Goal: Task Accomplishment & Management: Manage account settings

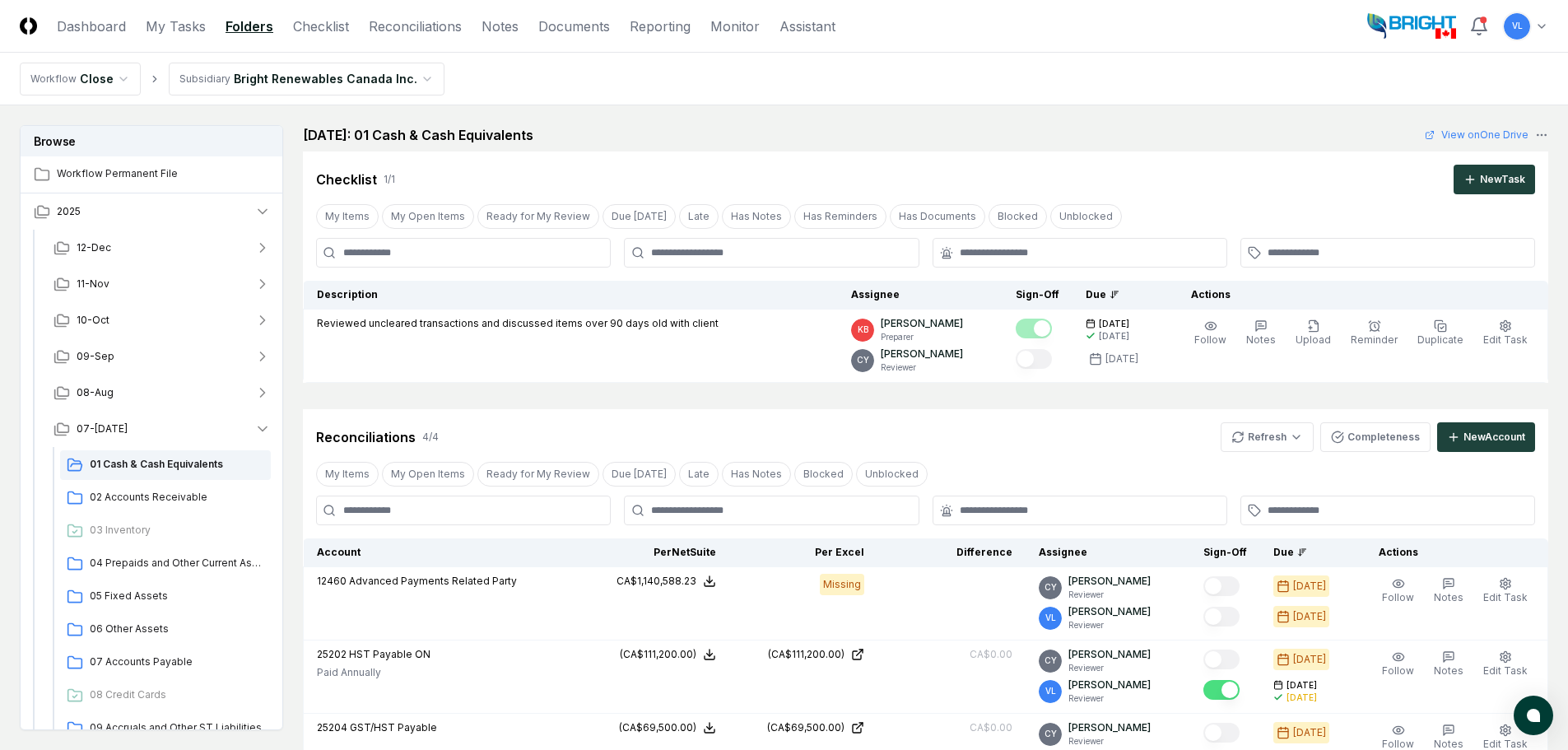
scroll to position [292, 0]
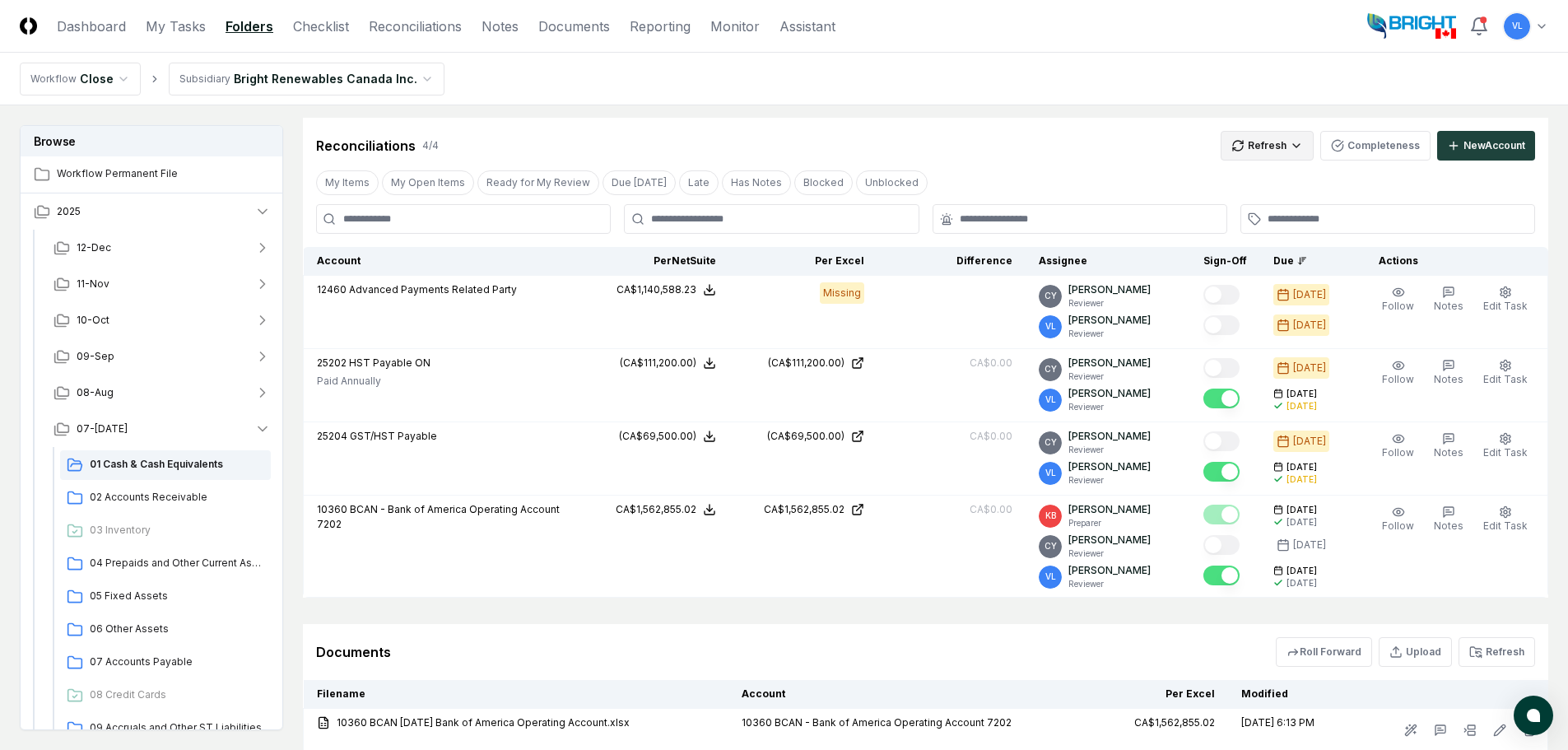
click at [1287, 144] on html "CloseCore Dashboard My Tasks Folders Checklist Reconciliations Notes Documents …" at bounding box center [784, 311] width 1568 height 1206
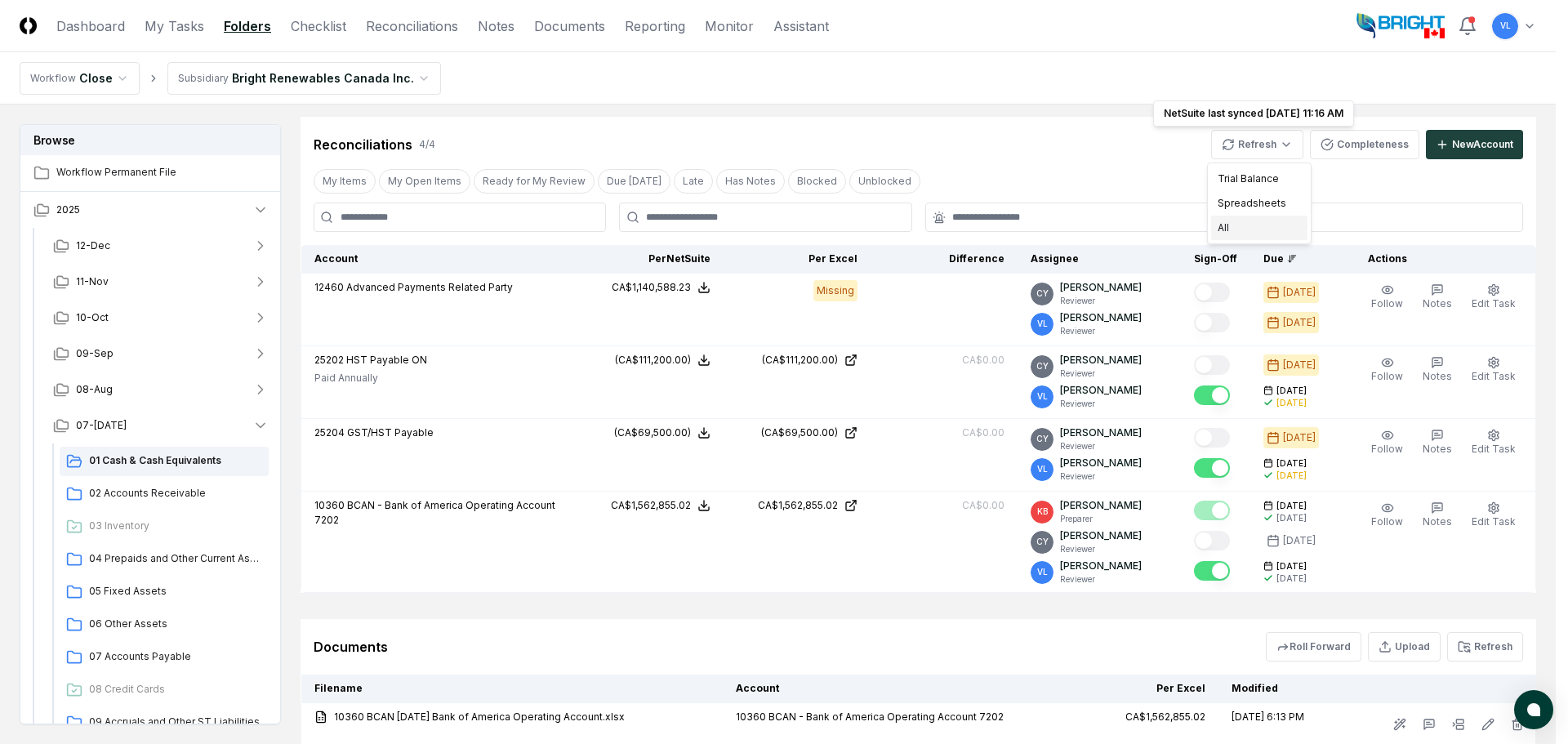
click at [1270, 221] on div "All" at bounding box center [1259, 227] width 97 height 24
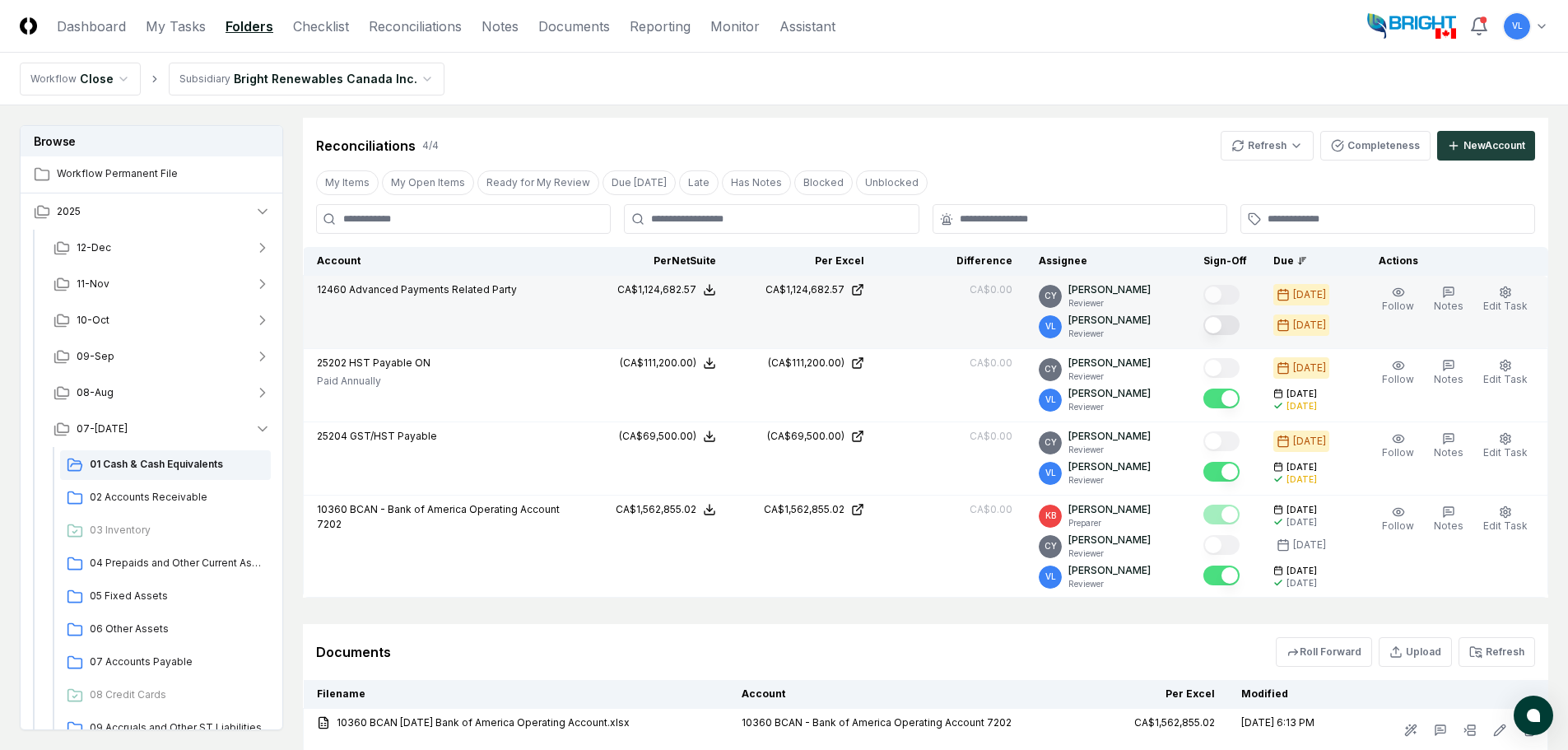
click at [1227, 326] on button "Mark complete" at bounding box center [1221, 325] width 36 height 20
click at [184, 490] on span "02 Accounts Receivable" at bounding box center [176, 496] width 175 height 15
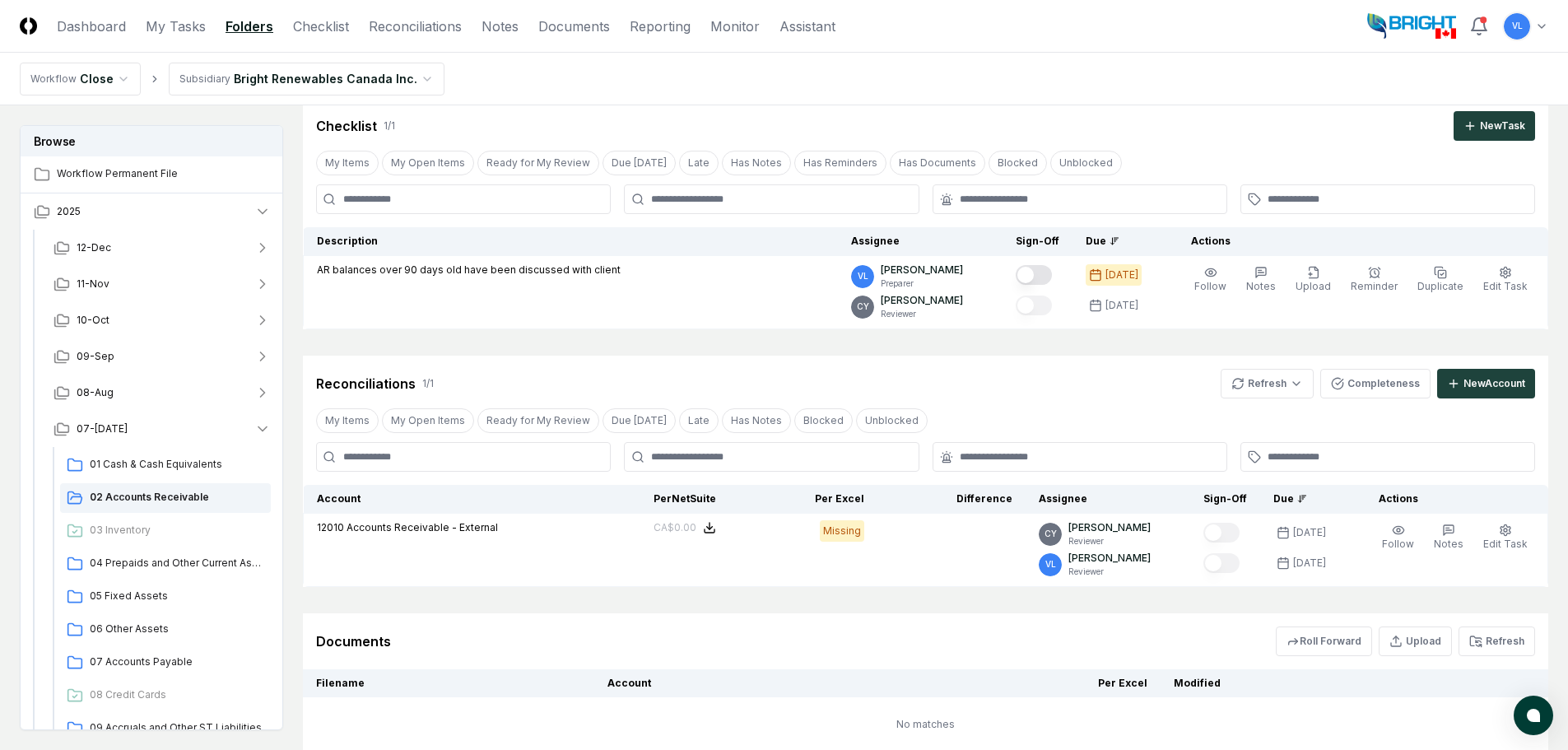
scroll to position [82, 0]
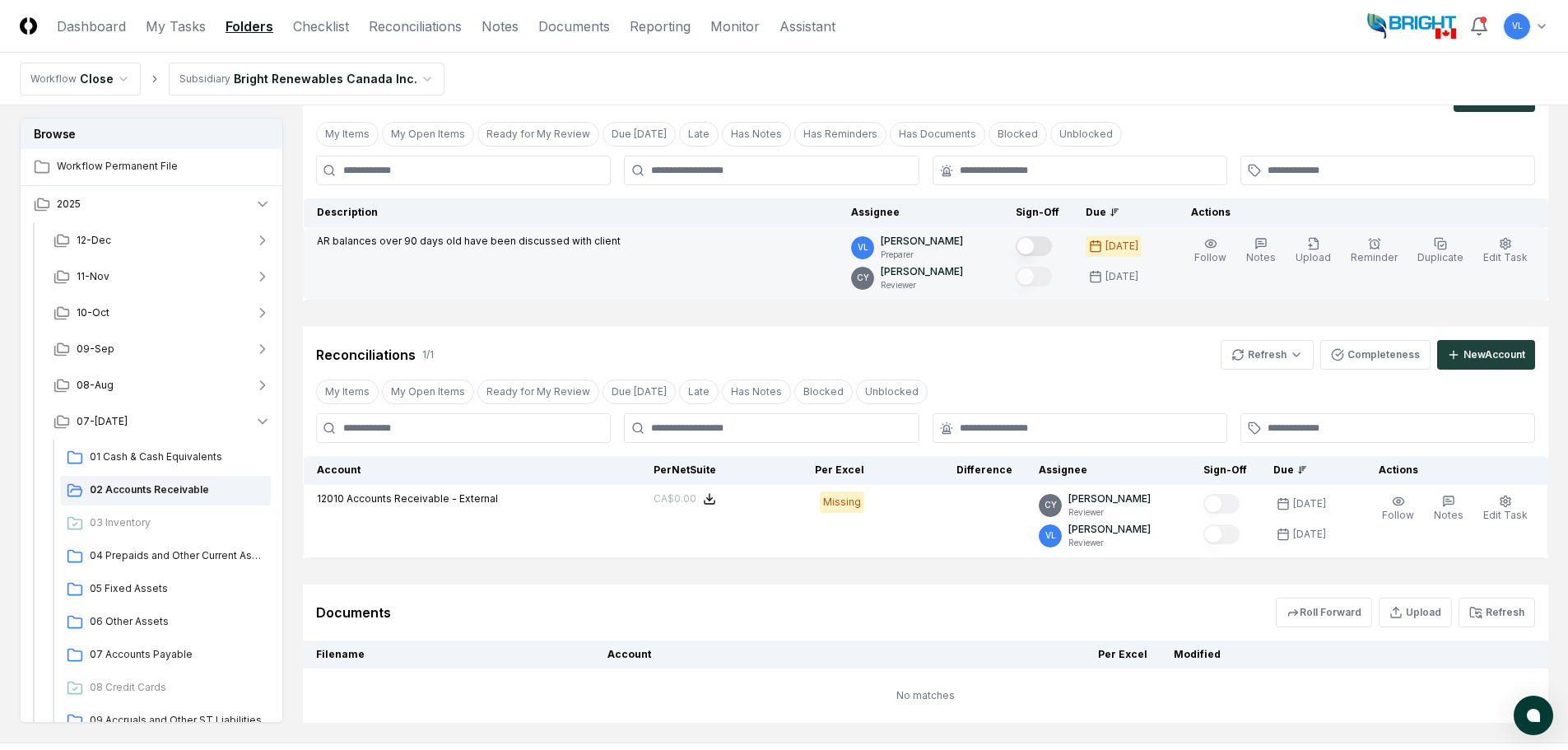
click at [1046, 248] on button "Mark complete" at bounding box center [1034, 246] width 36 height 20
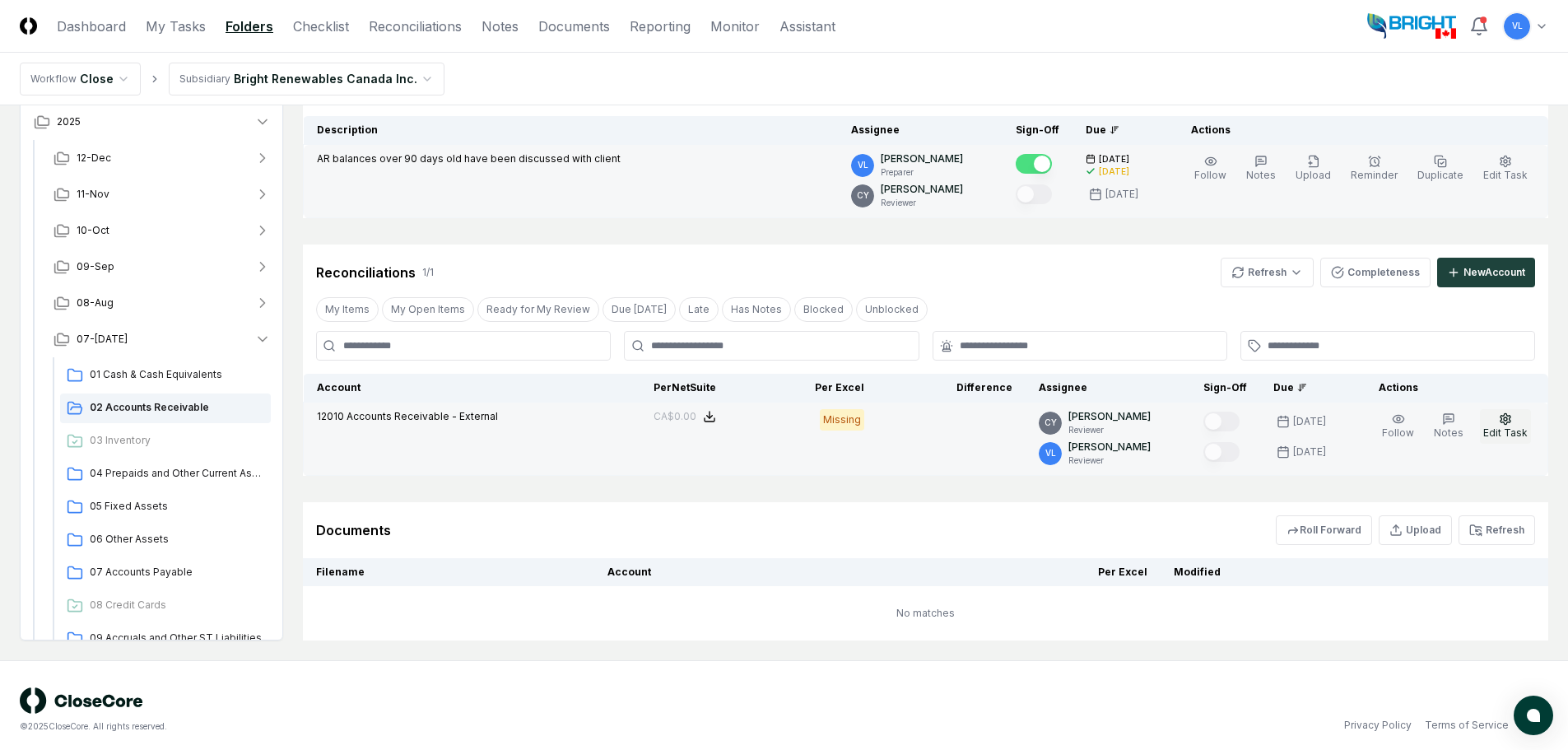
click at [1511, 425] on button "Edit Task" at bounding box center [1506, 426] width 51 height 34
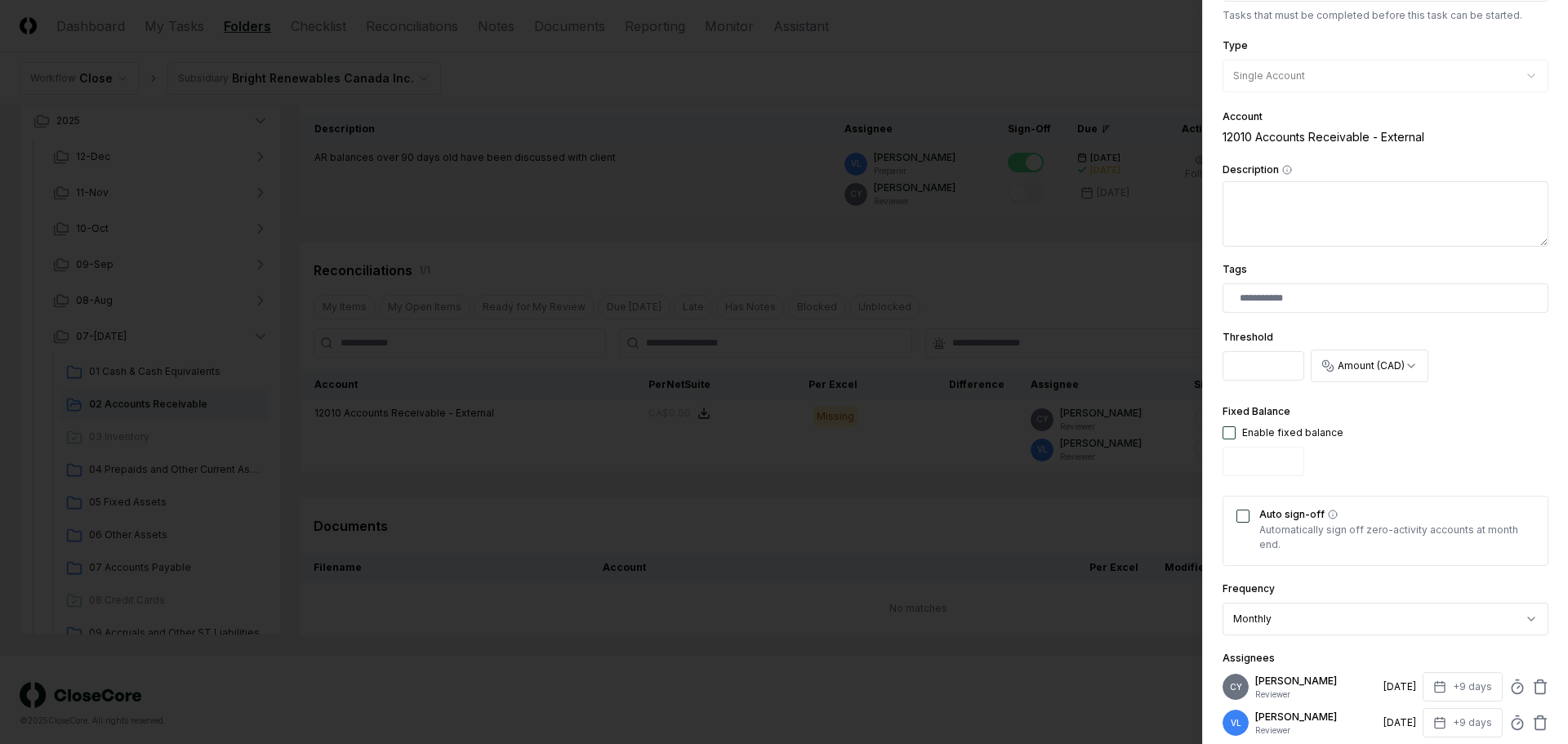
scroll to position [245, 0]
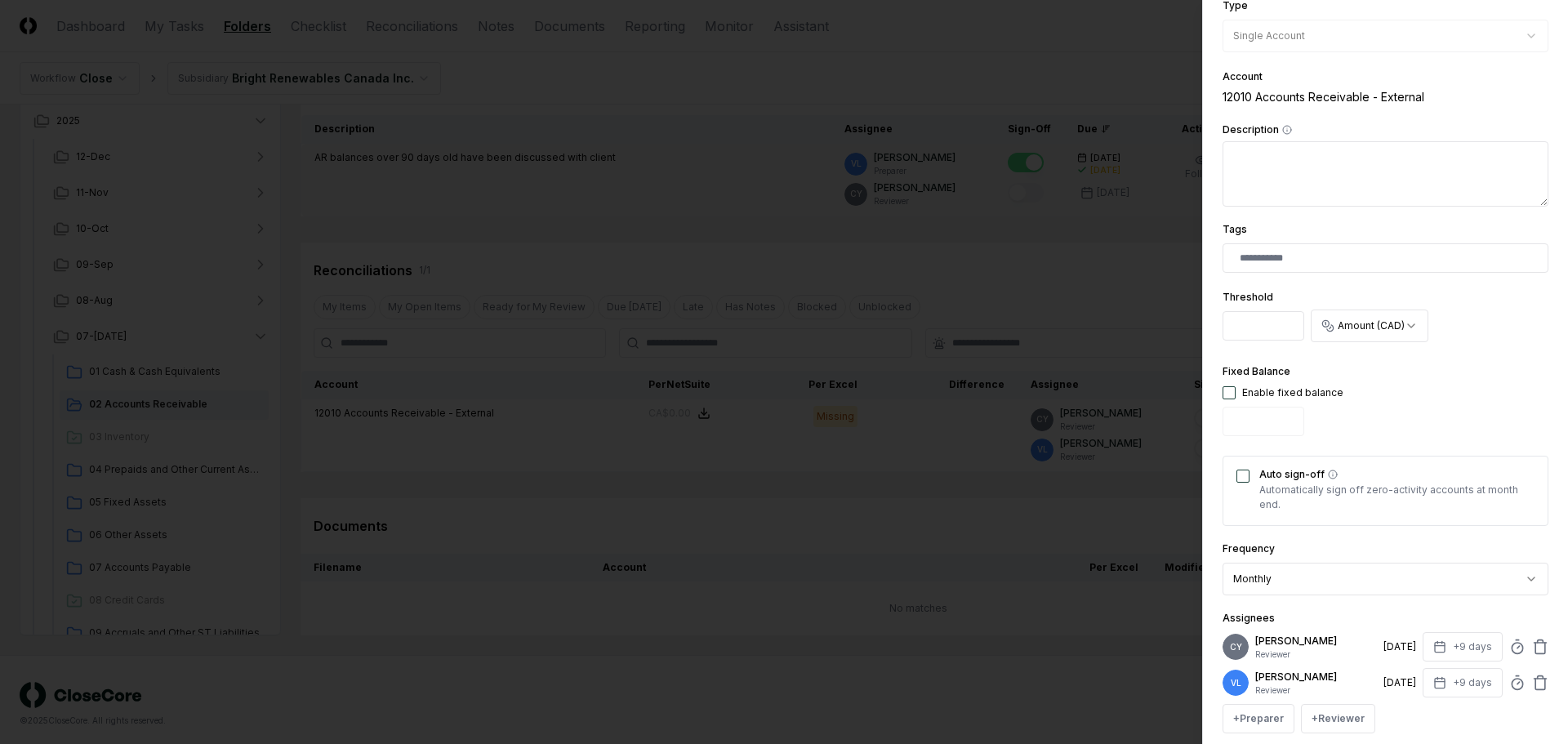
click at [1225, 394] on button "button" at bounding box center [1229, 393] width 14 height 14
type input "*"
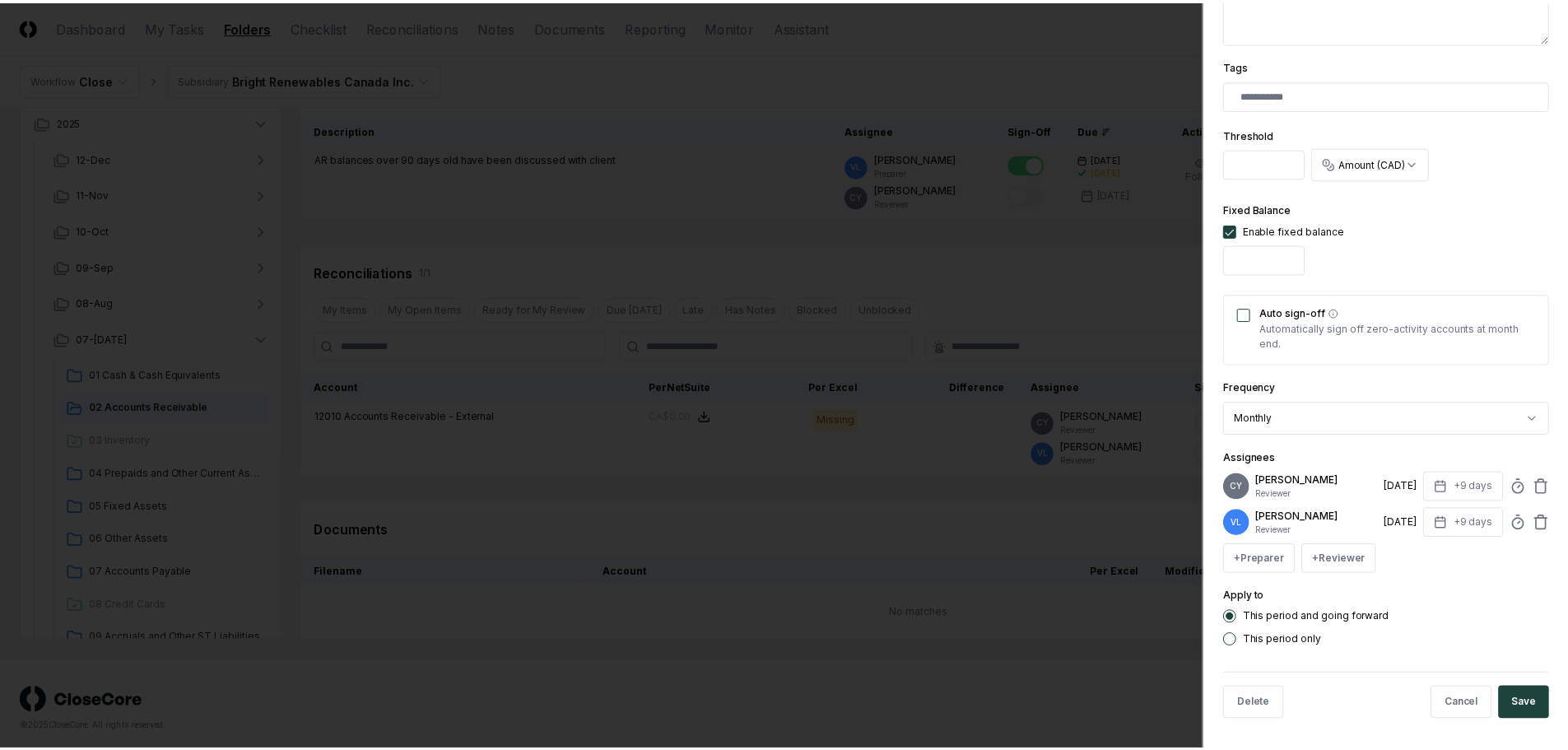
scroll to position [415, 0]
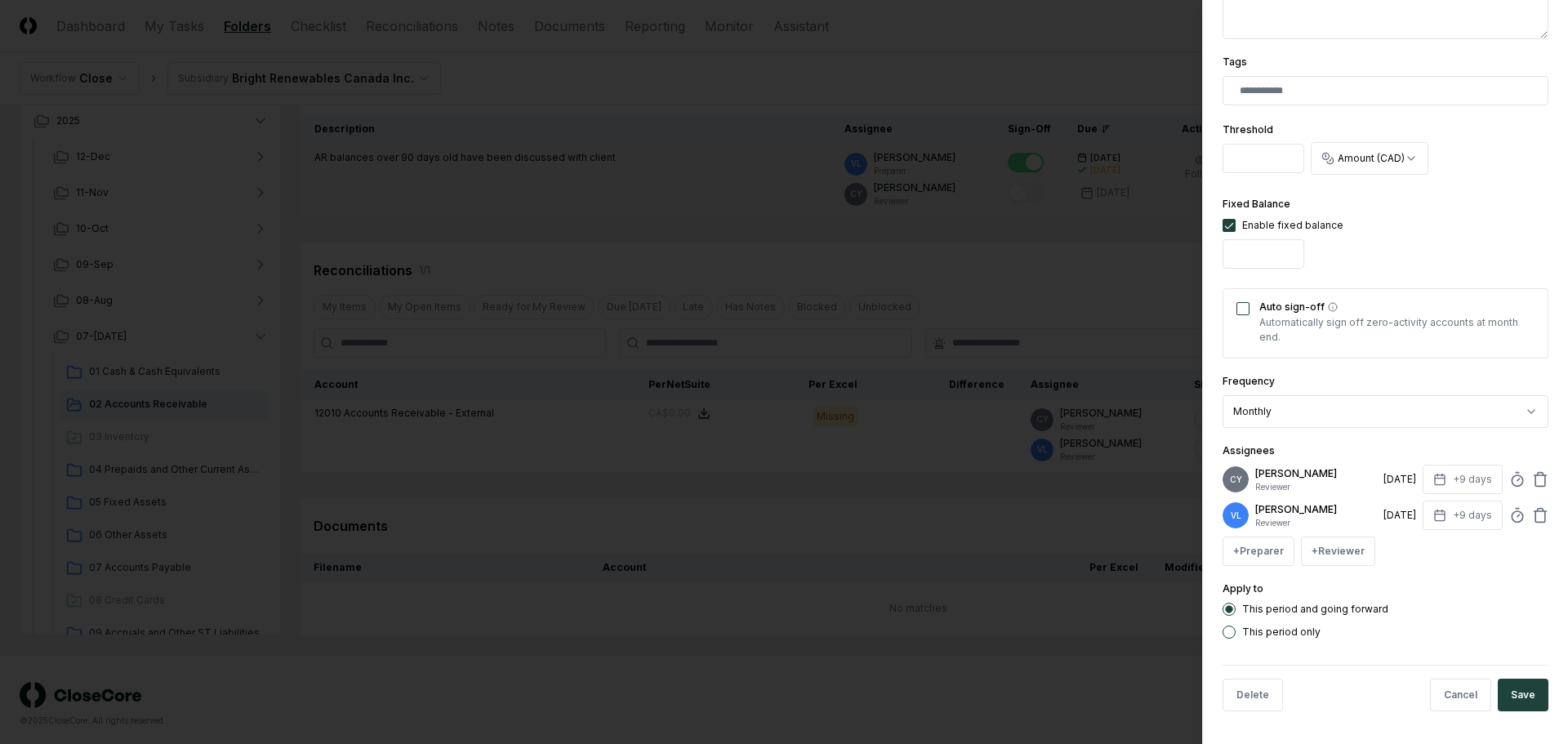
click at [1223, 636] on div "This period only" at bounding box center [1385, 633] width 326 height 14
click at [1237, 632] on div "This period only" at bounding box center [1385, 633] width 326 height 14
click at [1231, 632] on button "This period only" at bounding box center [1229, 633] width 14 height 14
click at [1513, 690] on button "Save" at bounding box center [1523, 696] width 50 height 33
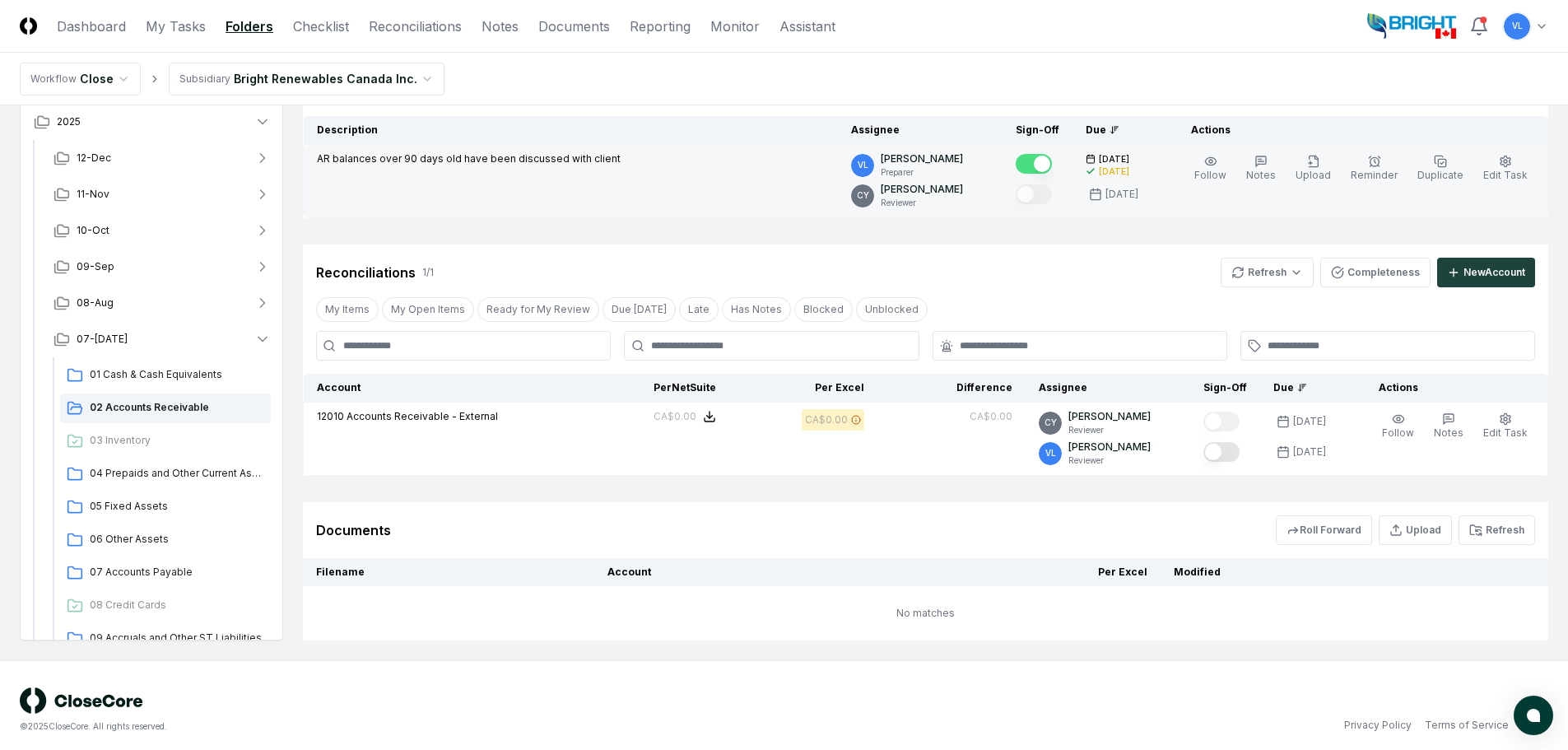
click at [1234, 453] on button "Mark complete" at bounding box center [1221, 452] width 36 height 20
click at [157, 473] on span "04 Prepaids and Other Current Assets" at bounding box center [176, 473] width 175 height 15
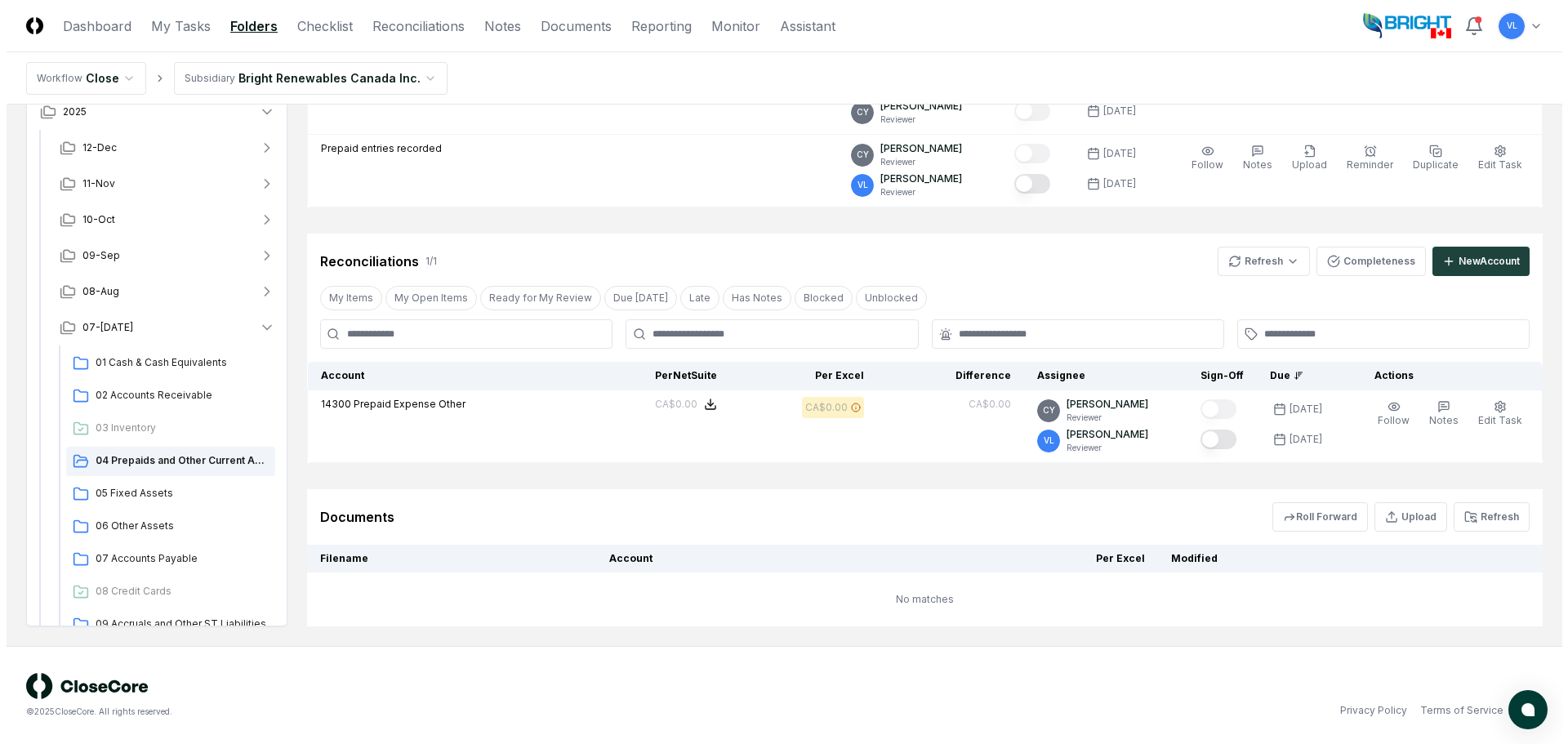
scroll to position [164, 0]
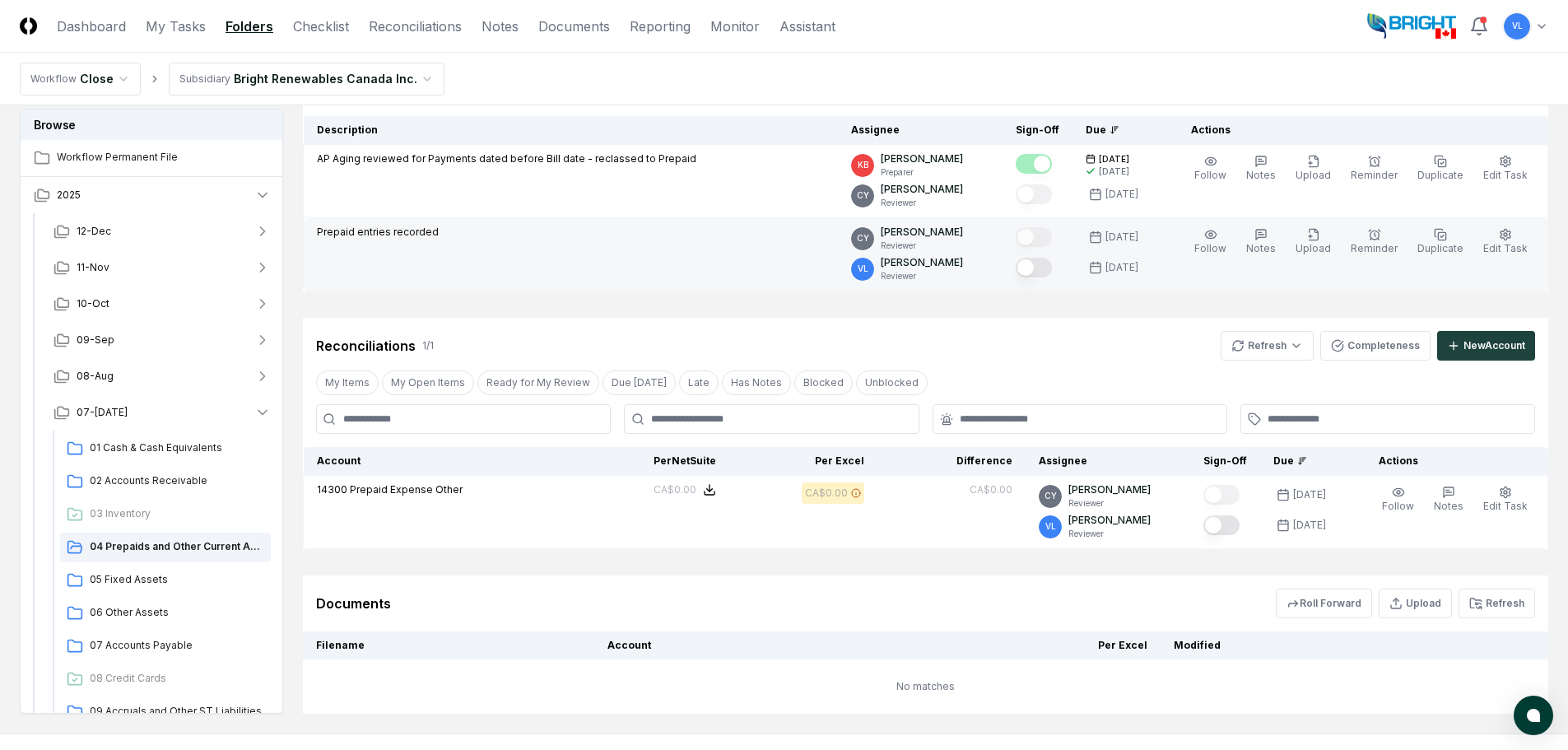
click at [1052, 271] on button "Mark complete" at bounding box center [1034, 267] width 36 height 20
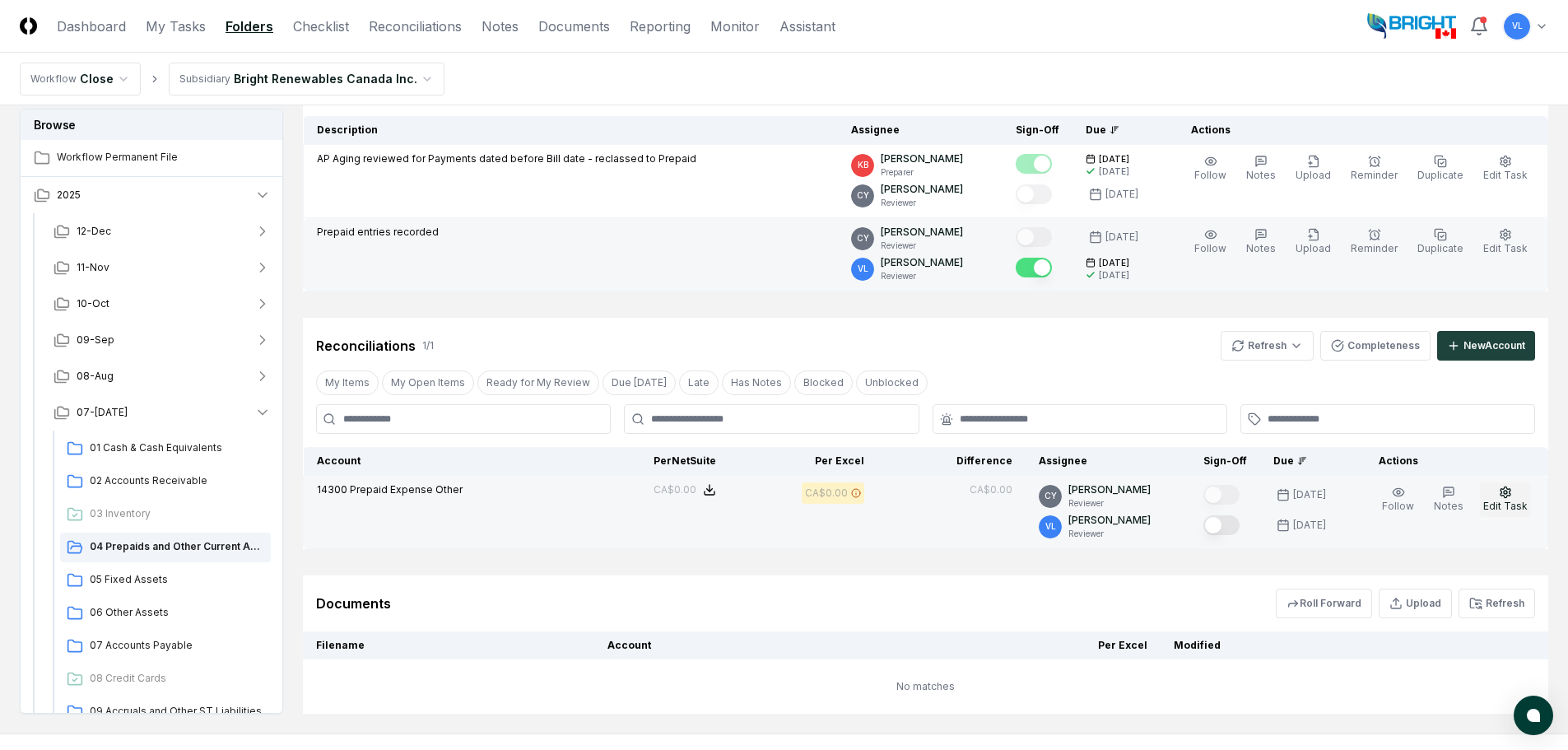
click at [1504, 492] on icon "button" at bounding box center [1506, 493] width 14 height 14
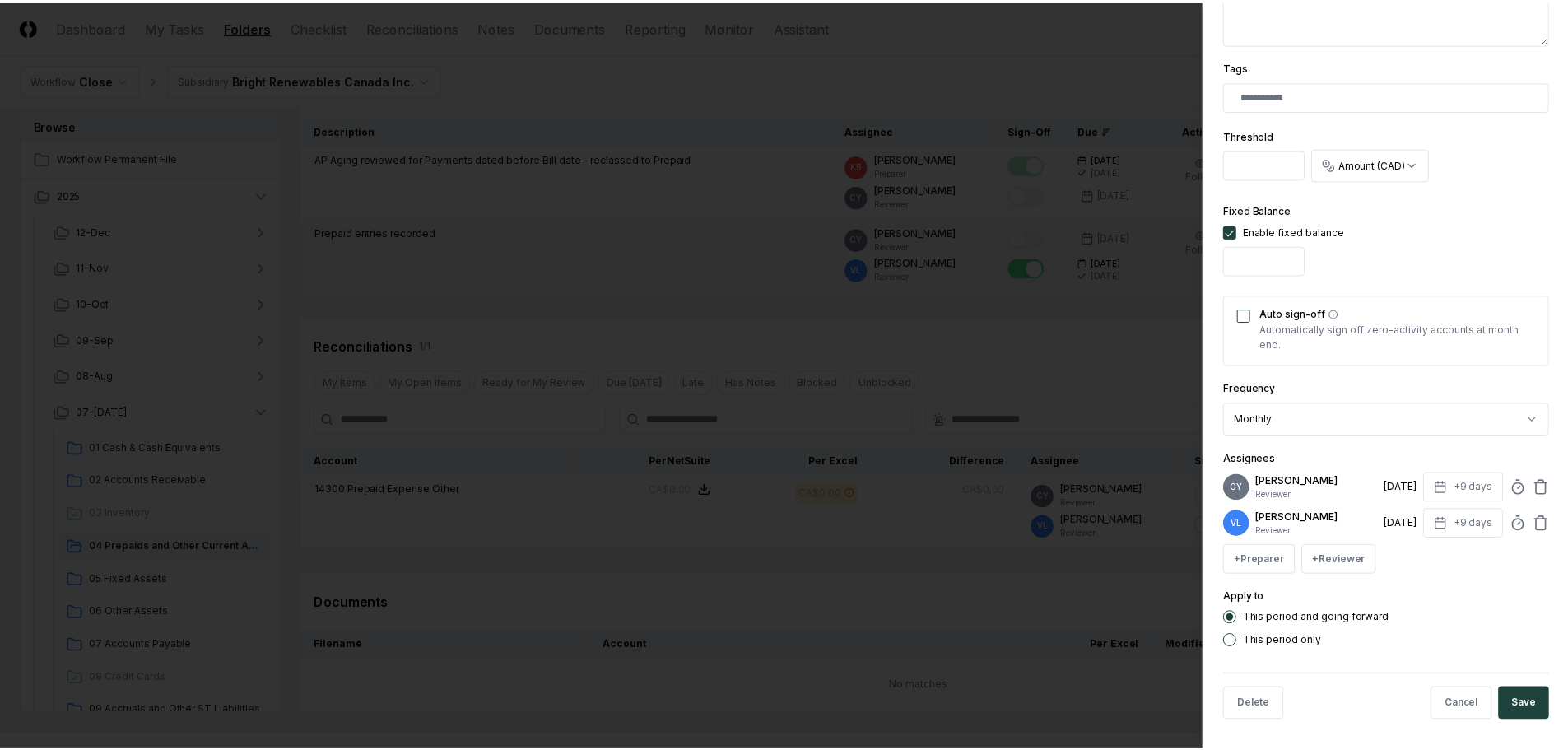
scroll to position [0, 0]
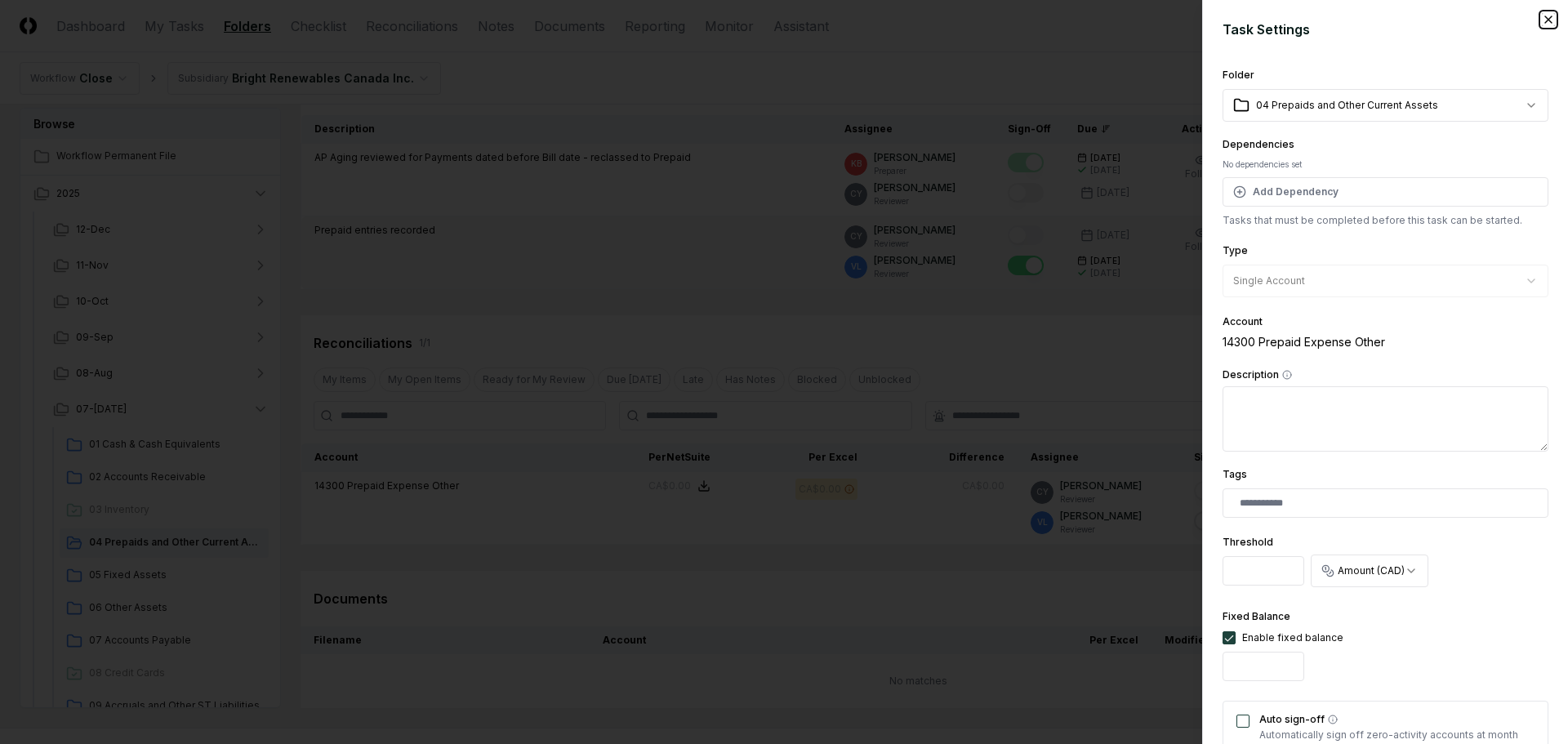
click at [1542, 23] on icon "button" at bounding box center [1549, 20] width 14 height 14
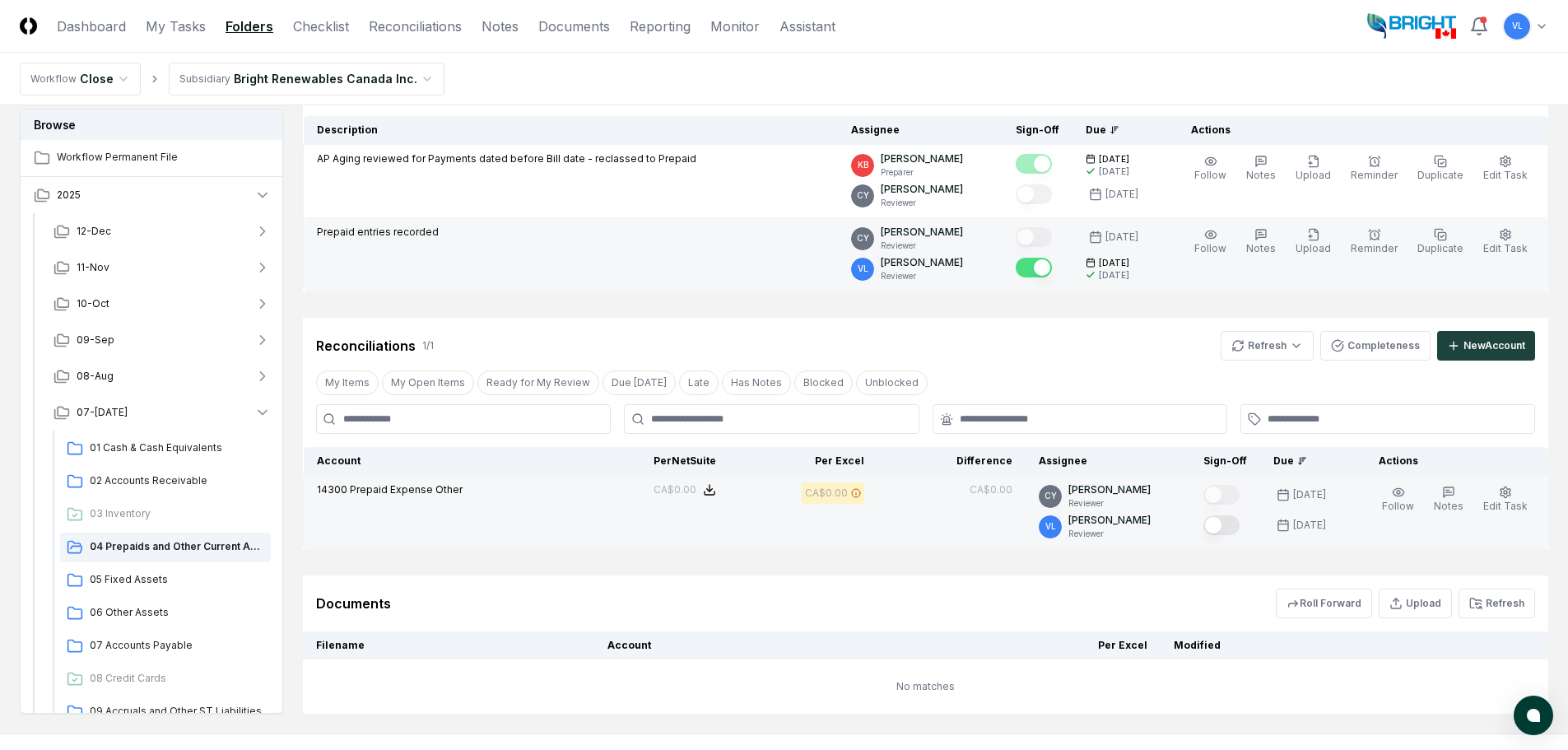
click at [1235, 530] on button "Mark complete" at bounding box center [1221, 526] width 36 height 20
click at [163, 578] on span "05 Fixed Assets" at bounding box center [176, 579] width 175 height 15
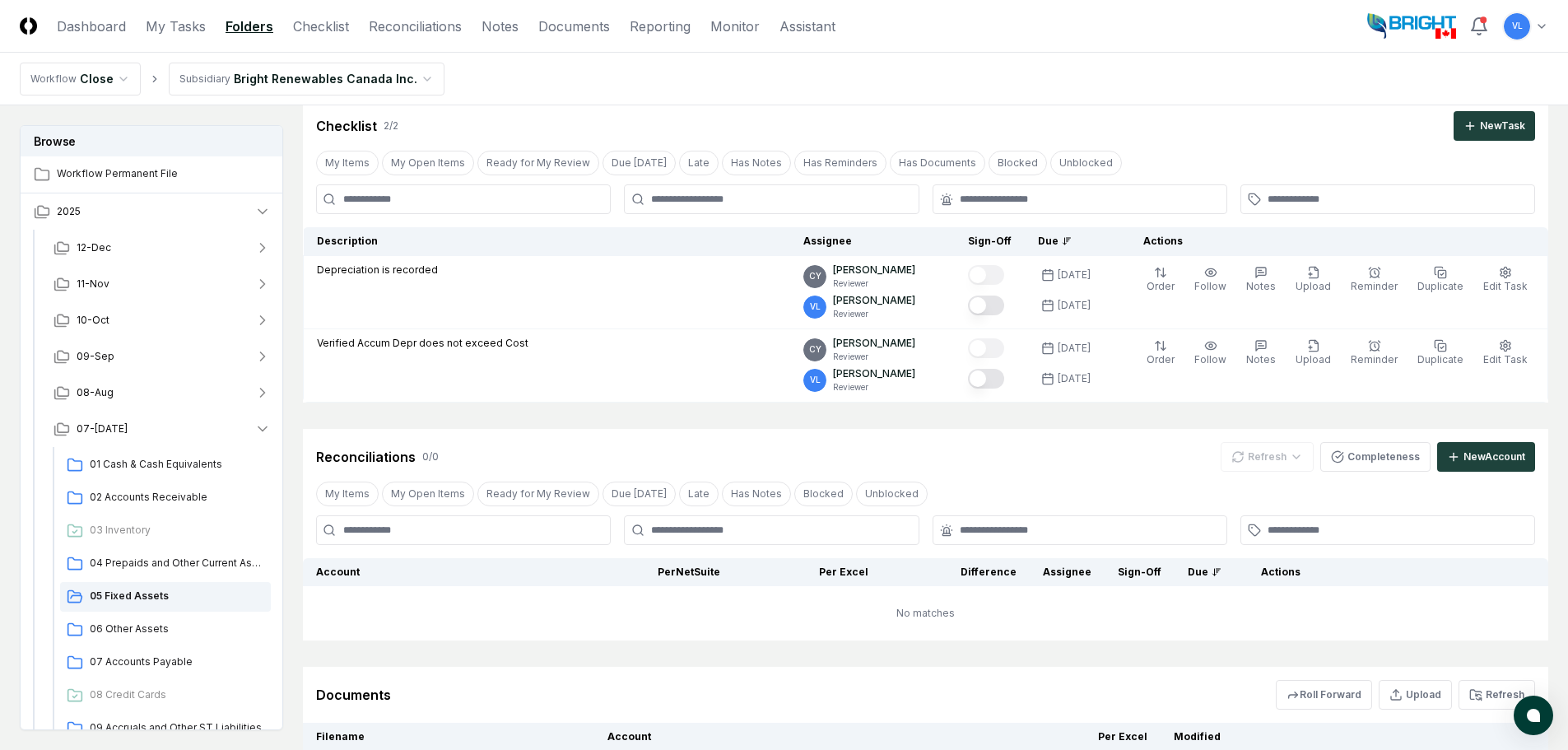
scroll to position [82, 0]
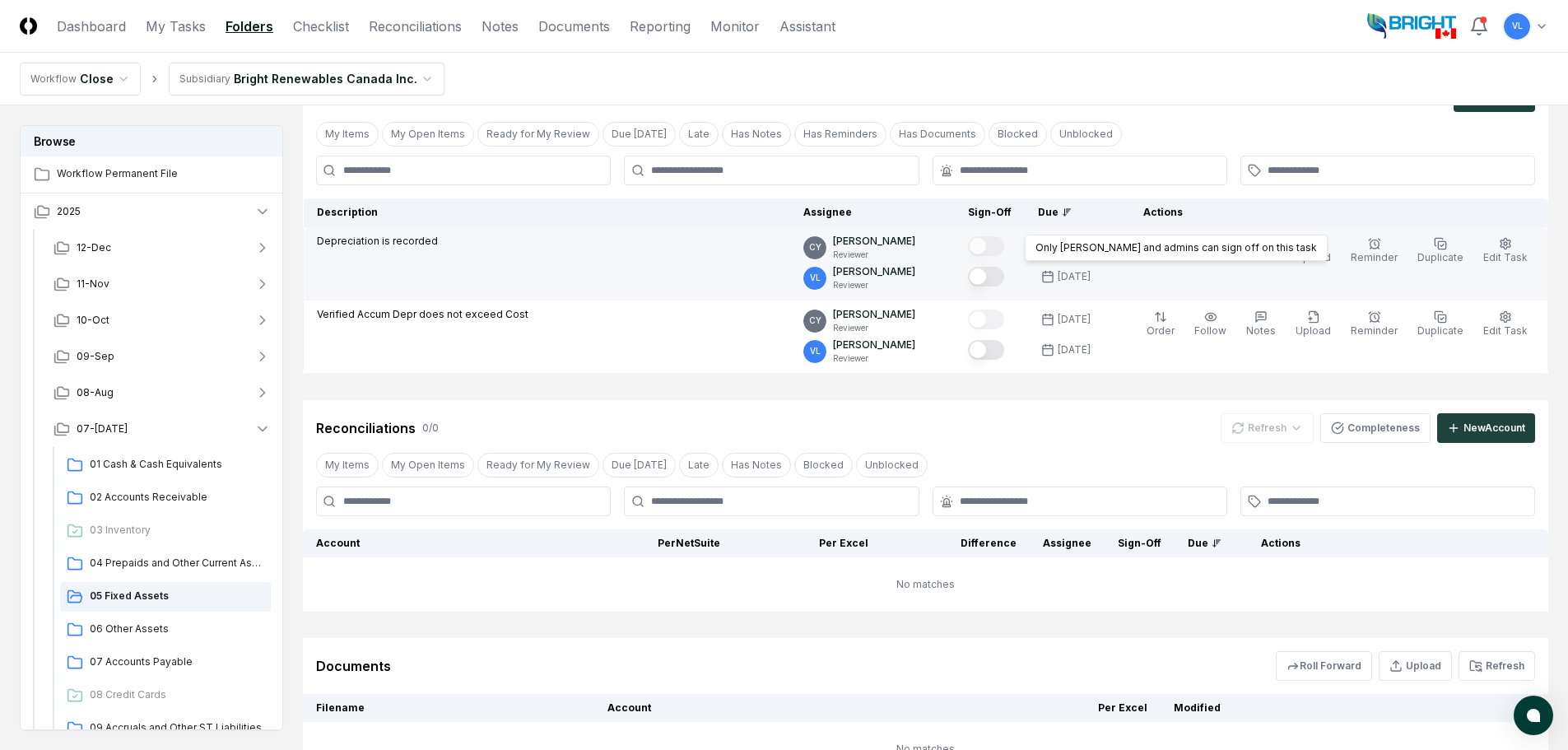
click at [999, 270] on button "Mark complete" at bounding box center [986, 277] width 36 height 20
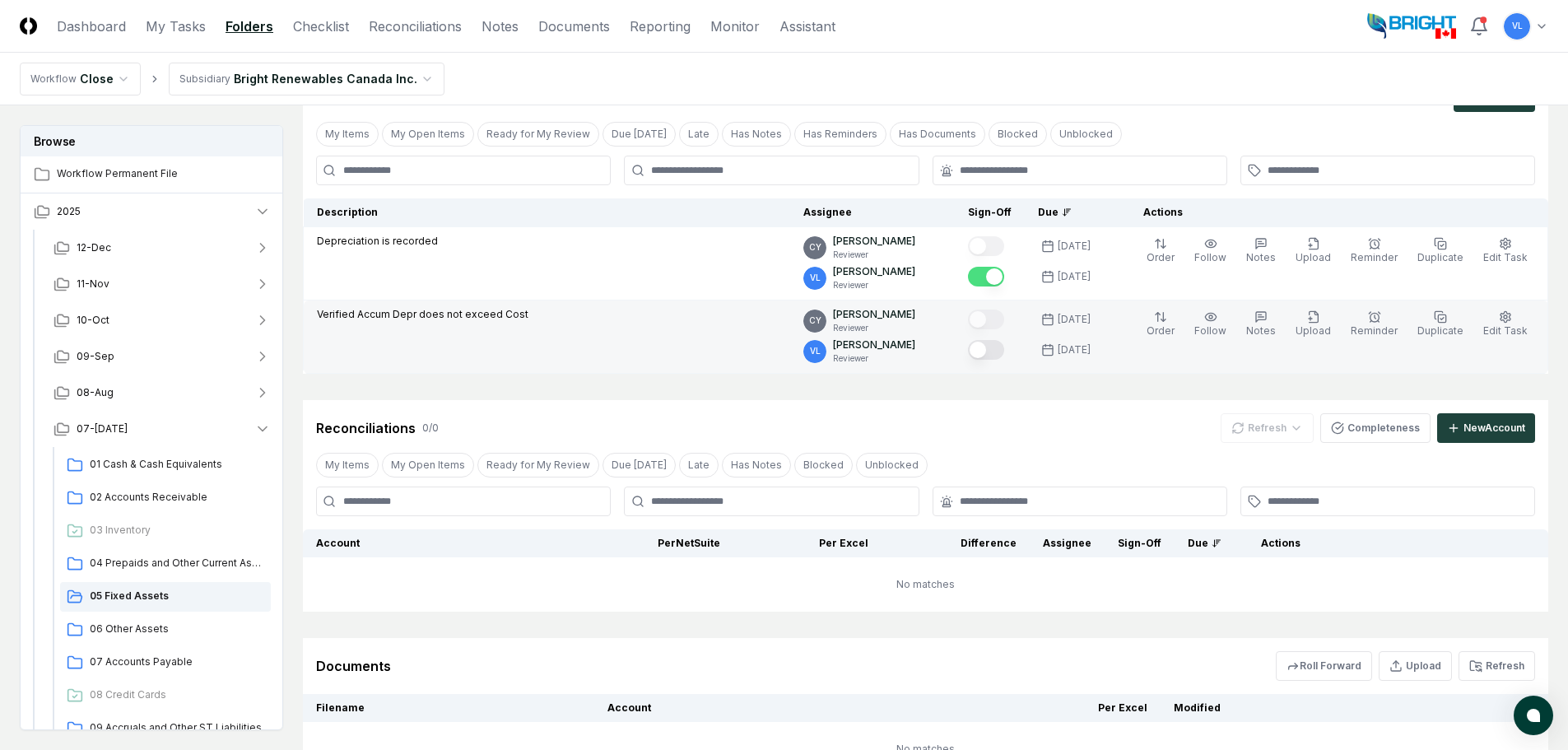
click at [1004, 351] on button "Mark complete" at bounding box center [986, 350] width 36 height 20
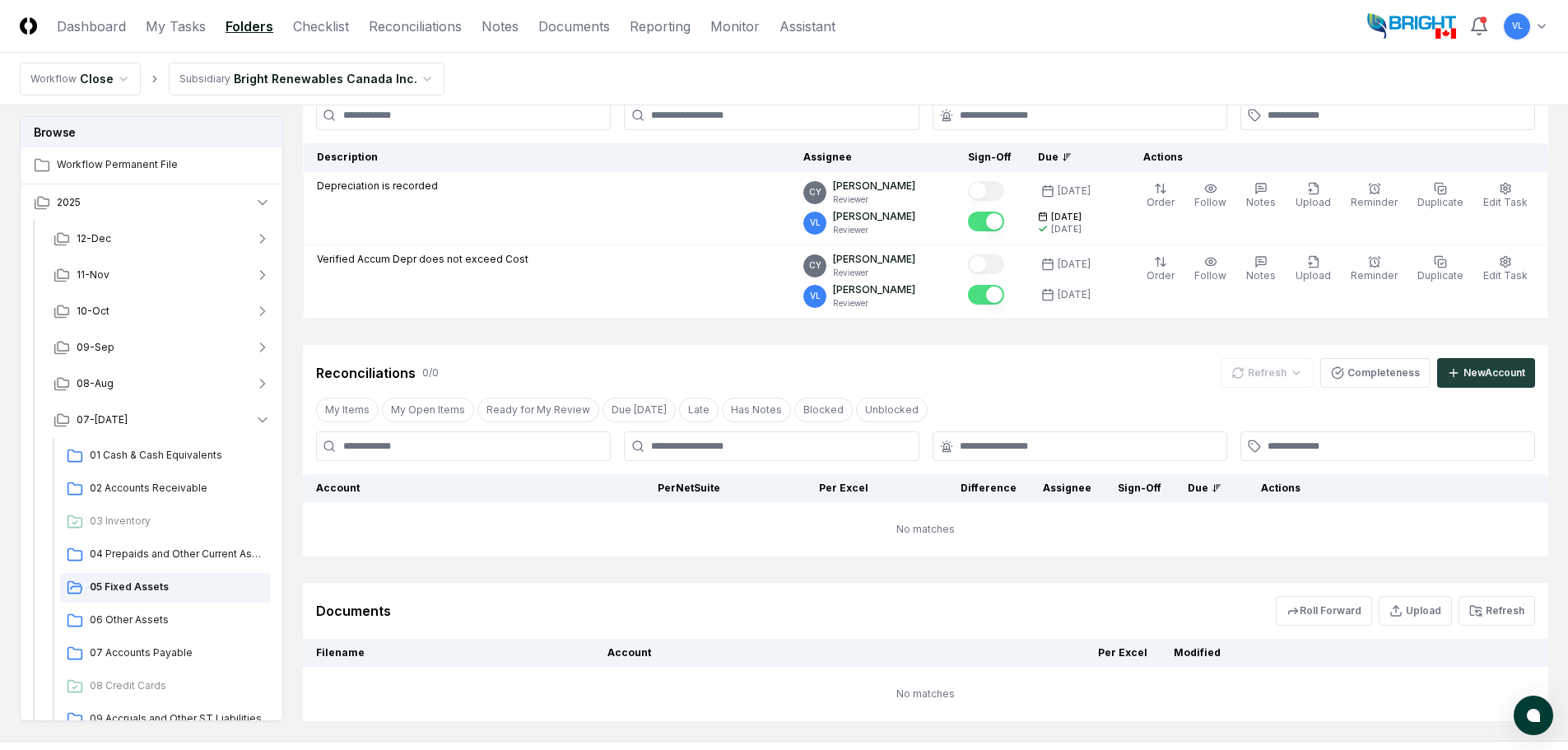
scroll to position [227, 0]
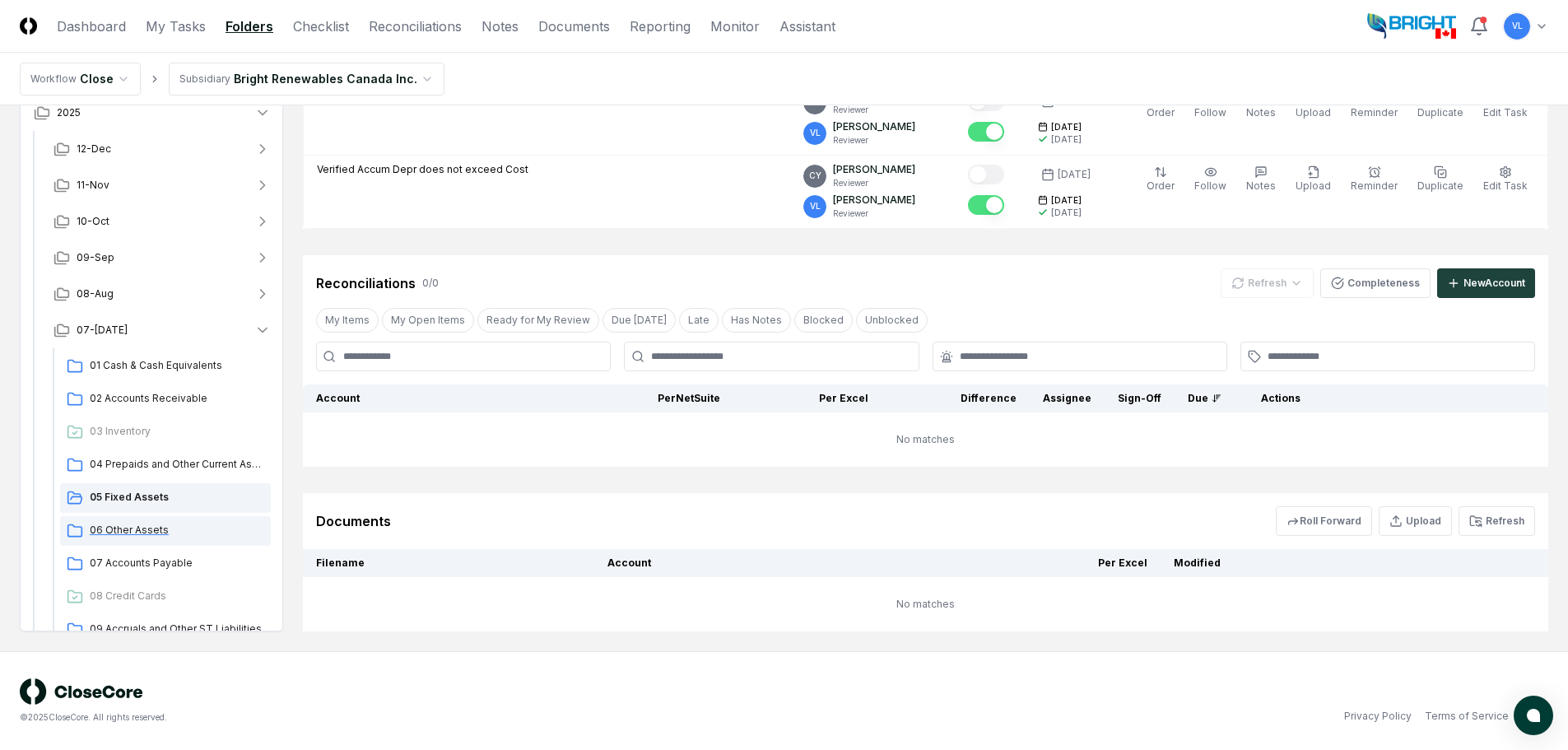
click at [166, 529] on span "06 Other Assets" at bounding box center [176, 530] width 175 height 15
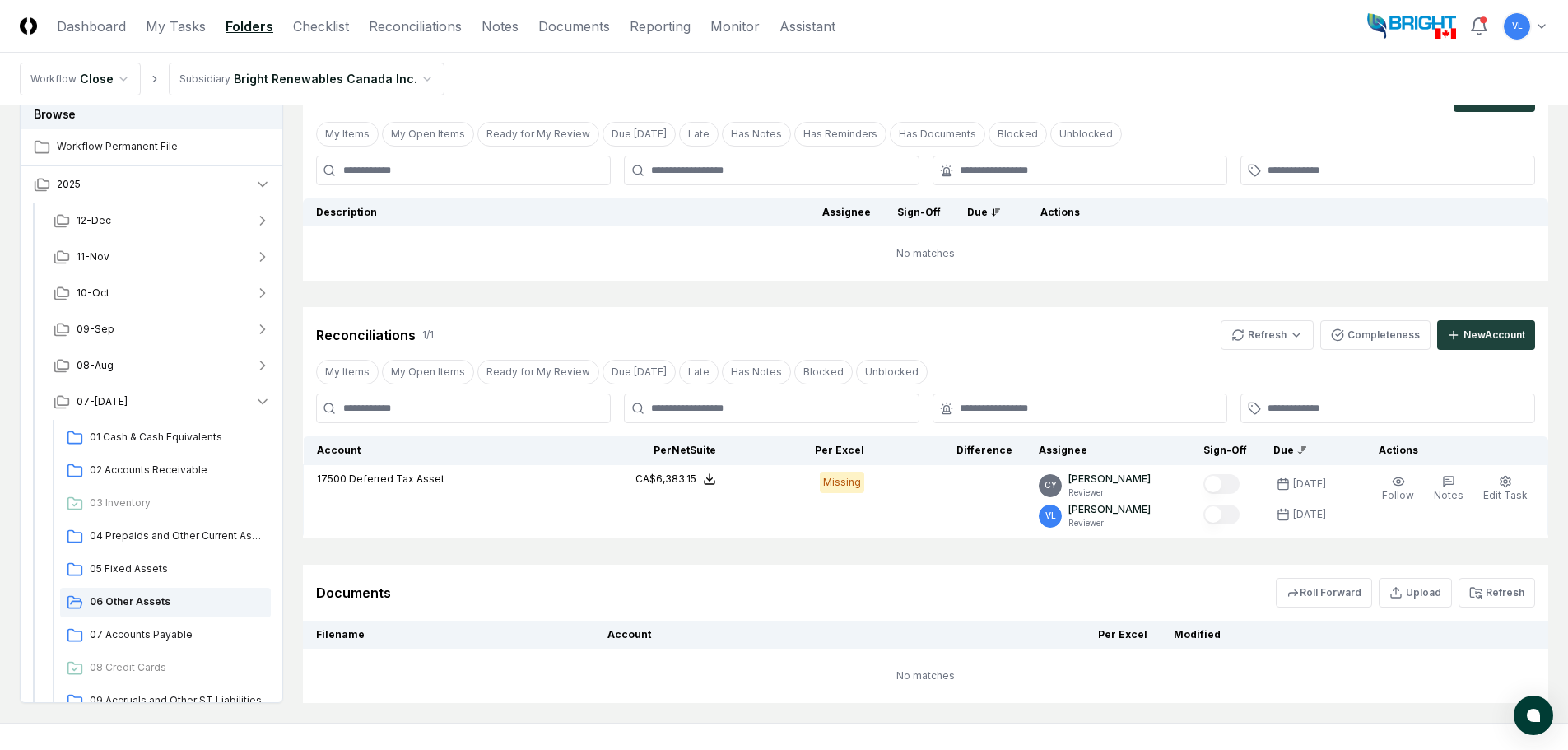
scroll to position [154, 0]
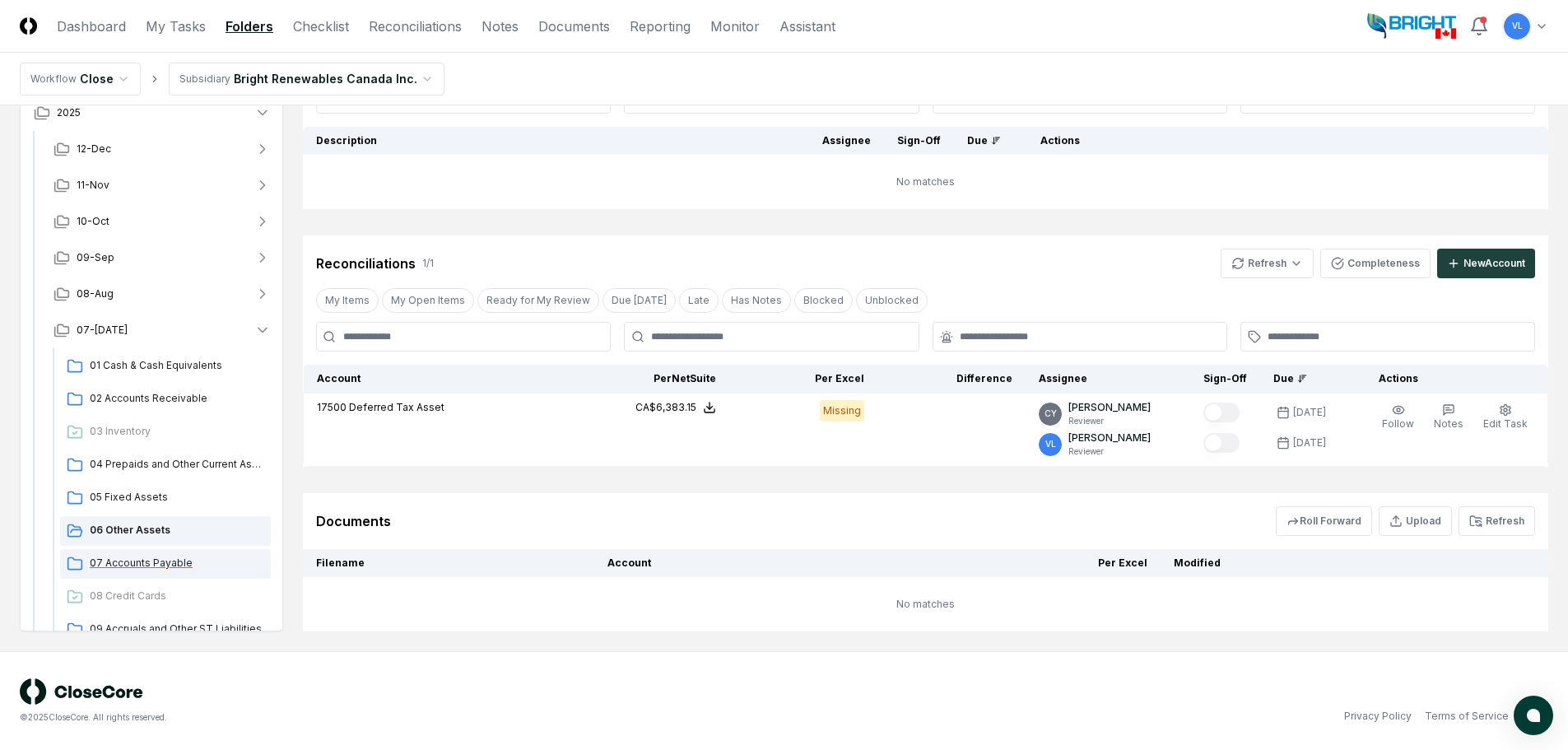
click at [172, 568] on span "07 Accounts Payable" at bounding box center [176, 563] width 175 height 15
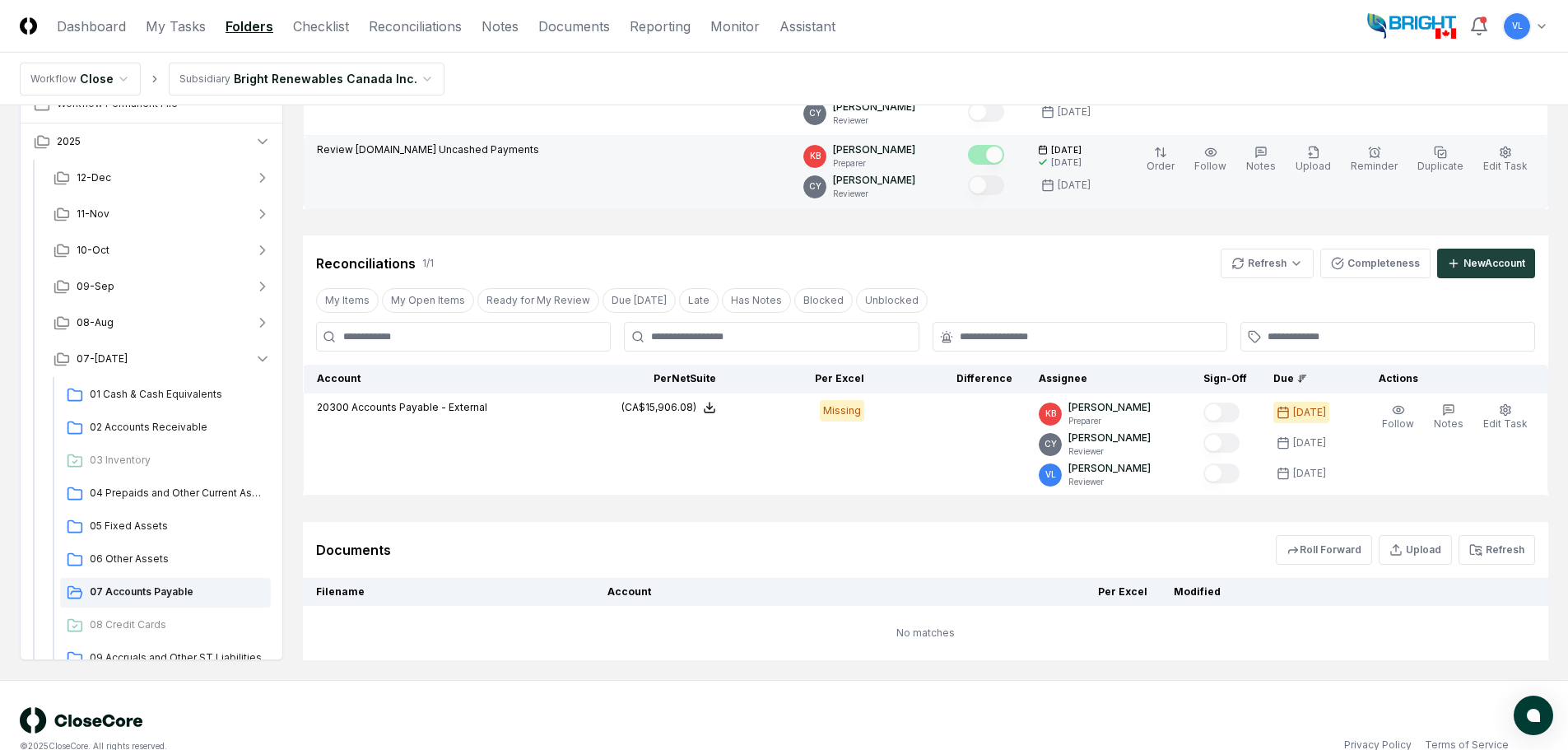
scroll to position [276, 0]
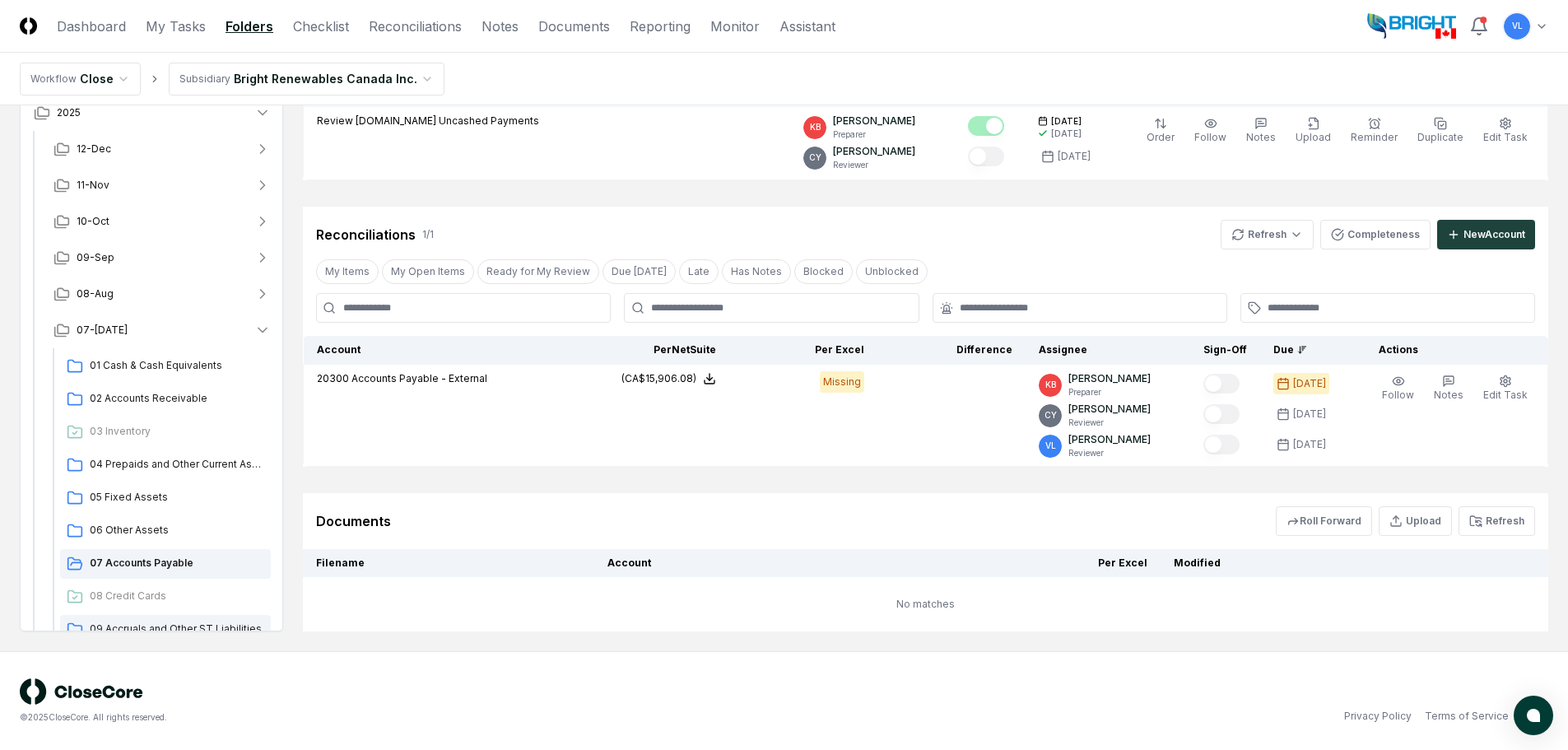
click at [171, 622] on span "09 Accruals and Other ST Liabilities" at bounding box center [176, 628] width 175 height 15
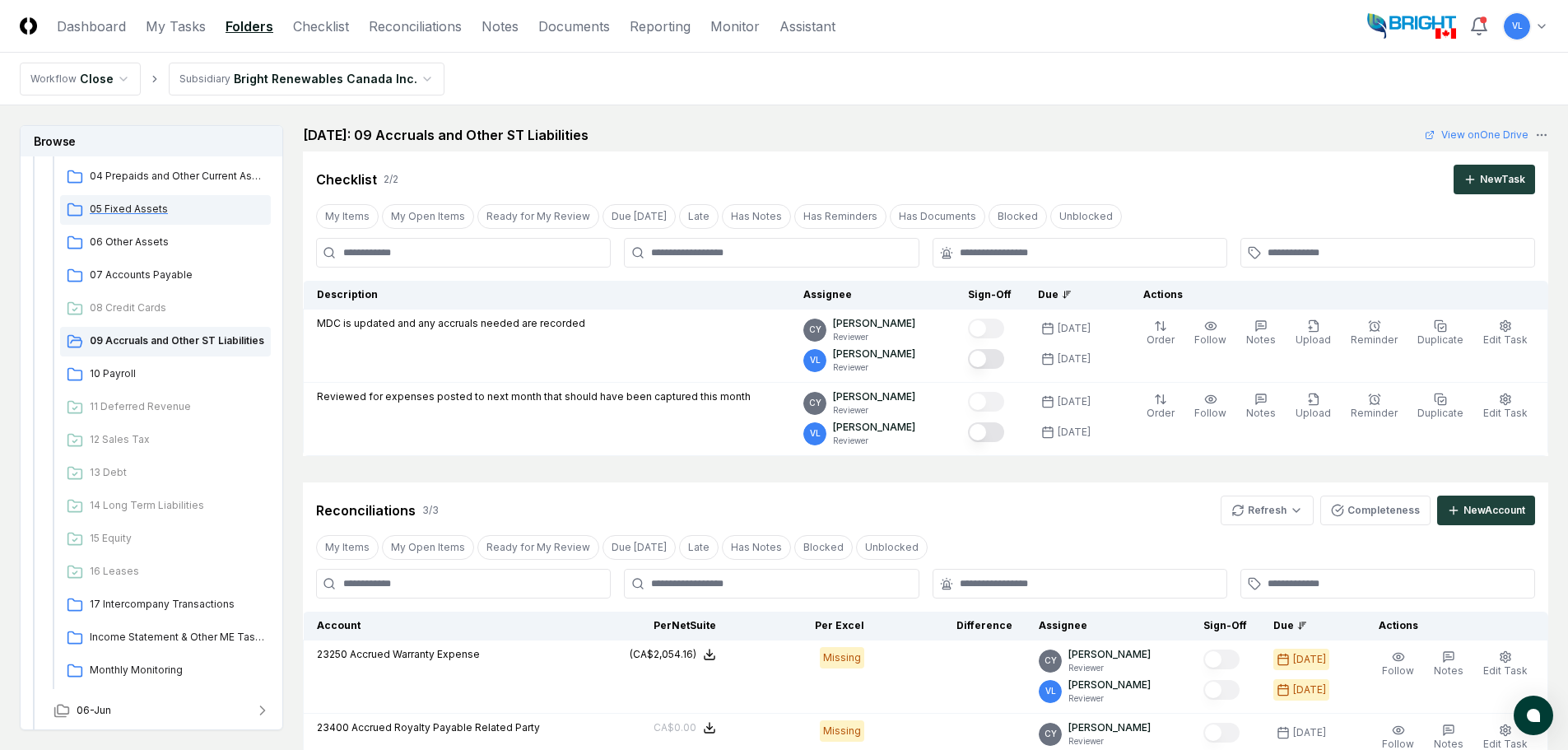
scroll to position [412, 0]
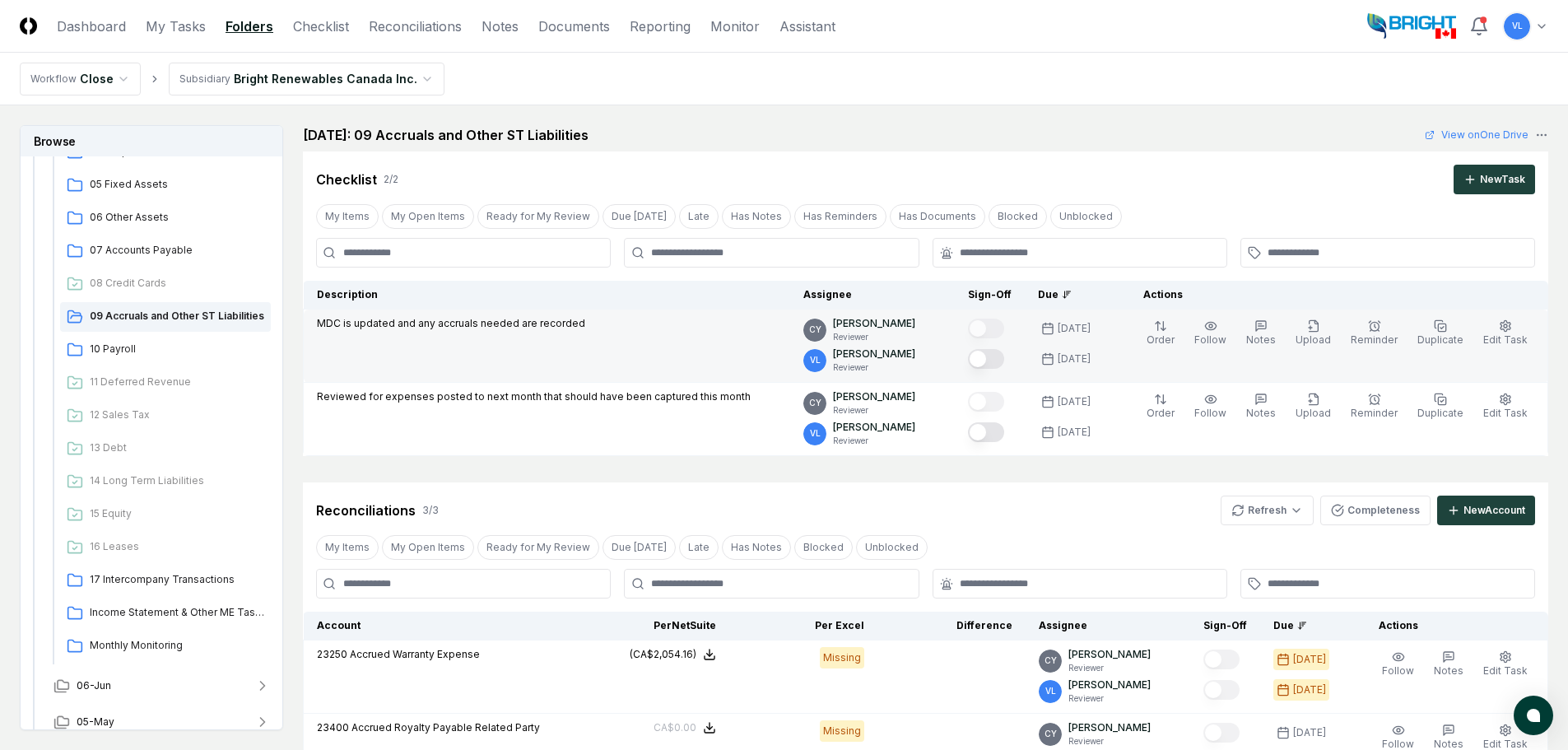
click at [1004, 354] on button "Mark complete" at bounding box center [986, 359] width 36 height 20
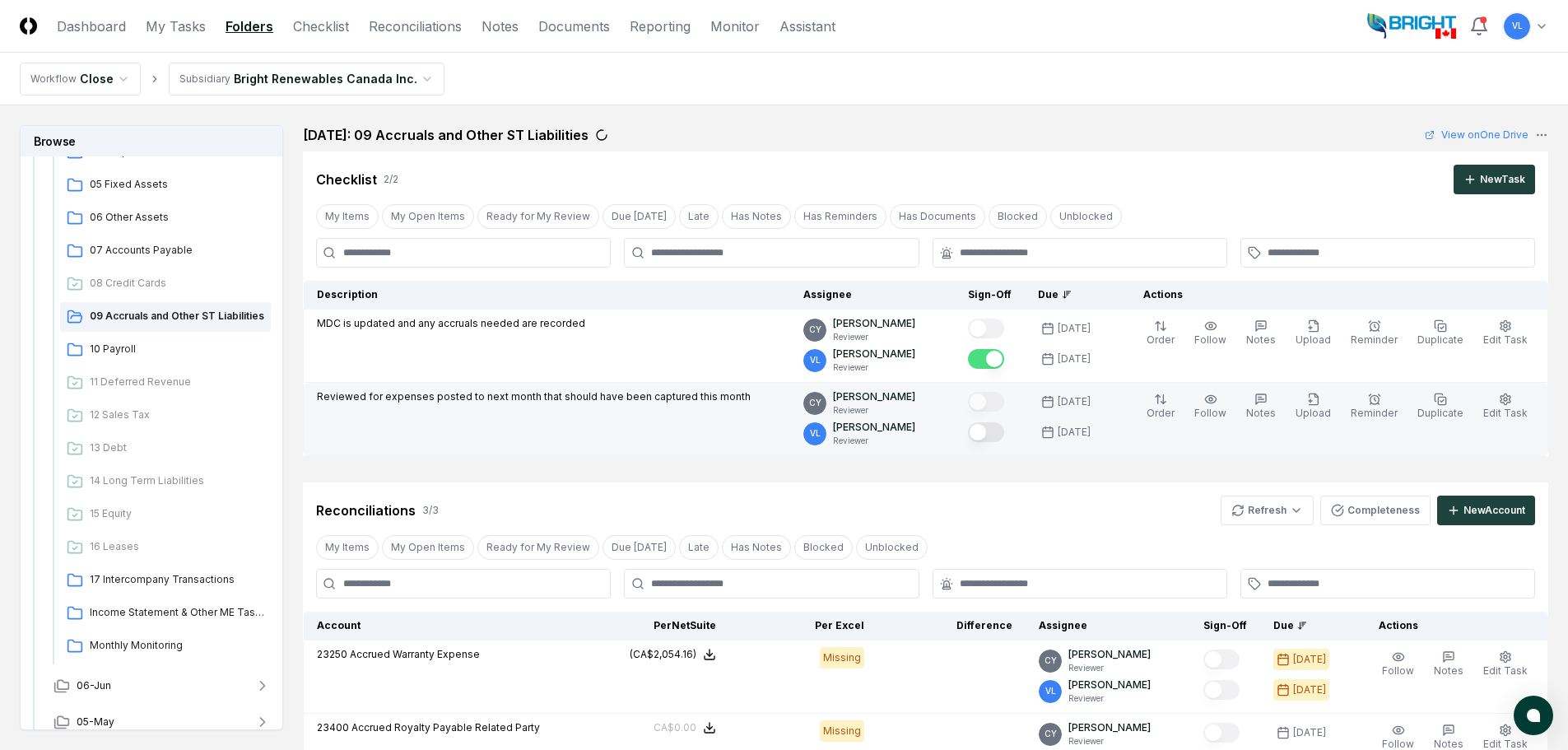
click at [1004, 433] on button "Mark complete" at bounding box center [986, 432] width 36 height 20
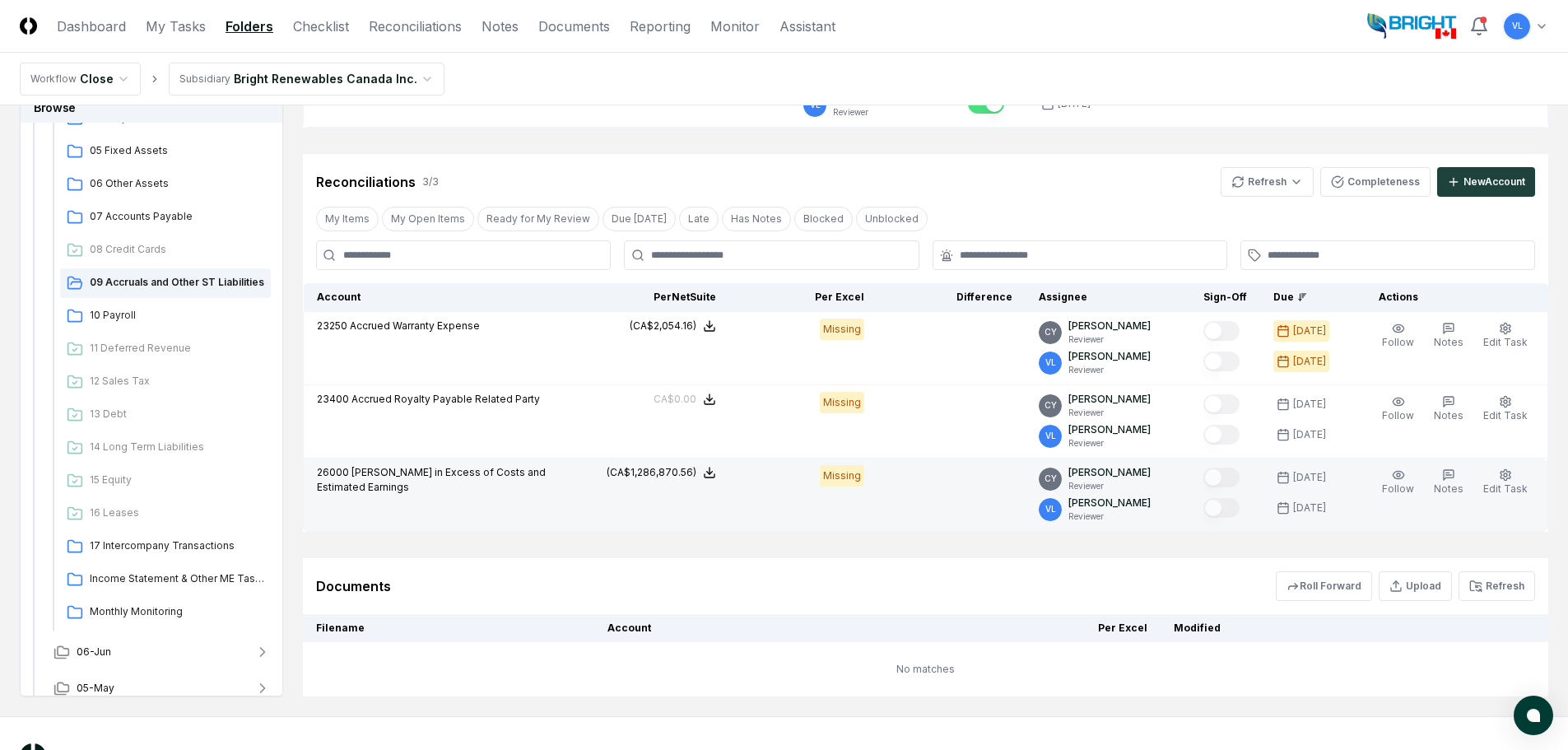
scroll to position [330, 0]
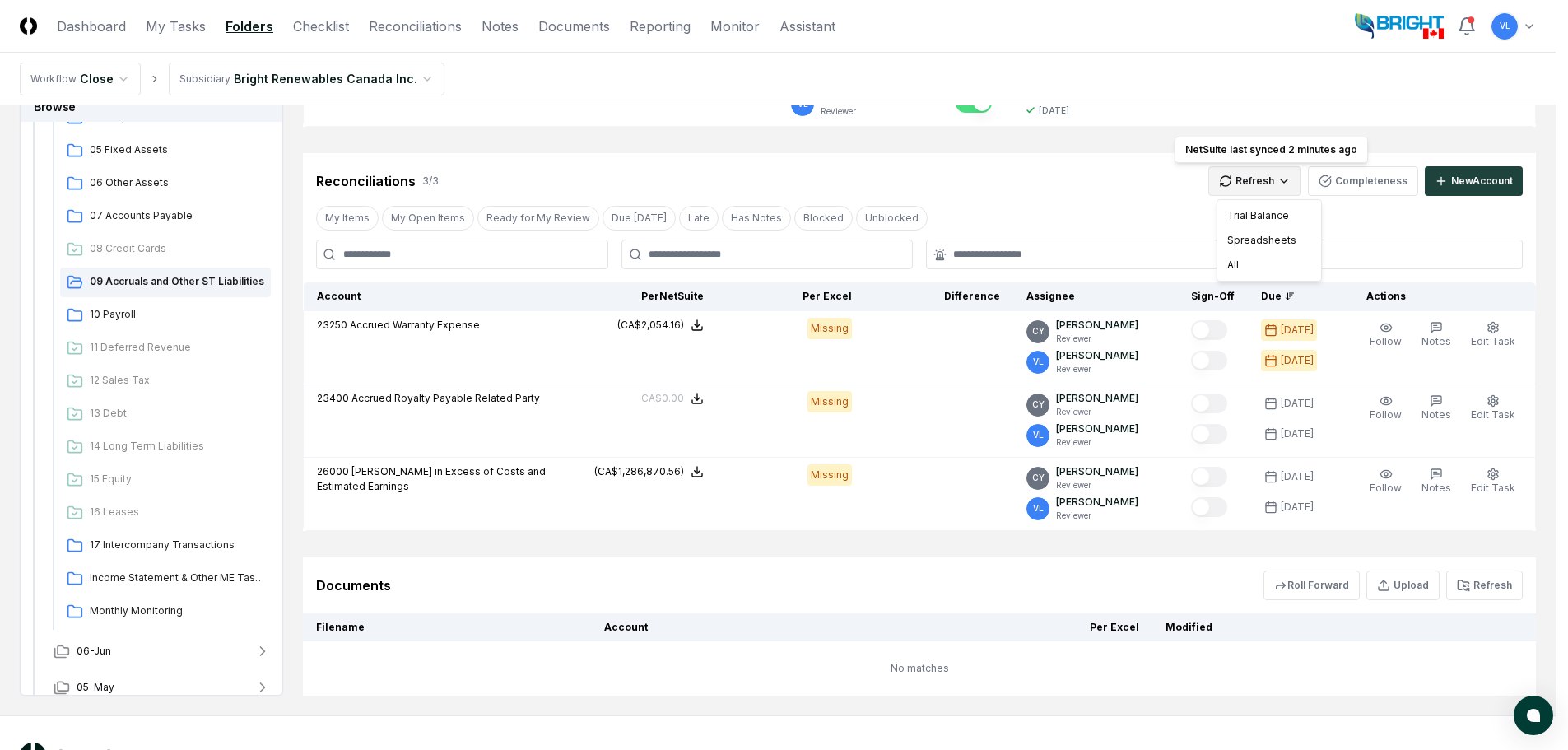
click at [1256, 188] on html "CloseCore Dashboard My Tasks Folders Checklist Reconciliations Notes Documents …" at bounding box center [784, 242] width 1568 height 1144
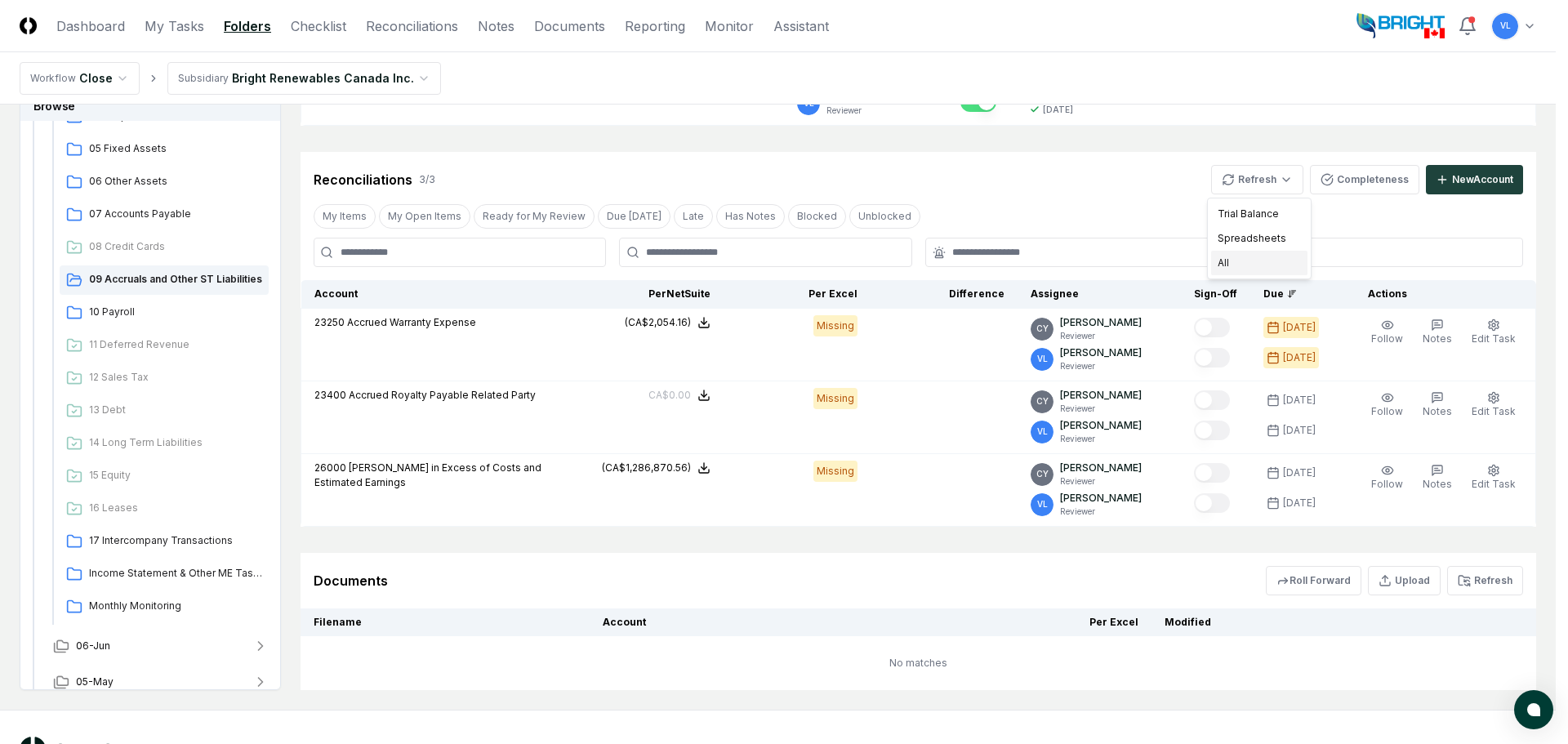
click at [1276, 262] on div "All" at bounding box center [1259, 262] width 97 height 24
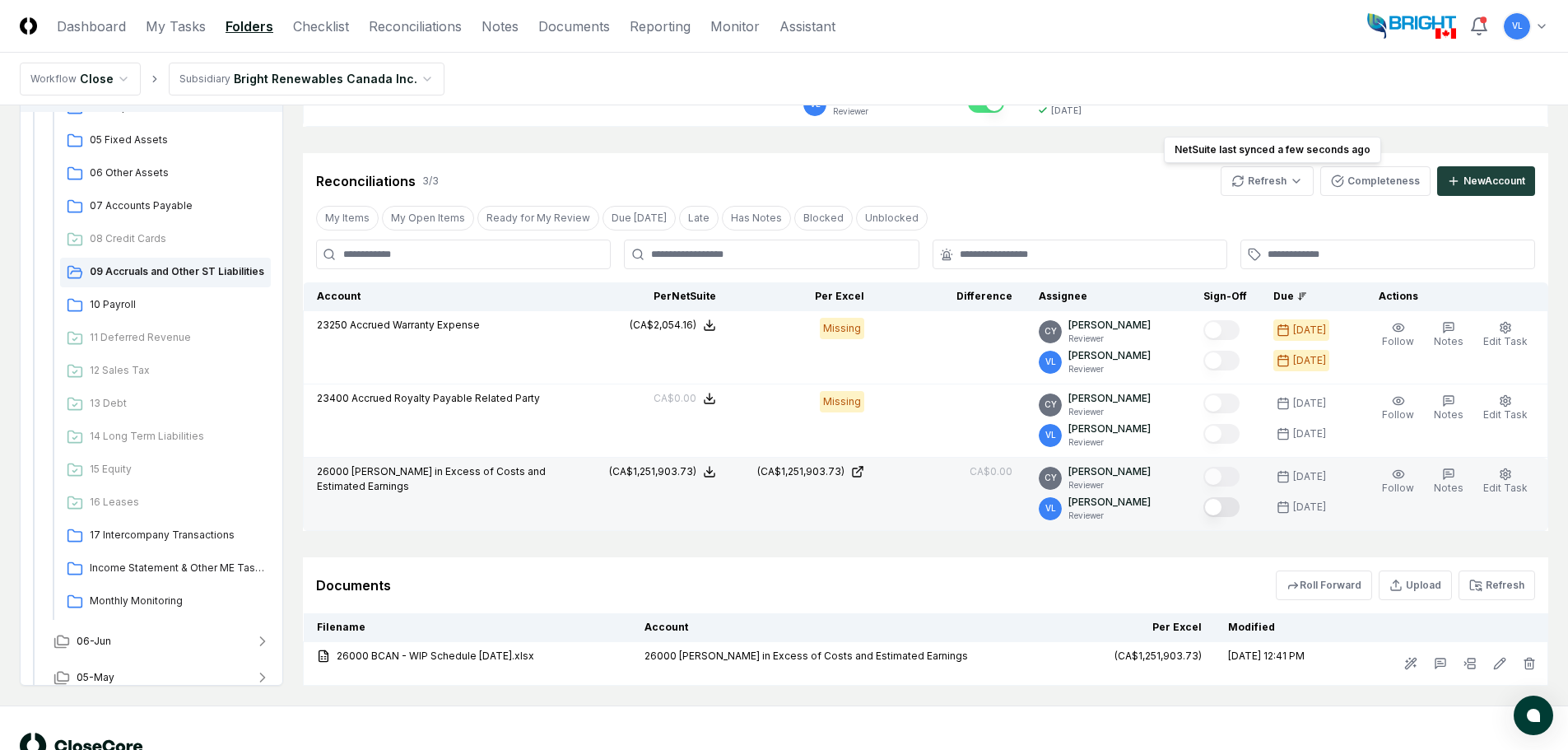
click at [1239, 509] on button "Mark complete" at bounding box center [1221, 507] width 36 height 20
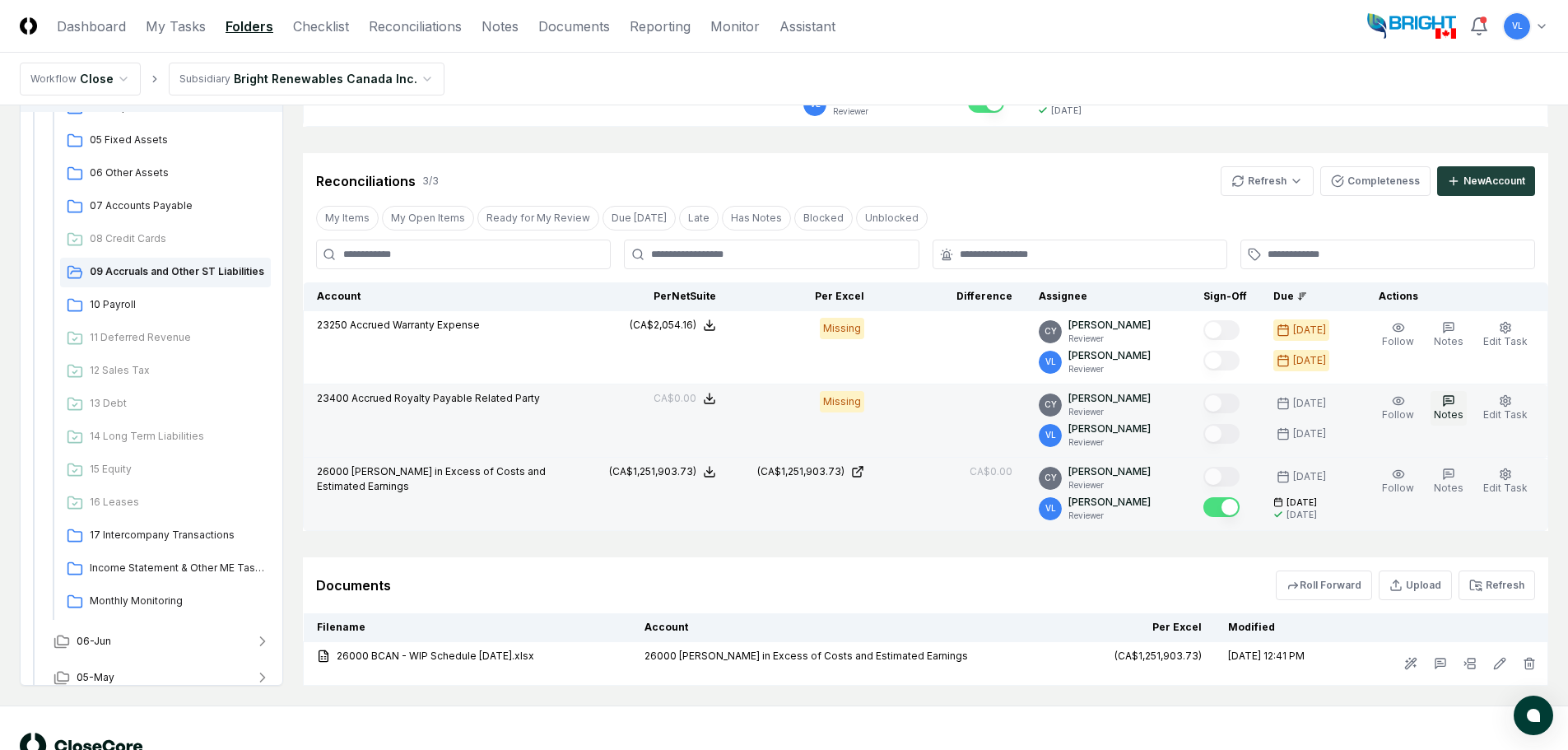
click at [1454, 405] on icon "button" at bounding box center [1449, 401] width 10 height 10
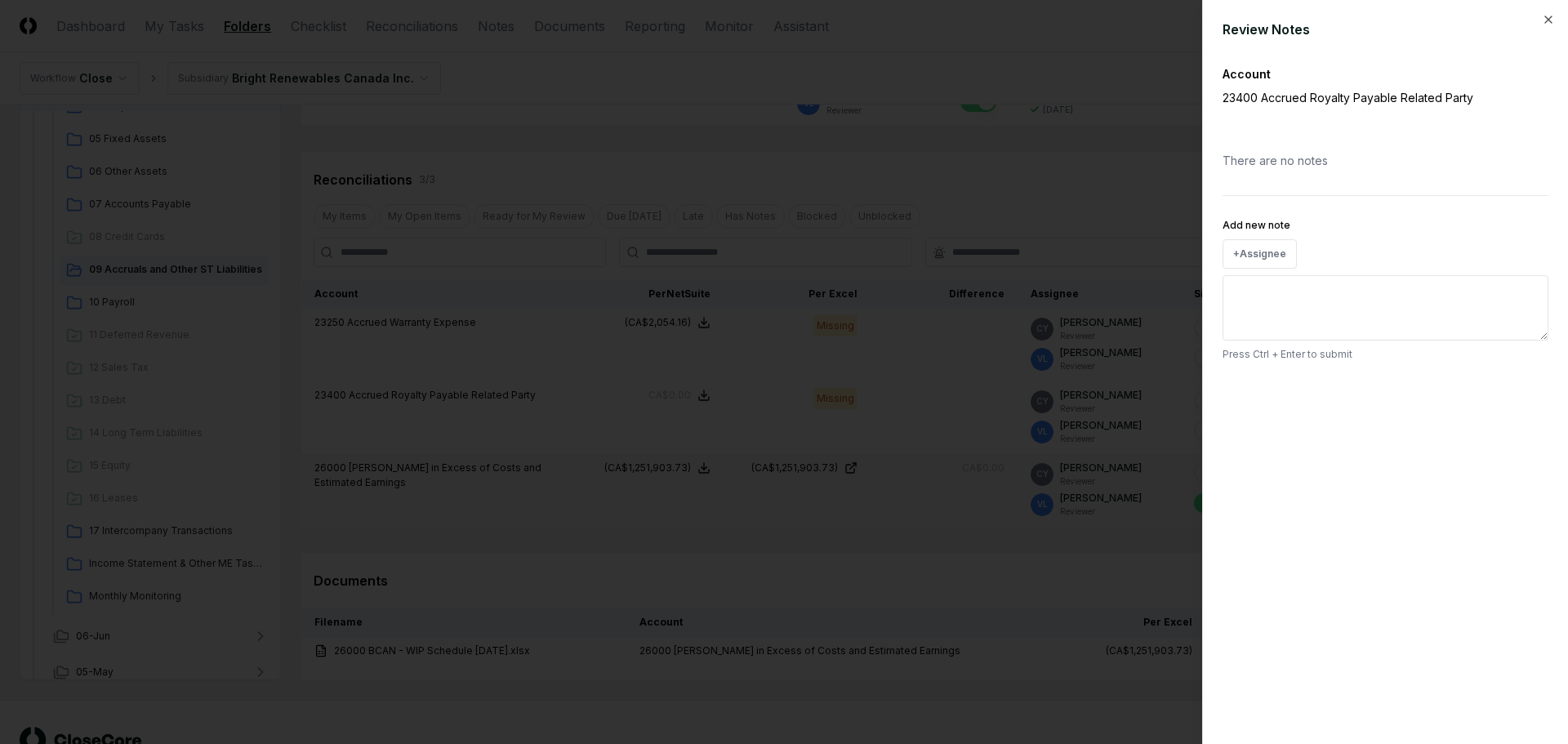
click at [1301, 298] on textarea "Add new note" at bounding box center [1385, 309] width 326 height 66
type textarea "*"
type textarea "**********"
click at [1520, 391] on button "Submit" at bounding box center [1519, 392] width 60 height 33
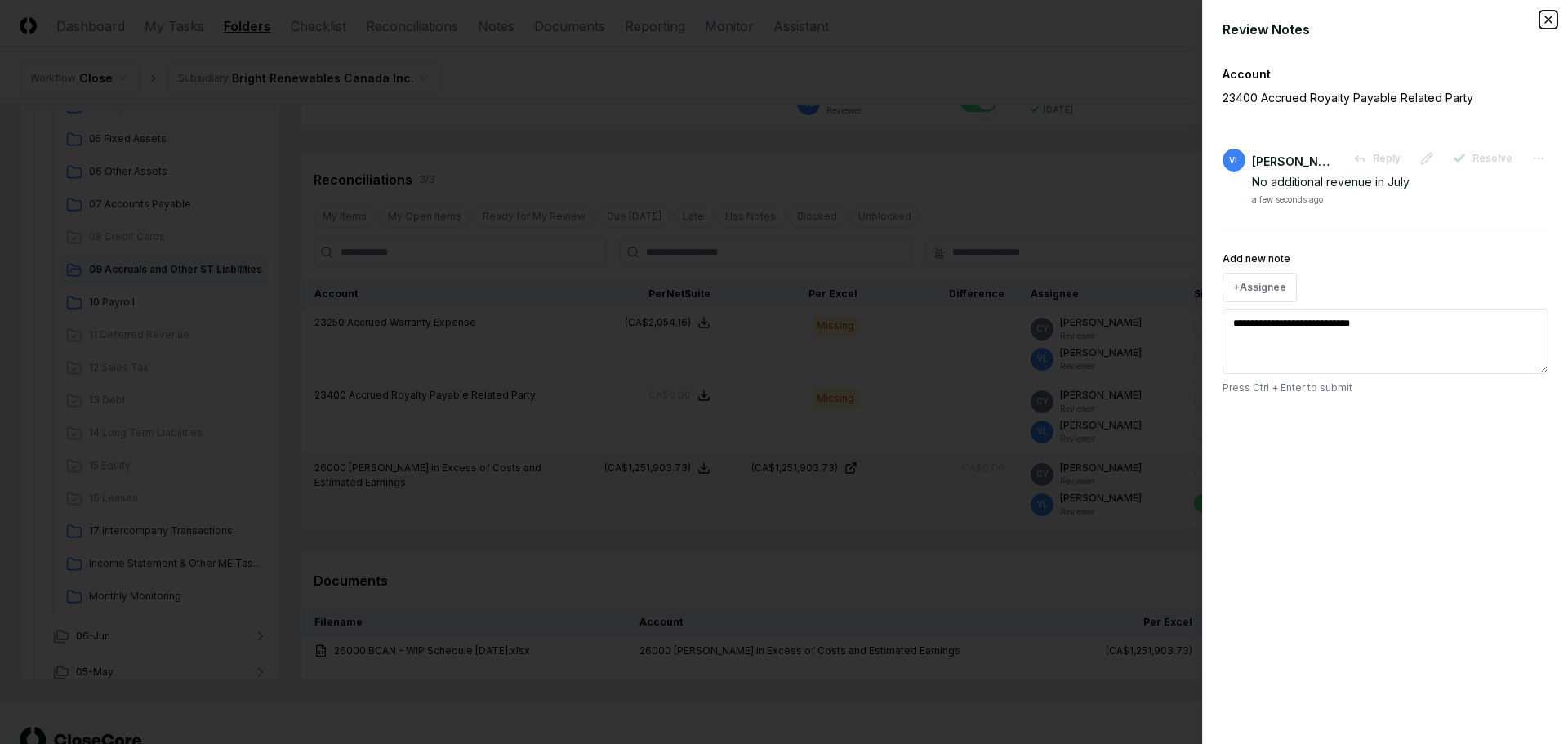
click at [1553, 17] on icon "button" at bounding box center [1549, 20] width 14 height 14
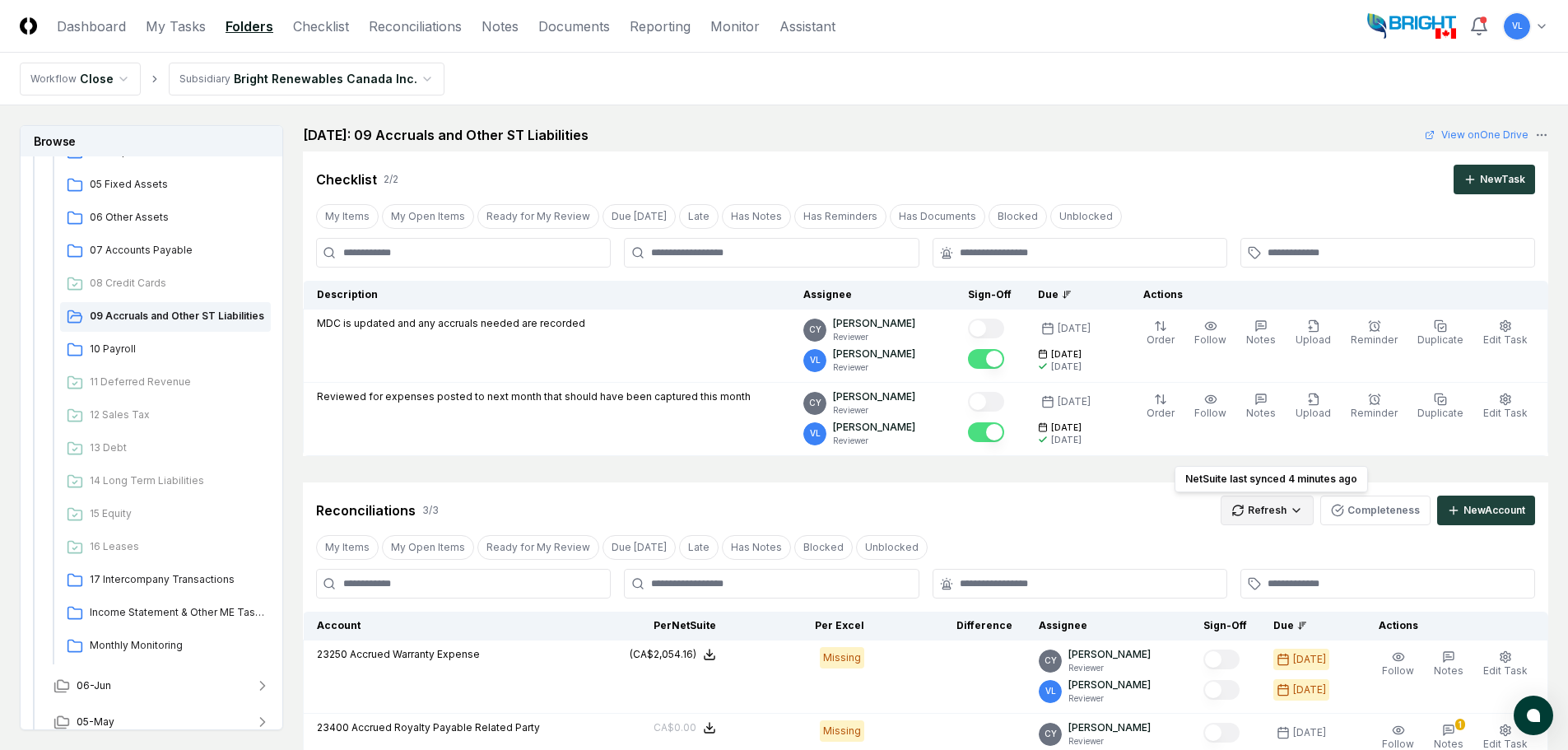
click at [1243, 521] on html "CloseCore Dashboard My Tasks Folders Checklist Reconciliations Notes Documents …" at bounding box center [784, 567] width 1568 height 1134
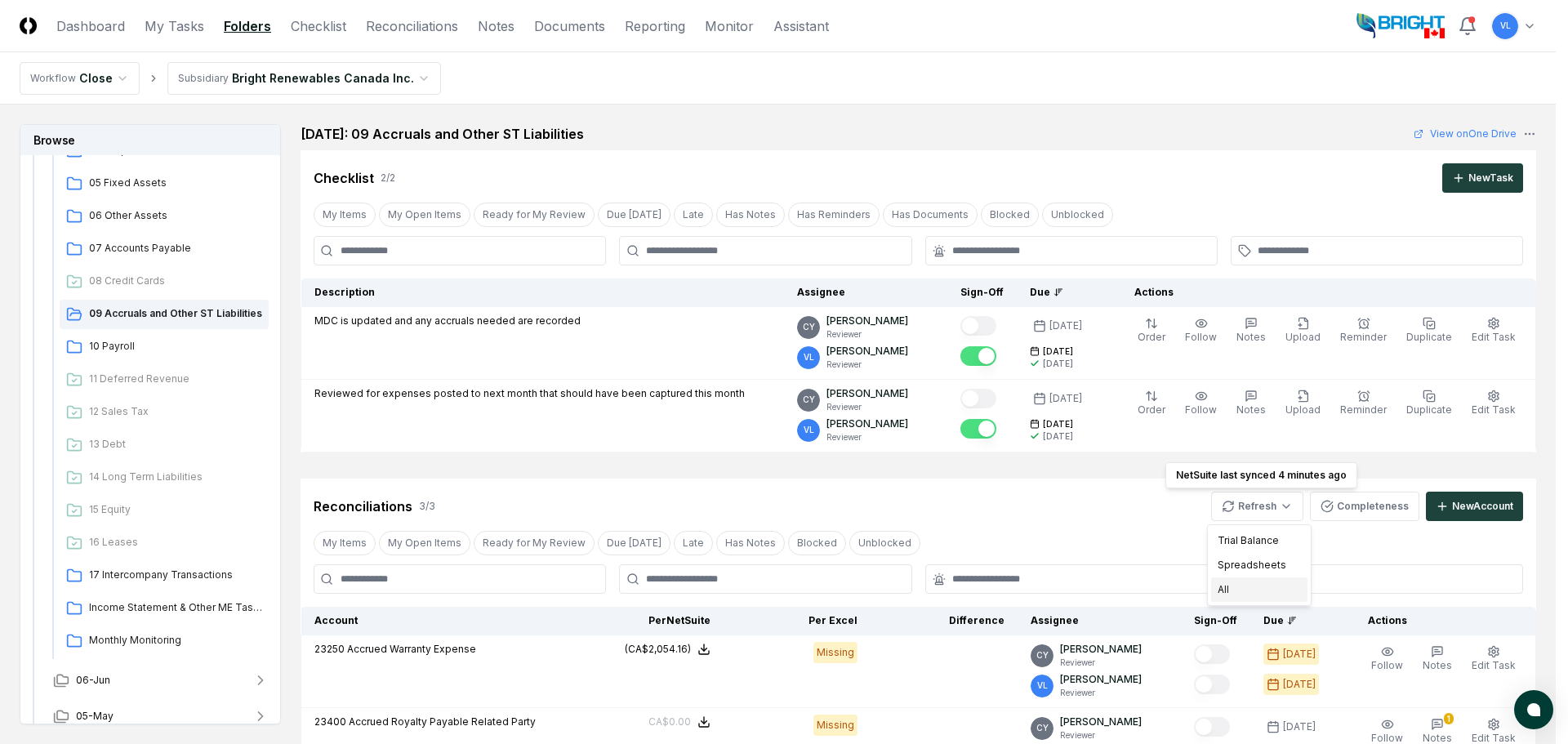
click at [1229, 586] on div "All" at bounding box center [1259, 589] width 97 height 24
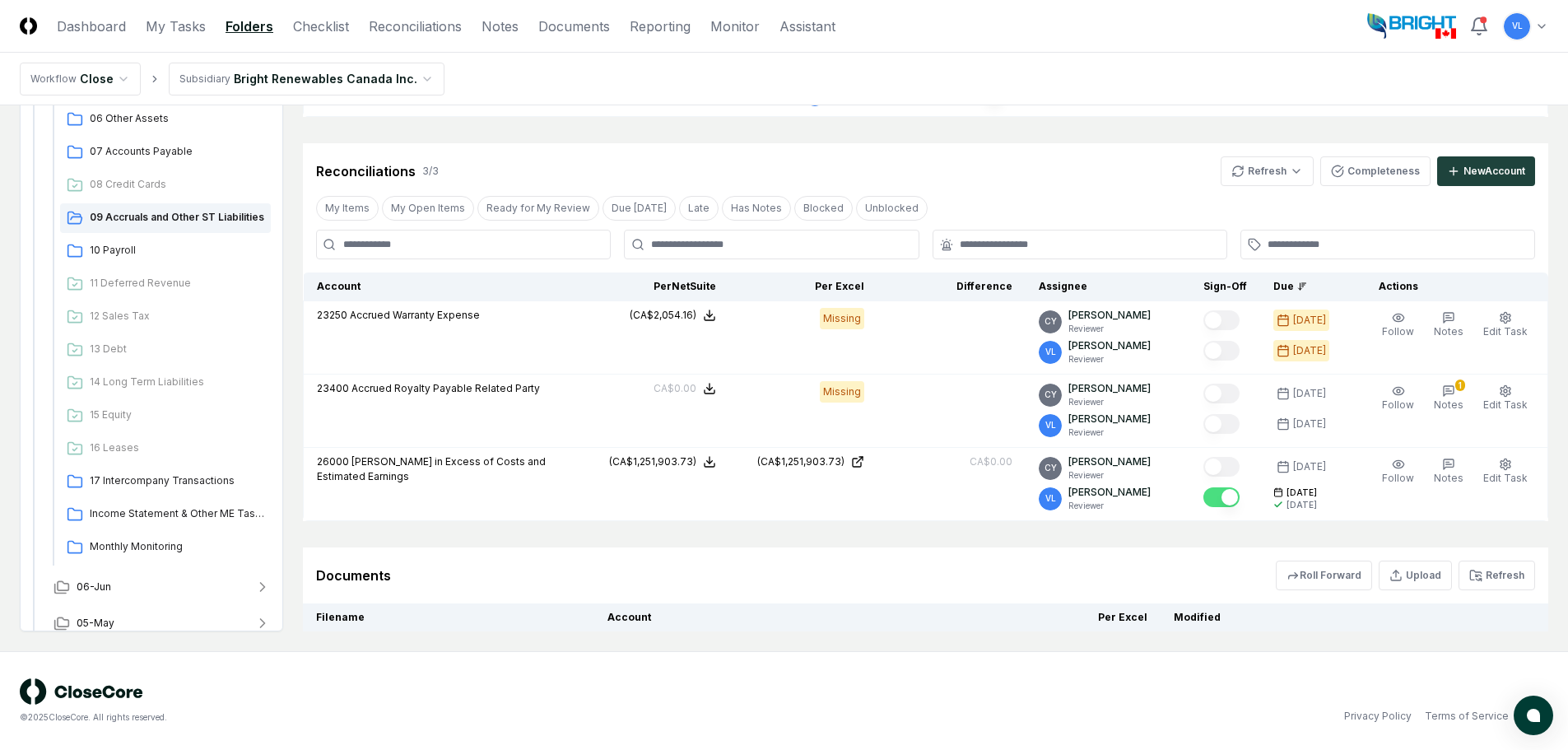
scroll to position [383, 0]
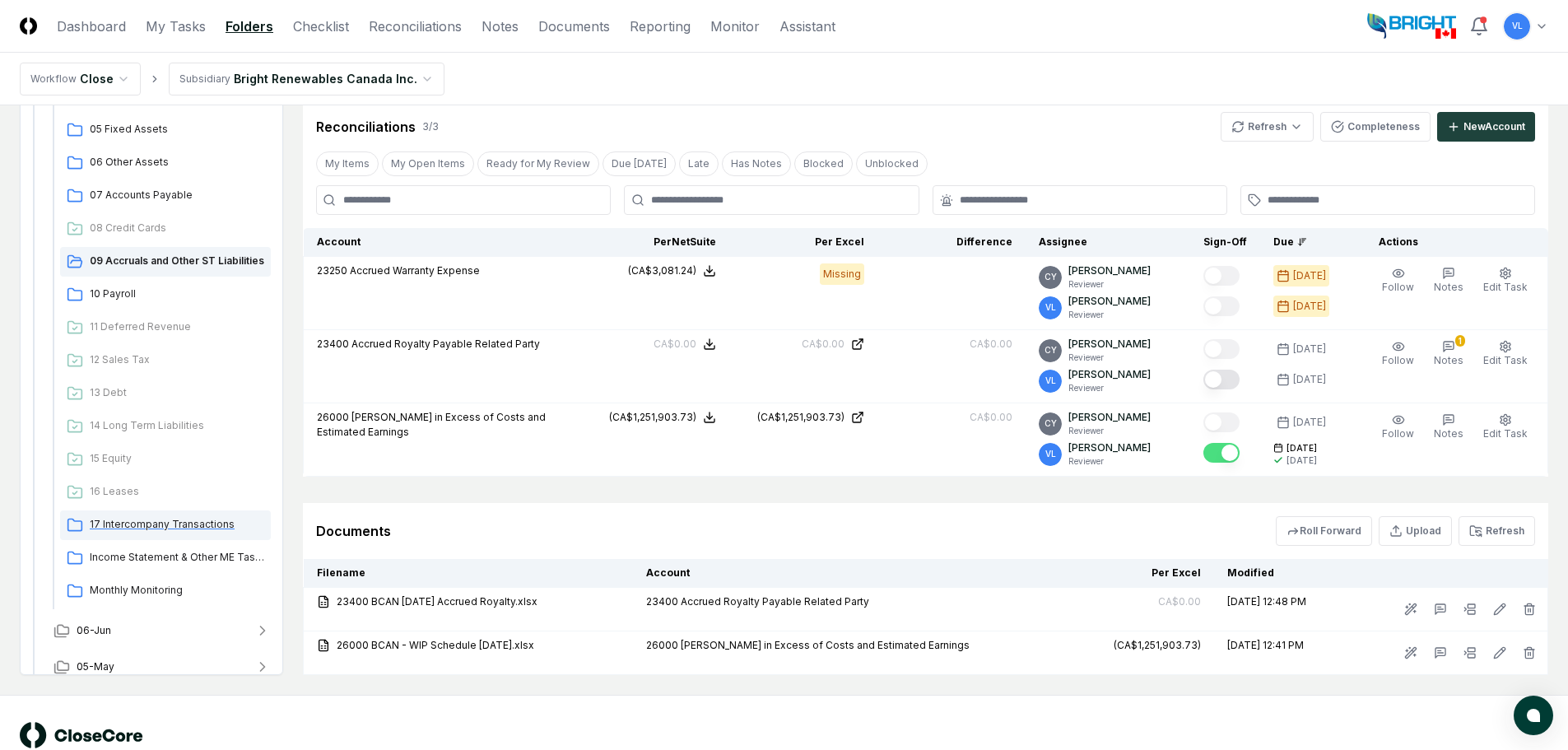
click at [170, 521] on span "17 Intercompany Transactions" at bounding box center [176, 524] width 175 height 15
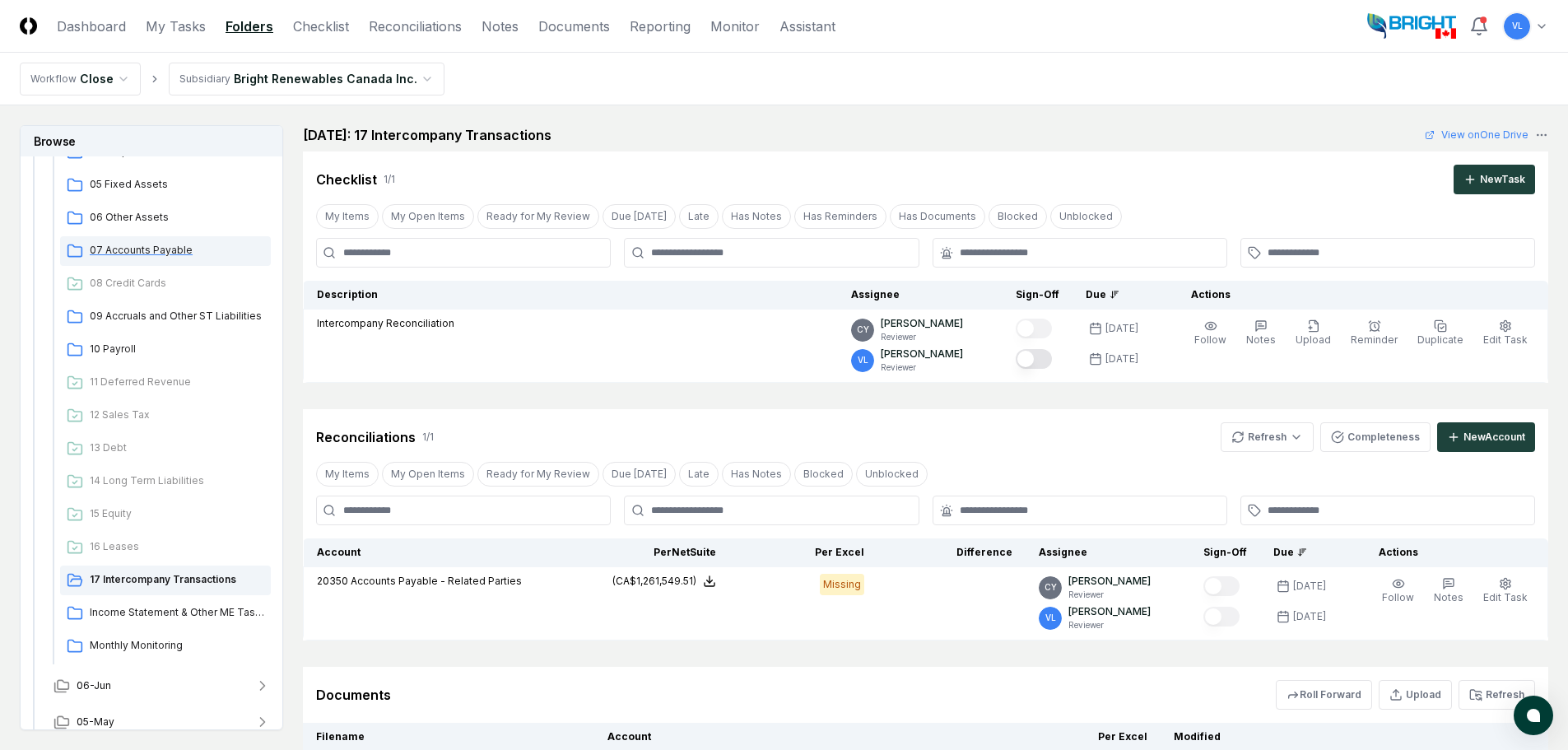
click at [176, 252] on span "07 Accounts Payable" at bounding box center [176, 250] width 175 height 15
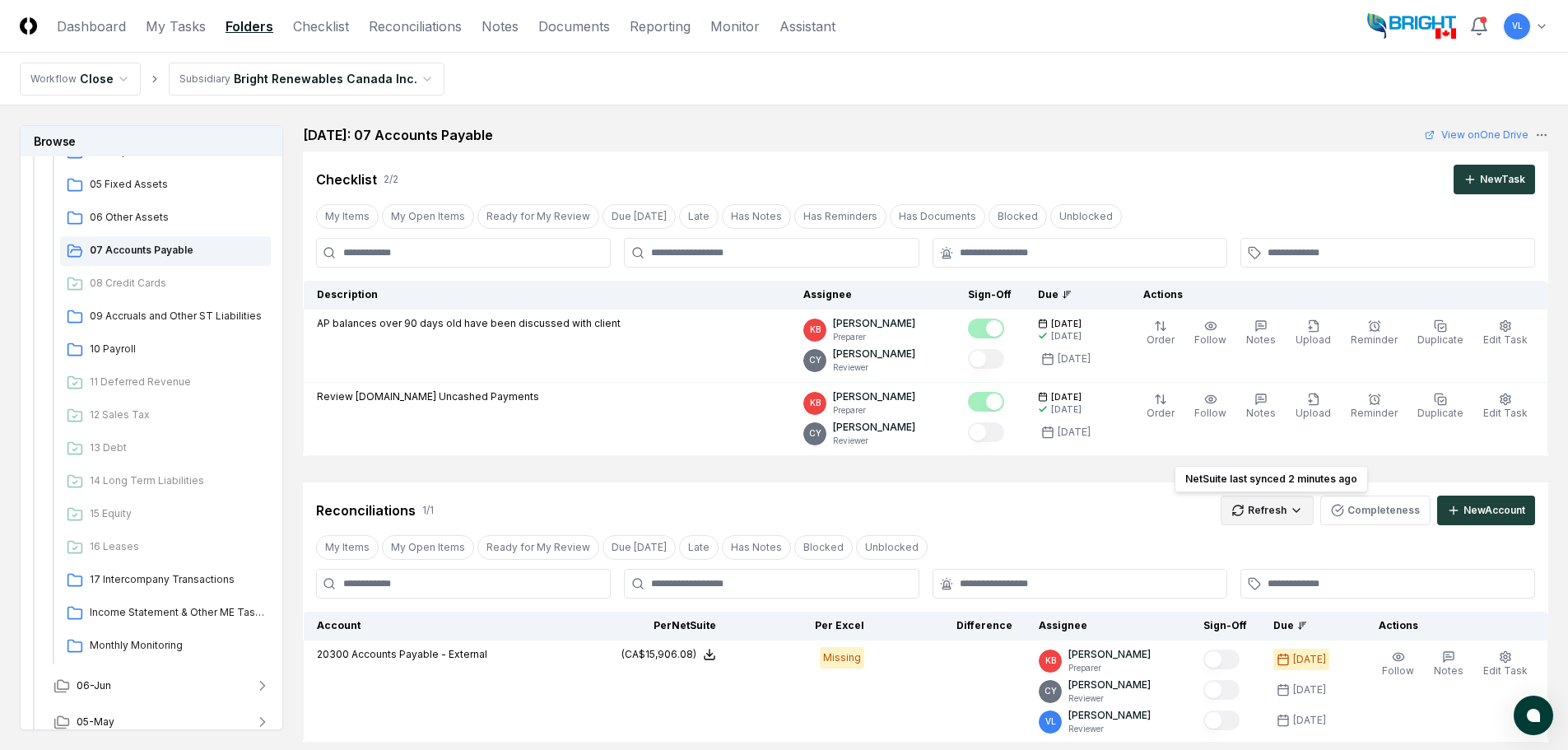
click at [1279, 511] on html "CloseCore Dashboard My Tasks Folders Checklist Reconciliations Notes Documents …" at bounding box center [784, 513] width 1568 height 1026
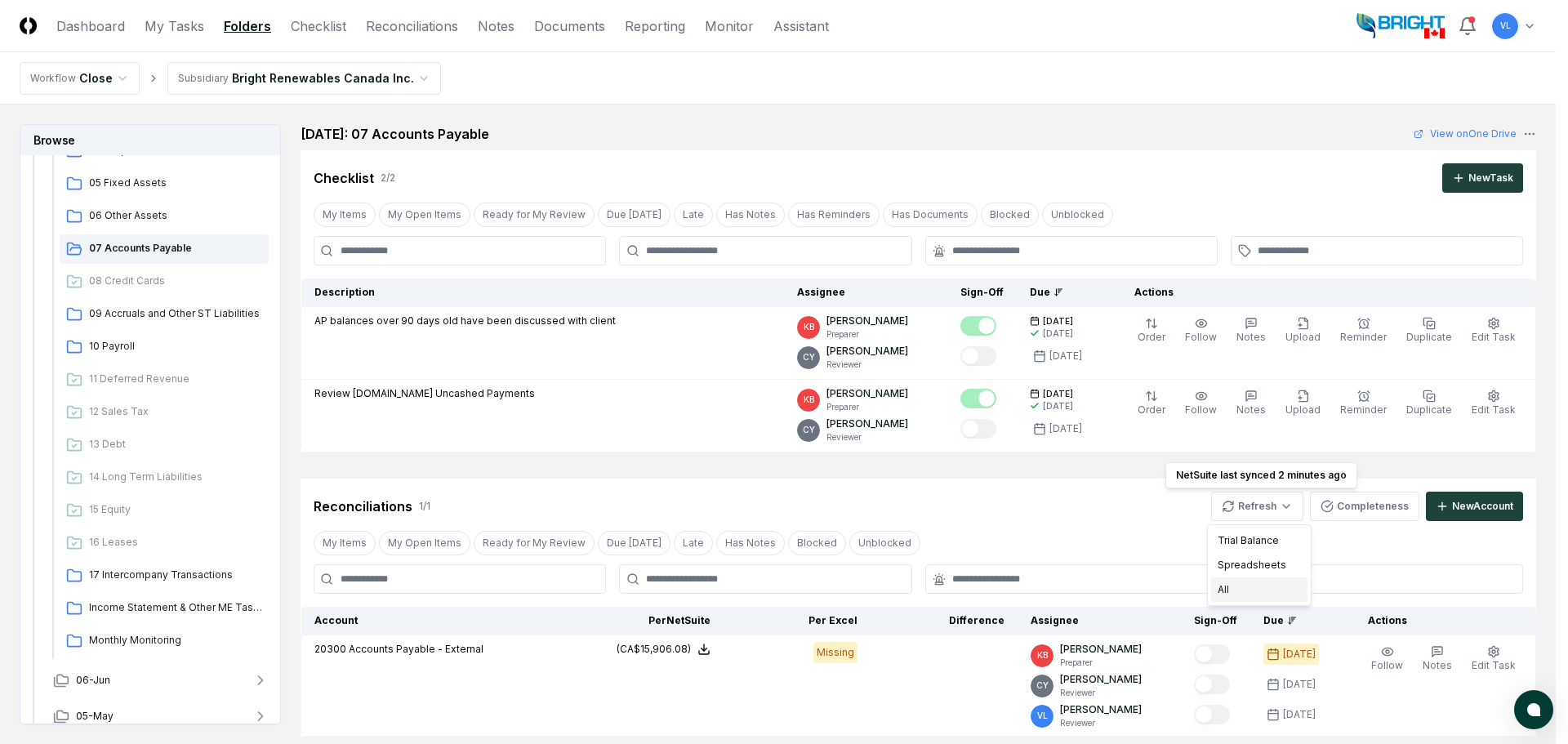
click at [1237, 586] on div "All" at bounding box center [1259, 589] width 97 height 24
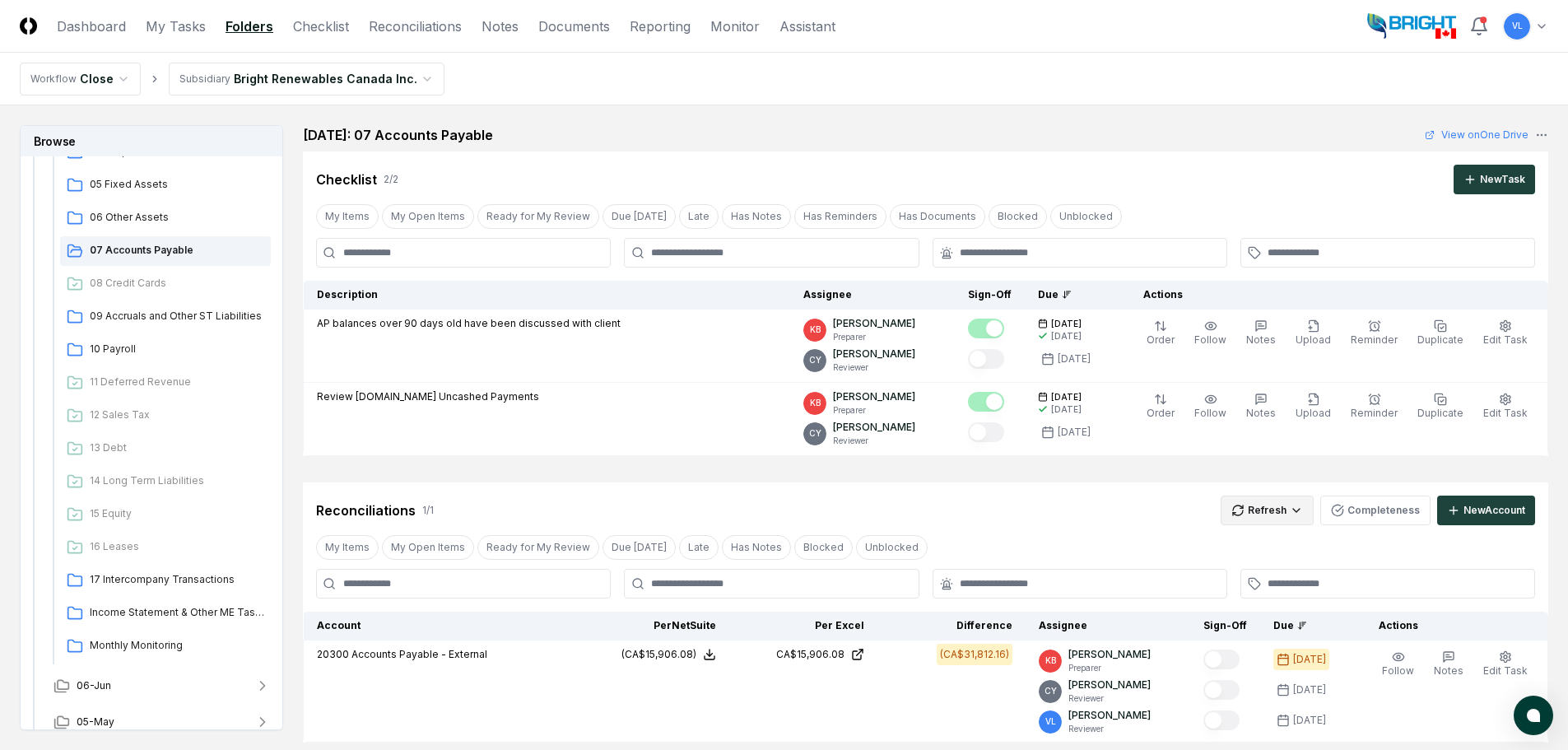
click at [1275, 508] on html "CloseCore Dashboard My Tasks Folders Checklist Reconciliations Notes Documents …" at bounding box center [784, 508] width 1568 height 1016
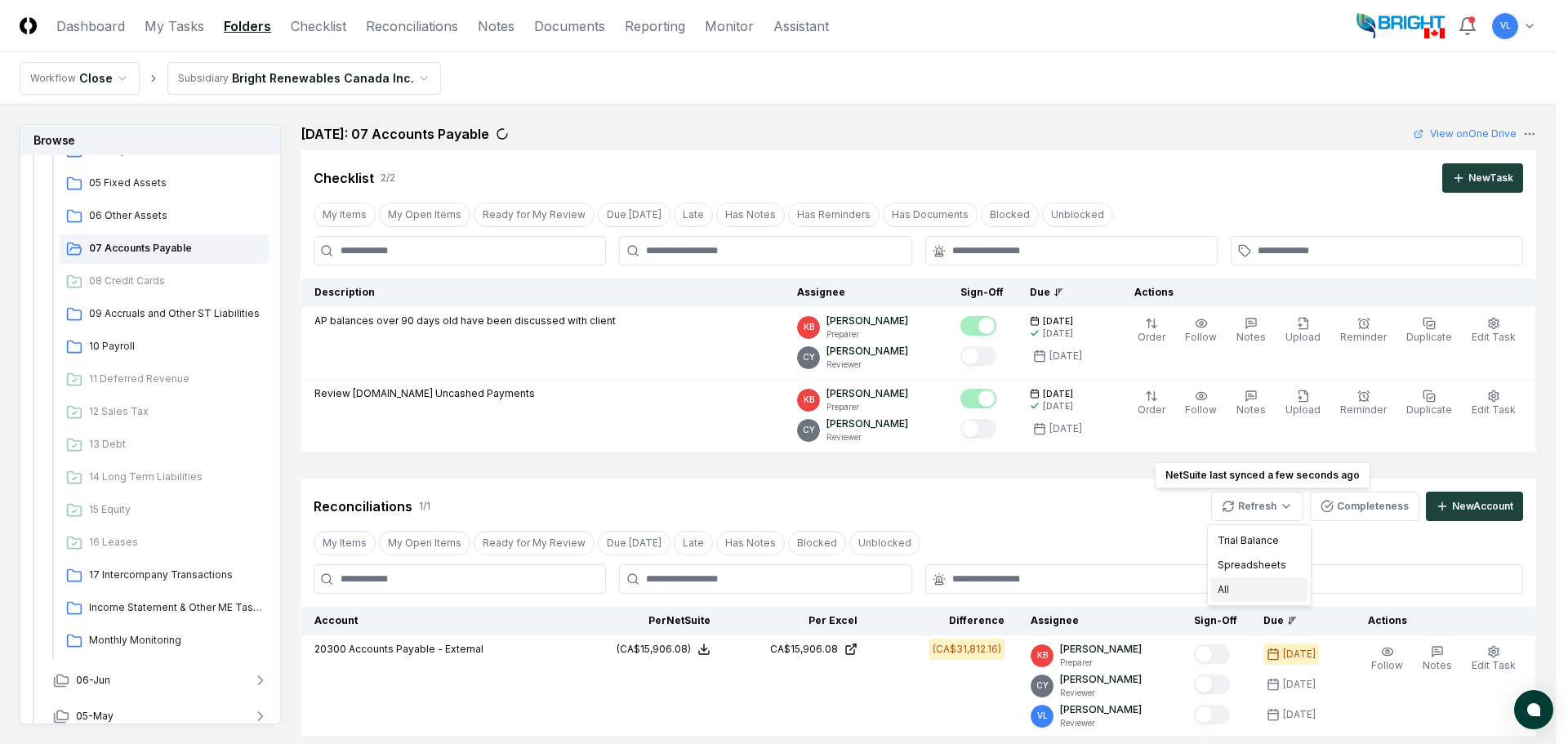
click at [1254, 585] on div "All" at bounding box center [1259, 589] width 97 height 24
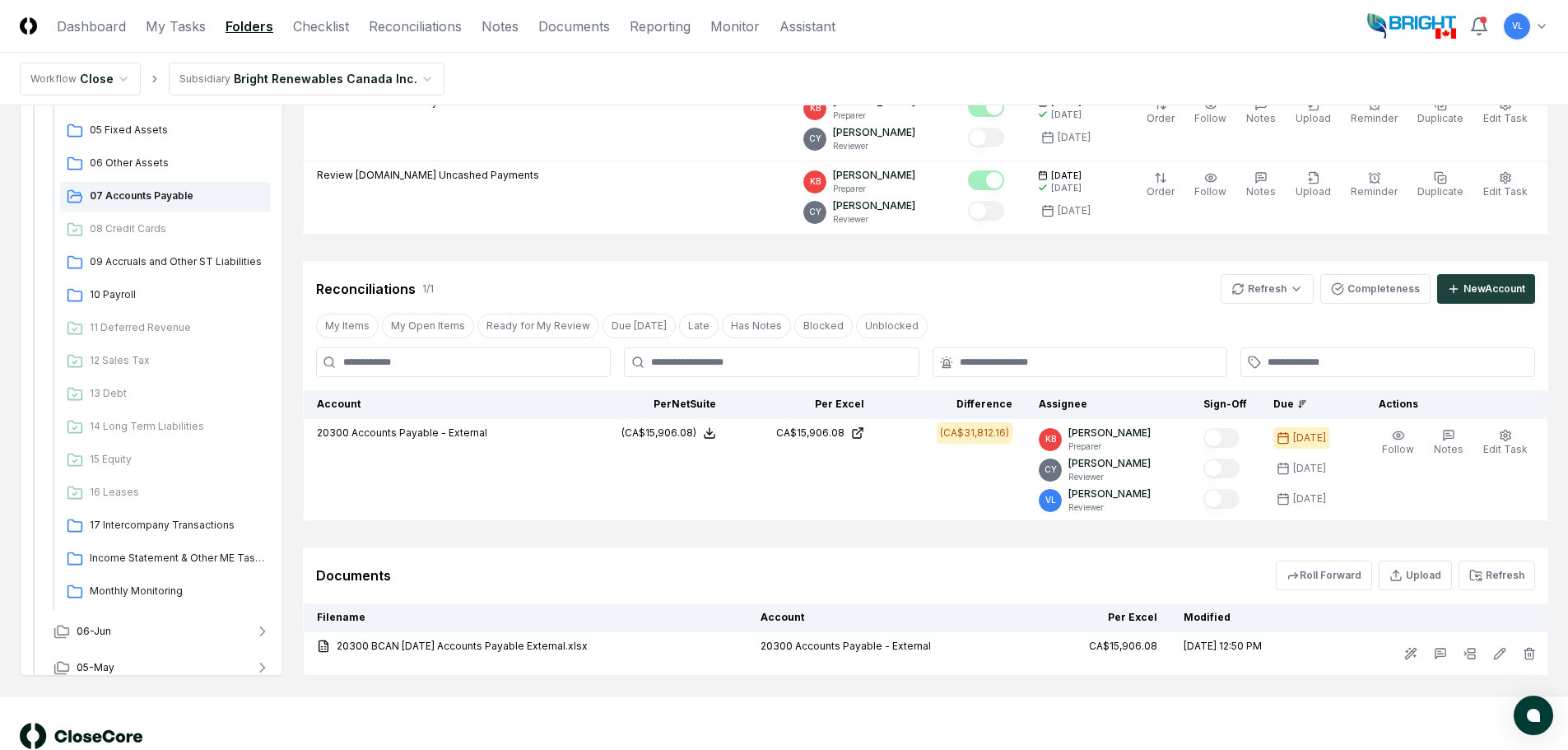
scroll to position [247, 0]
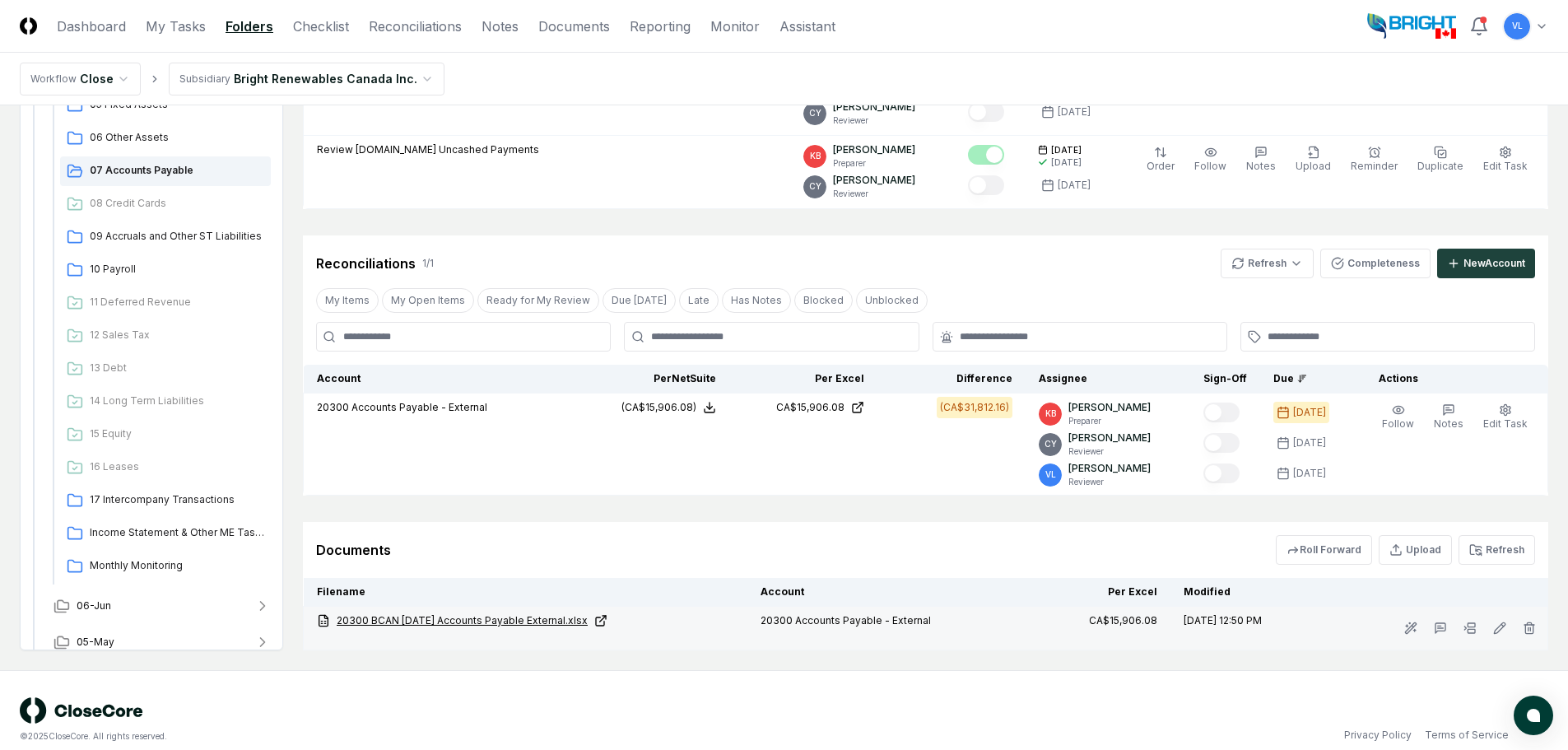
click at [549, 622] on link "20300 BCAN 07-31-25 Accounts Payable External.xlsx" at bounding box center [526, 620] width 417 height 15
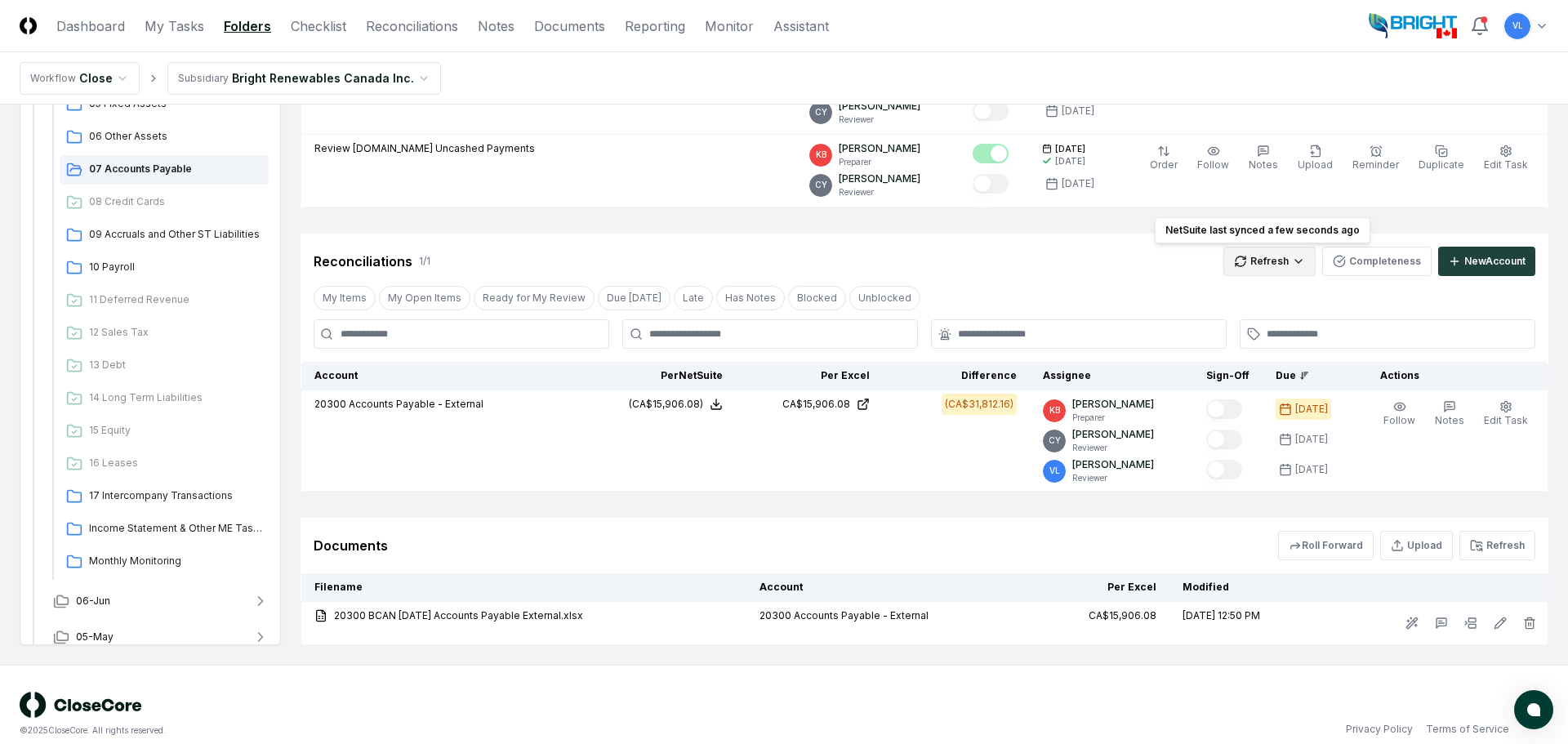
click at [1258, 265] on html "CloseCore Dashboard My Tasks Folders Checklist Reconciliations Notes Documents …" at bounding box center [784, 259] width 1568 height 1008
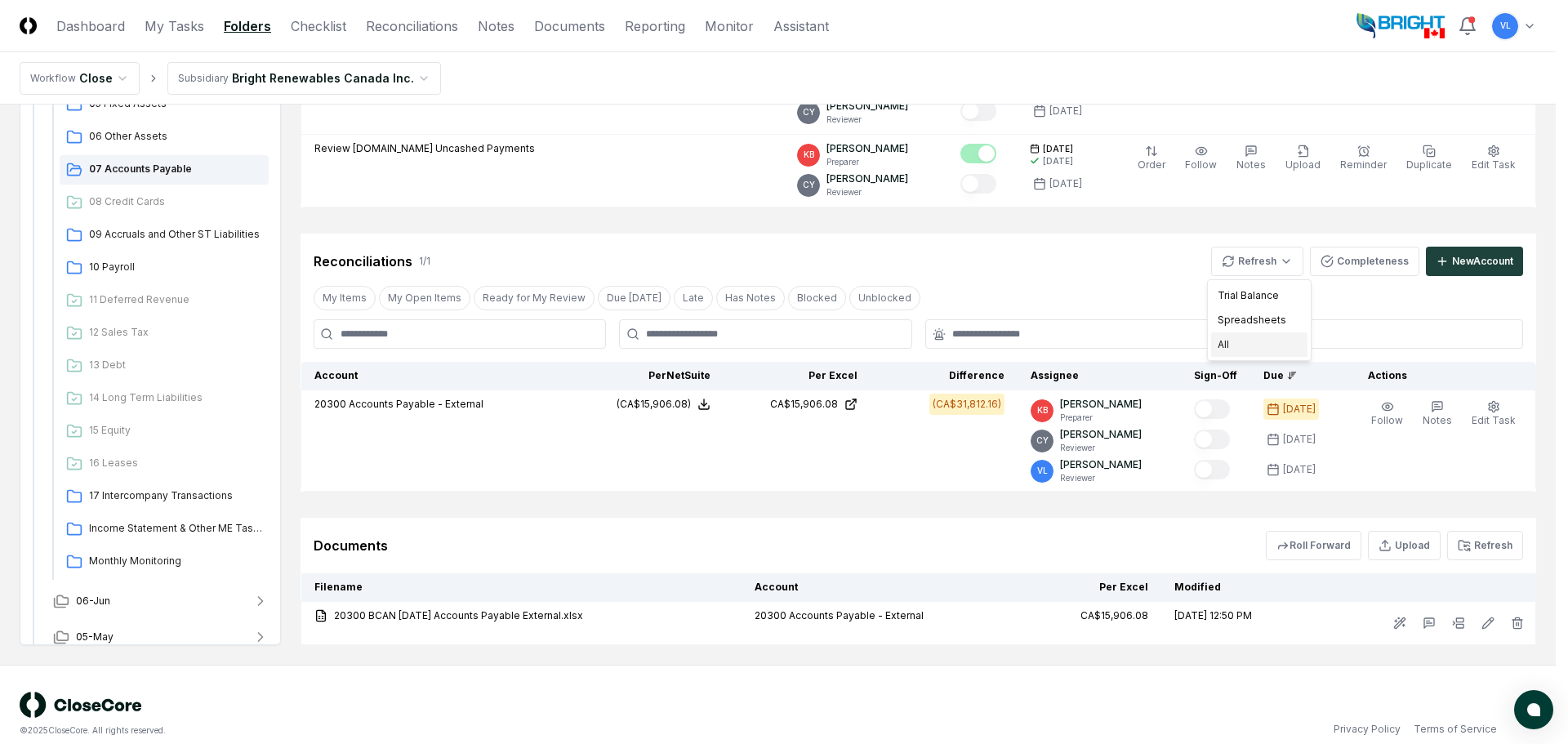
click at [1256, 349] on div "All" at bounding box center [1259, 344] width 97 height 24
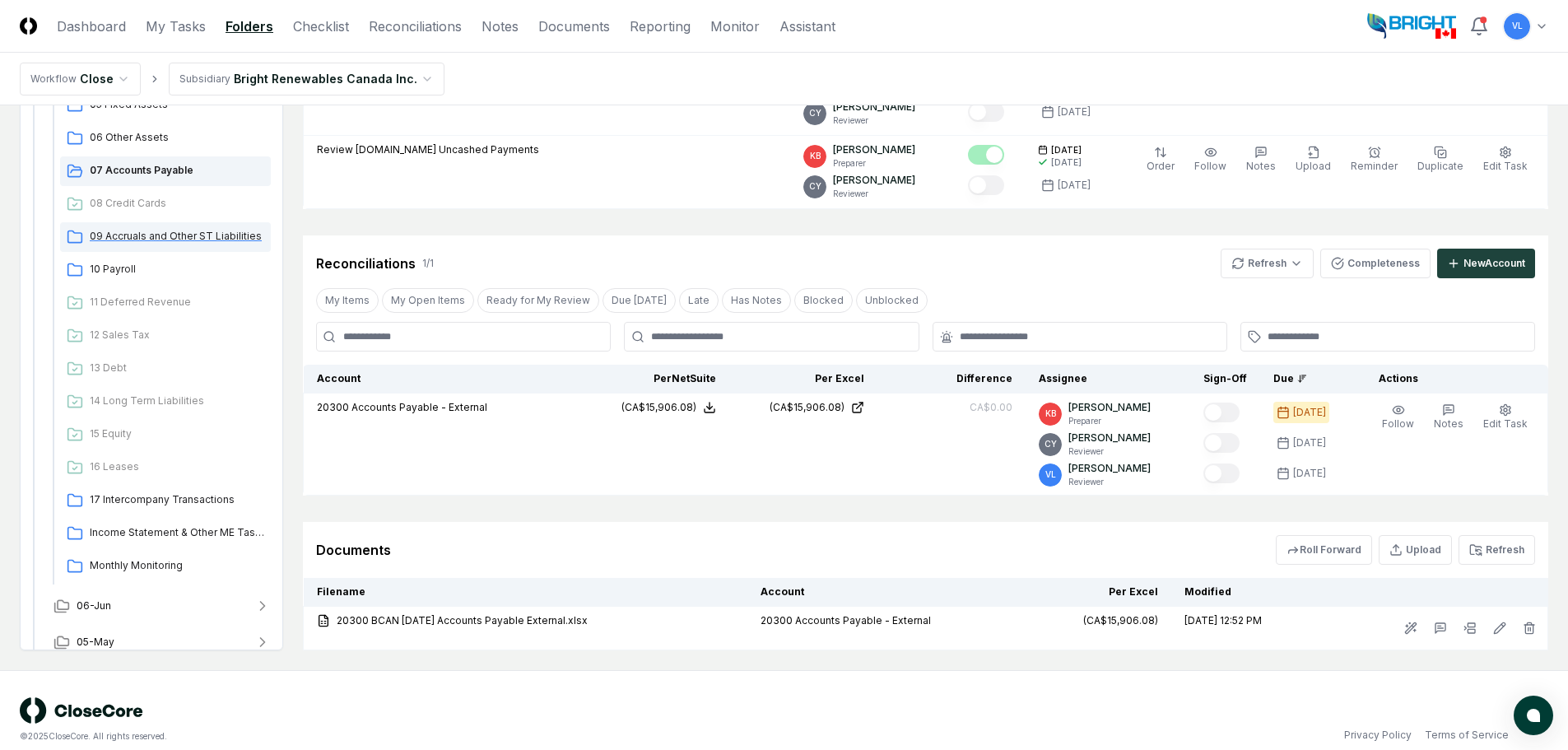
click at [209, 242] on span "09 Accruals and Other ST Liabilities" at bounding box center [176, 236] width 175 height 15
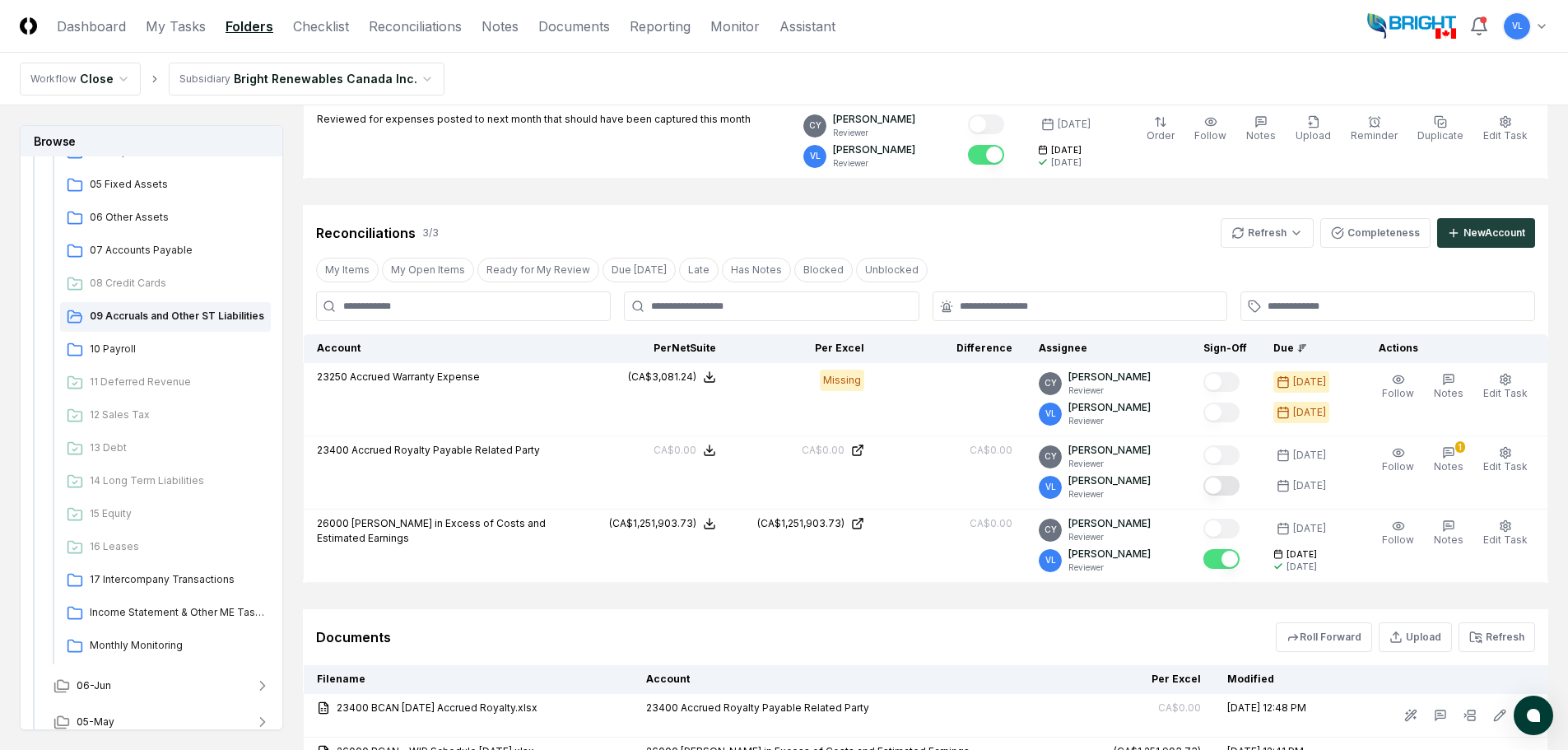
scroll to position [330, 0]
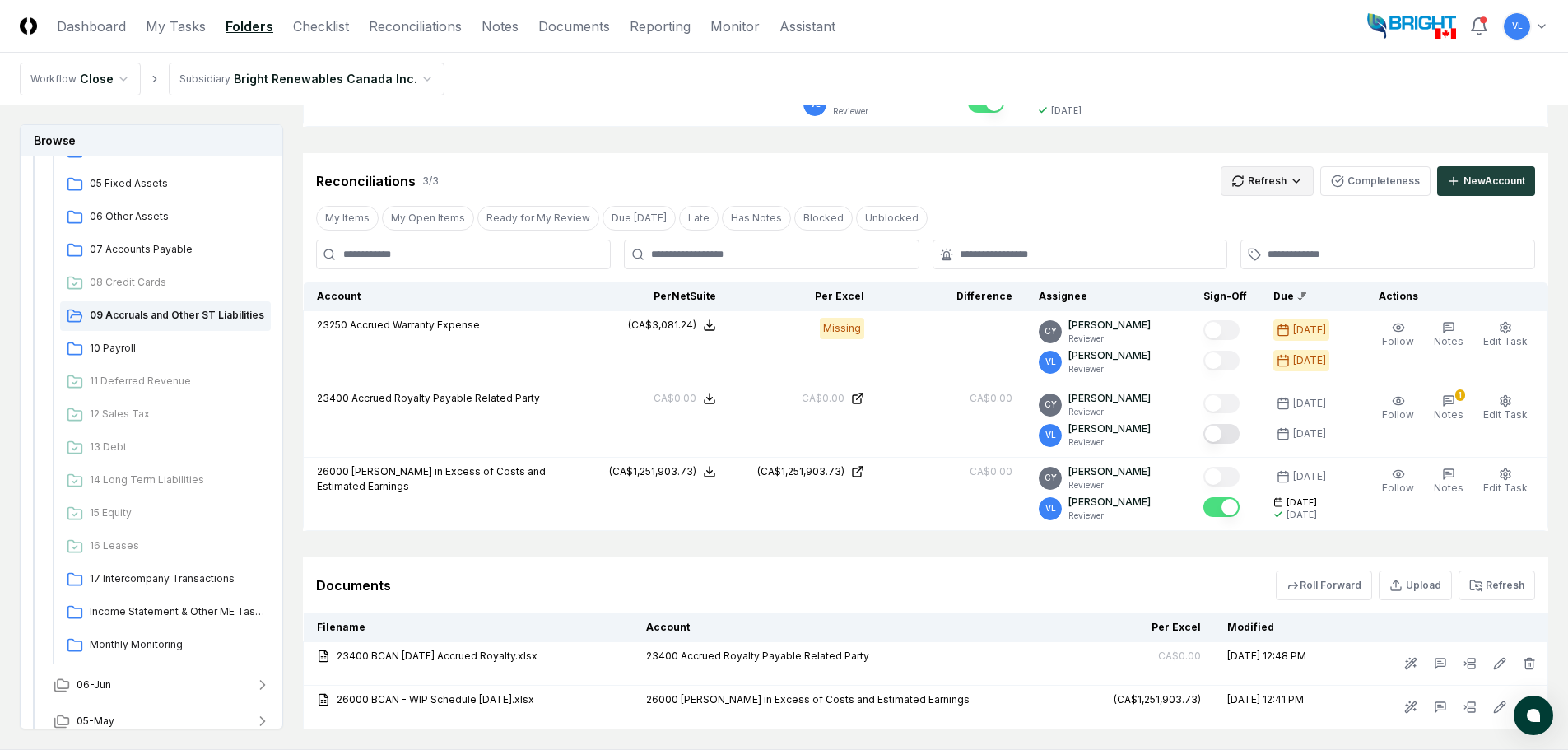
click at [1261, 180] on html "CloseCore Dashboard My Tasks Folders Checklist Reconciliations Notes Documents …" at bounding box center [784, 258] width 1568 height 1177
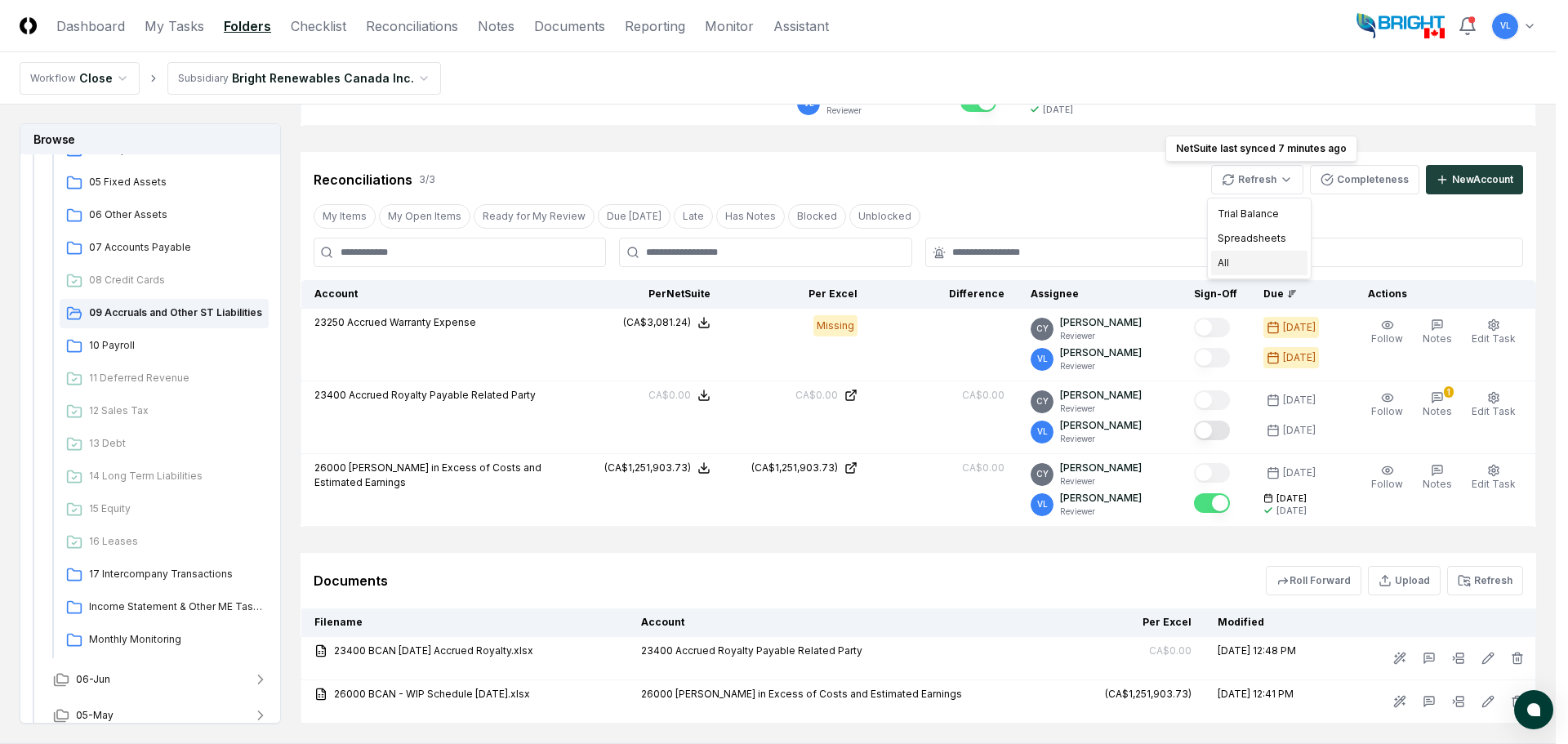
click at [1274, 258] on div "All" at bounding box center [1259, 262] width 97 height 24
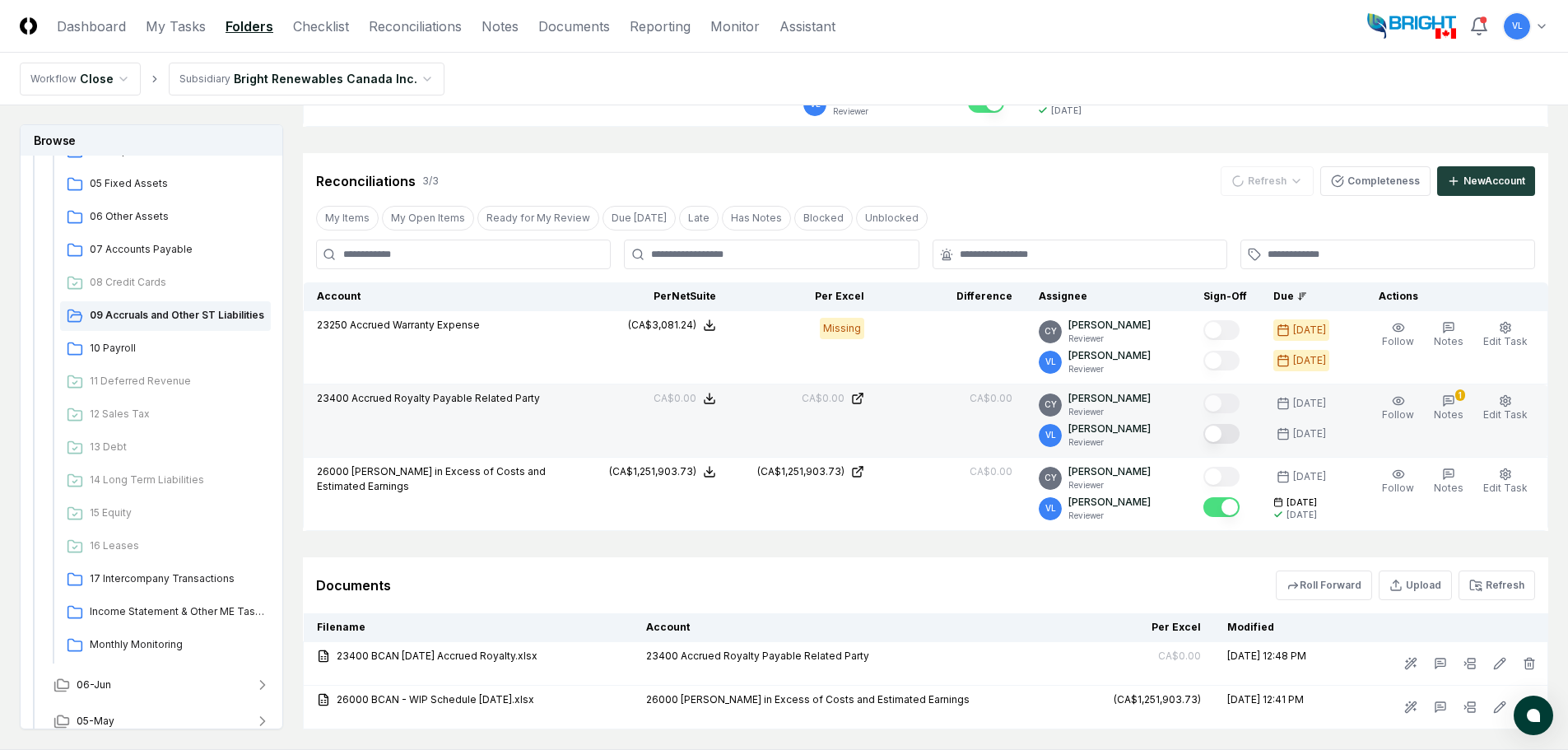
click at [1231, 436] on button "Mark complete" at bounding box center [1221, 434] width 36 height 20
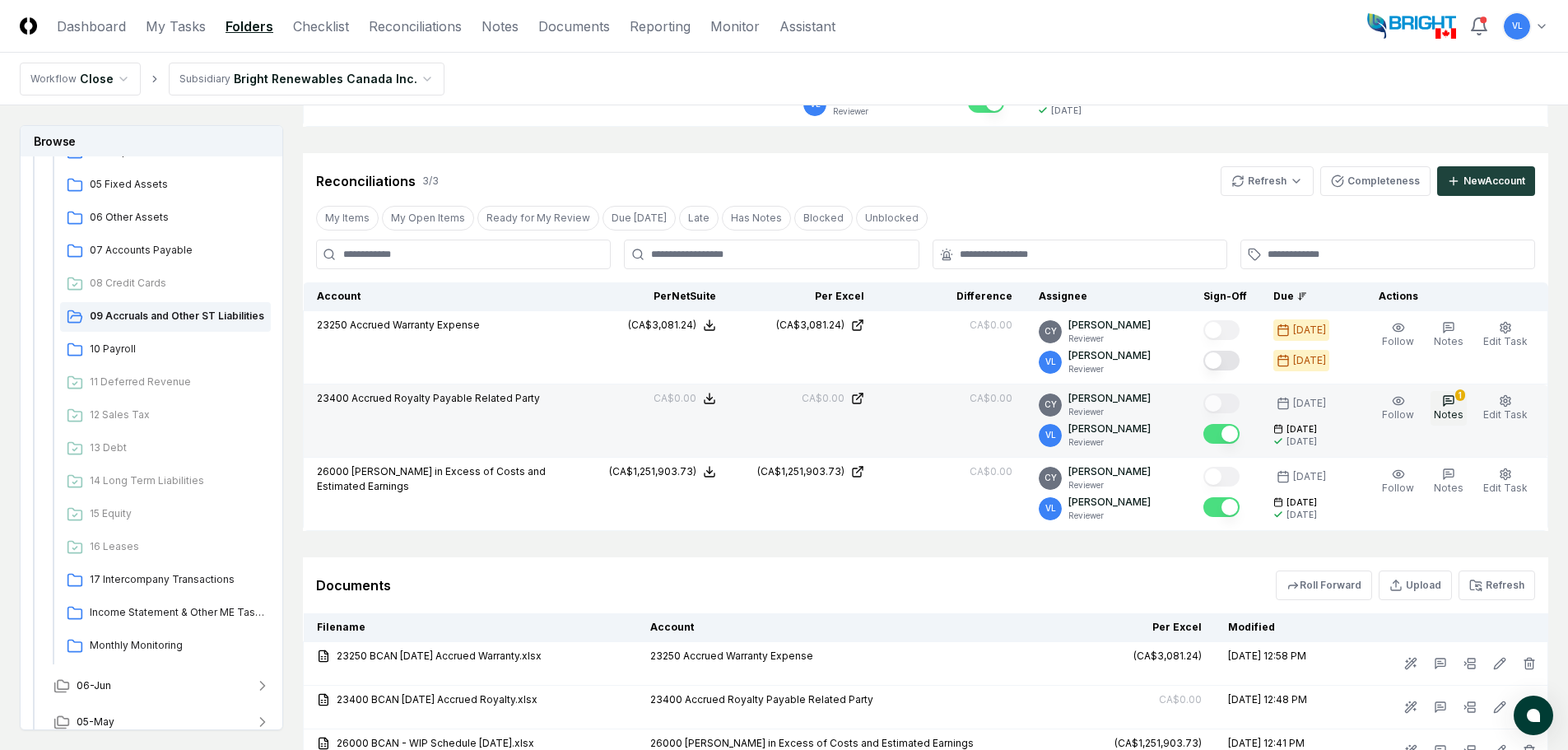
click at [1451, 405] on icon "button" at bounding box center [1449, 401] width 14 height 14
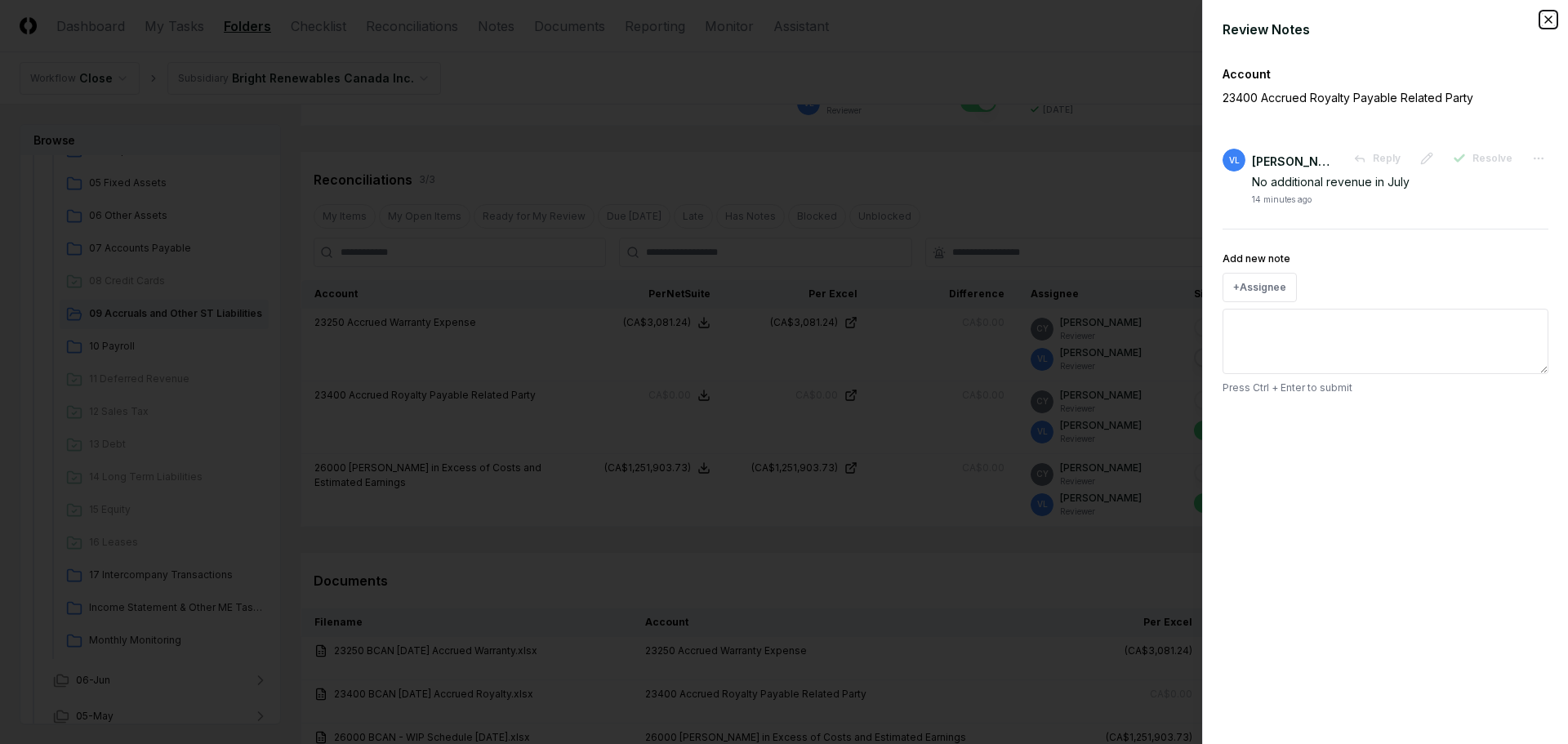
click at [1550, 17] on icon "button" at bounding box center [1549, 20] width 14 height 14
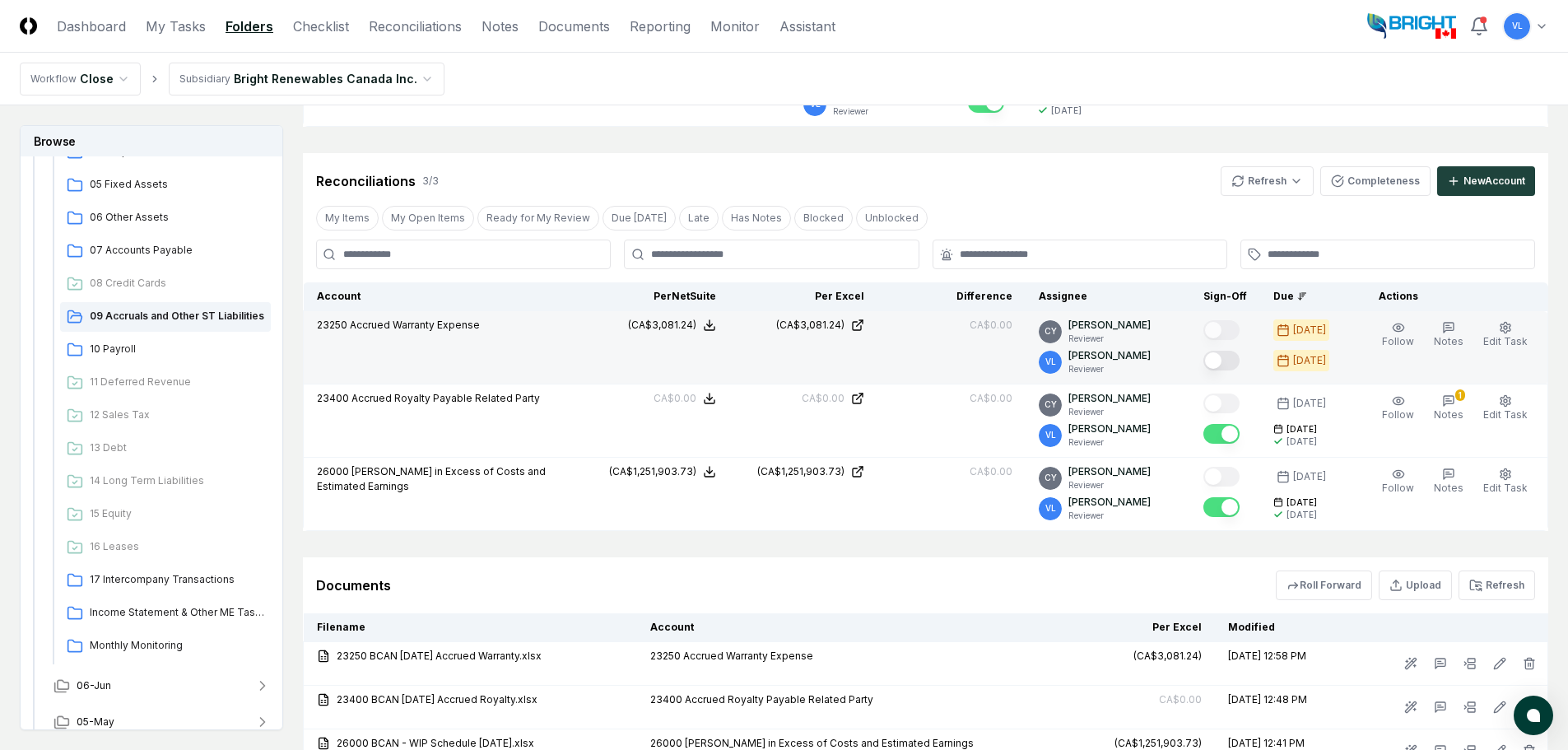
click at [1234, 360] on button "Mark complete" at bounding box center [1221, 361] width 36 height 20
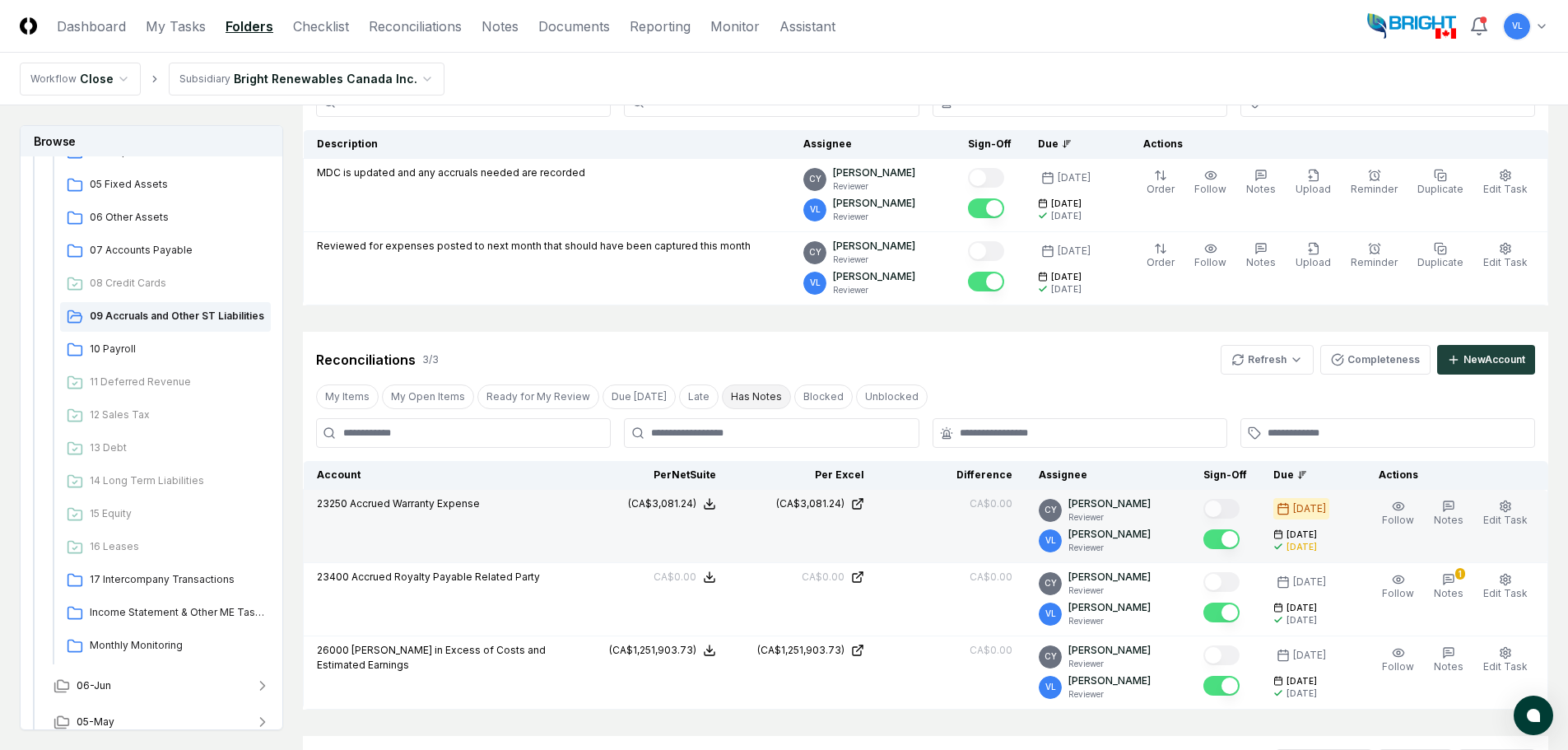
scroll to position [141, 0]
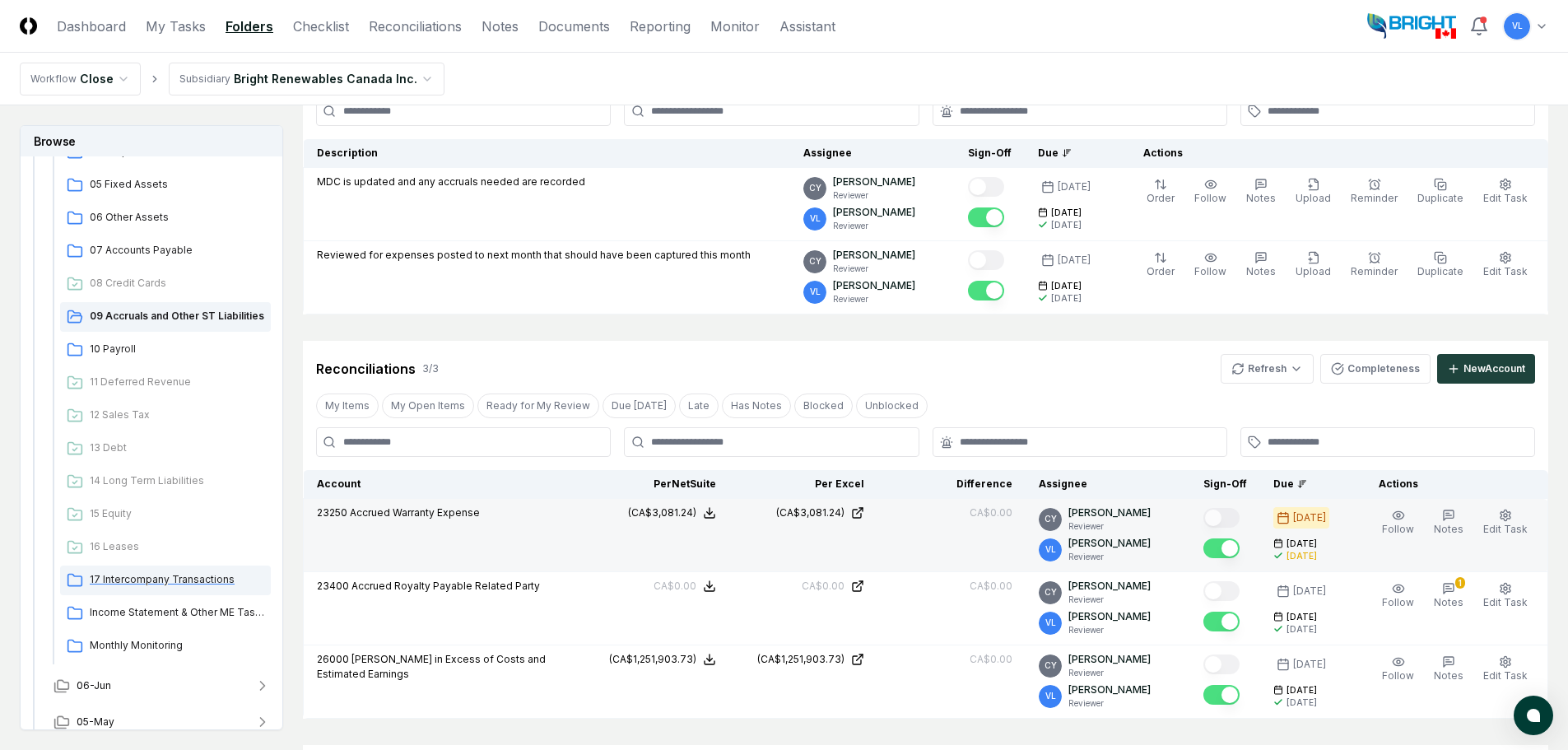
click at [177, 572] on span "17 Intercompany Transactions" at bounding box center [176, 579] width 175 height 15
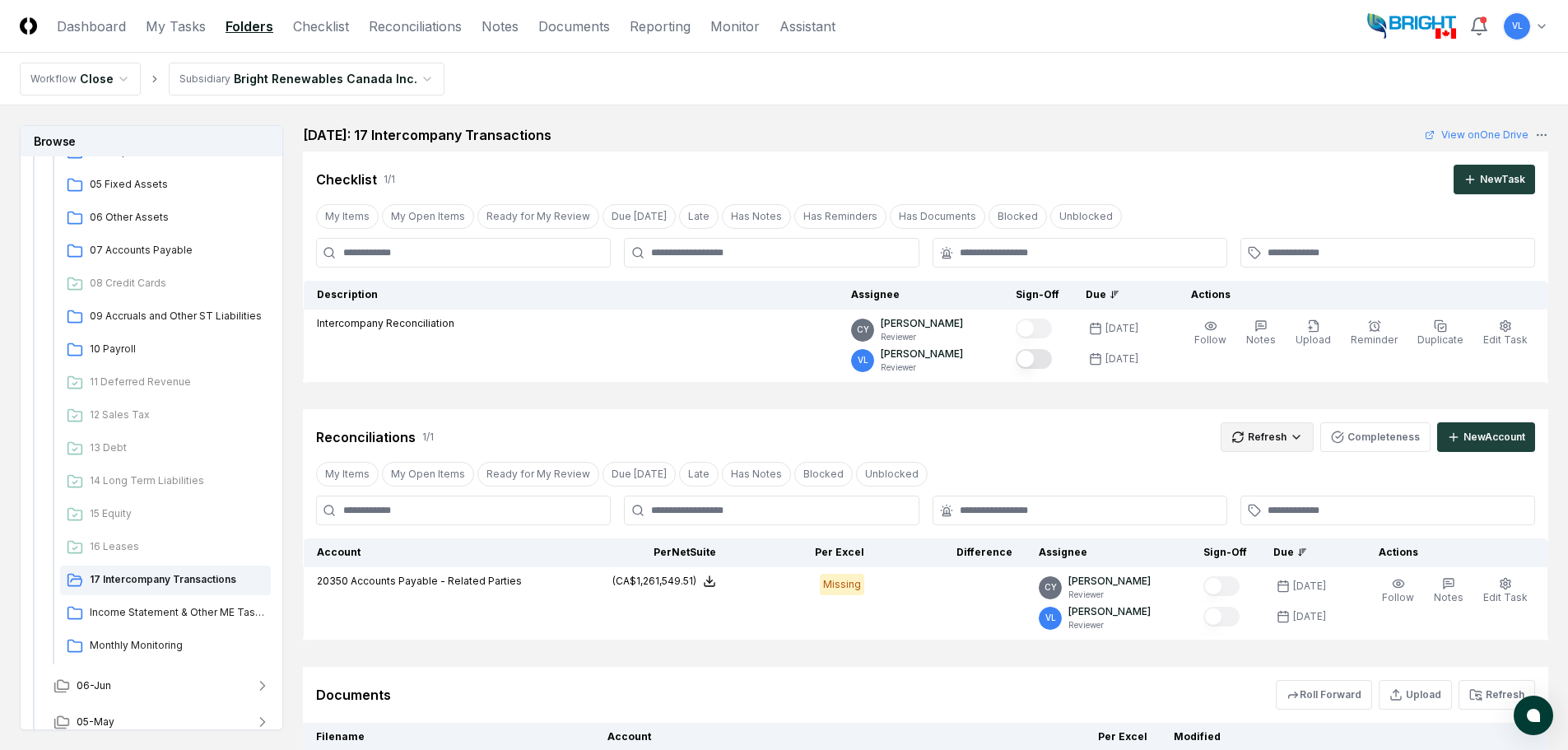
click at [1240, 439] on html "CloseCore Dashboard My Tasks Folders Checklist Reconciliations Notes Documents …" at bounding box center [784, 461] width 1568 height 924
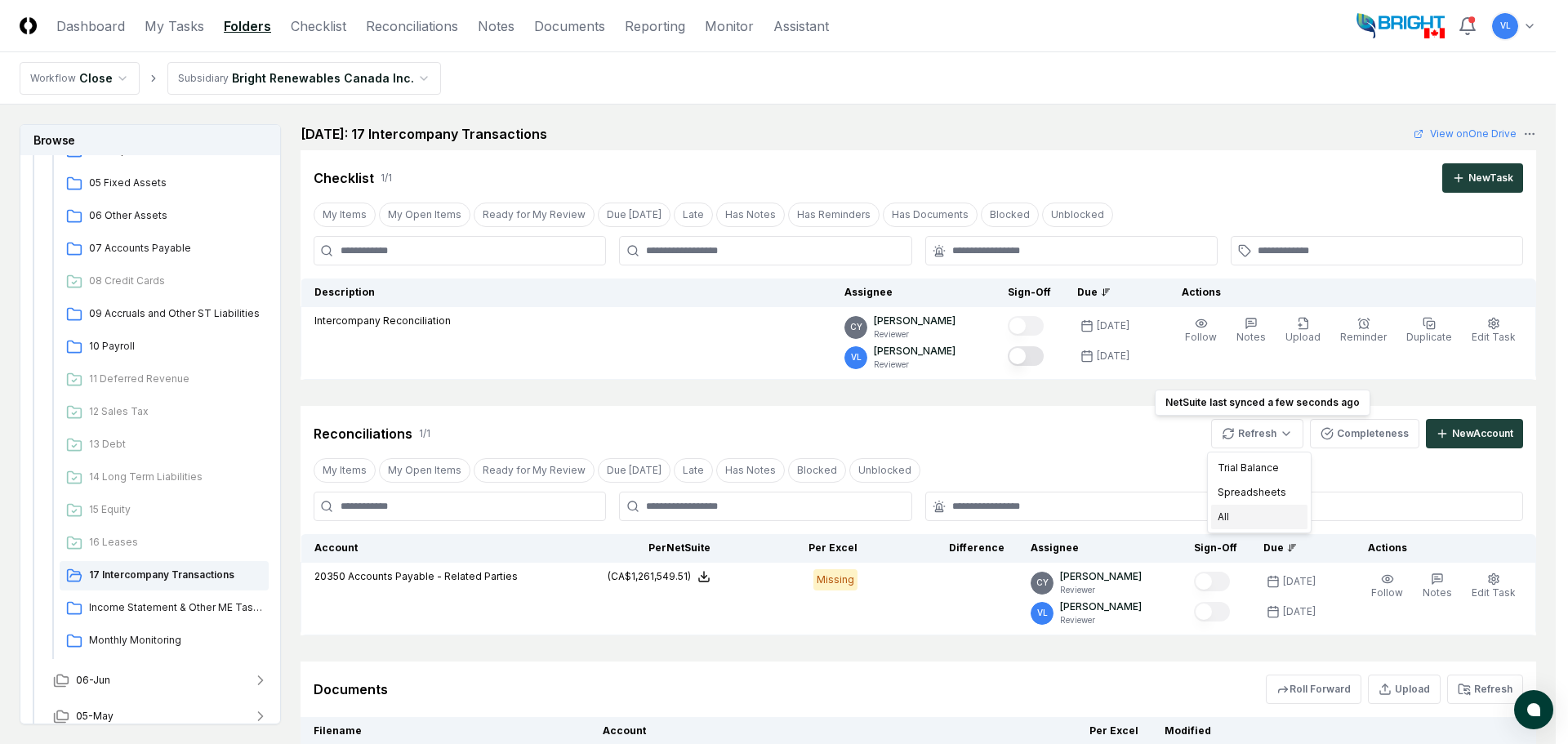
click at [1240, 514] on div "All" at bounding box center [1259, 517] width 97 height 24
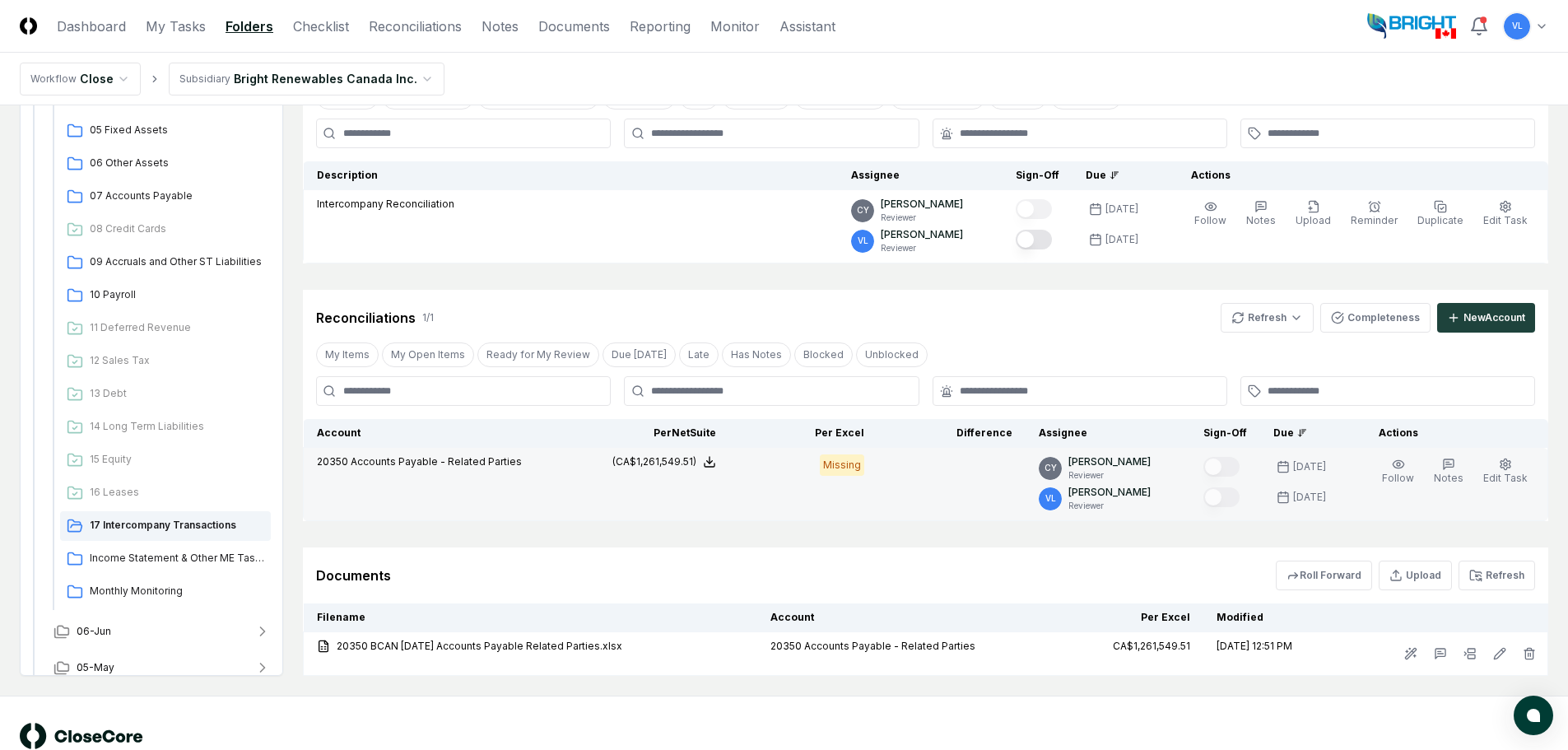
scroll to position [164, 0]
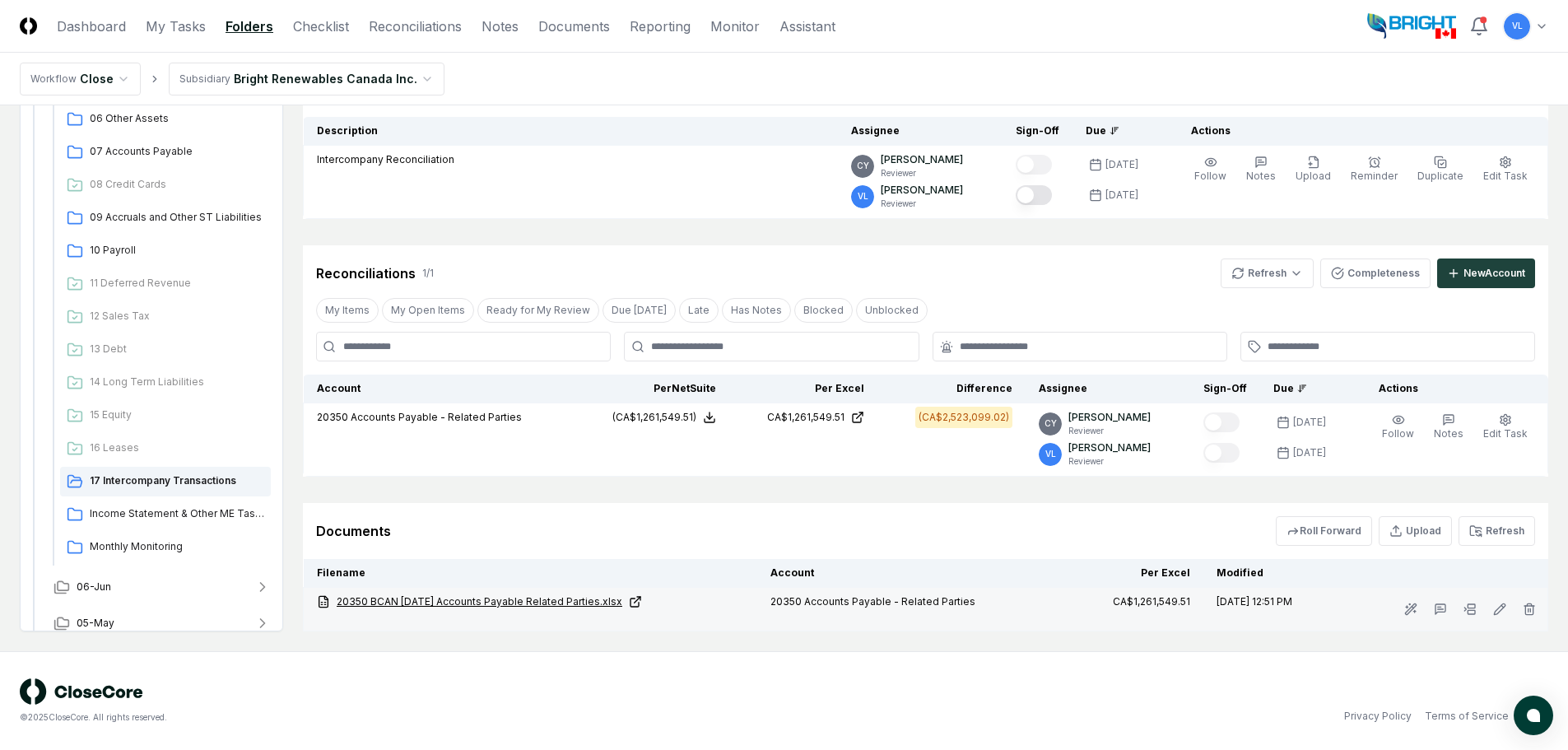
click at [597, 606] on link "20350 BCAN 07-31-25 Accounts Payable Related Parties.xlsx" at bounding box center [530, 602] width 427 height 15
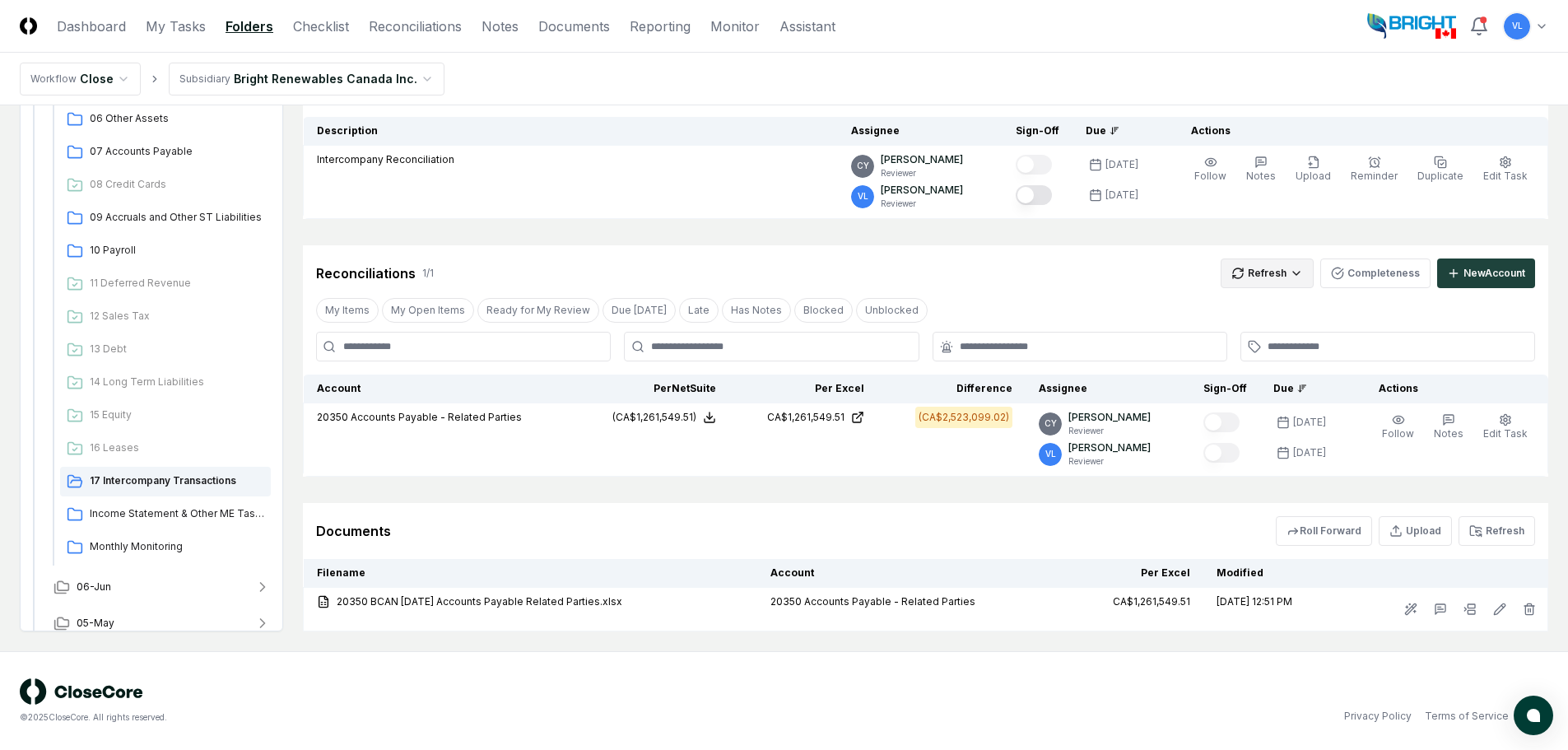
click at [1269, 267] on html "CloseCore Dashboard My Tasks Folders Checklist Reconciliations Notes Documents …" at bounding box center [784, 293] width 1568 height 914
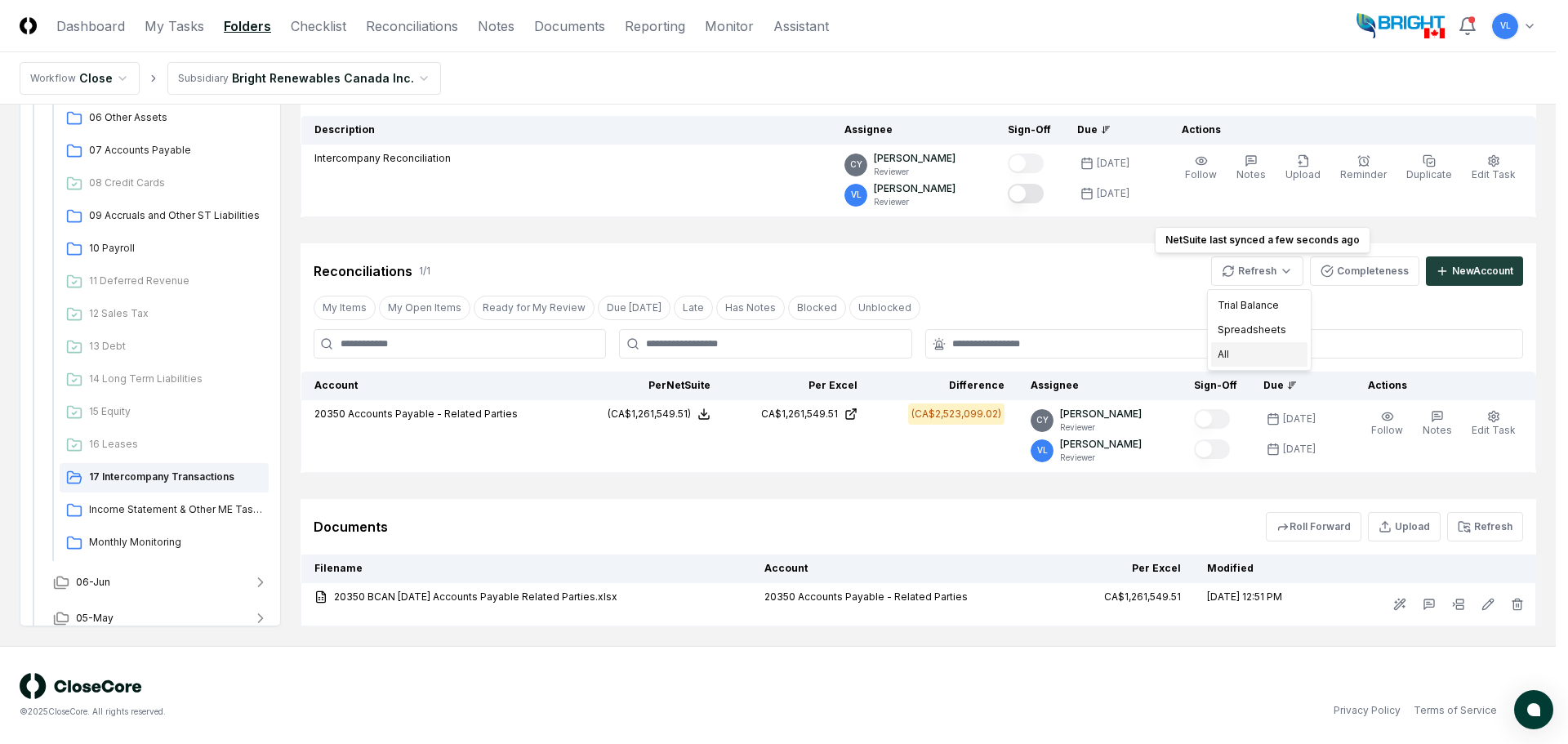
click at [1259, 349] on div "All" at bounding box center [1259, 354] width 97 height 24
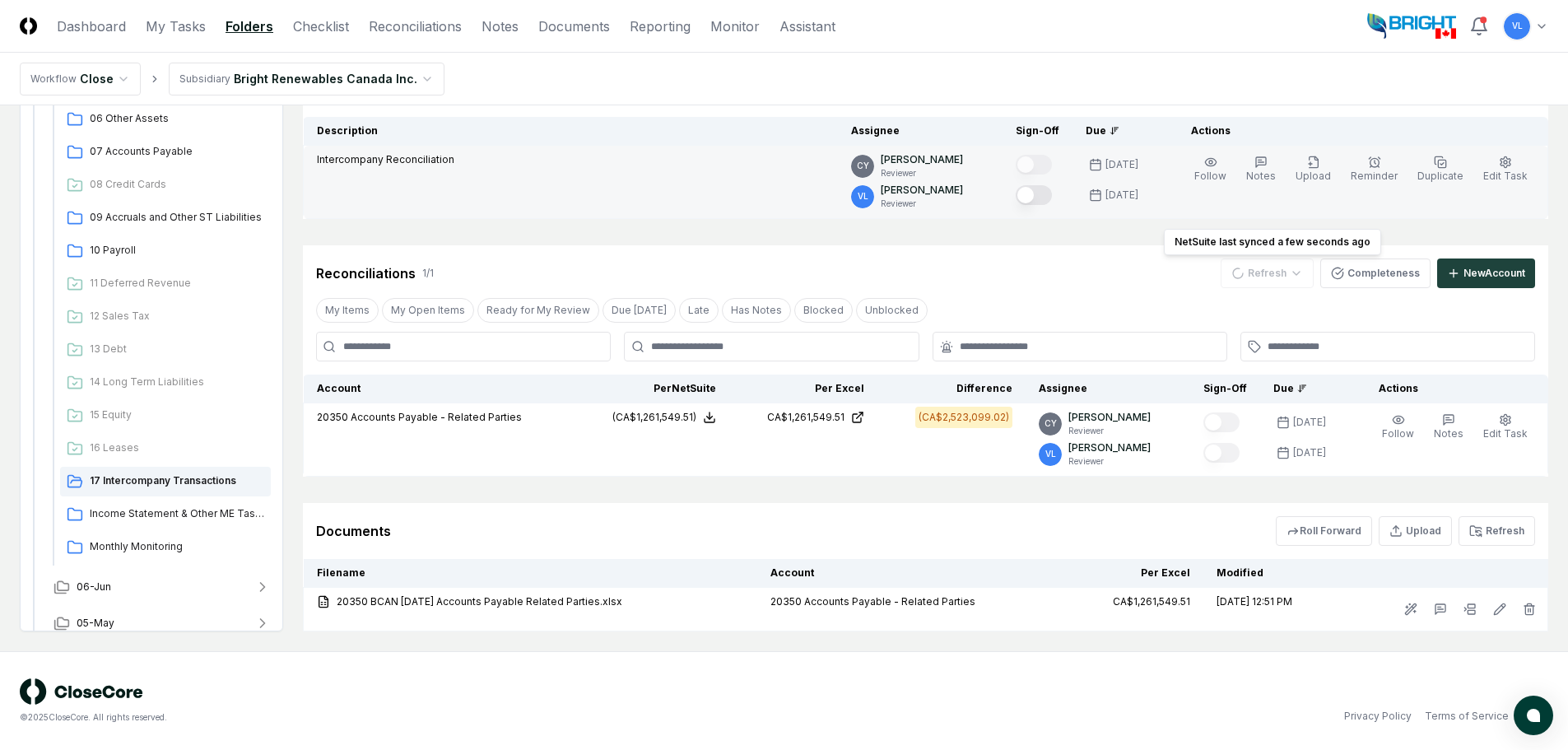
click at [1047, 195] on button "Mark complete" at bounding box center [1034, 195] width 36 height 20
click at [1052, 193] on button "Mark complete" at bounding box center [1034, 195] width 36 height 20
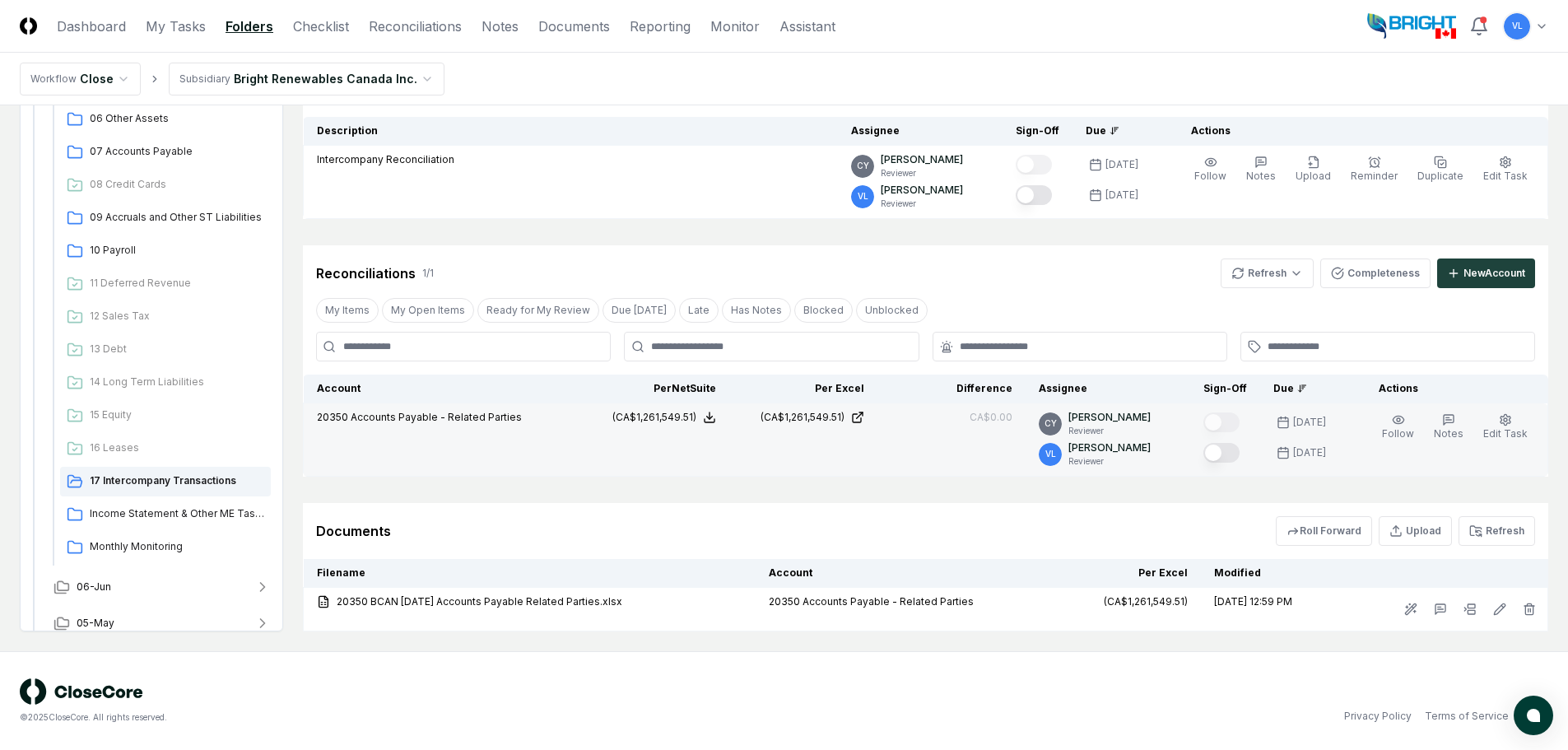
click at [1235, 453] on button "Mark complete" at bounding box center [1221, 453] width 36 height 20
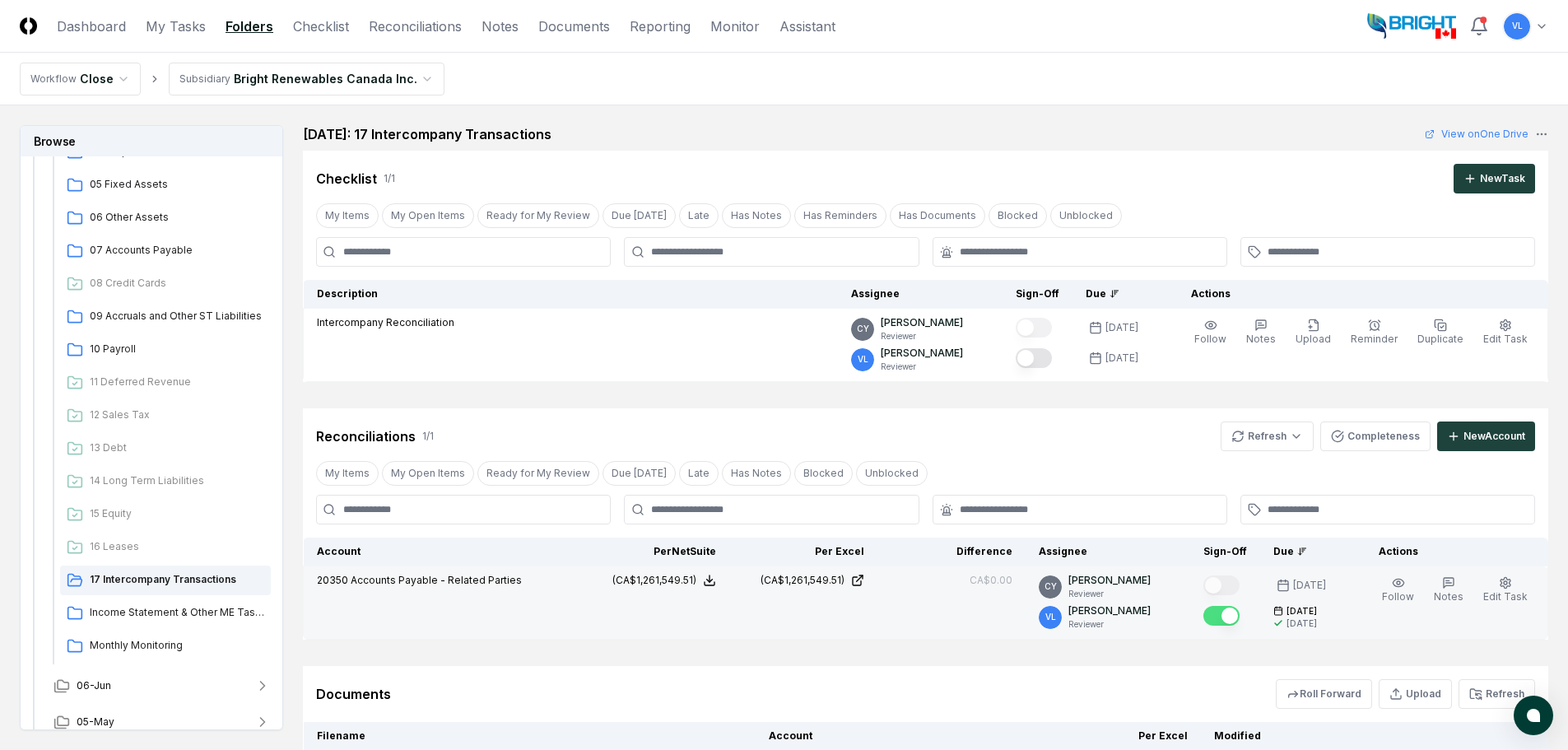
scroll to position [0, 0]
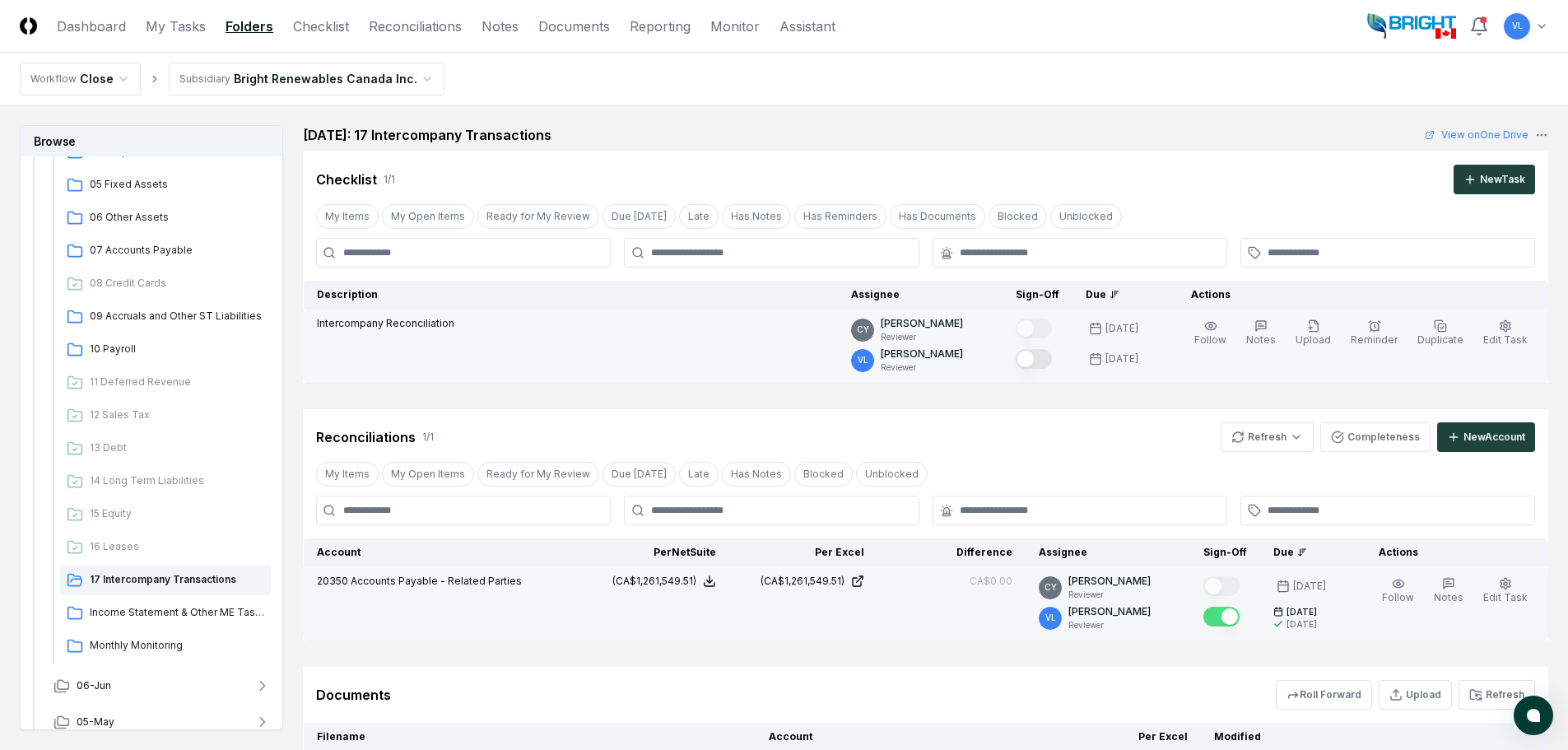
click at [1043, 354] on button "Mark complete" at bounding box center [1034, 359] width 36 height 20
drag, startPoint x: 176, startPoint y: 611, endPoint x: 191, endPoint y: 605, distance: 16.2
click at [176, 611] on span "Income Statement & Other ME Tasks" at bounding box center [176, 612] width 175 height 15
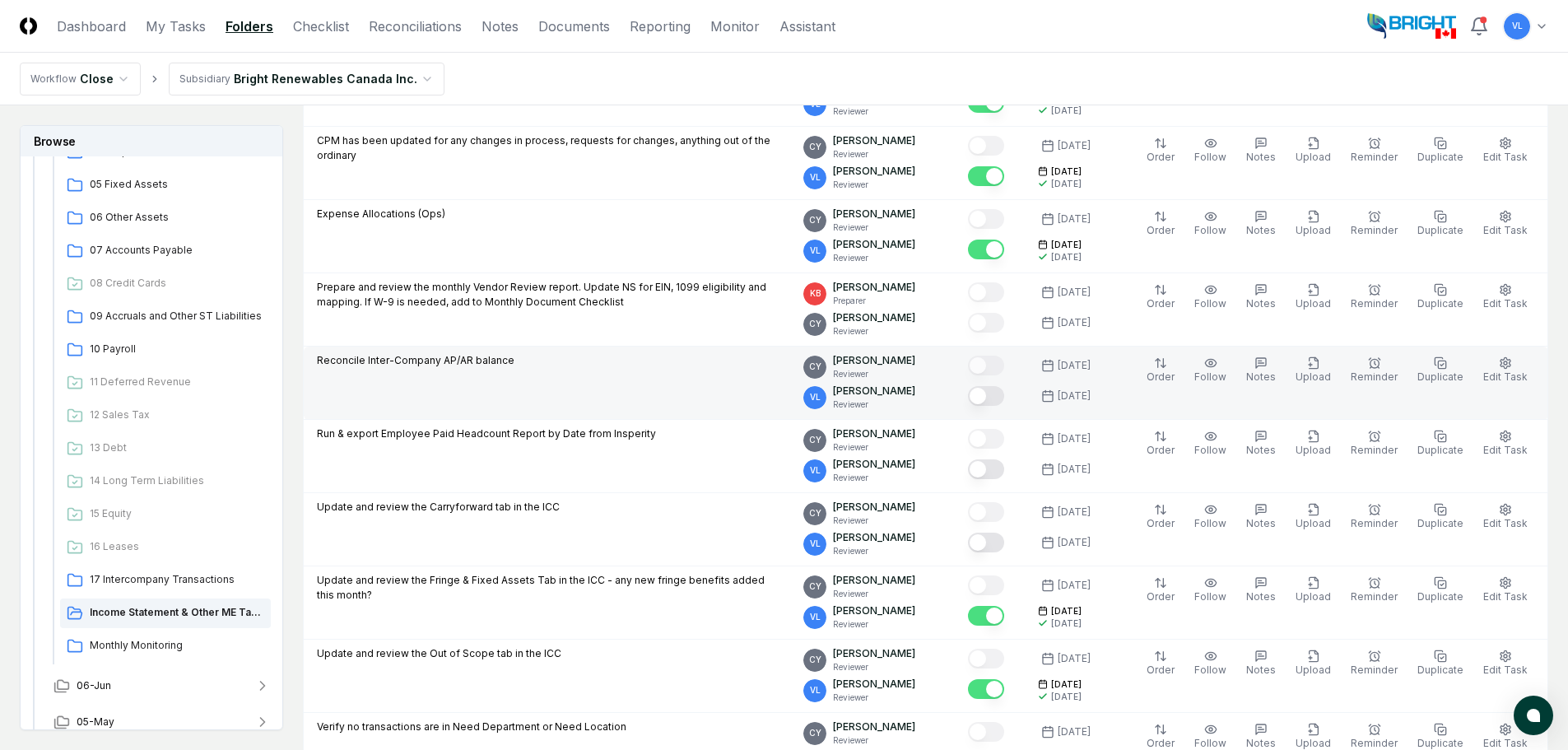
scroll to position [412, 0]
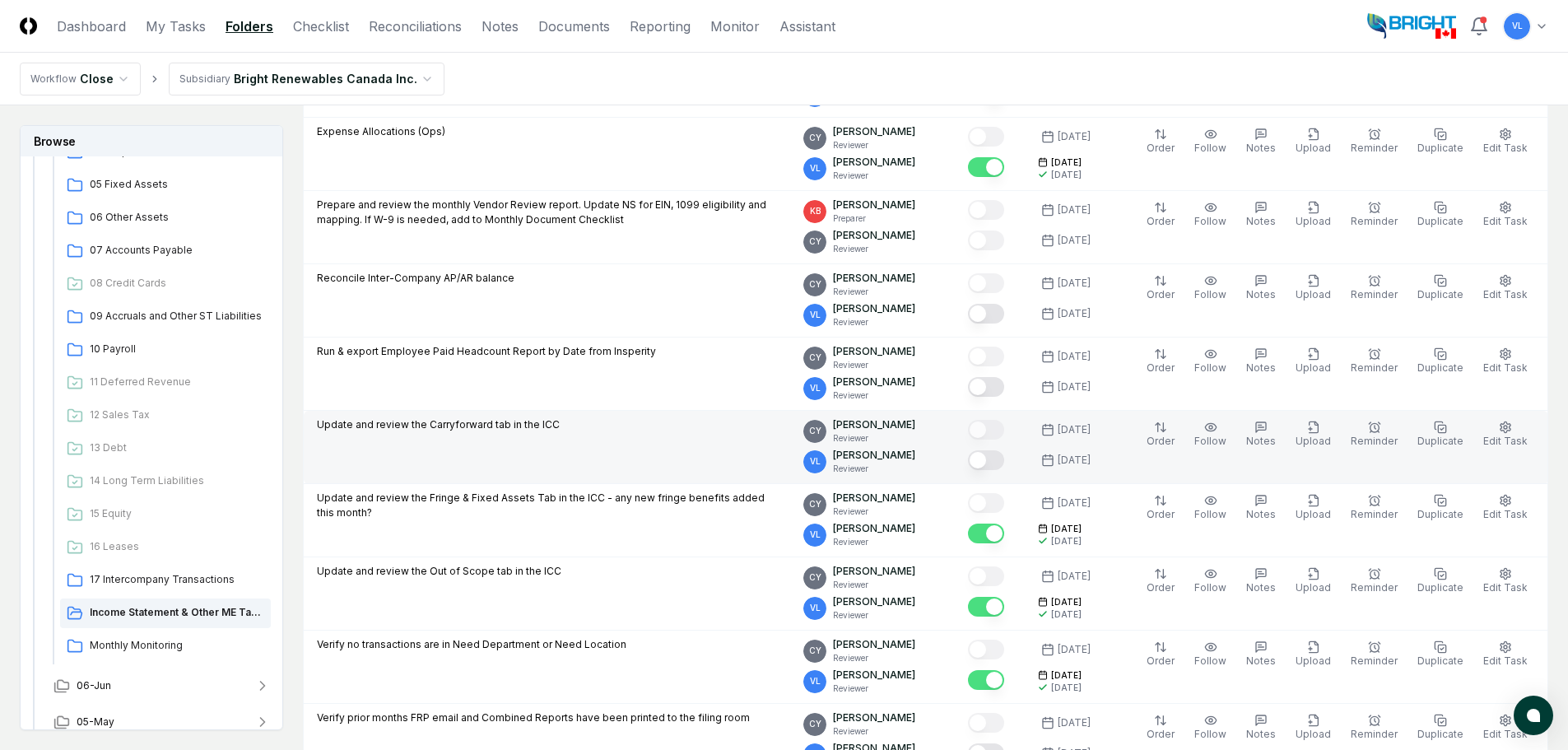
click at [1004, 457] on button "Mark complete" at bounding box center [986, 460] width 36 height 20
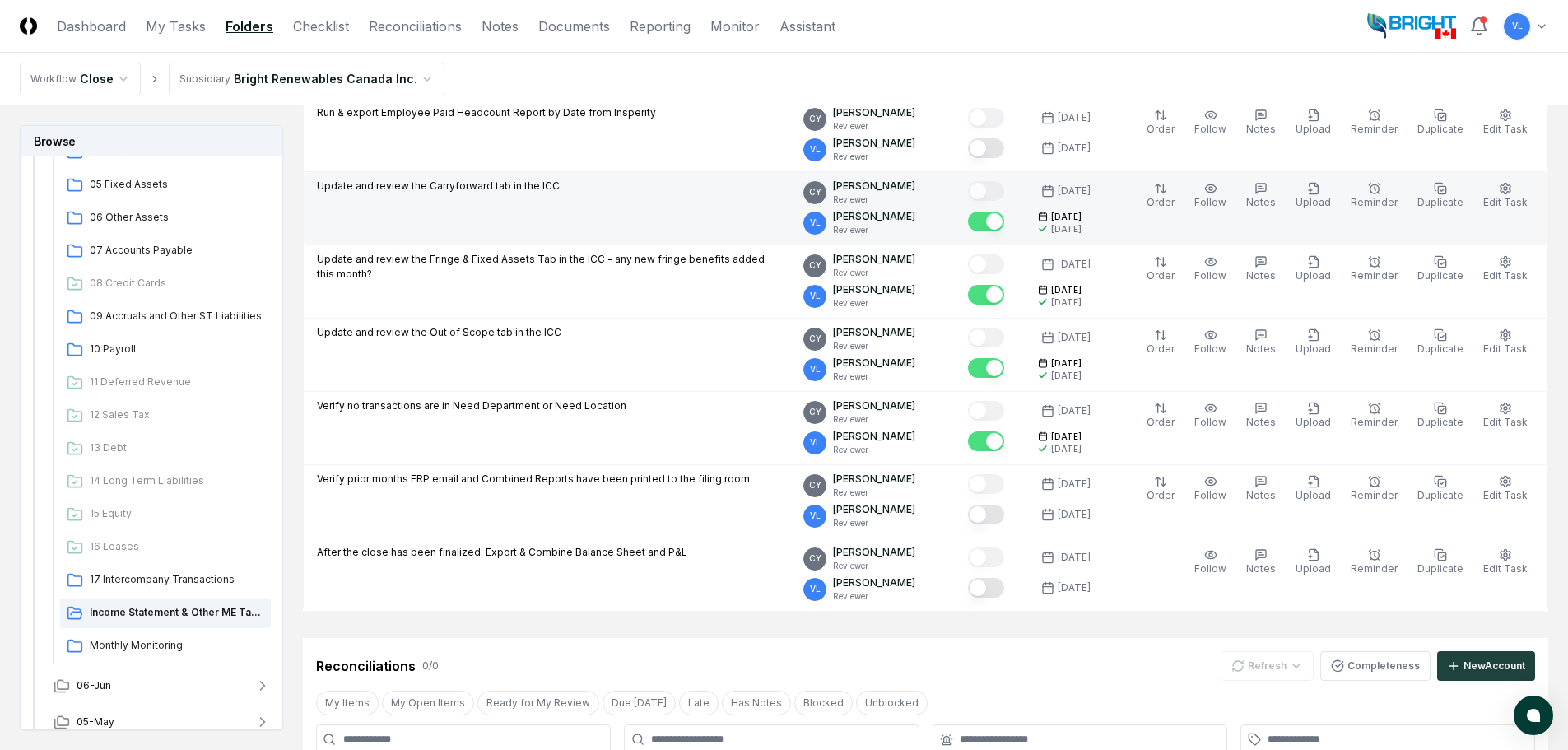
scroll to position [658, 0]
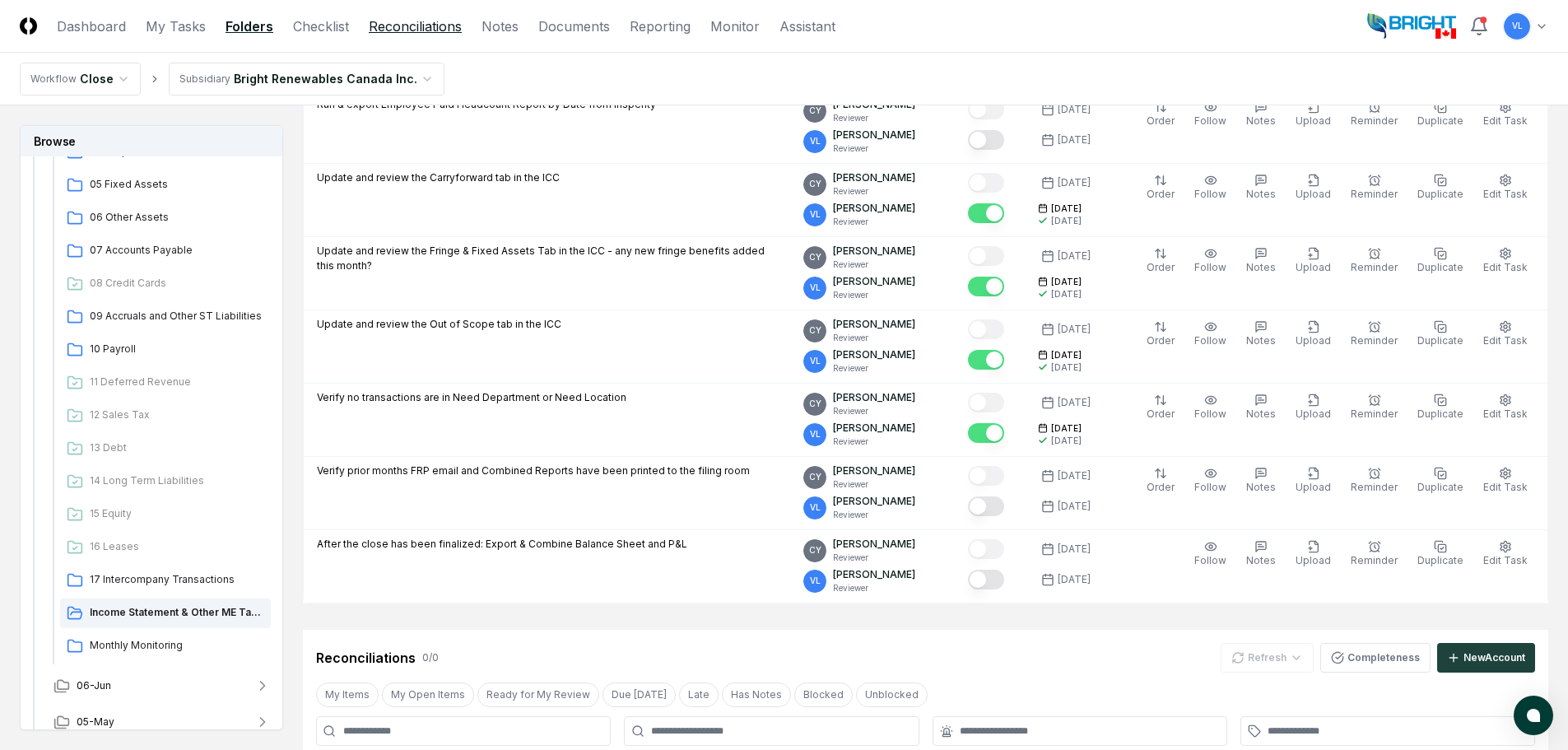
drag, startPoint x: 411, startPoint y: 28, endPoint x: 437, endPoint y: 67, distance: 46.9
click at [411, 28] on link "Reconciliations" at bounding box center [414, 26] width 93 height 20
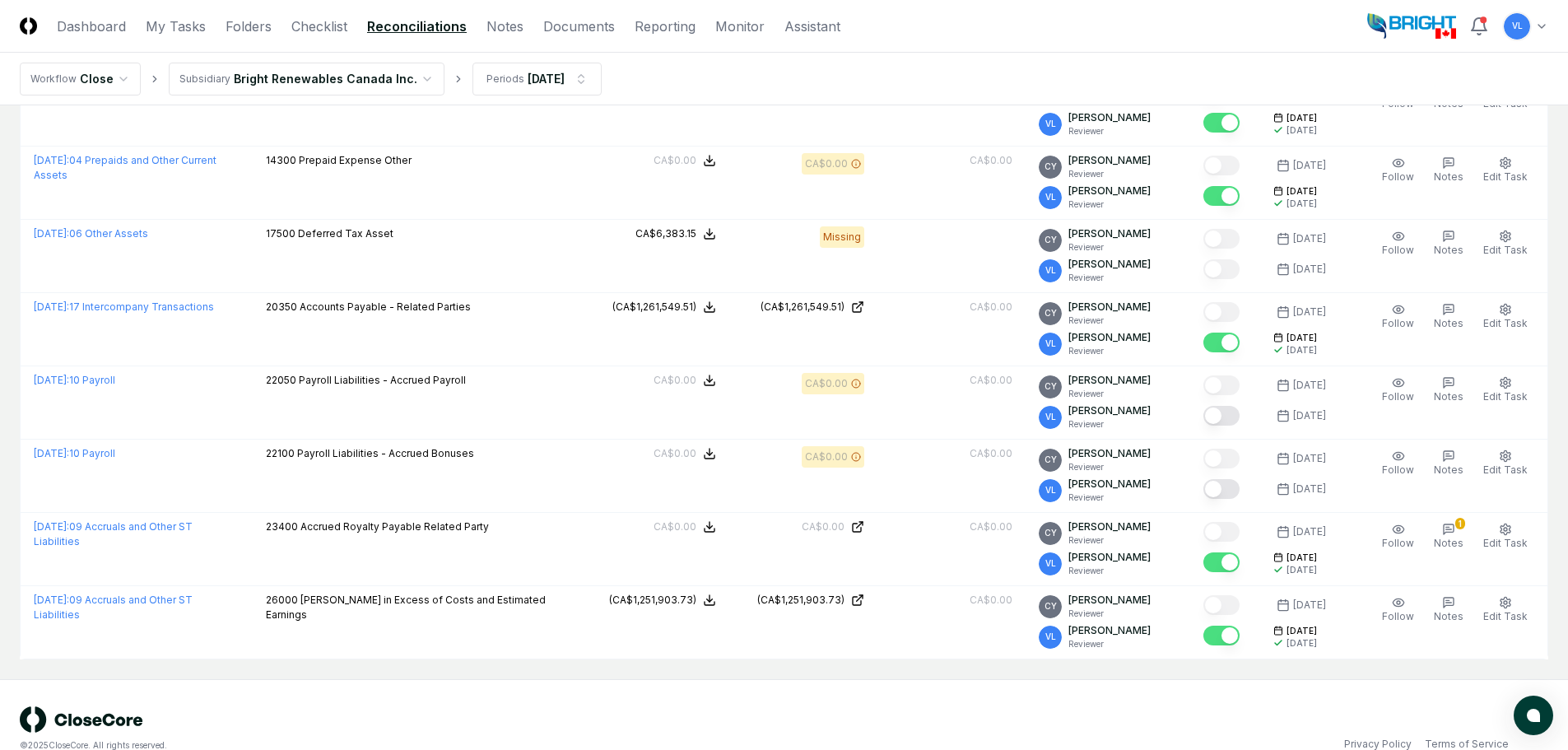
scroll to position [738, 0]
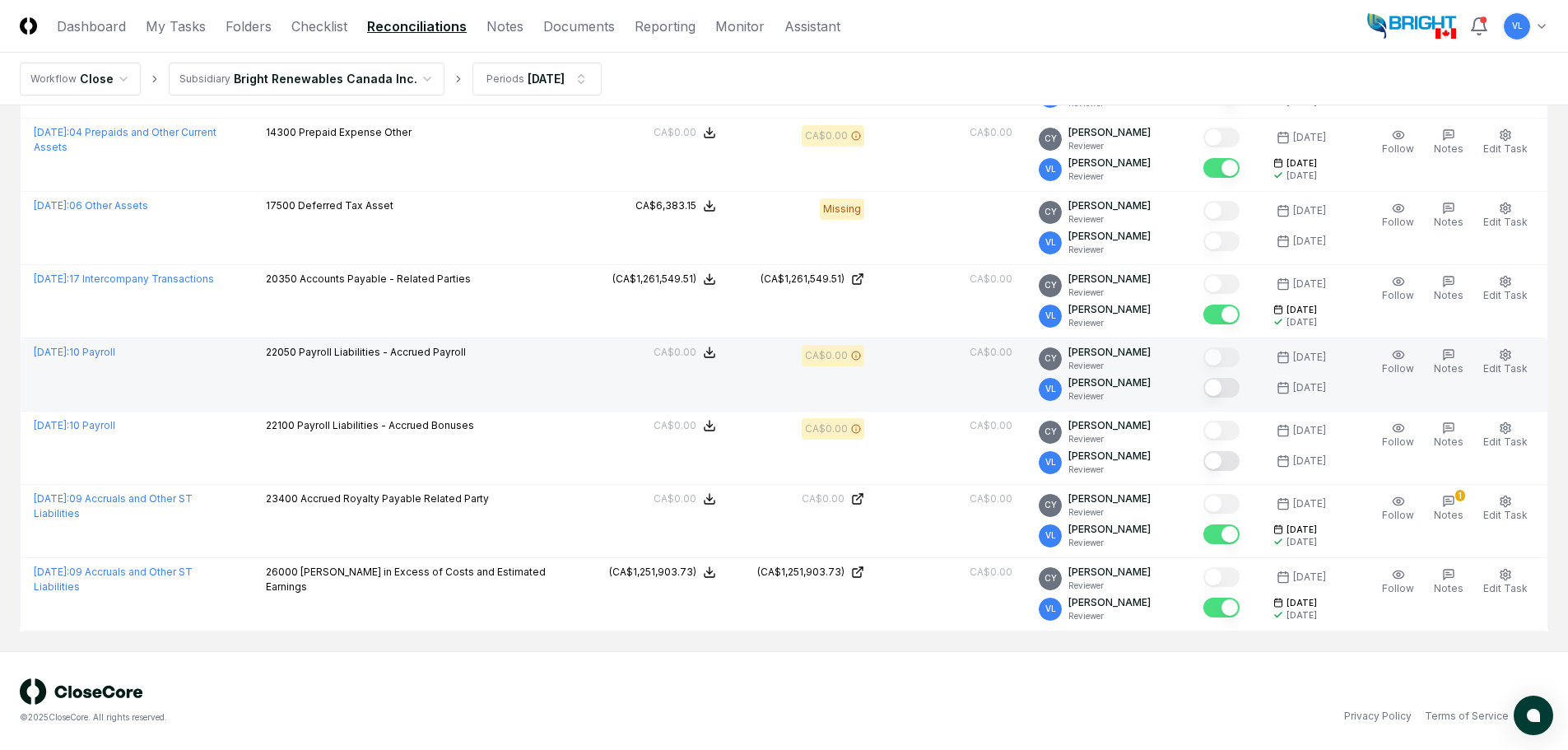
click at [1230, 388] on button "Mark complete" at bounding box center [1221, 388] width 36 height 20
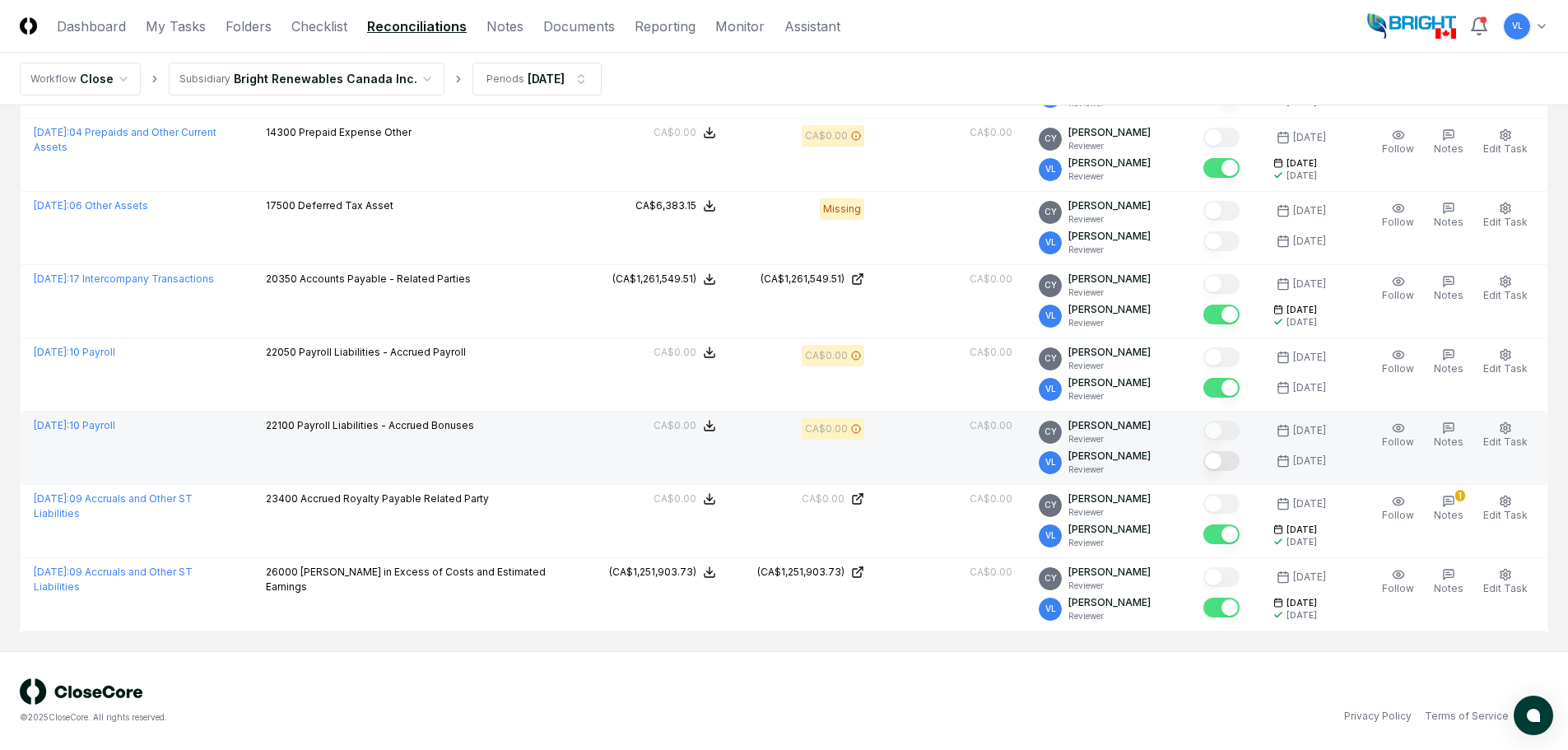
click at [1232, 461] on button "Mark complete" at bounding box center [1221, 461] width 36 height 20
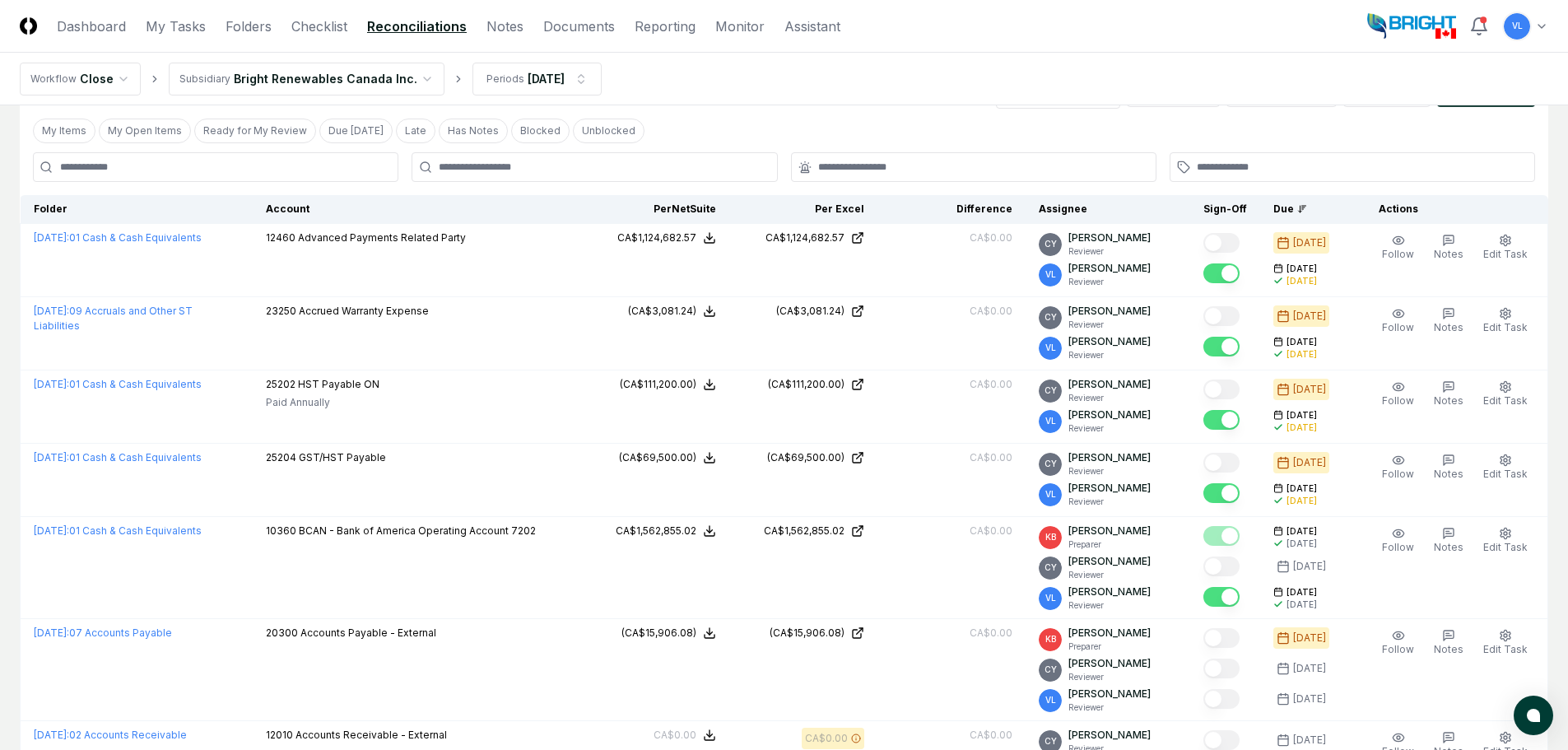
scroll to position [0, 0]
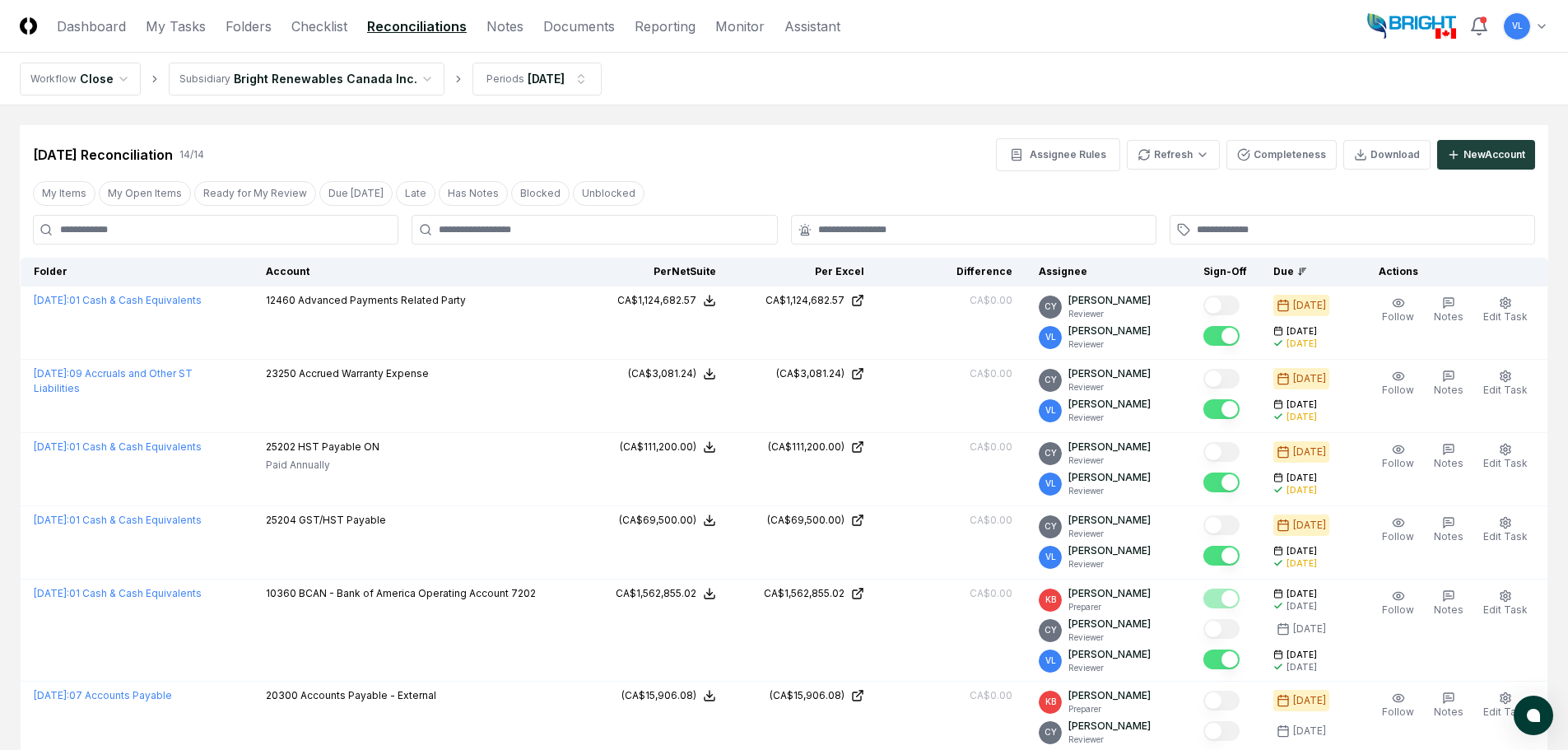
click at [1502, 114] on main "Cancel Reassign Jul 2025 Reconciliation 14 / 14 Assignee Rules Refresh Complete…" at bounding box center [784, 747] width 1568 height 1284
click at [98, 33] on link "Dashboard" at bounding box center [91, 26] width 69 height 20
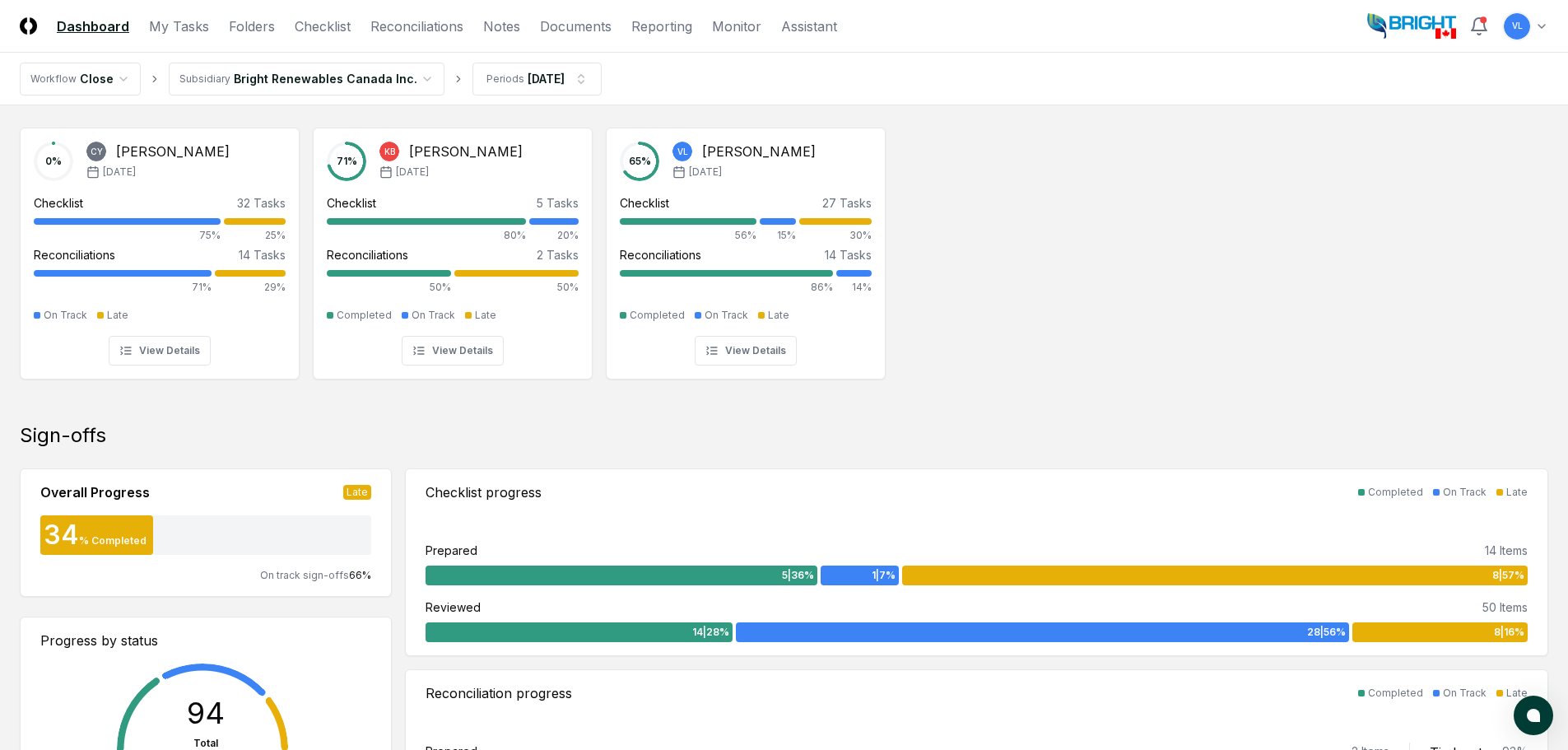
scroll to position [82, 0]
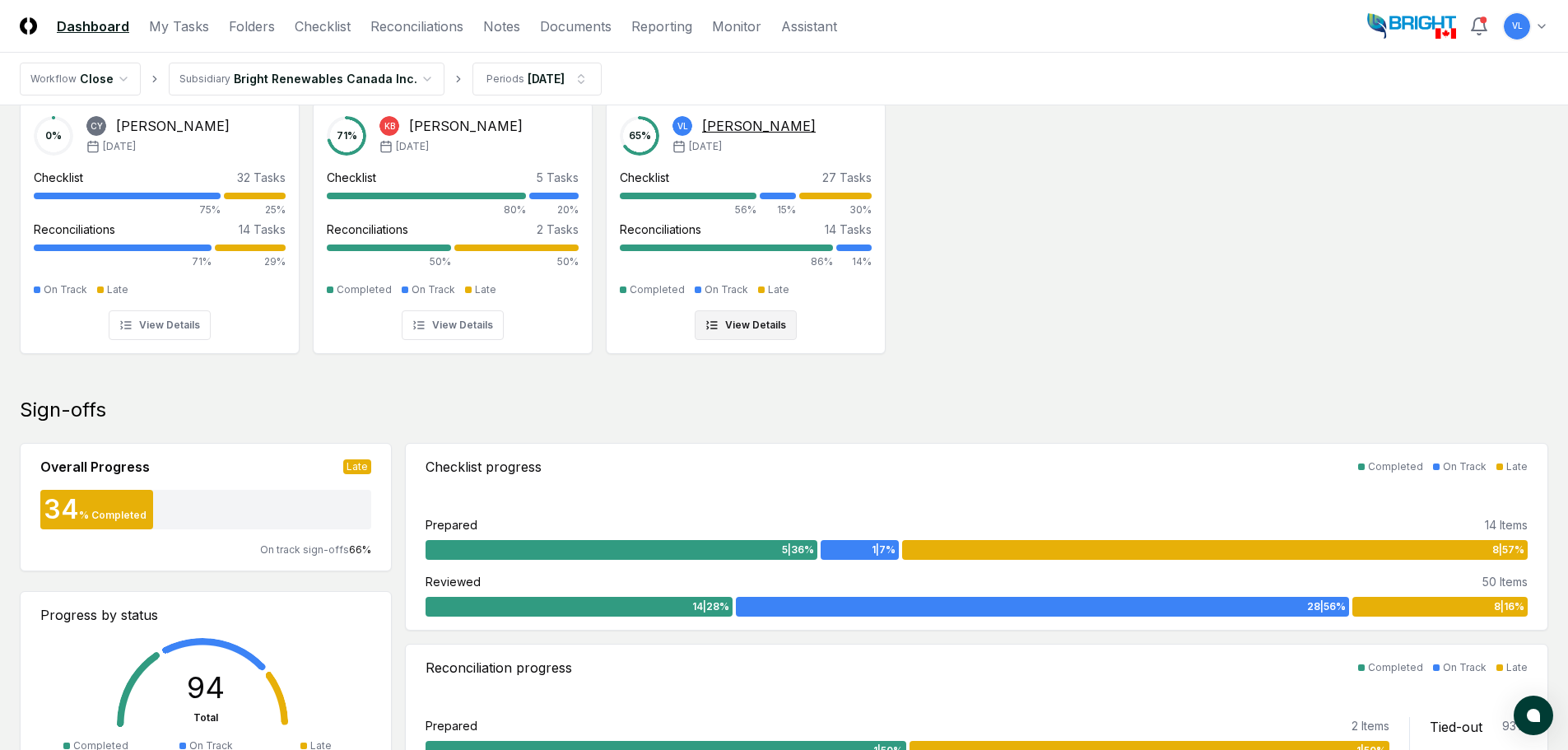
click at [857, 252] on div "14%" at bounding box center [854, 257] width 35 height 24
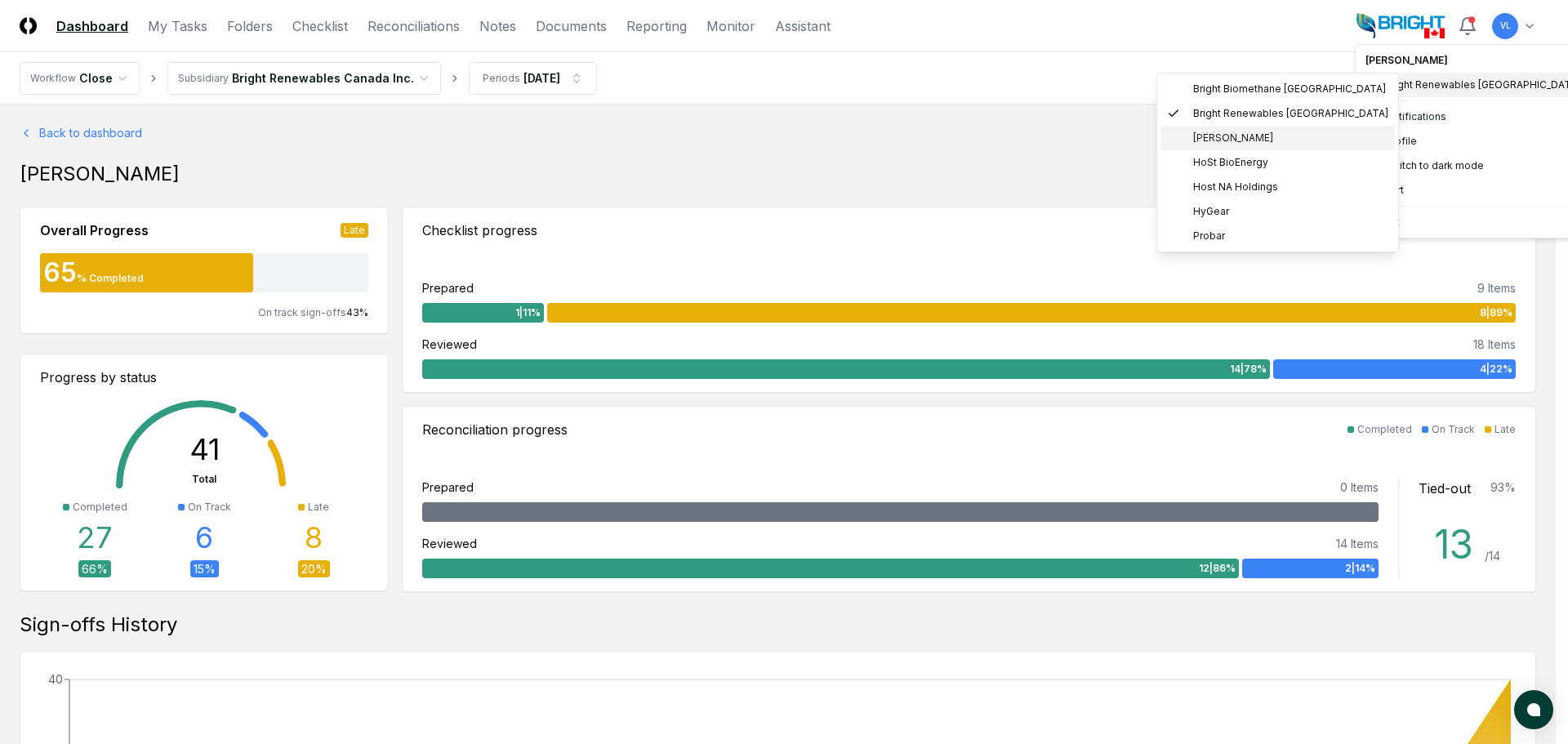
click at [1228, 139] on span "[PERSON_NAME]" at bounding box center [1232, 137] width 80 height 15
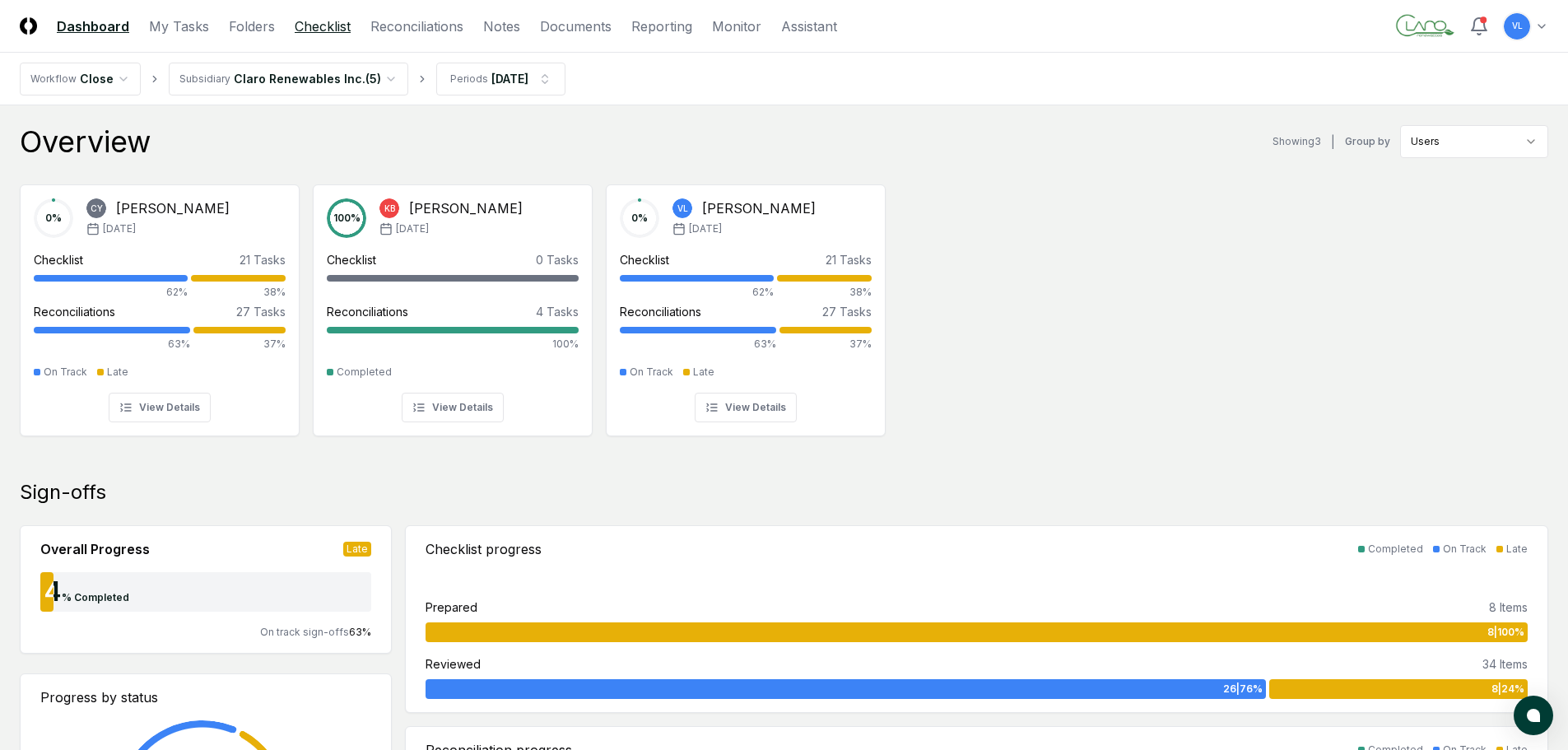
click at [320, 25] on link "Checklist" at bounding box center [322, 26] width 56 height 20
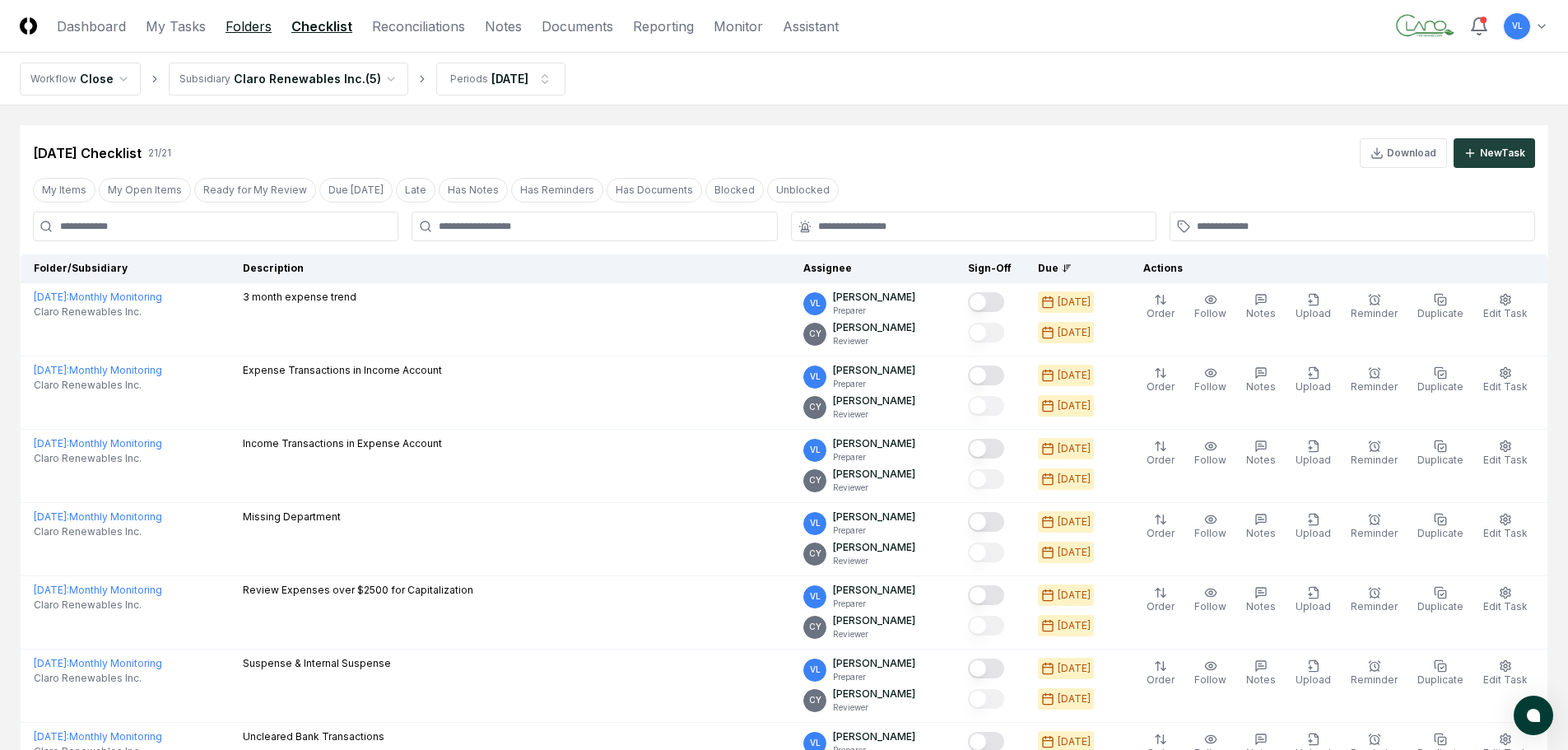
click at [259, 21] on link "Folders" at bounding box center [248, 26] width 46 height 20
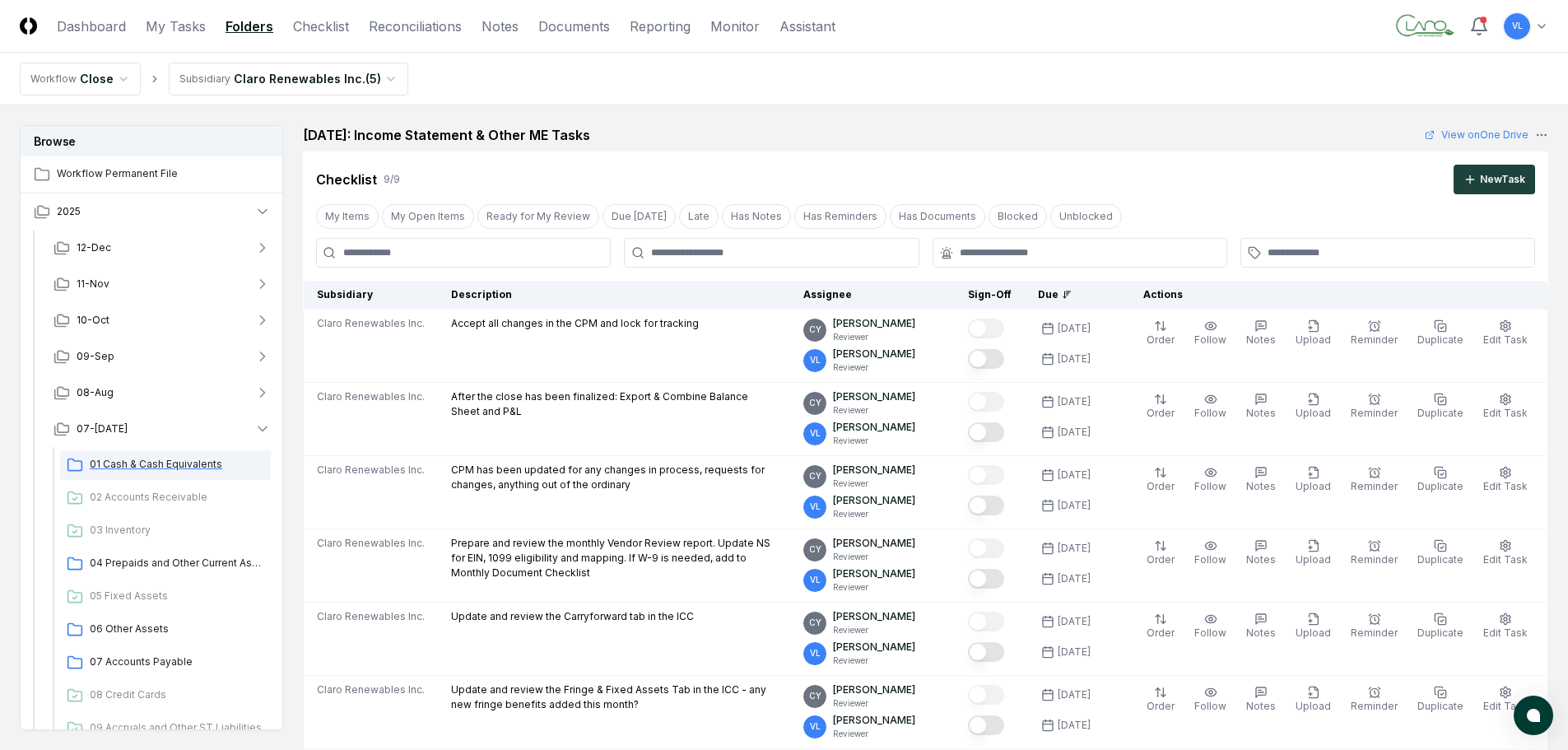
click at [158, 463] on span "01 Cash & Cash Equivalents" at bounding box center [176, 464] width 175 height 15
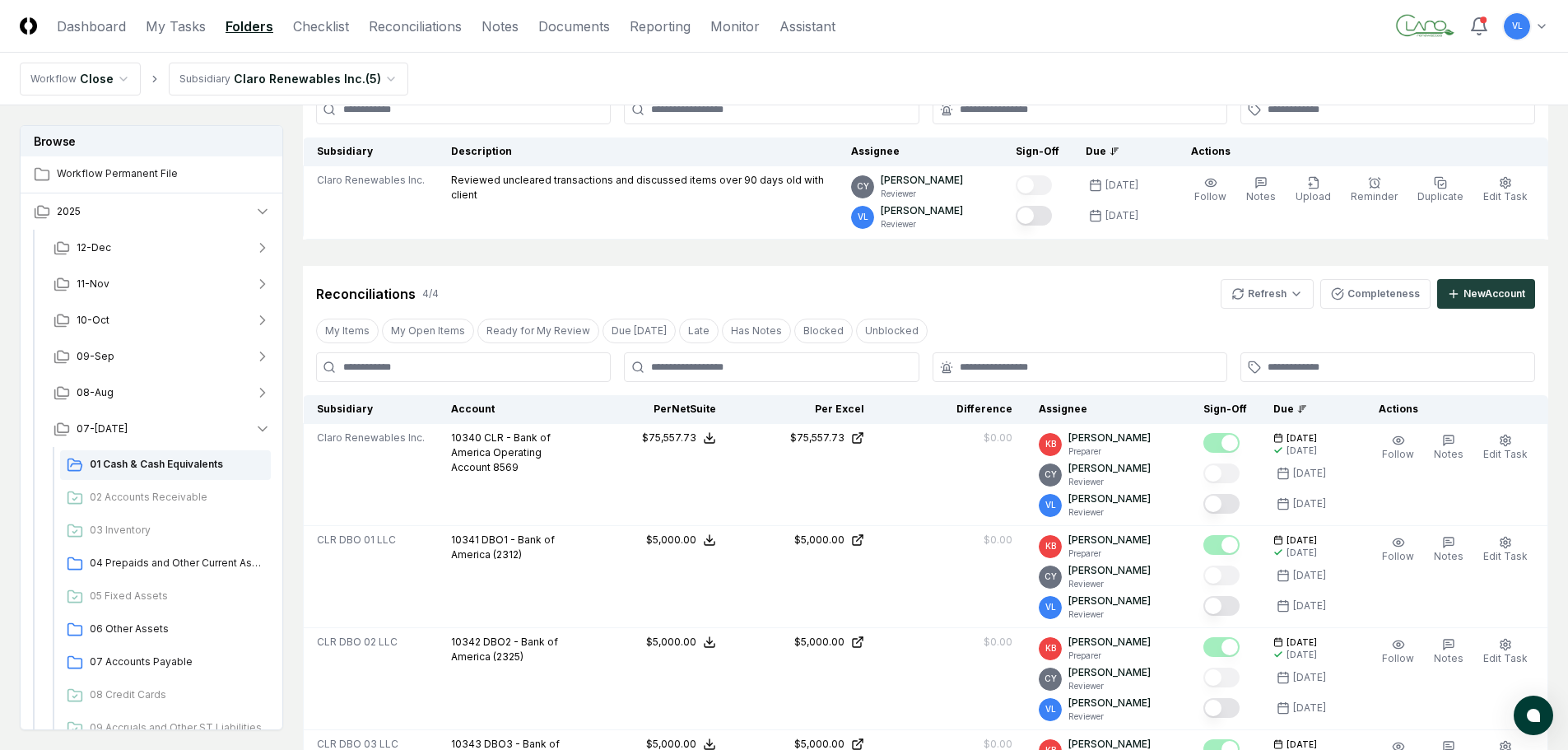
scroll to position [165, 0]
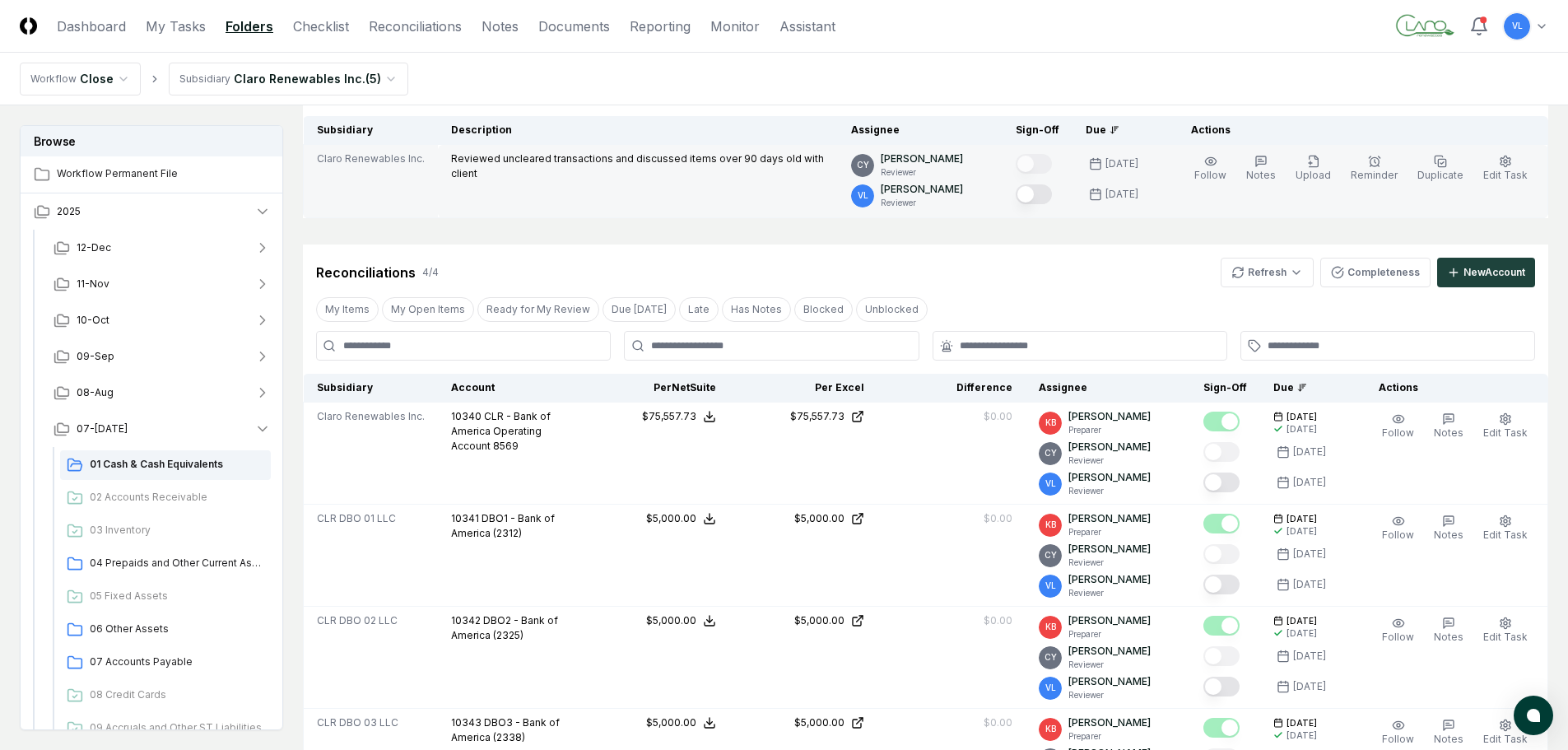
click at [1036, 193] on button "Mark complete" at bounding box center [1034, 194] width 36 height 20
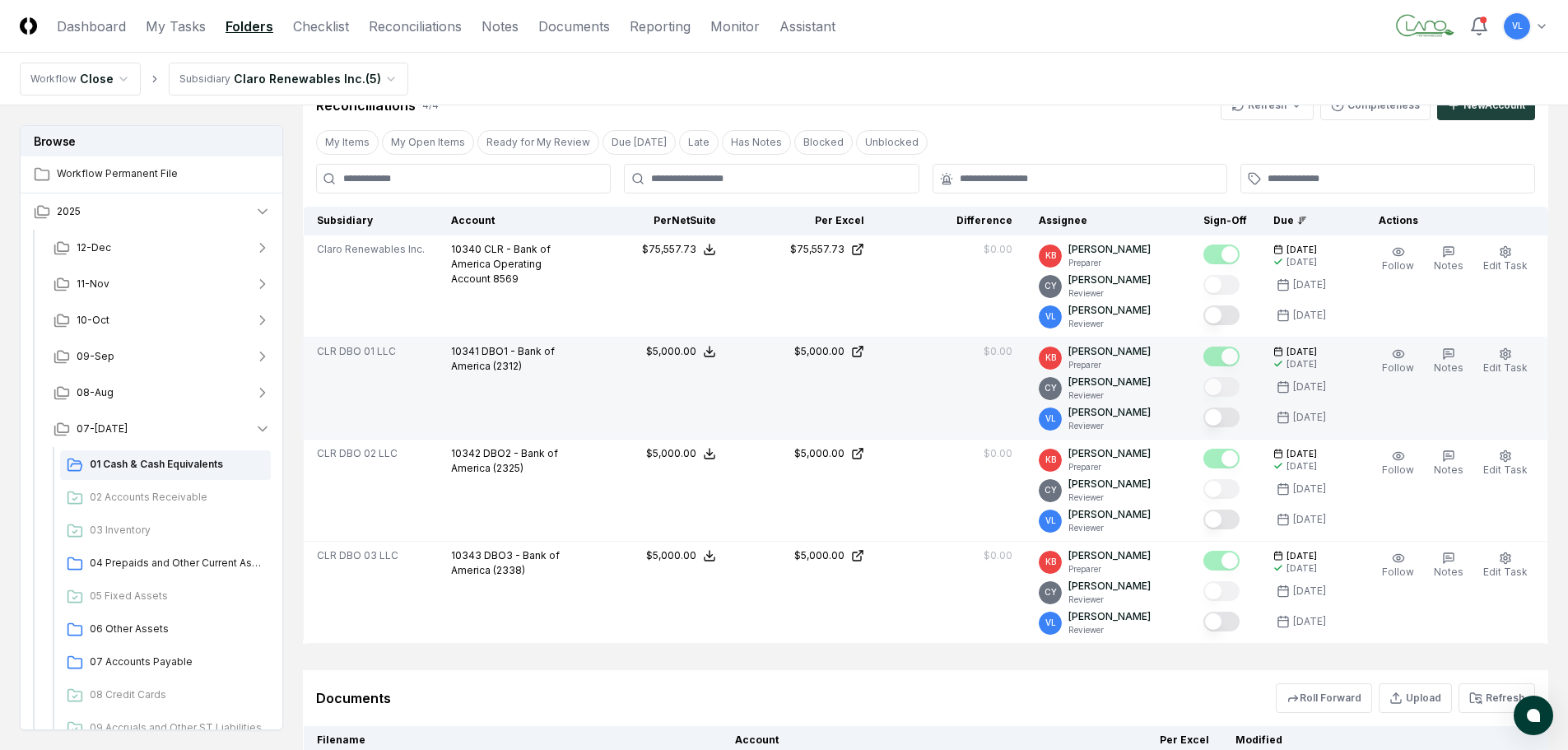
scroll to position [494, 0]
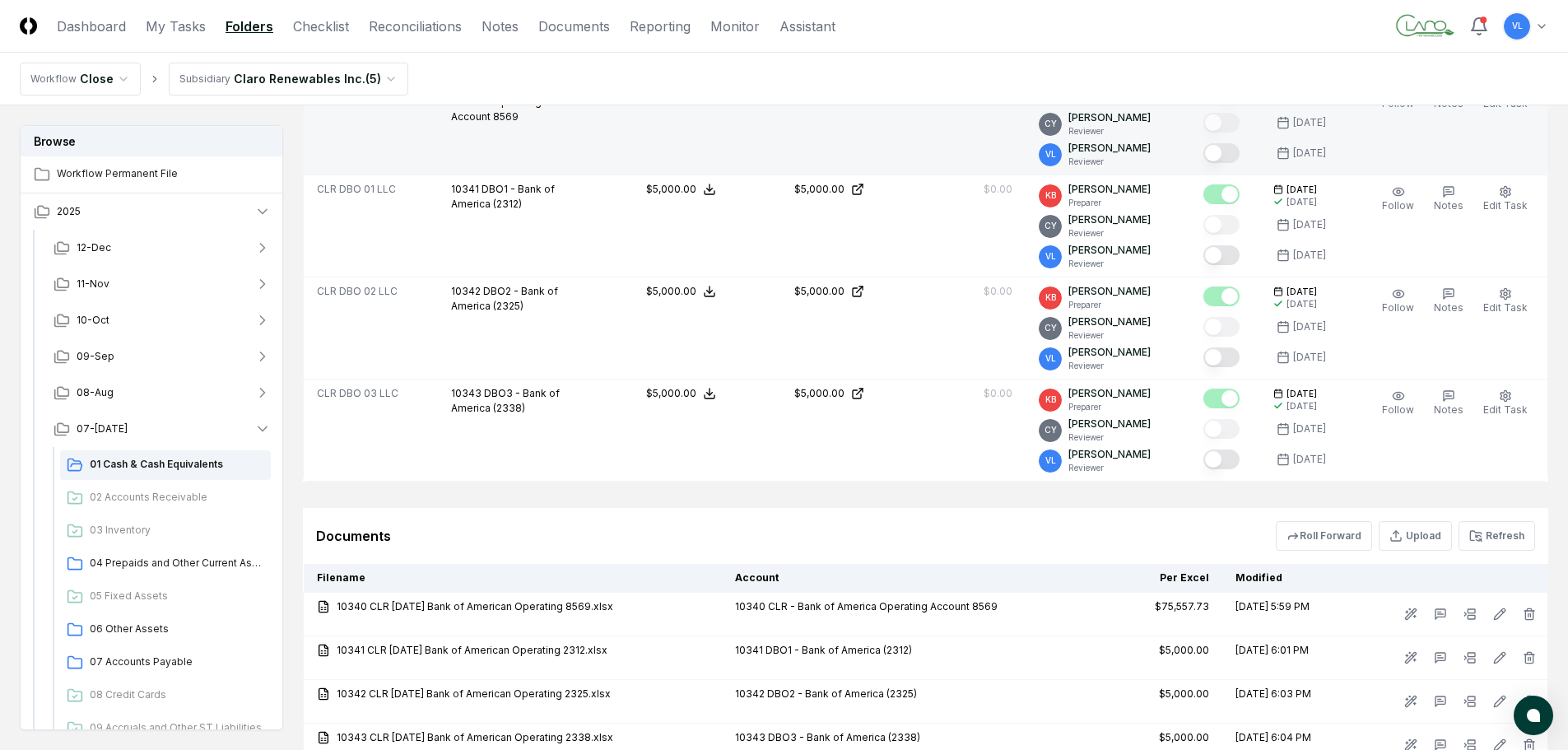
click at [1237, 157] on button "Mark complete" at bounding box center [1221, 153] width 36 height 20
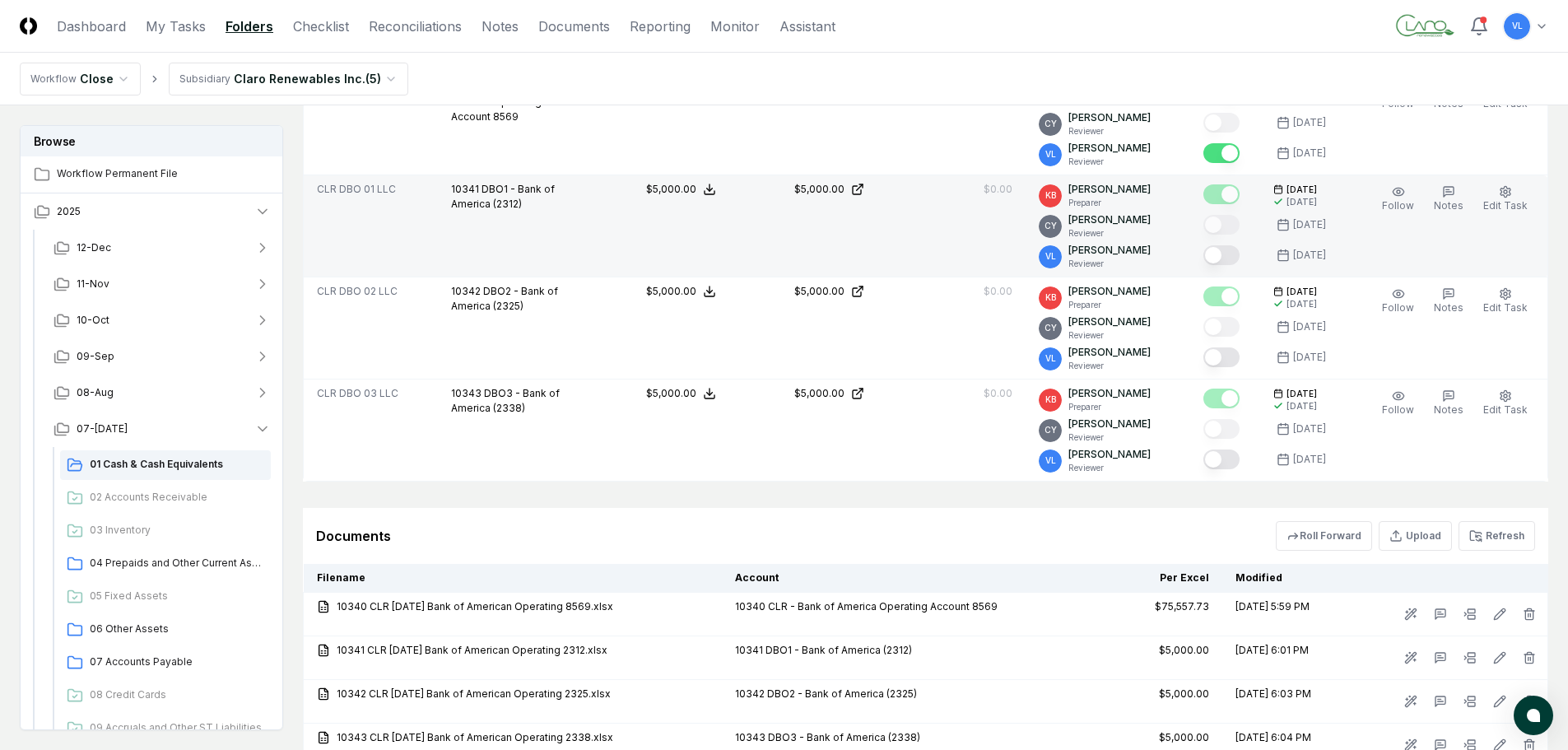
click at [1219, 257] on button "Mark complete" at bounding box center [1221, 256] width 36 height 20
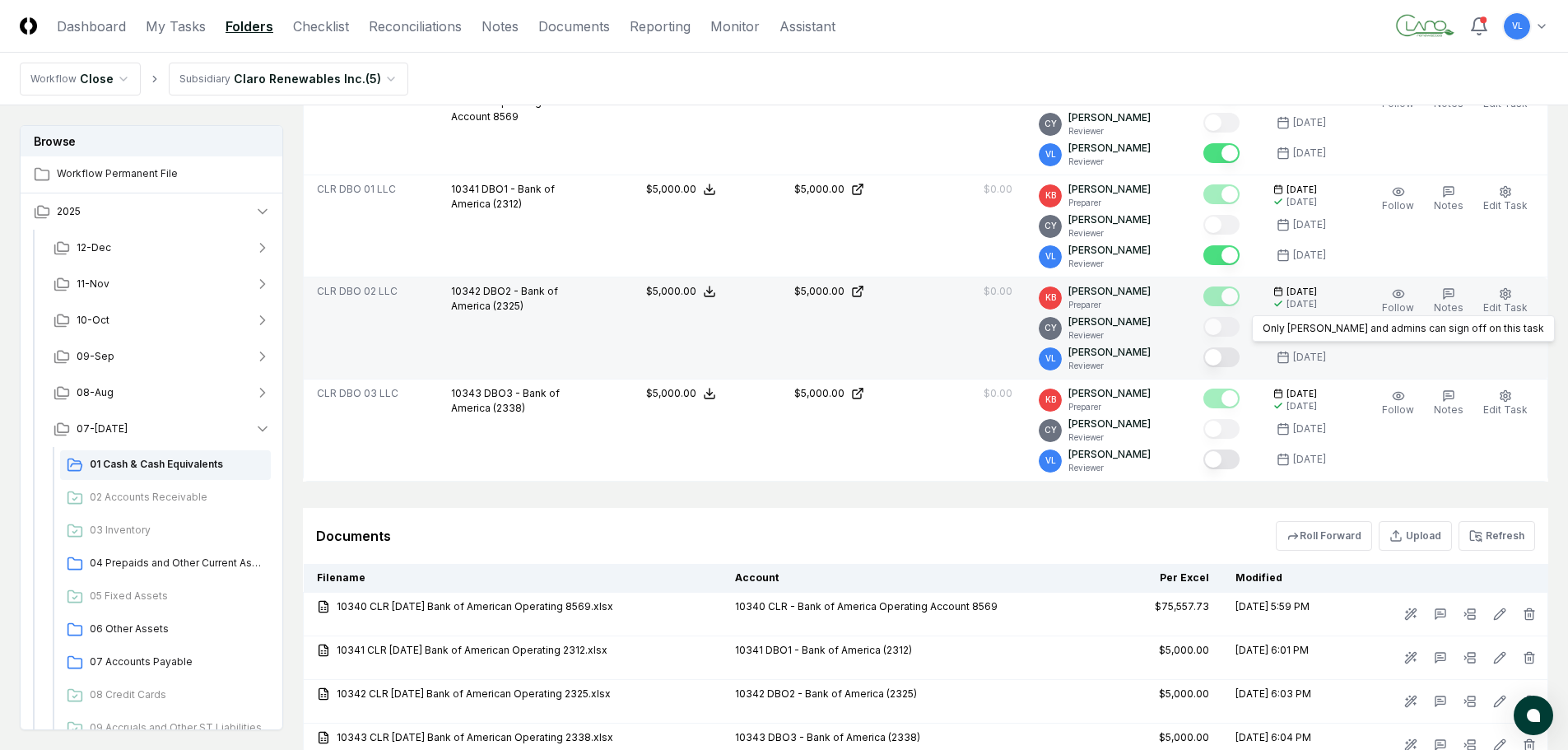
click at [1235, 352] on button "Mark complete" at bounding box center [1221, 357] width 36 height 20
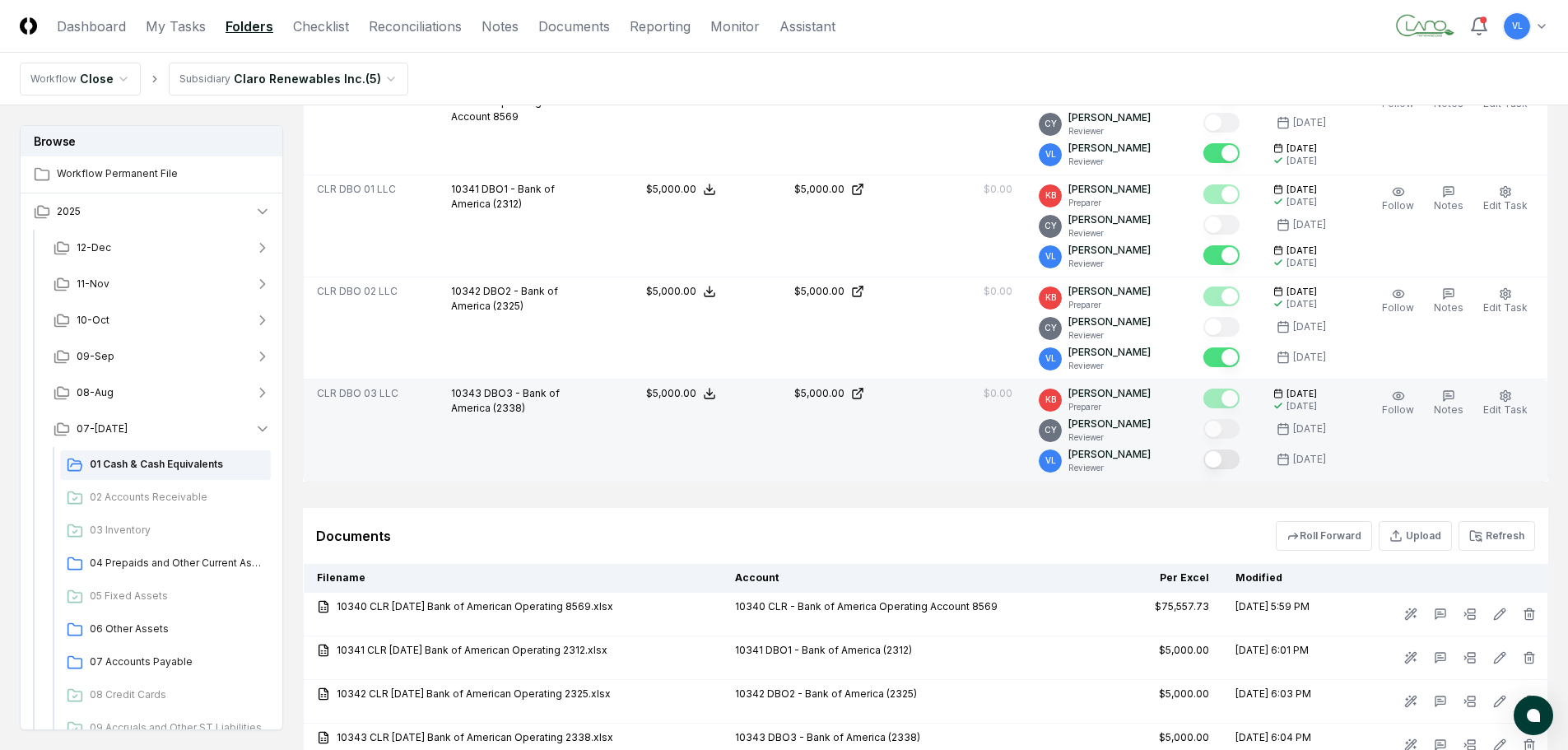
click at [1232, 462] on button "Mark complete" at bounding box center [1221, 459] width 36 height 20
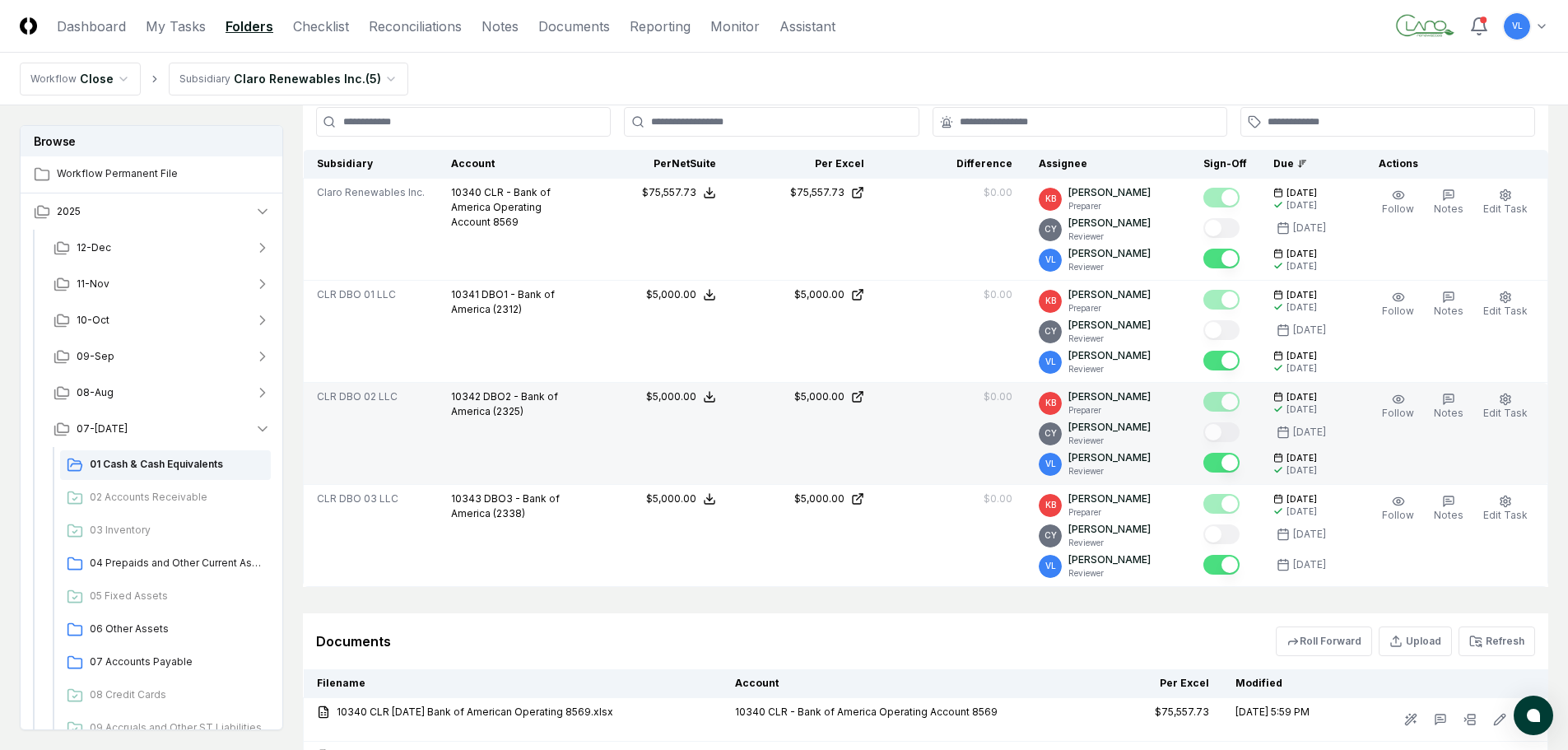
scroll to position [330, 0]
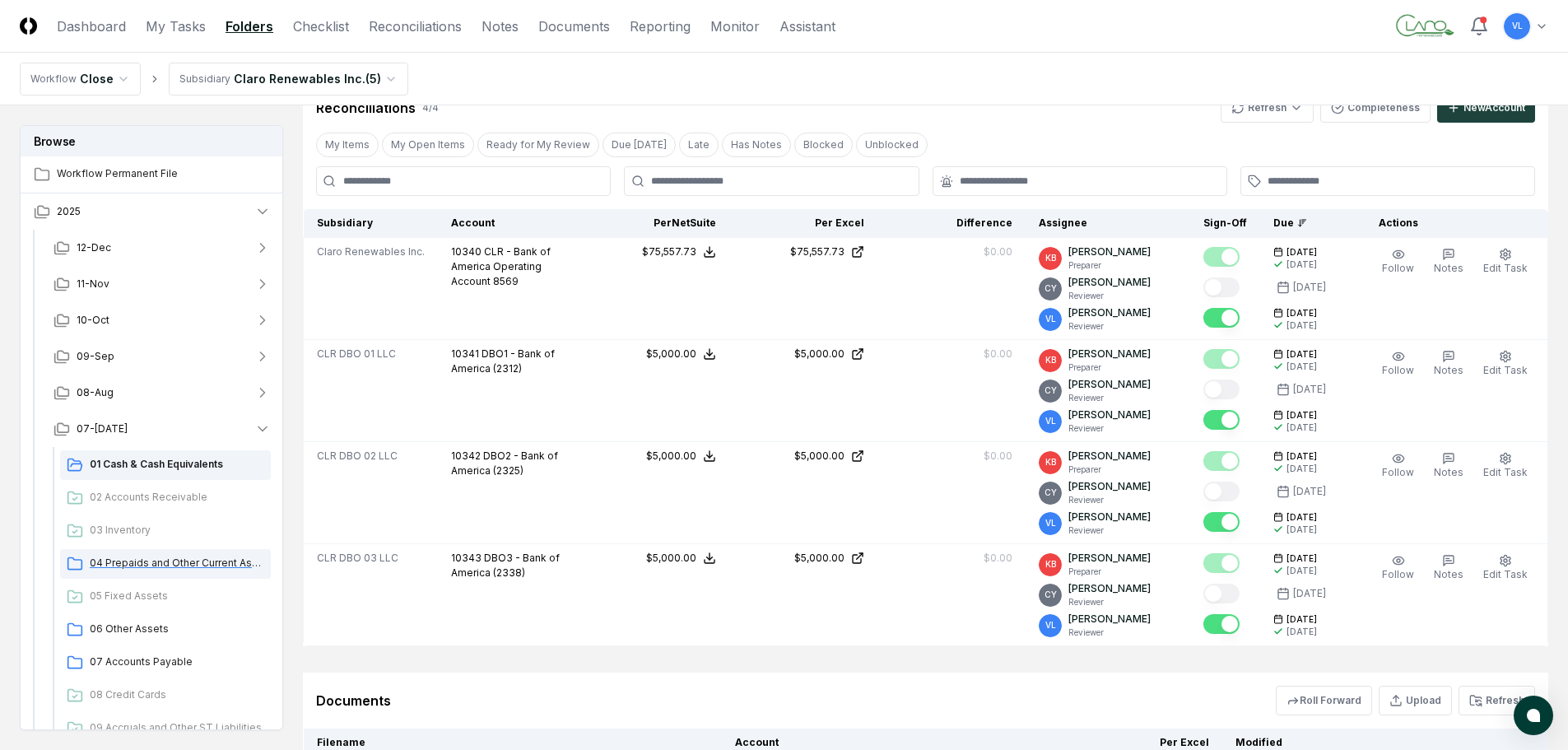
click at [178, 564] on span "04 Prepaids and Other Current Assets" at bounding box center [176, 563] width 175 height 15
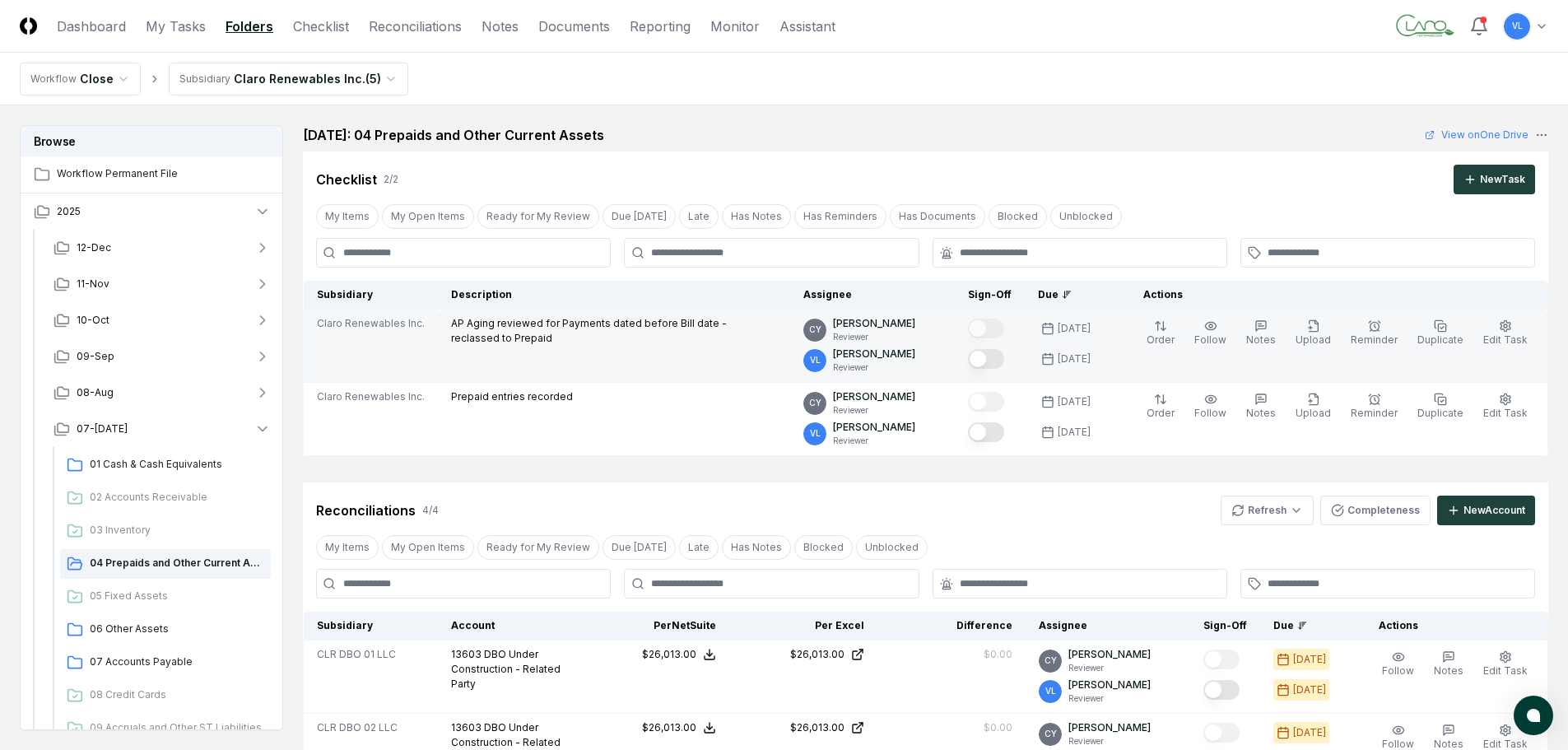
click at [989, 357] on button "Mark complete" at bounding box center [986, 359] width 36 height 20
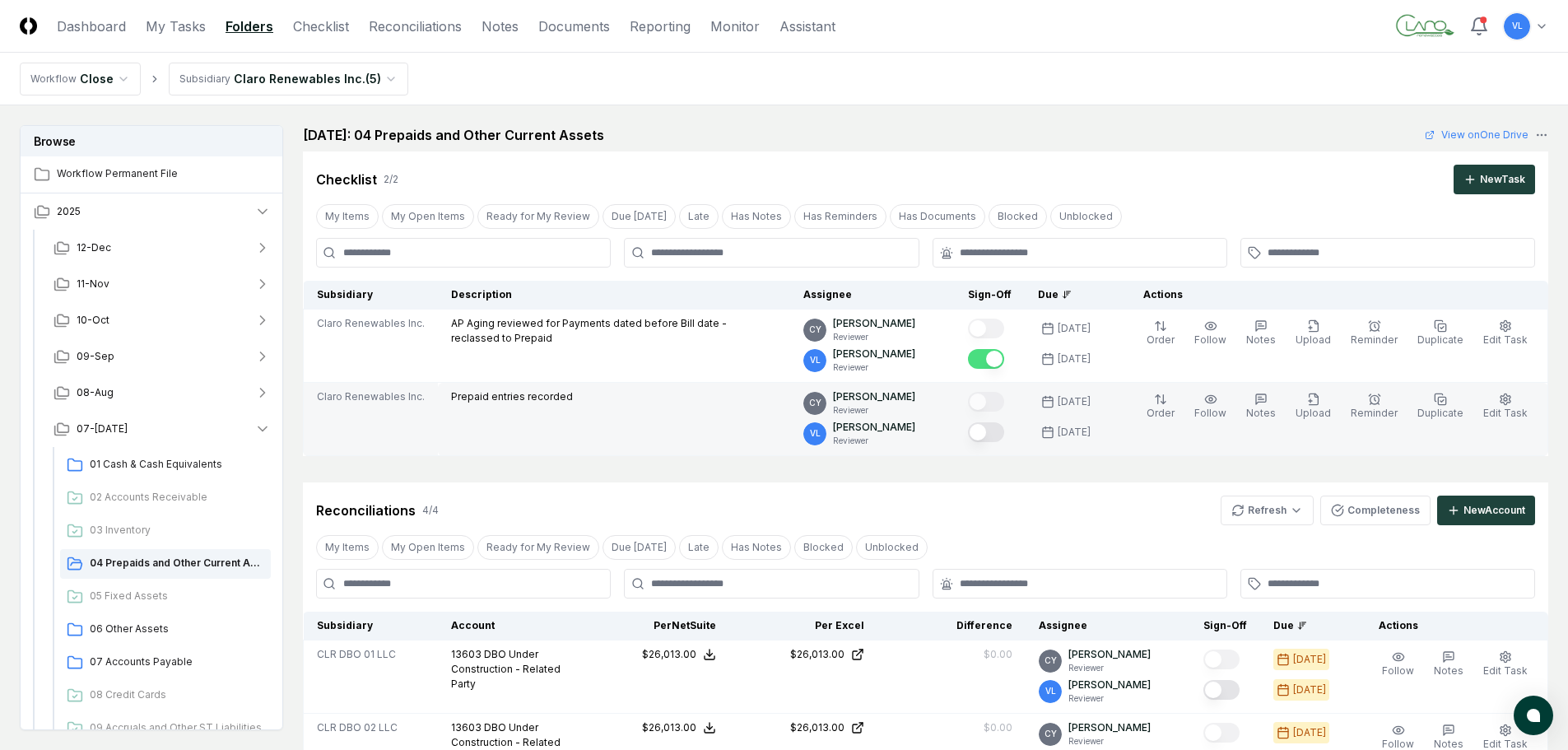
click at [1000, 436] on button "Mark complete" at bounding box center [986, 432] width 36 height 20
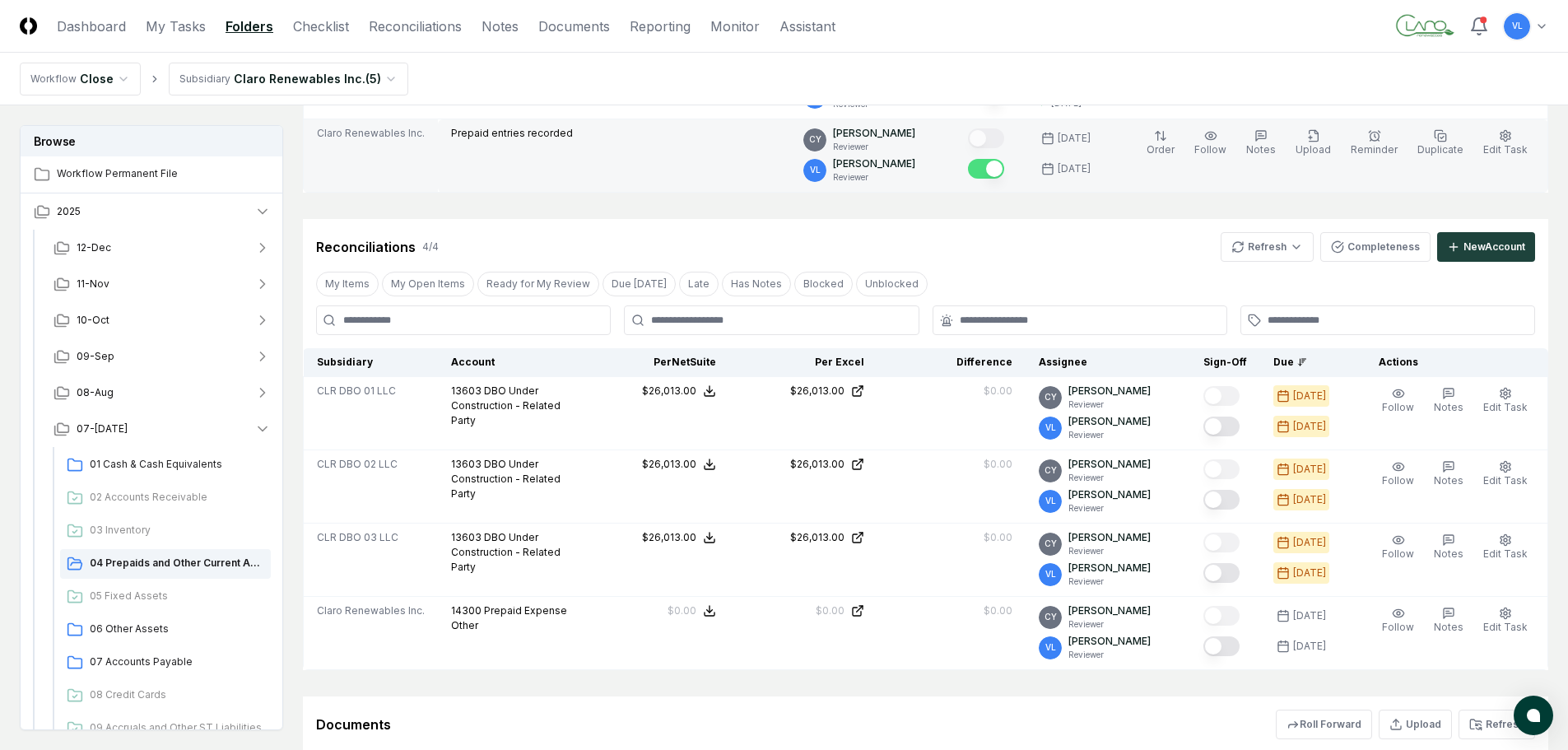
scroll to position [330, 0]
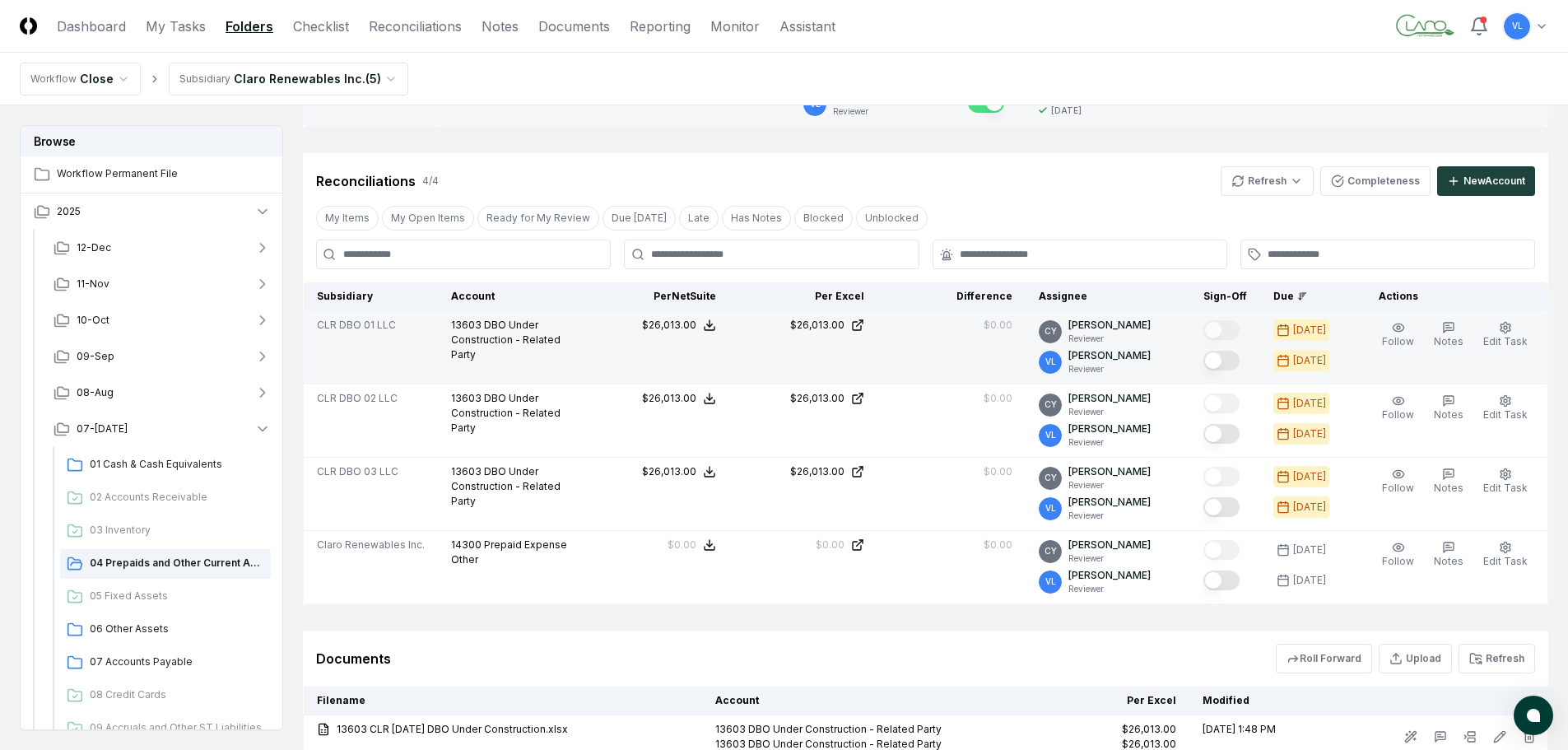
click at [1237, 365] on button "Mark complete" at bounding box center [1221, 361] width 36 height 20
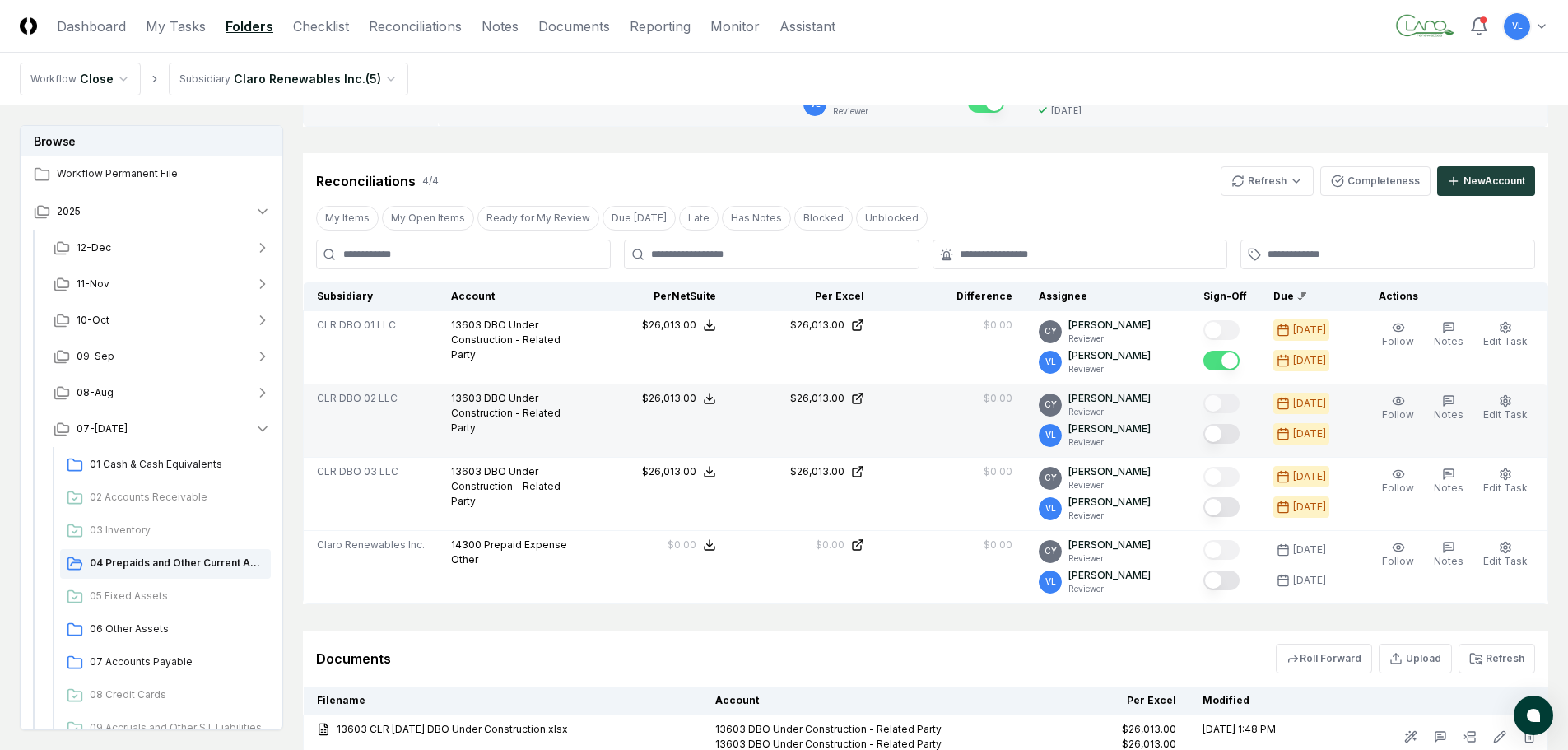
click at [1235, 432] on button "Mark complete" at bounding box center [1221, 434] width 36 height 20
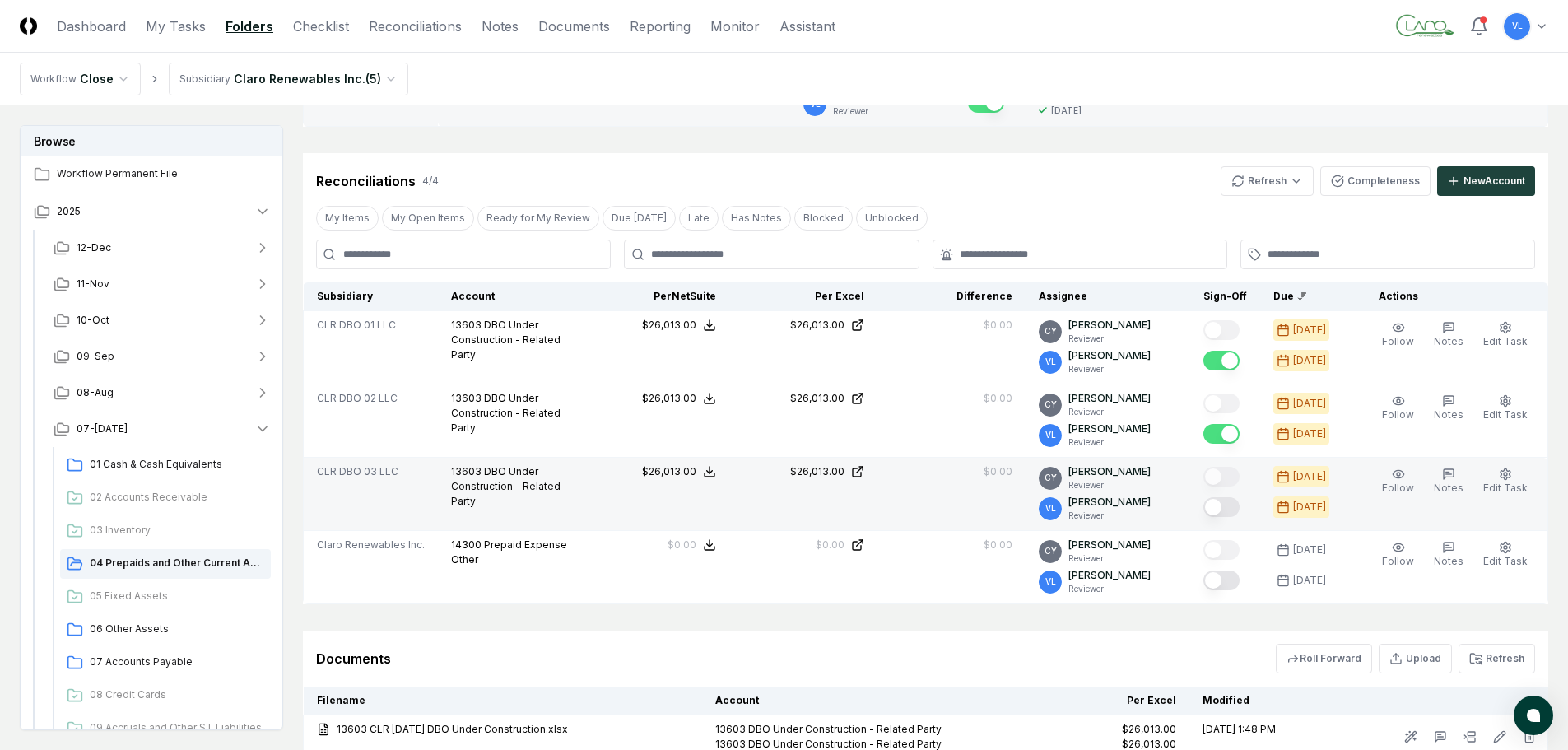
click at [1233, 508] on button "Mark complete" at bounding box center [1221, 507] width 36 height 20
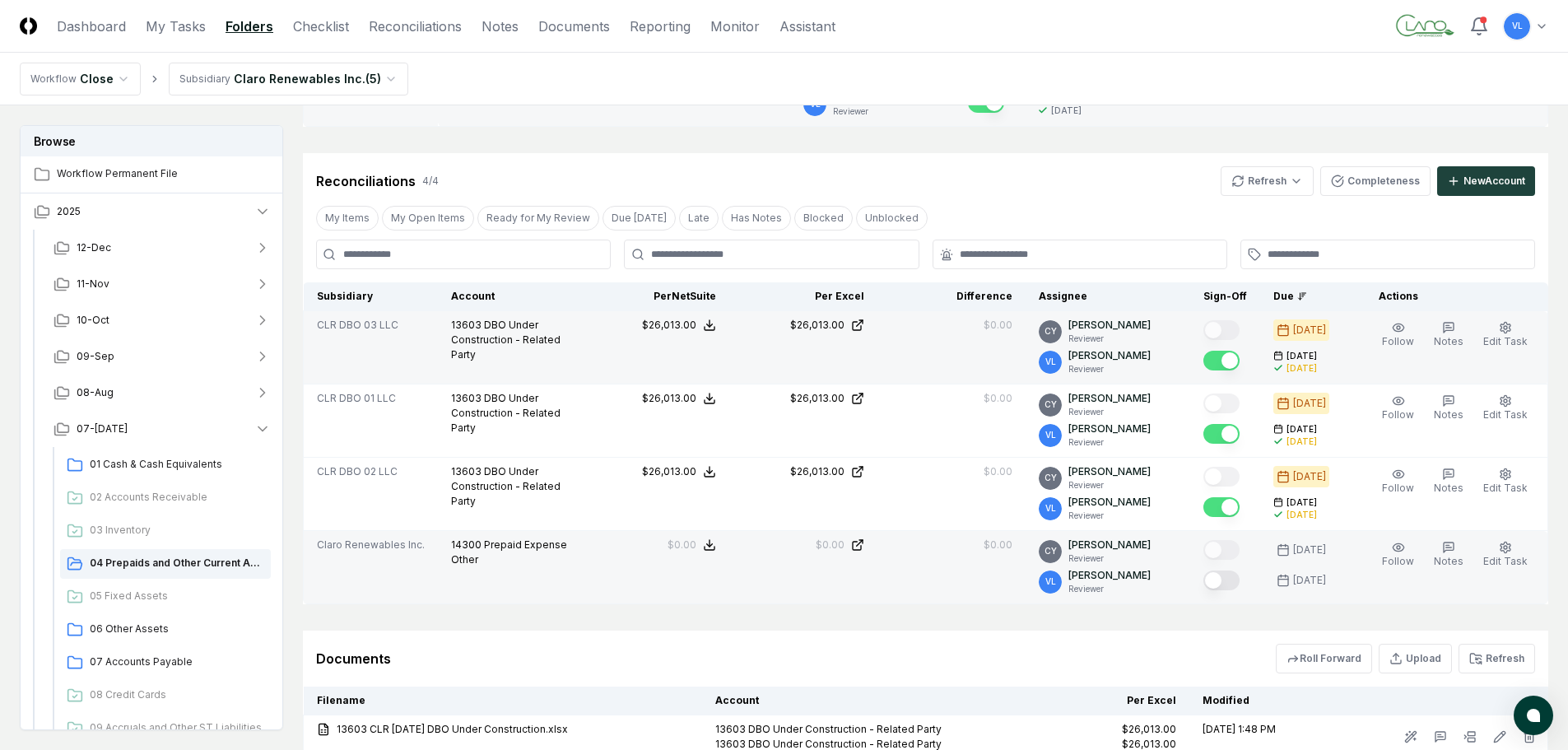
click at [1233, 579] on button "Mark complete" at bounding box center [1221, 580] width 36 height 20
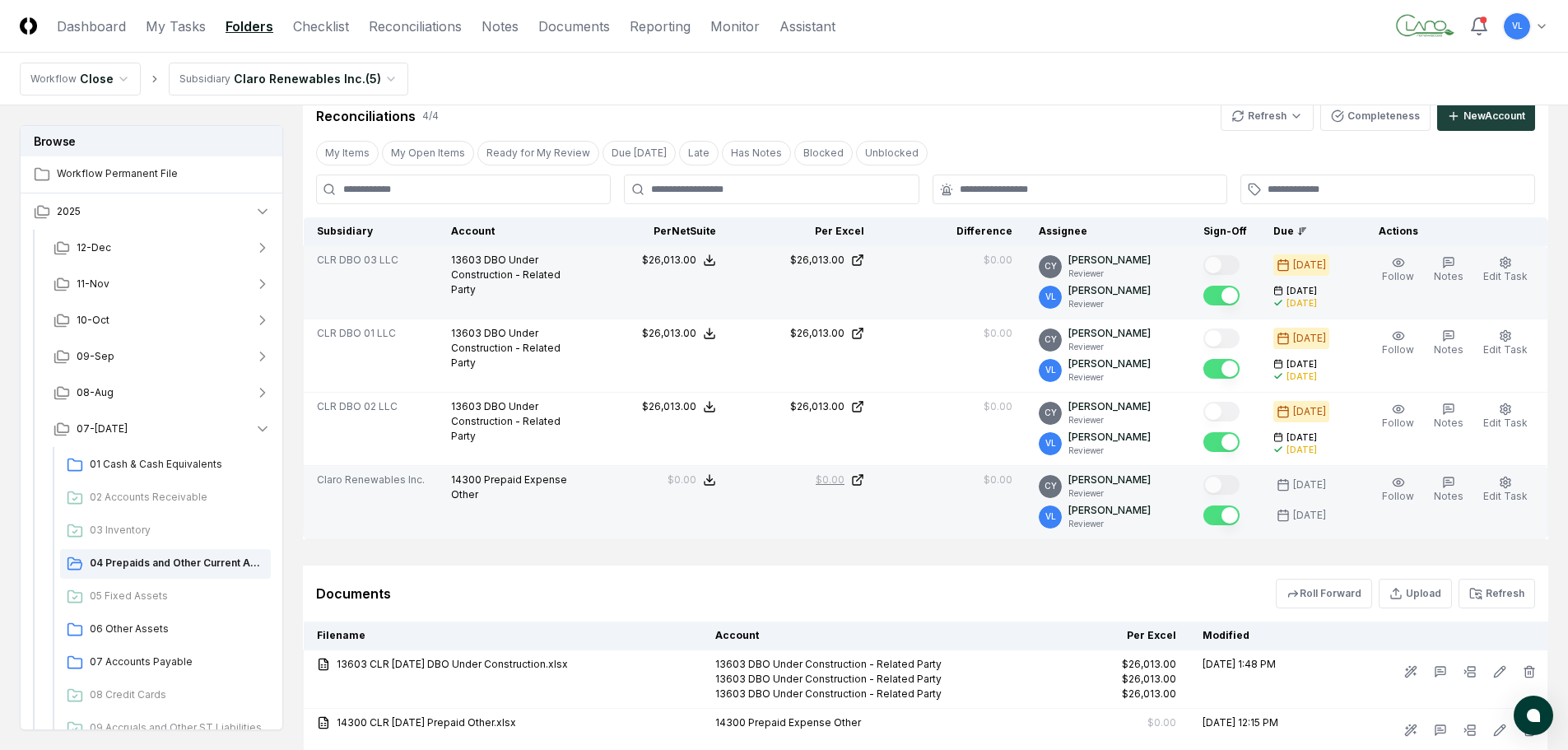
scroll to position [516, 0]
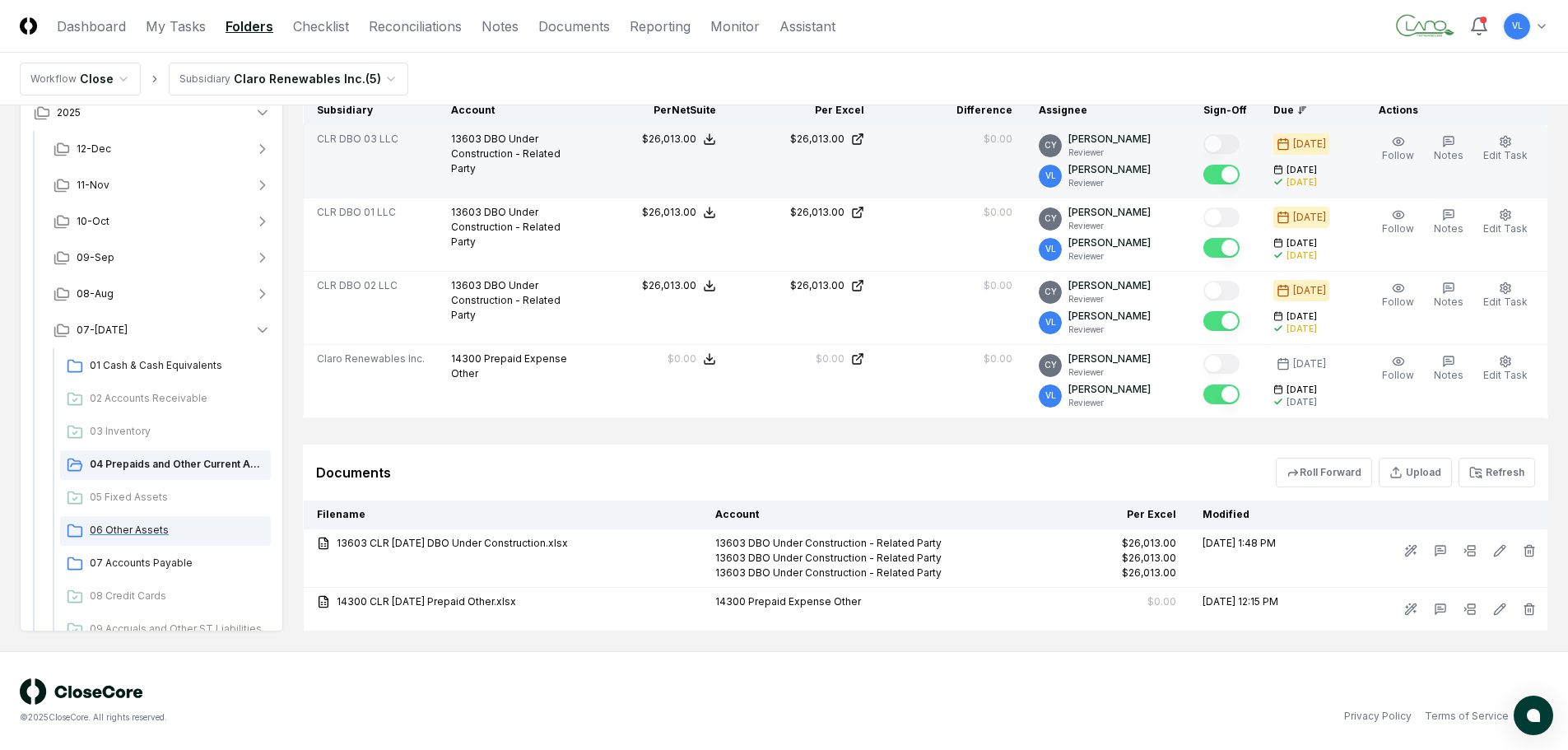
click at [143, 528] on span "06 Other Assets" at bounding box center [176, 530] width 175 height 15
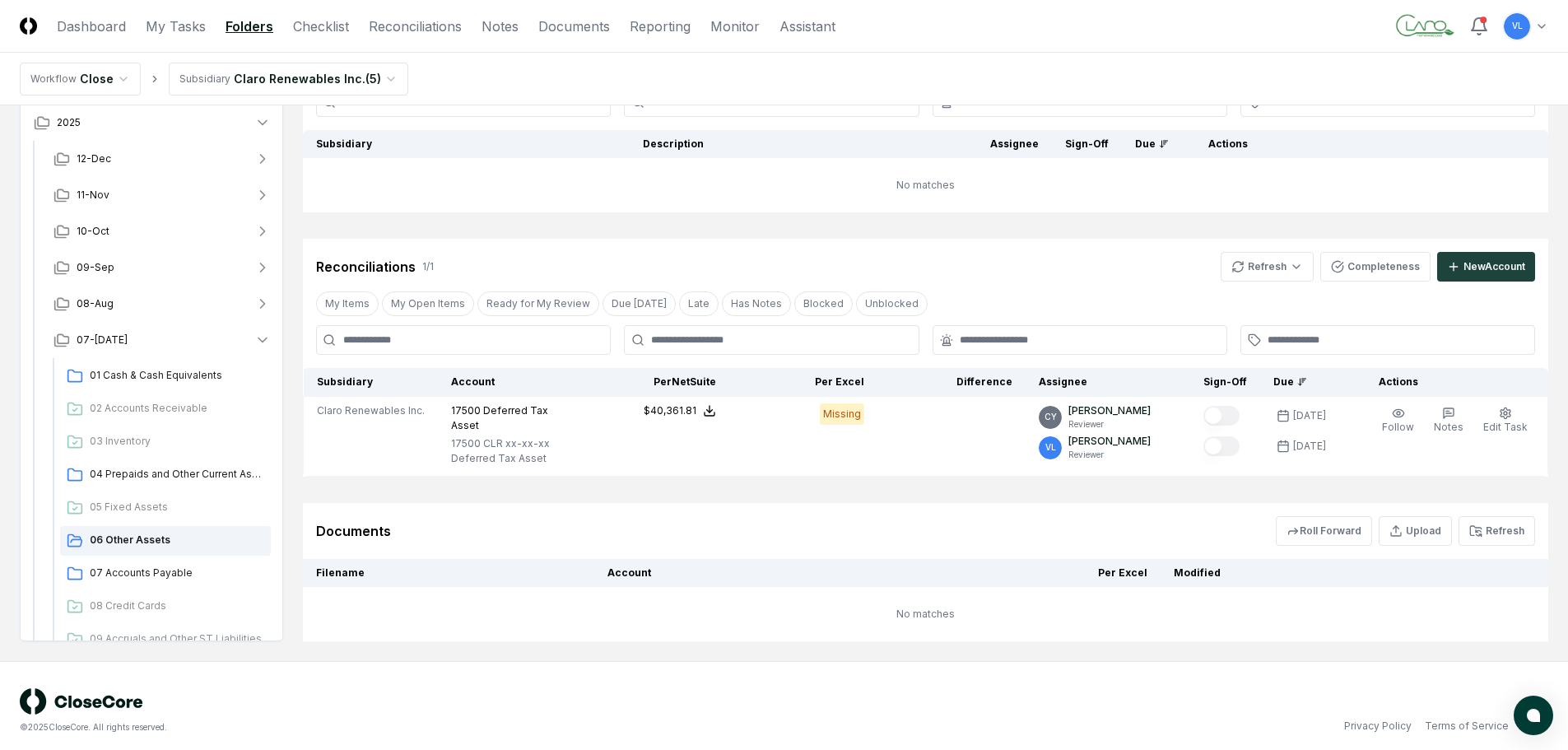
scroll to position [154, 0]
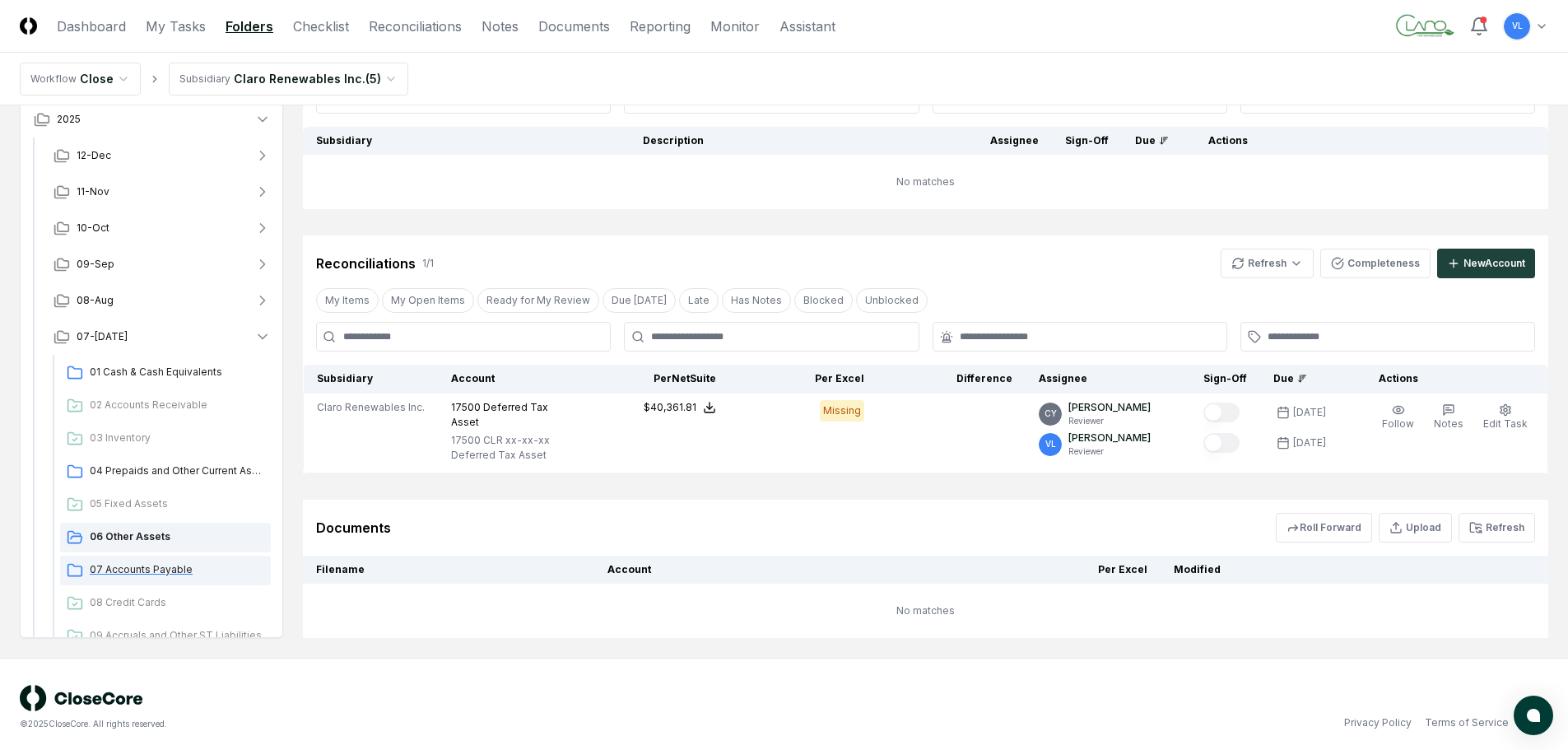
click at [152, 563] on span "07 Accounts Payable" at bounding box center [176, 570] width 175 height 15
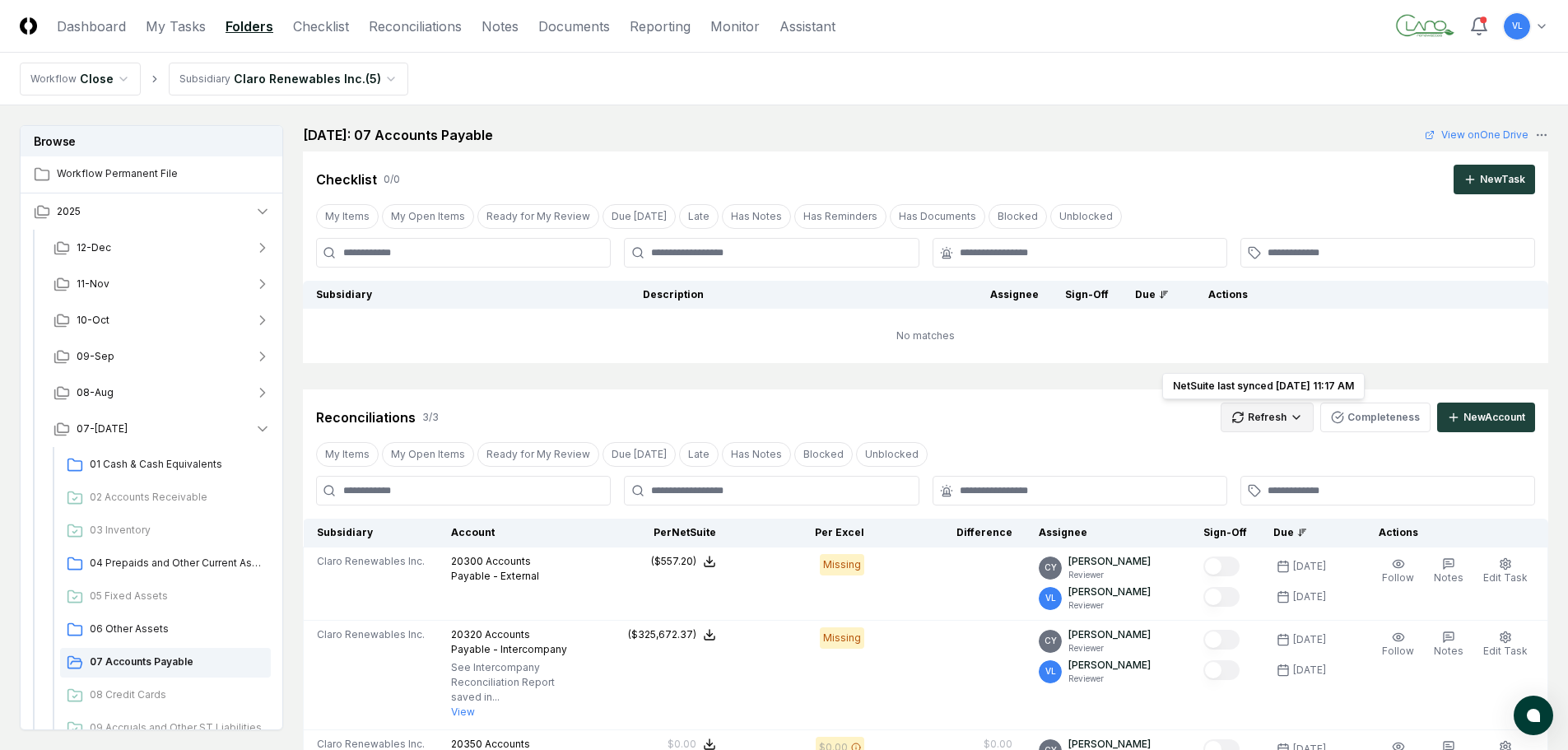
click at [1282, 414] on html "CloseCore Dashboard My Tasks Folders Checklist Reconciliations Notes Documents …" at bounding box center [784, 569] width 1568 height 1138
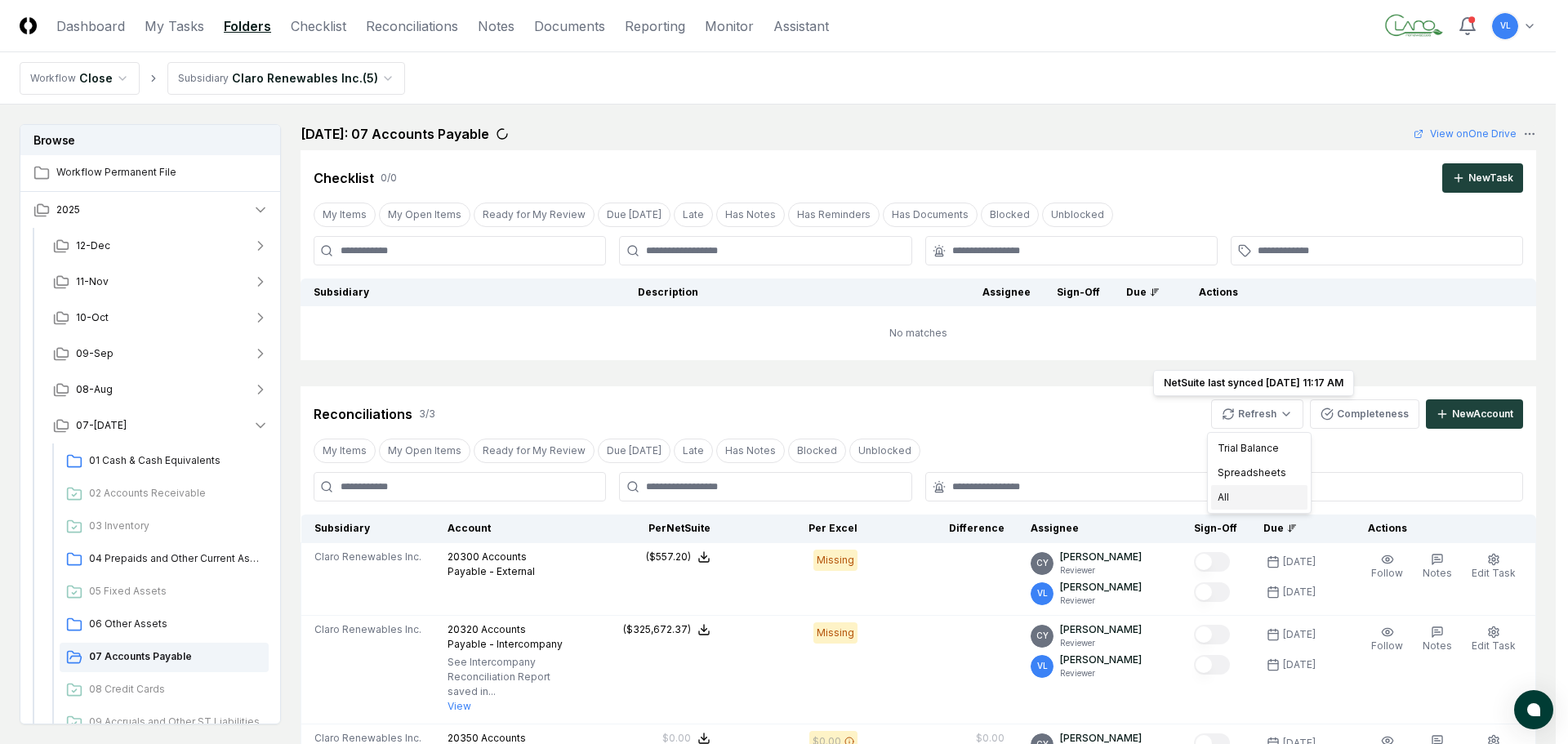
click at [1234, 492] on div "All" at bounding box center [1259, 497] width 97 height 24
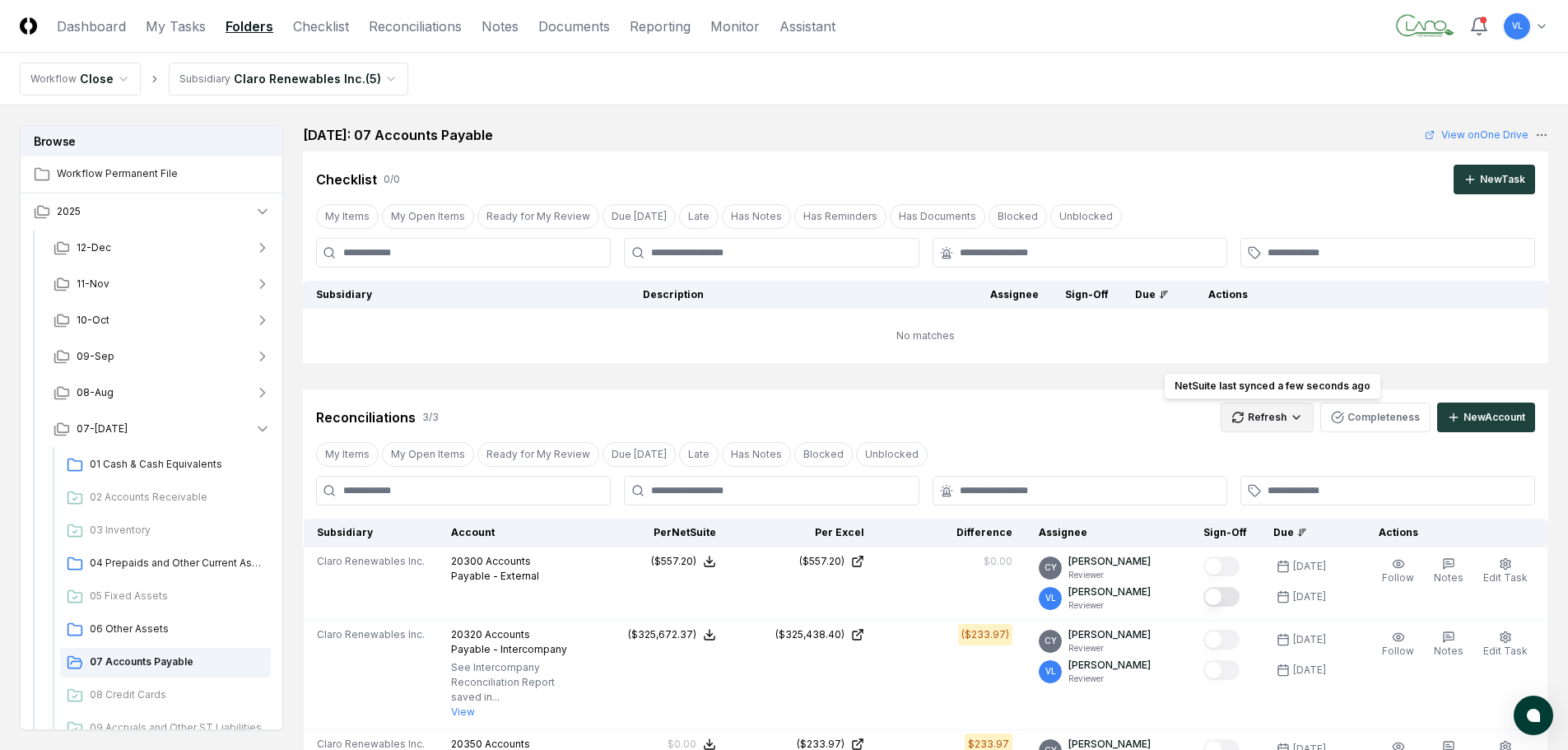
click at [1274, 424] on html "CloseCore Dashboard My Tasks Folders Checklist Reconciliations Notes Documents …" at bounding box center [784, 572] width 1568 height 1143
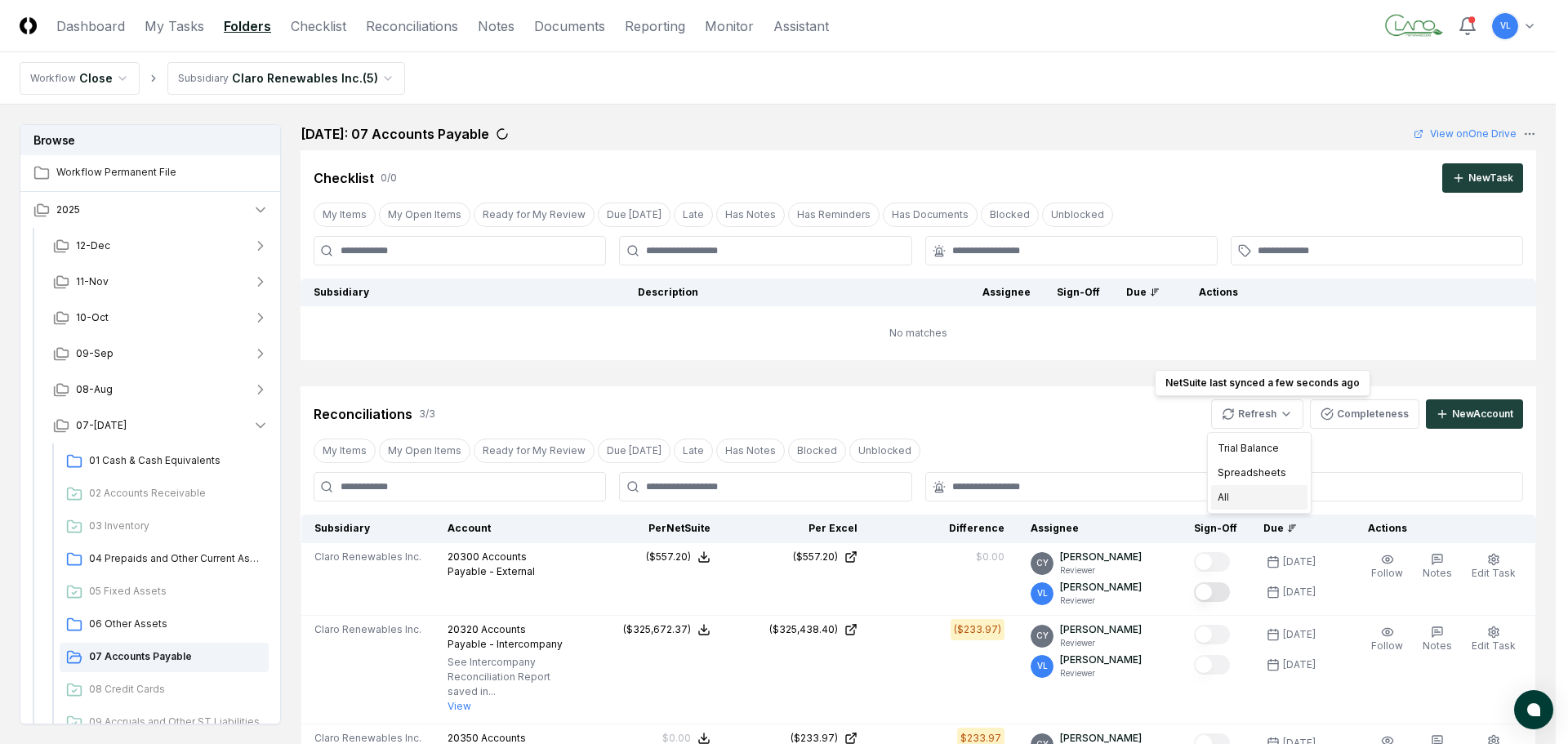
click at [1261, 491] on div "All" at bounding box center [1259, 497] width 97 height 24
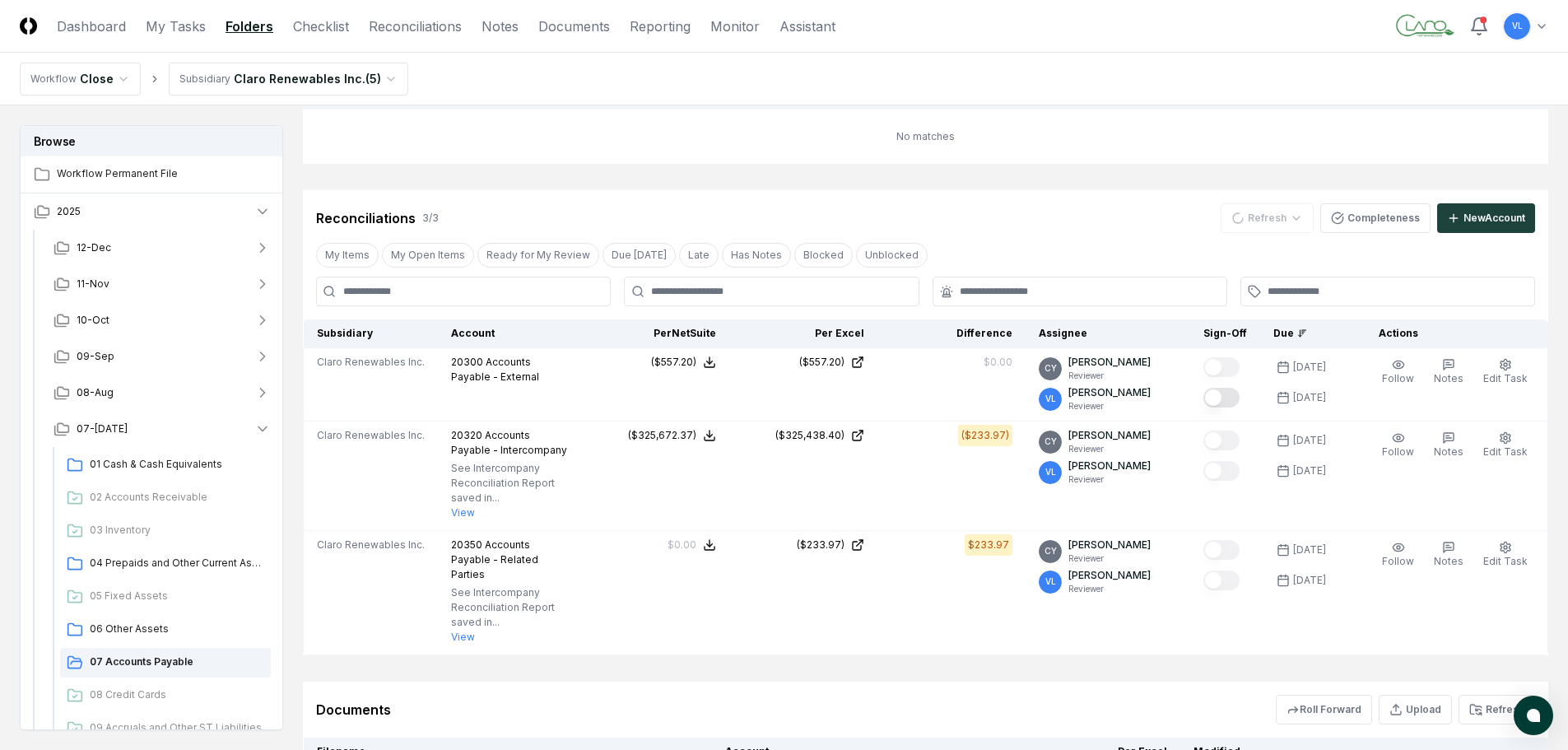
scroll to position [247, 0]
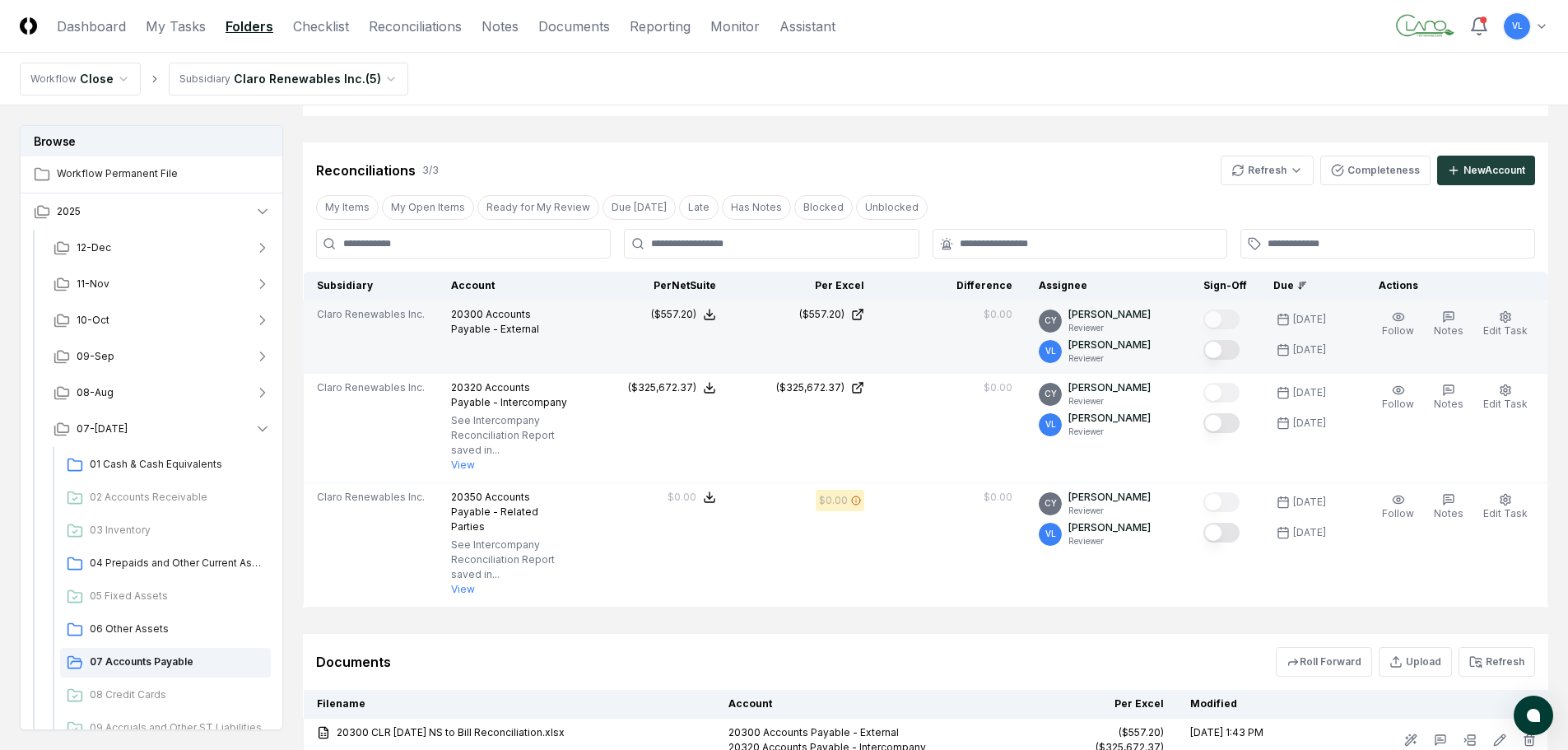
click at [1239, 350] on button "Mark complete" at bounding box center [1221, 350] width 36 height 20
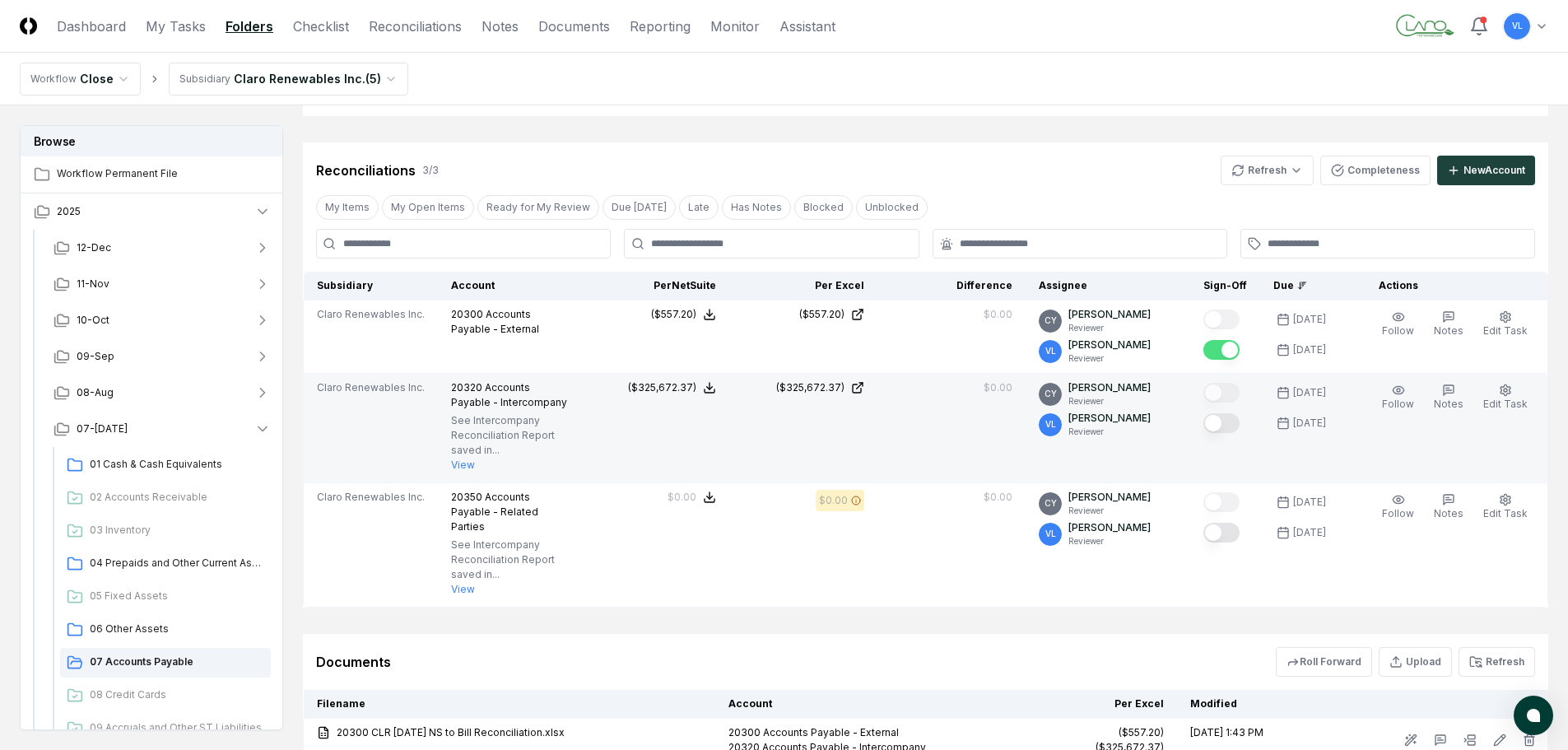
click at [1224, 424] on button "Mark complete" at bounding box center [1221, 423] width 36 height 20
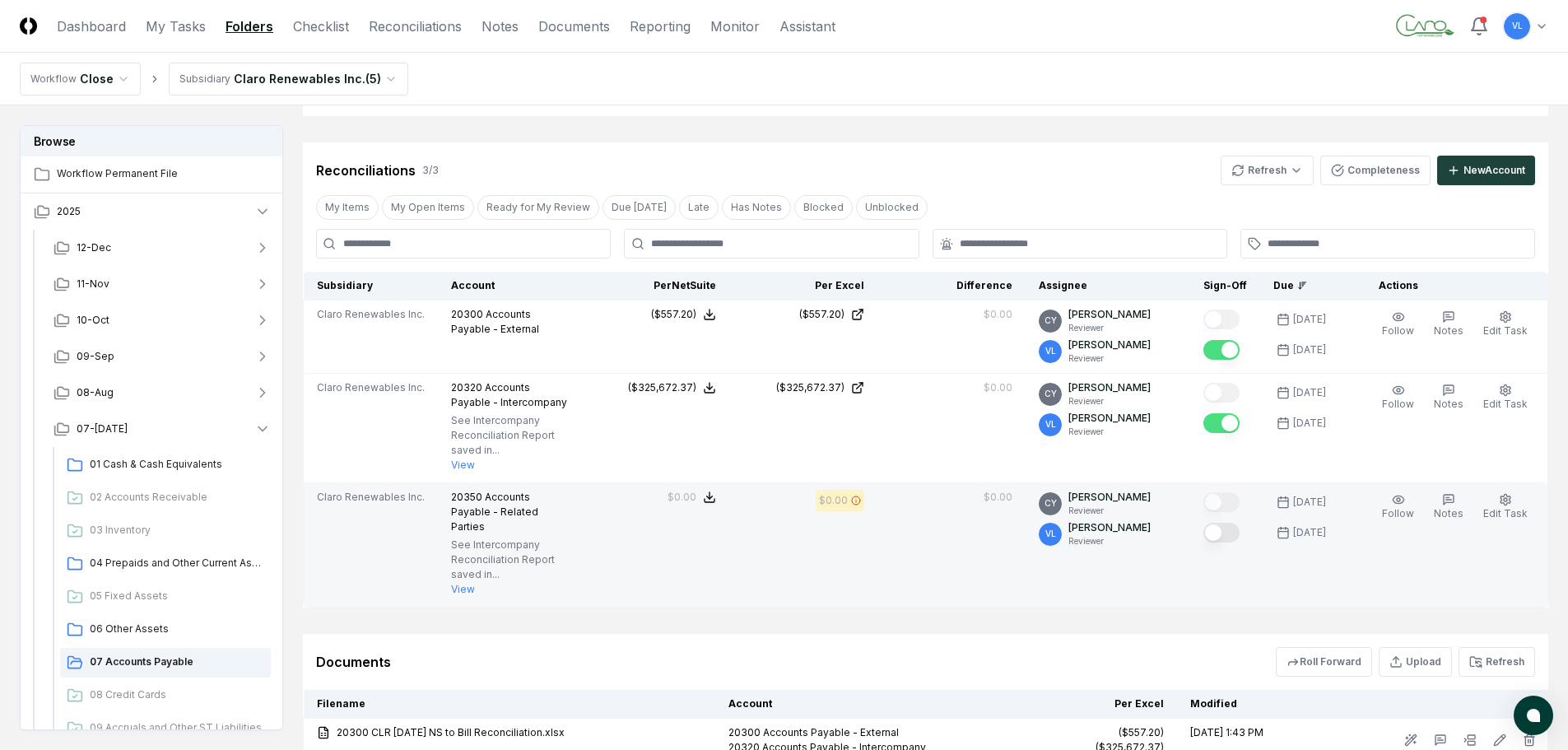
click at [1232, 533] on button "Mark complete" at bounding box center [1221, 533] width 36 height 20
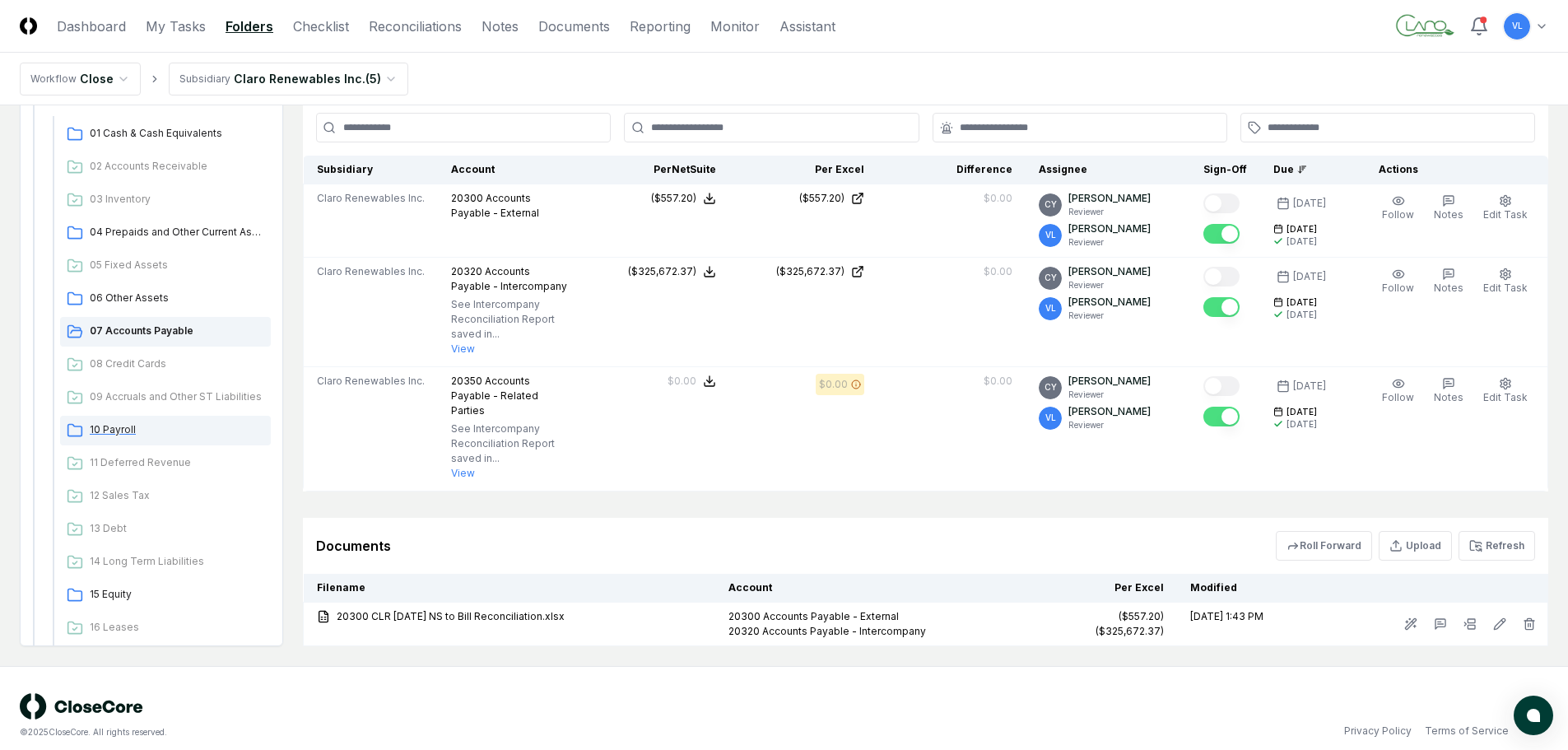
drag, startPoint x: 119, startPoint y: 418, endPoint x: 182, endPoint y: 425, distance: 63.4
click at [119, 422] on span "10 Payroll" at bounding box center [176, 429] width 175 height 15
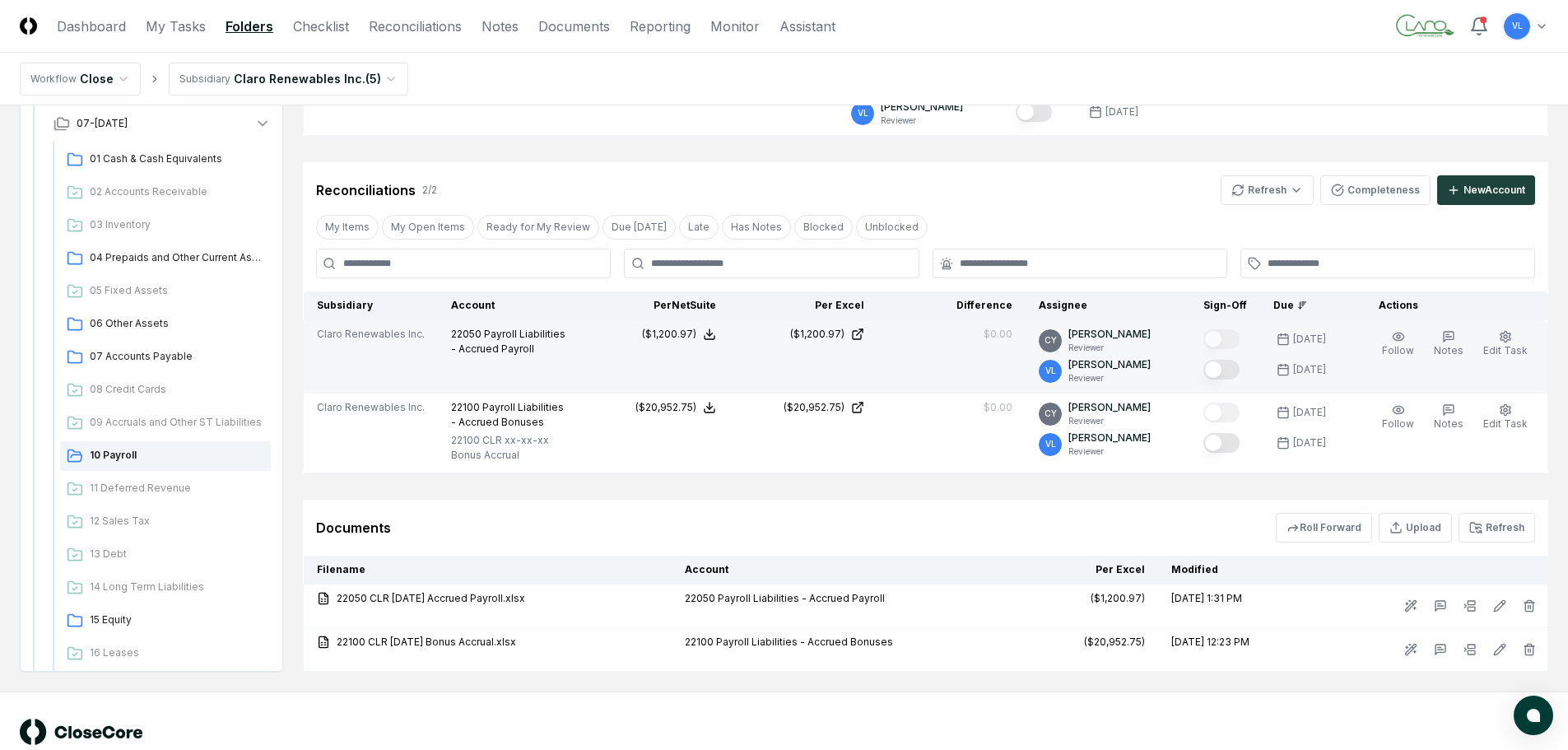
click at [1239, 367] on button "Mark complete" at bounding box center [1221, 370] width 36 height 20
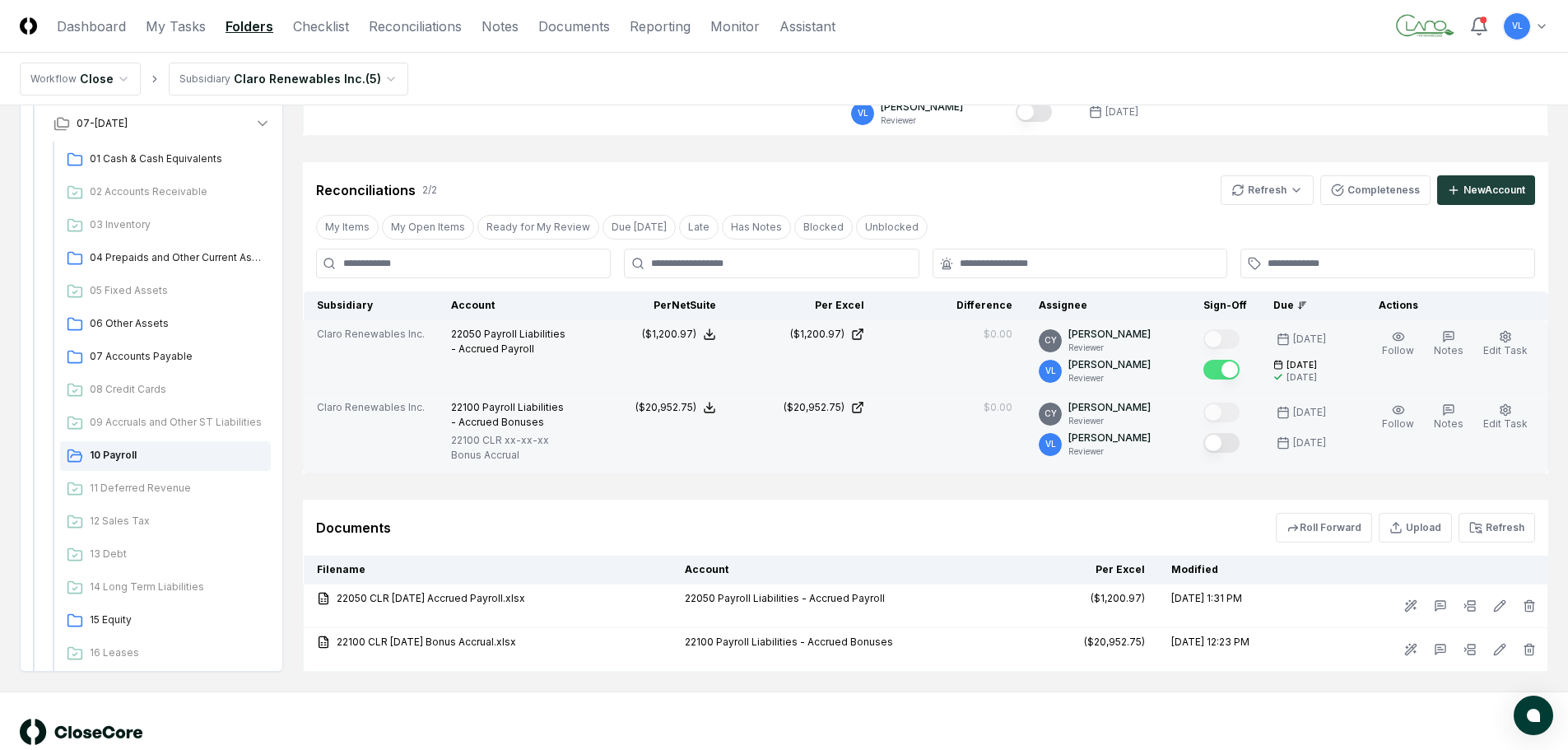
click at [1238, 443] on button "Mark complete" at bounding box center [1221, 443] width 36 height 20
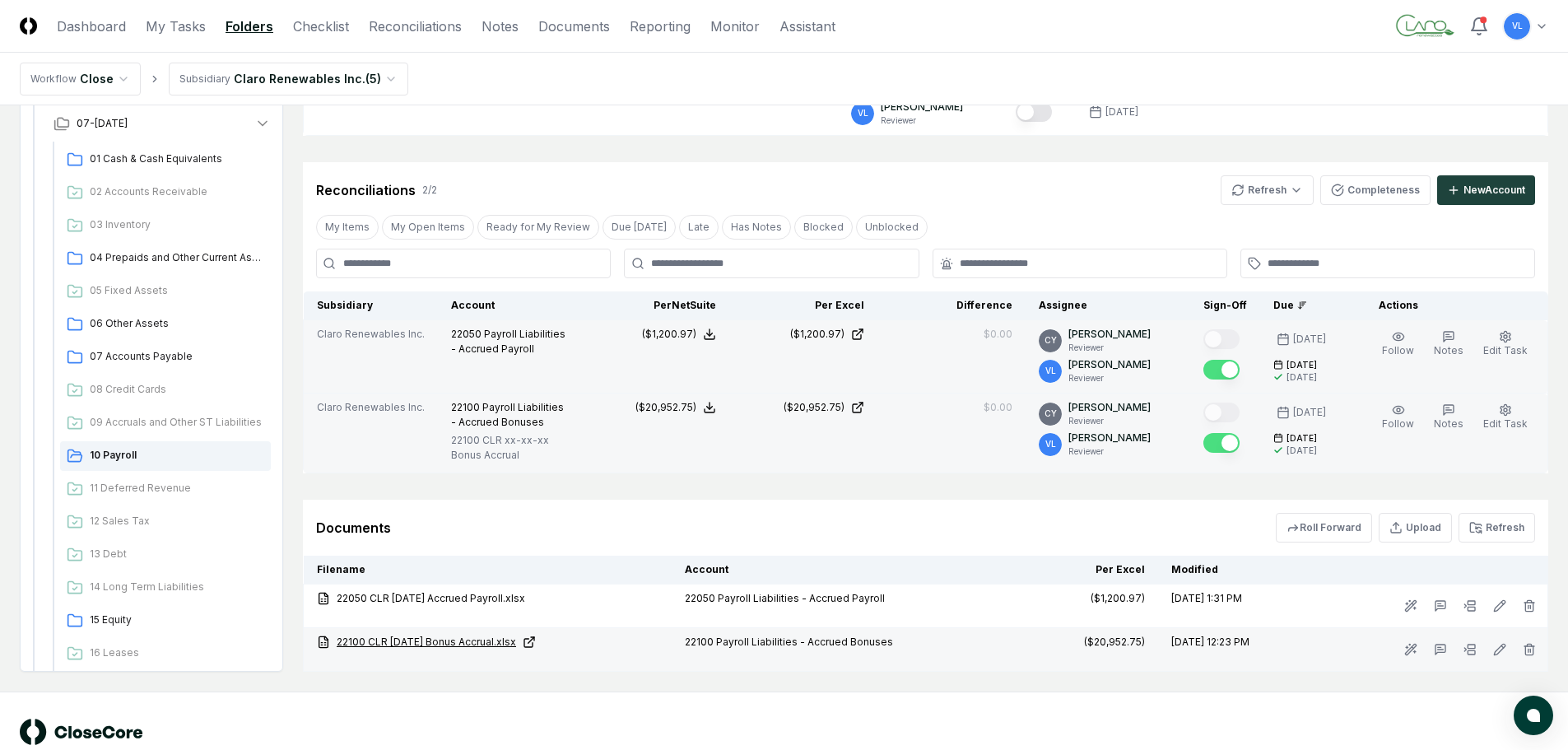
click at [468, 642] on link "22100 CLR [DATE] Bonus Accrual.xlsx" at bounding box center [488, 642] width 341 height 15
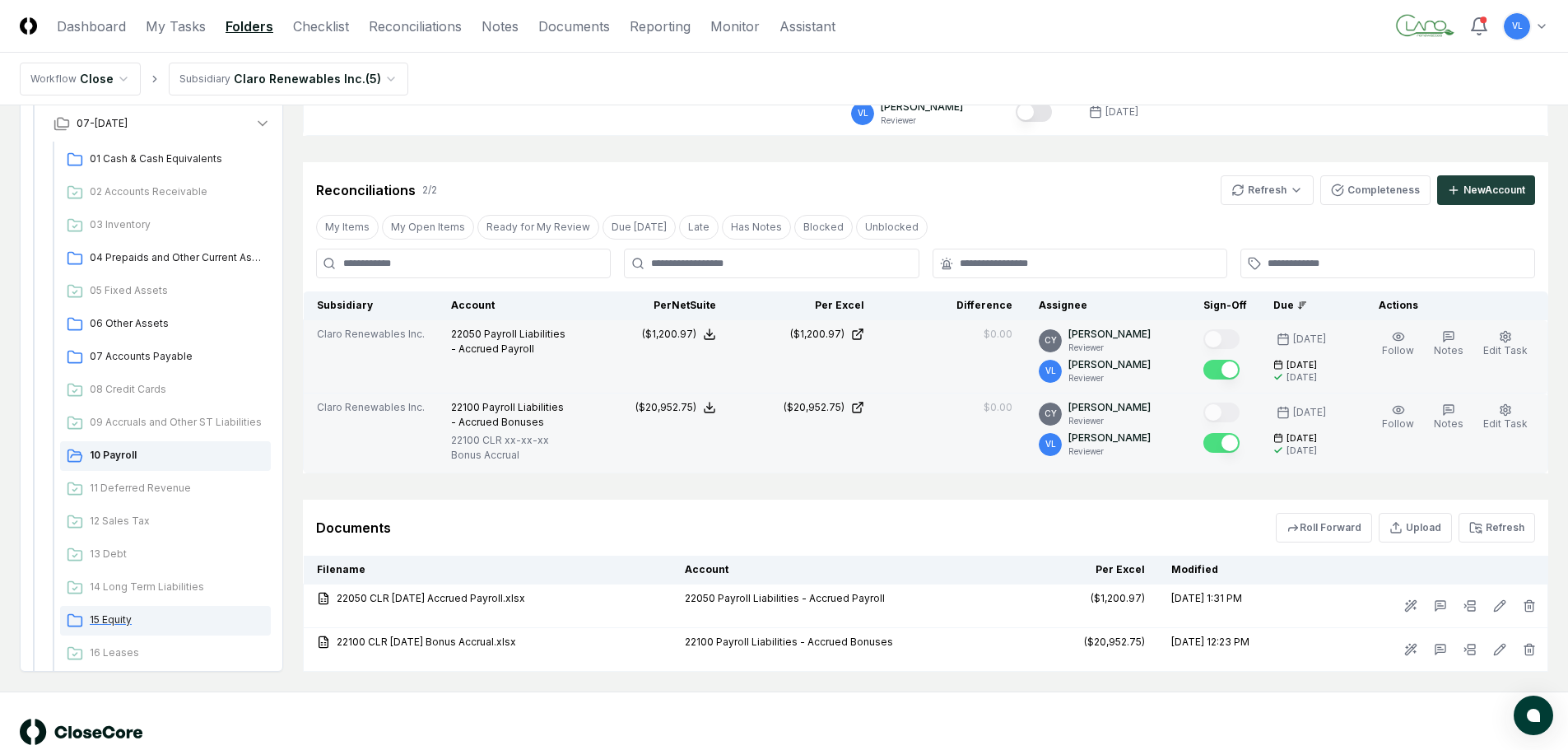
click at [140, 615] on span "15 Equity" at bounding box center [176, 619] width 175 height 15
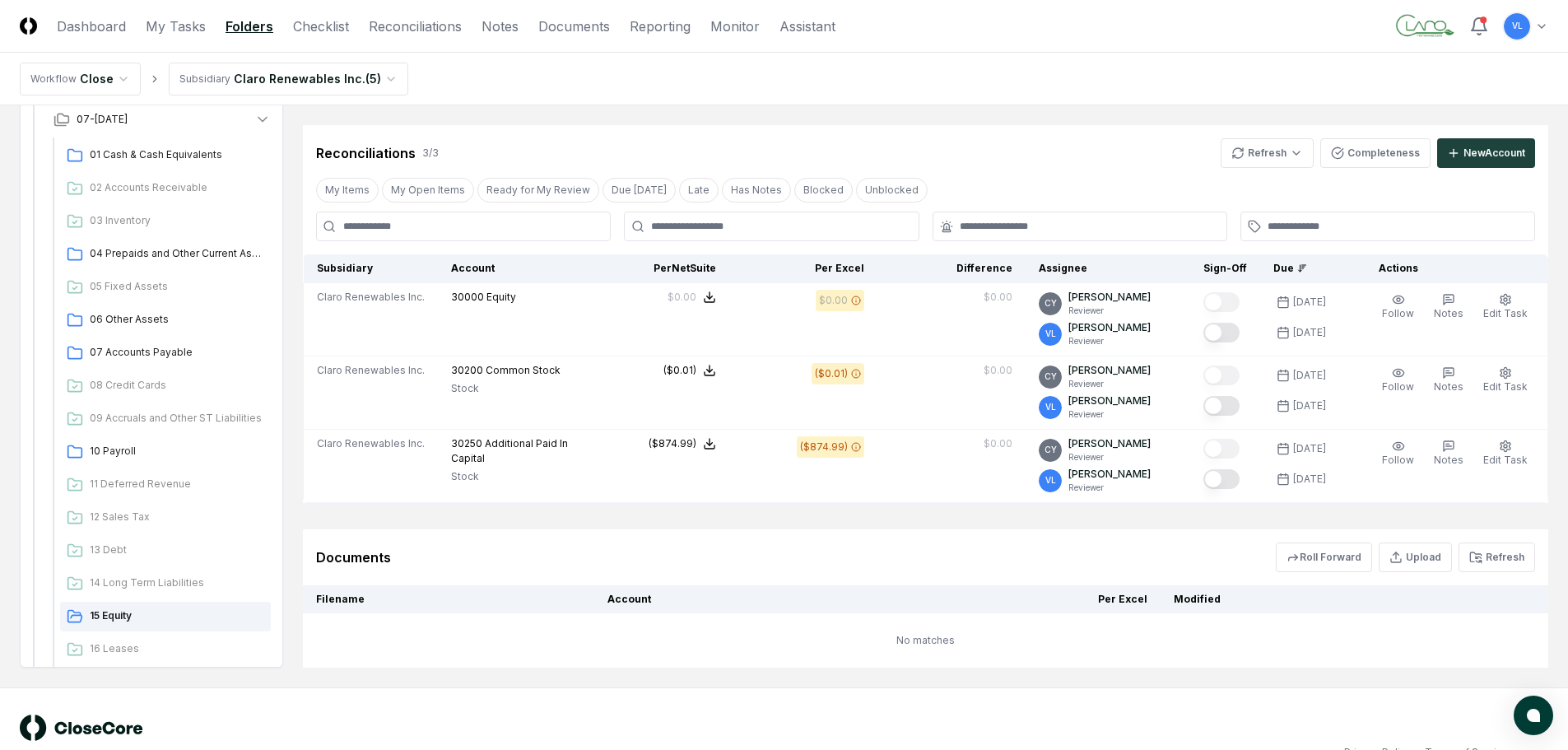
scroll to position [300, 0]
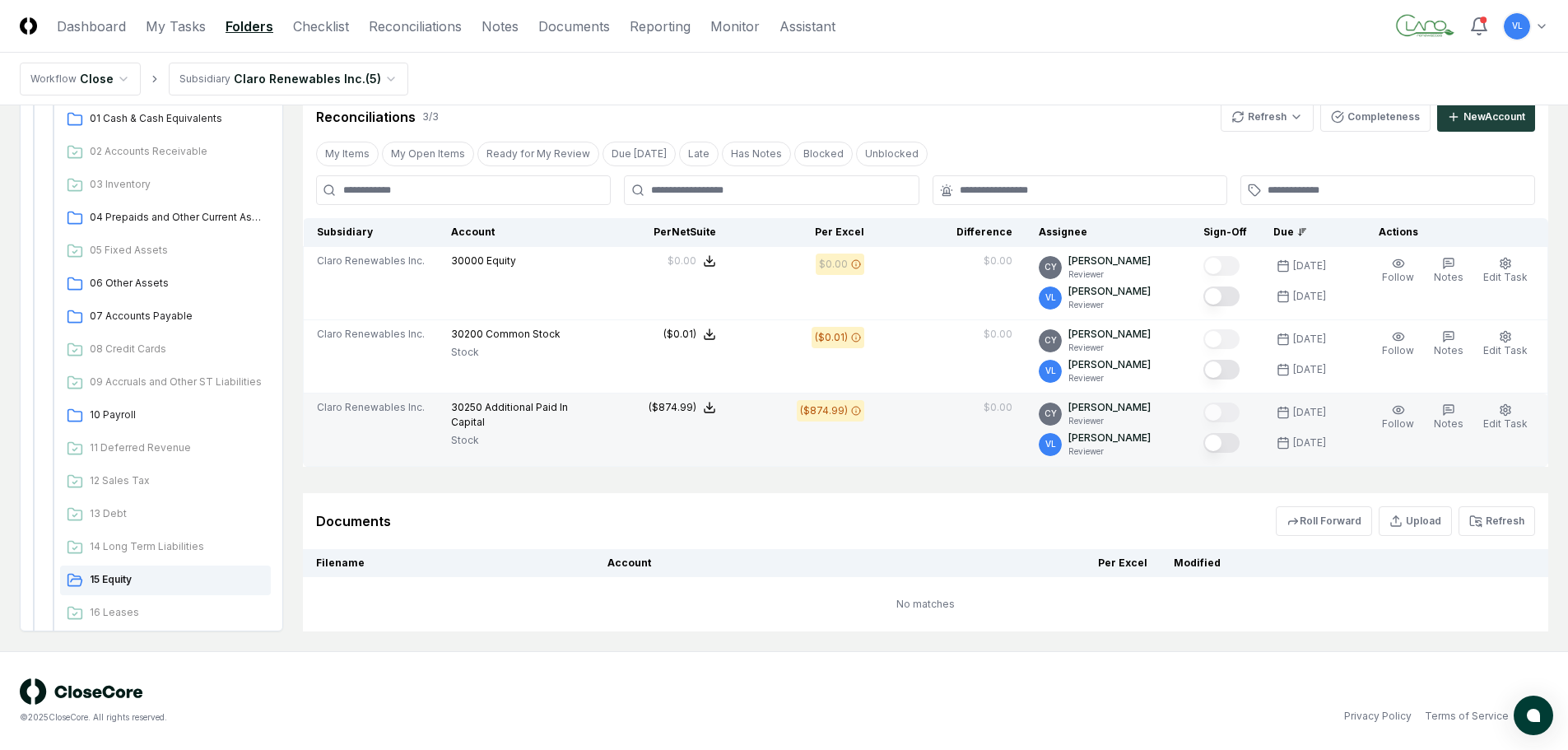
click at [1229, 442] on button "Mark complete" at bounding box center [1221, 443] width 36 height 20
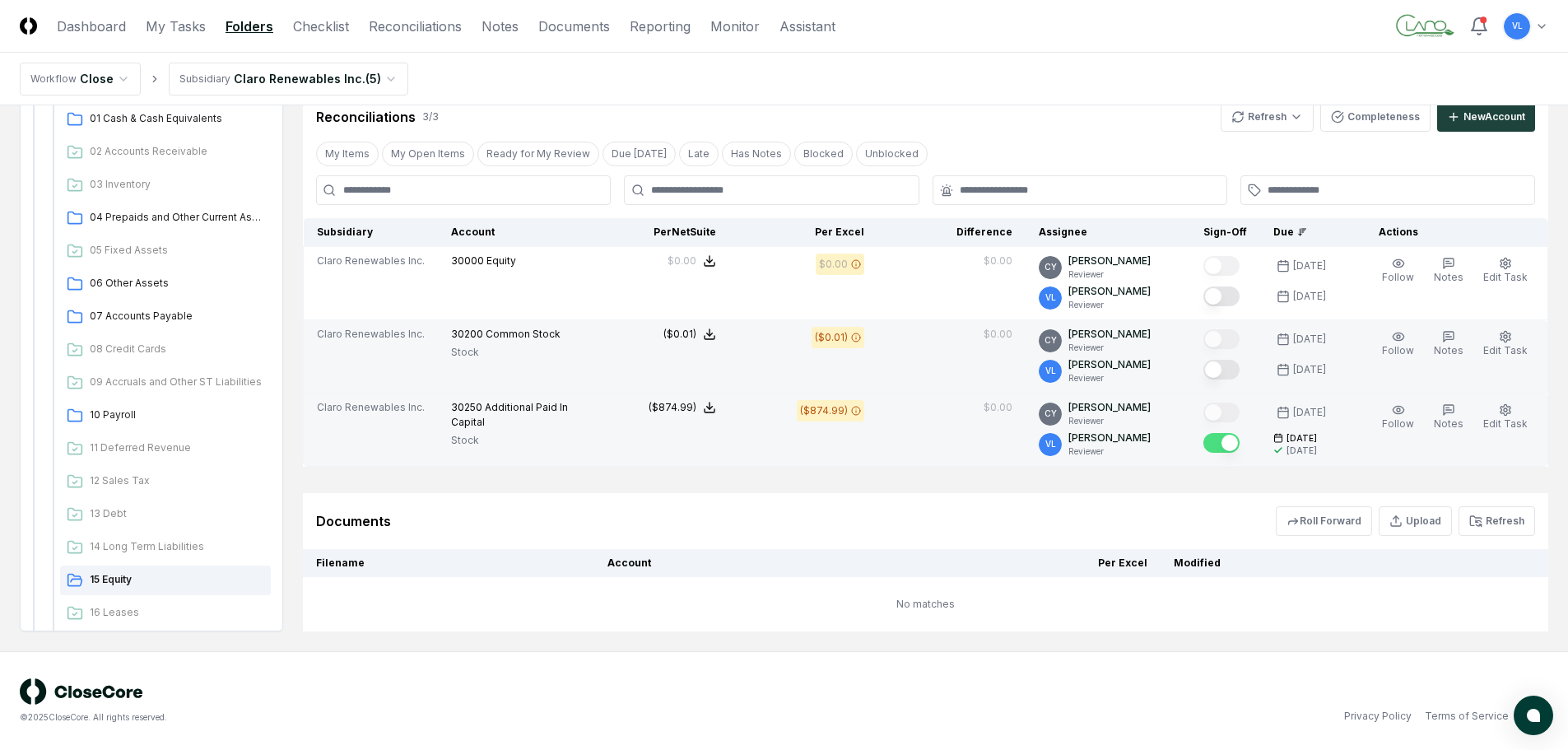
click at [1235, 375] on button "Mark complete" at bounding box center [1221, 370] width 36 height 20
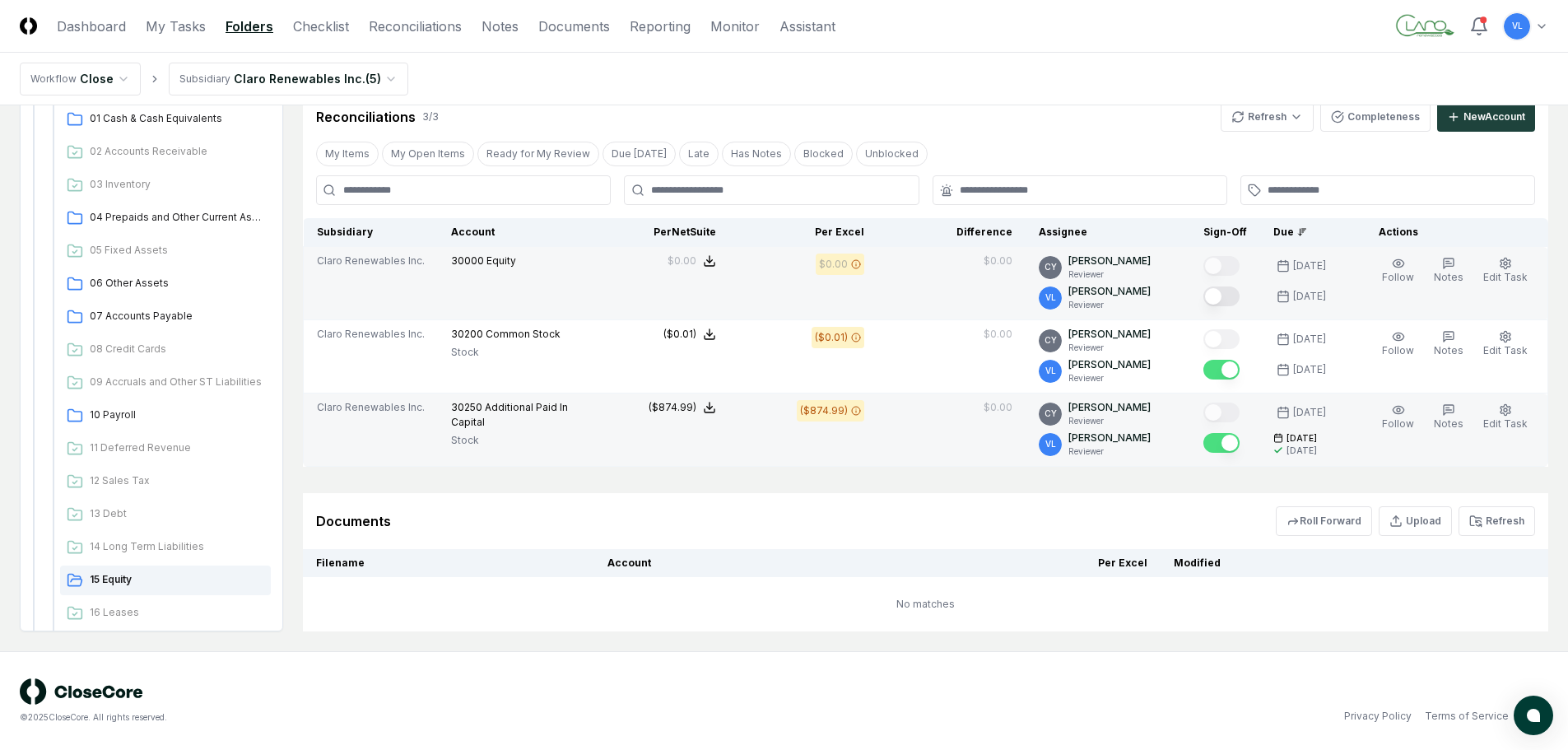
click at [1230, 302] on button "Mark complete" at bounding box center [1221, 296] width 36 height 20
drag, startPoint x: 412, startPoint y: 25, endPoint x: 436, endPoint y: 34, distance: 25.6
click at [412, 25] on link "Reconciliations" at bounding box center [414, 26] width 93 height 20
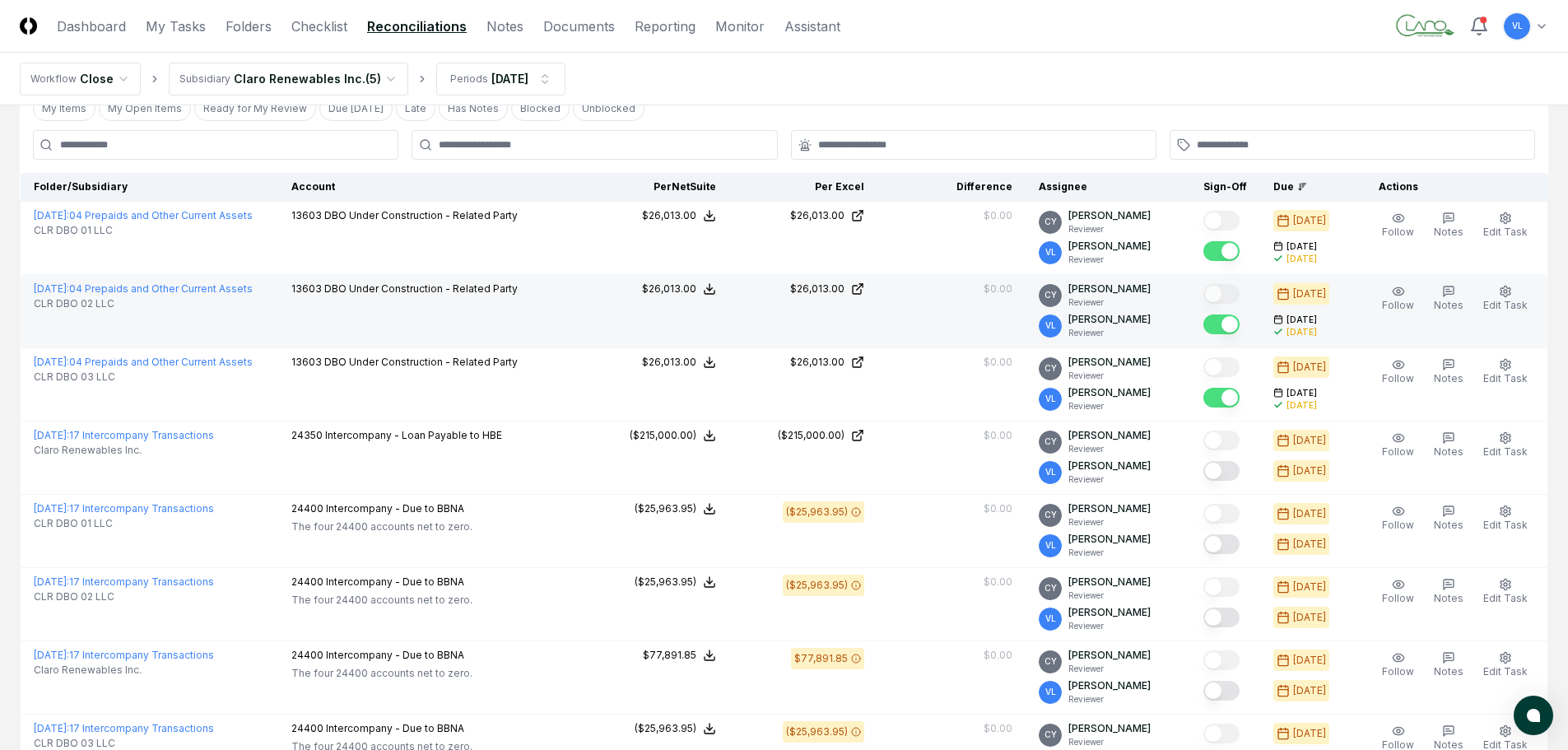
scroll to position [165, 0]
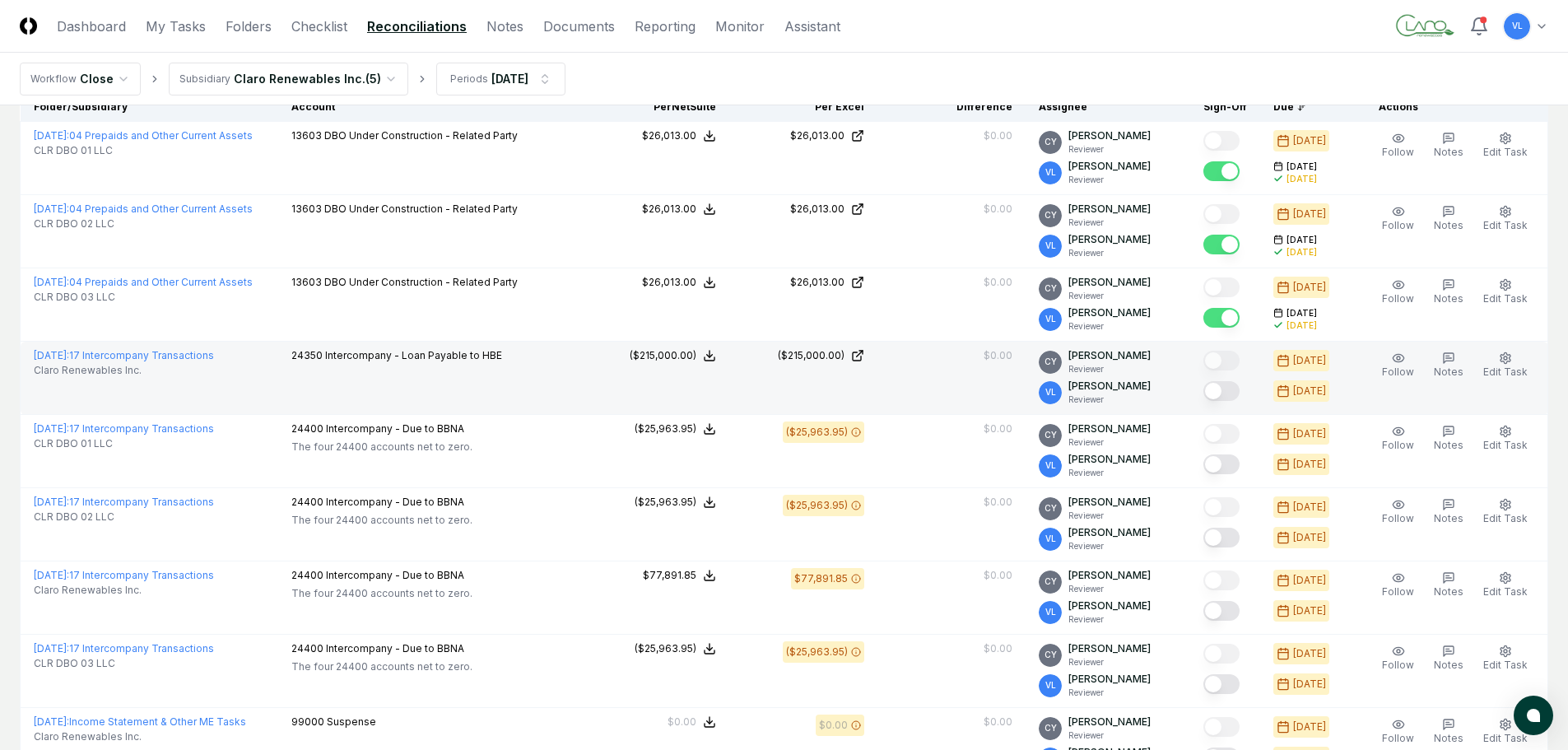
click at [1230, 393] on button "Mark complete" at bounding box center [1221, 391] width 36 height 20
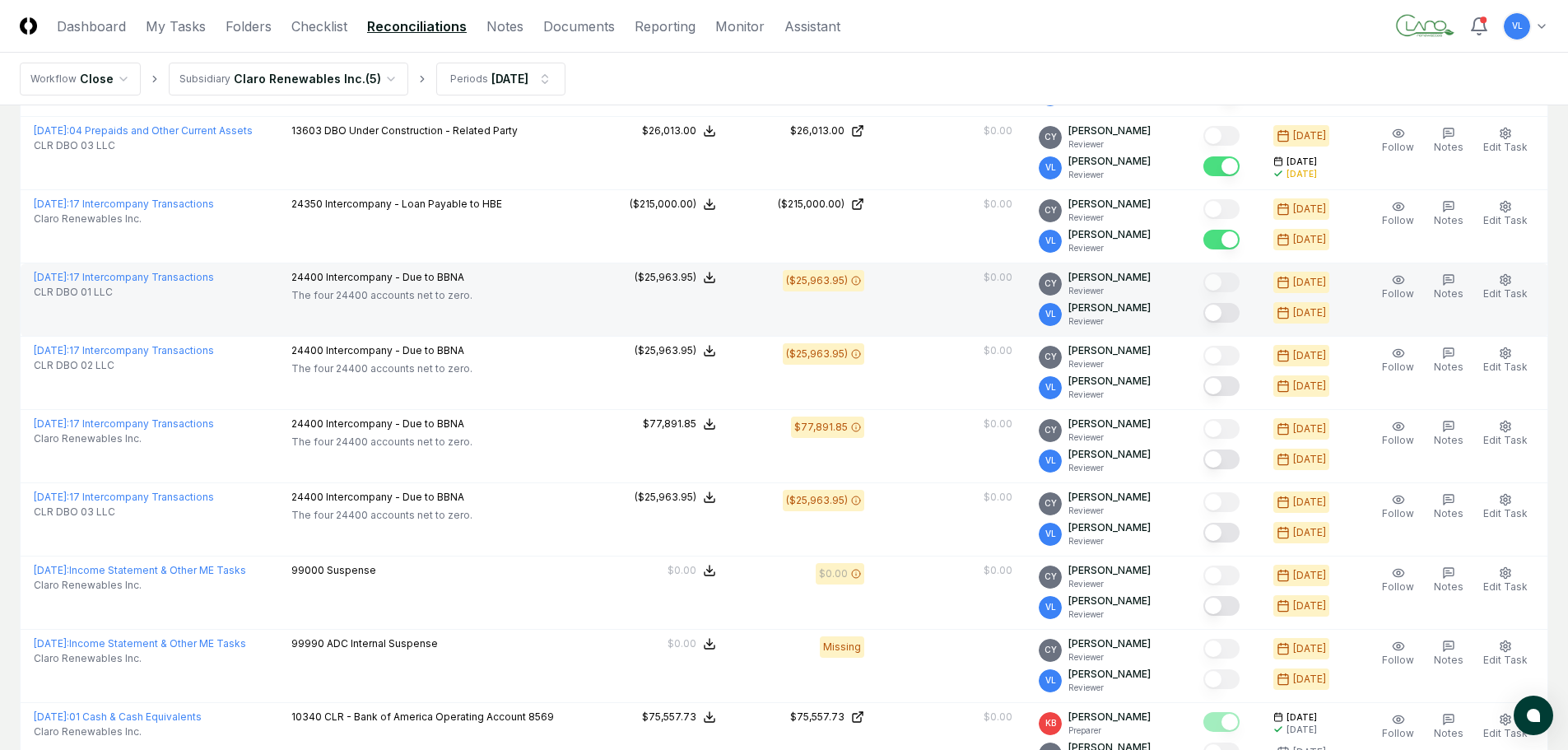
scroll to position [330, 0]
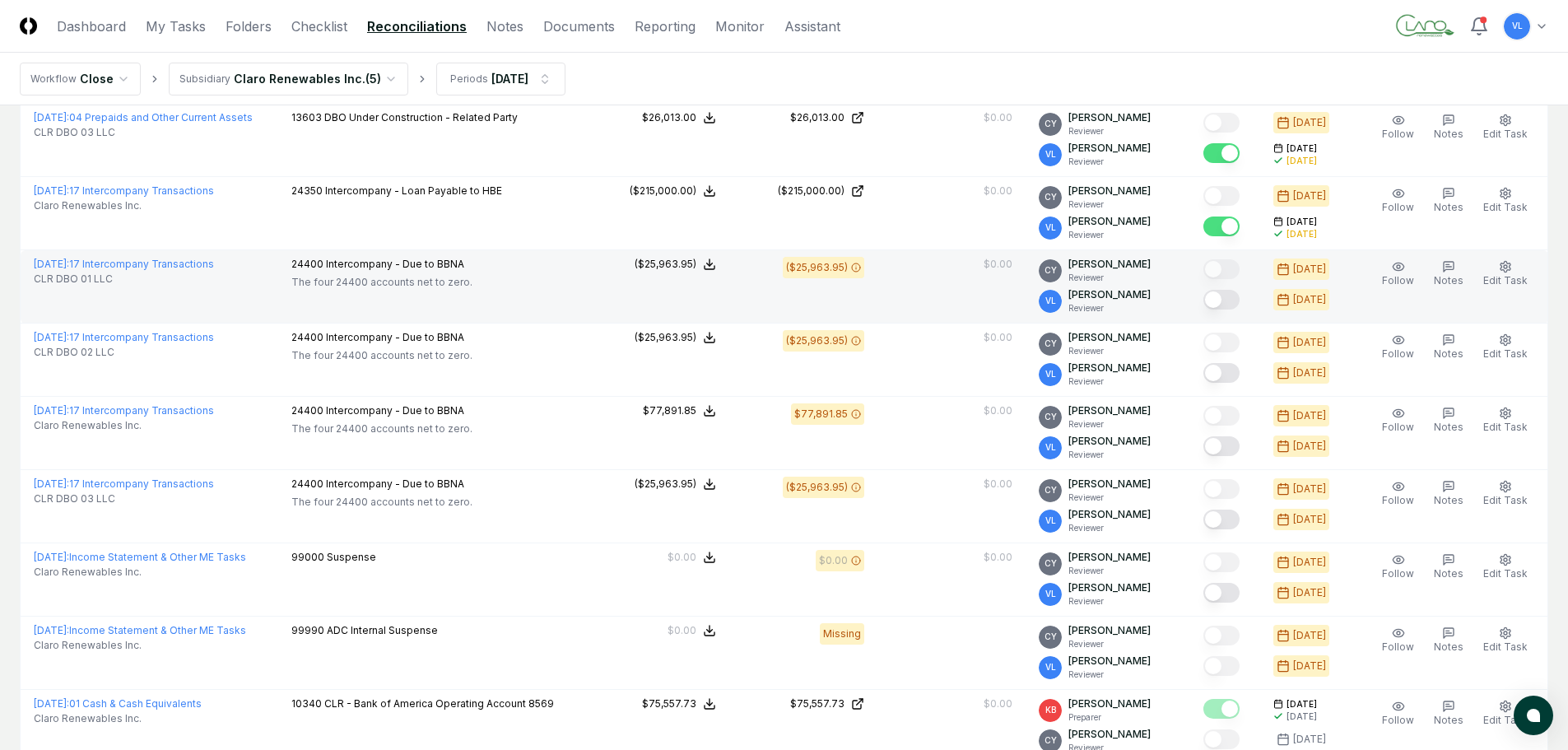
click at [1229, 298] on button "Mark complete" at bounding box center [1221, 299] width 36 height 20
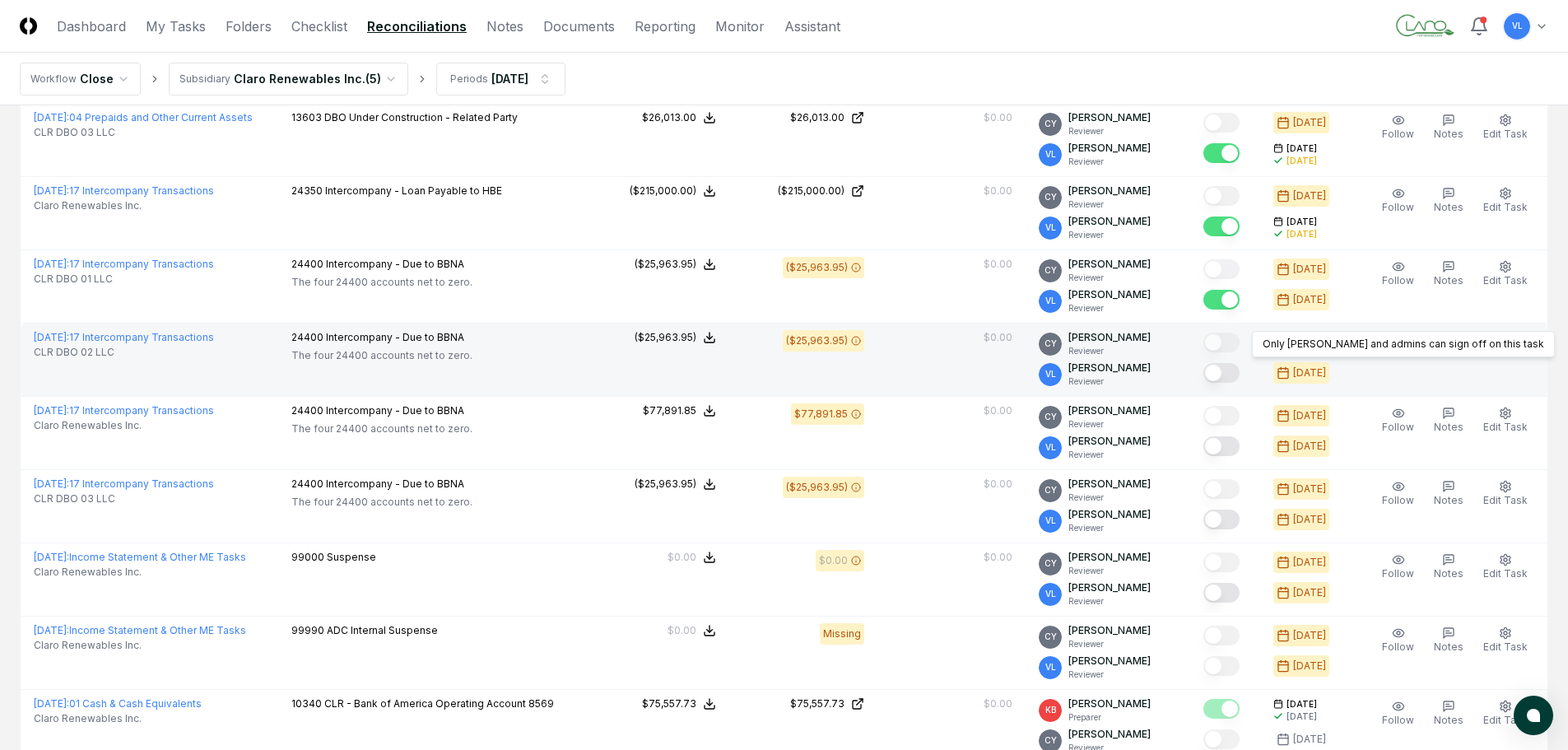
click at [1239, 376] on button "Mark complete" at bounding box center [1221, 373] width 36 height 20
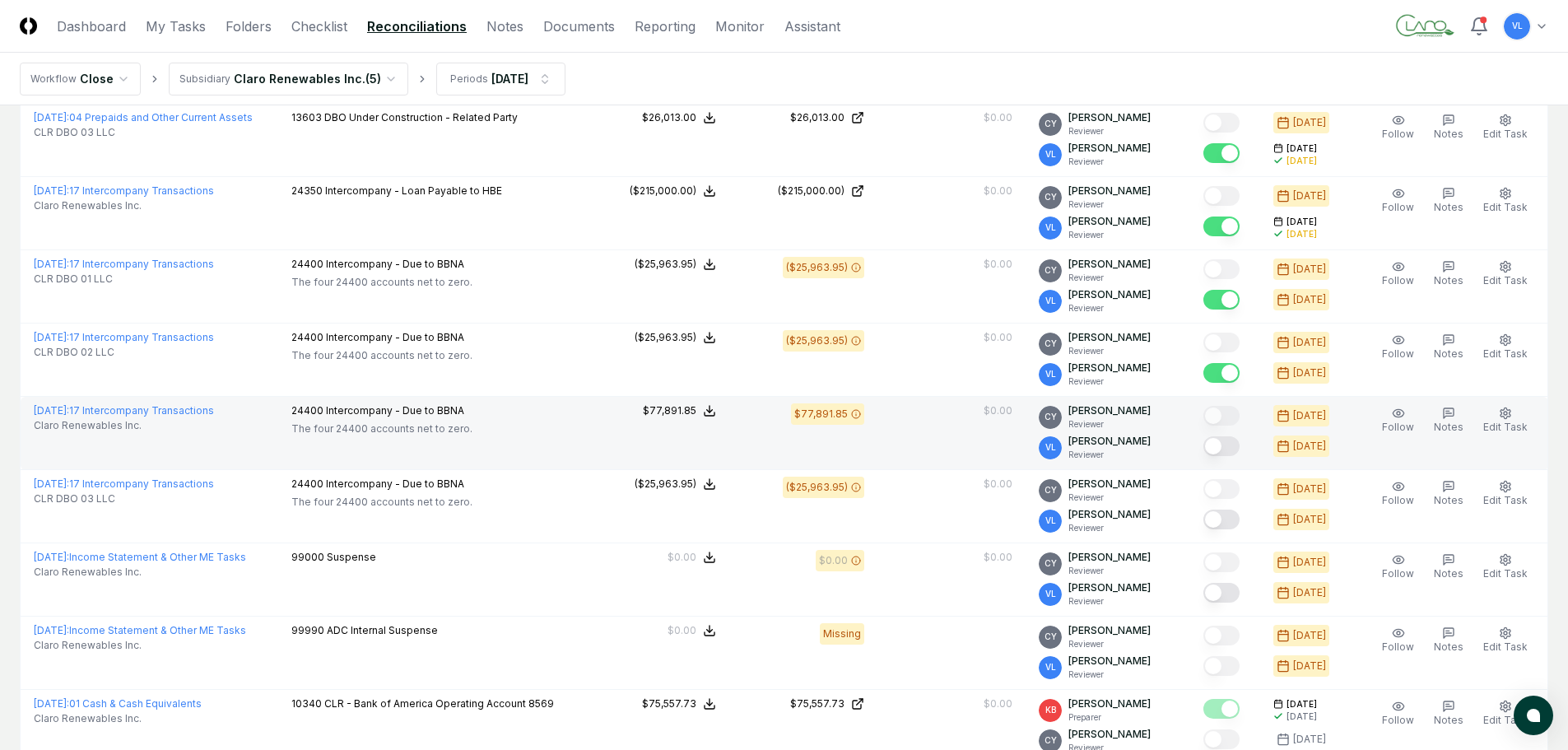
click at [1236, 447] on button "Mark complete" at bounding box center [1221, 446] width 36 height 20
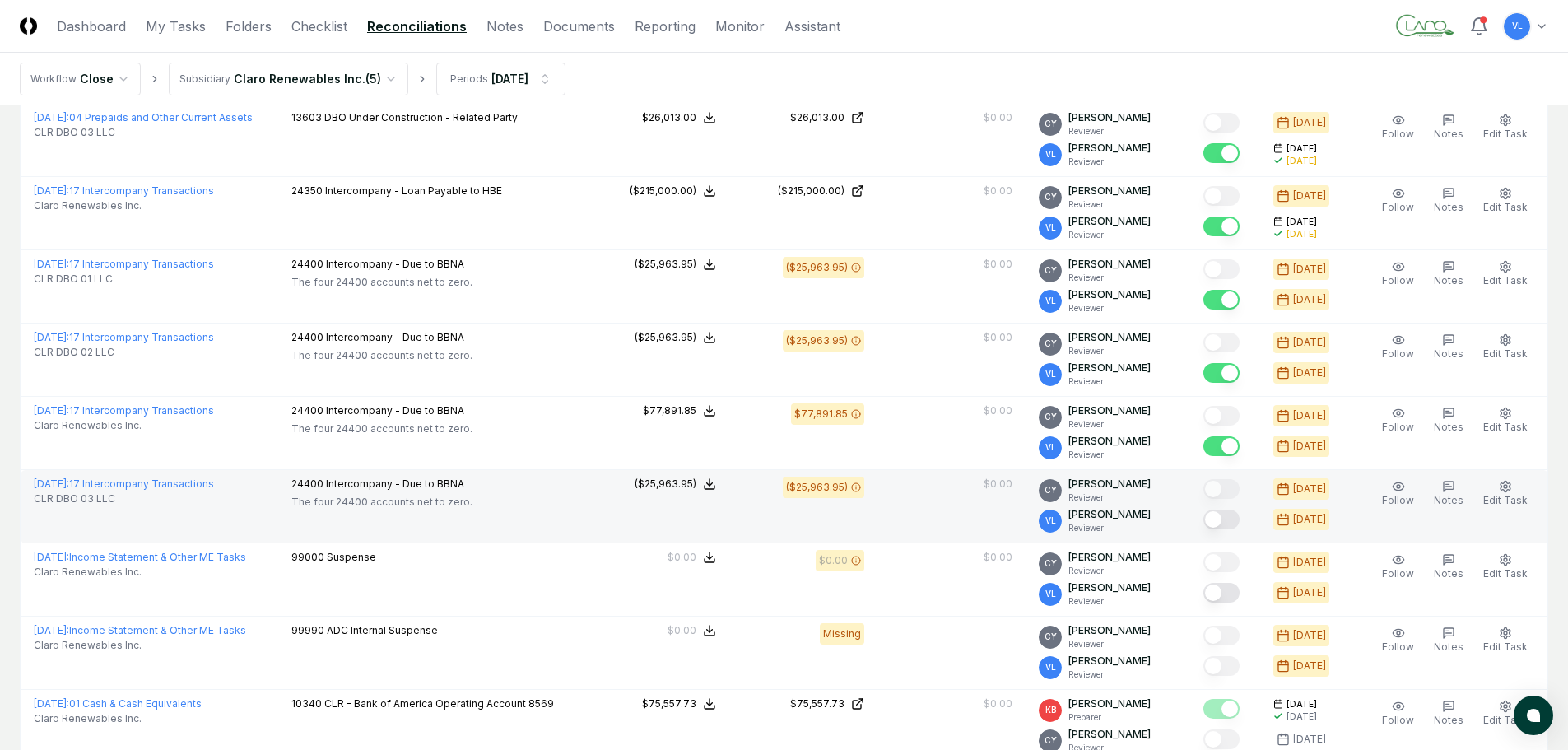
click at [1236, 528] on button "Mark complete" at bounding box center [1221, 520] width 36 height 20
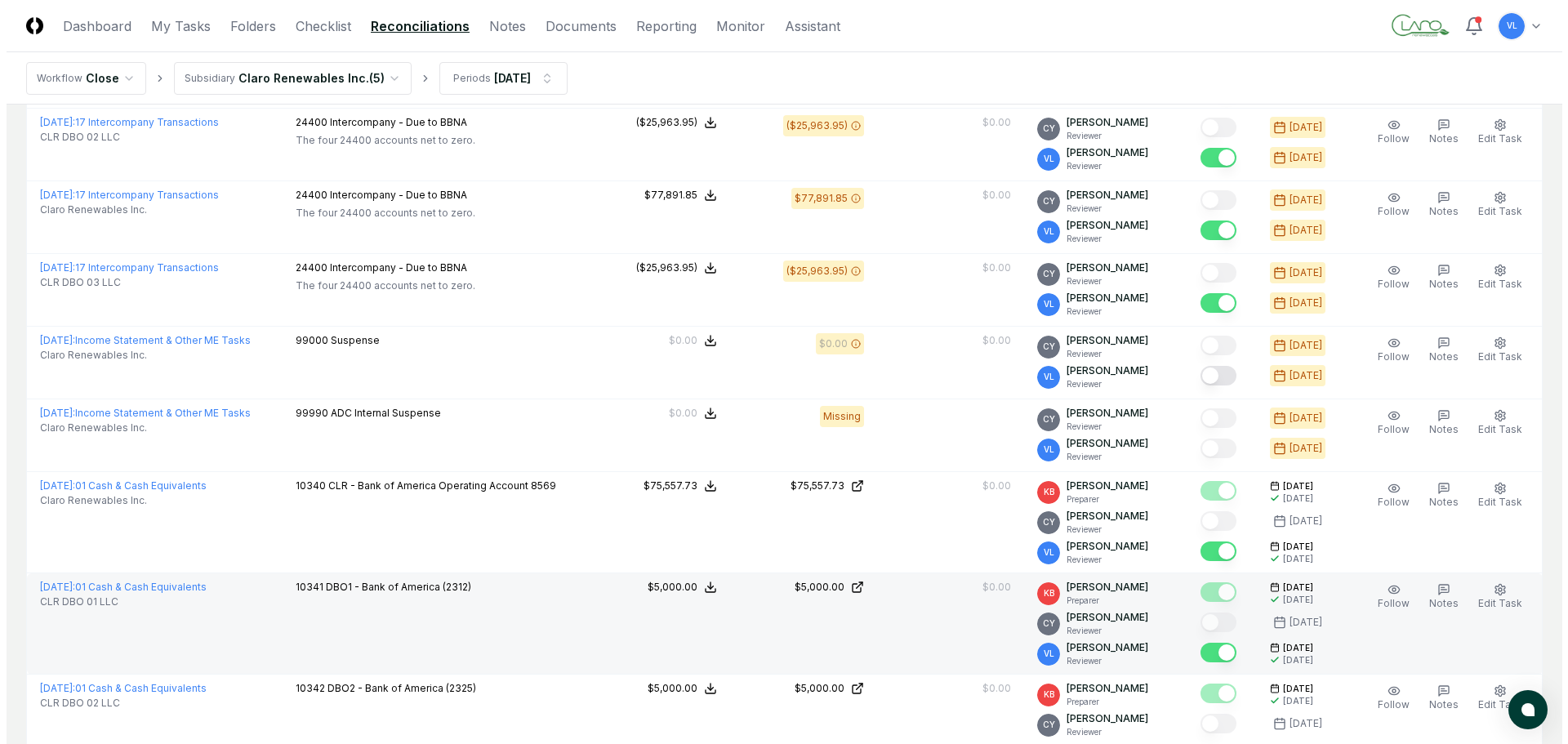
scroll to position [572, 0]
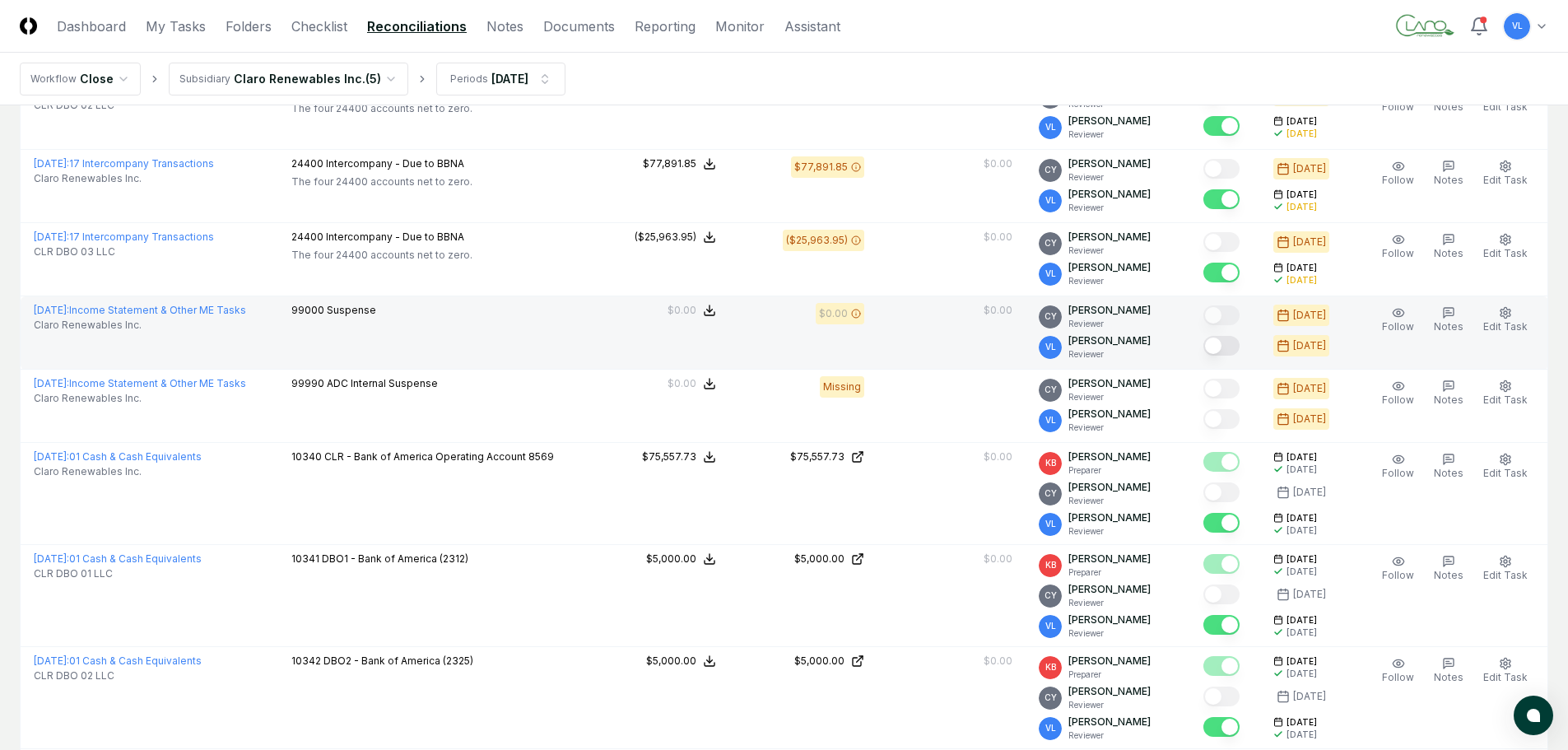
click at [1232, 349] on button "Mark complete" at bounding box center [1221, 345] width 36 height 20
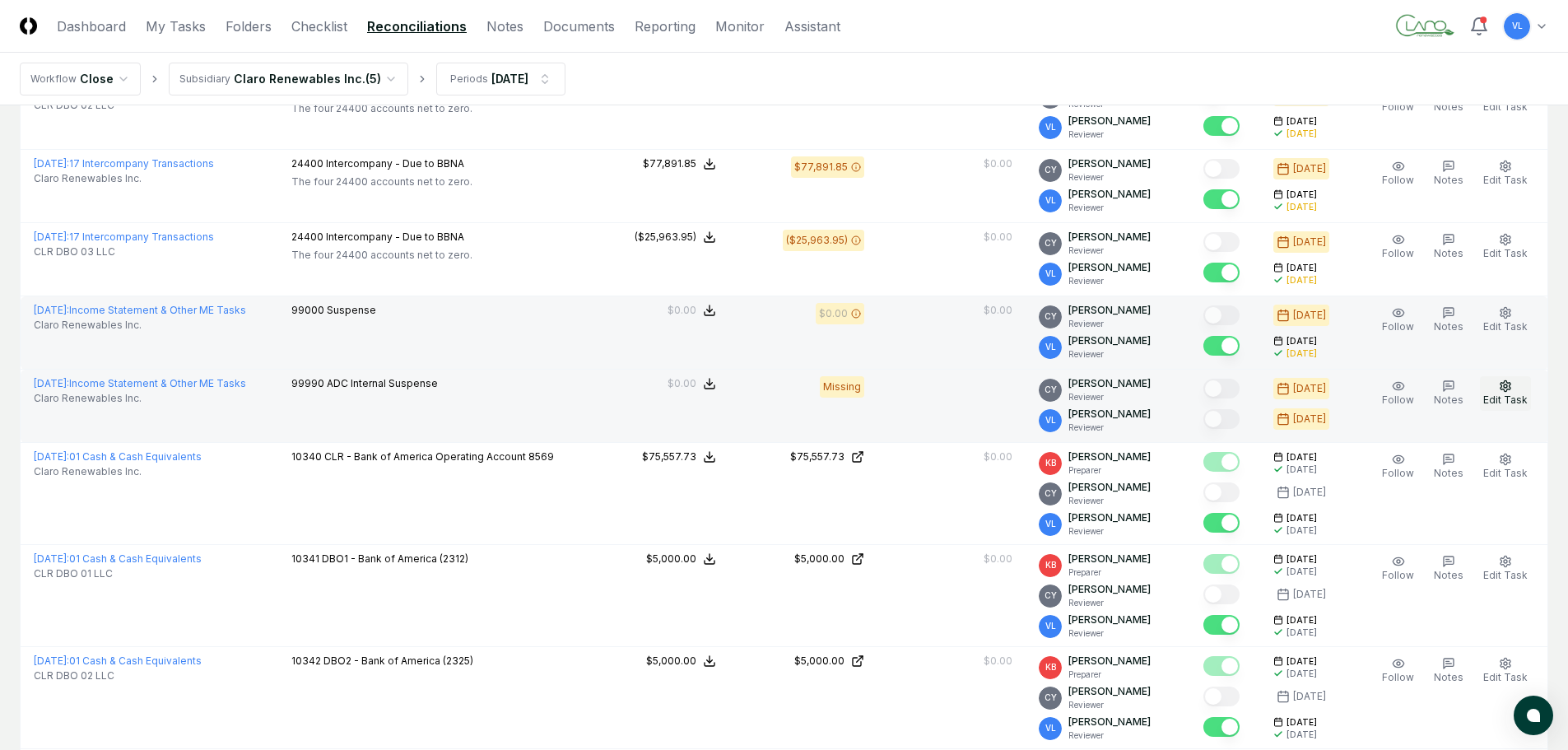
click at [1499, 390] on button "Edit Task" at bounding box center [1506, 393] width 51 height 34
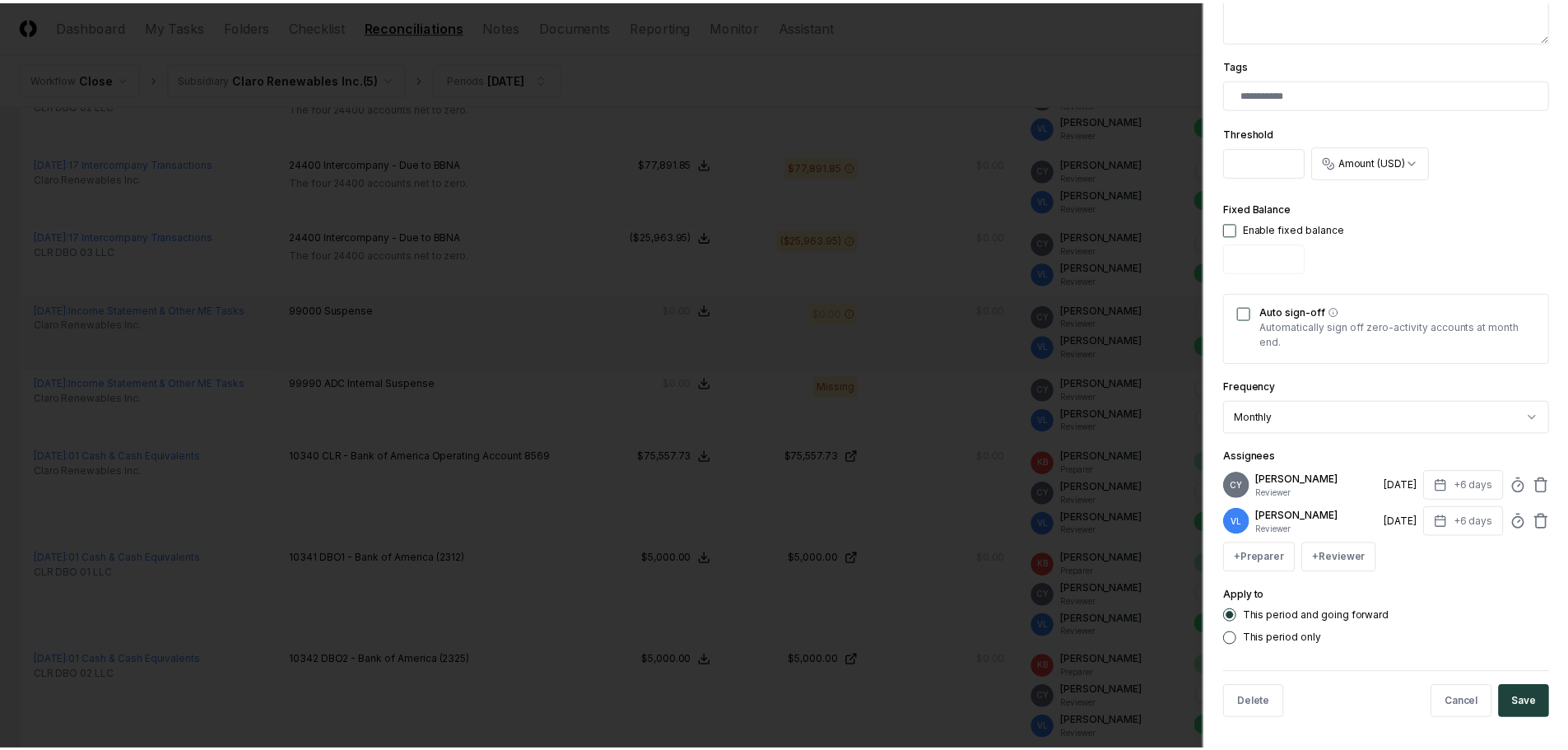
scroll to position [469, 0]
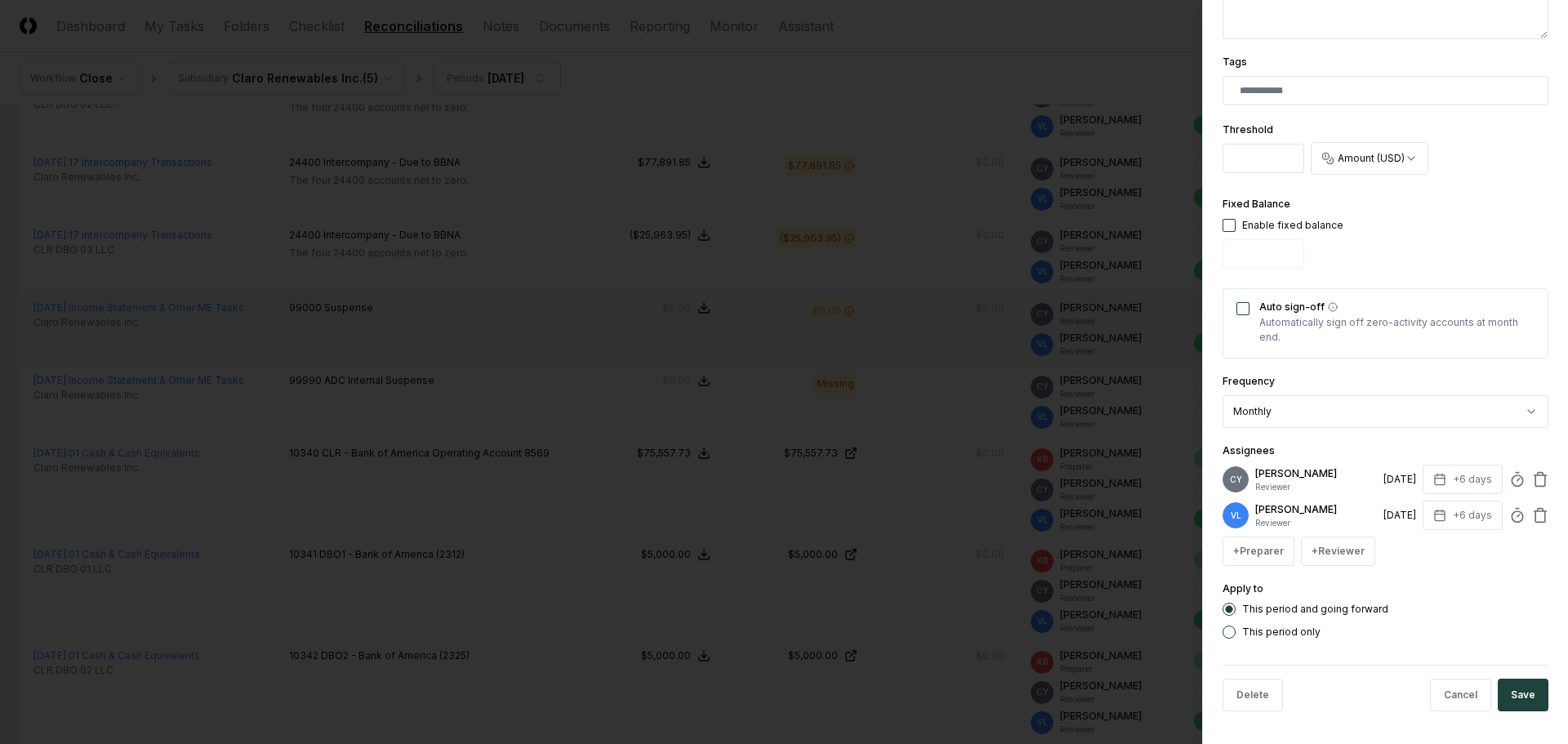
click at [1229, 227] on button "button" at bounding box center [1229, 225] width 14 height 14
type input "*"
click at [1513, 693] on button "Save" at bounding box center [1523, 696] width 50 height 33
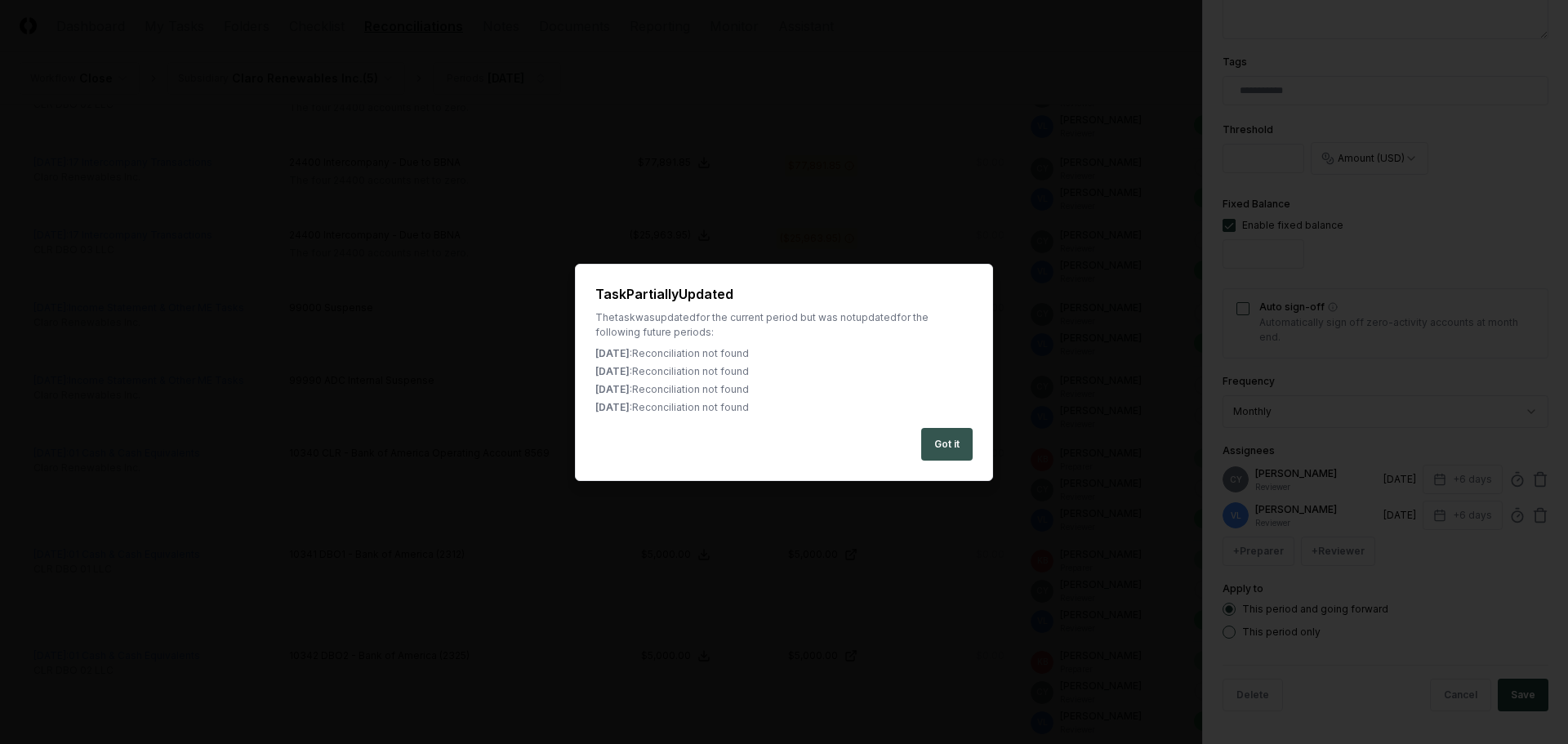
click at [949, 444] on button "Got it" at bounding box center [946, 444] width 51 height 33
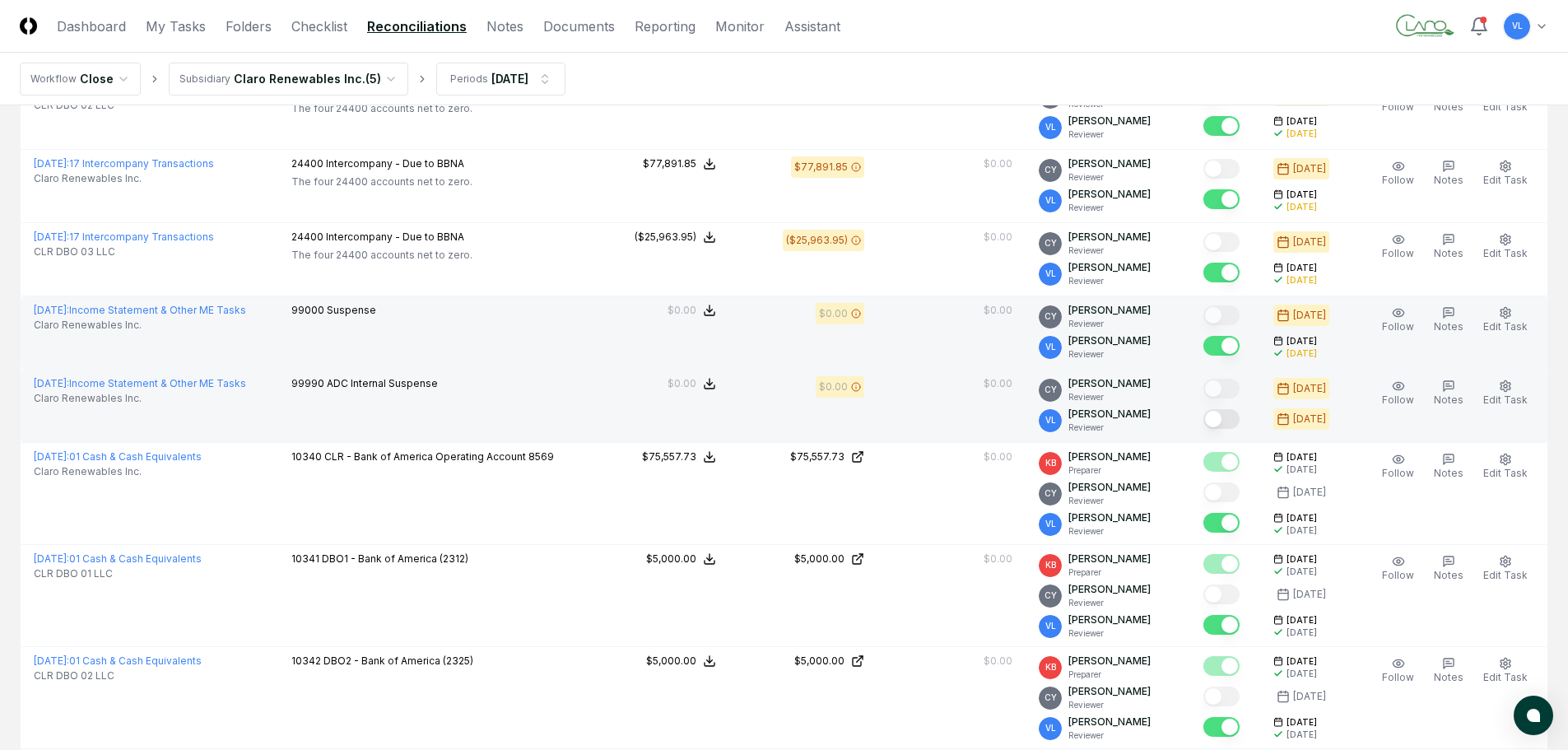
click at [1230, 416] on button "Mark complete" at bounding box center [1221, 419] width 36 height 20
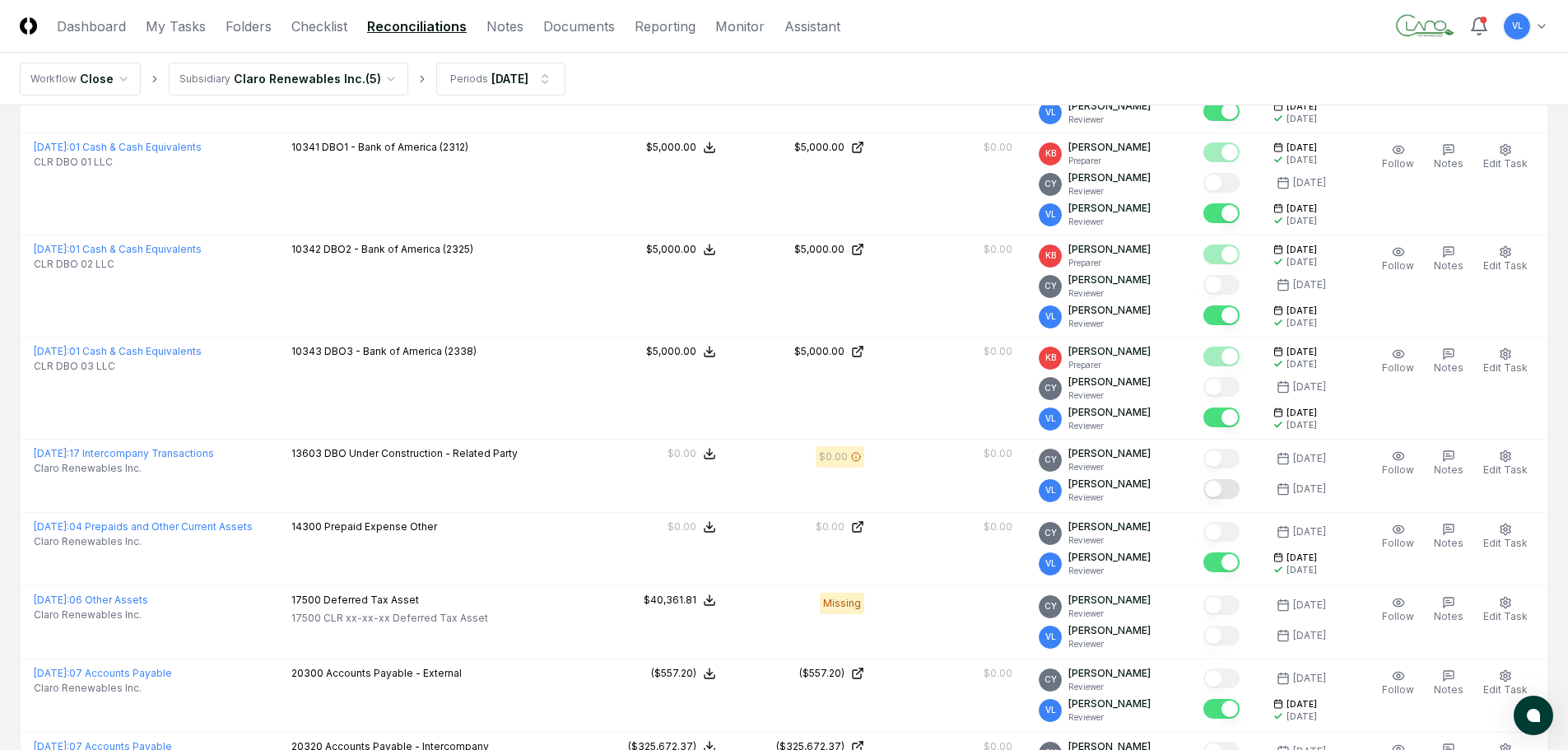
scroll to position [1071, 0]
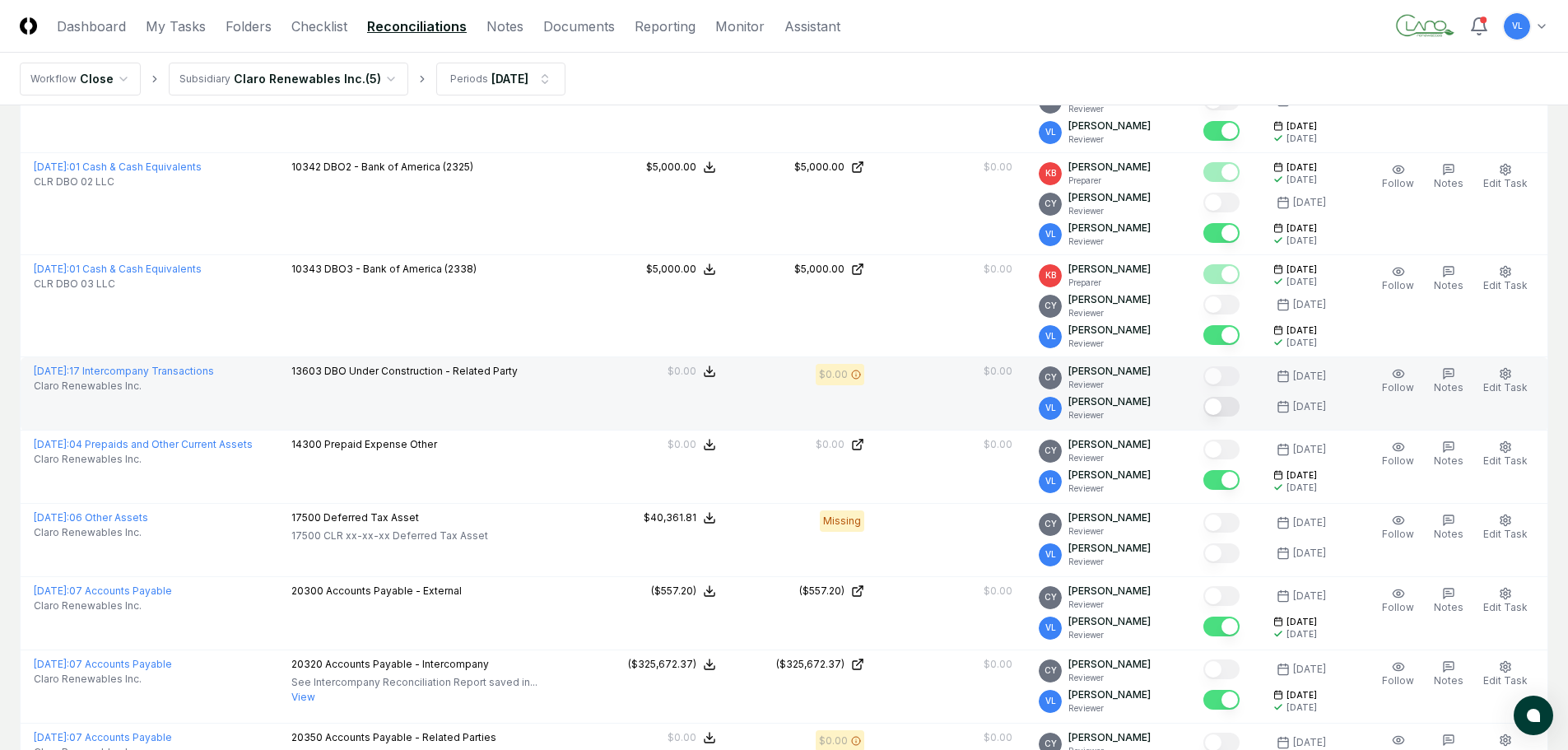
click at [1235, 411] on button "Mark complete" at bounding box center [1221, 407] width 36 height 20
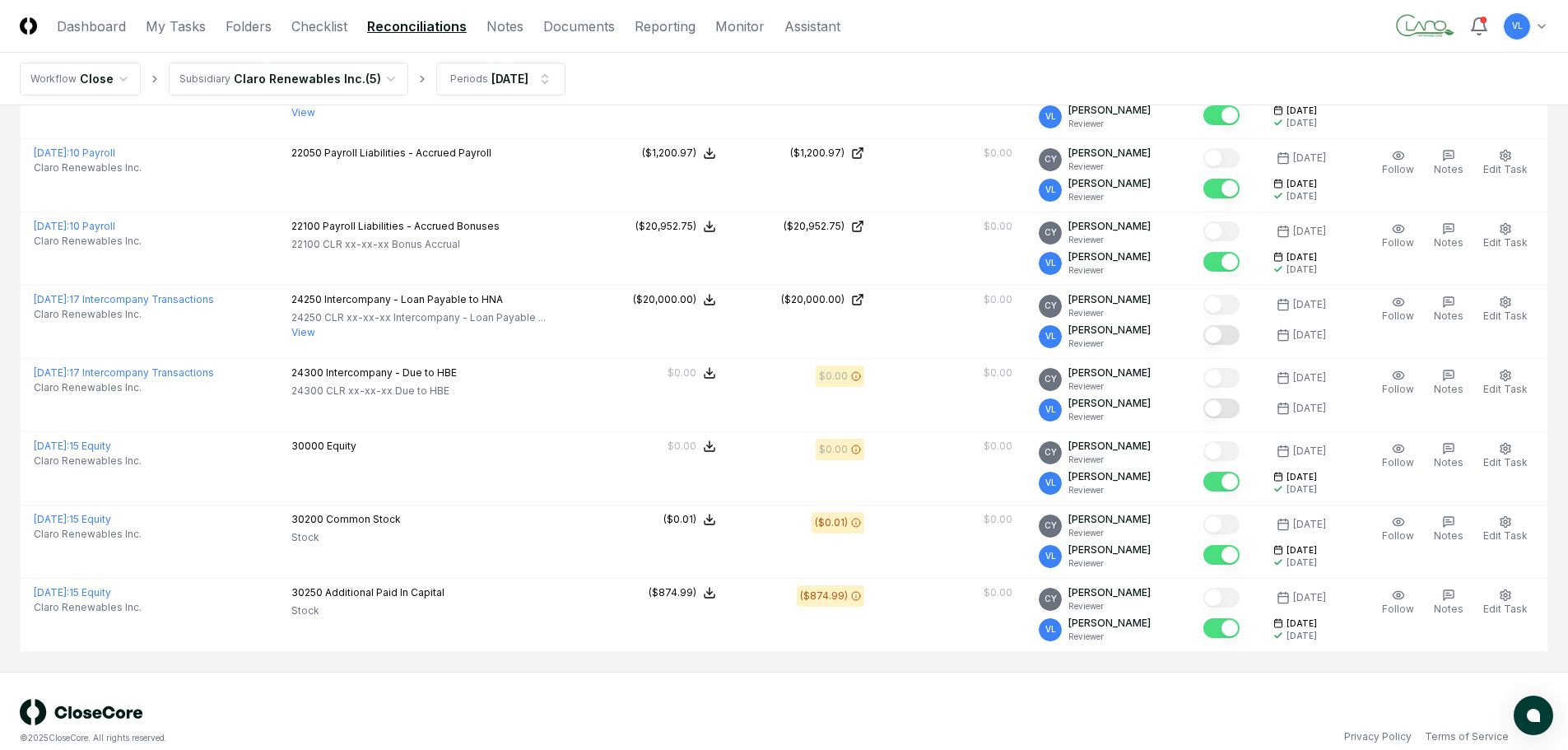
scroll to position [1729, 0]
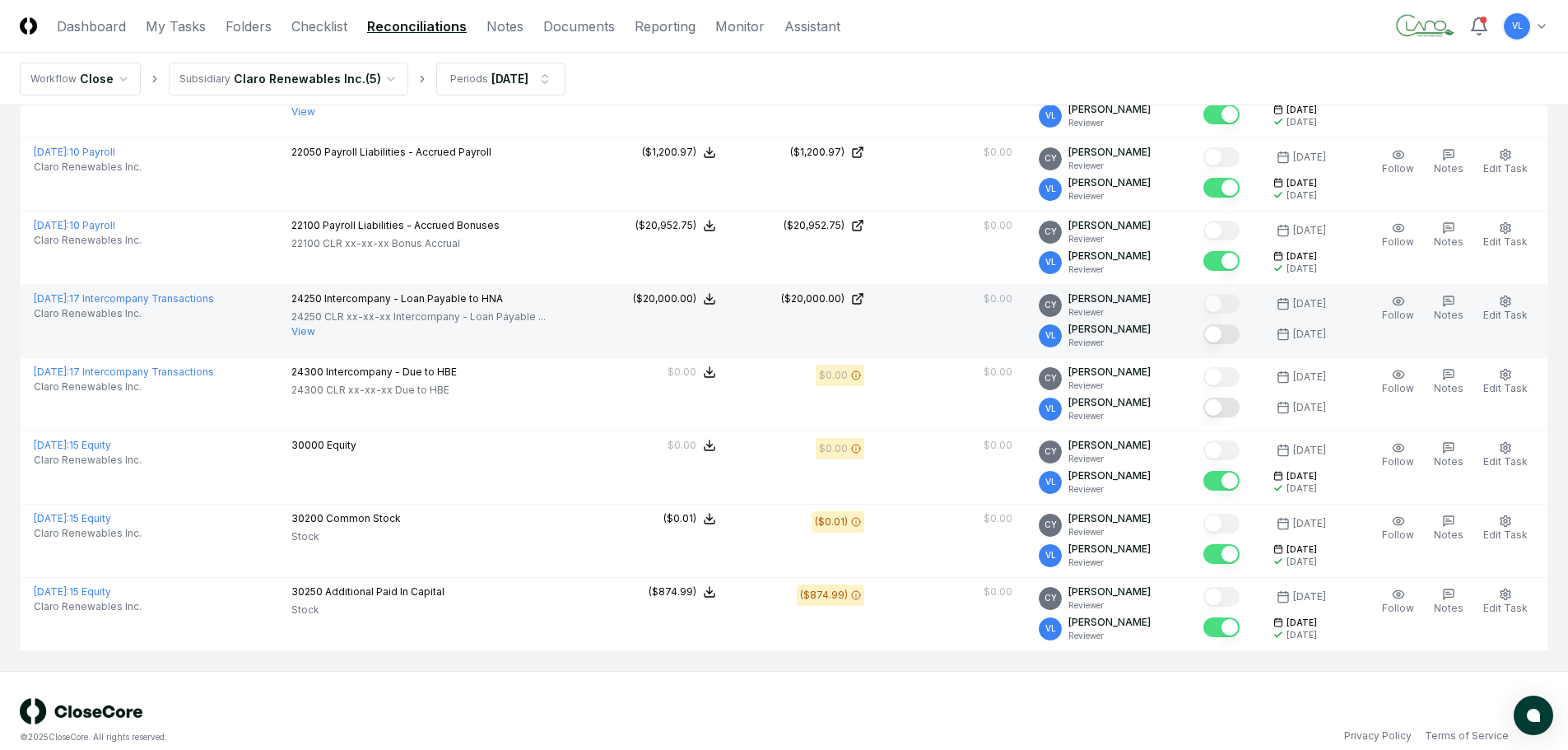
click at [1226, 336] on button "Mark complete" at bounding box center [1221, 335] width 36 height 20
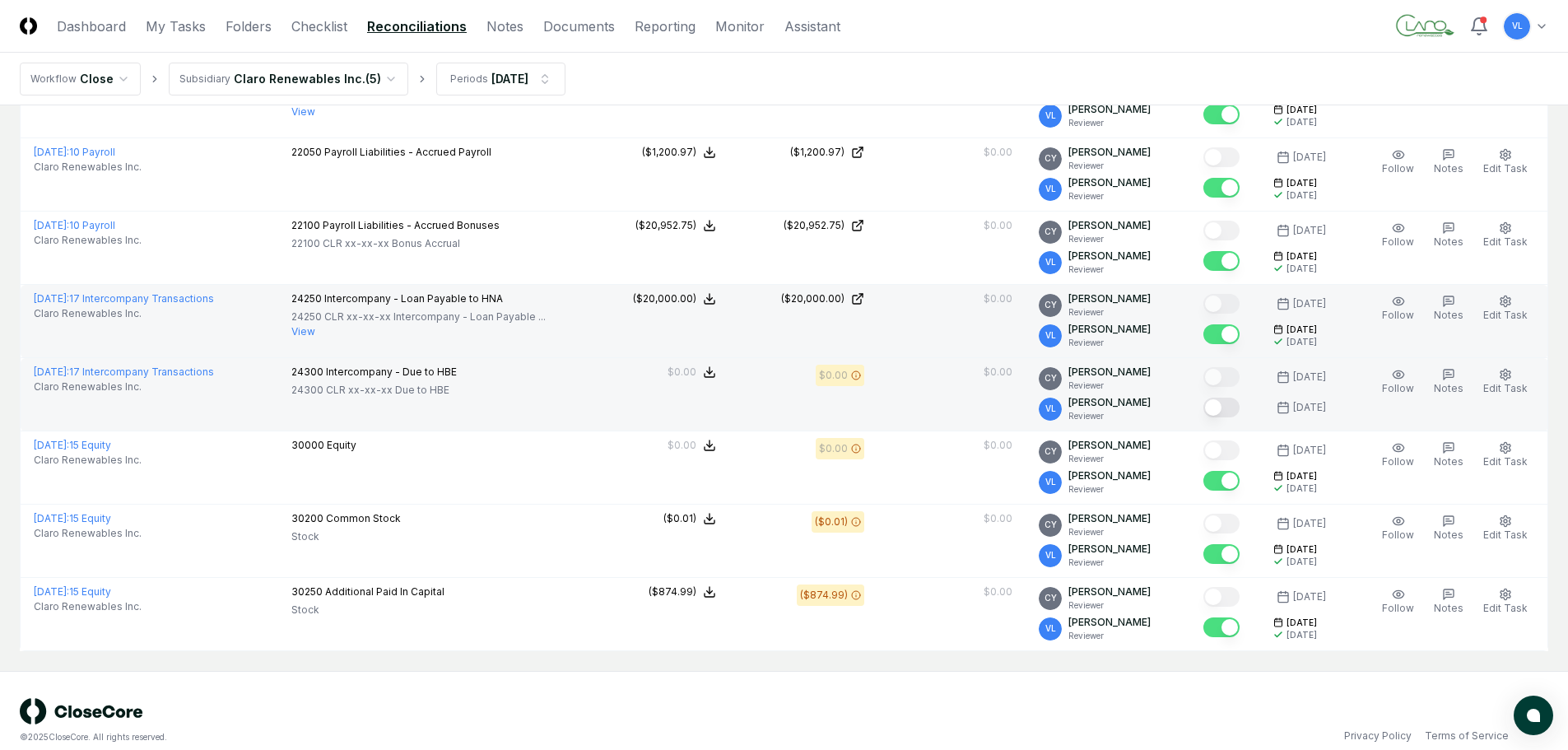
click at [1231, 413] on button "Mark complete" at bounding box center [1221, 408] width 36 height 20
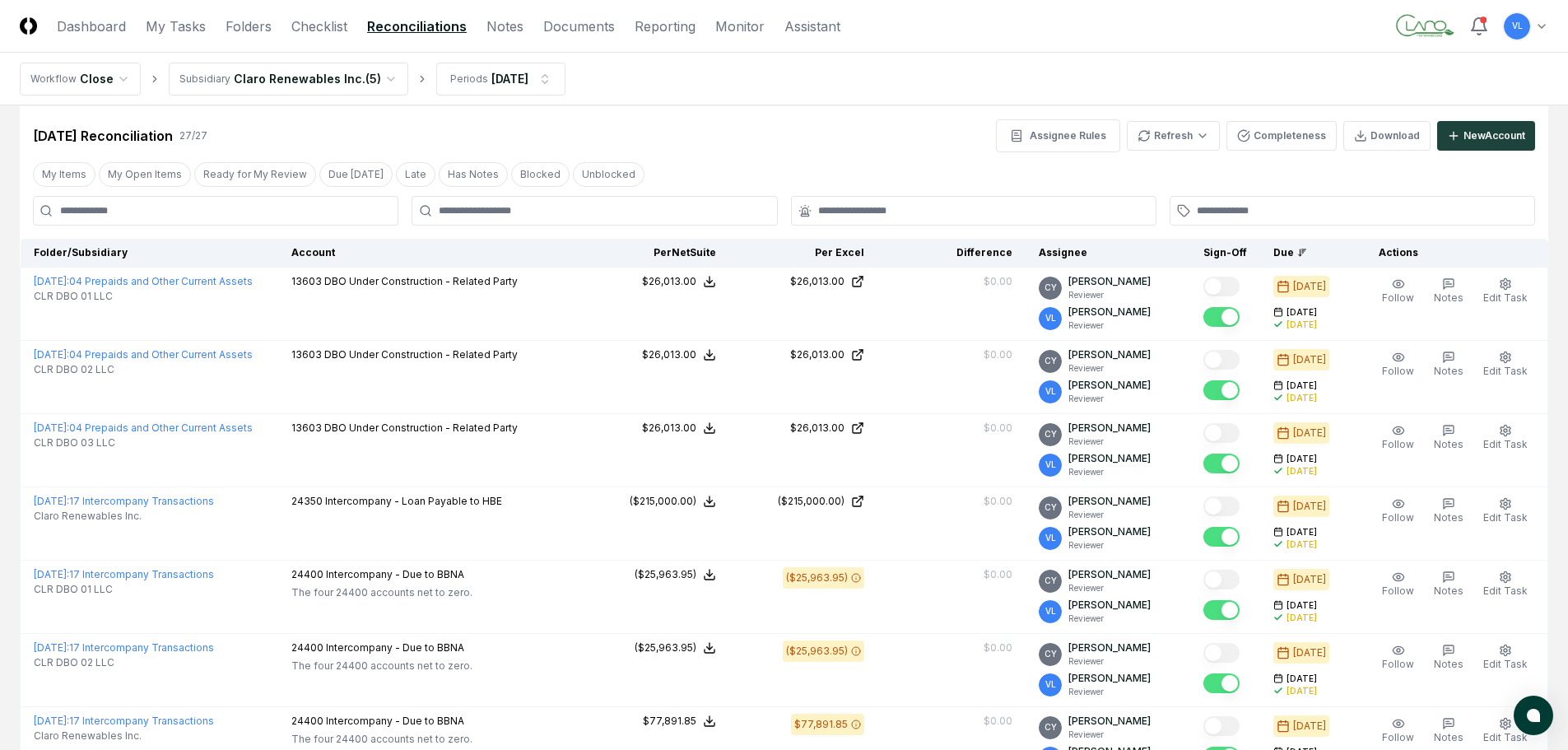
scroll to position [0, 0]
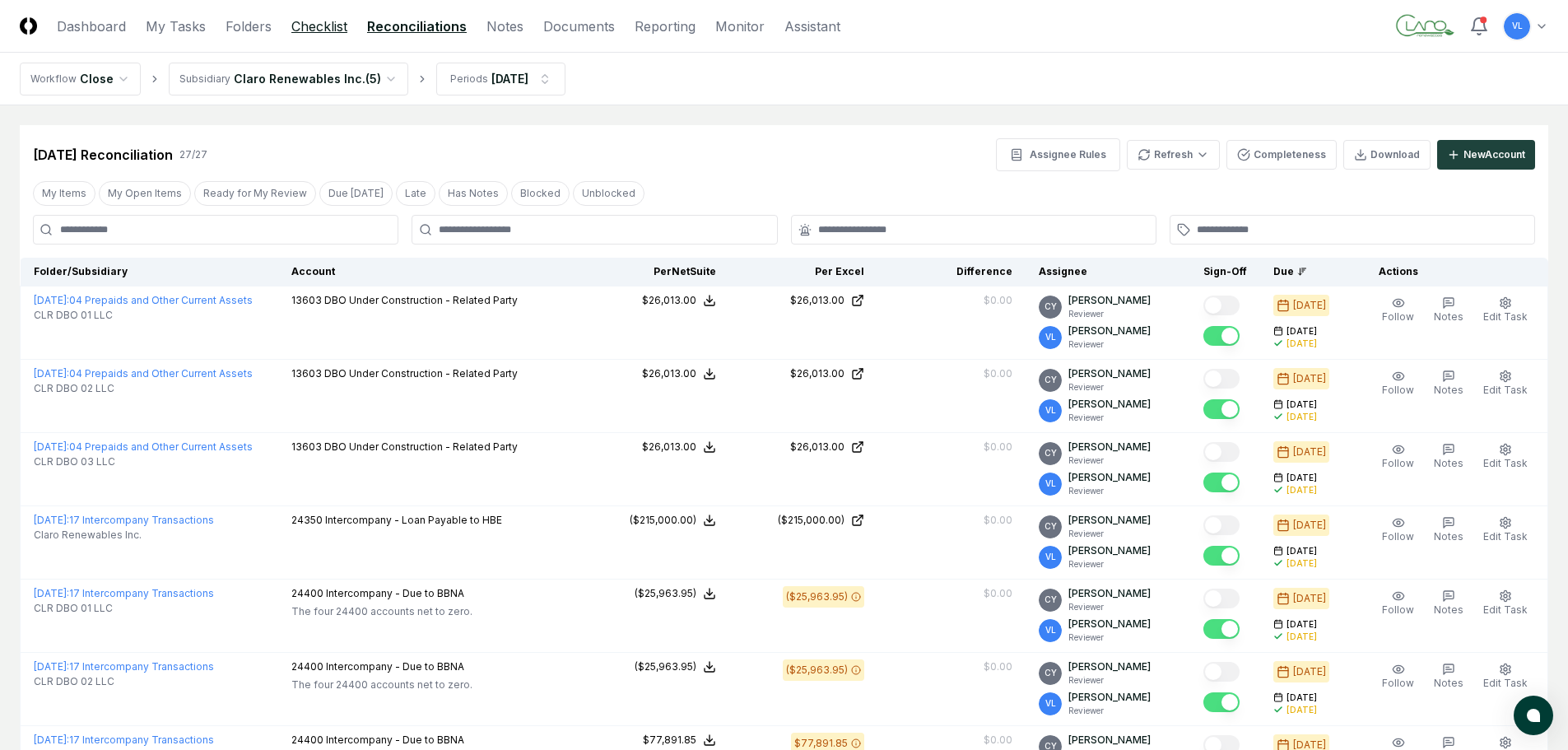
click at [320, 24] on link "Checklist" at bounding box center [319, 26] width 56 height 20
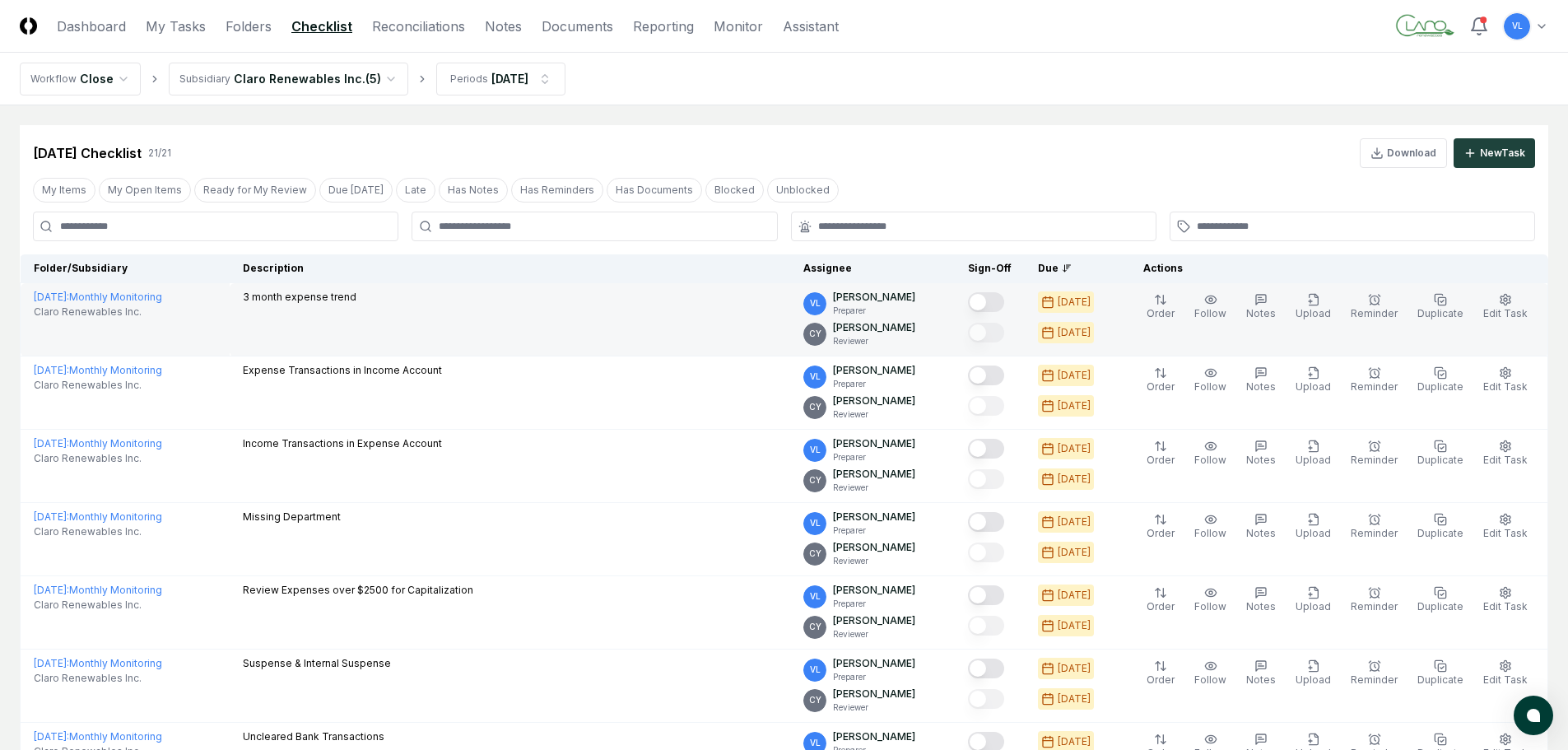
click at [1004, 299] on button "Mark complete" at bounding box center [986, 302] width 36 height 20
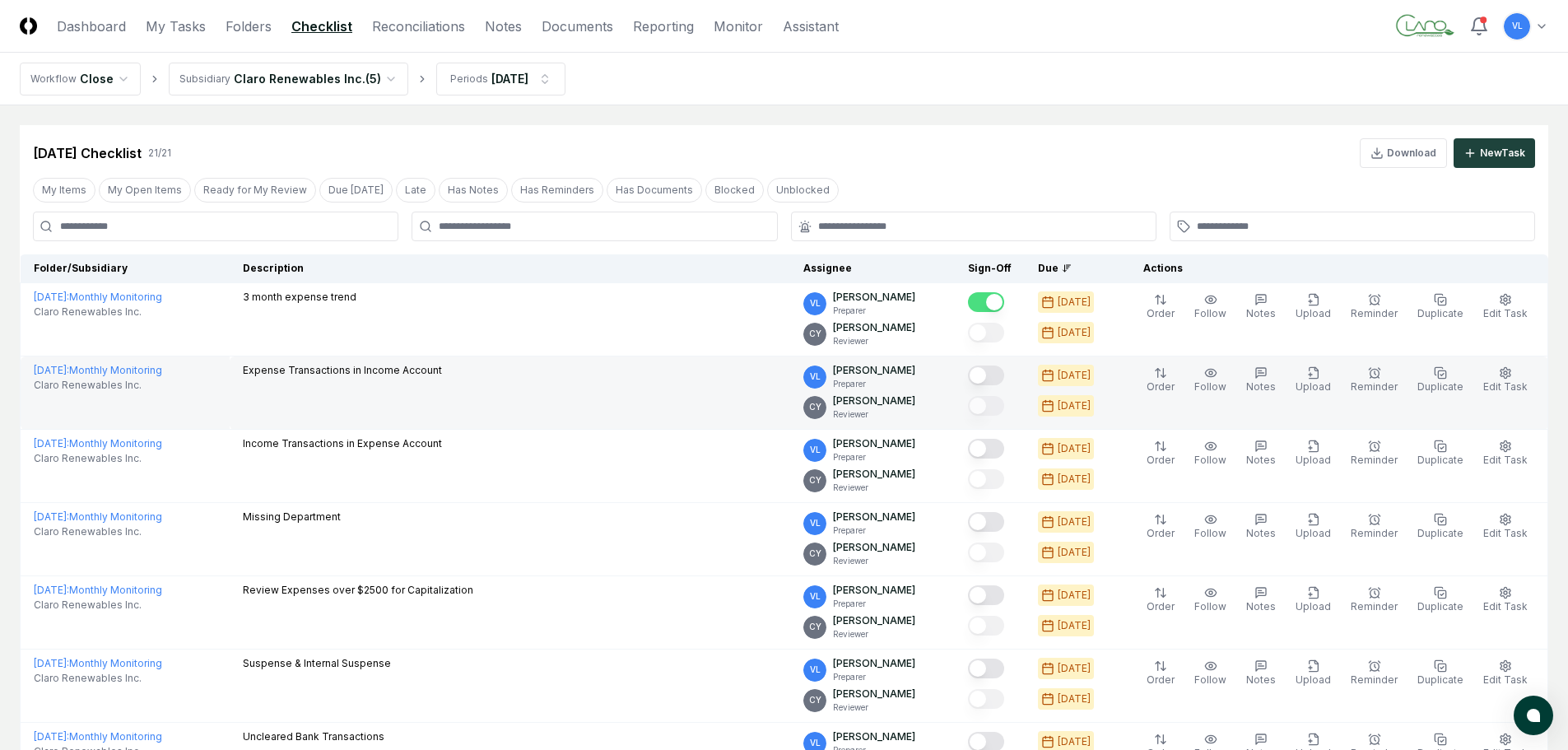
click at [1003, 374] on button "Mark complete" at bounding box center [986, 375] width 36 height 20
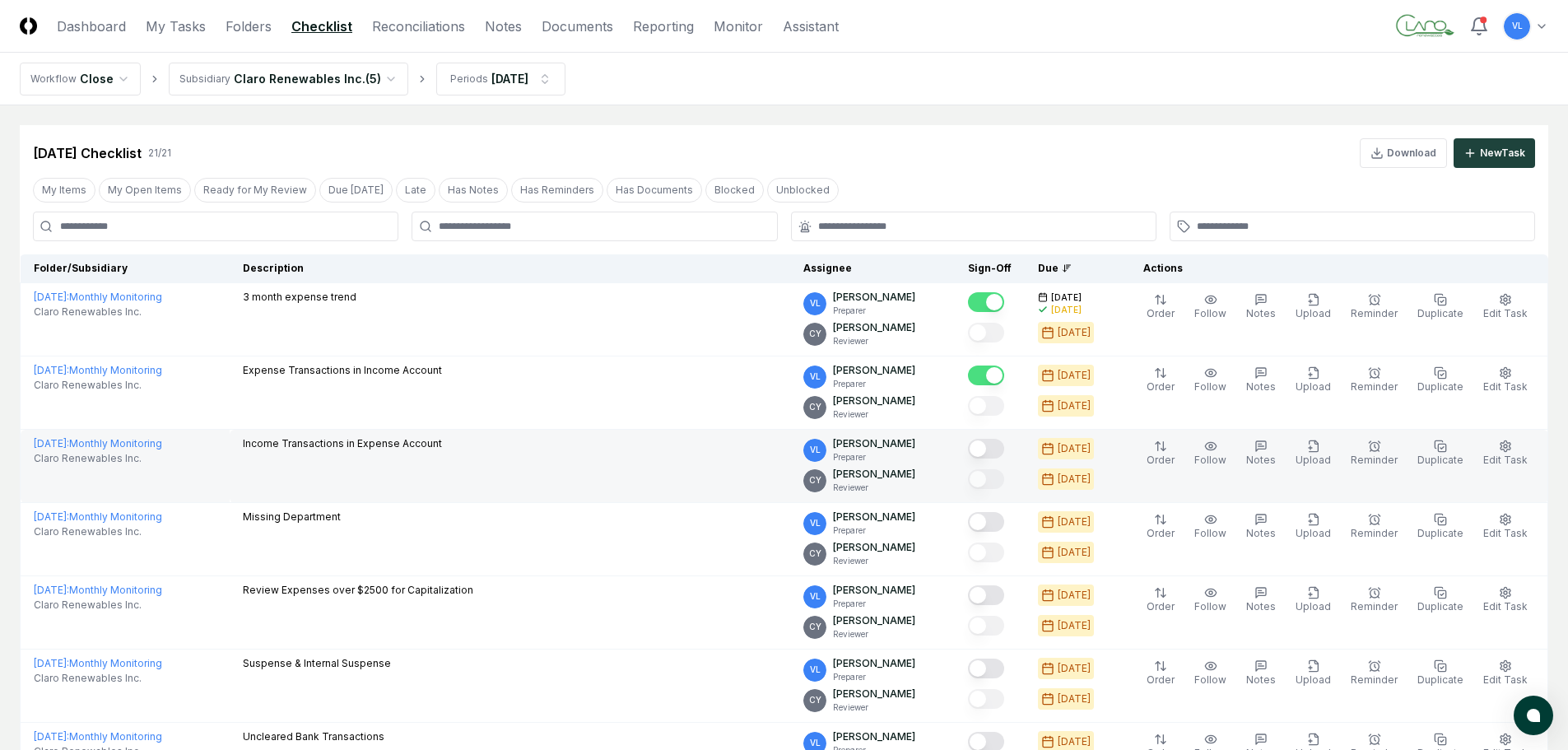
click at [1000, 448] on button "Mark complete" at bounding box center [986, 449] width 36 height 20
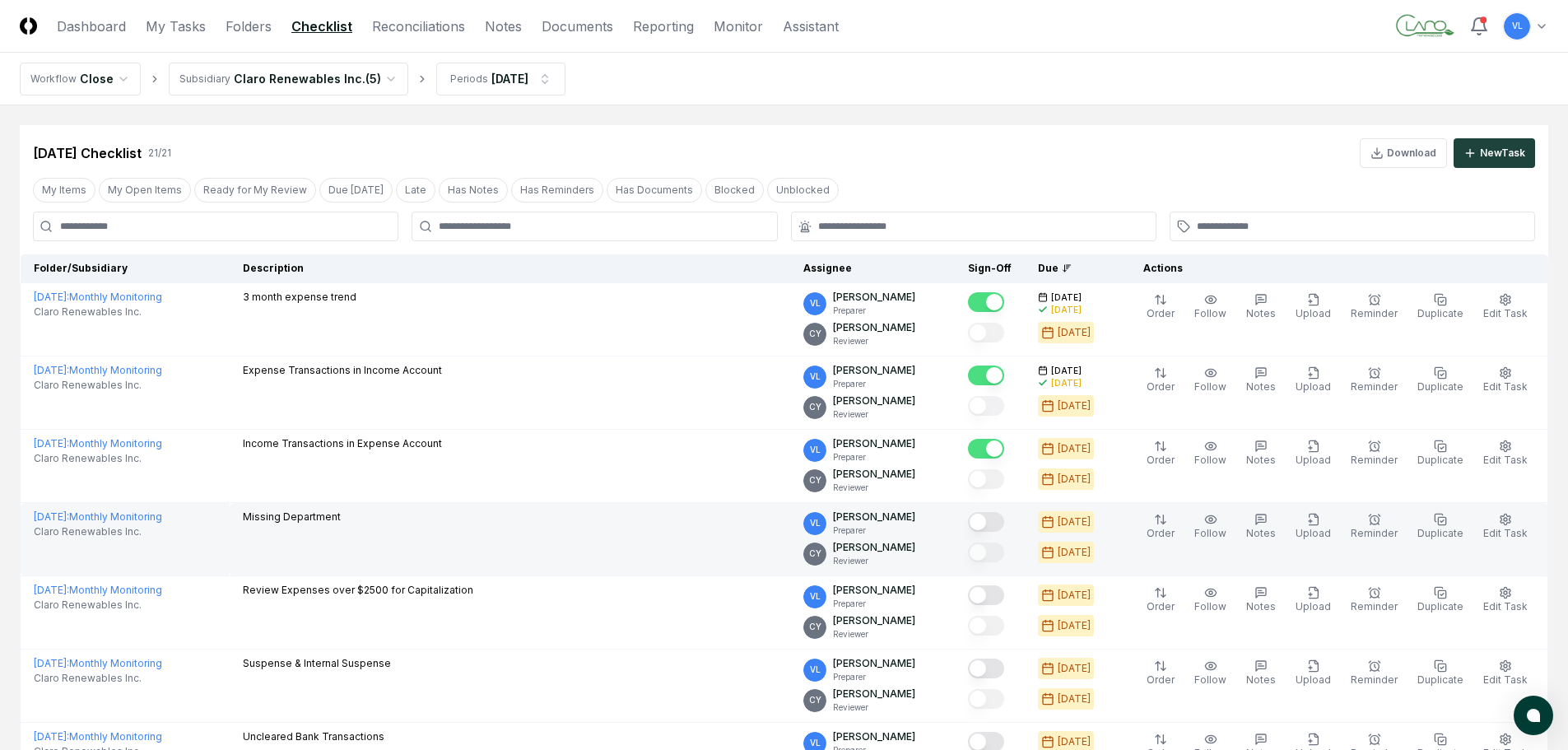
drag, startPoint x: 1007, startPoint y: 523, endPoint x: 1007, endPoint y: 532, distance: 9.0
click at [1004, 532] on div at bounding box center [986, 523] width 36 height 22
click at [996, 525] on button "Mark complete" at bounding box center [986, 522] width 36 height 20
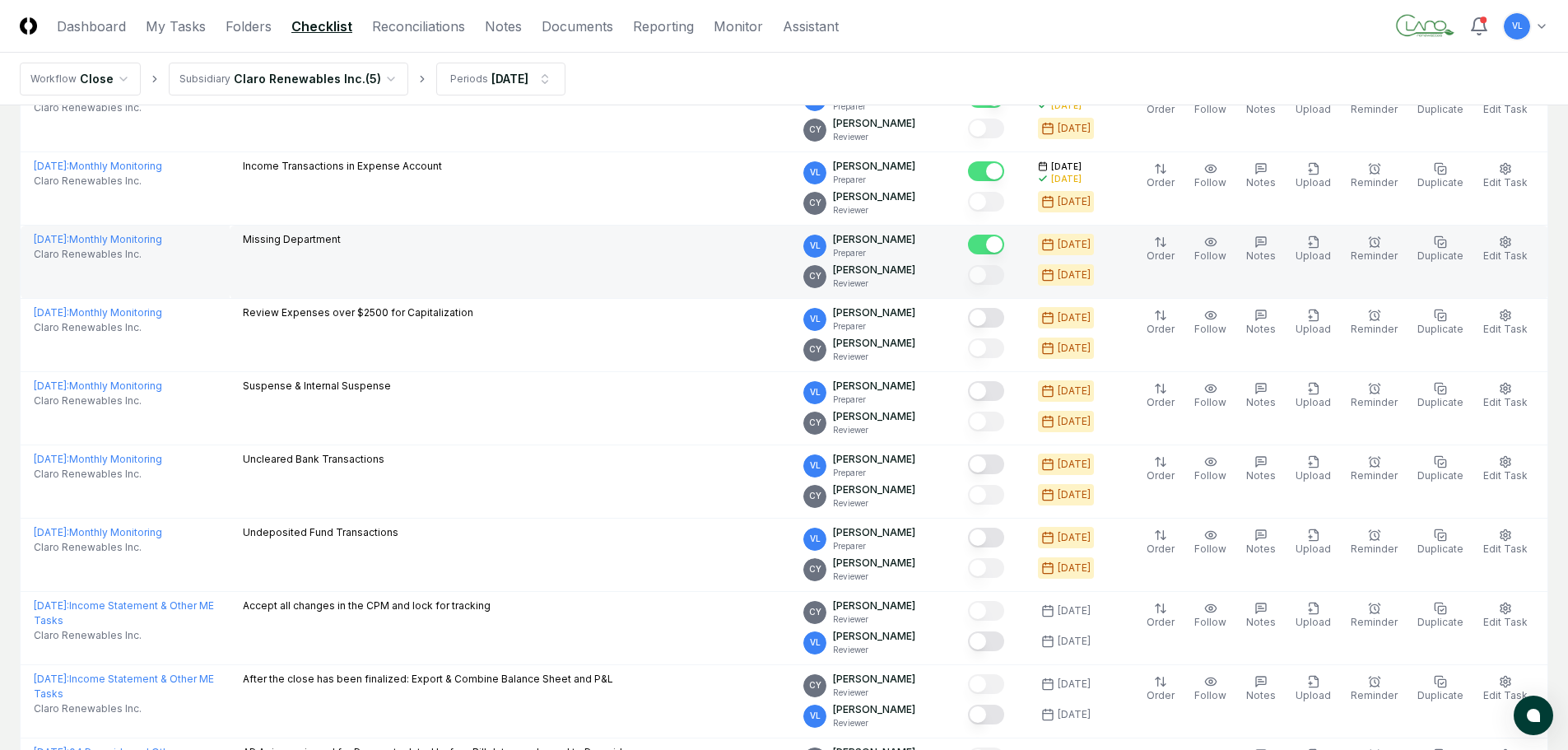
scroll to position [330, 0]
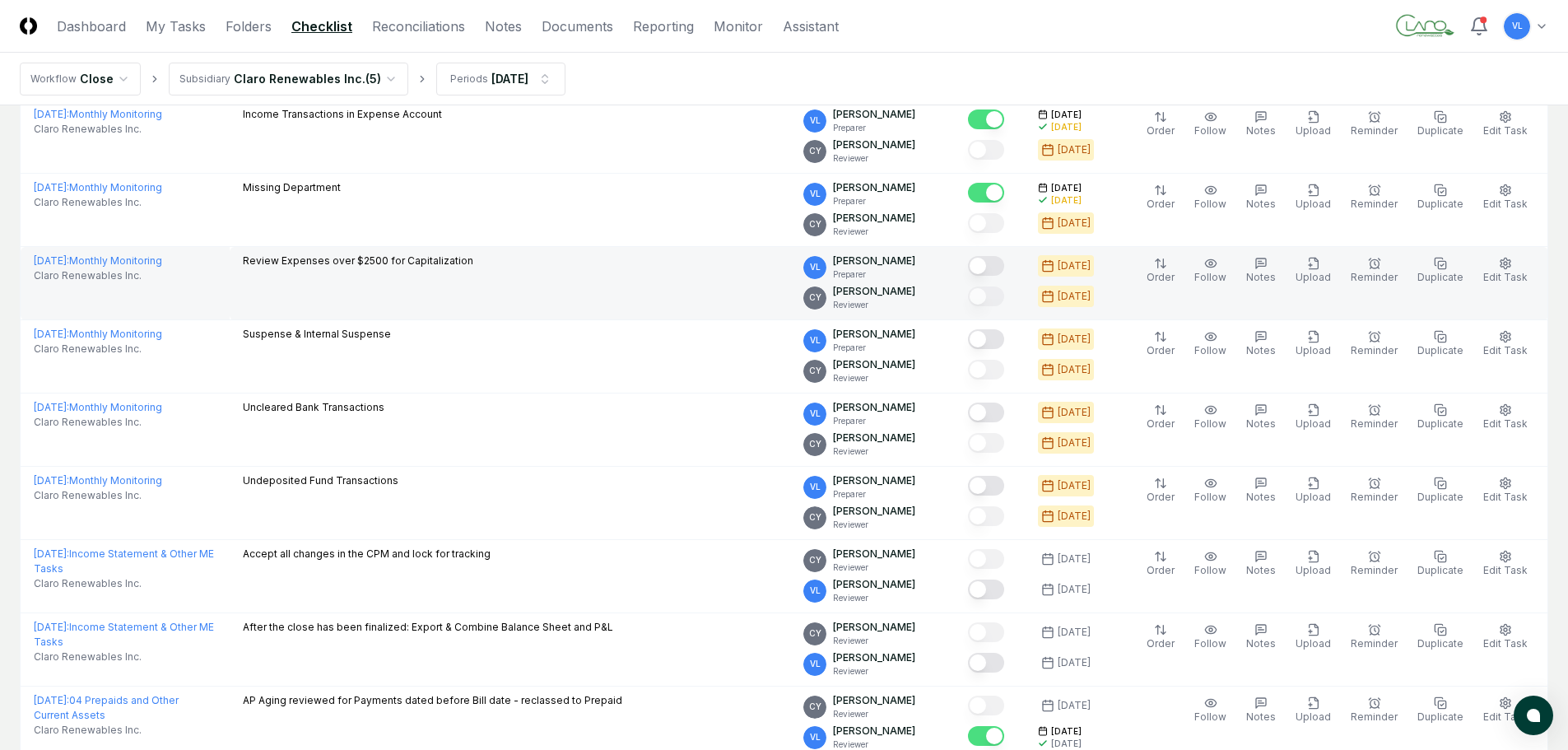
click at [1003, 270] on button "Mark complete" at bounding box center [986, 266] width 36 height 20
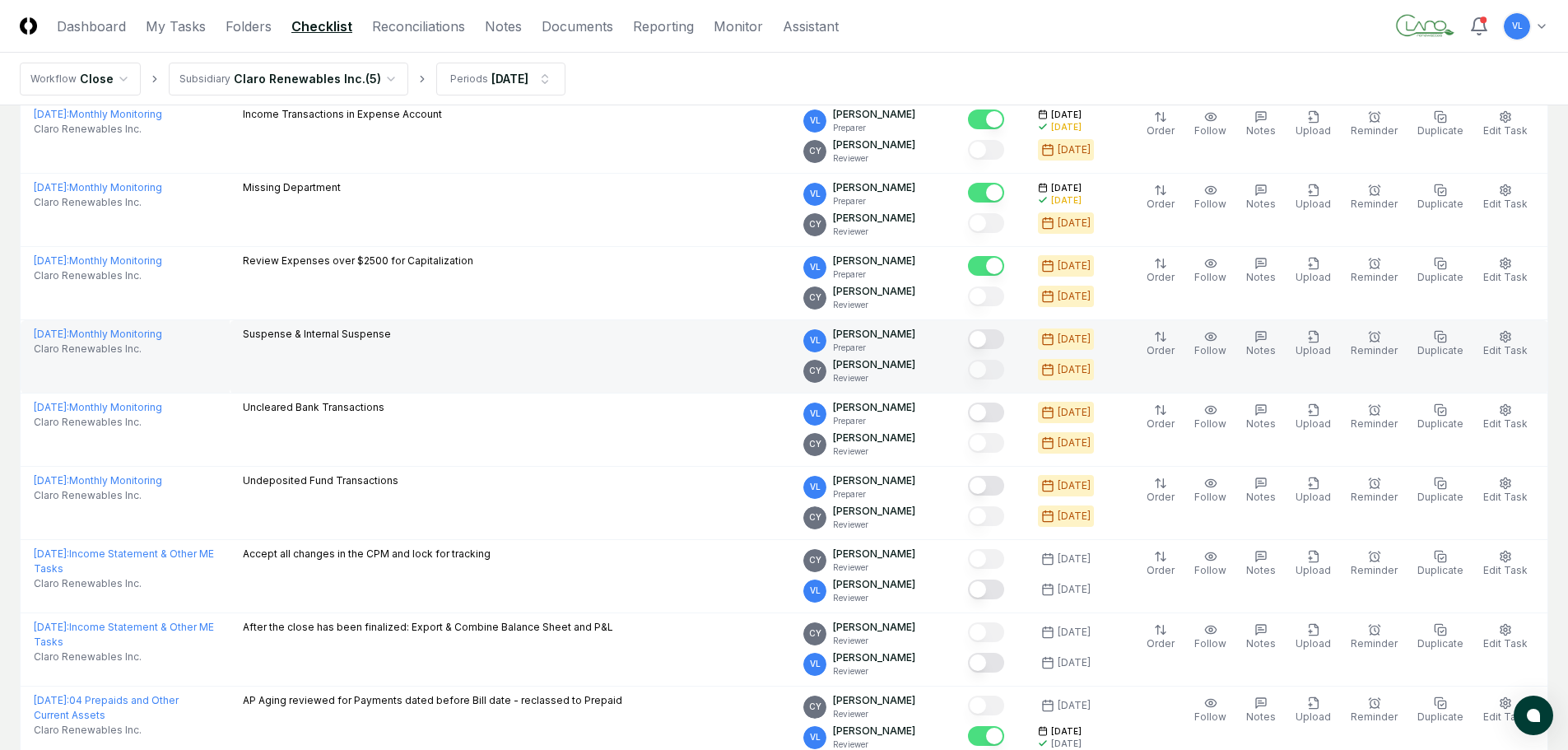
click at [1004, 341] on button "Mark complete" at bounding box center [986, 339] width 36 height 20
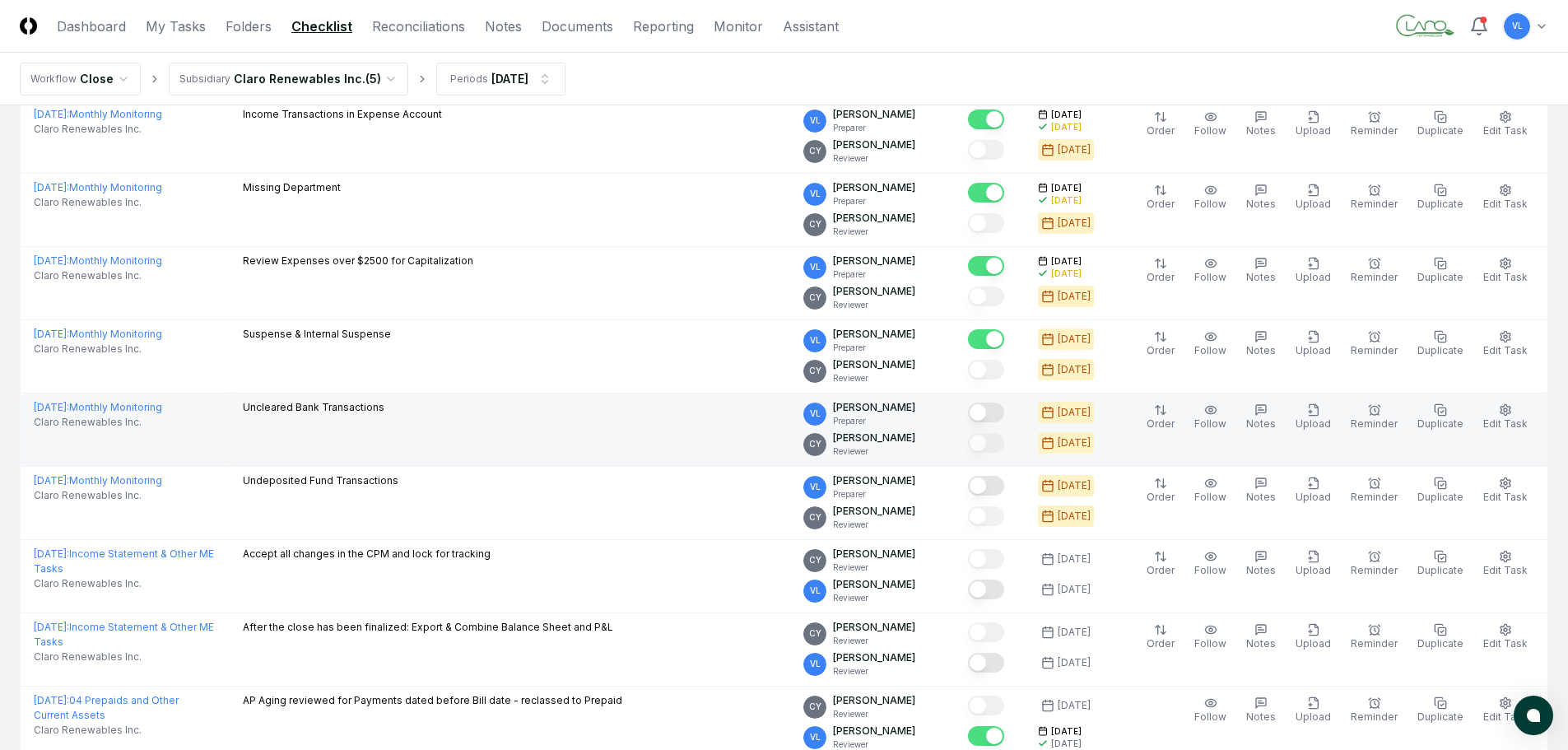
click at [1003, 413] on button "Mark complete" at bounding box center [986, 413] width 36 height 20
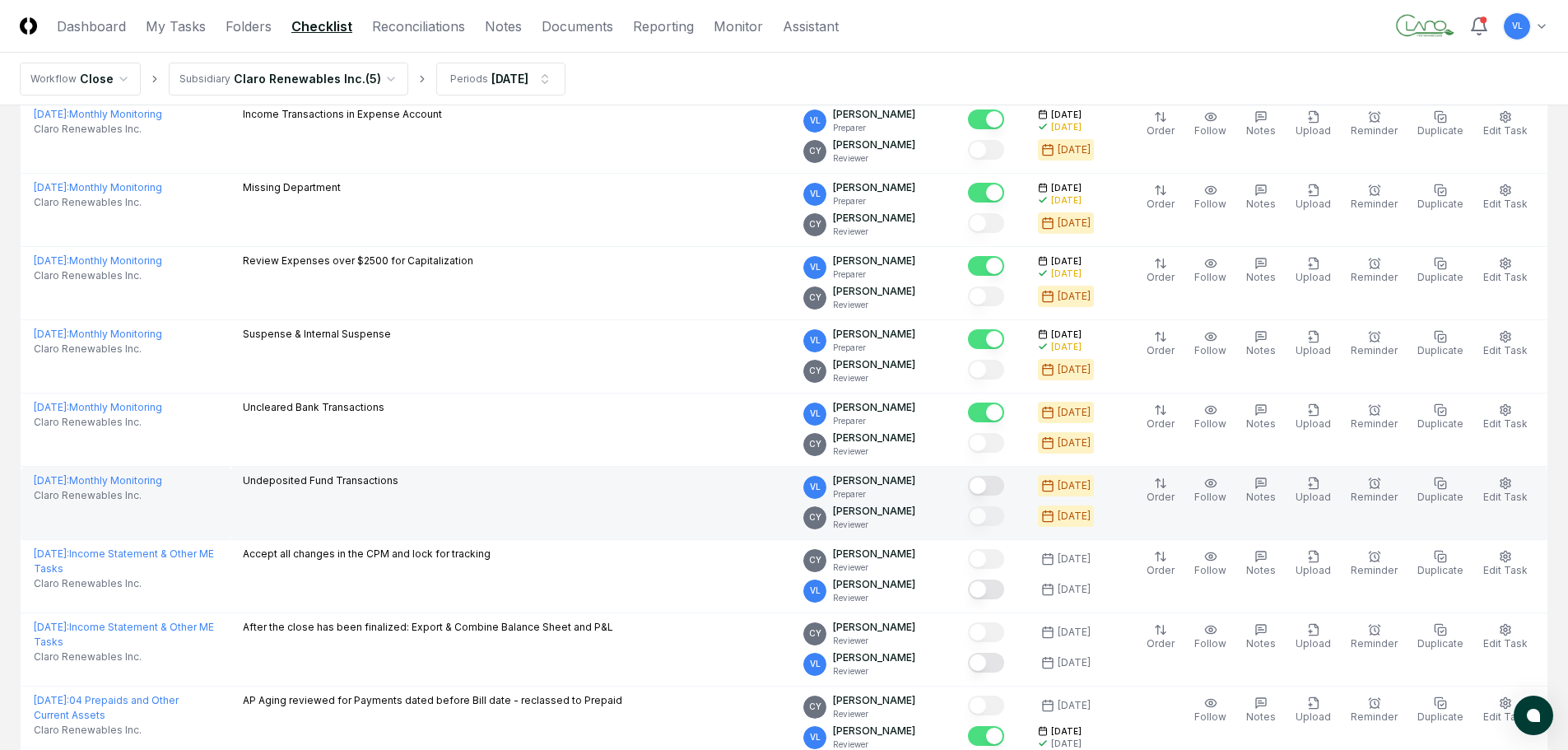
click at [999, 485] on button "Mark complete" at bounding box center [986, 486] width 36 height 20
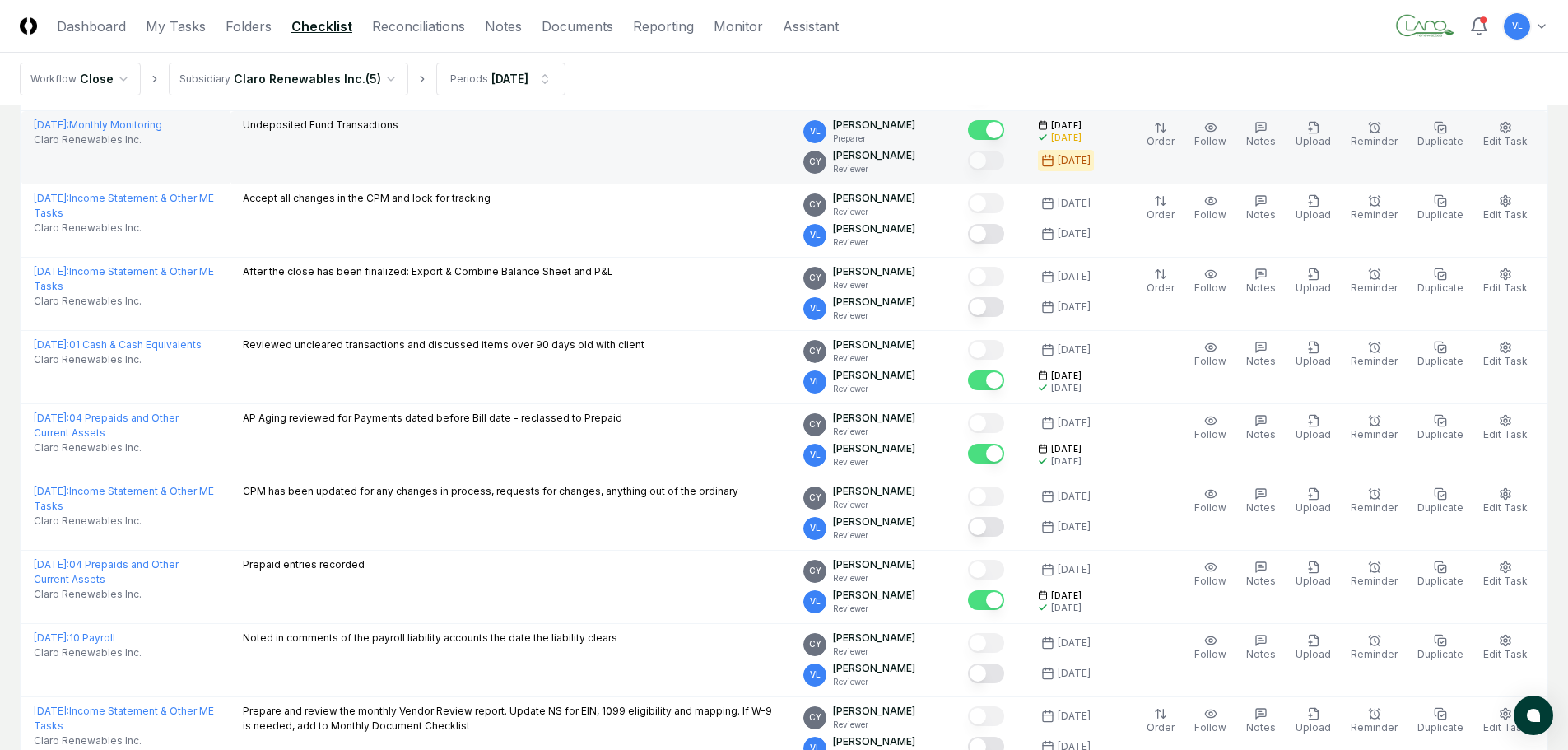
scroll to position [658, 0]
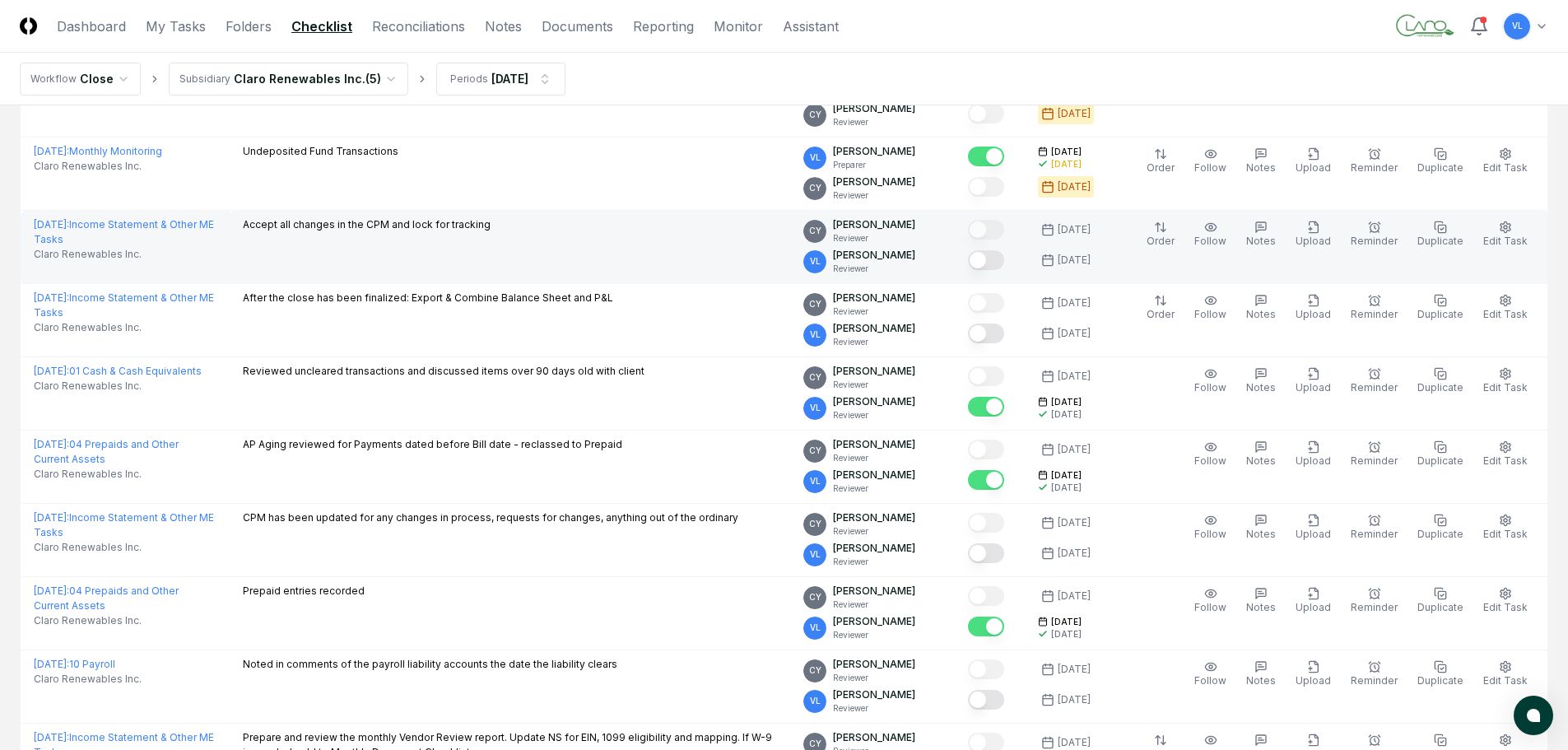
click at [1002, 262] on button "Mark complete" at bounding box center [986, 260] width 36 height 20
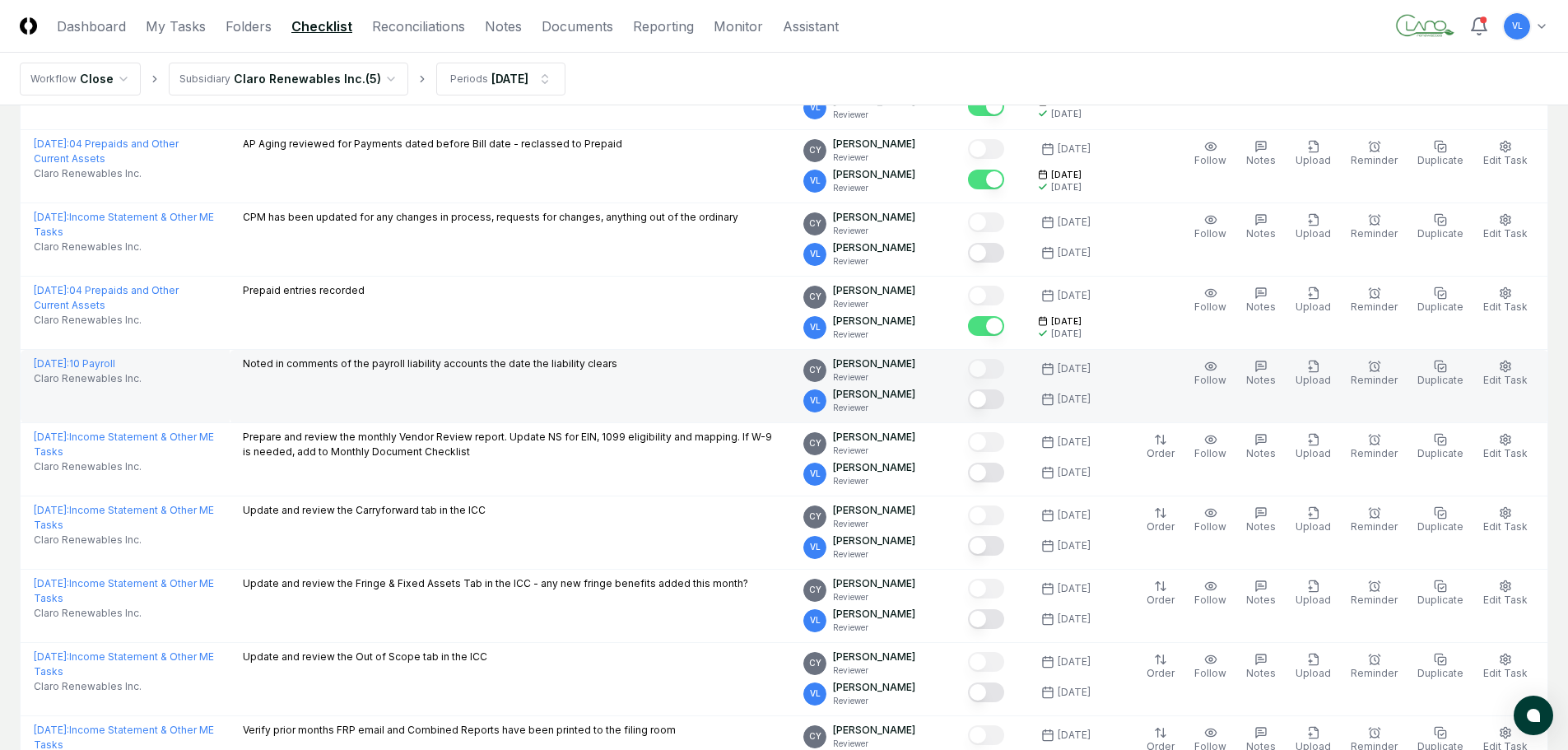
scroll to position [988, 0]
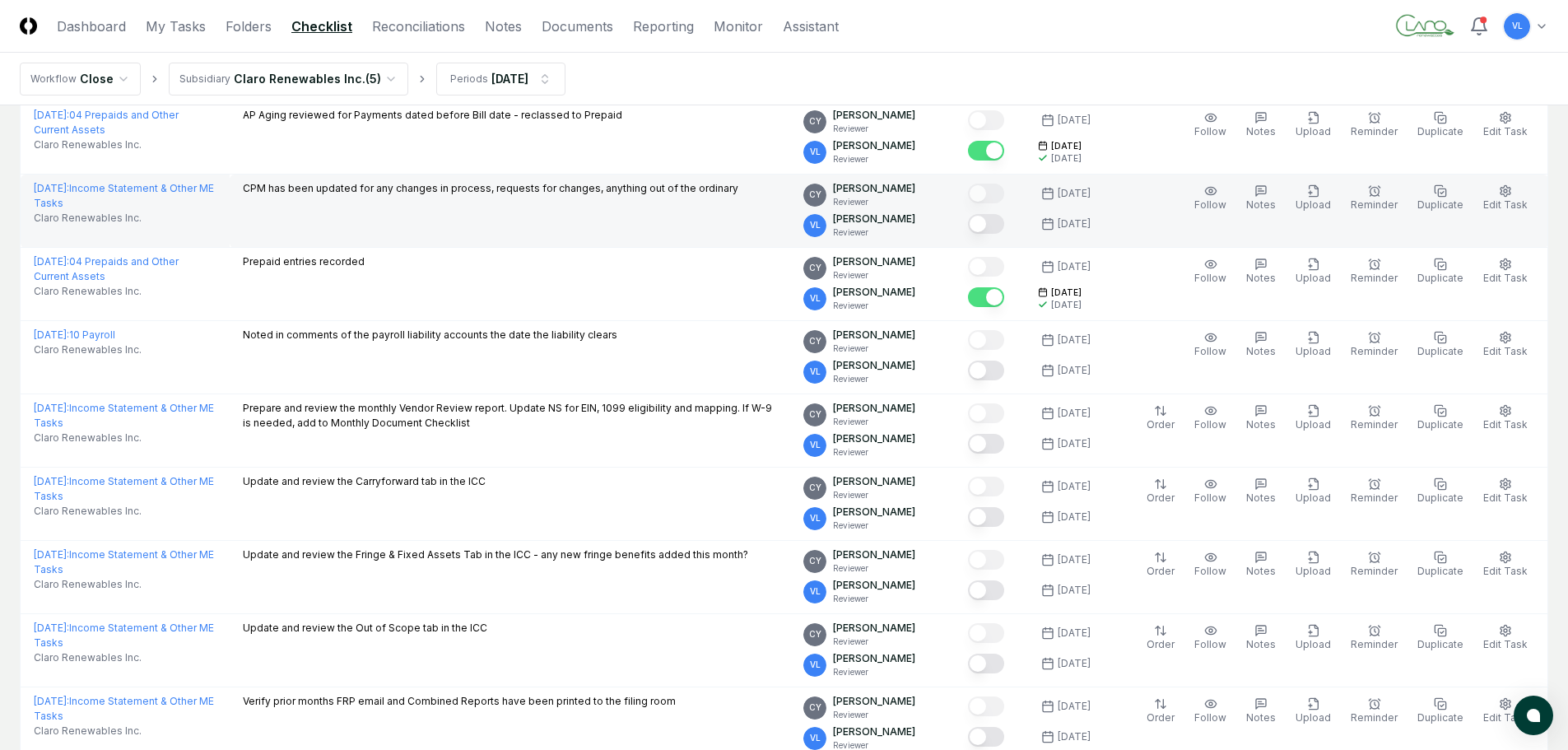
click at [1002, 230] on button "Mark complete" at bounding box center [986, 224] width 36 height 20
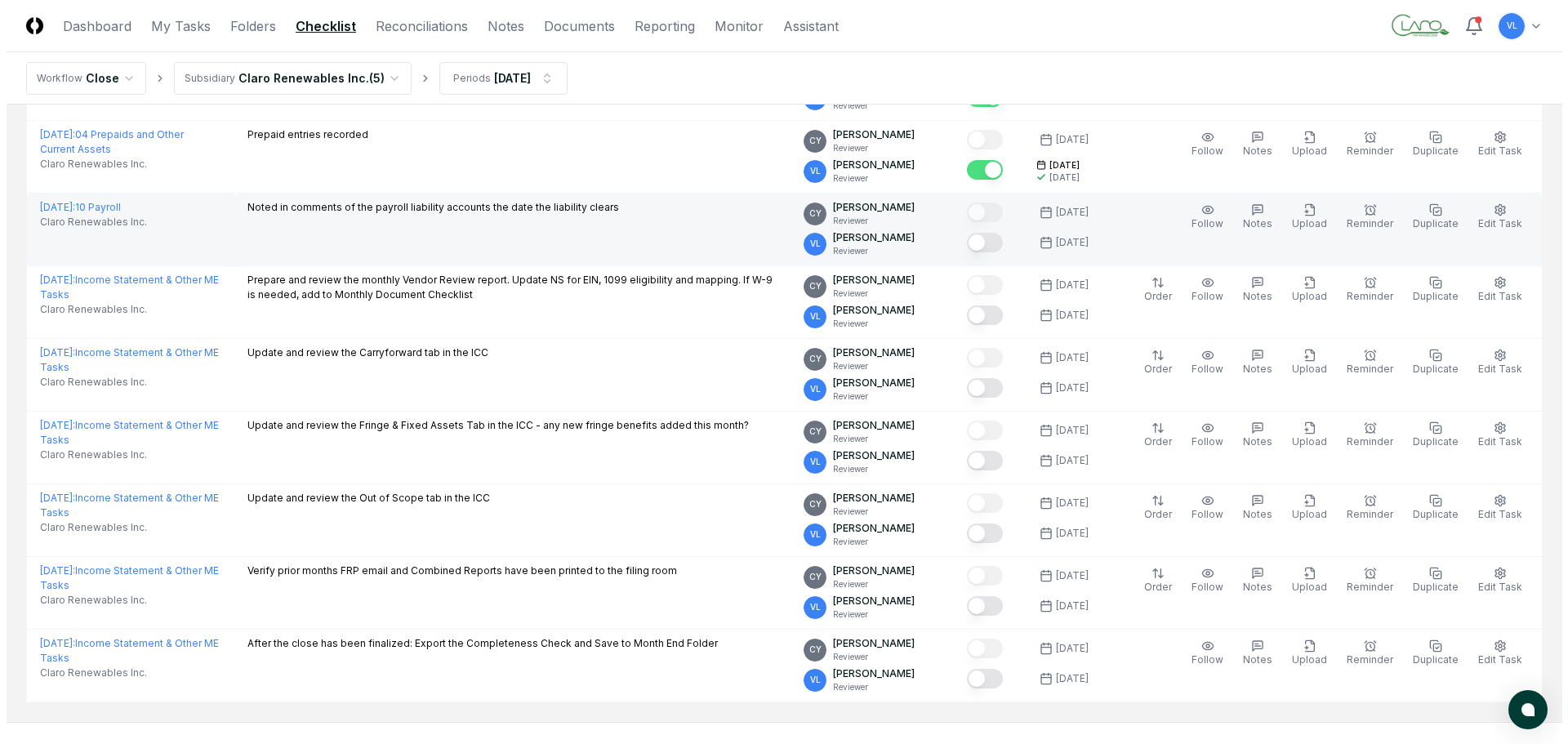
scroll to position [1144, 0]
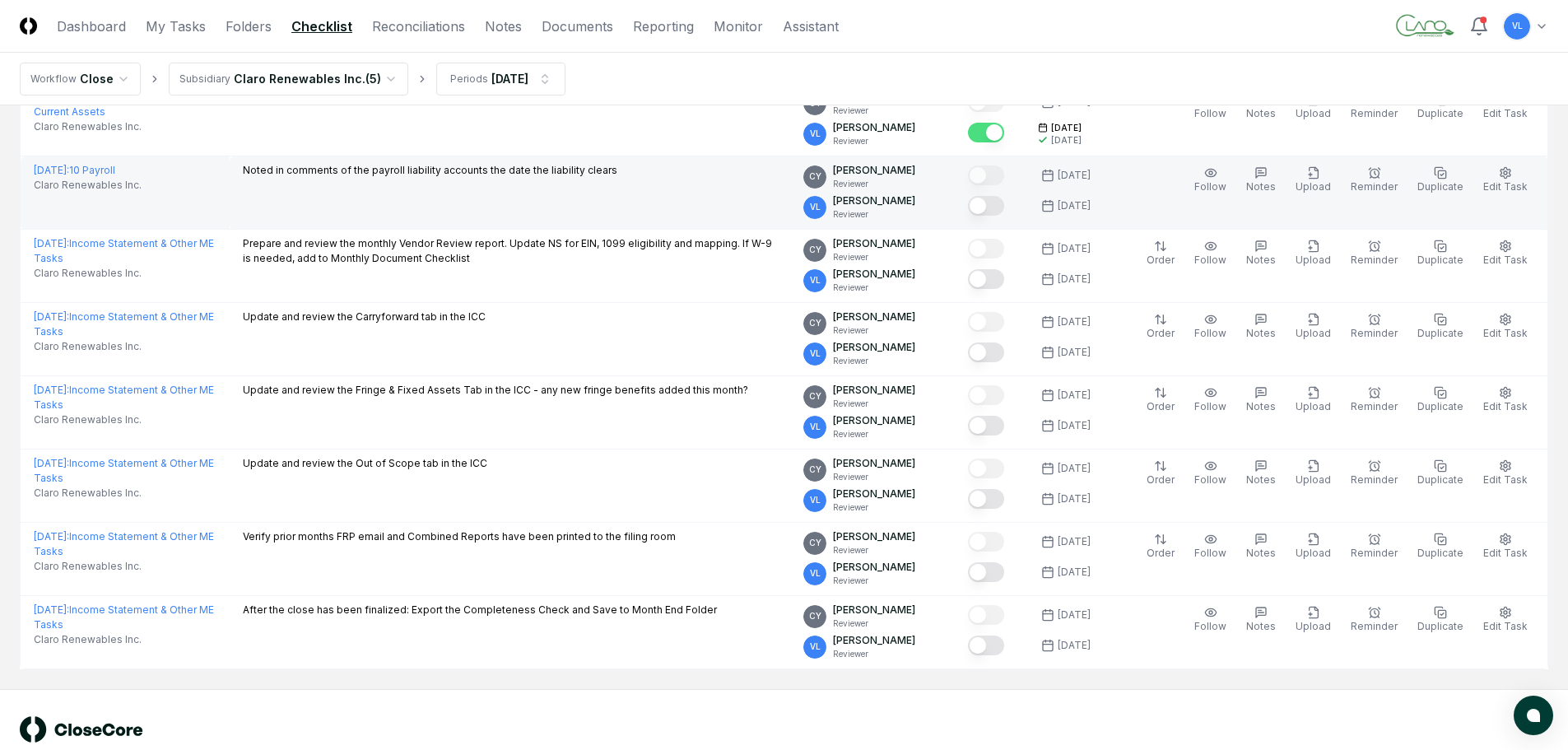
click at [1002, 214] on button "Mark complete" at bounding box center [986, 206] width 36 height 20
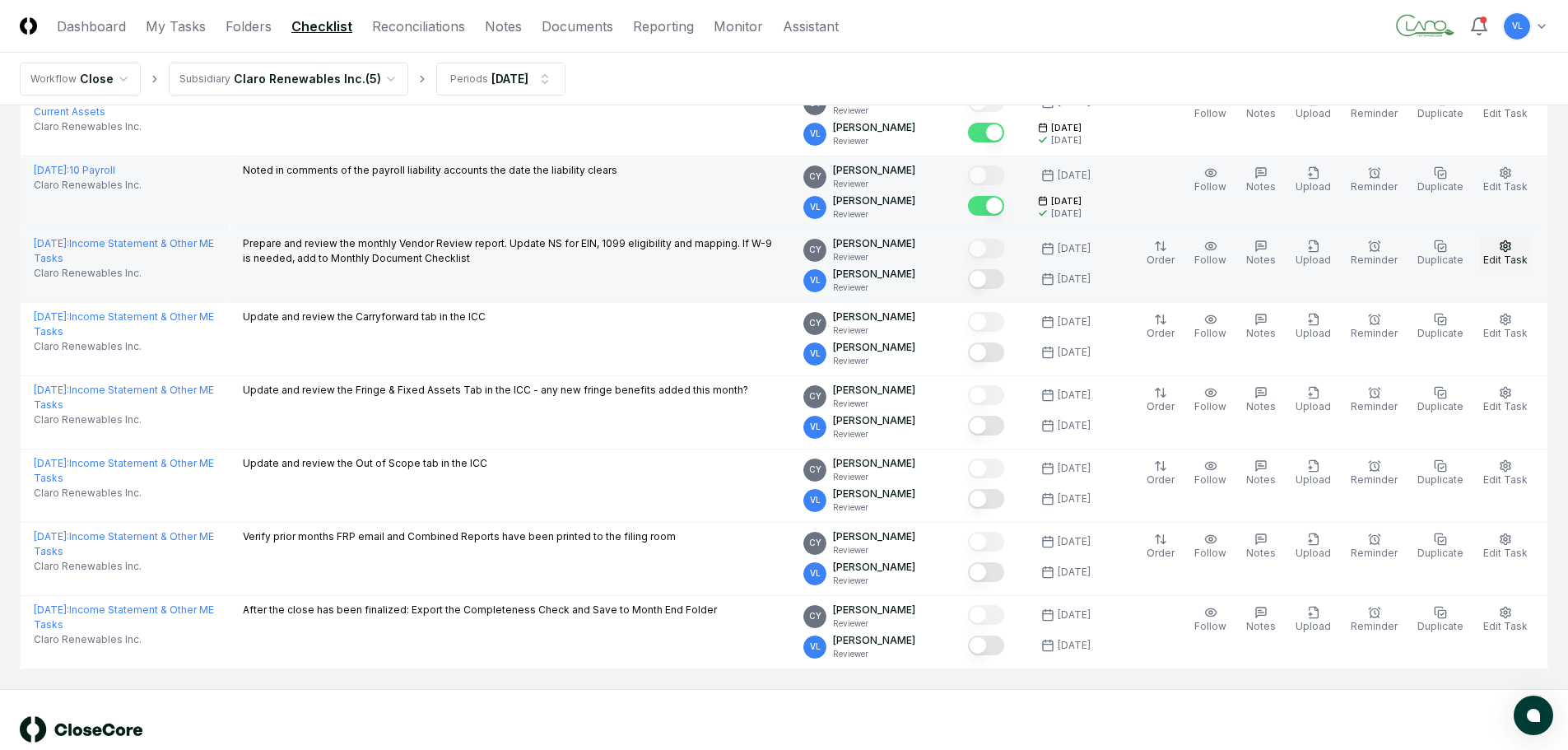
click at [1505, 249] on icon "button" at bounding box center [1506, 247] width 14 height 14
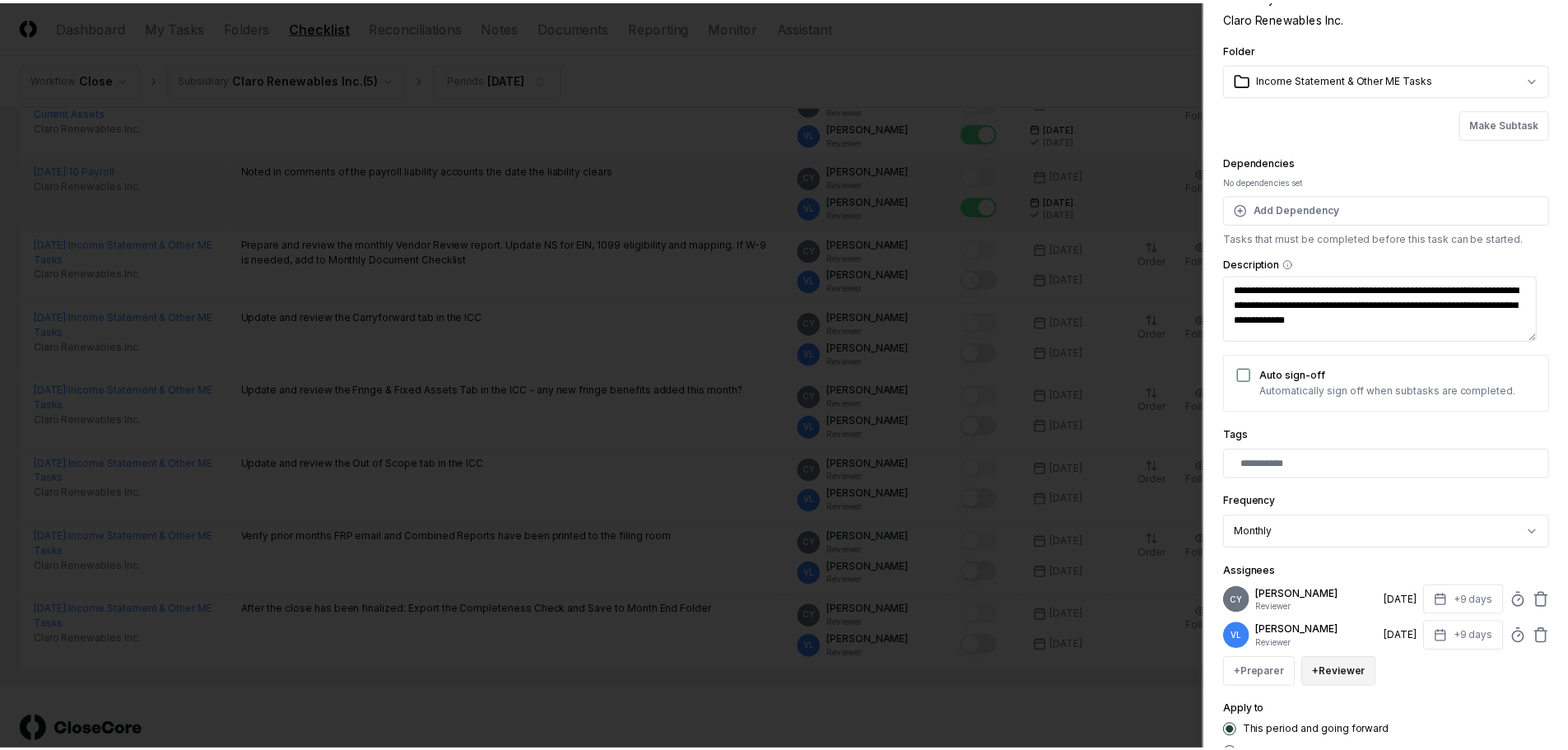
scroll to position [198, 0]
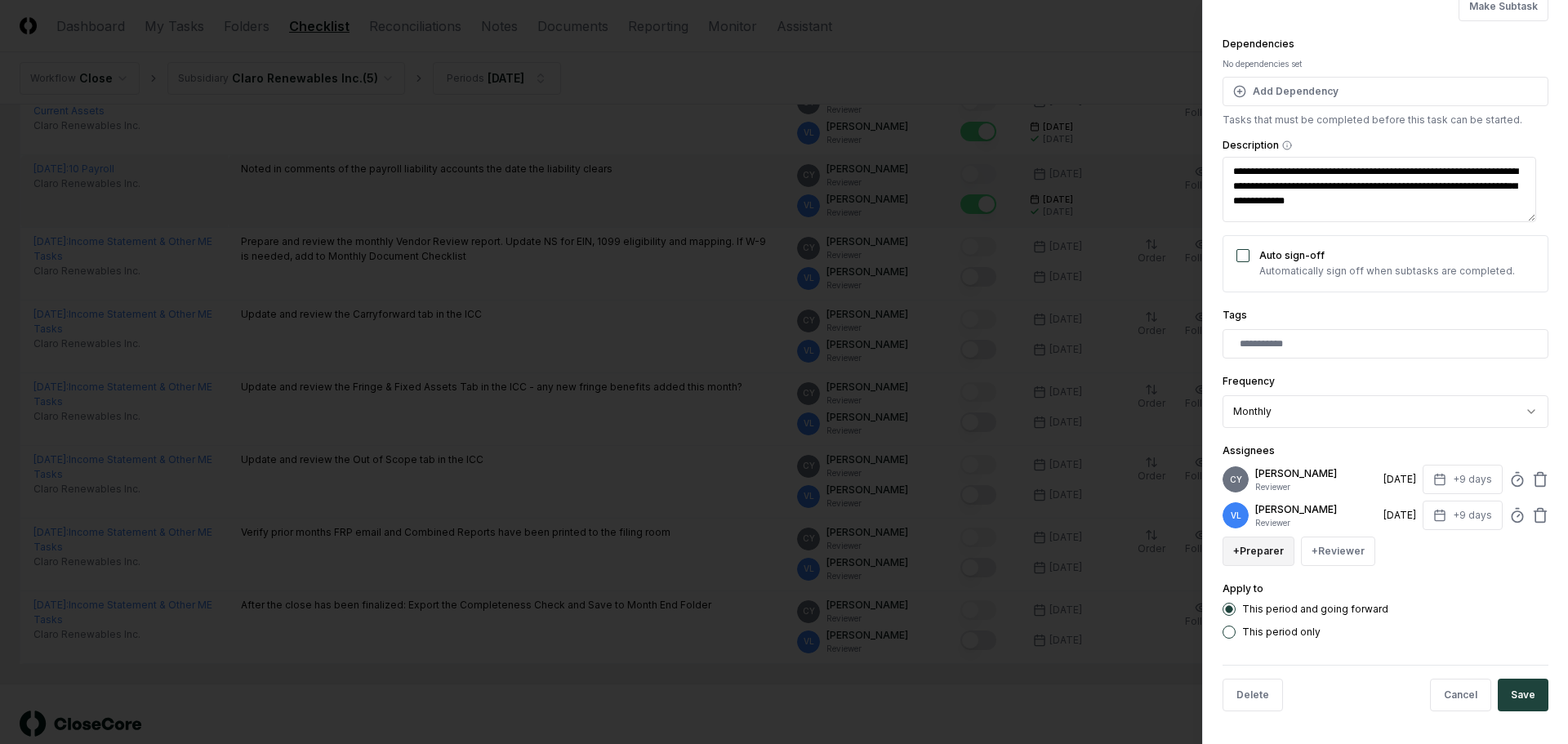
click at [1254, 558] on button "+ Preparer" at bounding box center [1258, 551] width 72 height 29
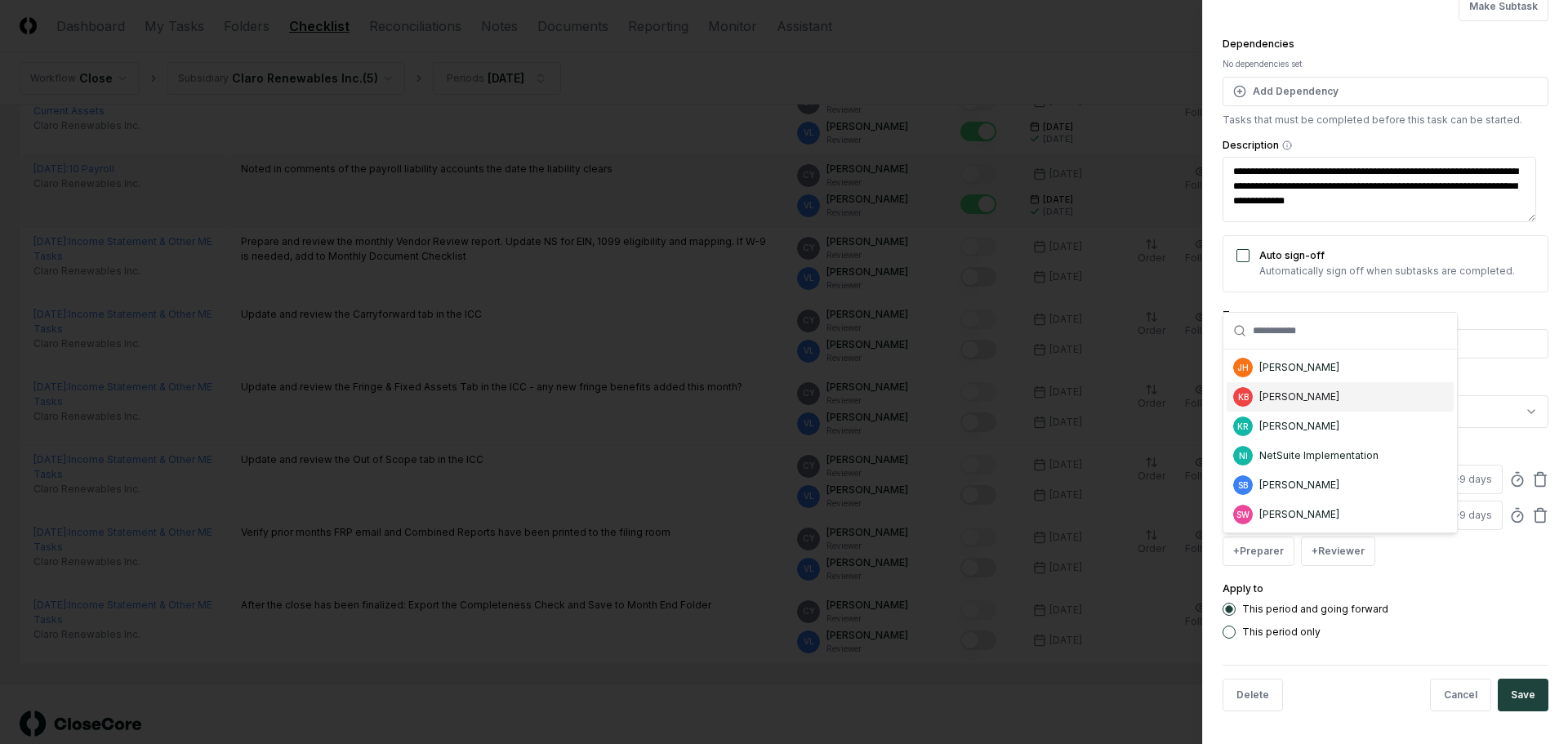
click at [1297, 405] on div "KB [PERSON_NAME]" at bounding box center [1340, 397] width 227 height 29
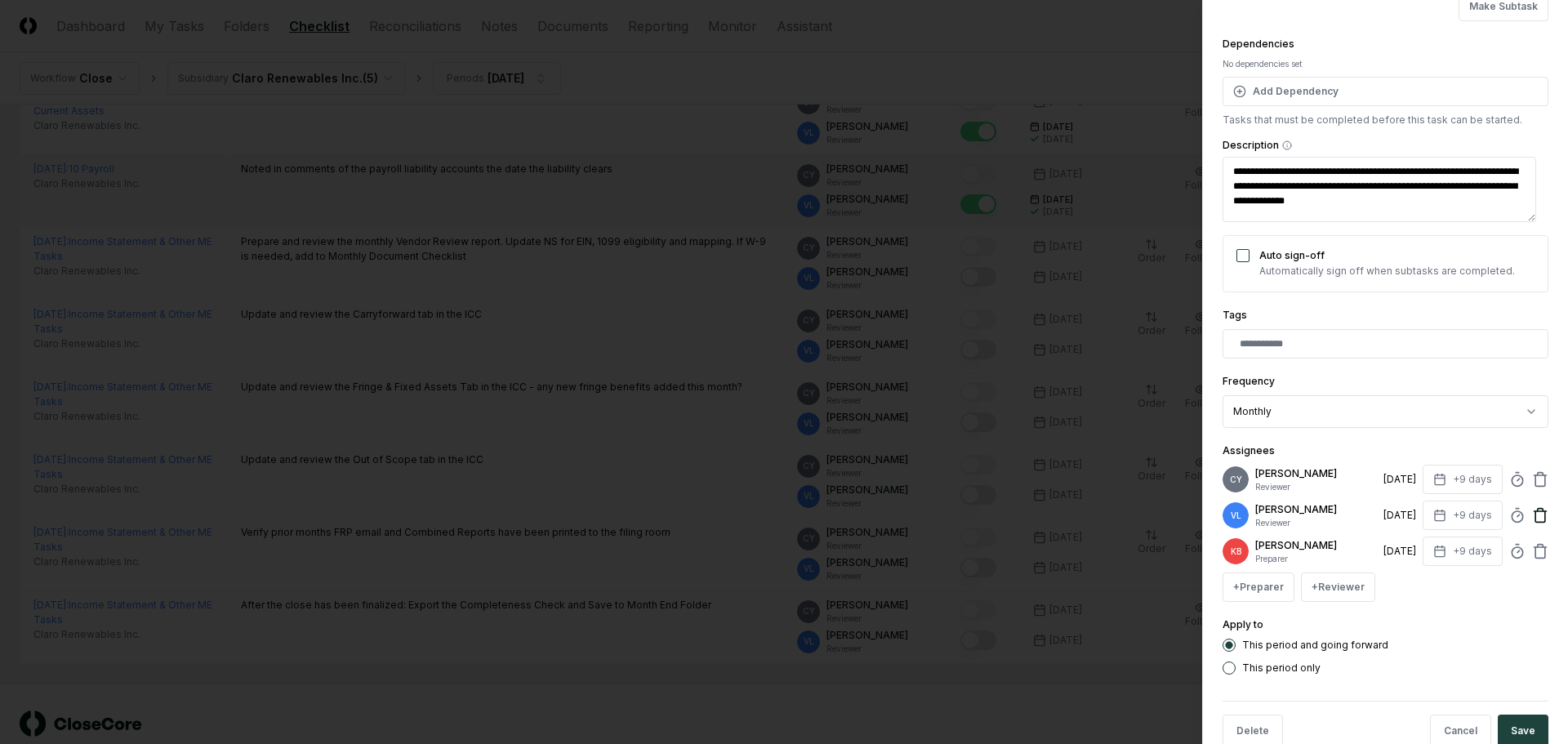
click at [1532, 513] on icon at bounding box center [1540, 515] width 16 height 16
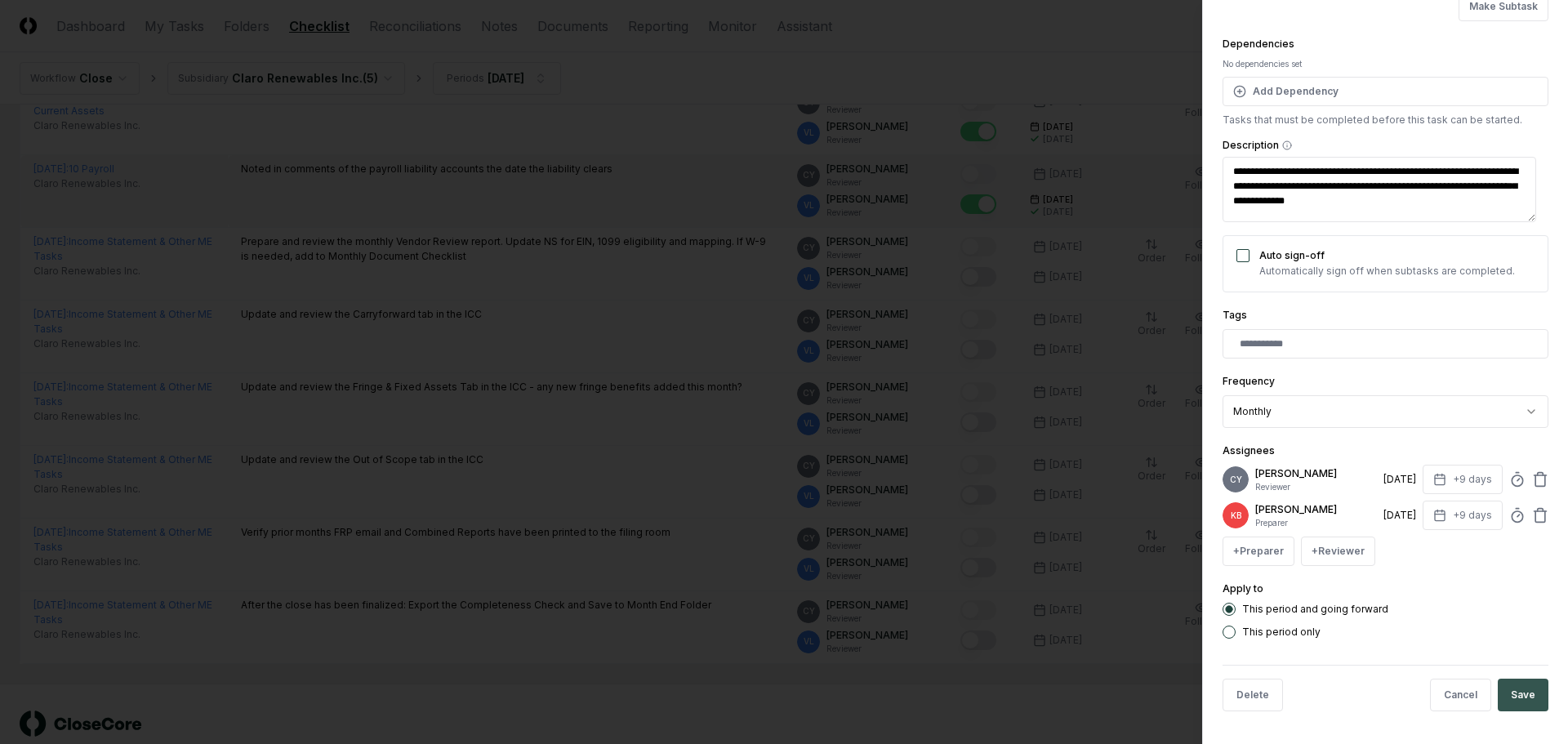
click at [1513, 699] on button "Save" at bounding box center [1523, 696] width 50 height 33
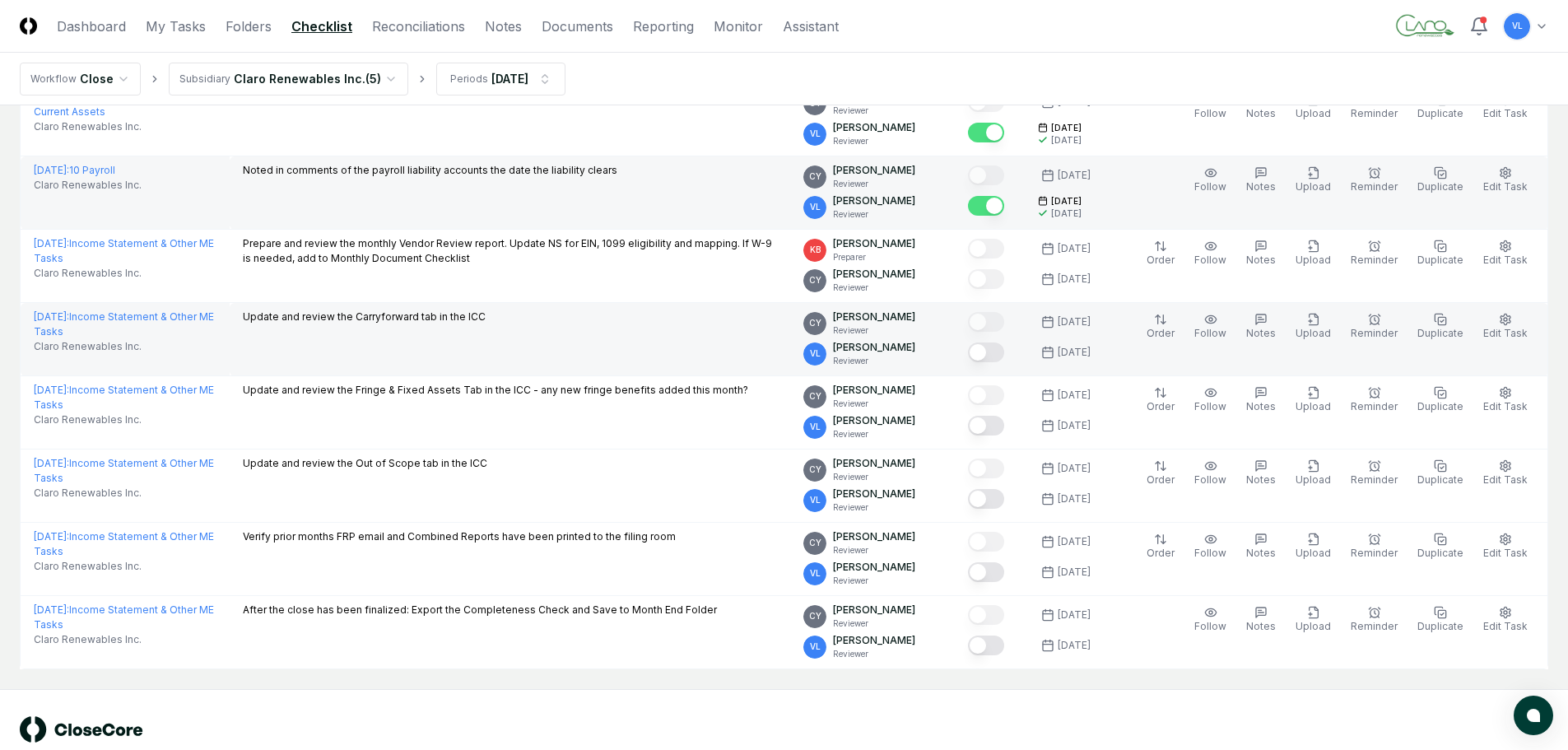
click at [997, 351] on button "Mark complete" at bounding box center [986, 352] width 36 height 20
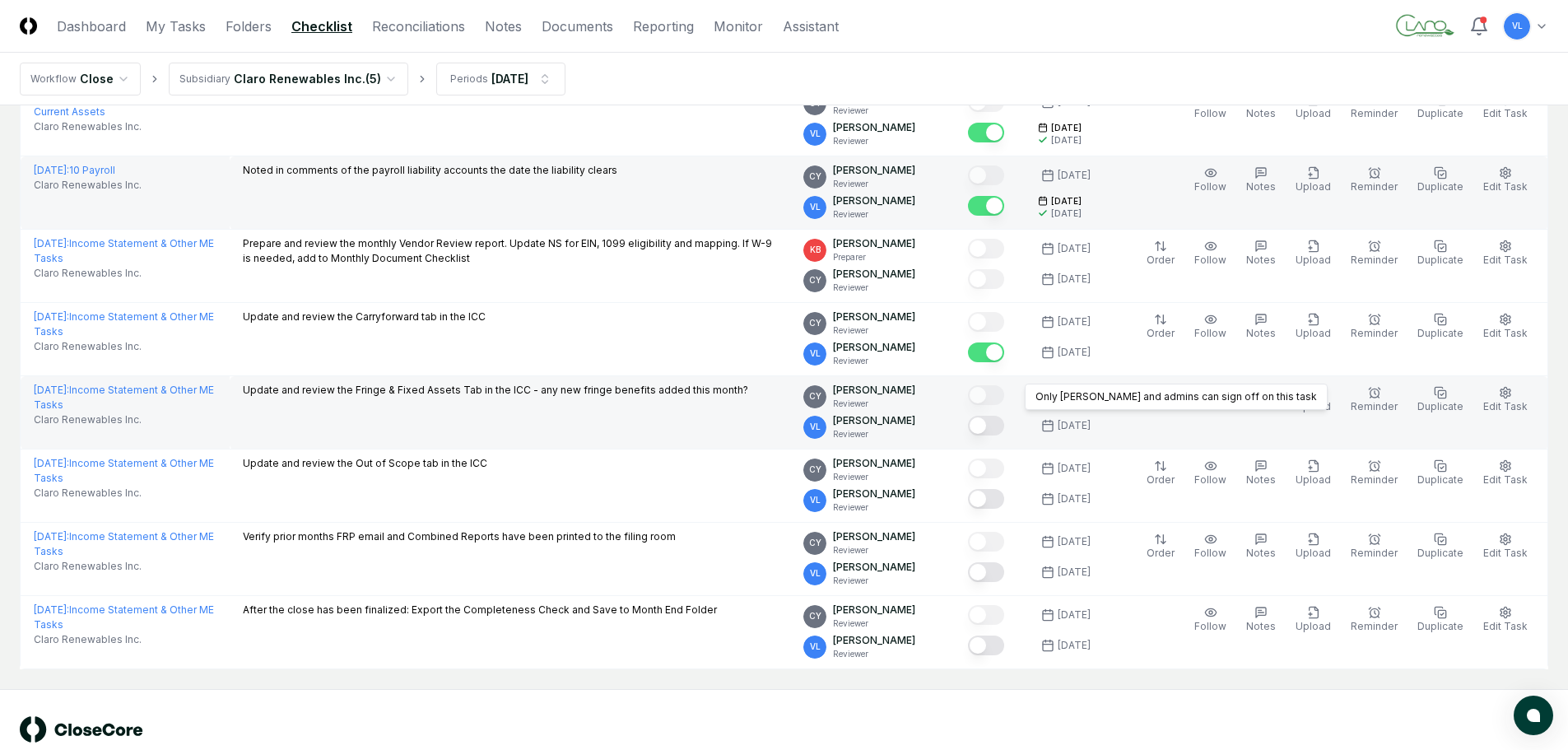
click at [1004, 435] on button "Mark complete" at bounding box center [986, 425] width 36 height 20
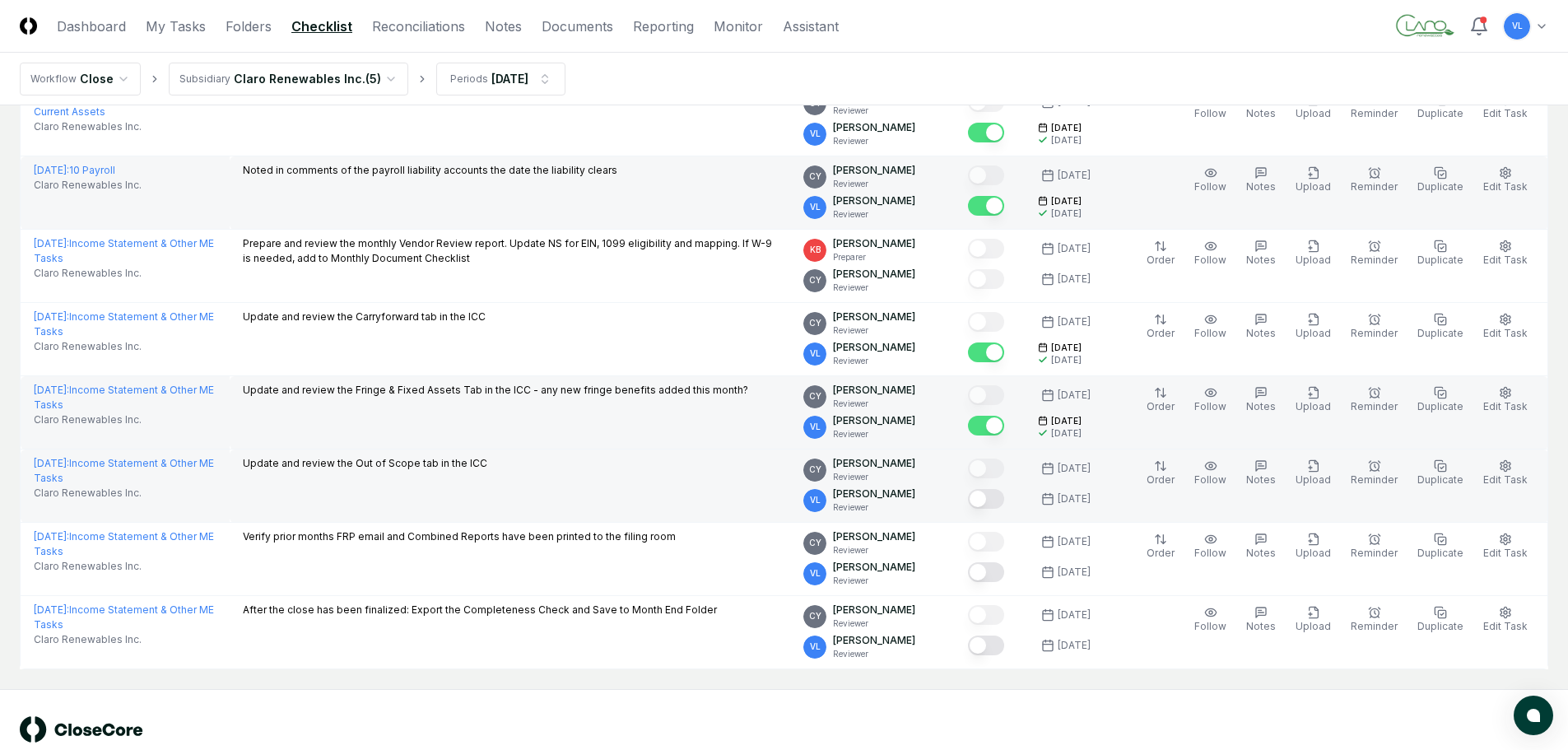
click at [1003, 499] on button "Mark complete" at bounding box center [986, 499] width 36 height 20
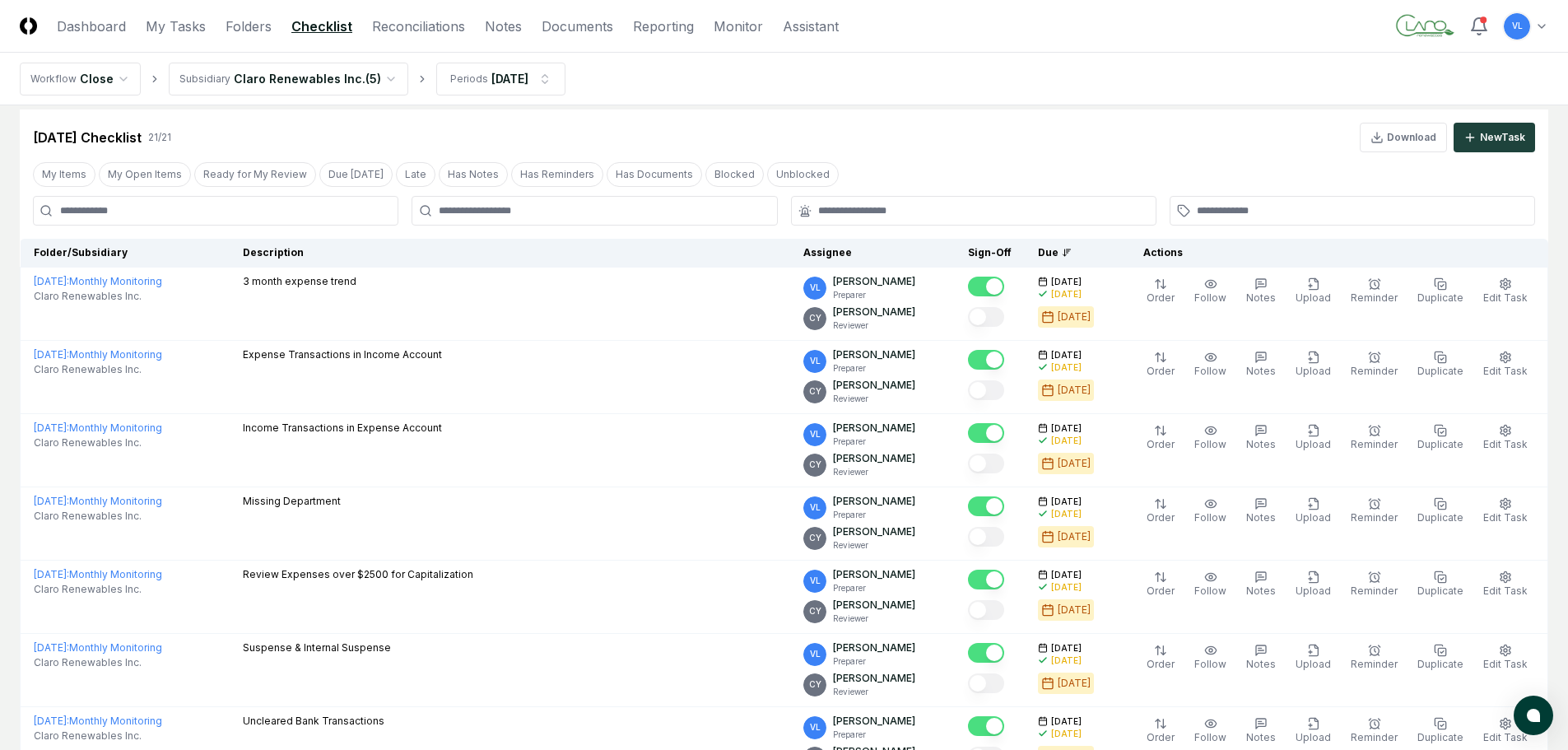
scroll to position [0, 0]
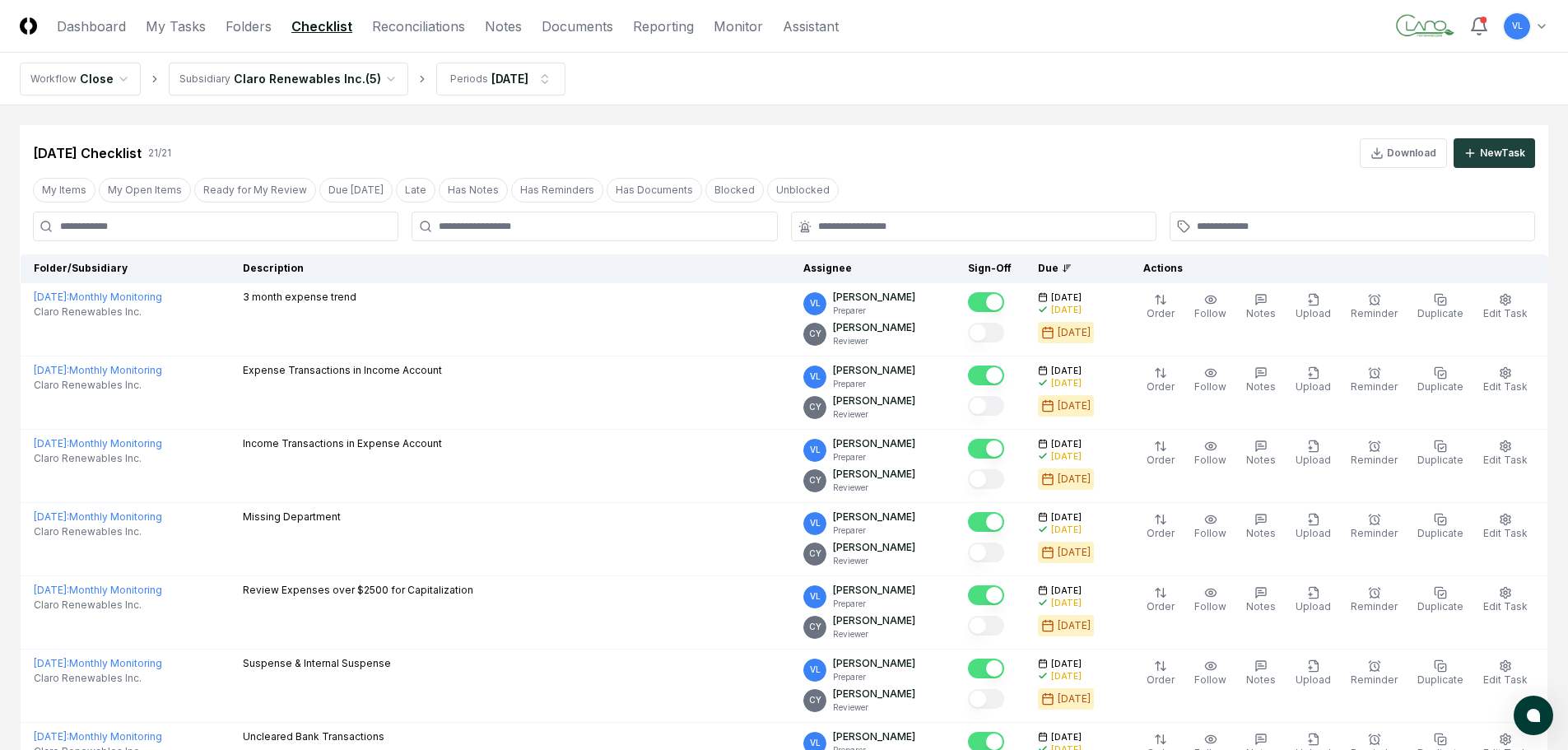
drag, startPoint x: 112, startPoint y: 24, endPoint x: 402, endPoint y: 46, distance: 290.8
click at [112, 24] on link "Dashboard" at bounding box center [91, 26] width 69 height 20
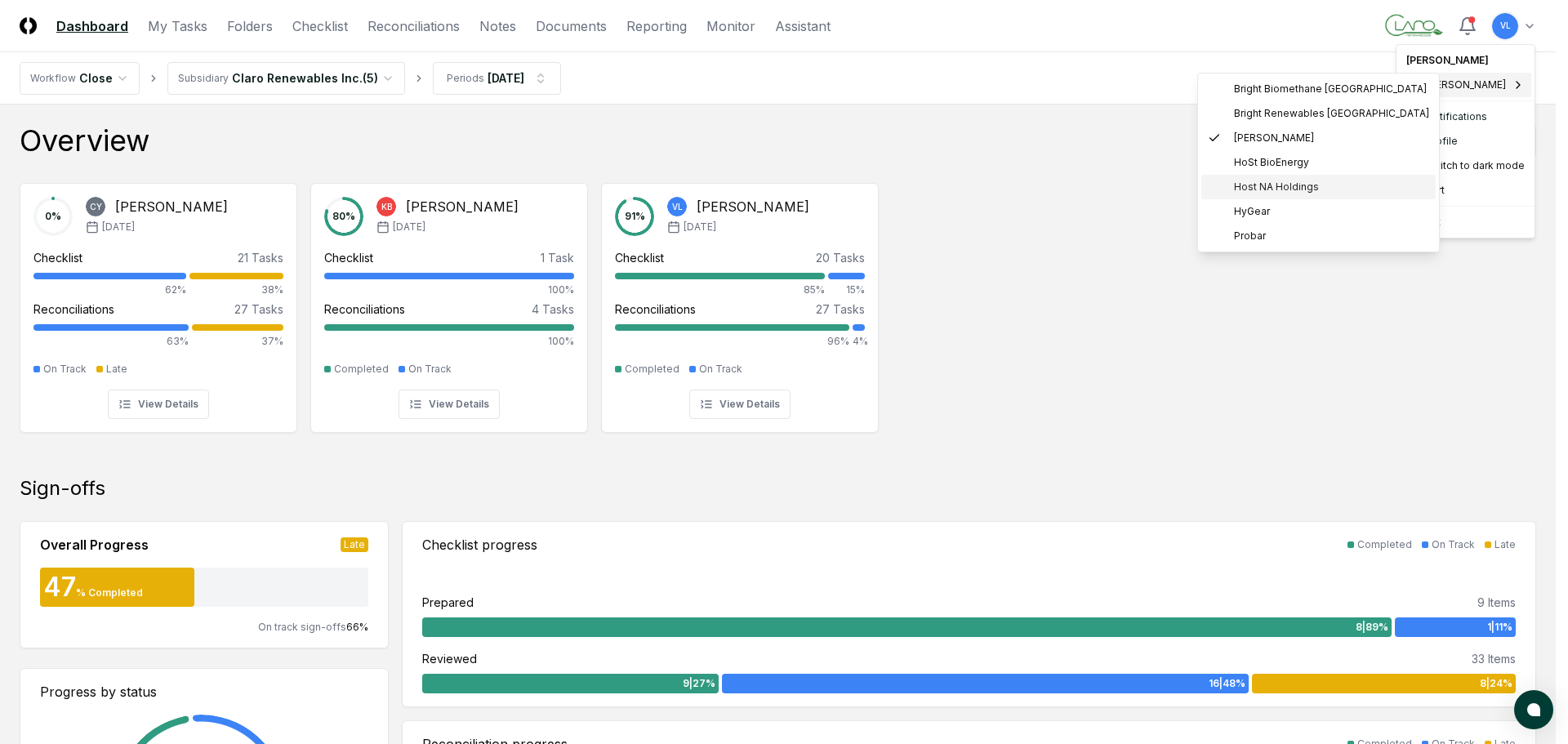
click at [1289, 184] on span "Host NA Holdings" at bounding box center [1277, 187] width 85 height 15
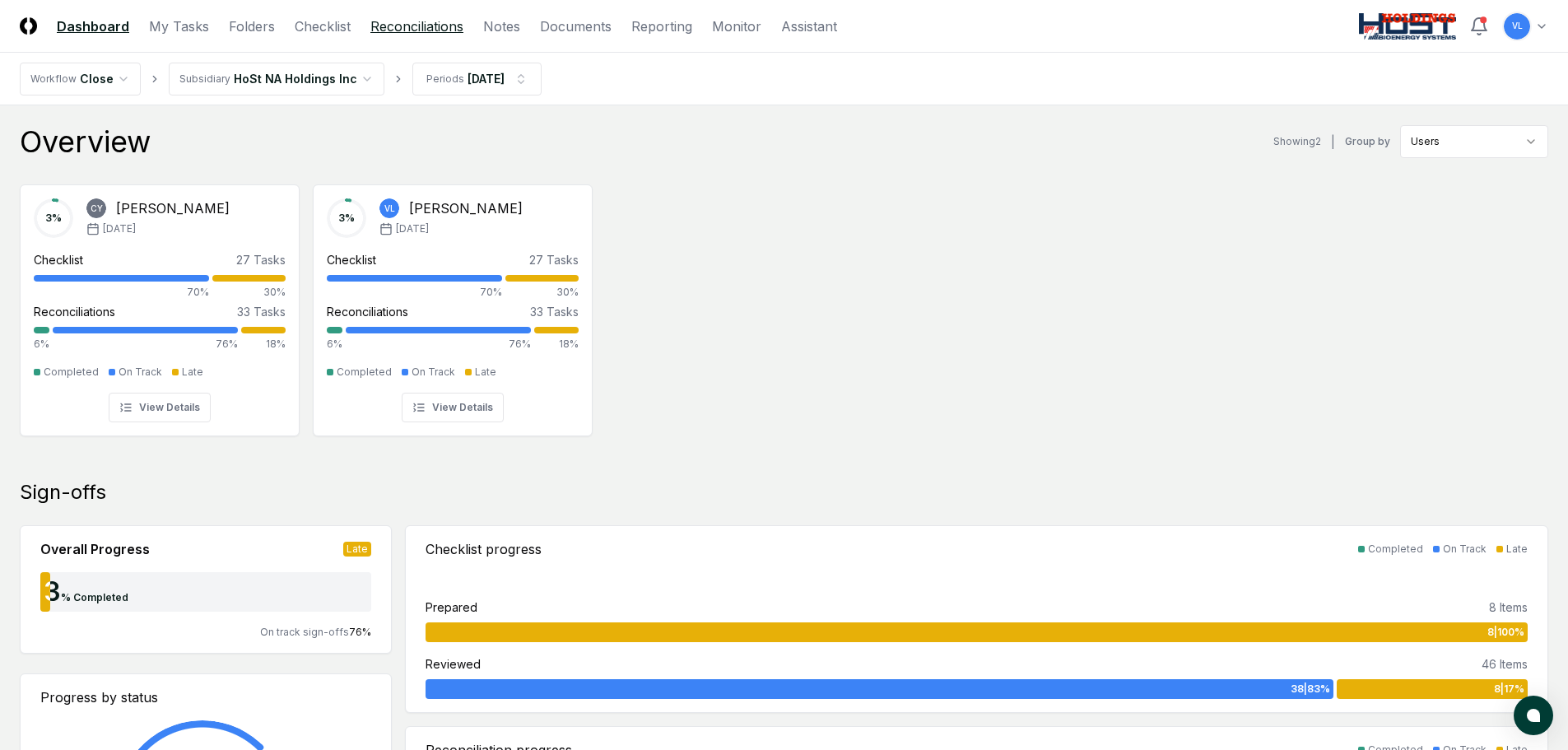
click at [399, 19] on link "Reconciliations" at bounding box center [416, 26] width 93 height 20
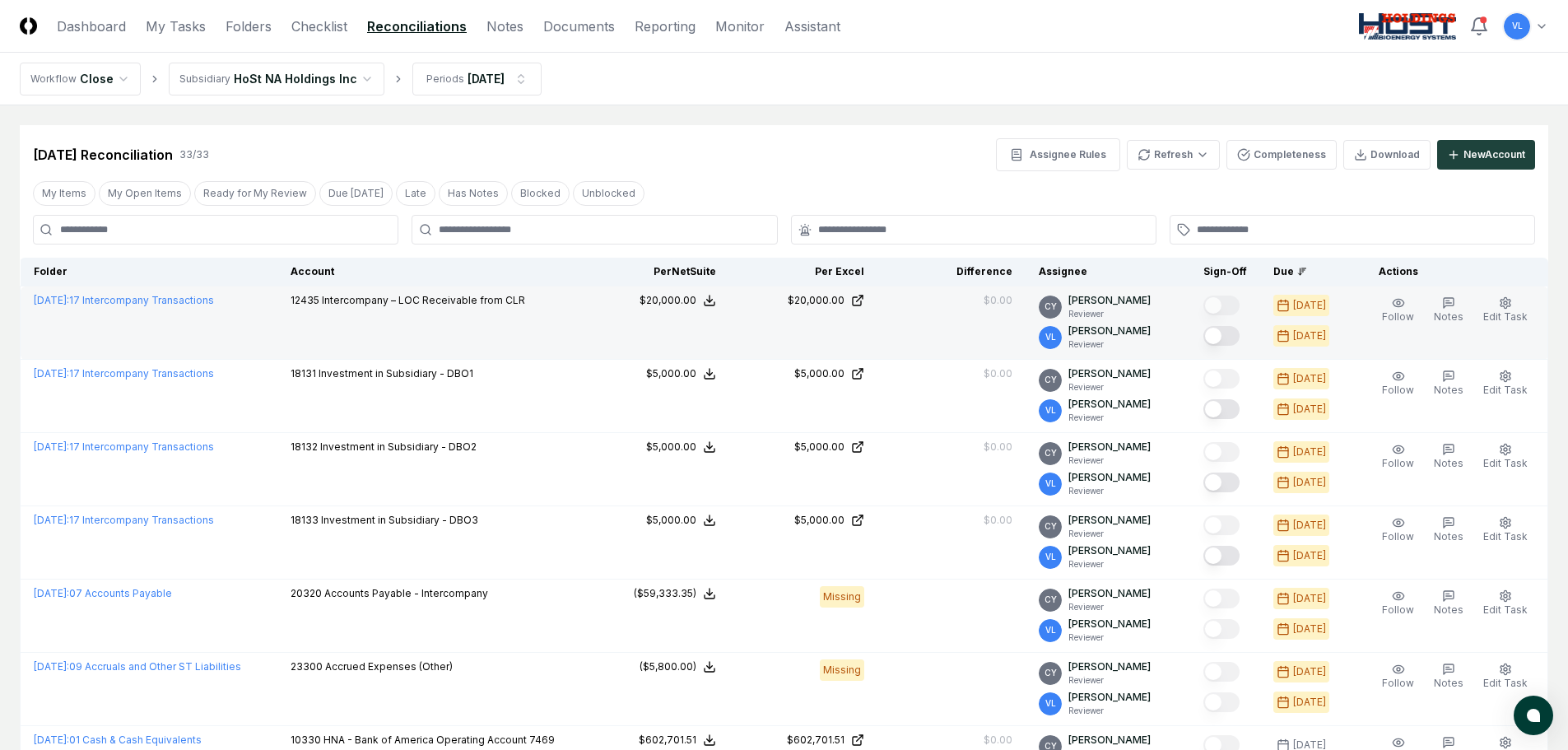
click at [1227, 334] on button "Mark complete" at bounding box center [1221, 336] width 36 height 20
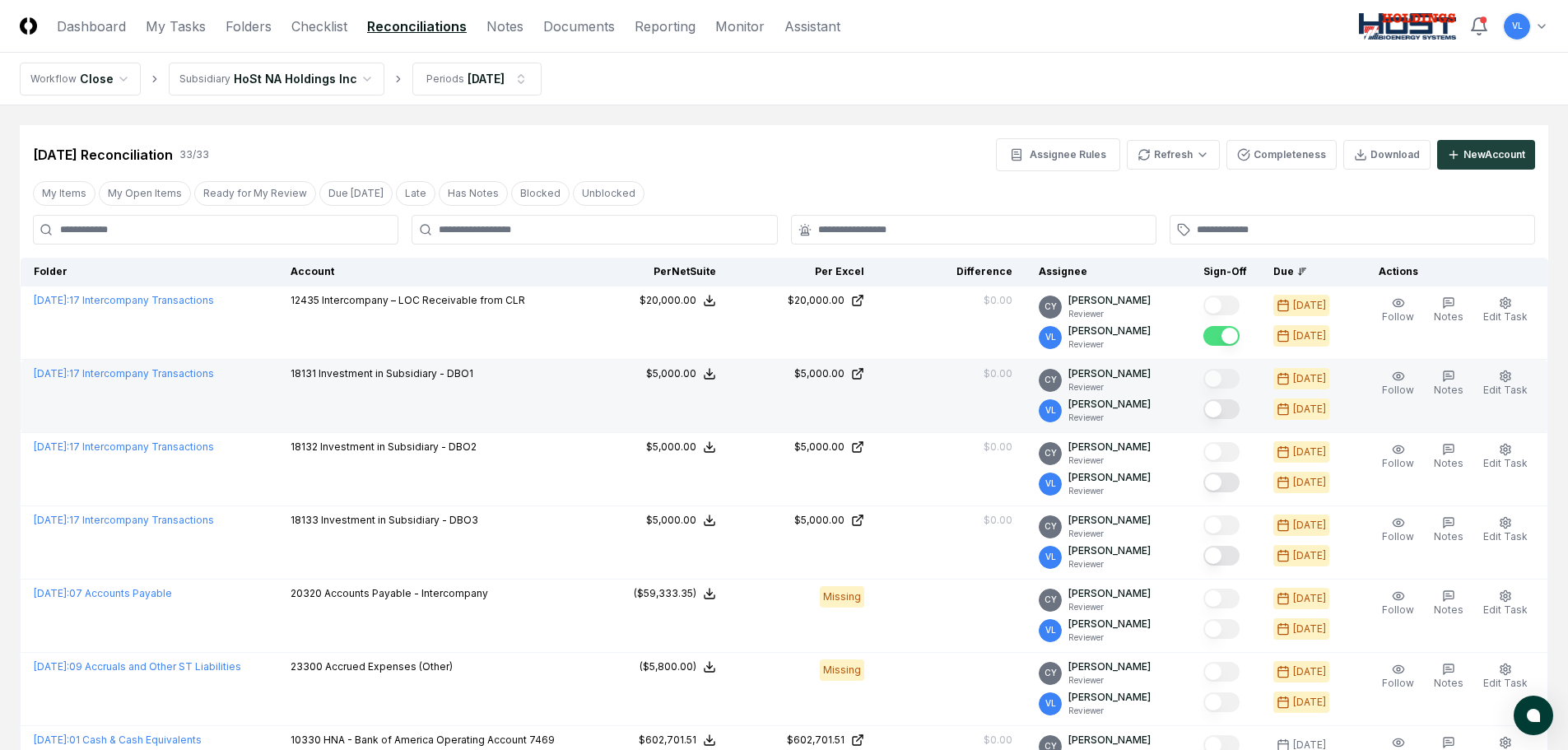
click at [1232, 411] on button "Mark complete" at bounding box center [1221, 409] width 36 height 20
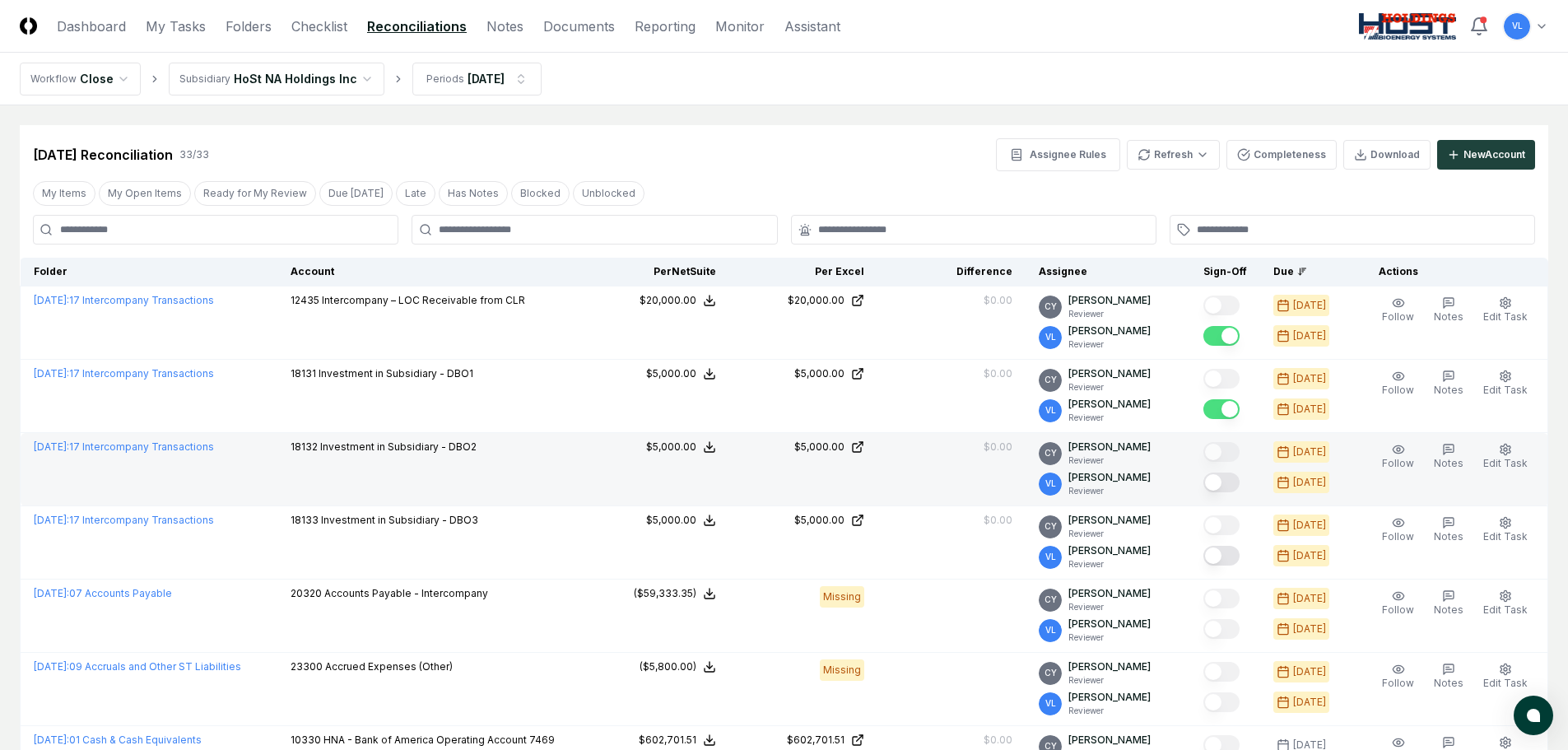
click at [1224, 488] on button "Mark complete" at bounding box center [1221, 483] width 36 height 20
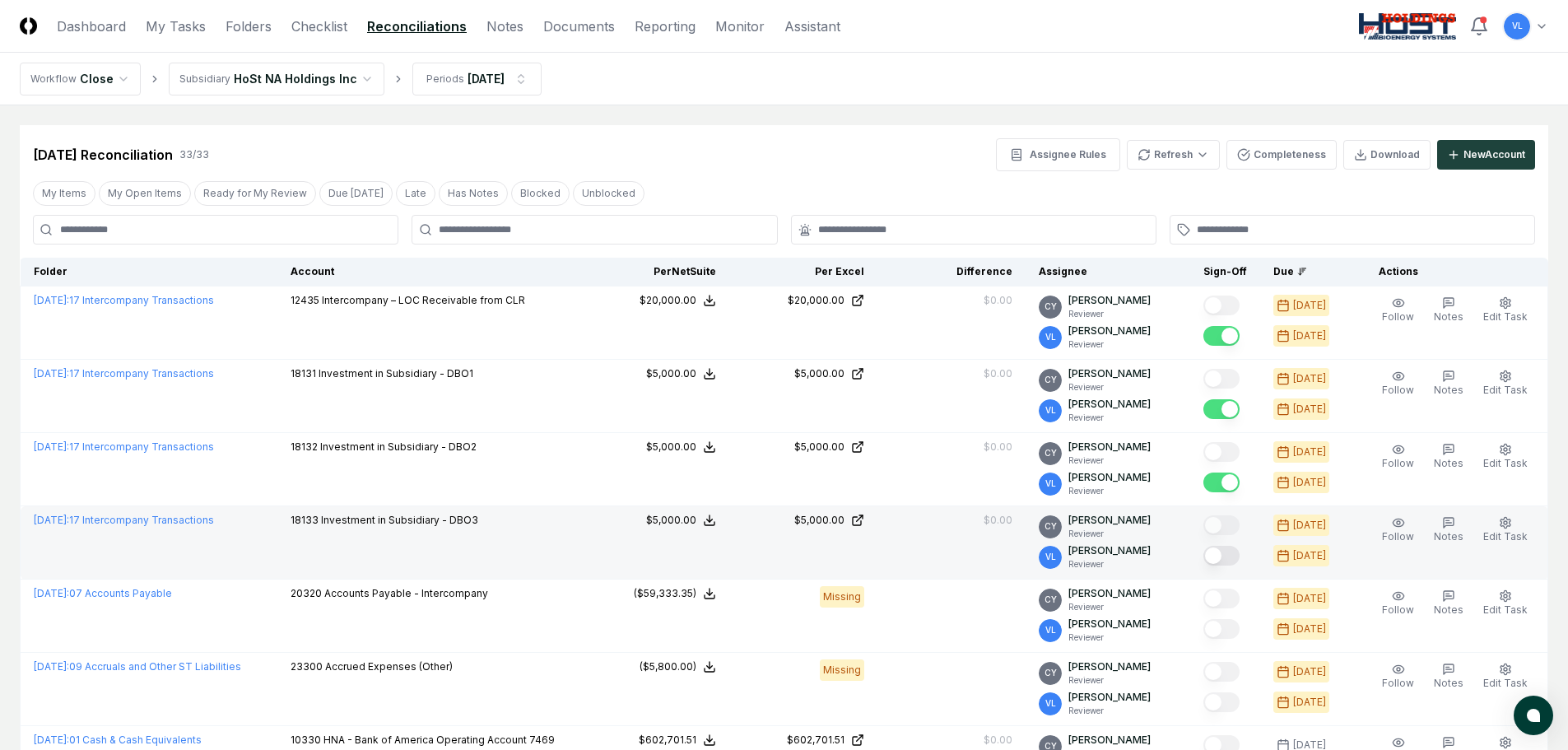
click at [1235, 558] on button "Mark complete" at bounding box center [1221, 556] width 36 height 20
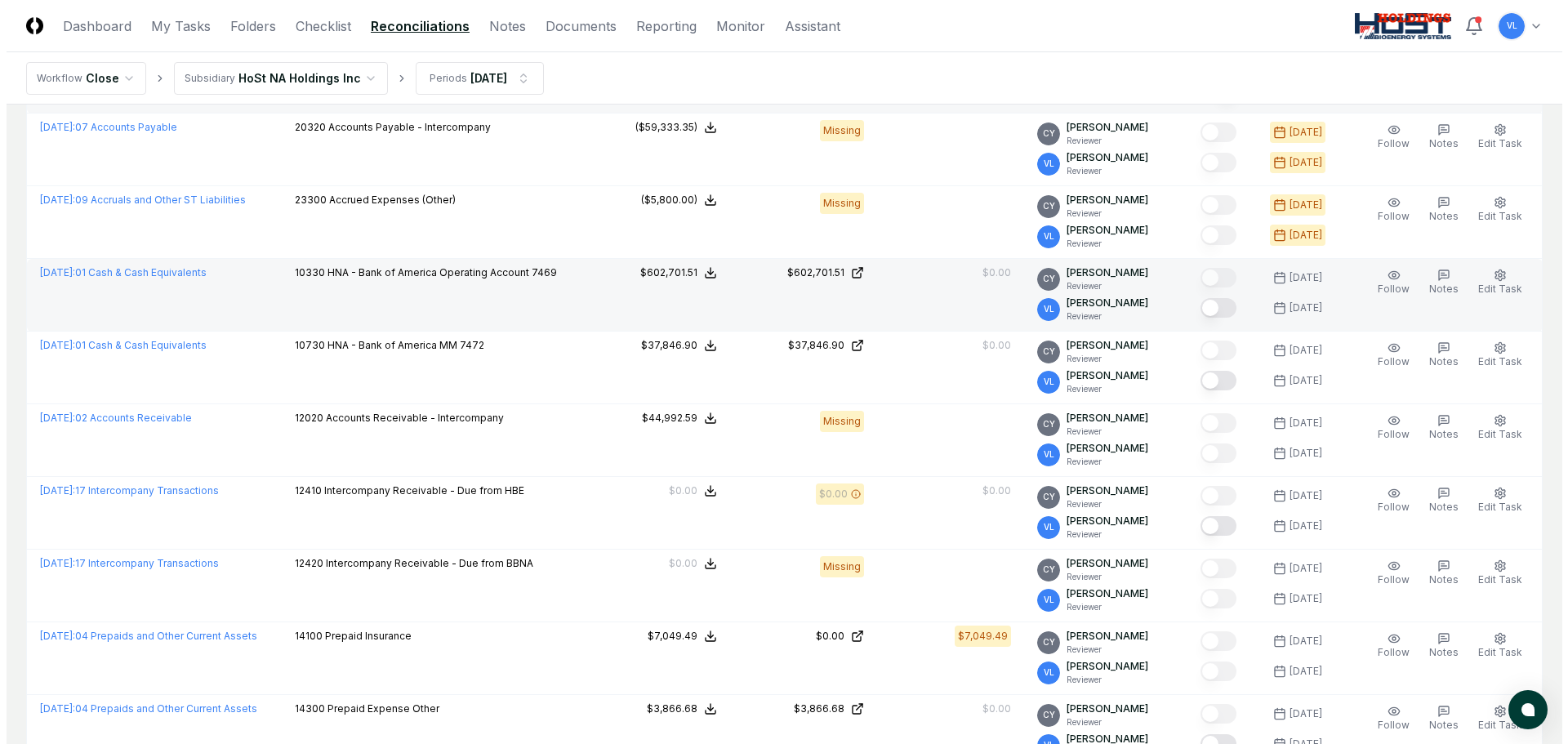
scroll to position [491, 0]
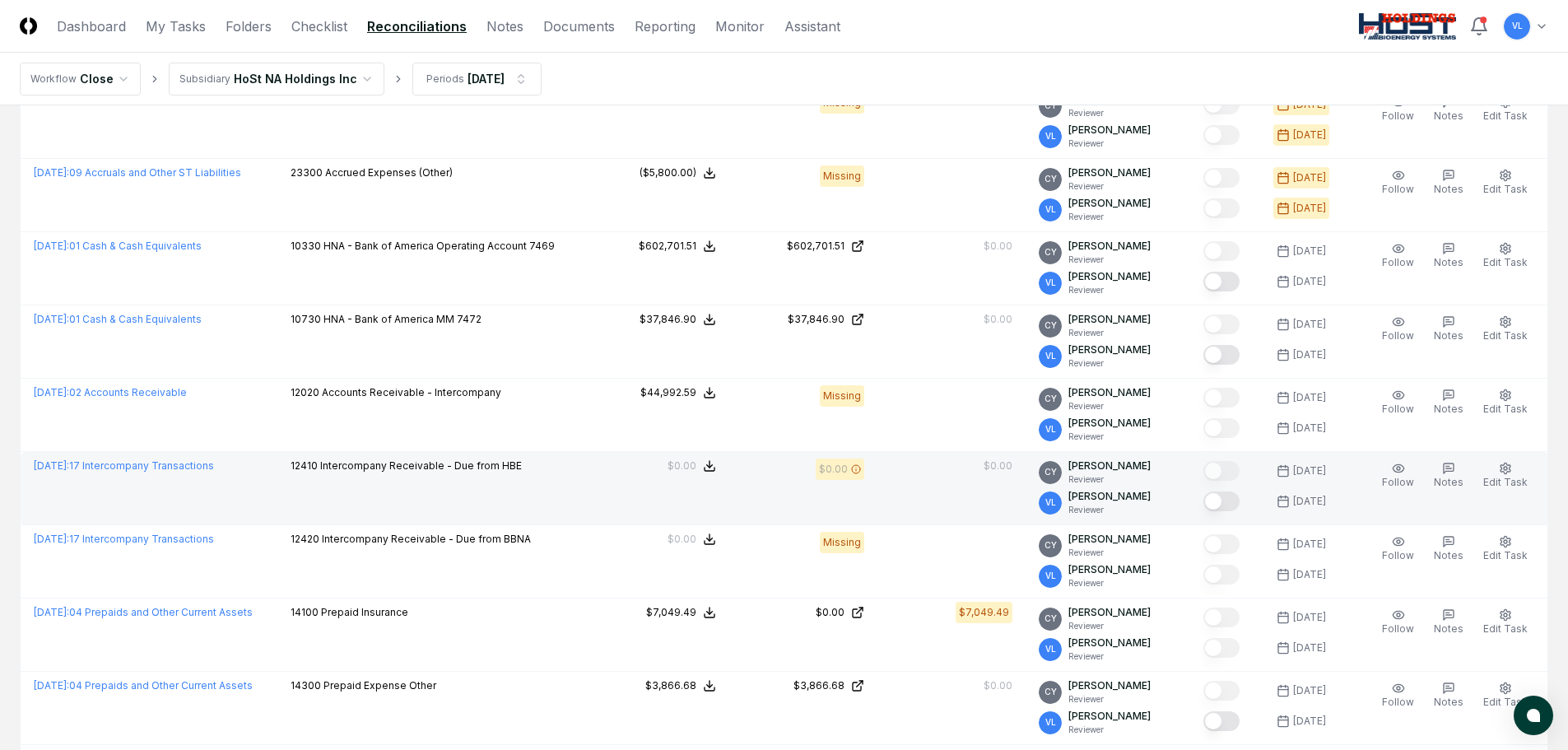
click at [1231, 499] on button "Mark complete" at bounding box center [1221, 501] width 36 height 20
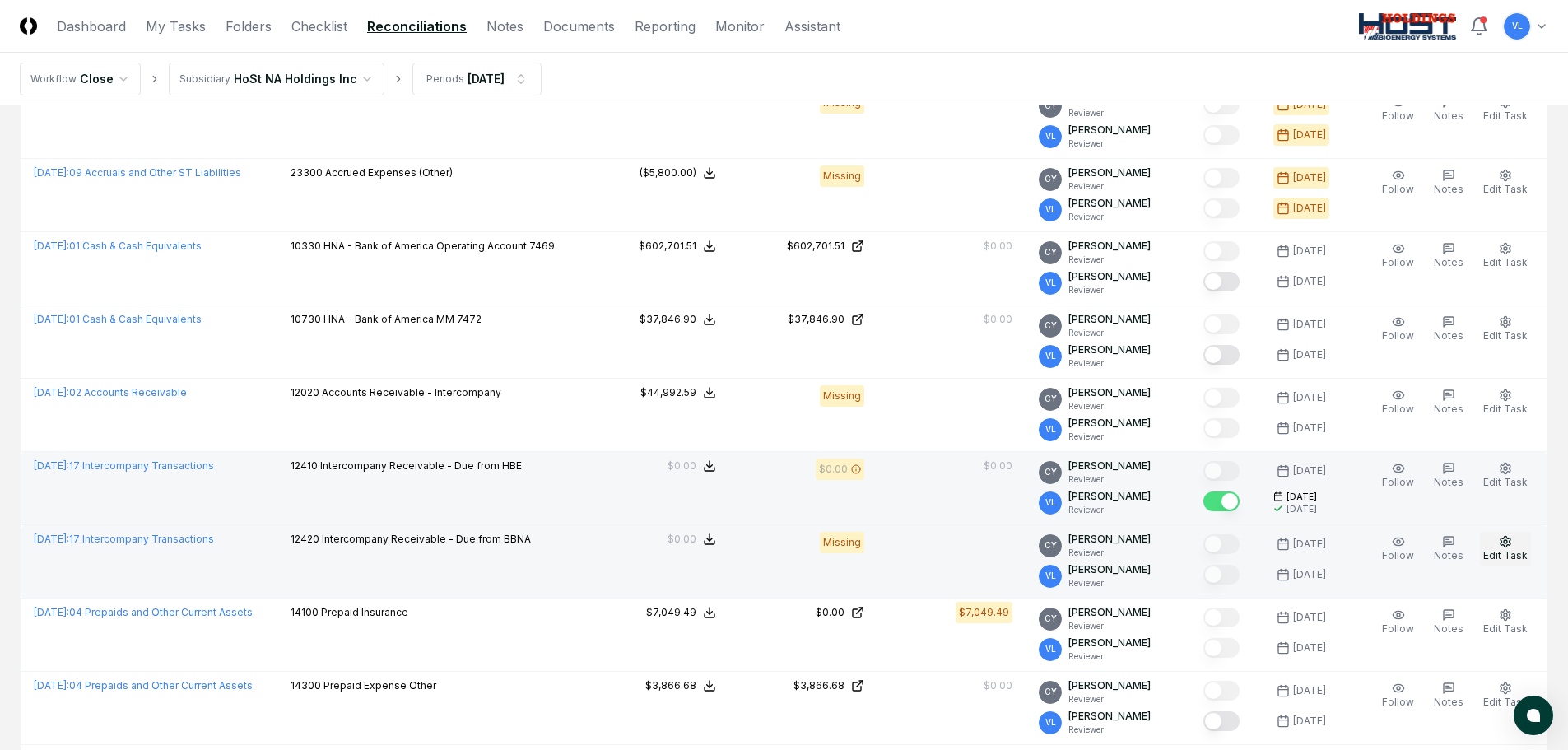
click at [1499, 548] on button "Edit Task" at bounding box center [1506, 548] width 51 height 34
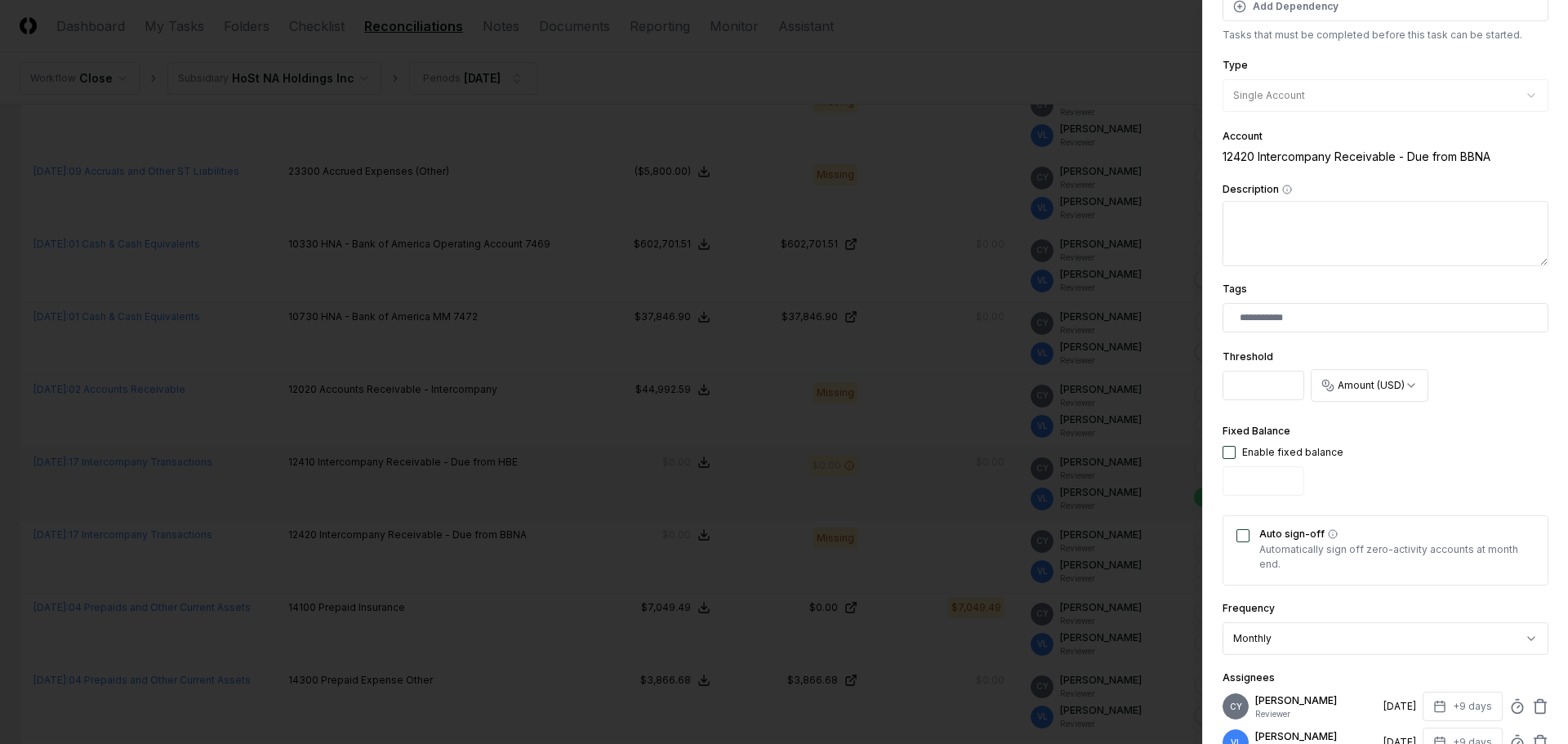
scroll to position [245, 0]
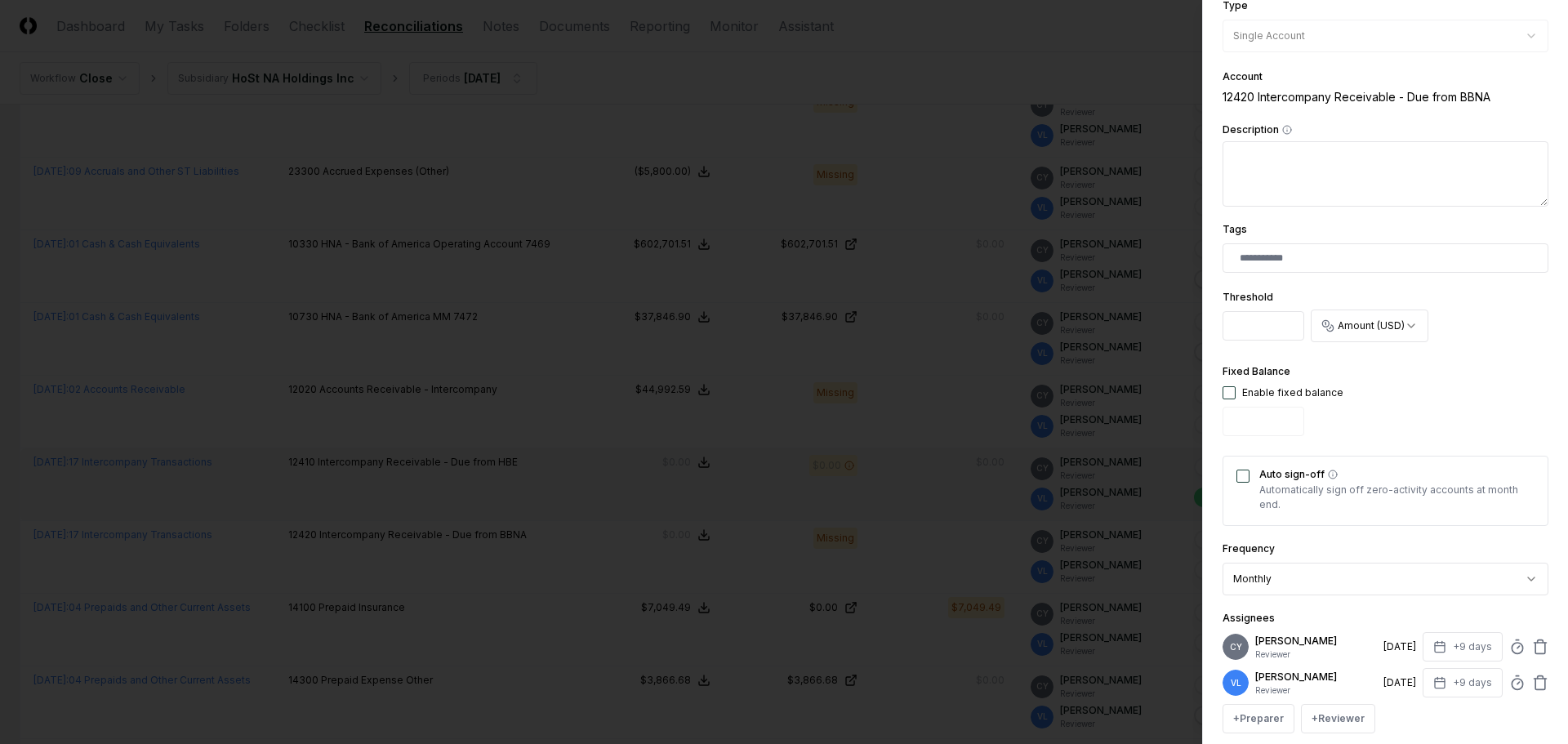
click at [1228, 397] on button "button" at bounding box center [1229, 393] width 14 height 14
type input "*"
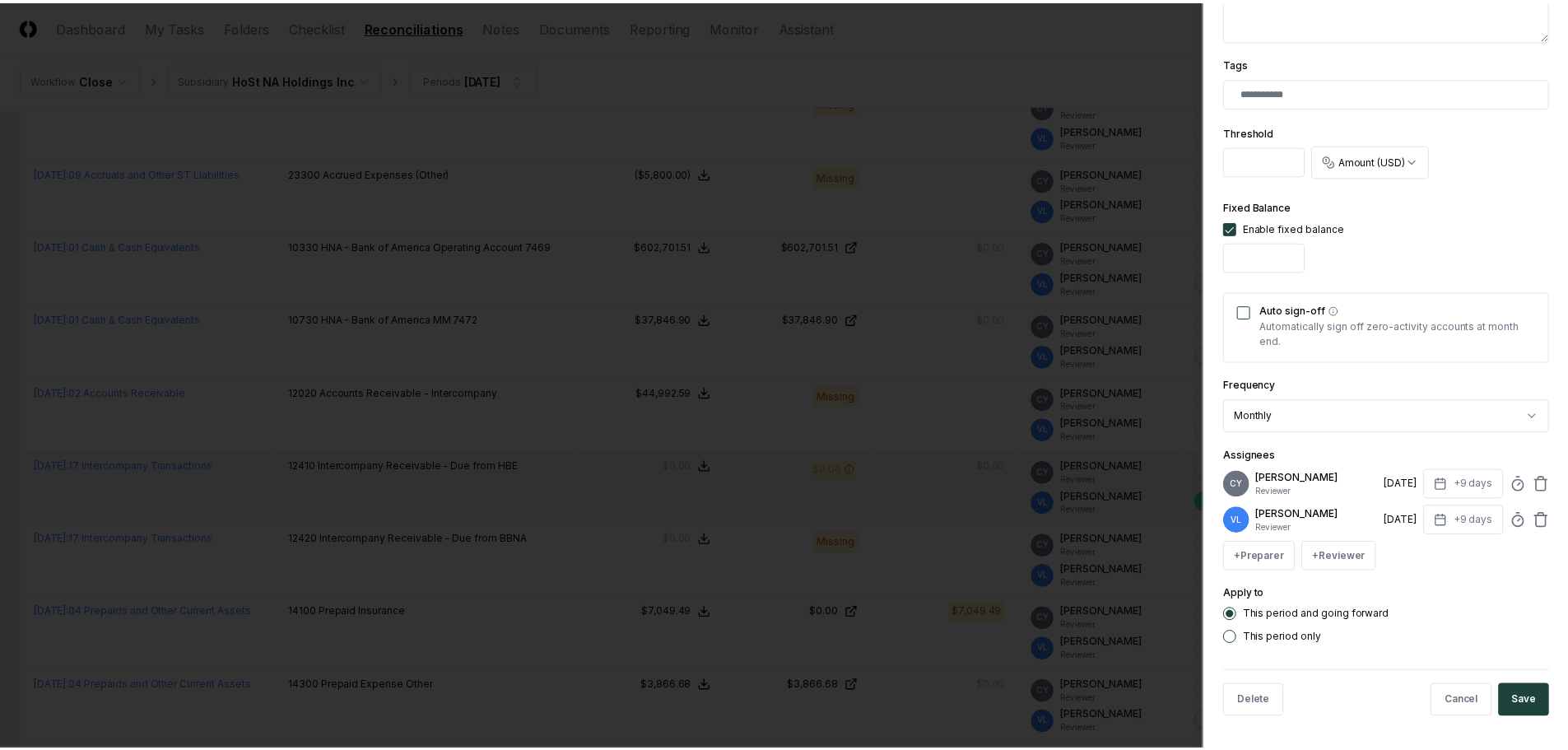
scroll to position [415, 0]
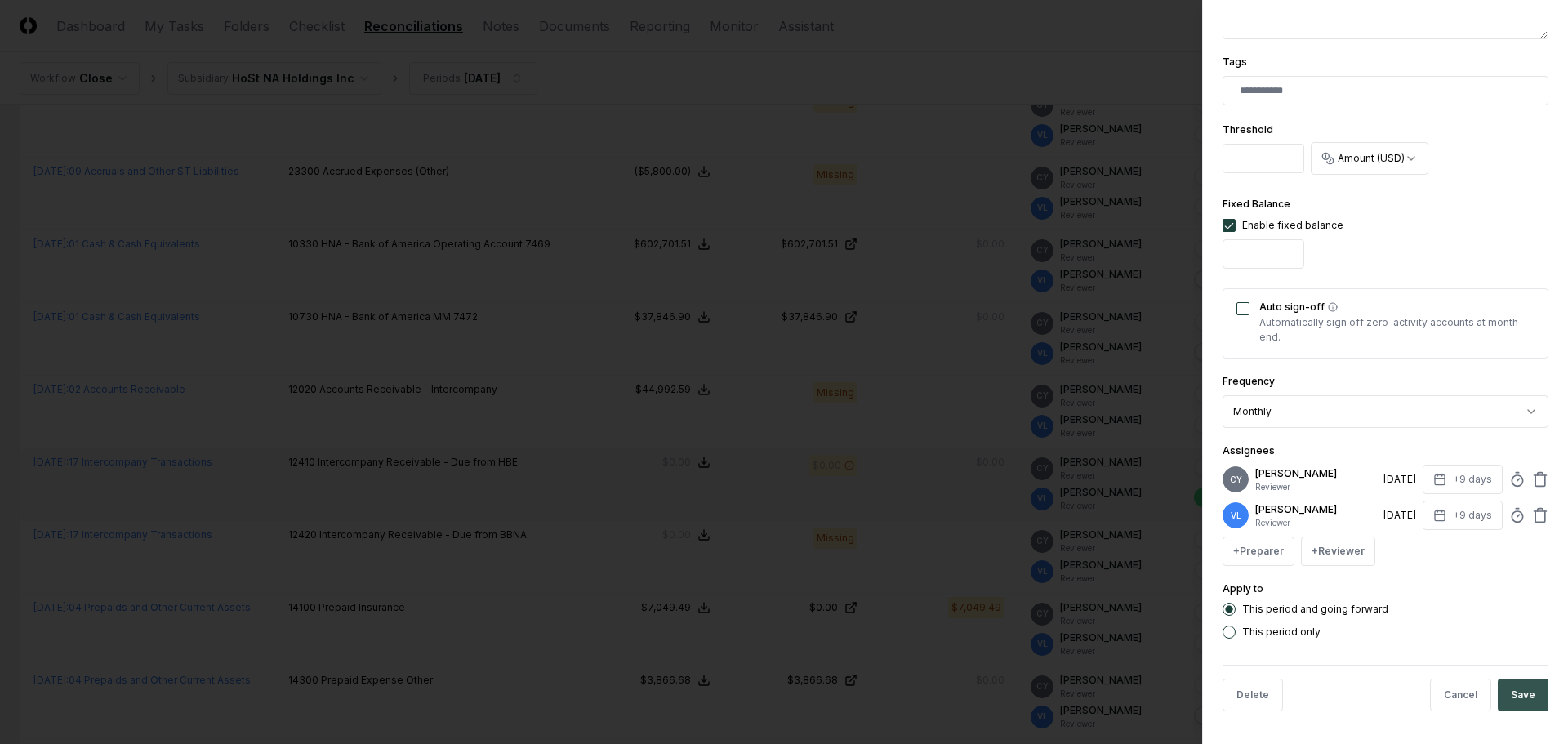
click at [1515, 695] on button "Save" at bounding box center [1523, 696] width 50 height 33
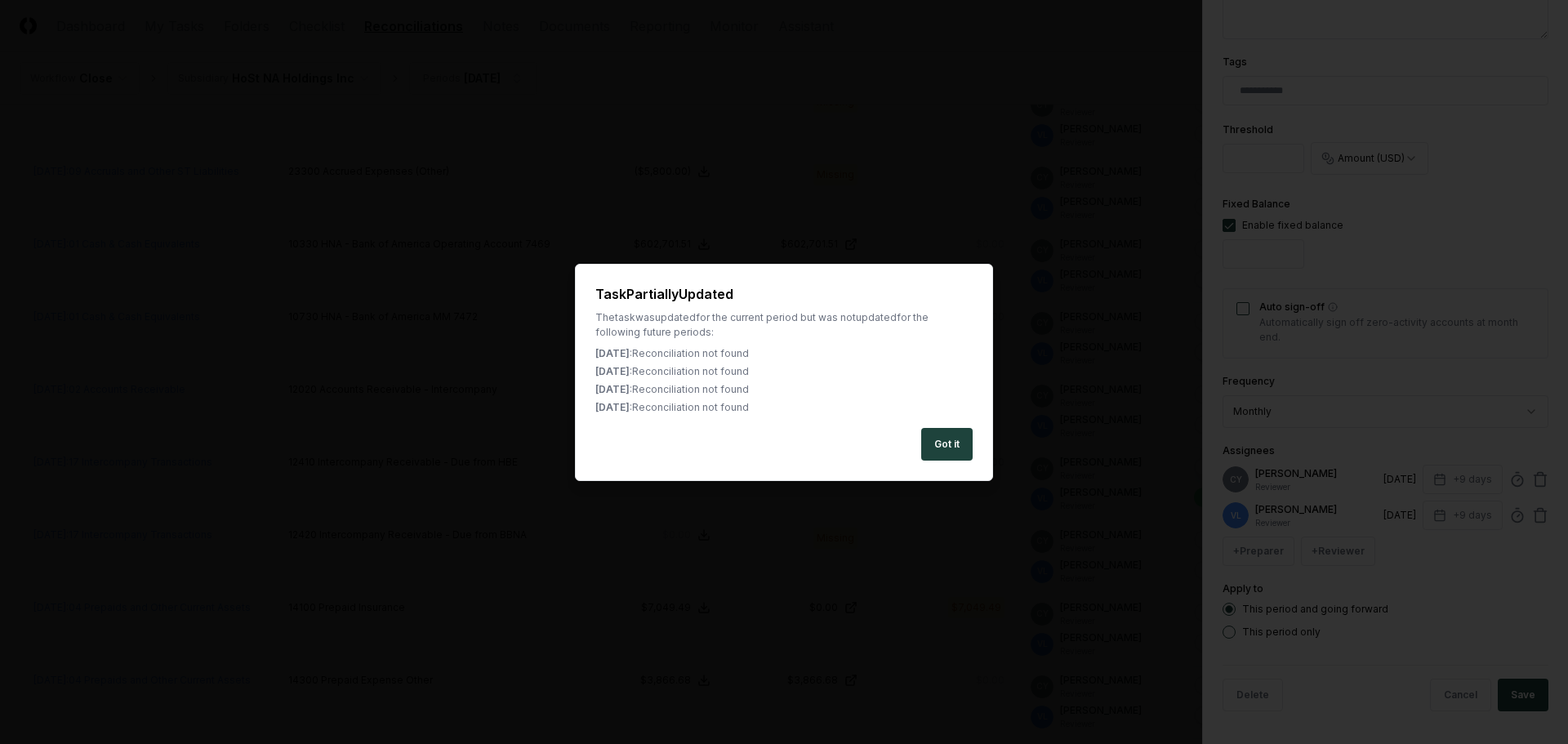
click at [934, 450] on button "Got it" at bounding box center [946, 444] width 51 height 33
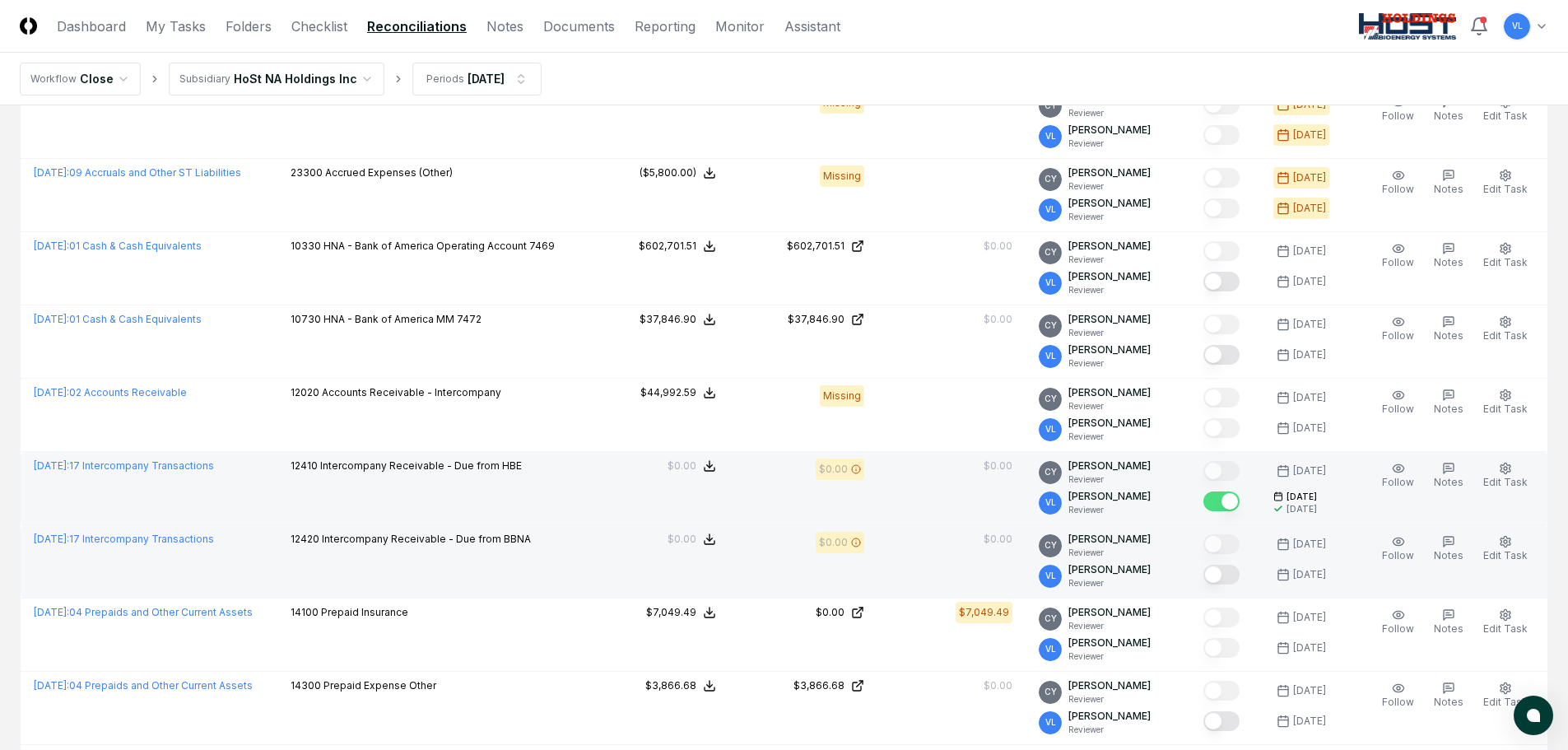
click at [1235, 575] on button "Mark complete" at bounding box center [1221, 574] width 36 height 20
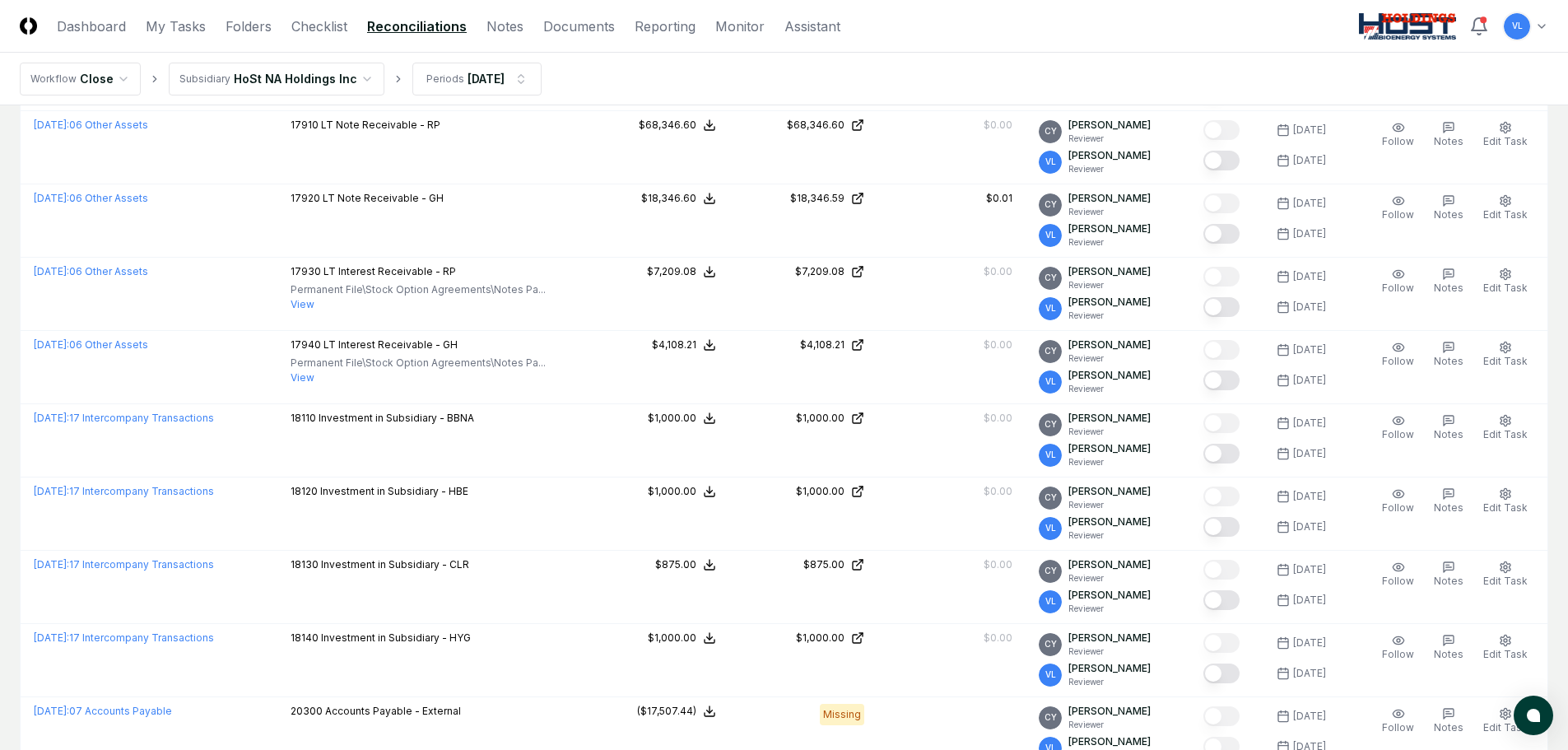
scroll to position [1318, 0]
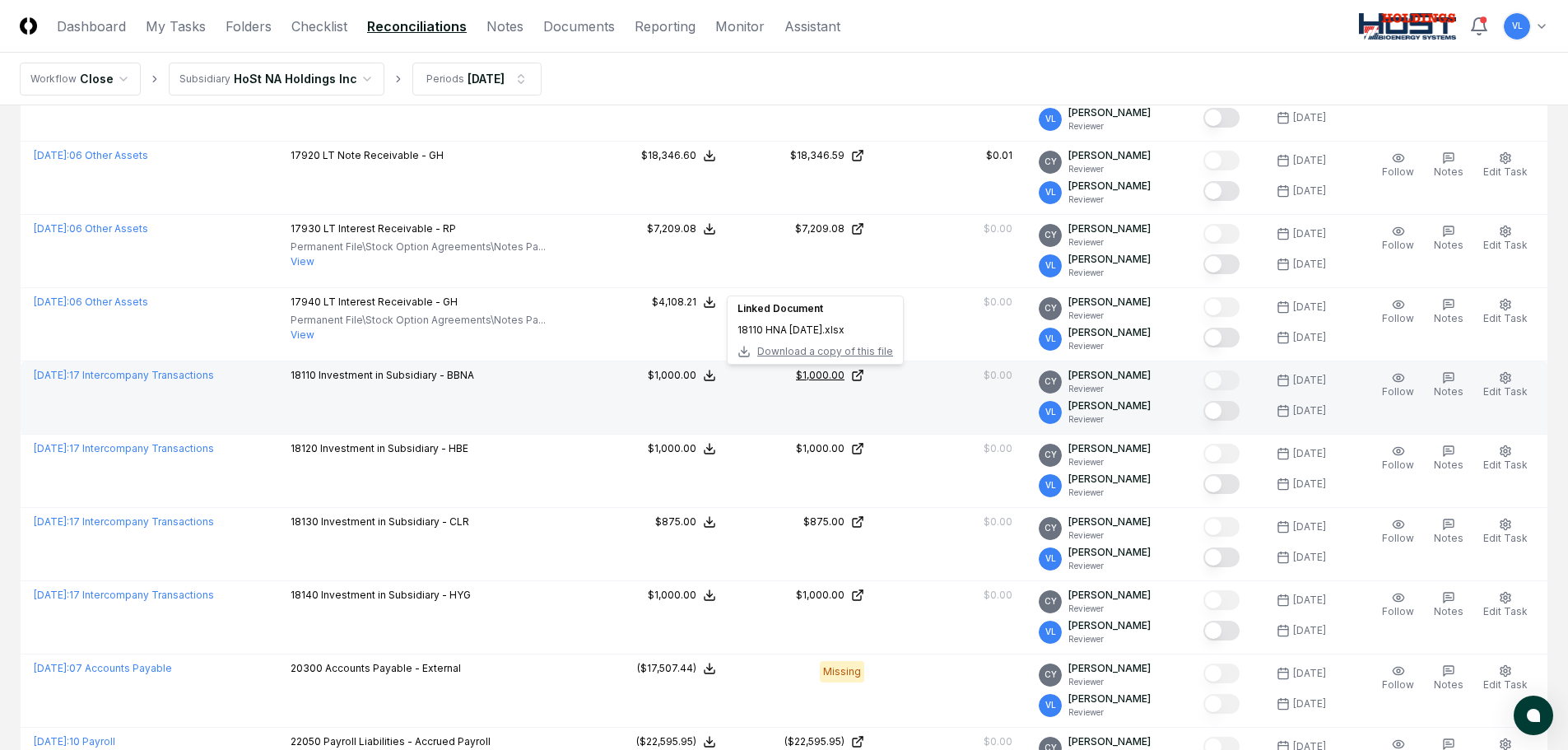
click at [844, 378] on div "$1,000.00" at bounding box center [820, 375] width 49 height 15
click at [1234, 413] on button "Mark complete" at bounding box center [1221, 411] width 36 height 20
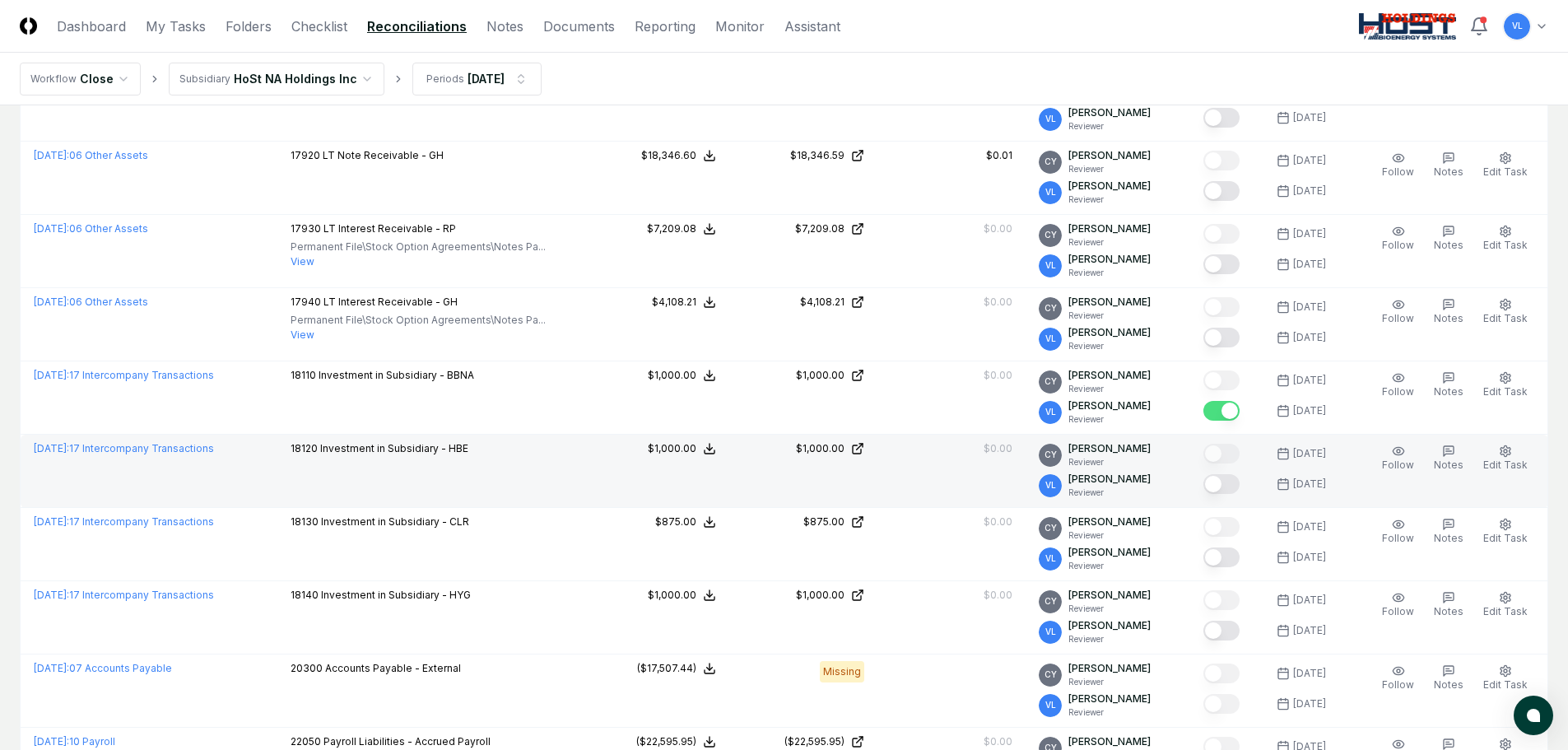
click at [1228, 485] on button "Mark complete" at bounding box center [1221, 484] width 36 height 20
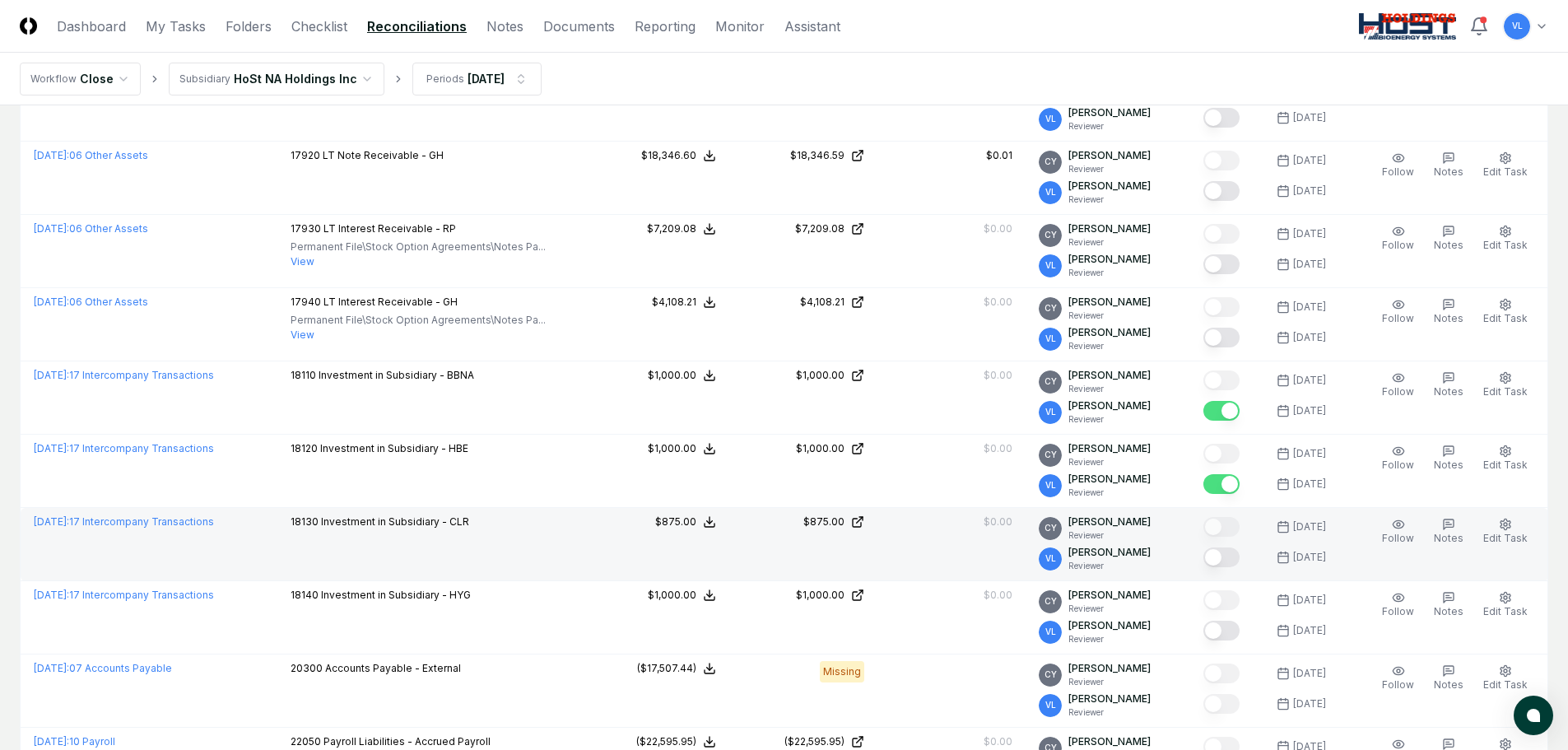
click at [1239, 555] on button "Mark complete" at bounding box center [1221, 557] width 36 height 20
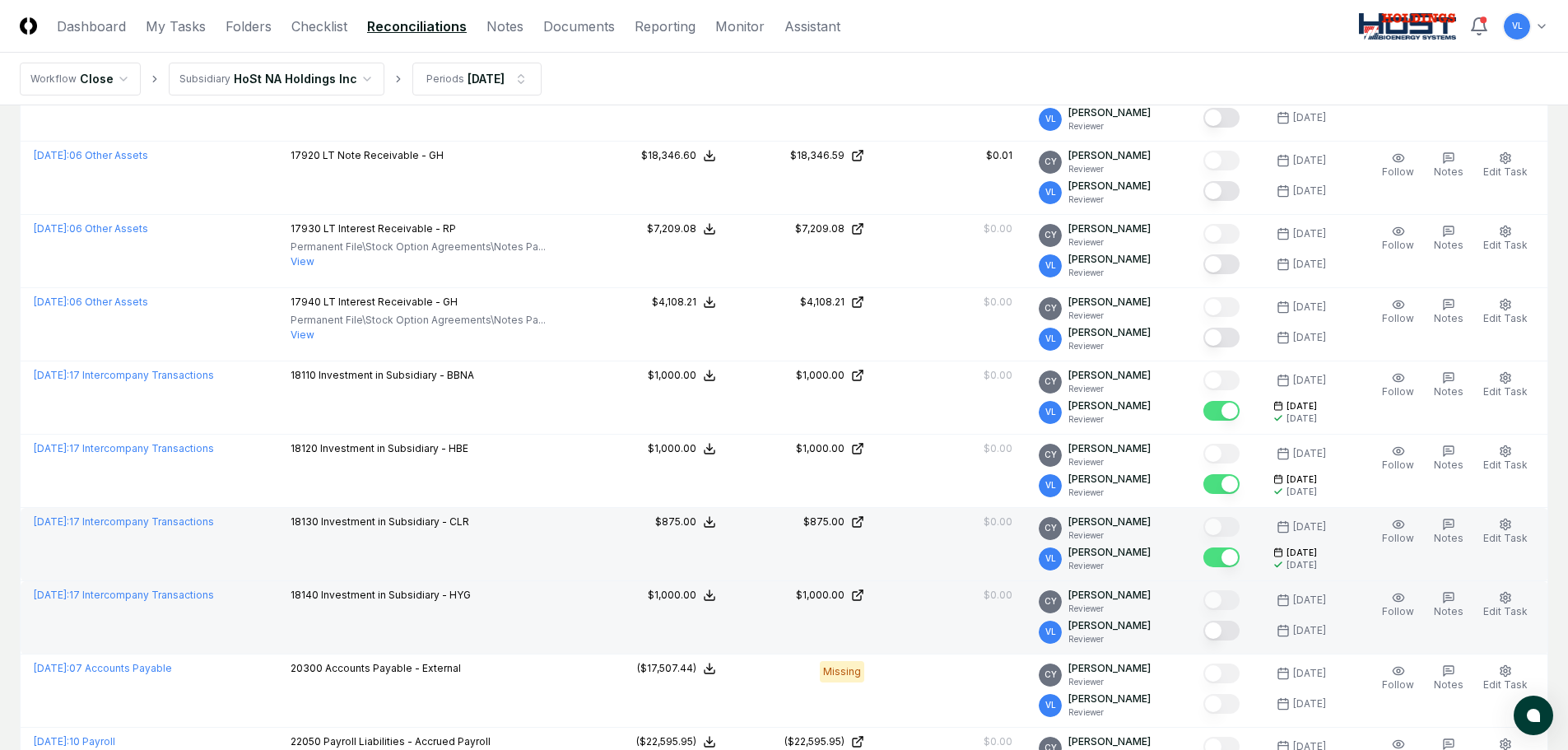
click at [1230, 626] on button "Mark complete" at bounding box center [1221, 631] width 36 height 20
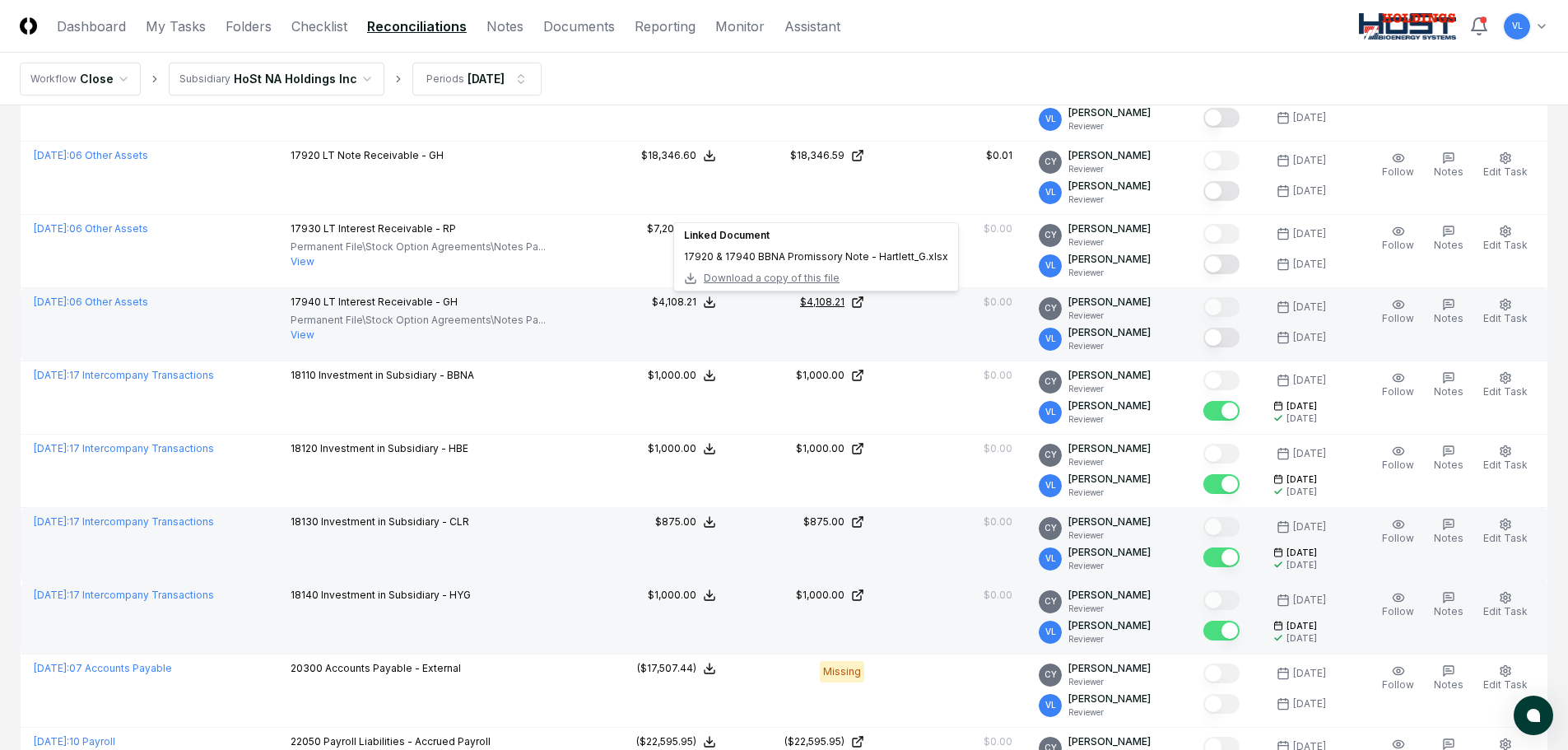
click at [841, 303] on div "$4,108.21" at bounding box center [823, 301] width 45 height 15
click at [1457, 311] on button "Notes" at bounding box center [1448, 311] width 36 height 34
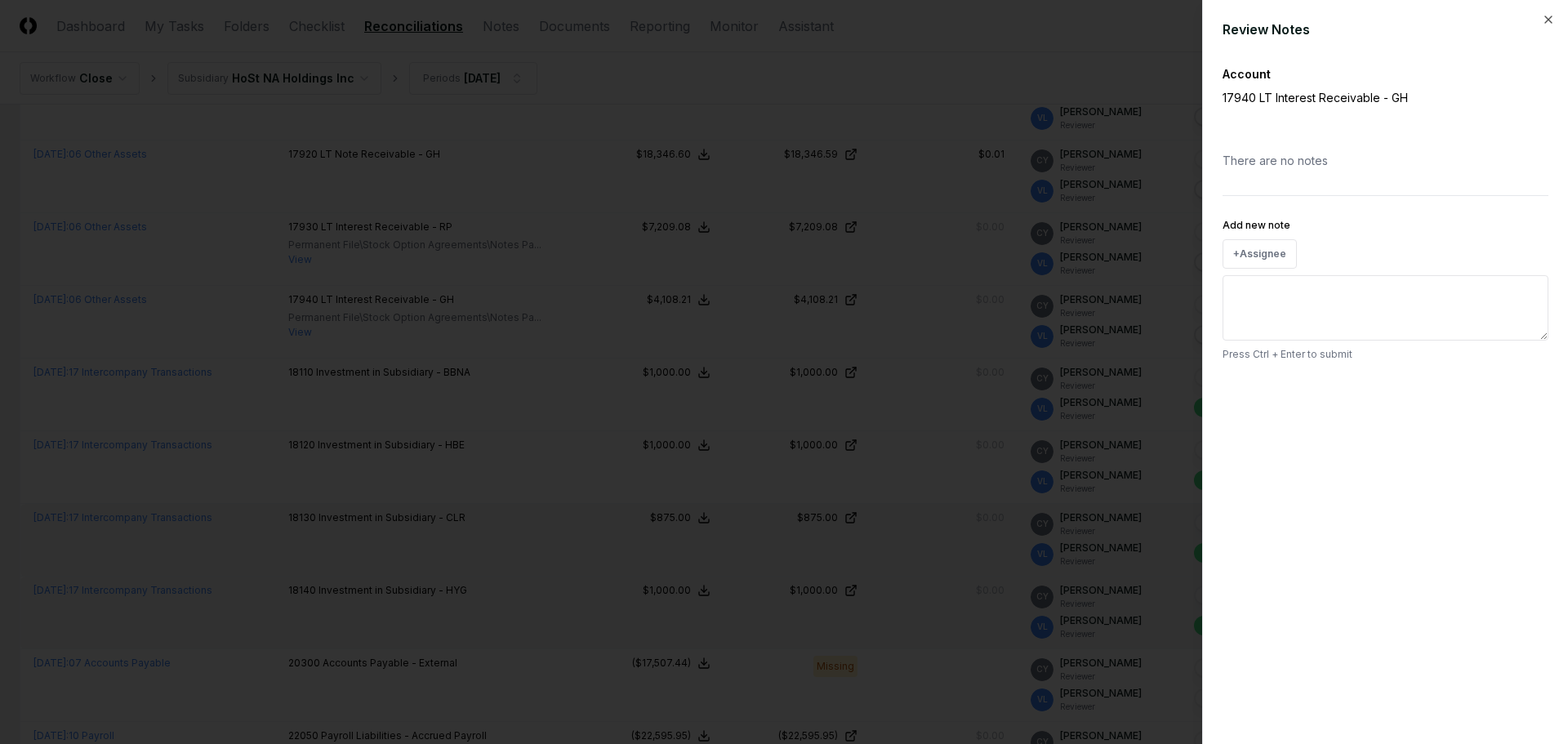
click at [1328, 299] on textarea "Add new note" at bounding box center [1385, 309] width 326 height 66
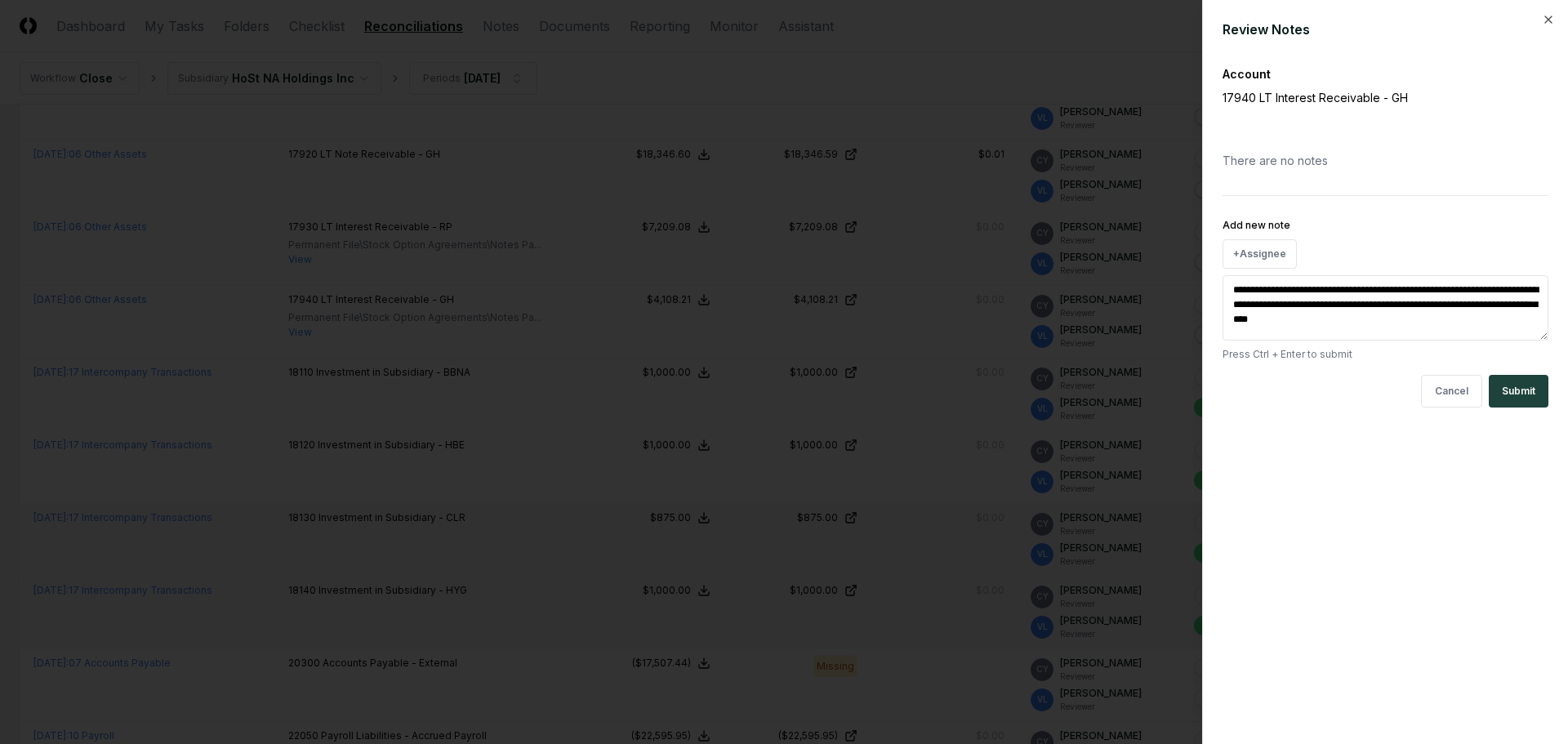
click at [1424, 291] on textarea "**********" at bounding box center [1385, 309] width 326 height 66
click at [1380, 321] on textarea "**********" at bounding box center [1385, 309] width 326 height 66
click at [1378, 321] on textarea "**********" at bounding box center [1385, 309] width 326 height 66
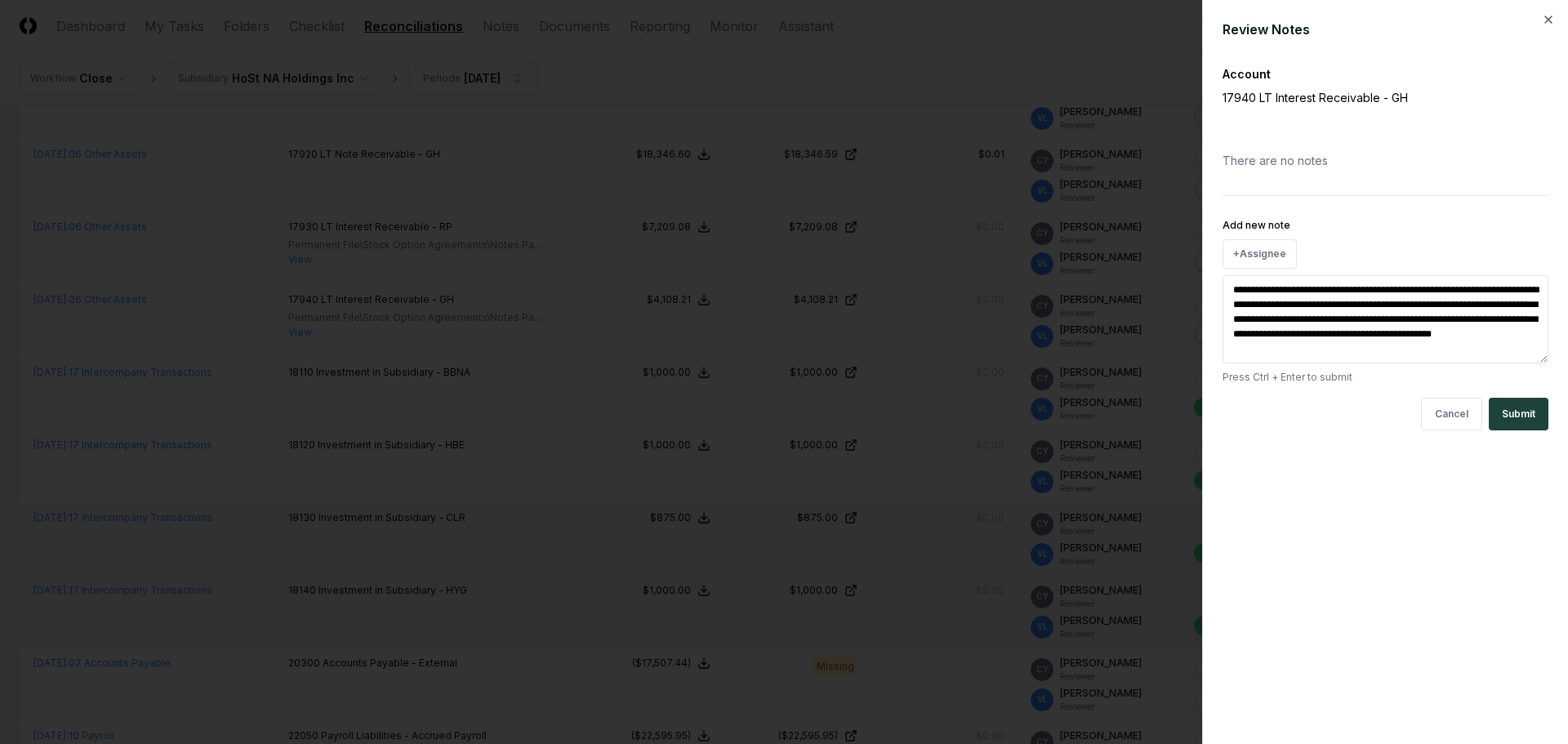
click at [1502, 319] on textarea "**********" at bounding box center [1385, 319] width 326 height 88
click at [1524, 335] on textarea "**********" at bounding box center [1385, 319] width 326 height 88
type textarea "**********"
click at [1508, 416] on button "Submit" at bounding box center [1519, 414] width 60 height 33
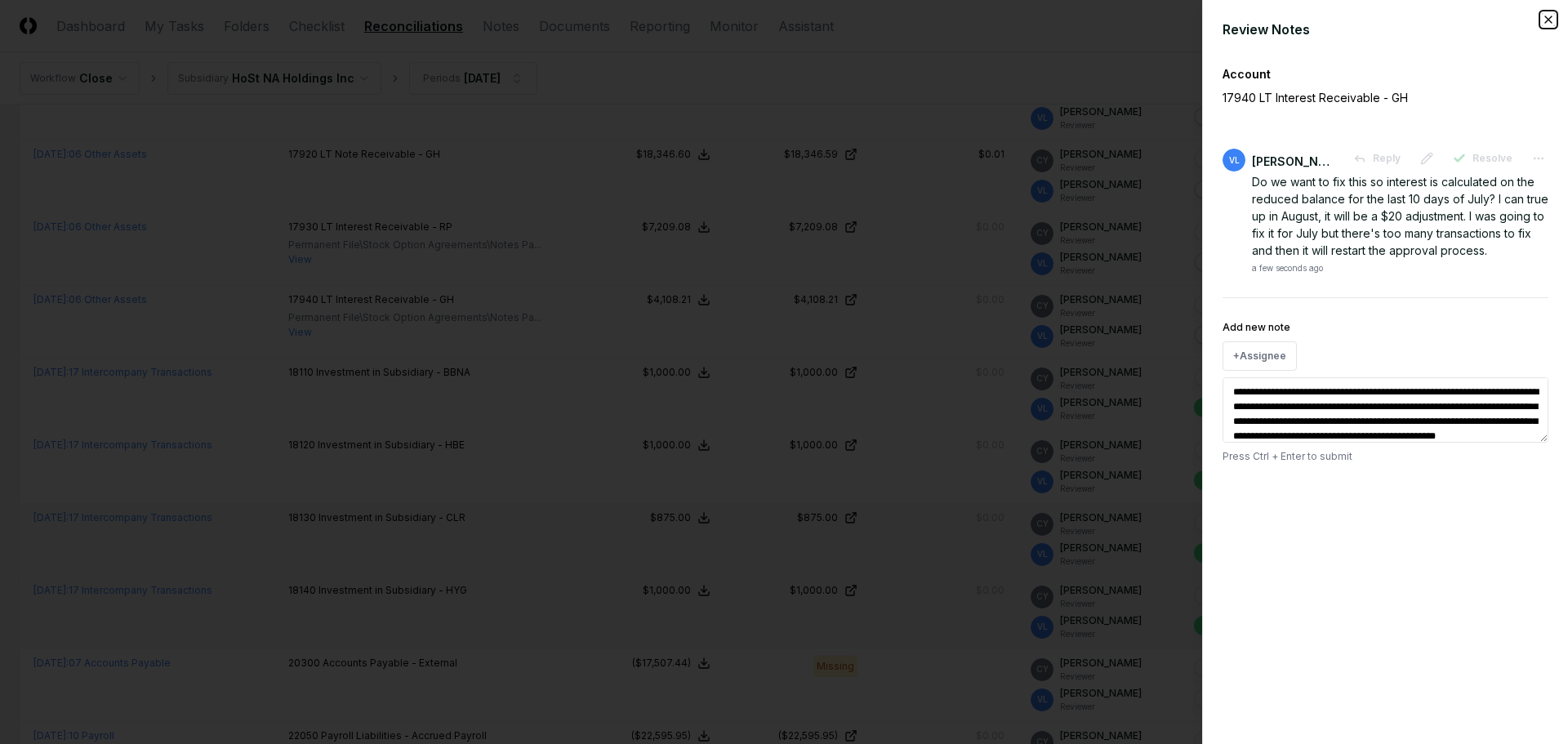
click at [1547, 17] on icon "button" at bounding box center [1549, 20] width 14 height 14
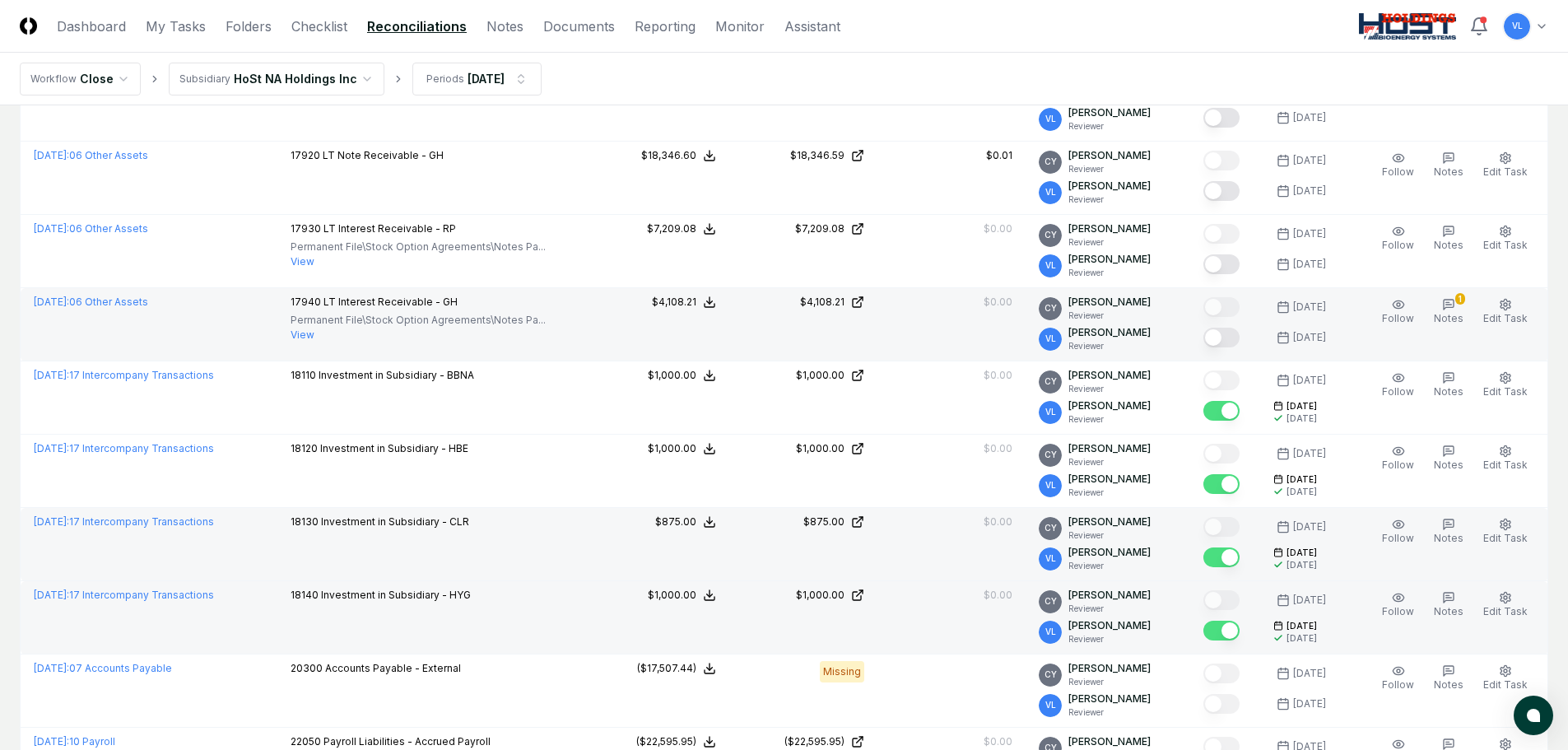
click at [1229, 337] on button "Mark complete" at bounding box center [1221, 337] width 36 height 20
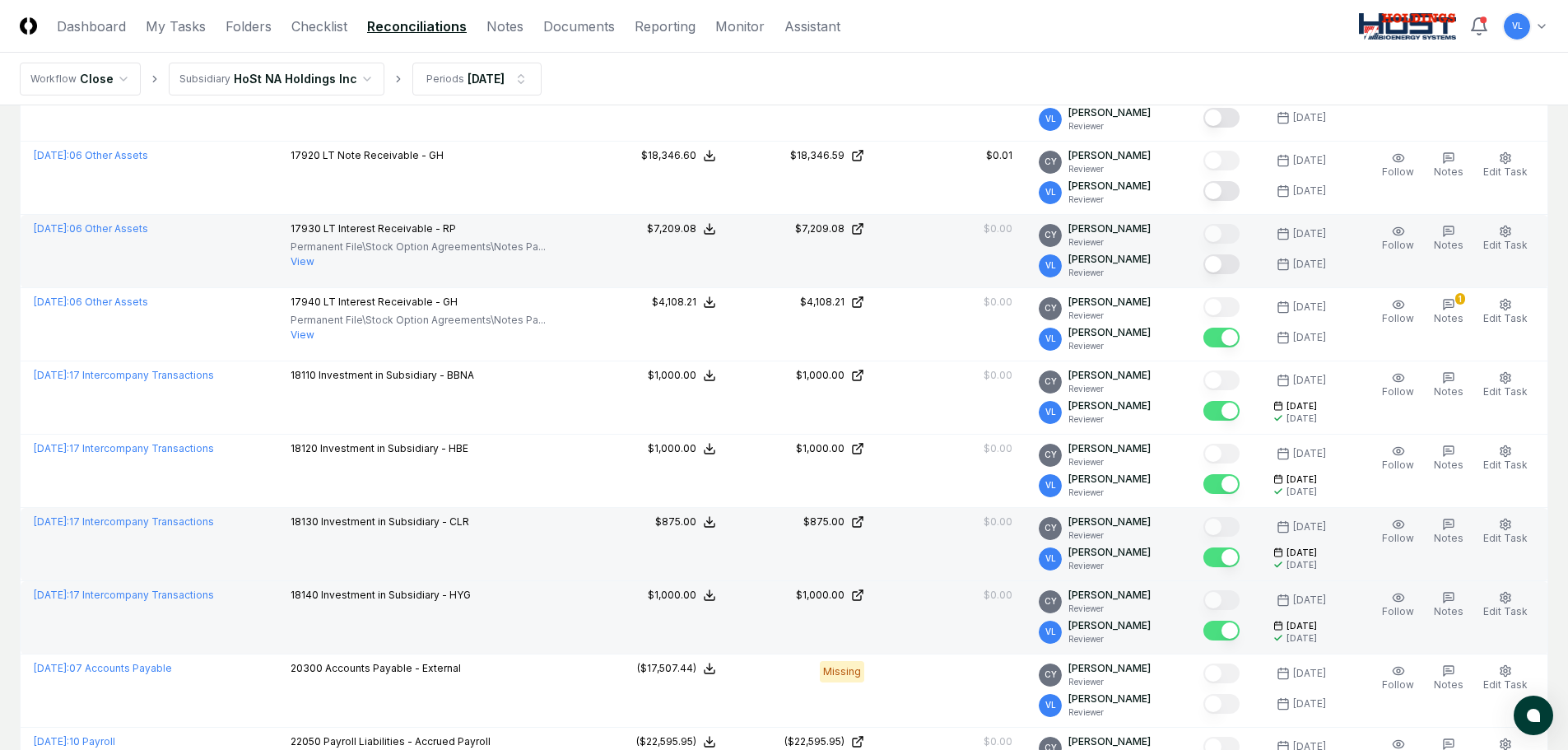
click at [1233, 261] on button "Mark complete" at bounding box center [1221, 264] width 36 height 20
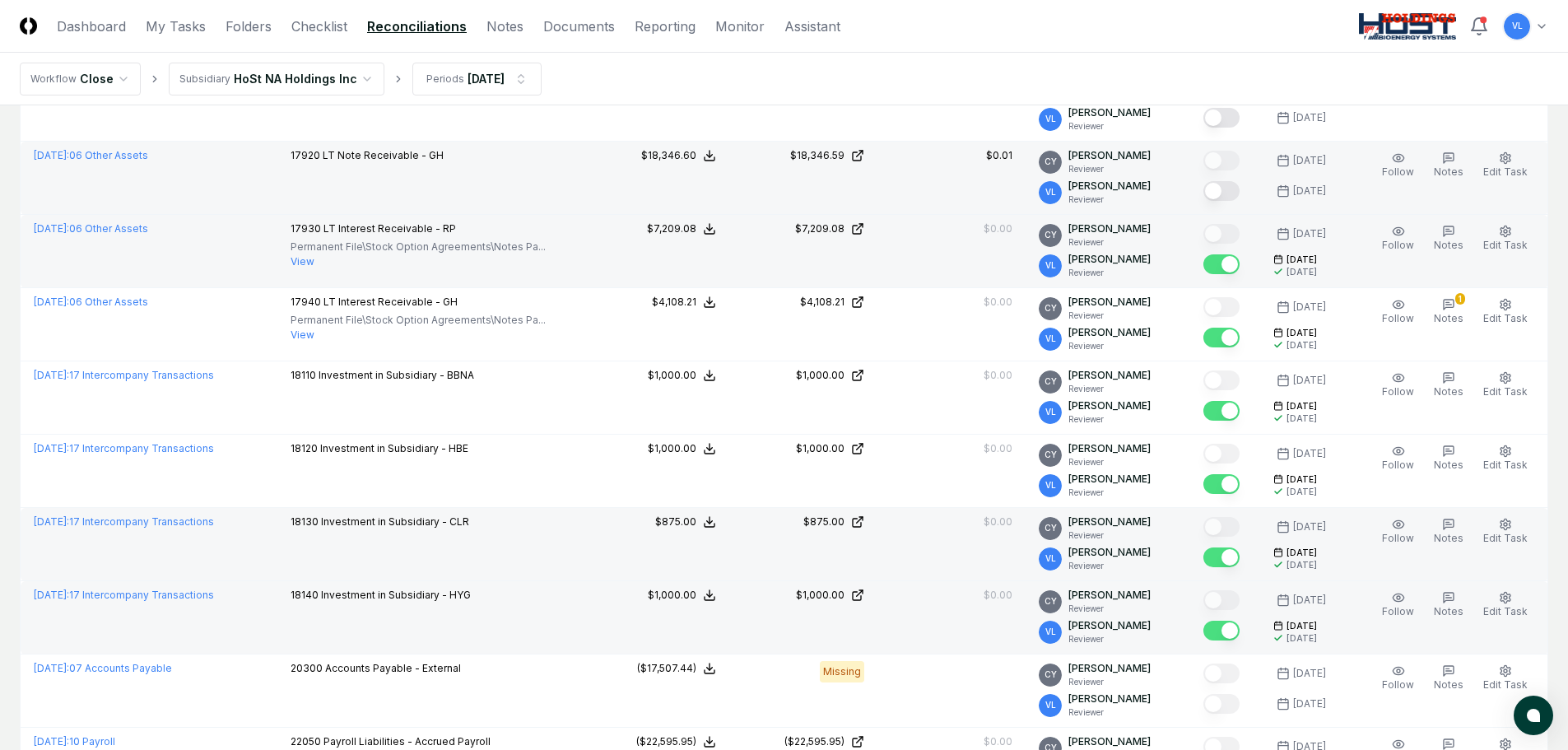
click at [1232, 185] on button "Mark complete" at bounding box center [1221, 191] width 36 height 20
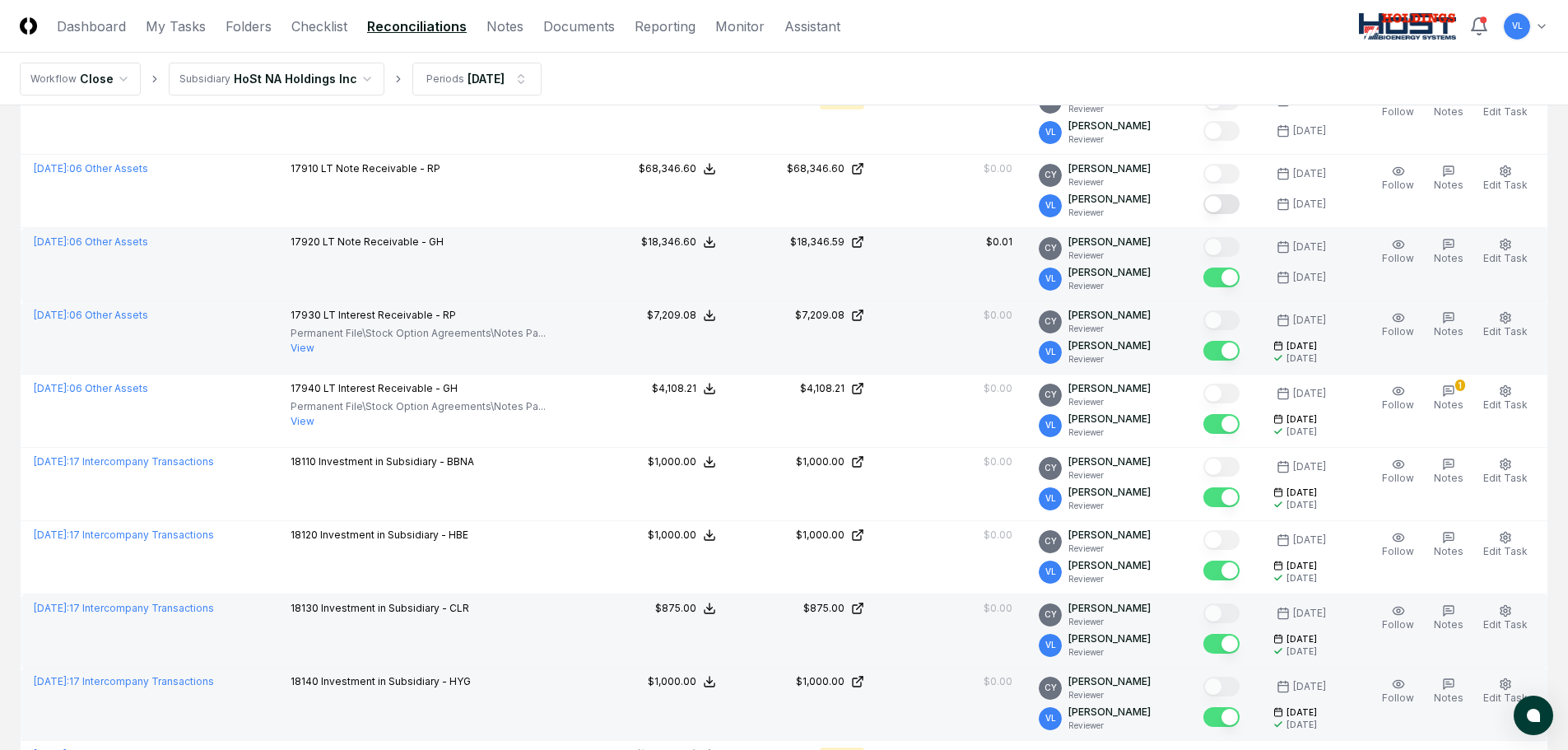
scroll to position [1153, 0]
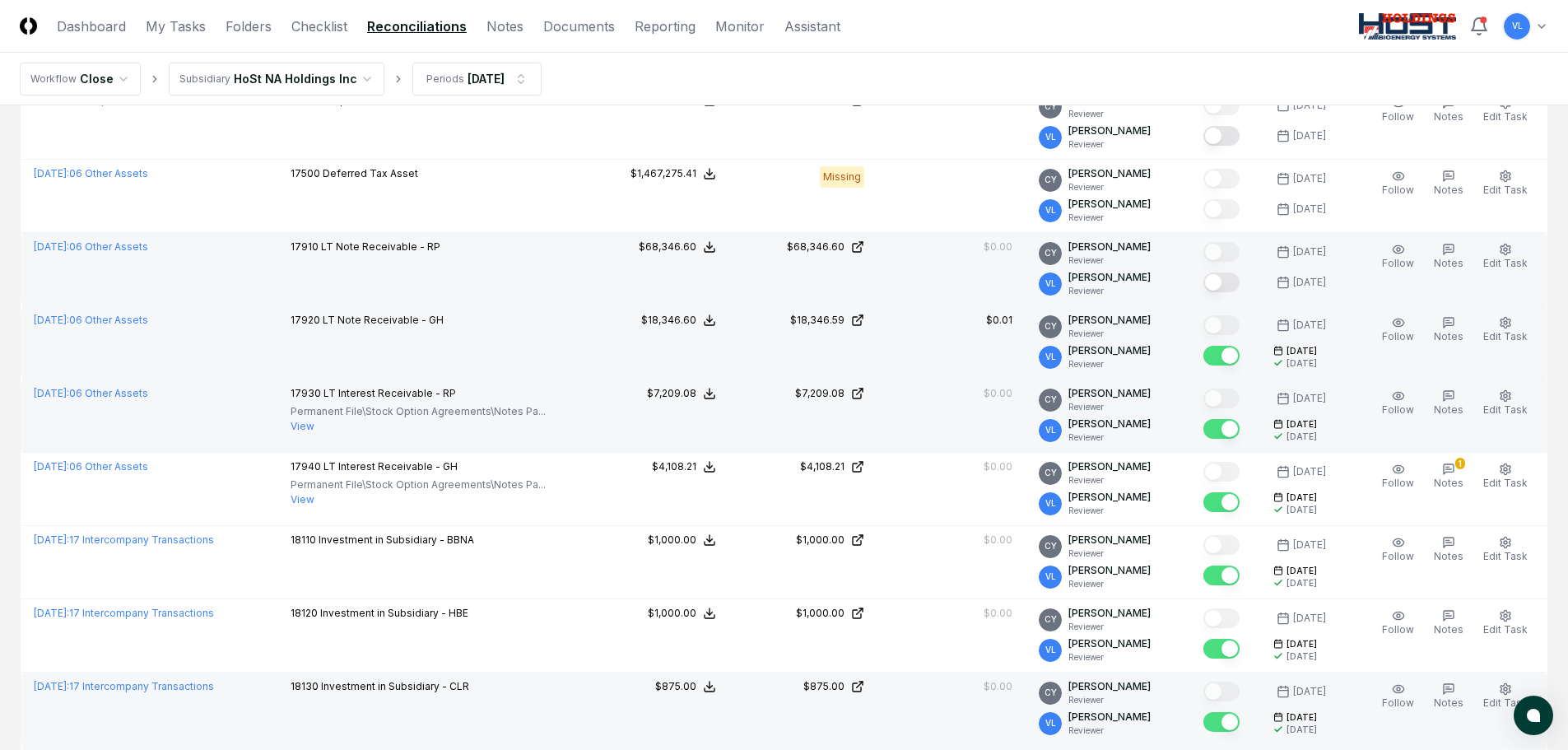
click at [1236, 281] on button "Mark complete" at bounding box center [1221, 282] width 36 height 20
click at [833, 390] on div "$7,209.08" at bounding box center [820, 393] width 50 height 15
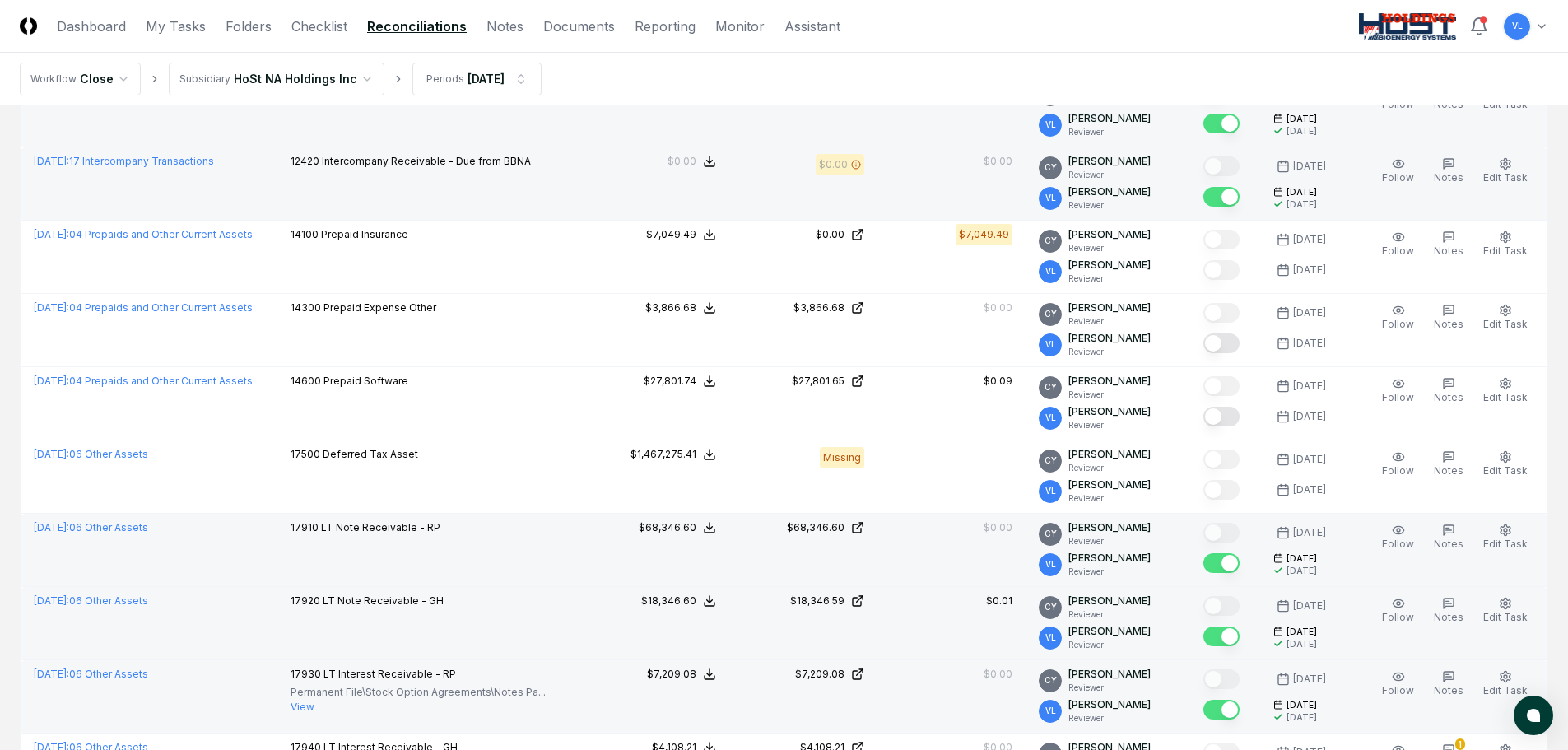
scroll to position [823, 0]
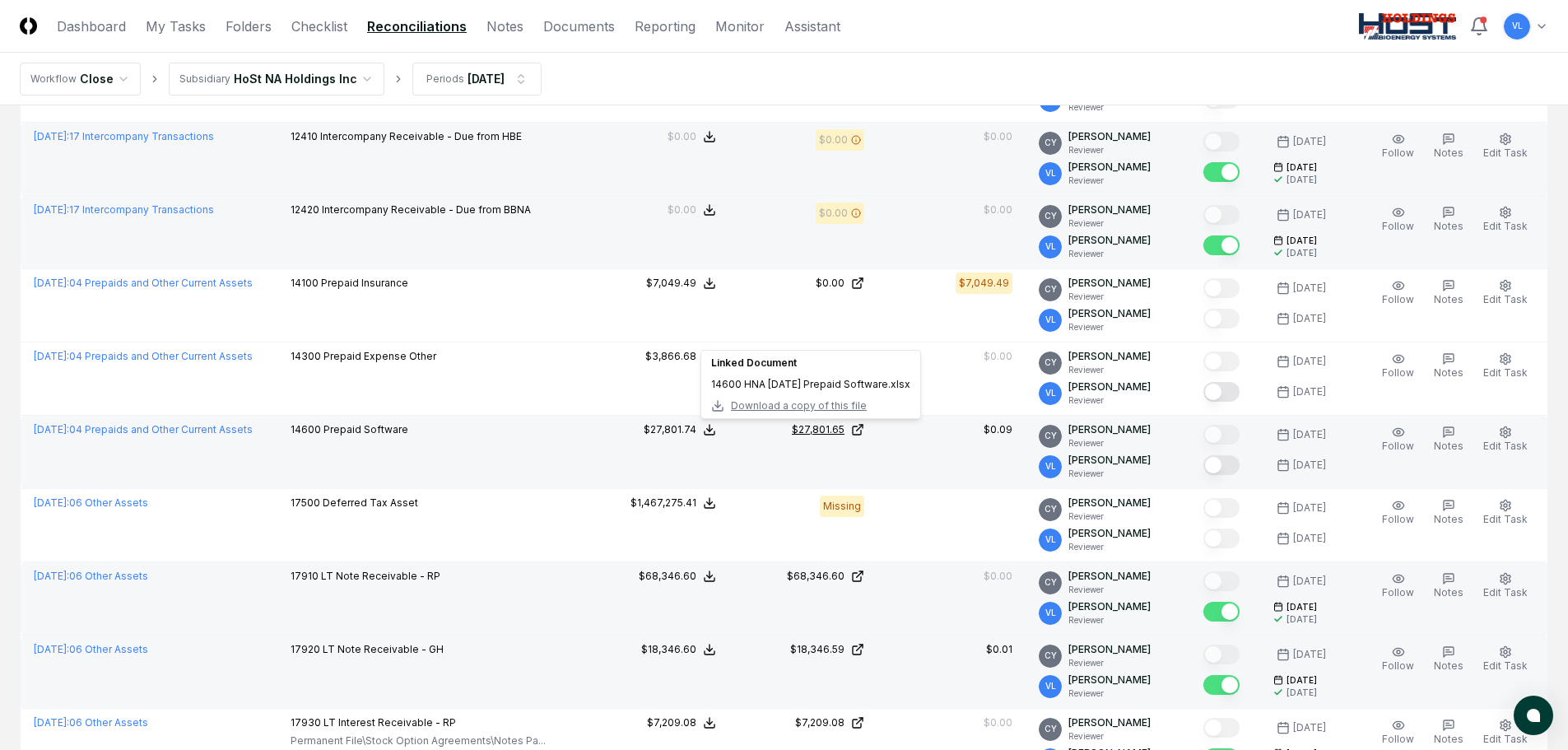
click at [822, 428] on div "$27,801.65" at bounding box center [818, 429] width 53 height 15
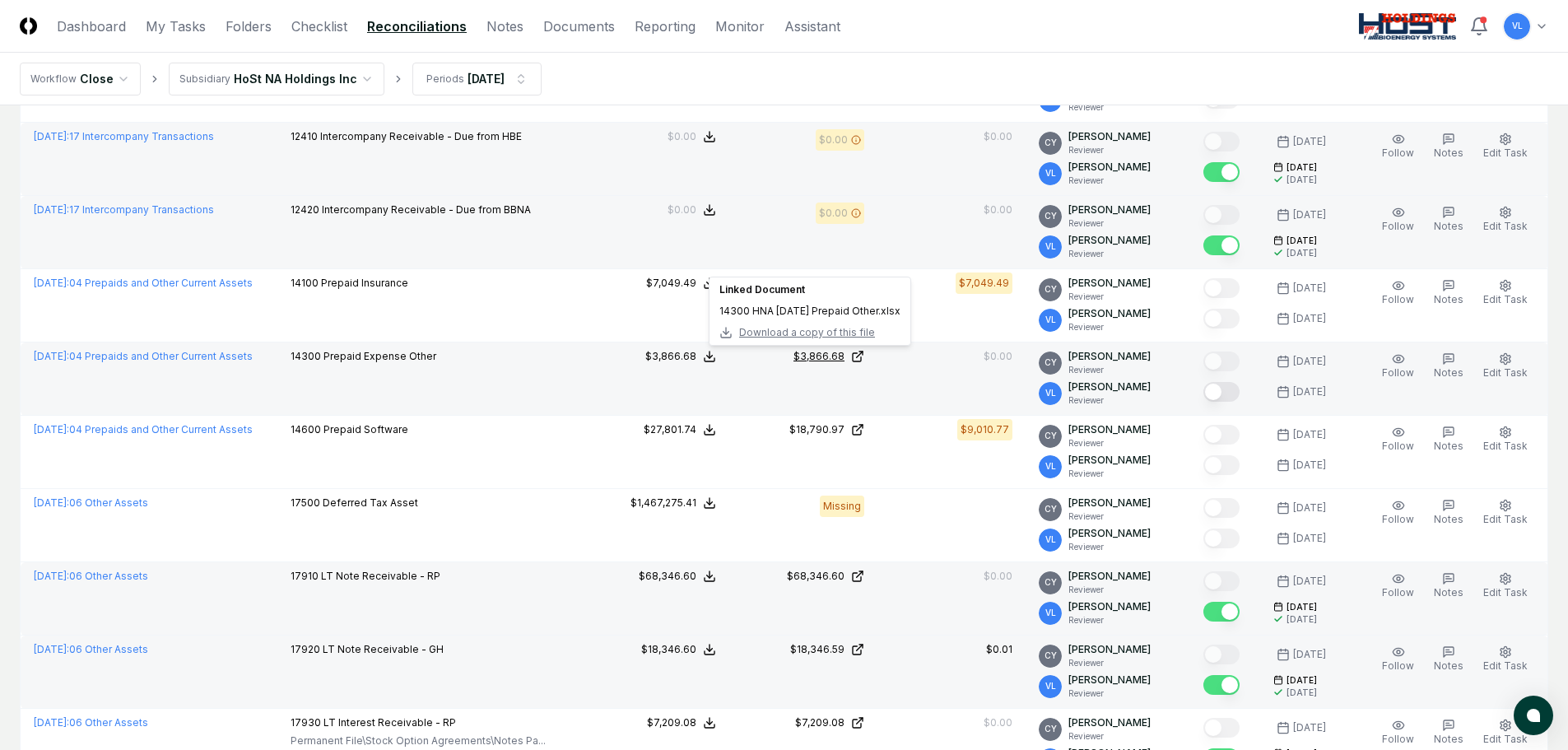
click at [864, 355] on icon at bounding box center [858, 357] width 14 height 14
click at [861, 353] on icon at bounding box center [857, 357] width 8 height 8
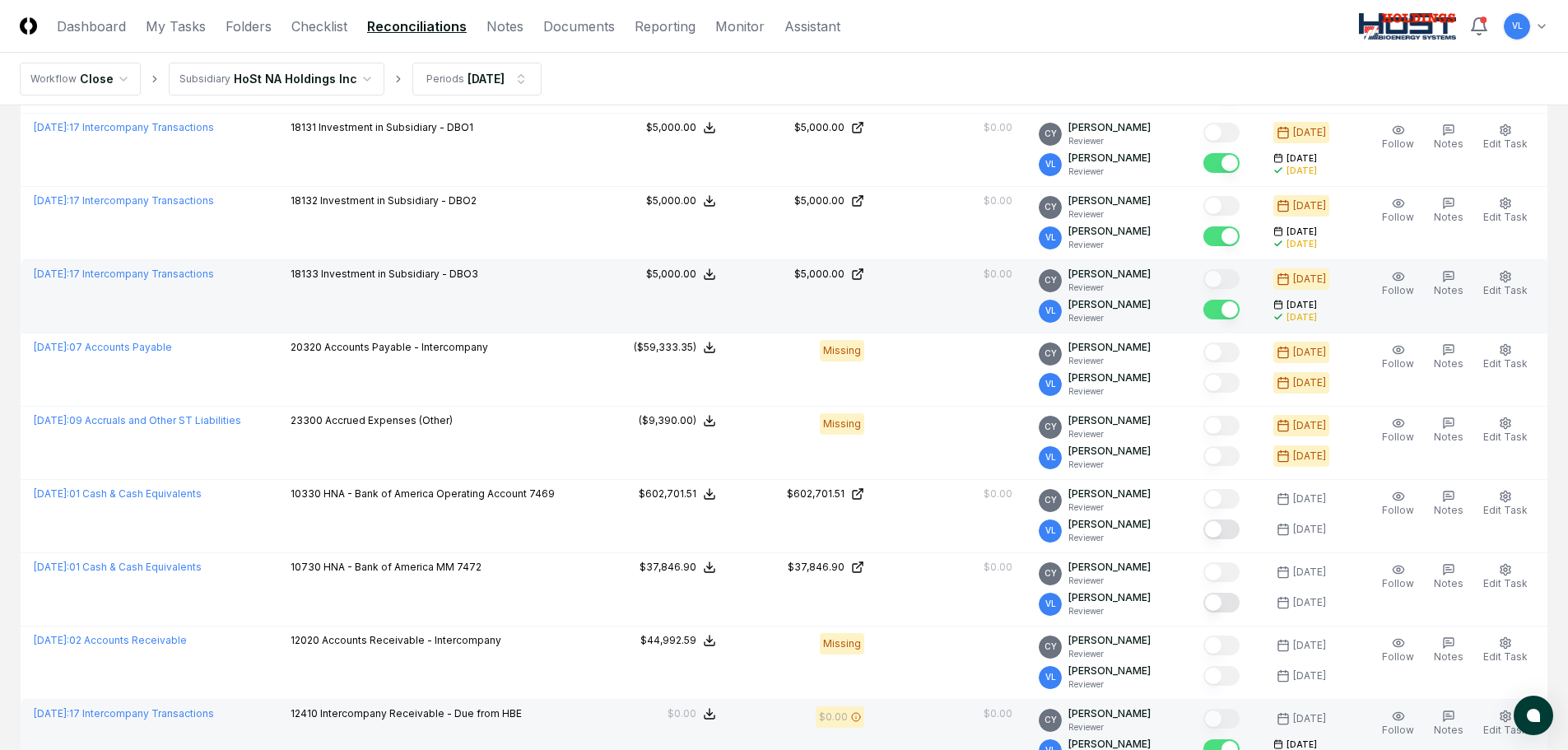
scroll to position [247, 0]
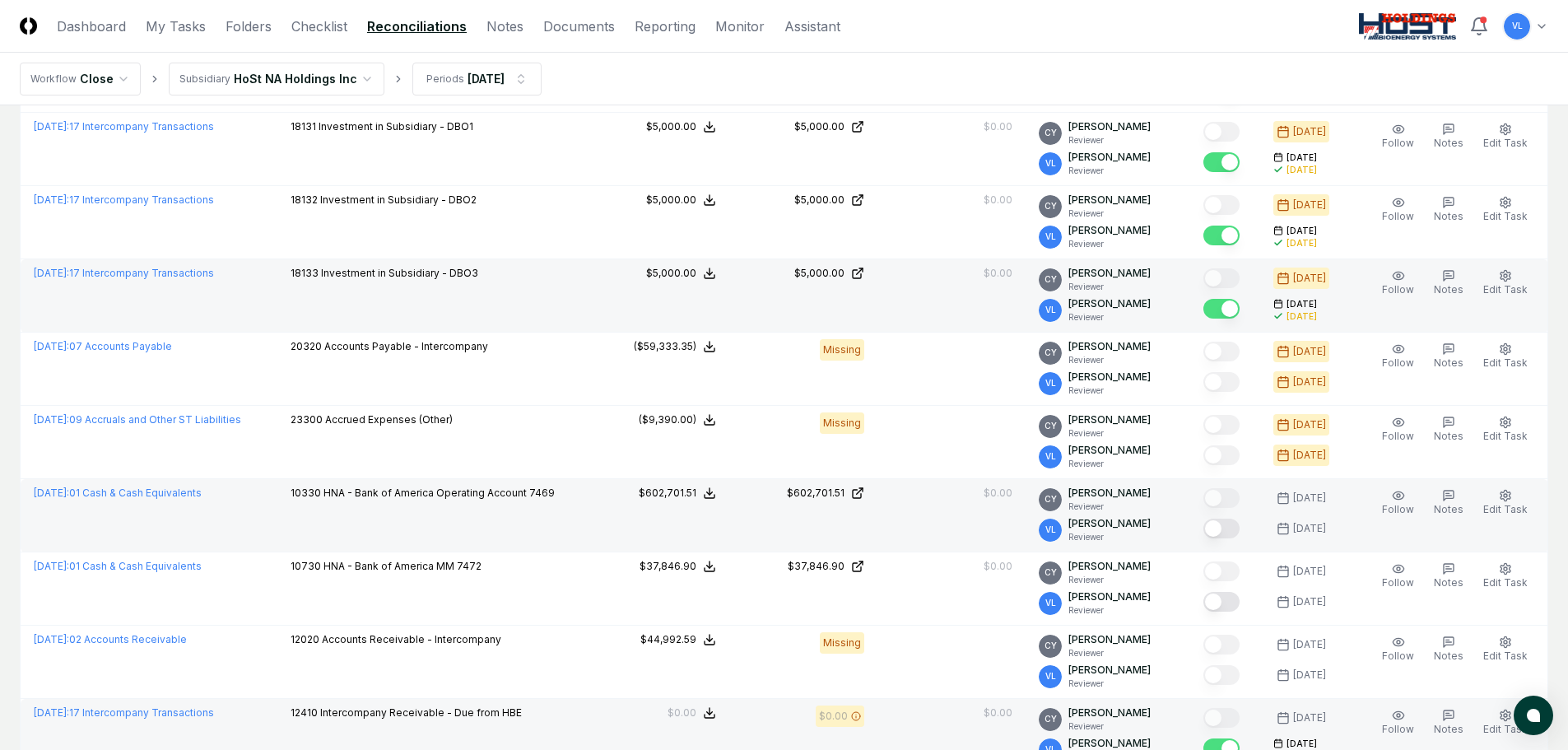
click at [1232, 533] on button "Mark complete" at bounding box center [1221, 529] width 36 height 20
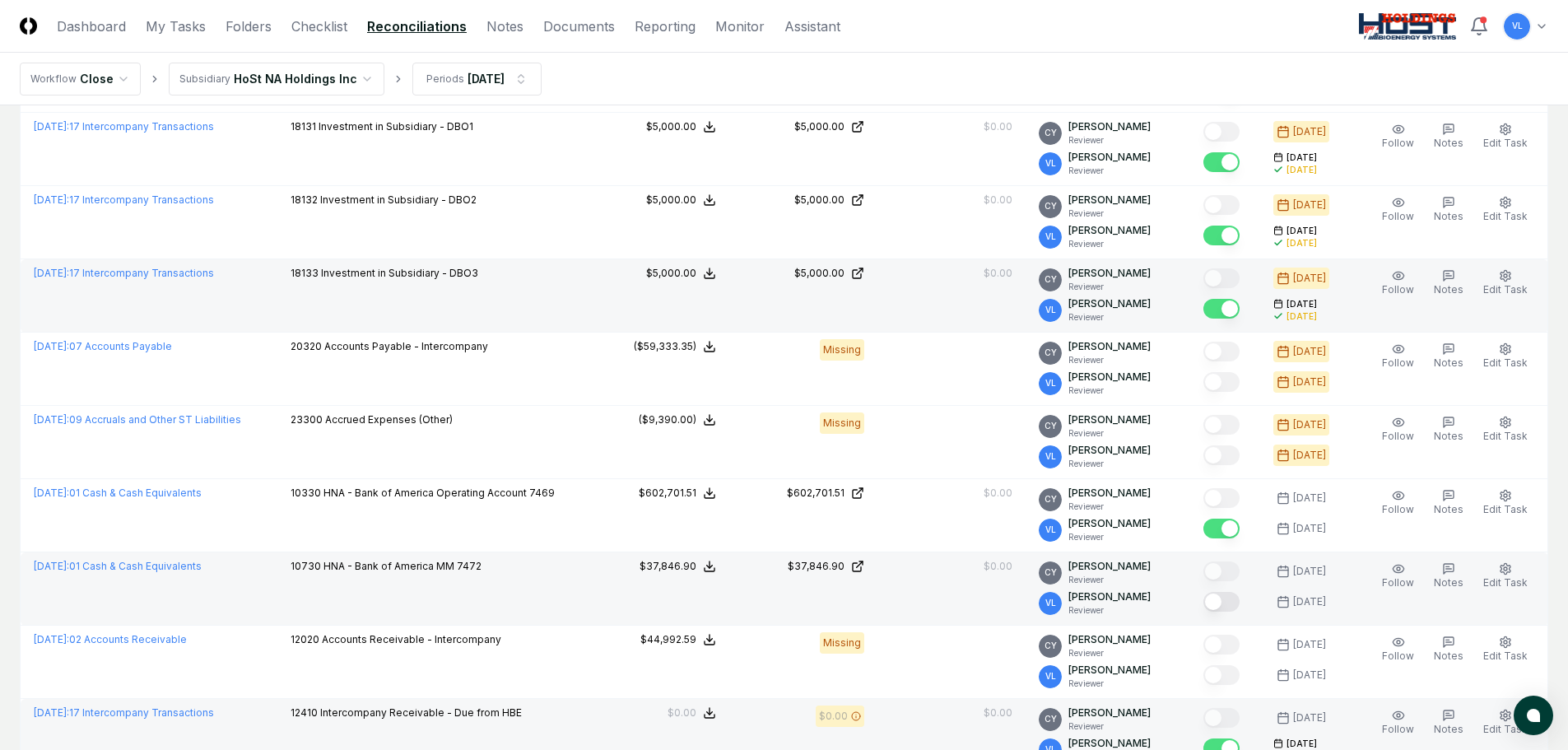
click at [1235, 603] on button "Mark complete" at bounding box center [1221, 602] width 36 height 20
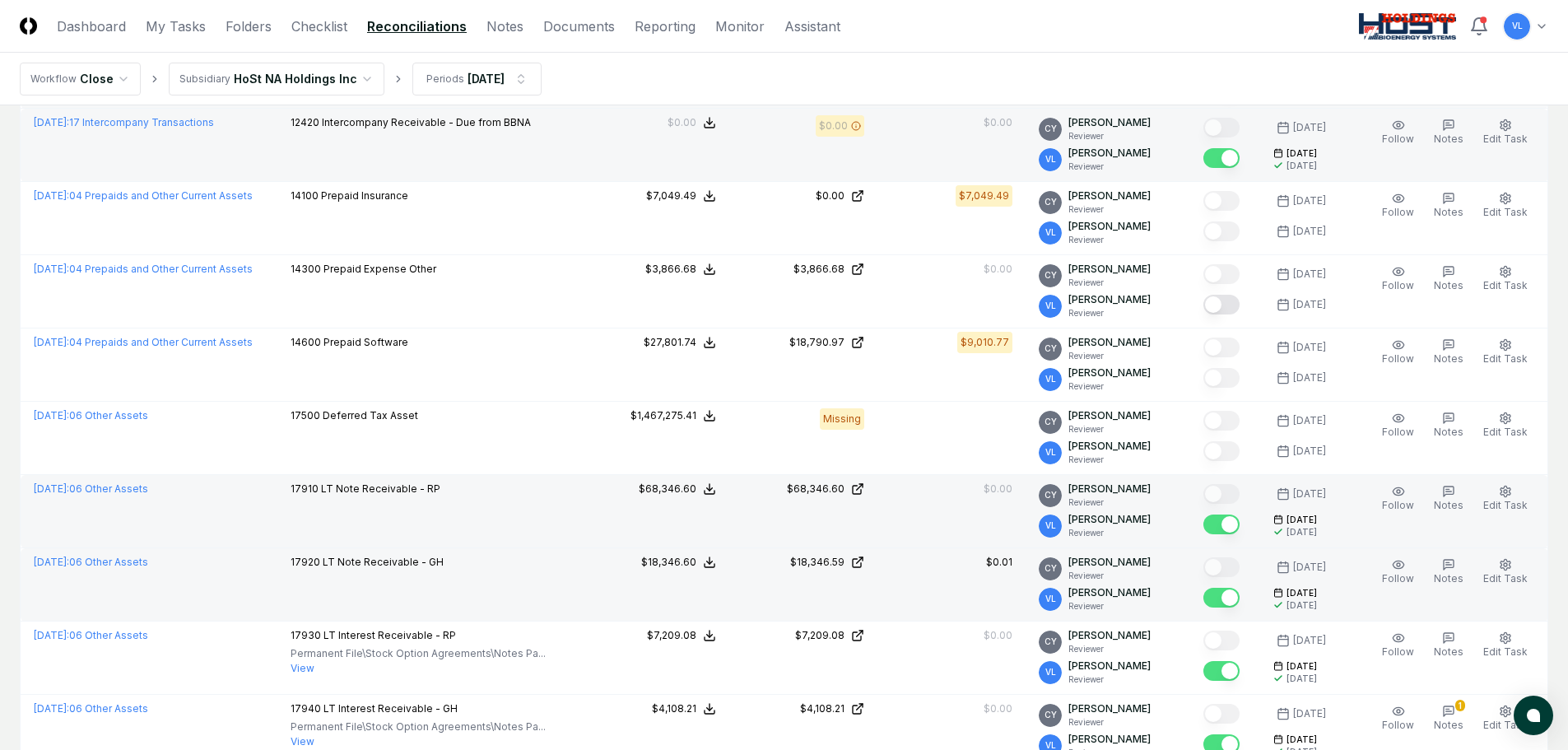
scroll to position [906, 0]
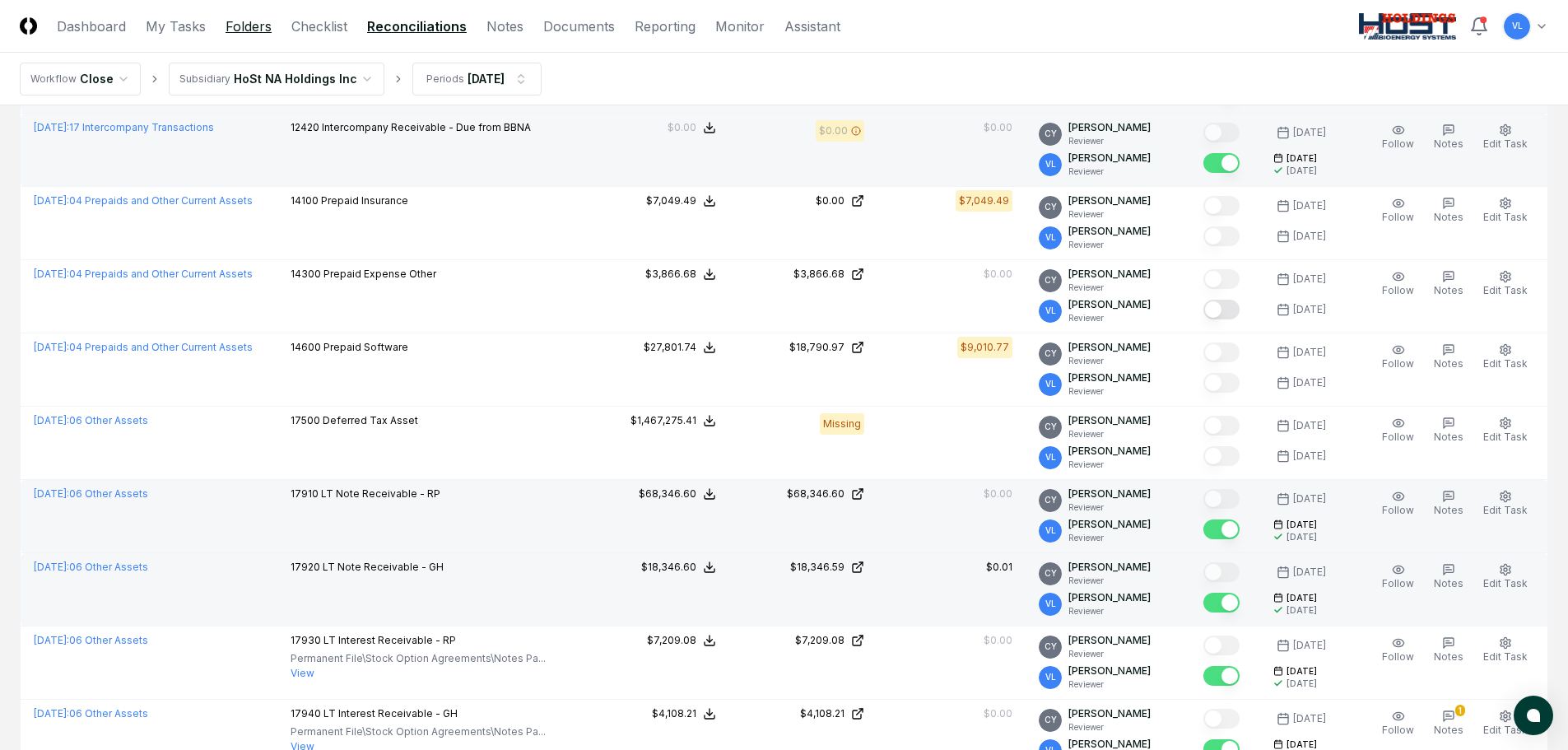
click at [256, 28] on link "Folders" at bounding box center [248, 26] width 46 height 20
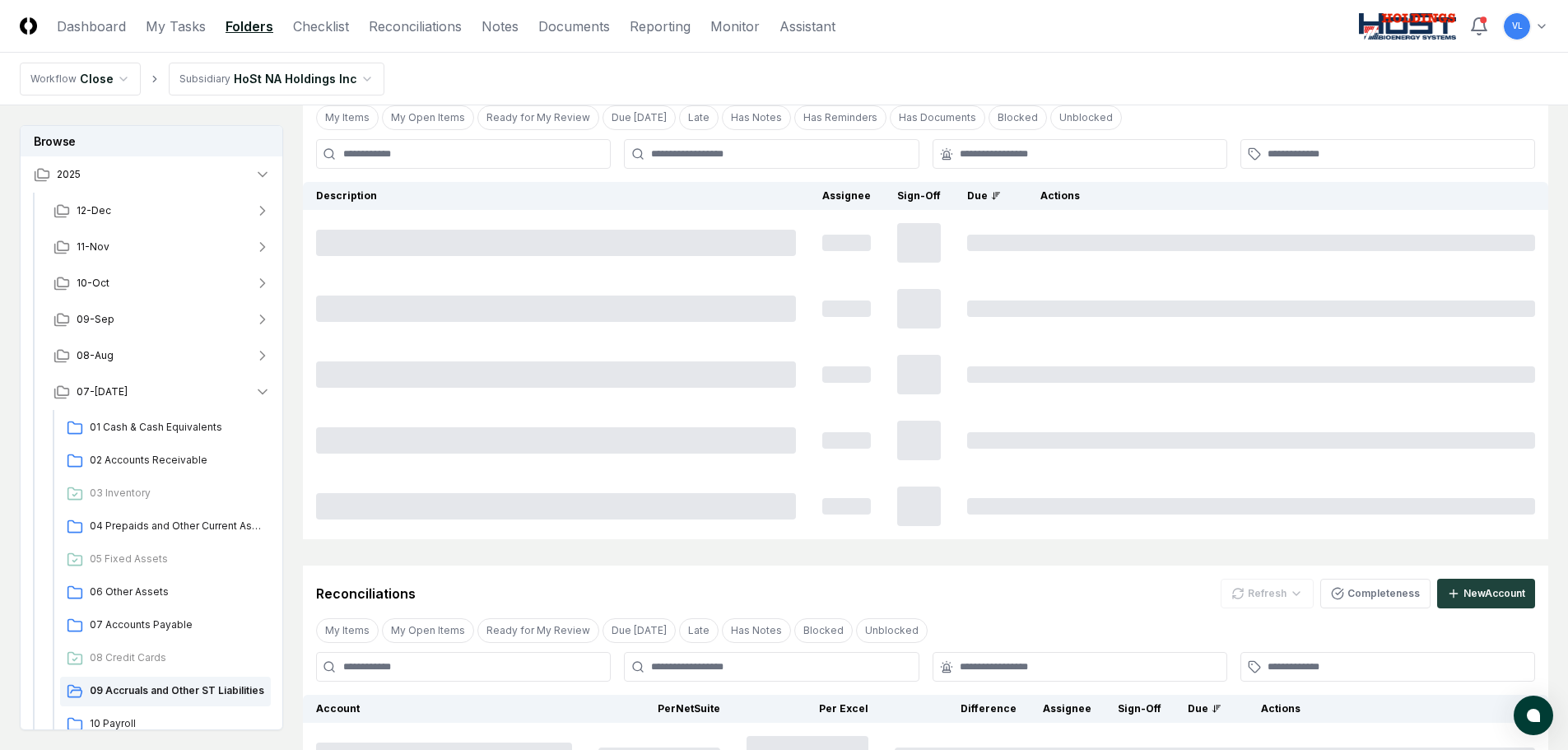
scroll to position [0, 0]
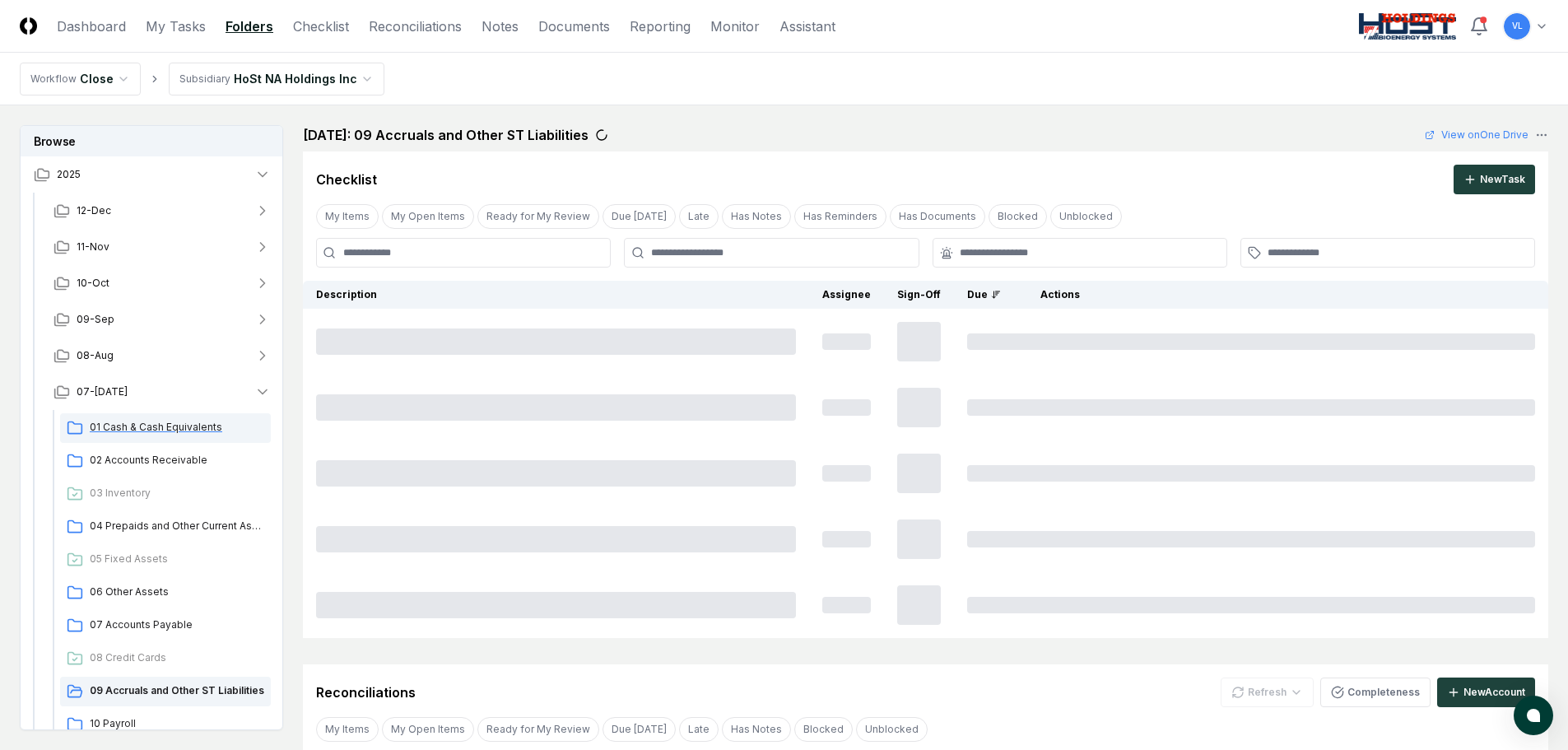
click at [204, 432] on span "01 Cash & Cash Equivalents" at bounding box center [176, 427] width 175 height 15
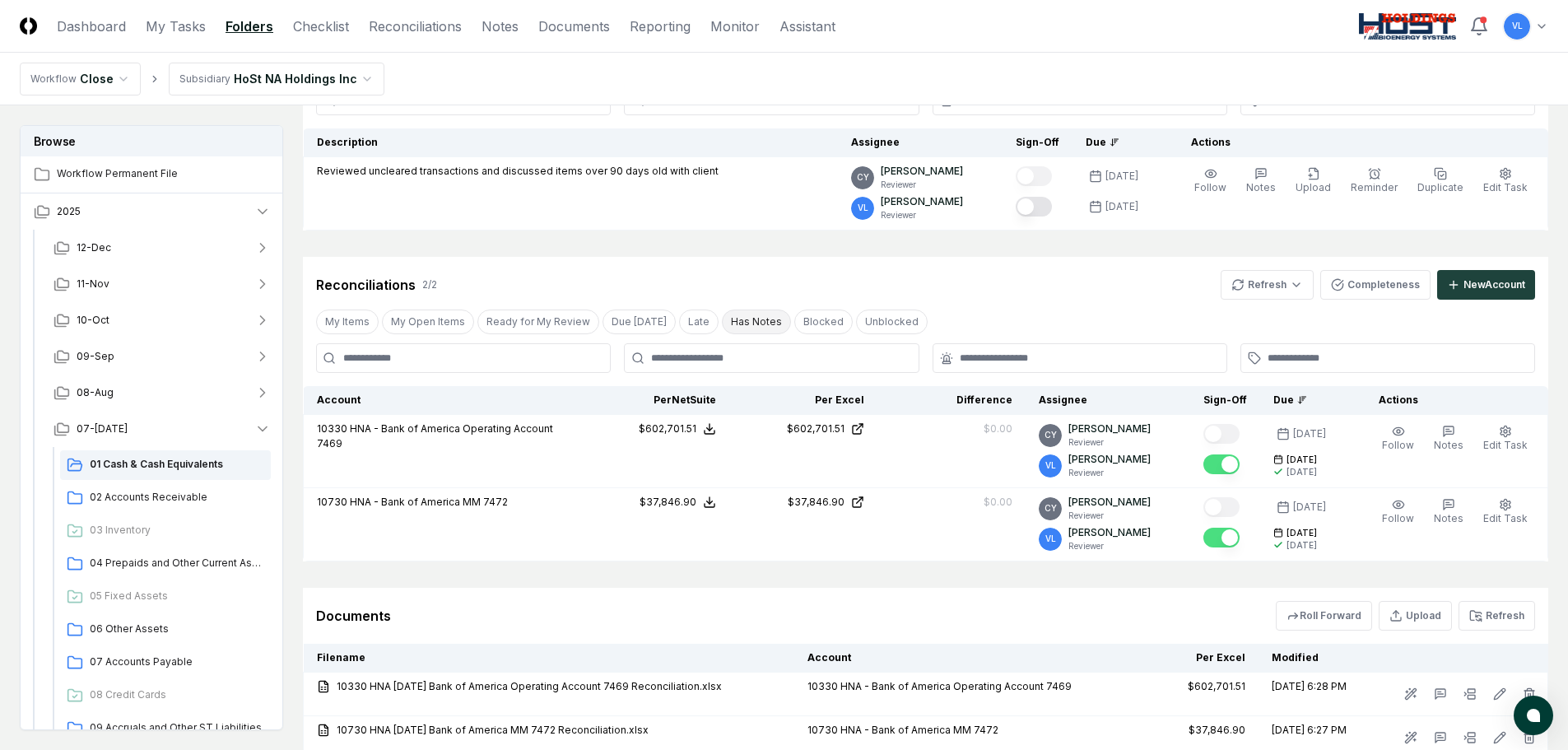
scroll to position [165, 0]
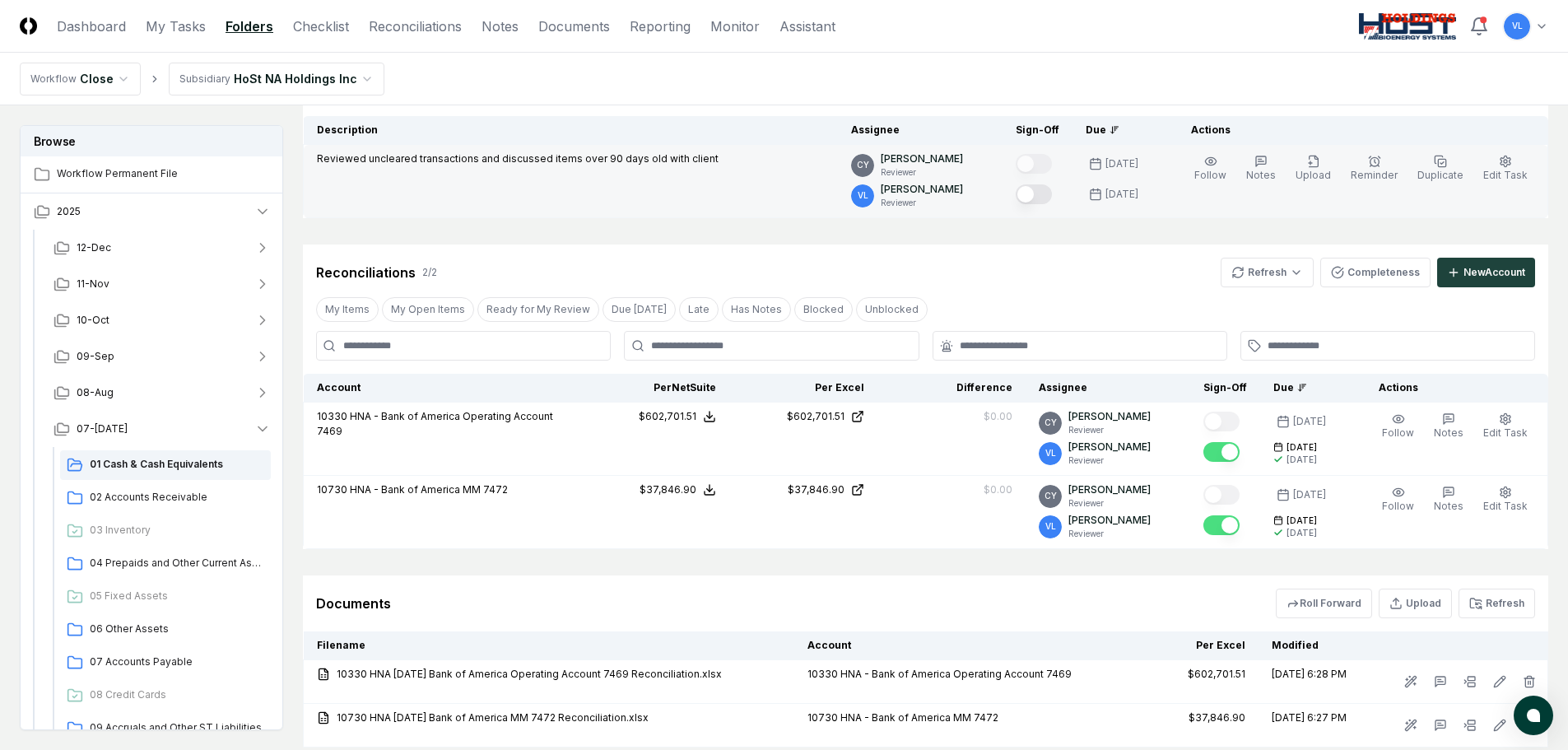
click at [1048, 190] on button "Mark complete" at bounding box center [1034, 194] width 36 height 20
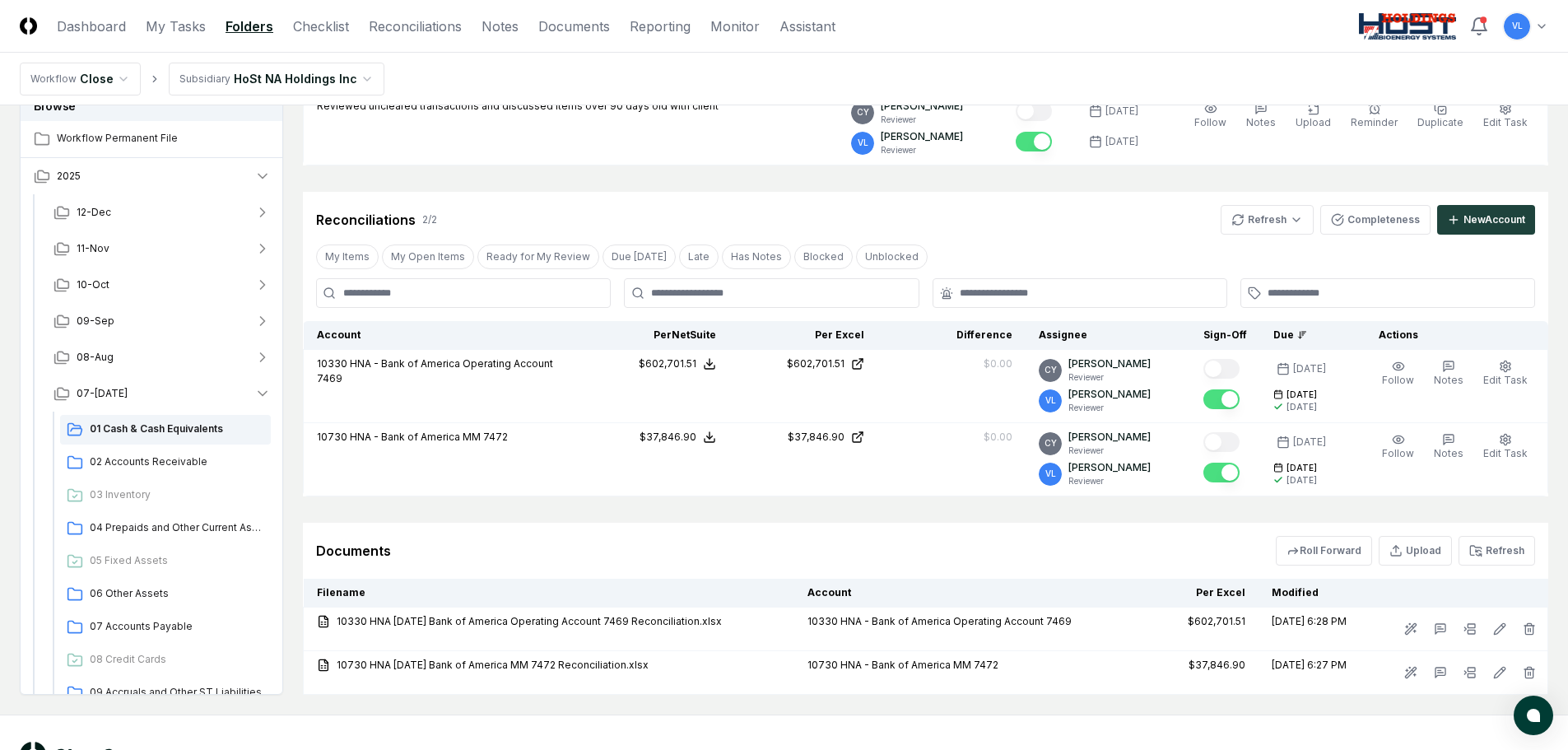
scroll to position [281, 0]
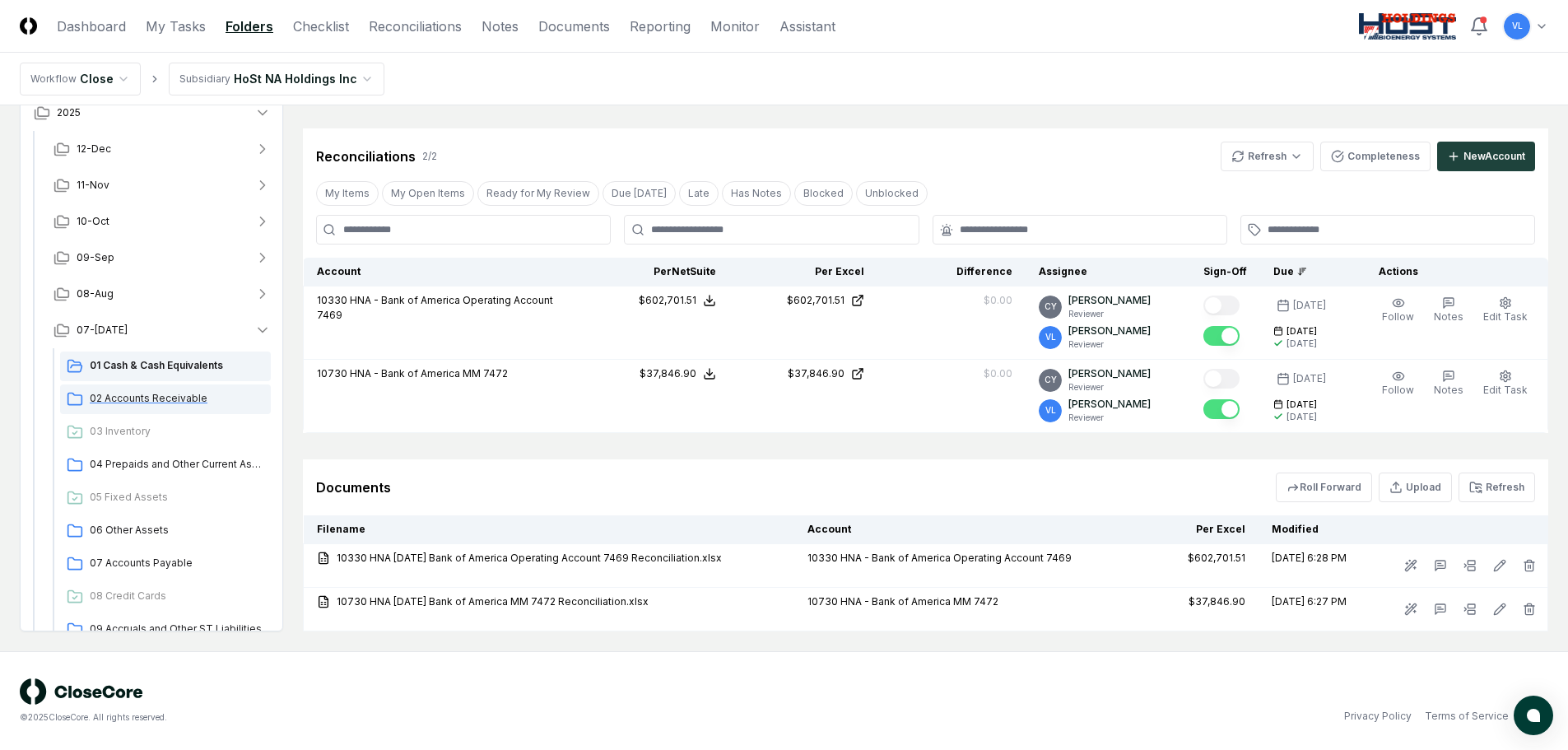
click at [189, 405] on span "02 Accounts Receivable" at bounding box center [176, 398] width 175 height 15
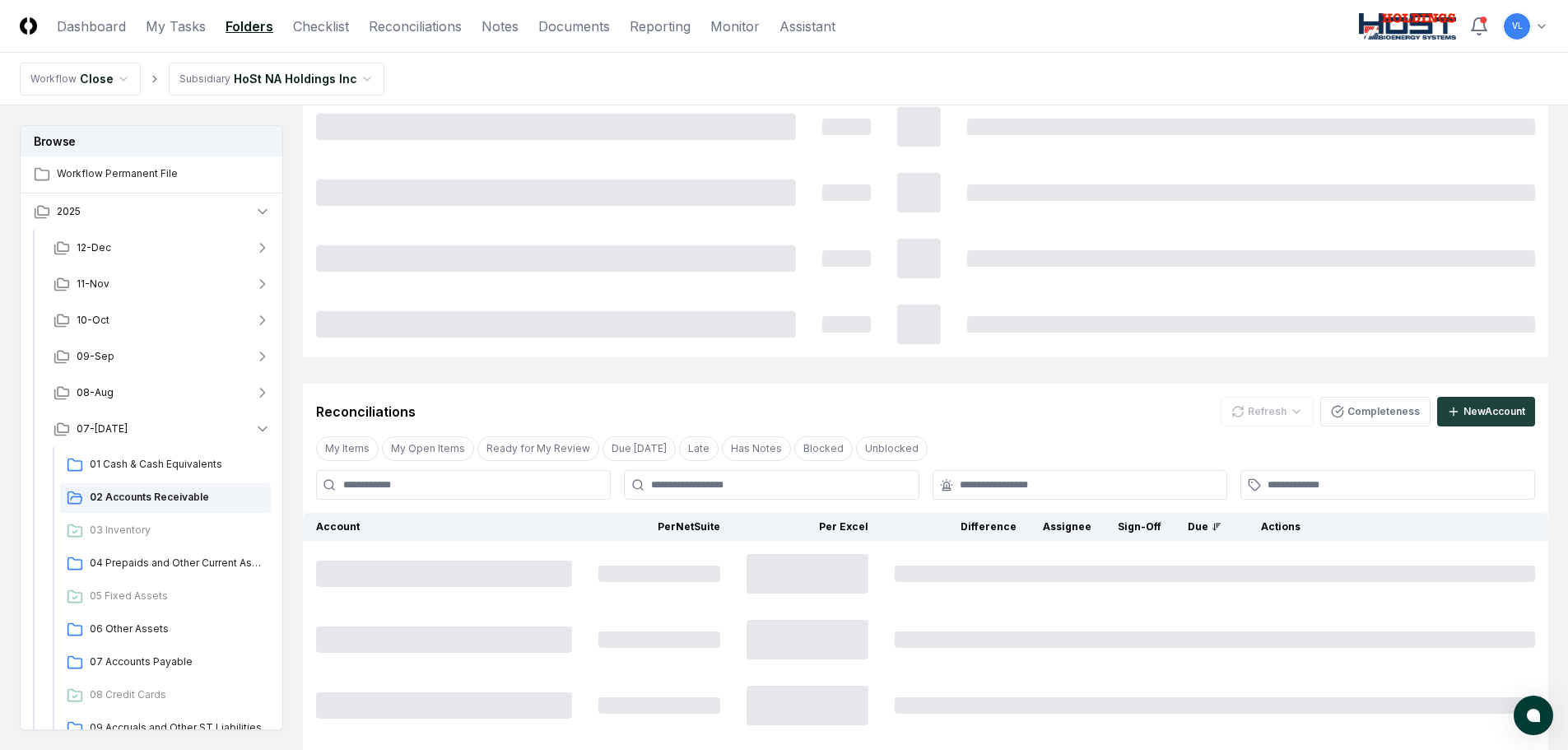
scroll to position [0, 0]
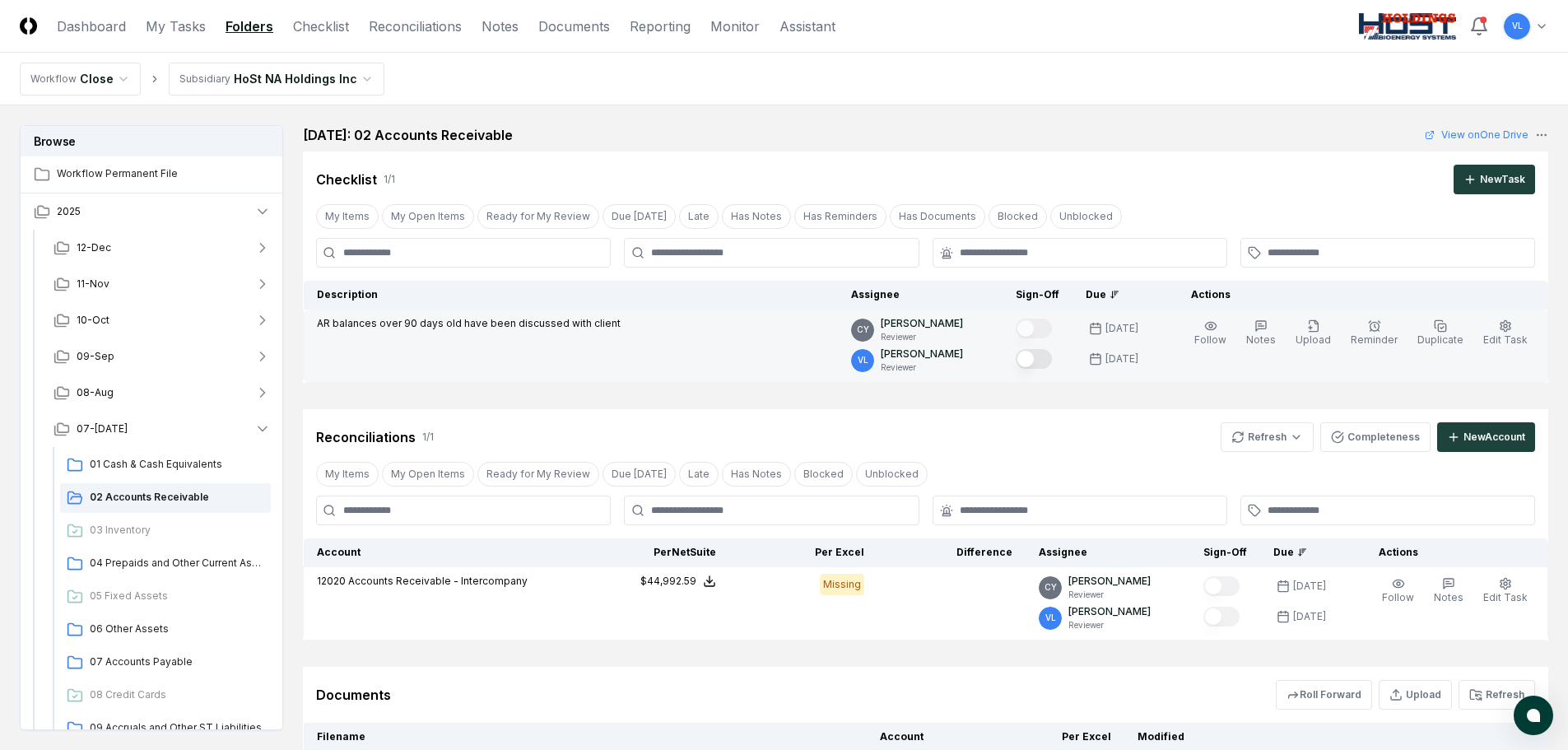
click at [1044, 362] on button "Mark complete" at bounding box center [1034, 359] width 36 height 20
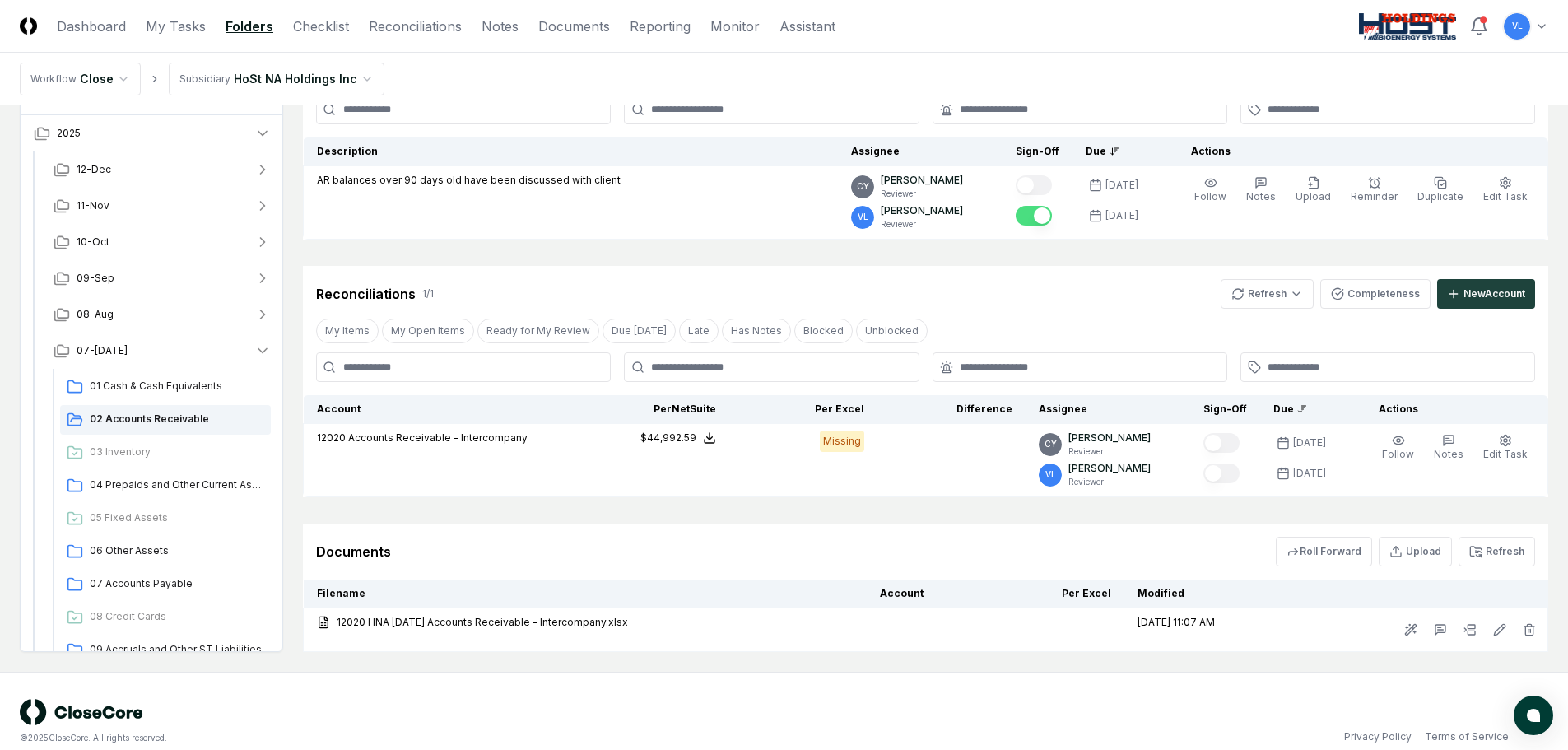
scroll to position [164, 0]
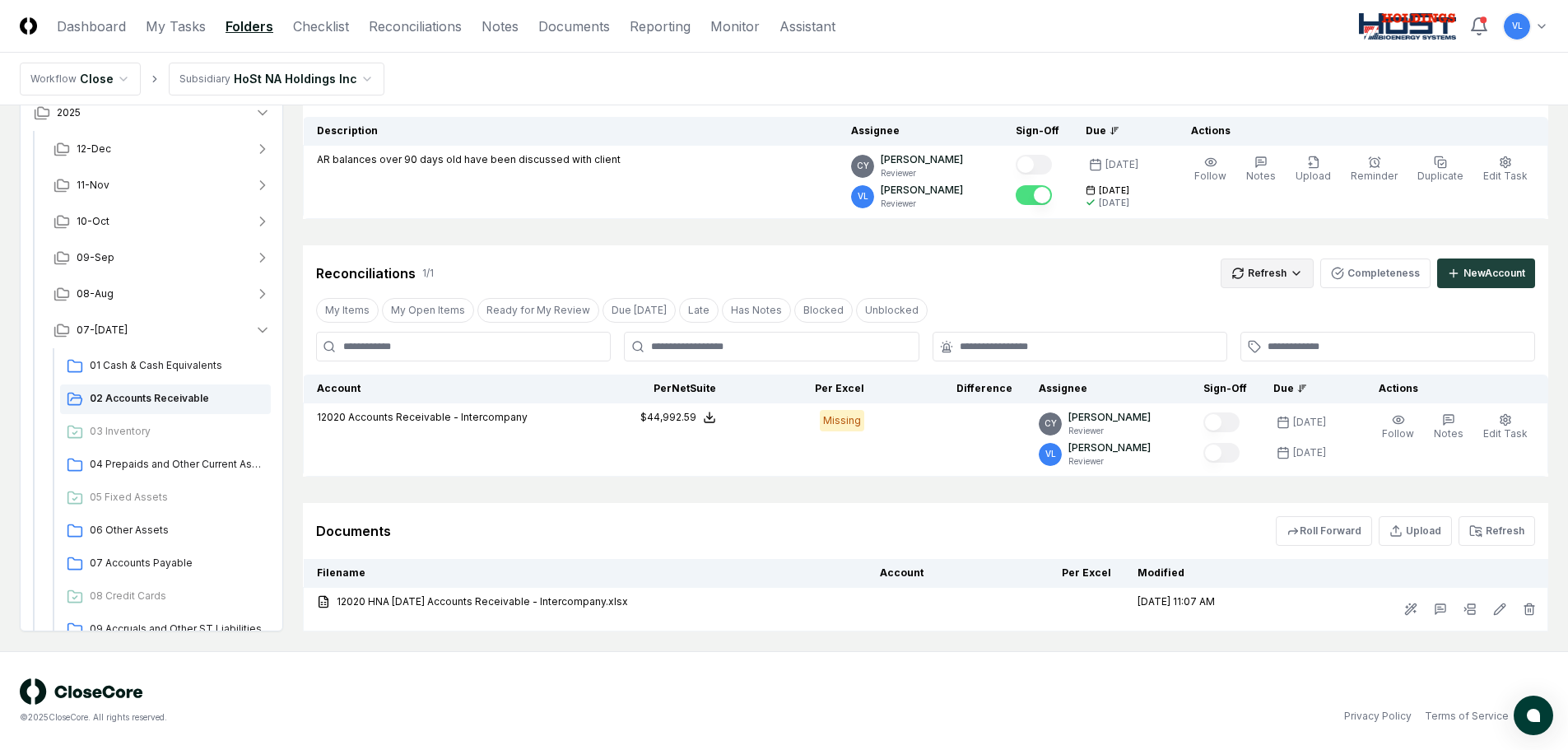
click at [1270, 279] on html "CloseCore Dashboard My Tasks Folders Checklist Reconciliations Notes Documents …" at bounding box center [784, 293] width 1568 height 914
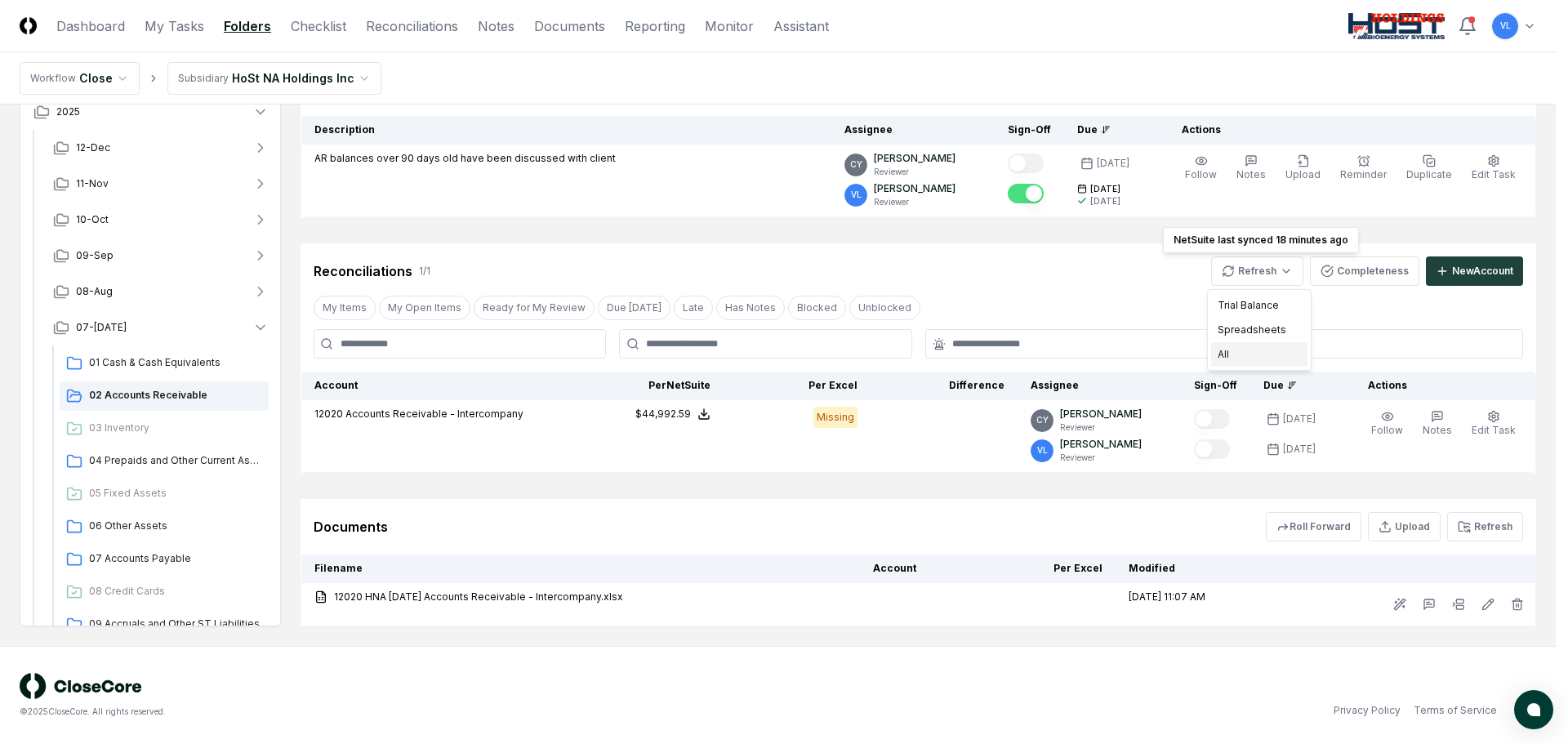
click at [1267, 355] on div "All" at bounding box center [1259, 354] width 97 height 24
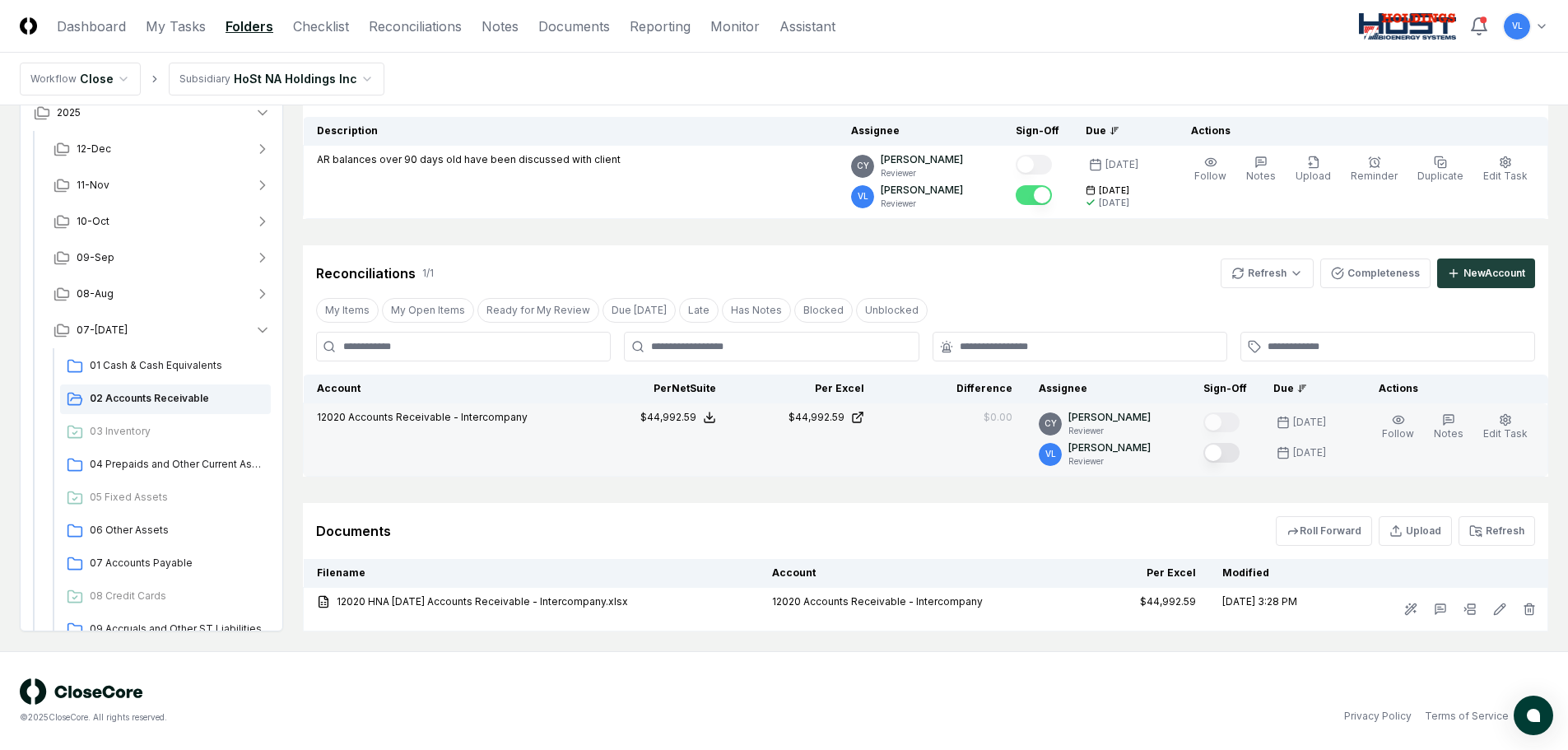
click at [1235, 451] on button "Mark complete" at bounding box center [1221, 453] width 36 height 20
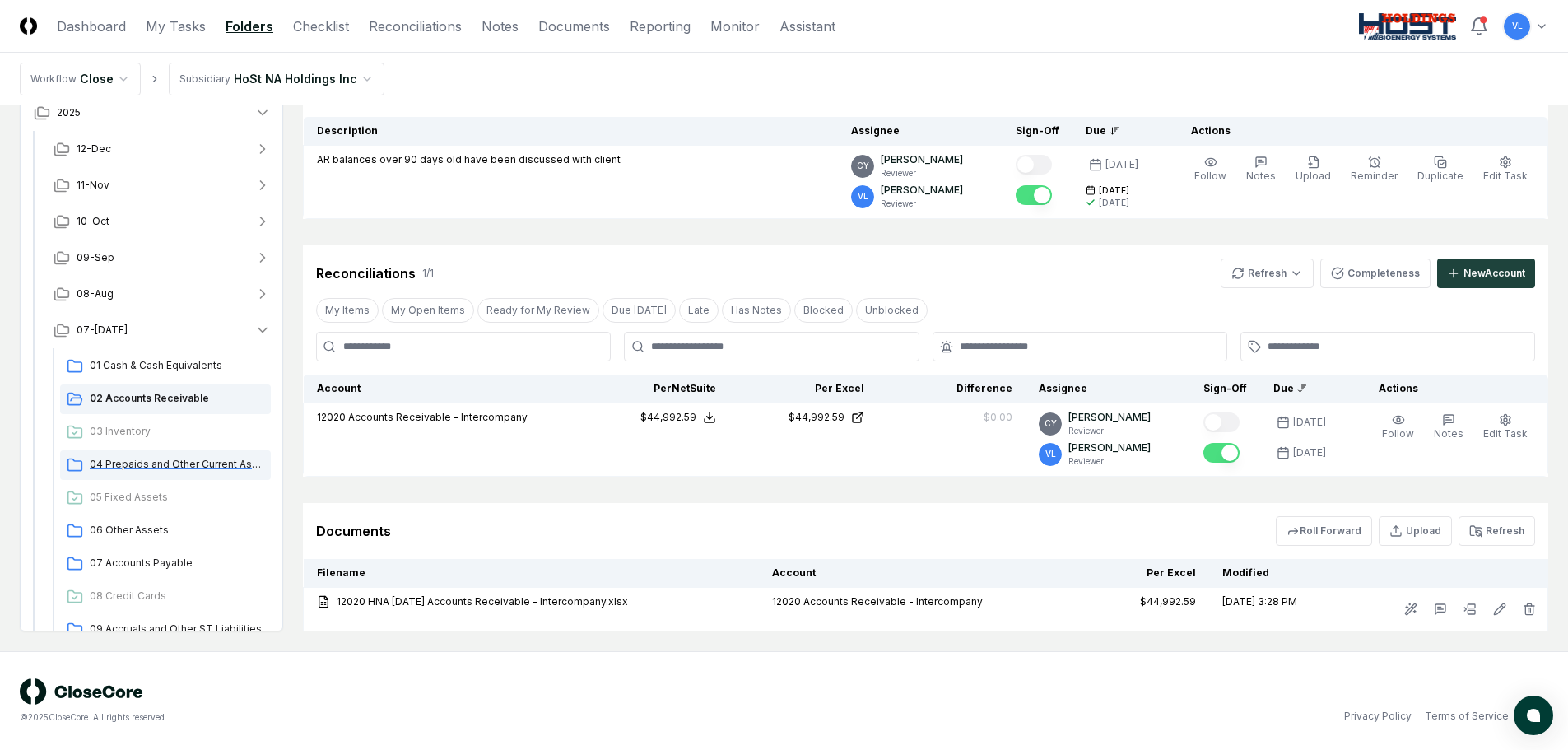
click at [204, 461] on span "04 Prepaids and Other Current Assets" at bounding box center [176, 464] width 175 height 15
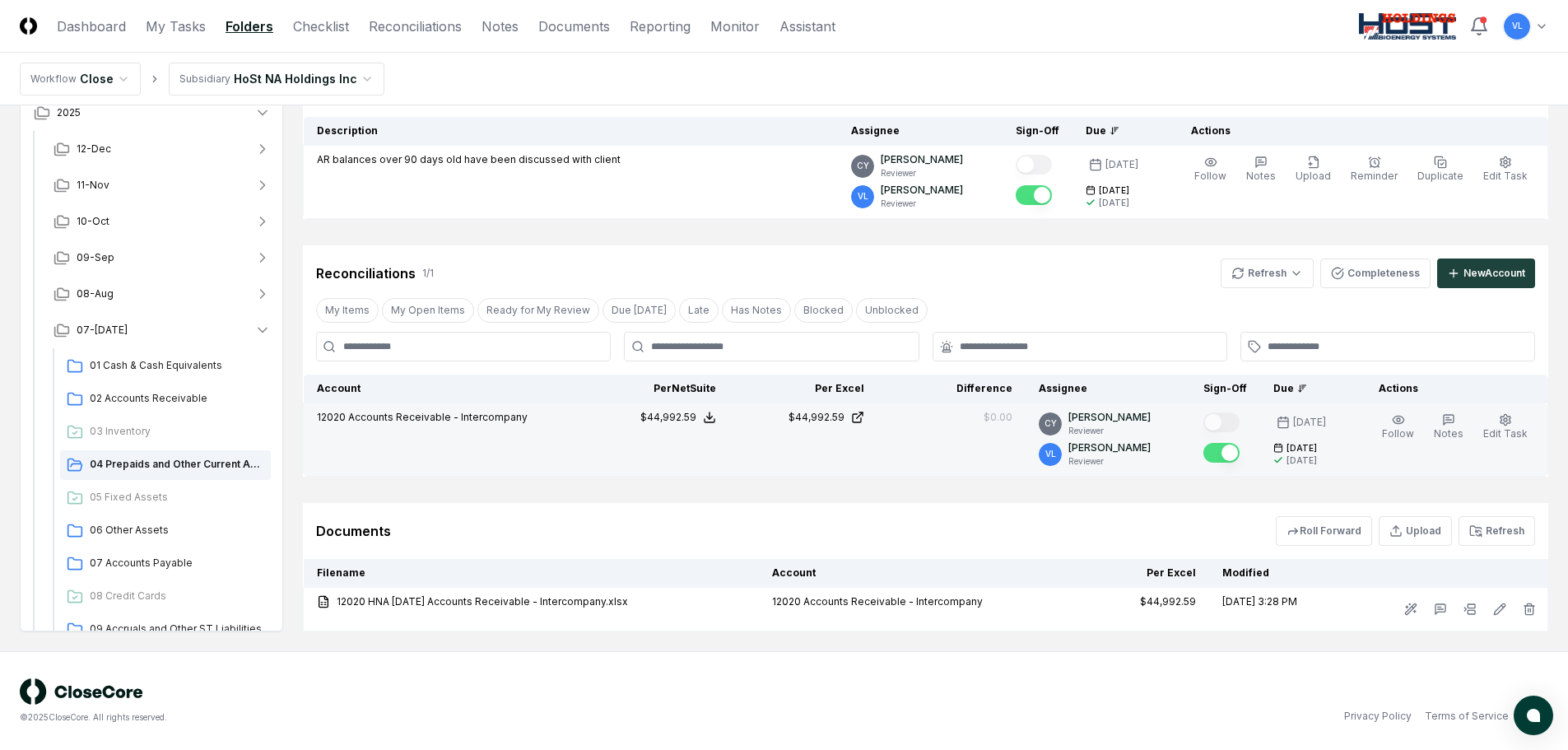
scroll to position [0, 0]
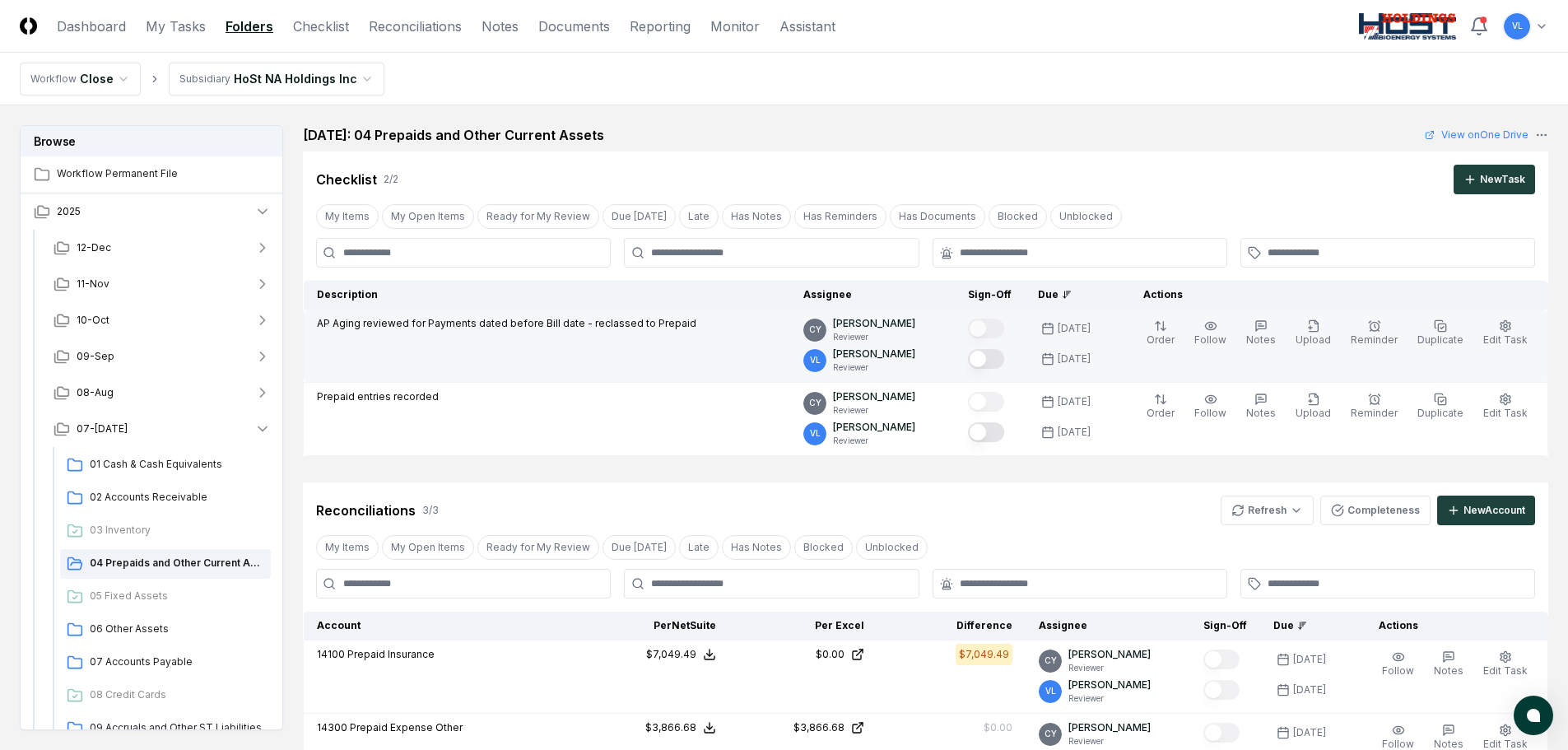
click at [1002, 354] on button "Mark complete" at bounding box center [986, 359] width 36 height 20
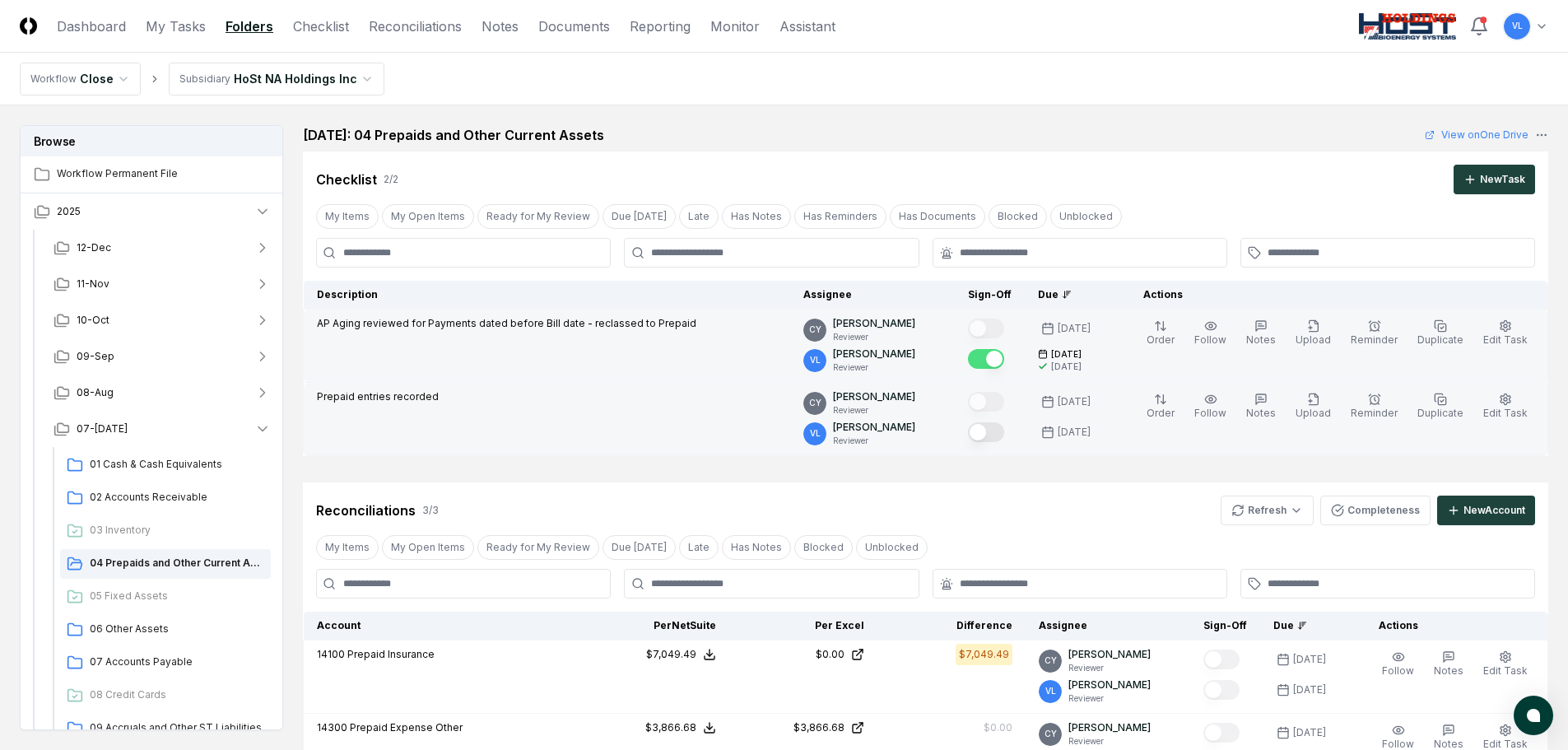
click at [998, 428] on button "Mark complete" at bounding box center [986, 432] width 36 height 20
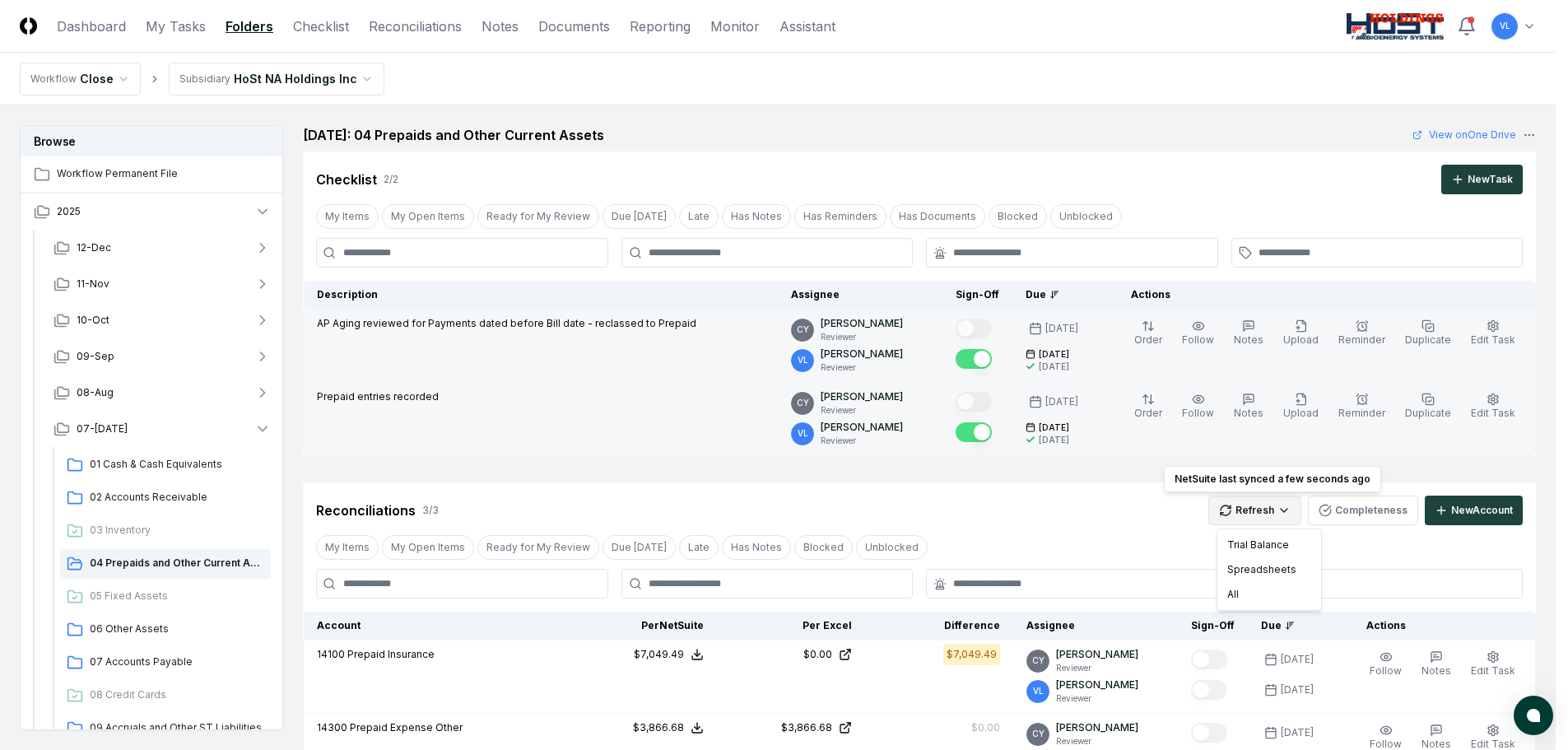
click at [1286, 511] on html "CloseCore Dashboard My Tasks Folders Checklist Reconciliations Notes Documents …" at bounding box center [784, 611] width 1568 height 1221
click at [1256, 598] on div "All" at bounding box center [1270, 594] width 98 height 24
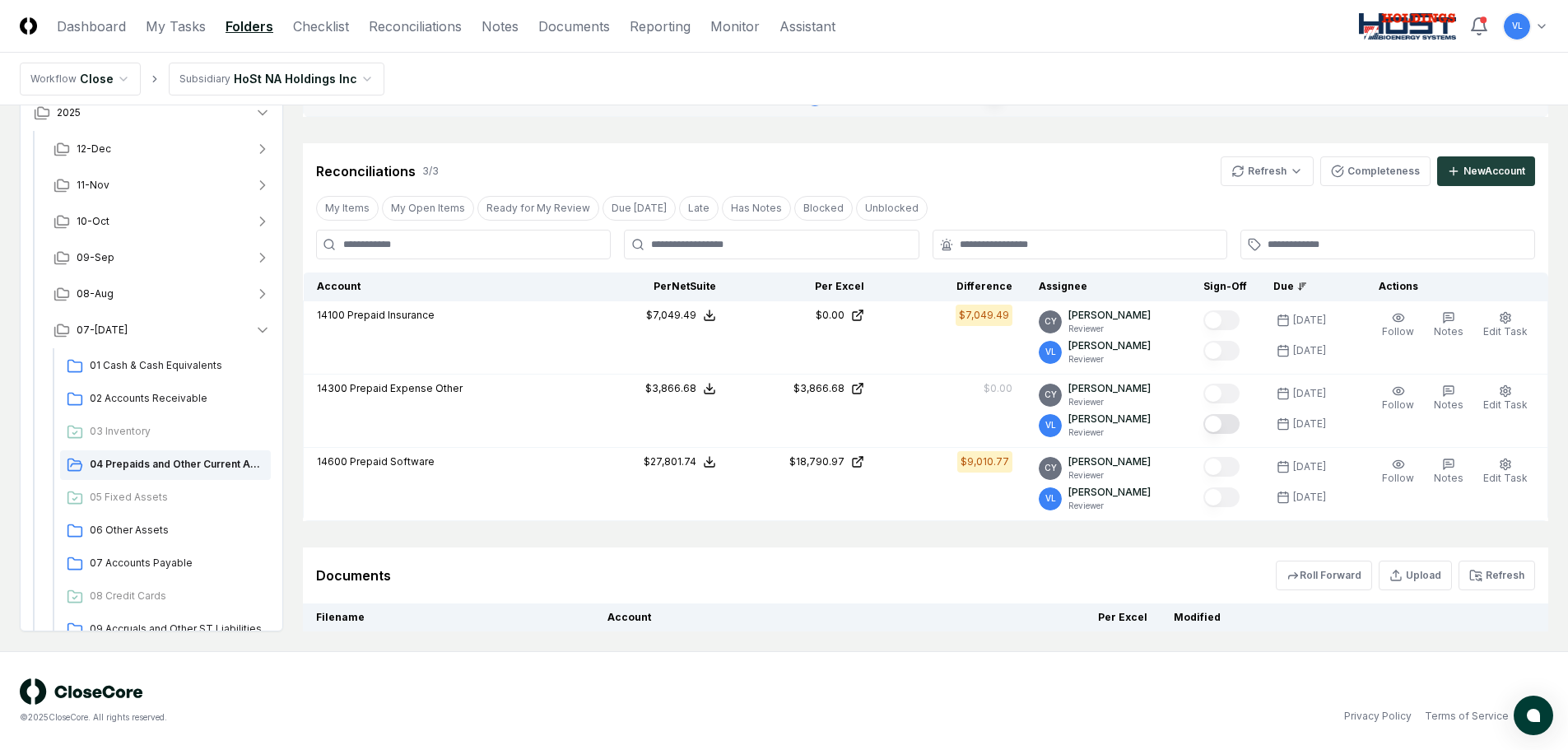
scroll to position [412, 0]
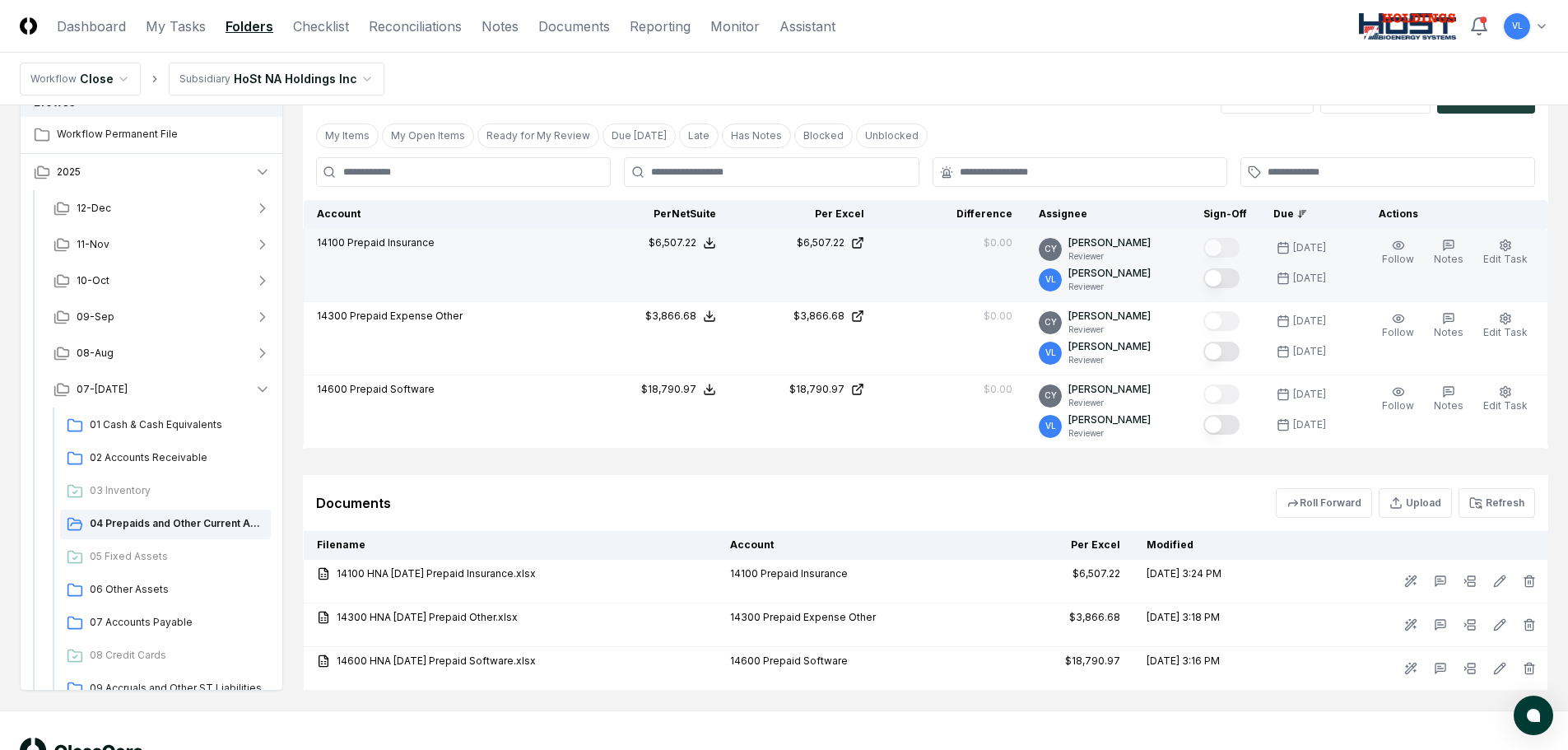
click at [1232, 287] on button "Mark complete" at bounding box center [1221, 278] width 36 height 20
click at [1237, 283] on button "Mark complete" at bounding box center [1221, 278] width 36 height 20
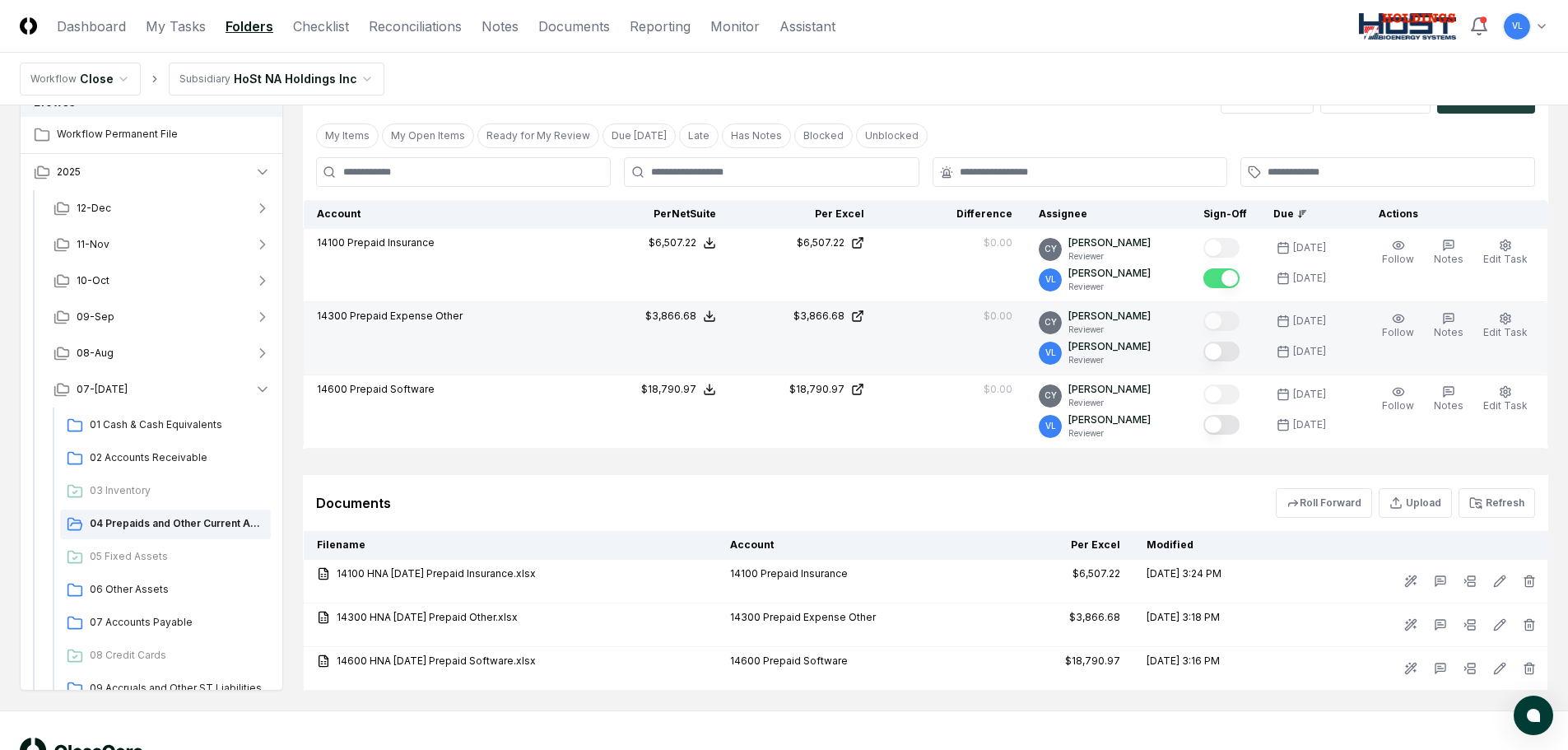
click at [1236, 353] on button "Mark complete" at bounding box center [1221, 351] width 36 height 20
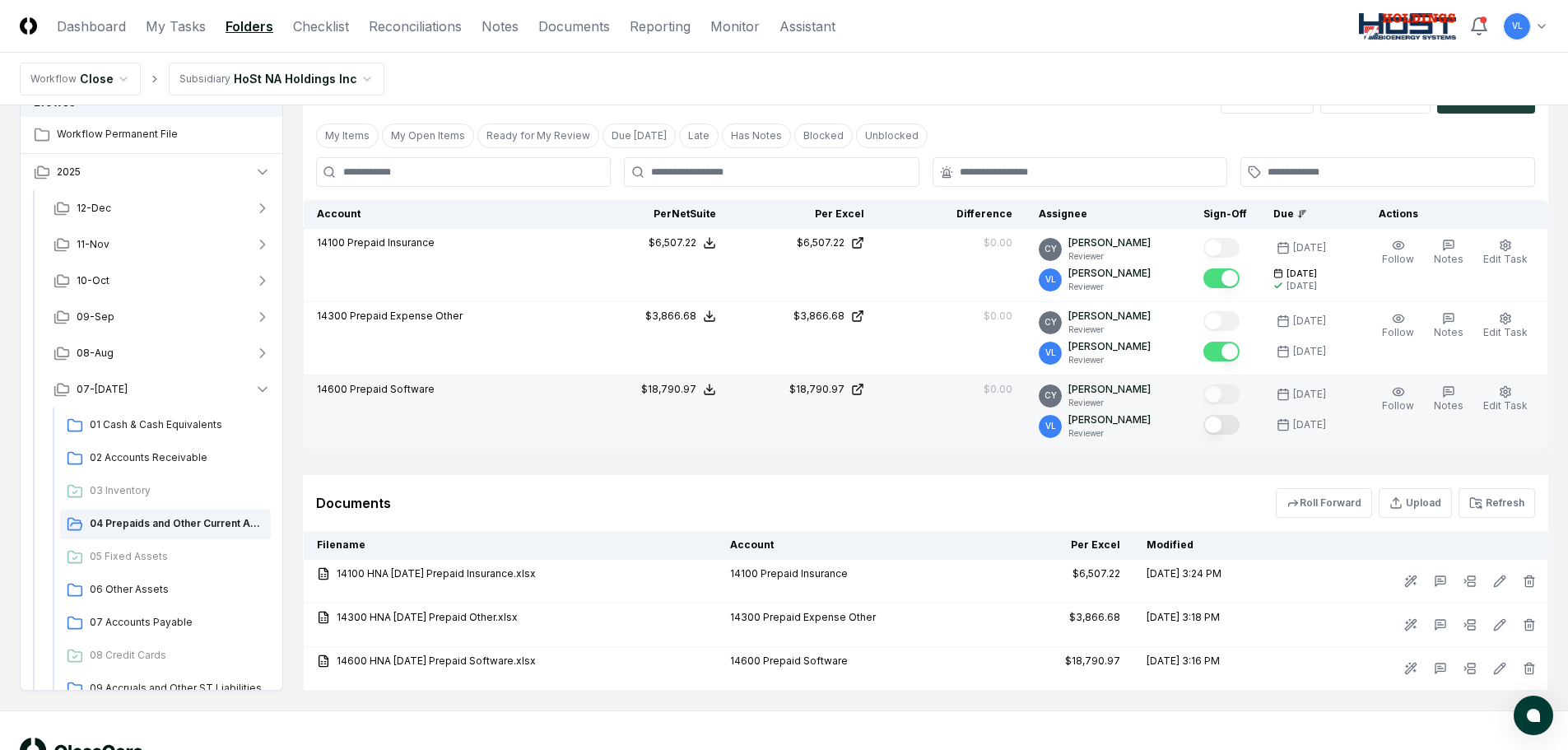
click at [1233, 426] on button "Mark complete" at bounding box center [1221, 425] width 36 height 20
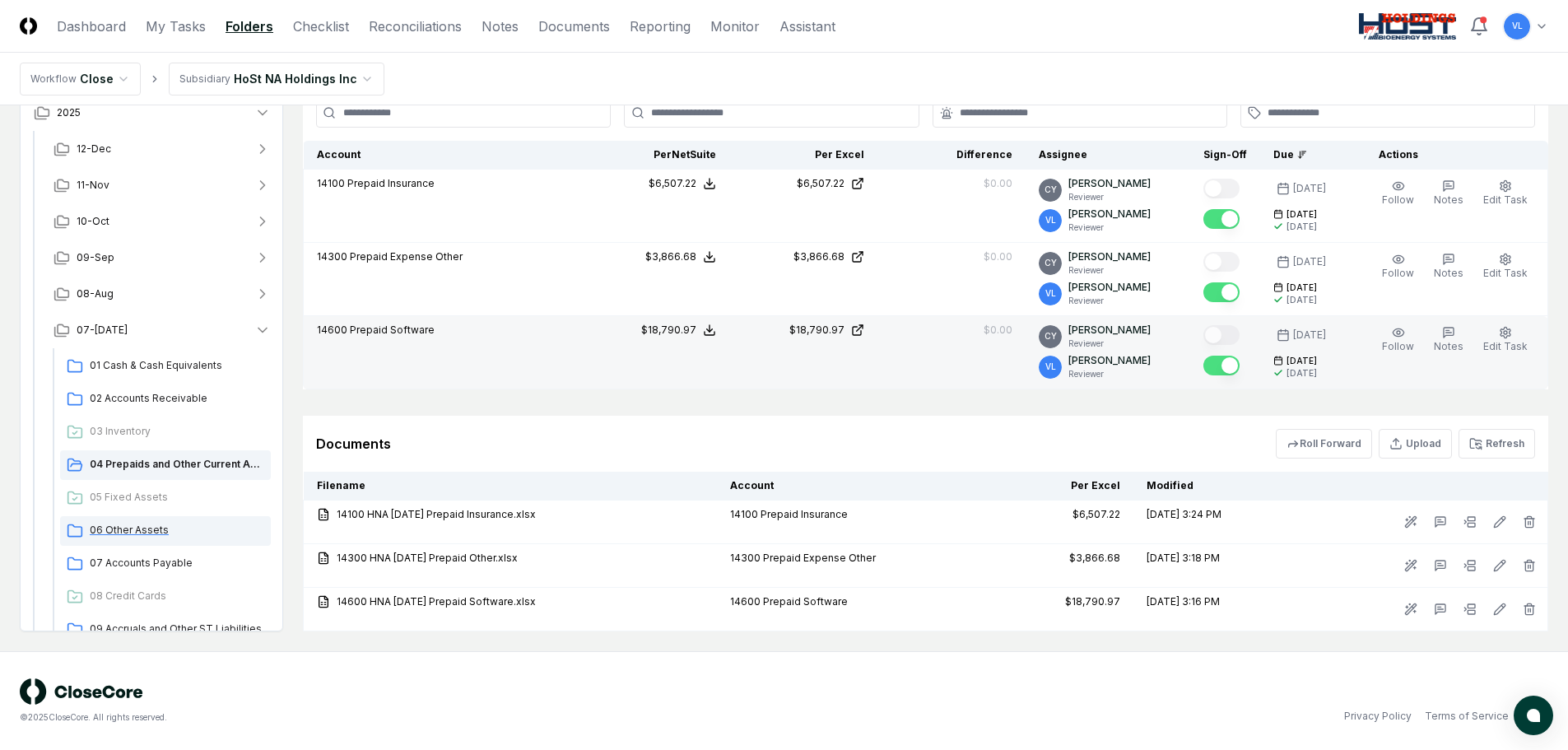
click at [151, 531] on span "06 Other Assets" at bounding box center [176, 530] width 175 height 15
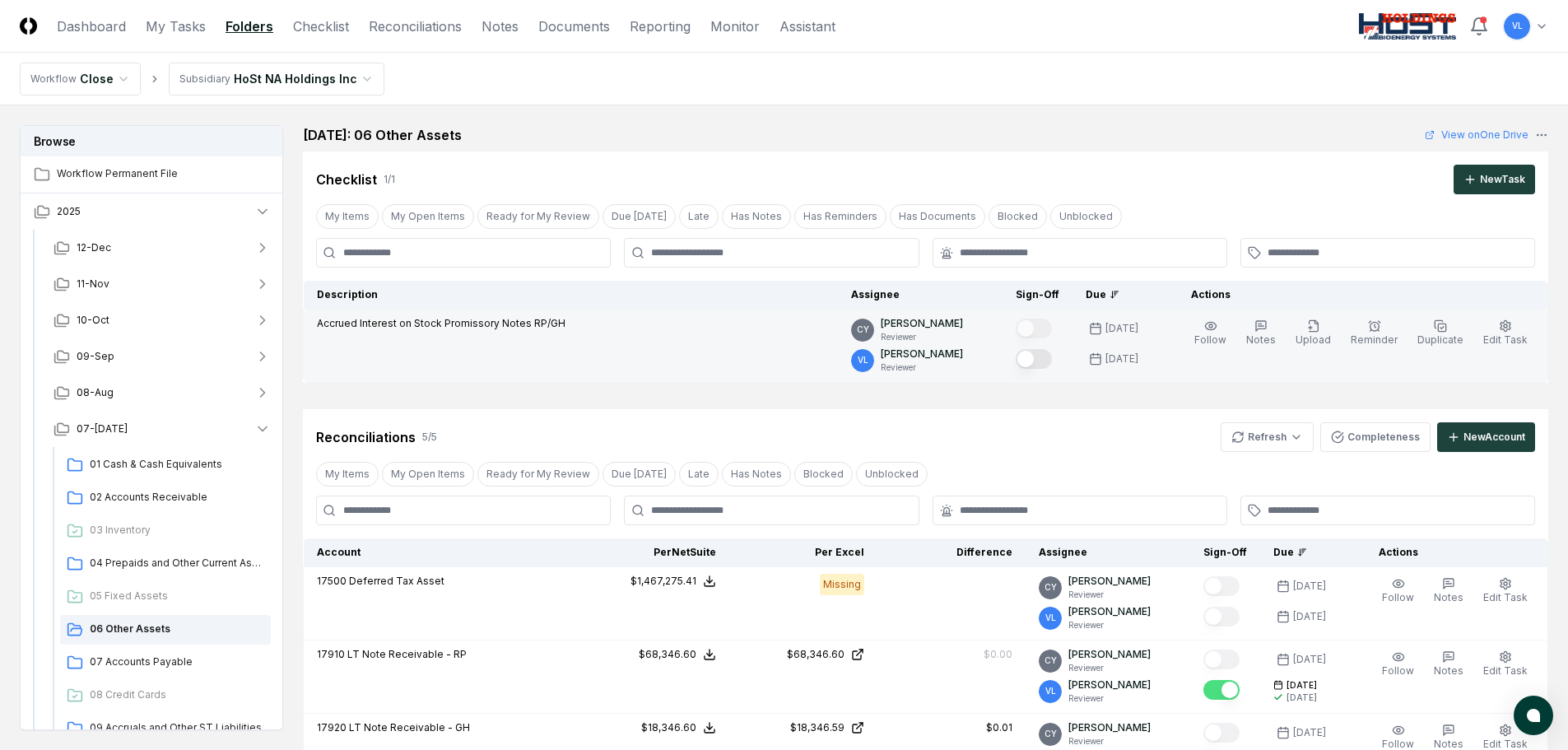
click at [1049, 359] on button "Mark complete" at bounding box center [1034, 359] width 36 height 20
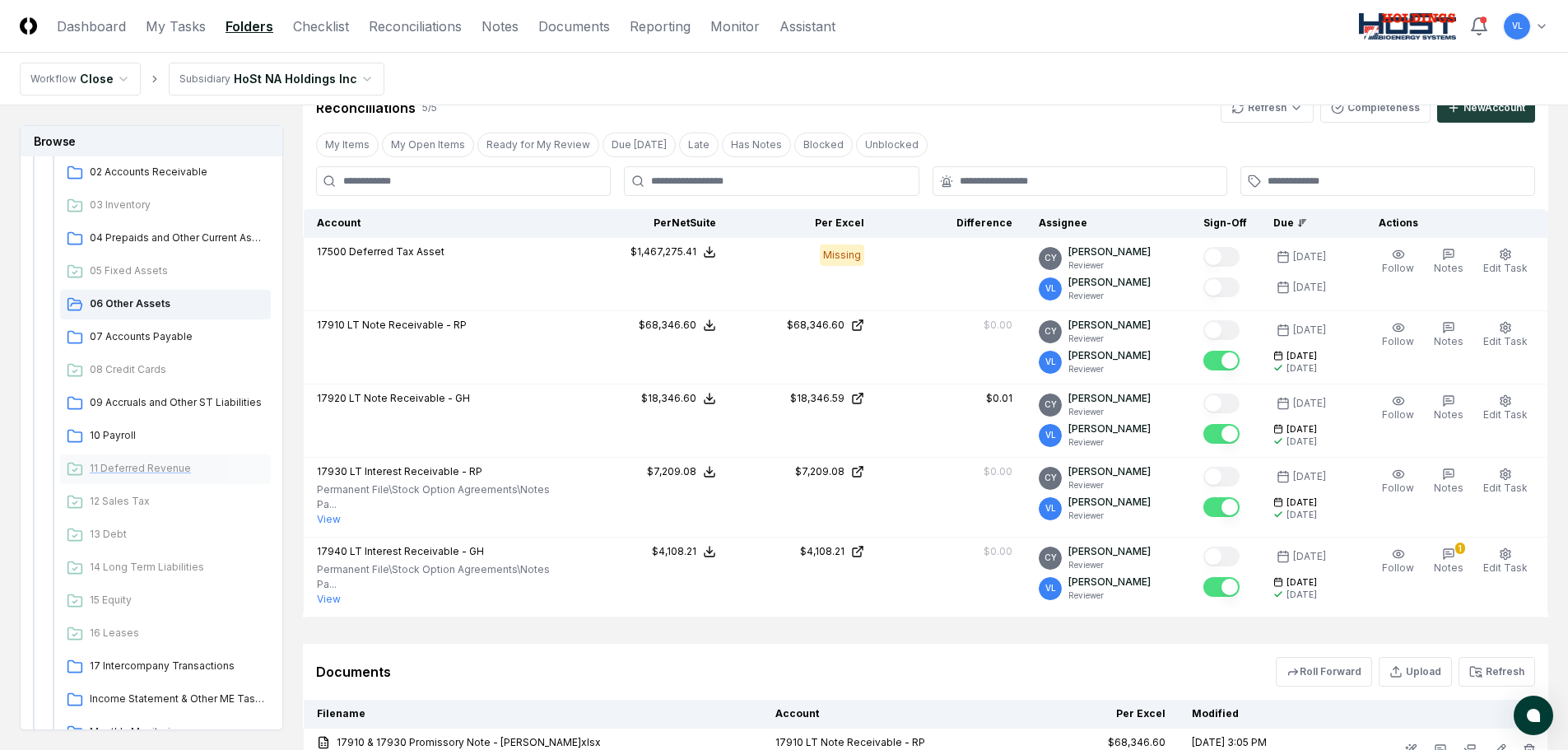
scroll to position [330, 0]
click at [163, 331] on span "07 Accounts Payable" at bounding box center [176, 332] width 175 height 15
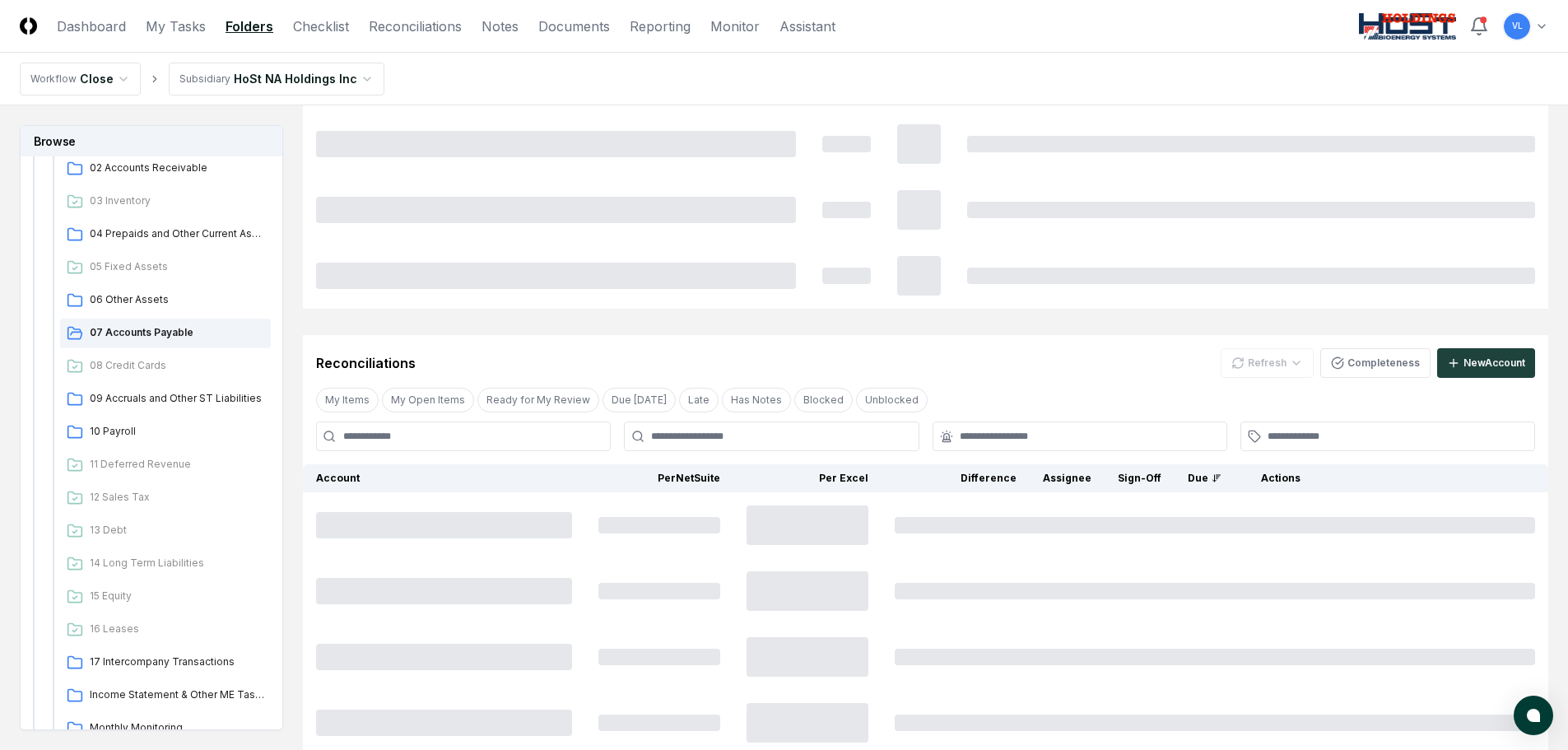
scroll to position [0, 0]
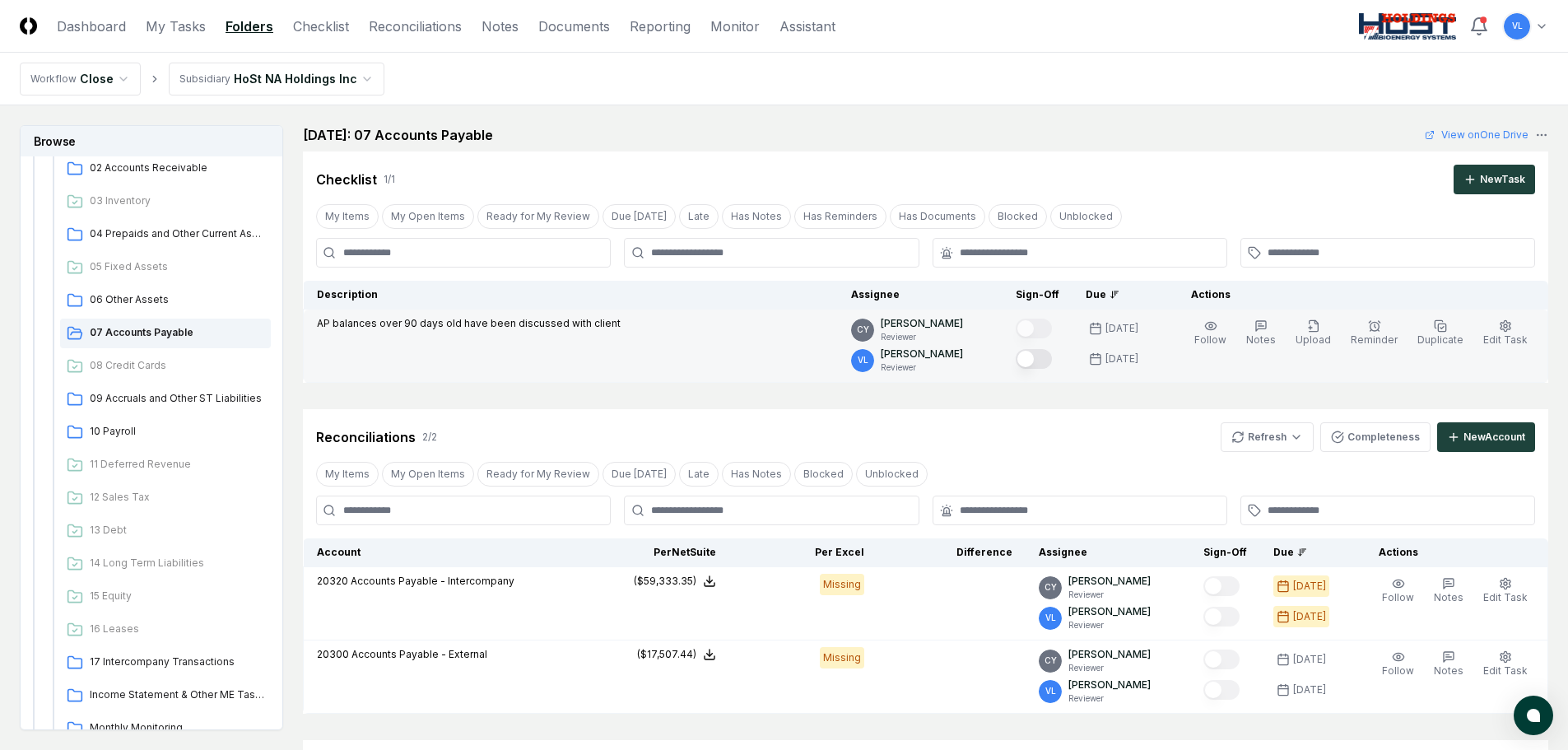
click at [1051, 360] on button "Mark complete" at bounding box center [1034, 359] width 36 height 20
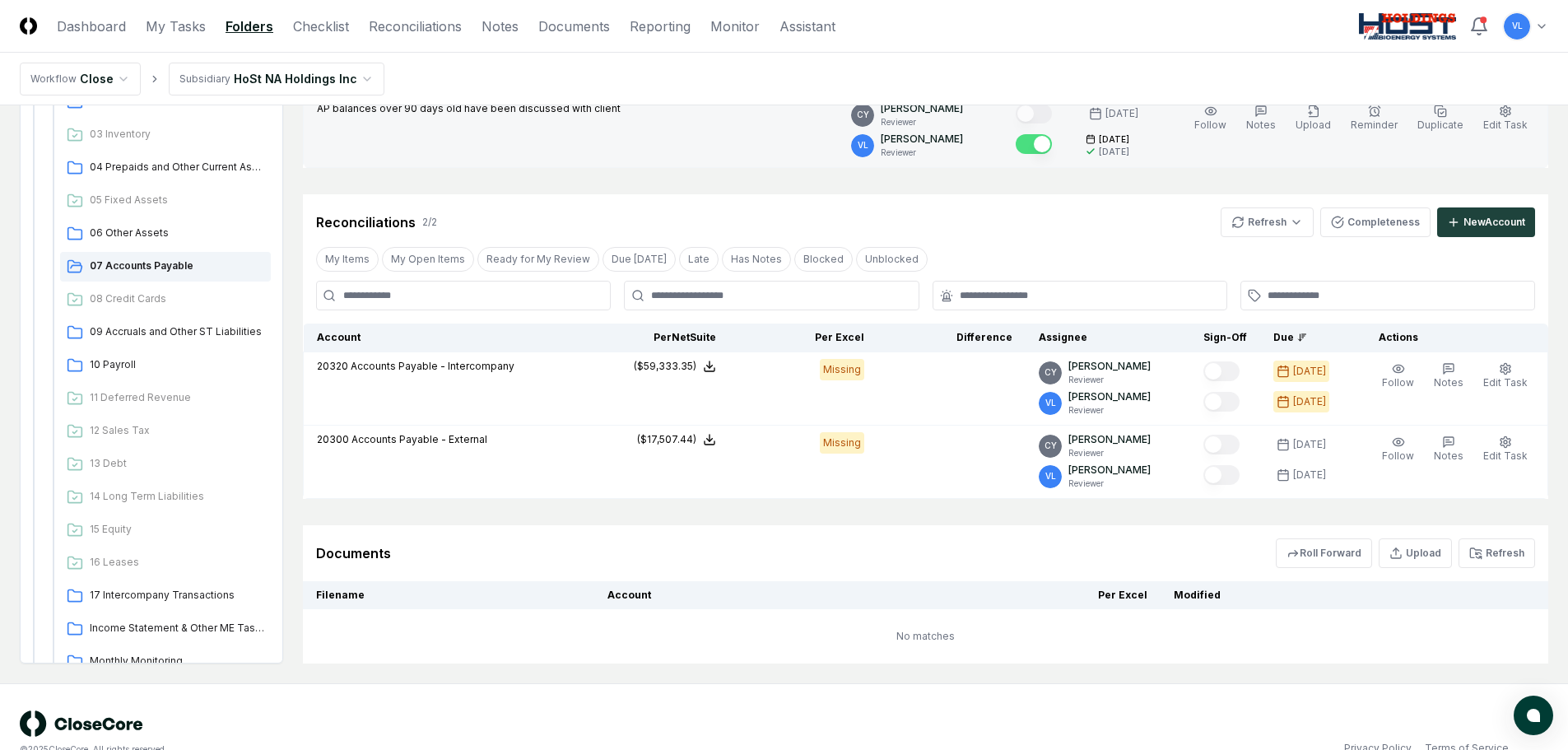
scroll to position [247, 0]
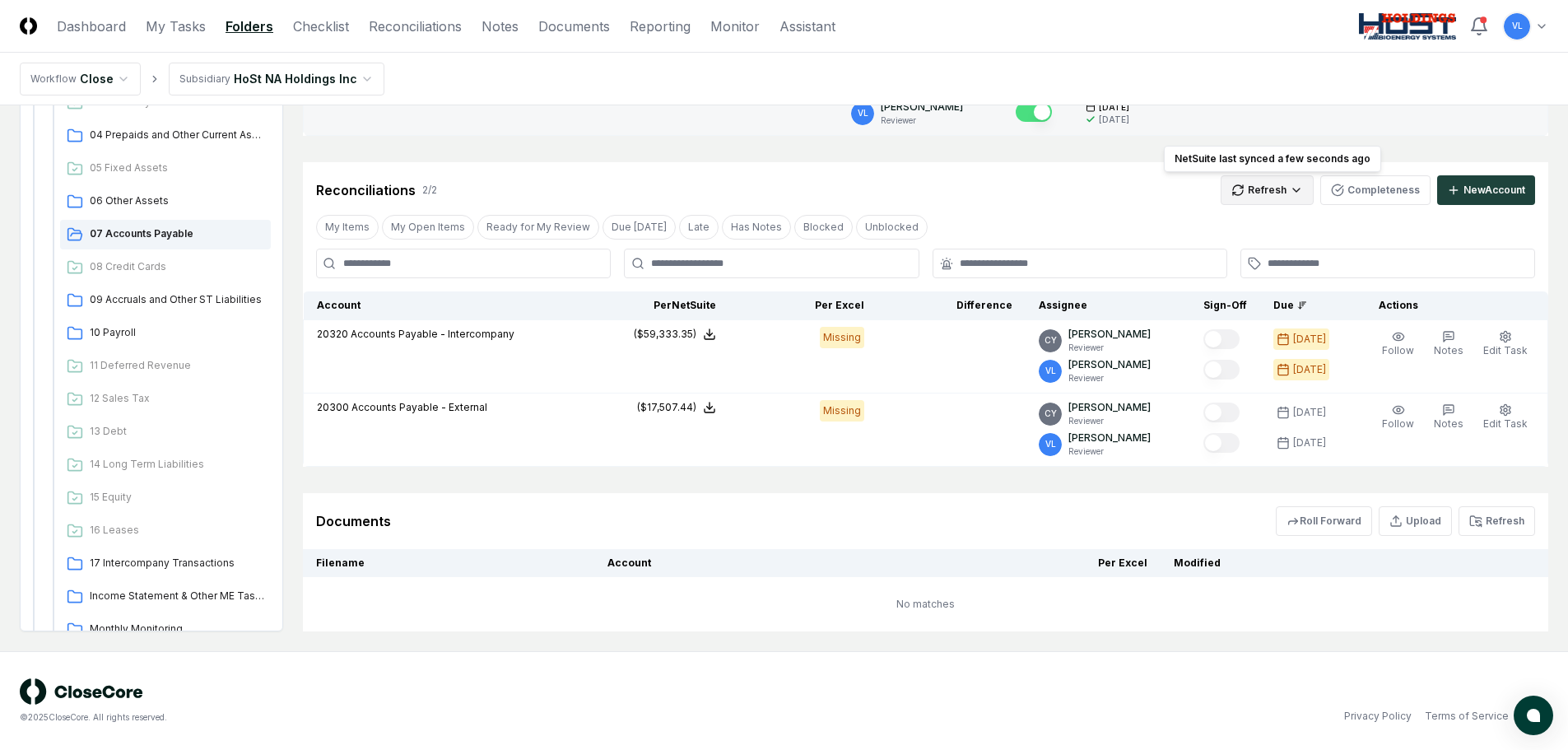
click at [1261, 194] on html "CloseCore Dashboard My Tasks Folders Checklist Reconciliations Notes Documents …" at bounding box center [784, 252] width 1568 height 997
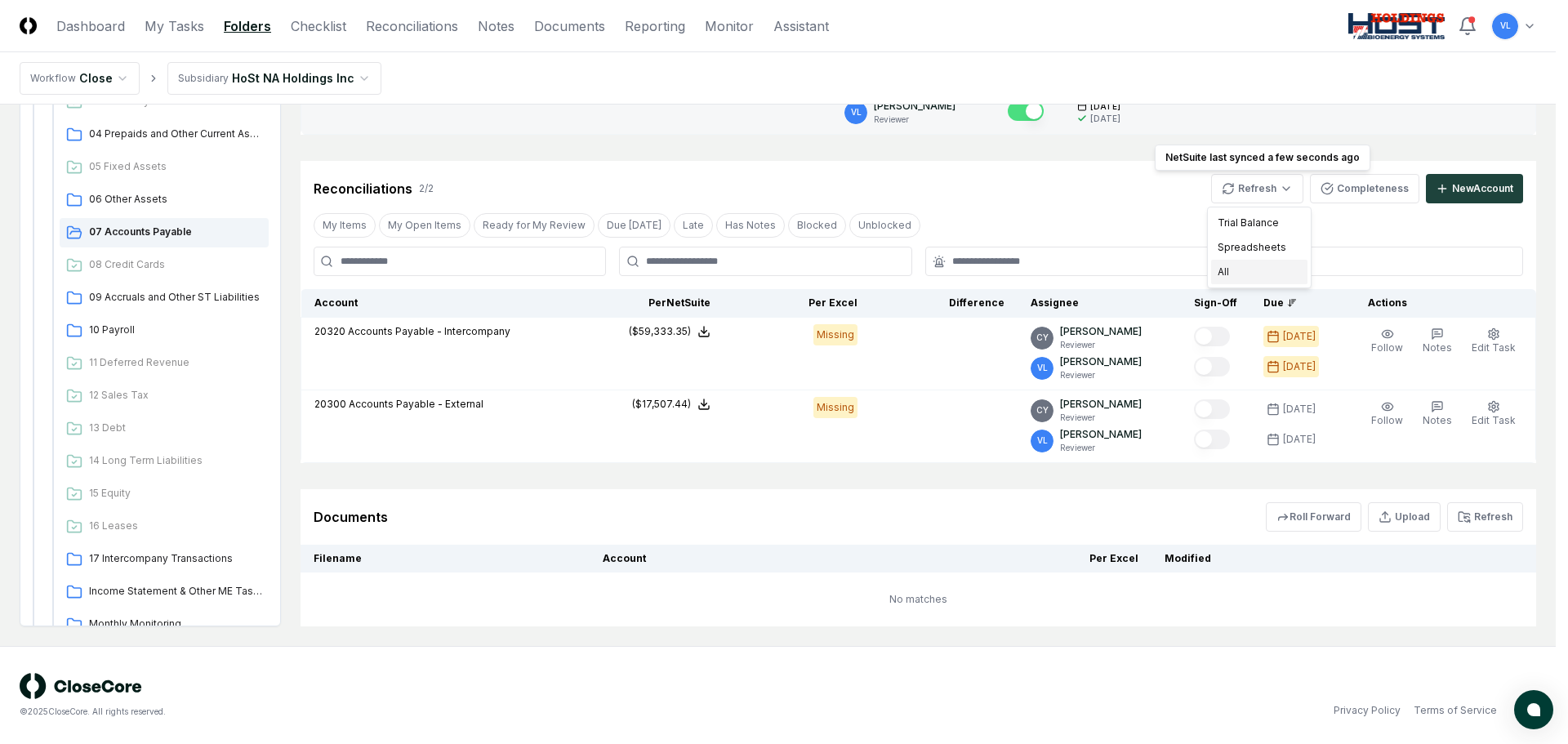
click at [1267, 271] on div "All" at bounding box center [1259, 271] width 97 height 24
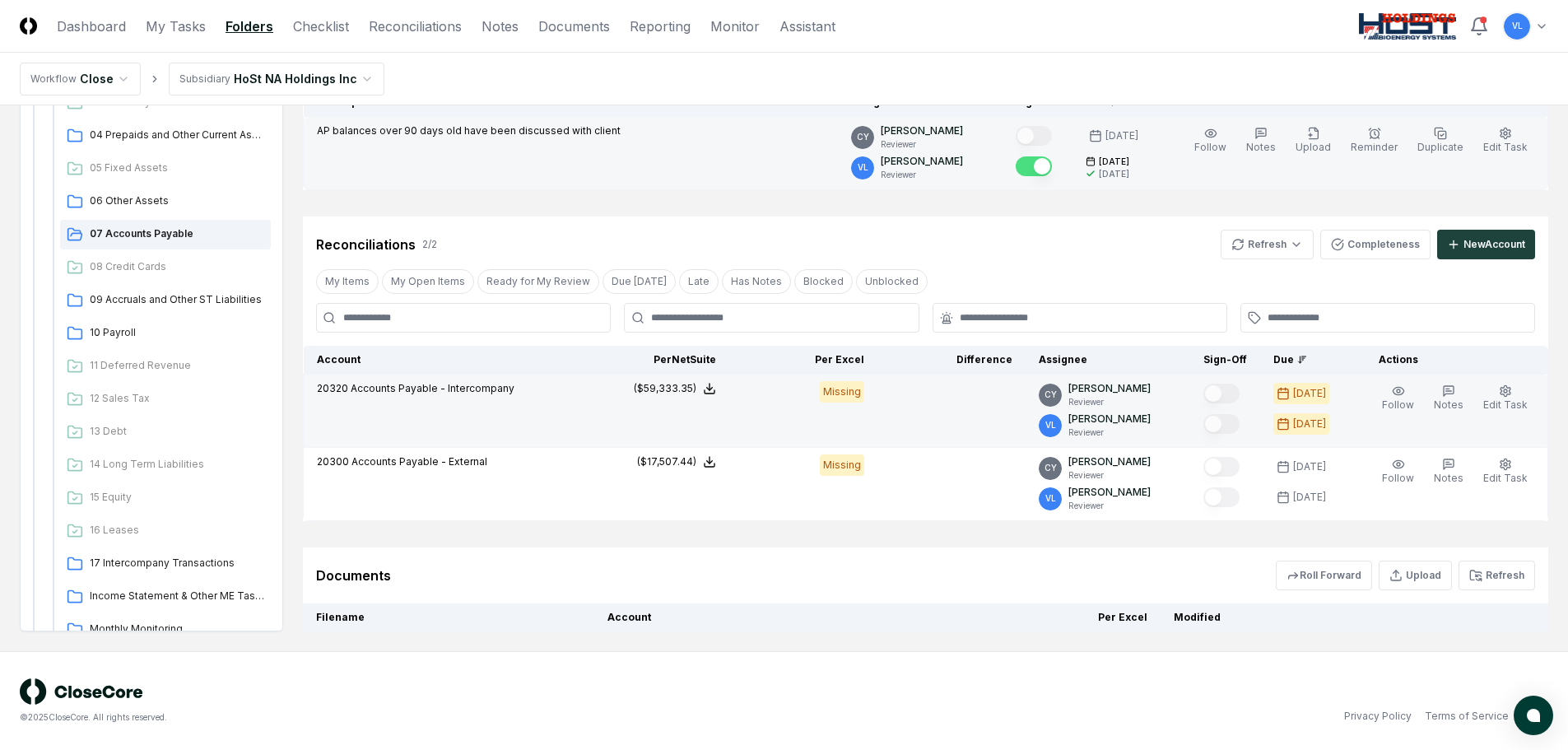
scroll to position [237, 0]
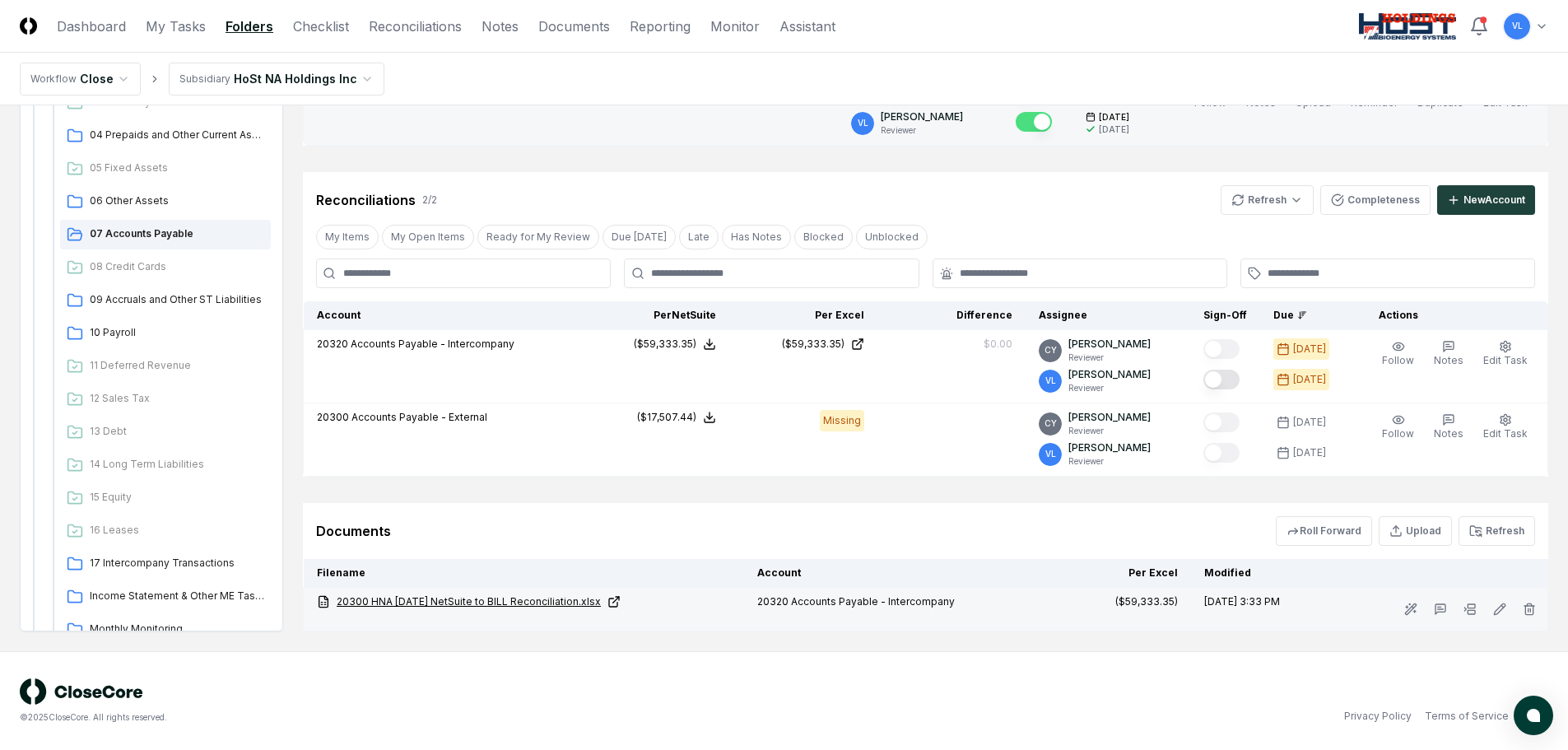
click at [553, 601] on link "20300 HNA 07-31-25 NetSuite to BILL Reconciliation.xlsx" at bounding box center [524, 602] width 414 height 15
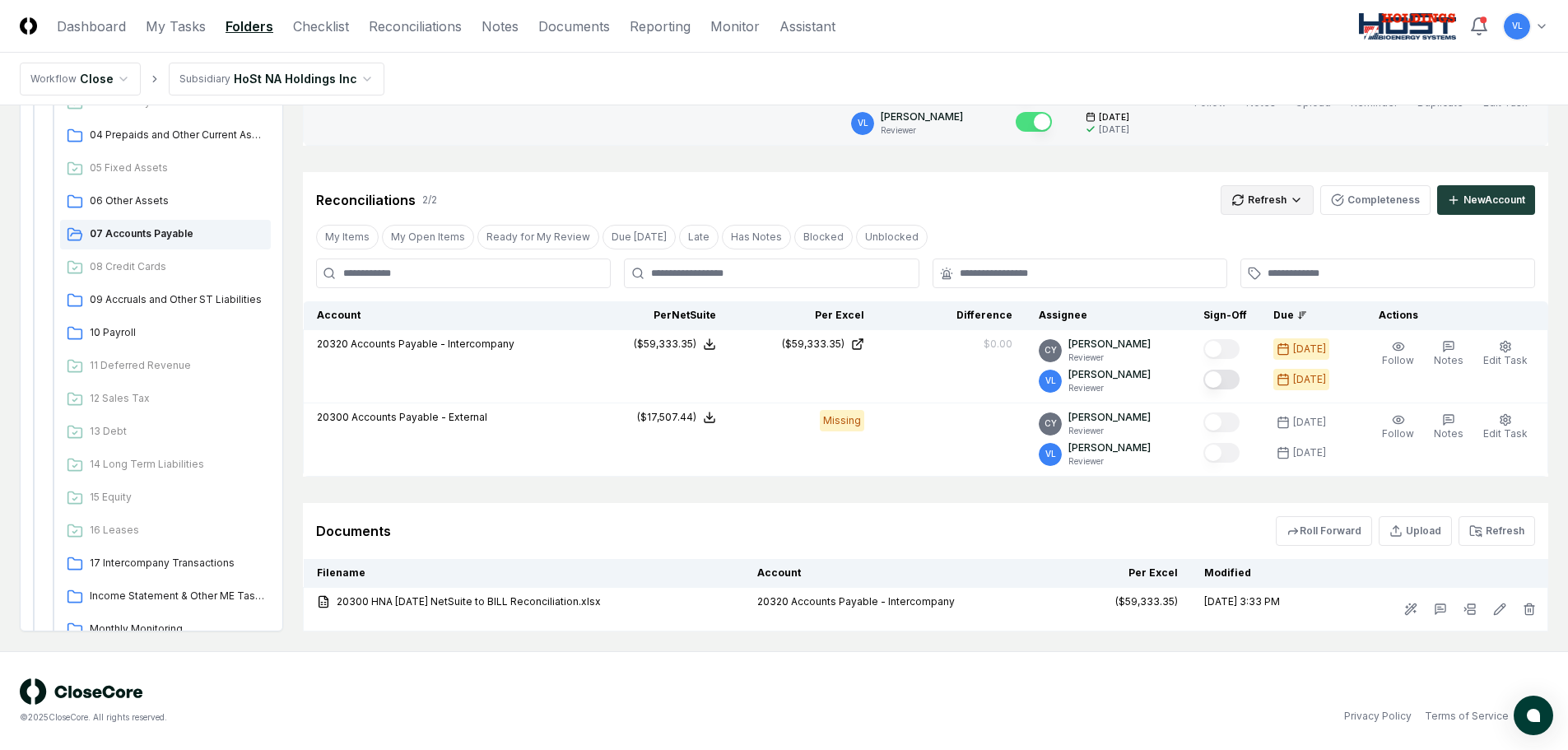
click at [1253, 198] on html "CloseCore Dashboard My Tasks Folders Checklist Reconciliations Notes Documents …" at bounding box center [784, 257] width 1568 height 987
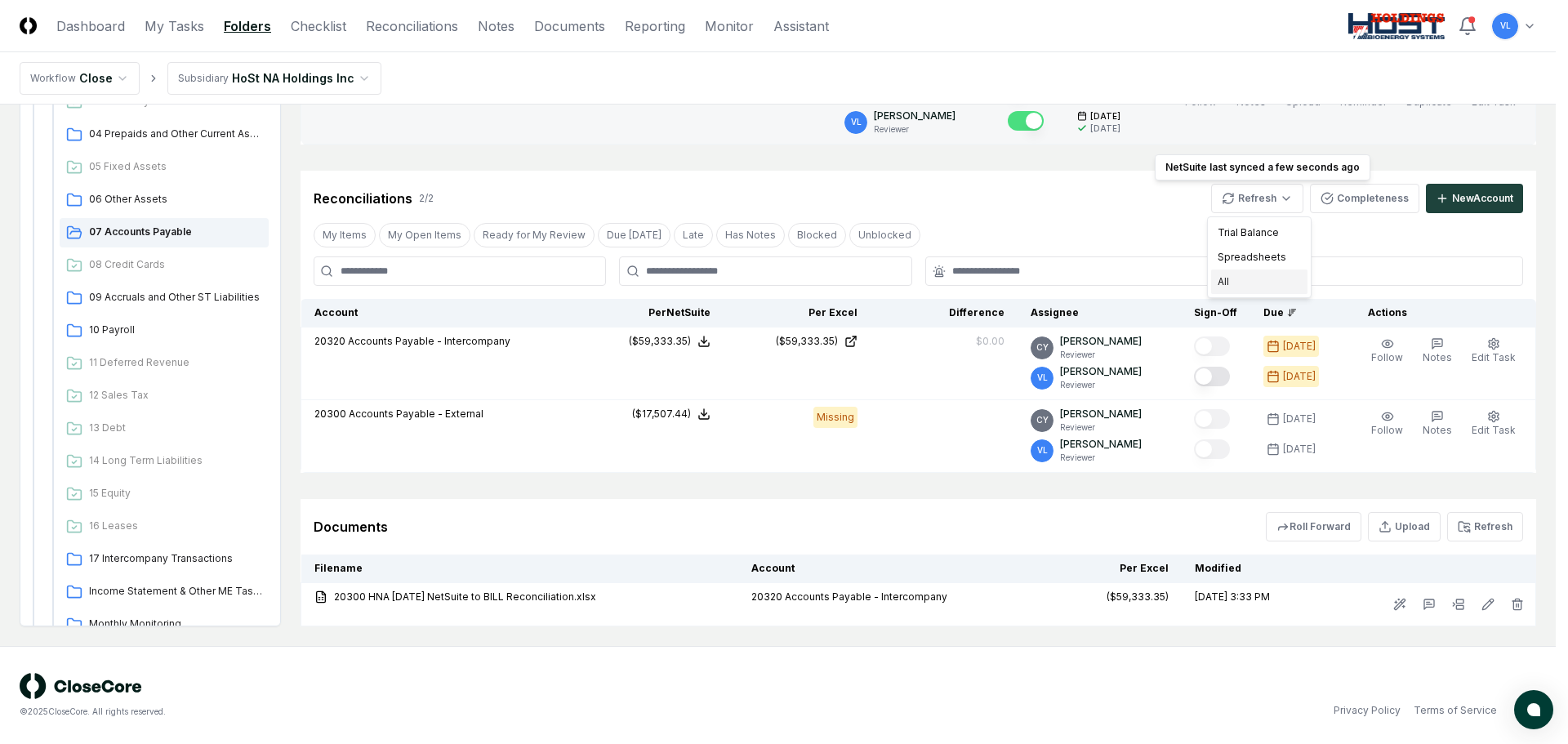
click at [1232, 287] on div "All" at bounding box center [1259, 282] width 97 height 24
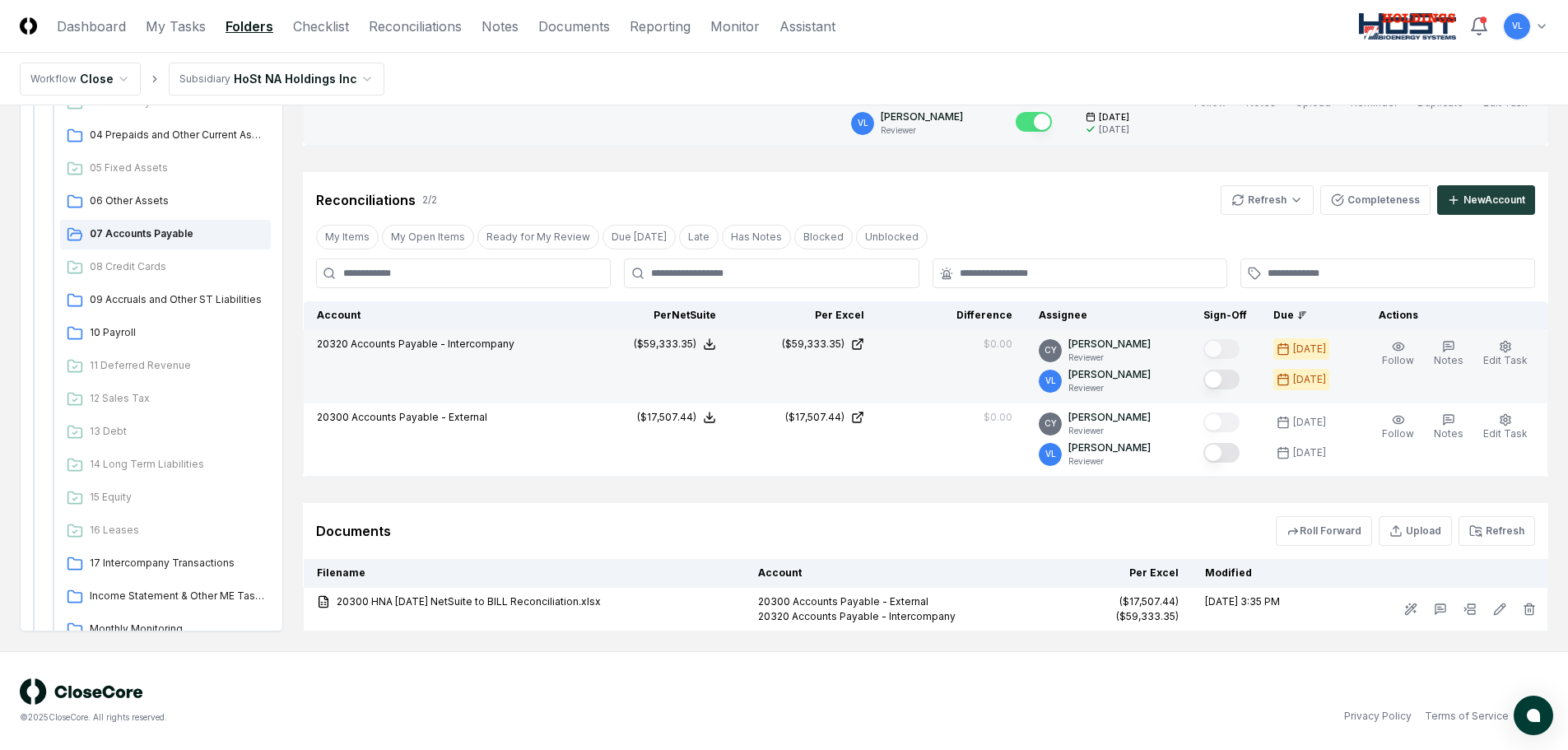
click at [1235, 380] on button "Mark complete" at bounding box center [1221, 379] width 36 height 20
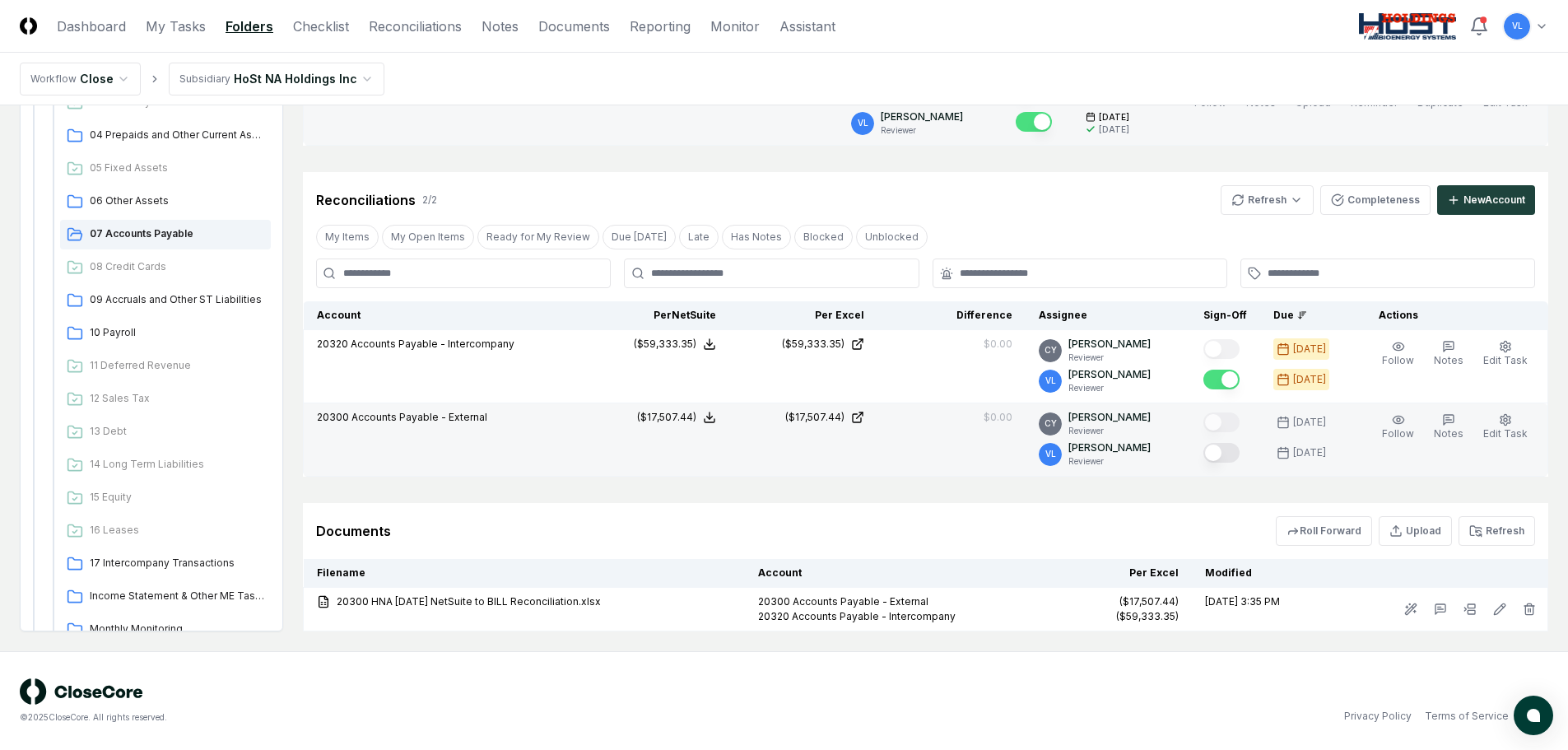
click at [1232, 453] on button "Mark complete" at bounding box center [1221, 453] width 36 height 20
click at [210, 302] on span "09 Accruals and Other ST Liabilities" at bounding box center [176, 299] width 175 height 15
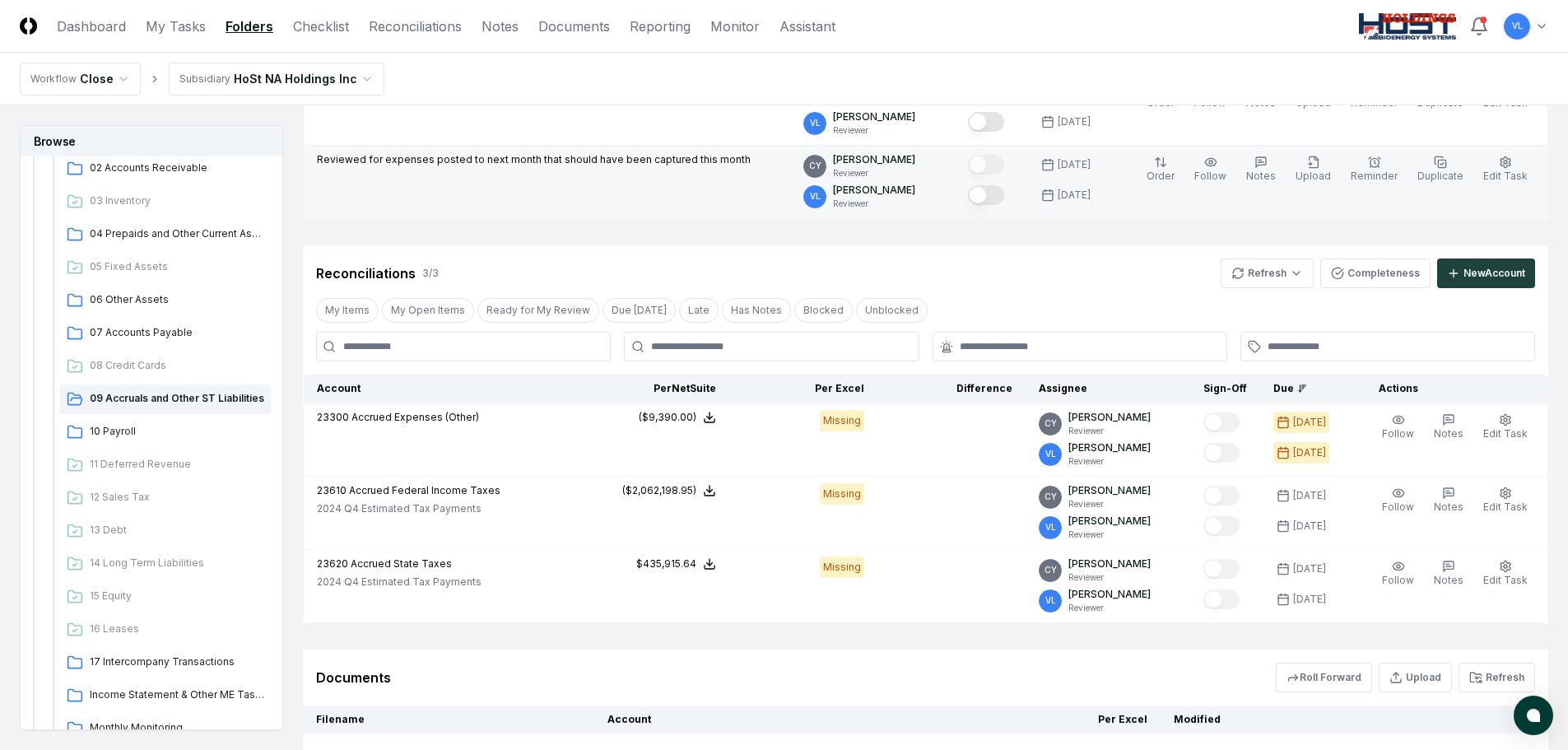
scroll to position [0, 0]
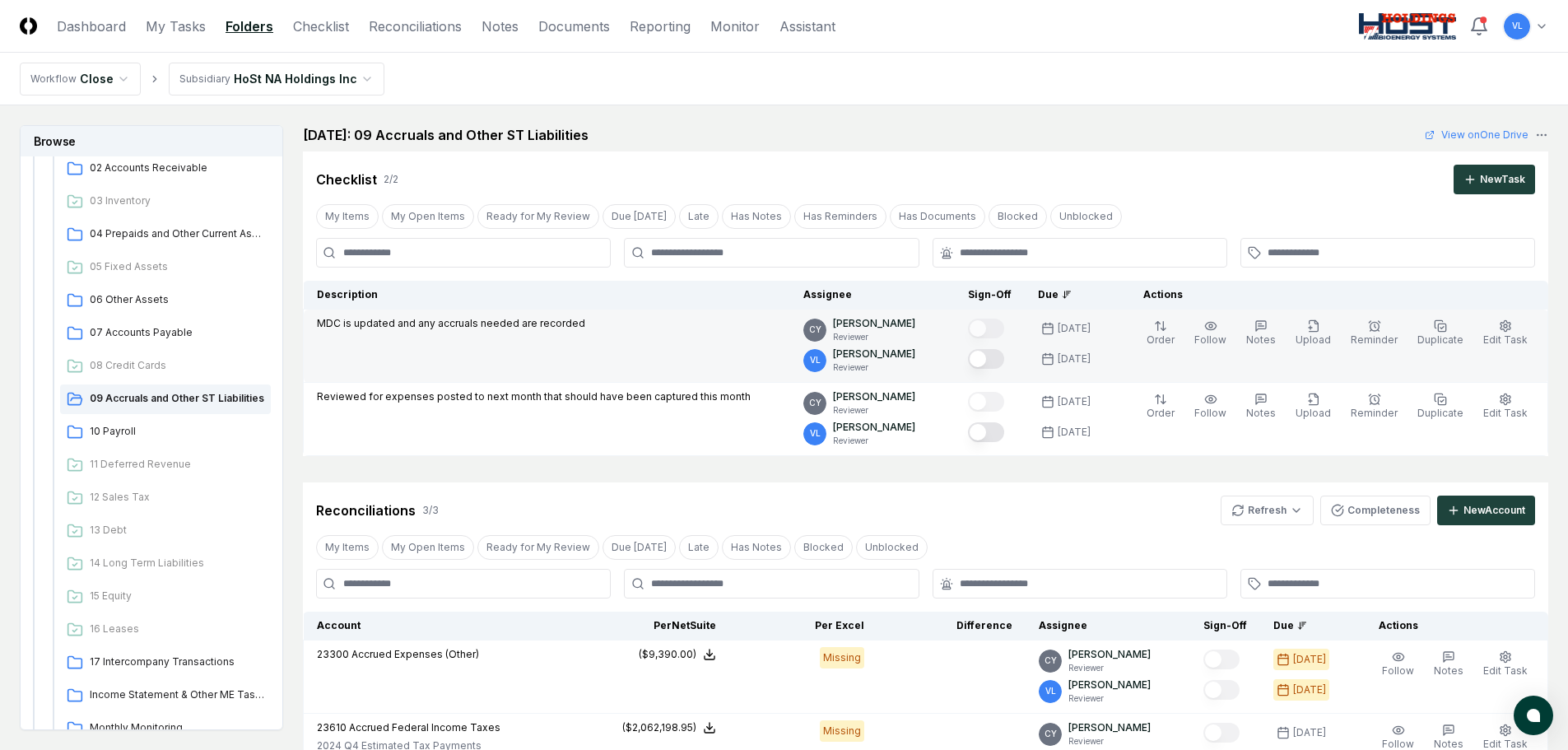
click at [1004, 360] on button "Mark complete" at bounding box center [986, 359] width 36 height 20
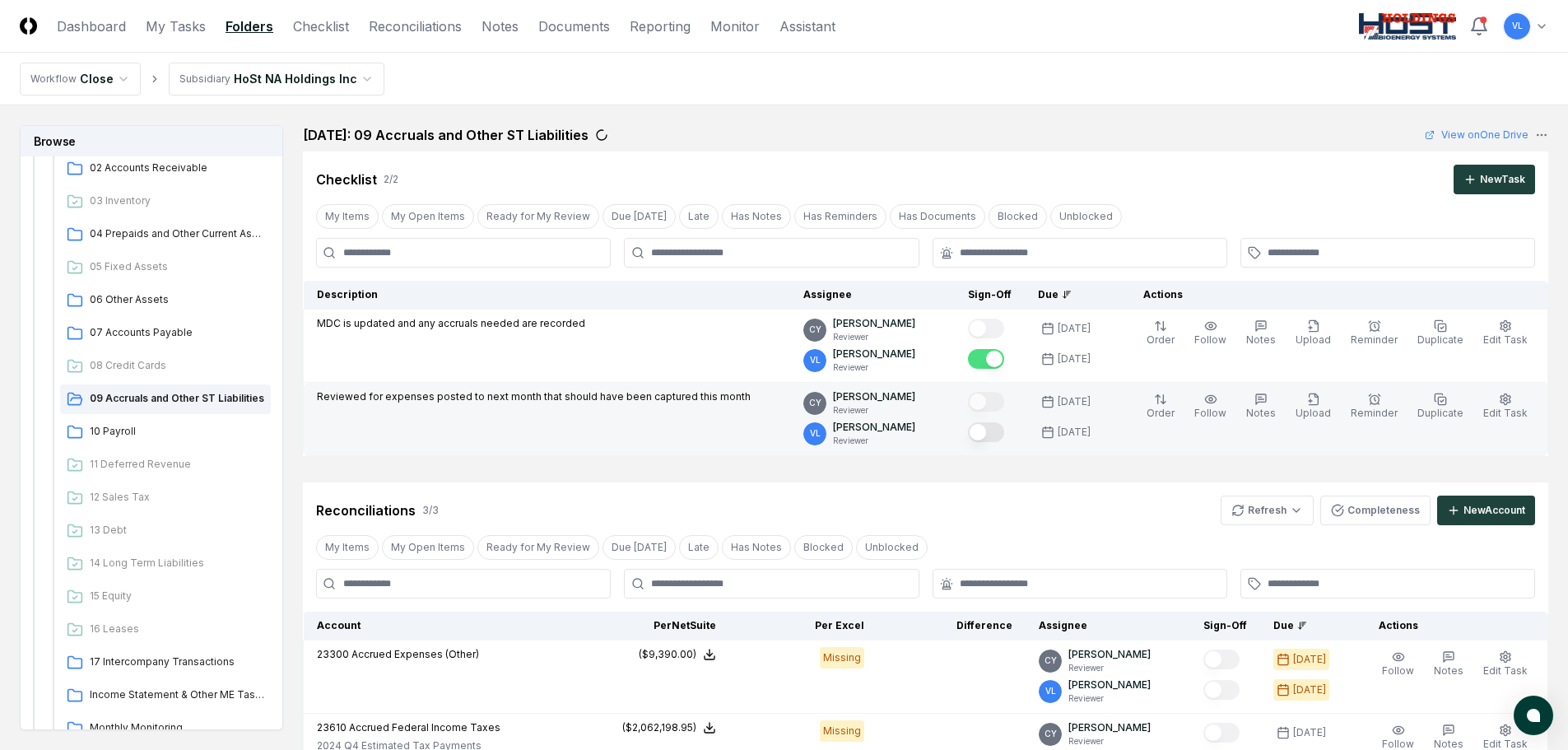
click at [1004, 431] on button "Mark complete" at bounding box center [986, 432] width 36 height 20
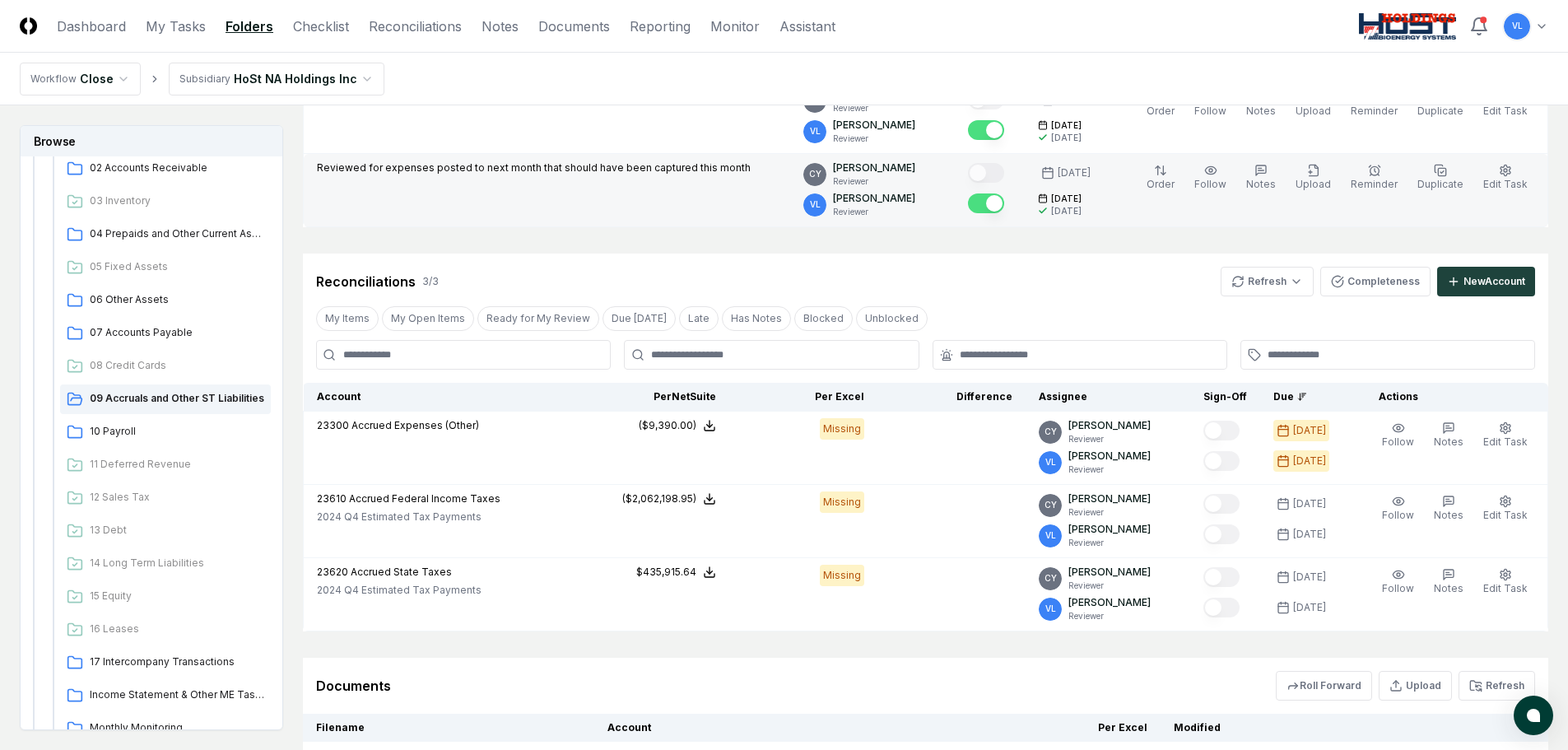
scroll to position [311, 0]
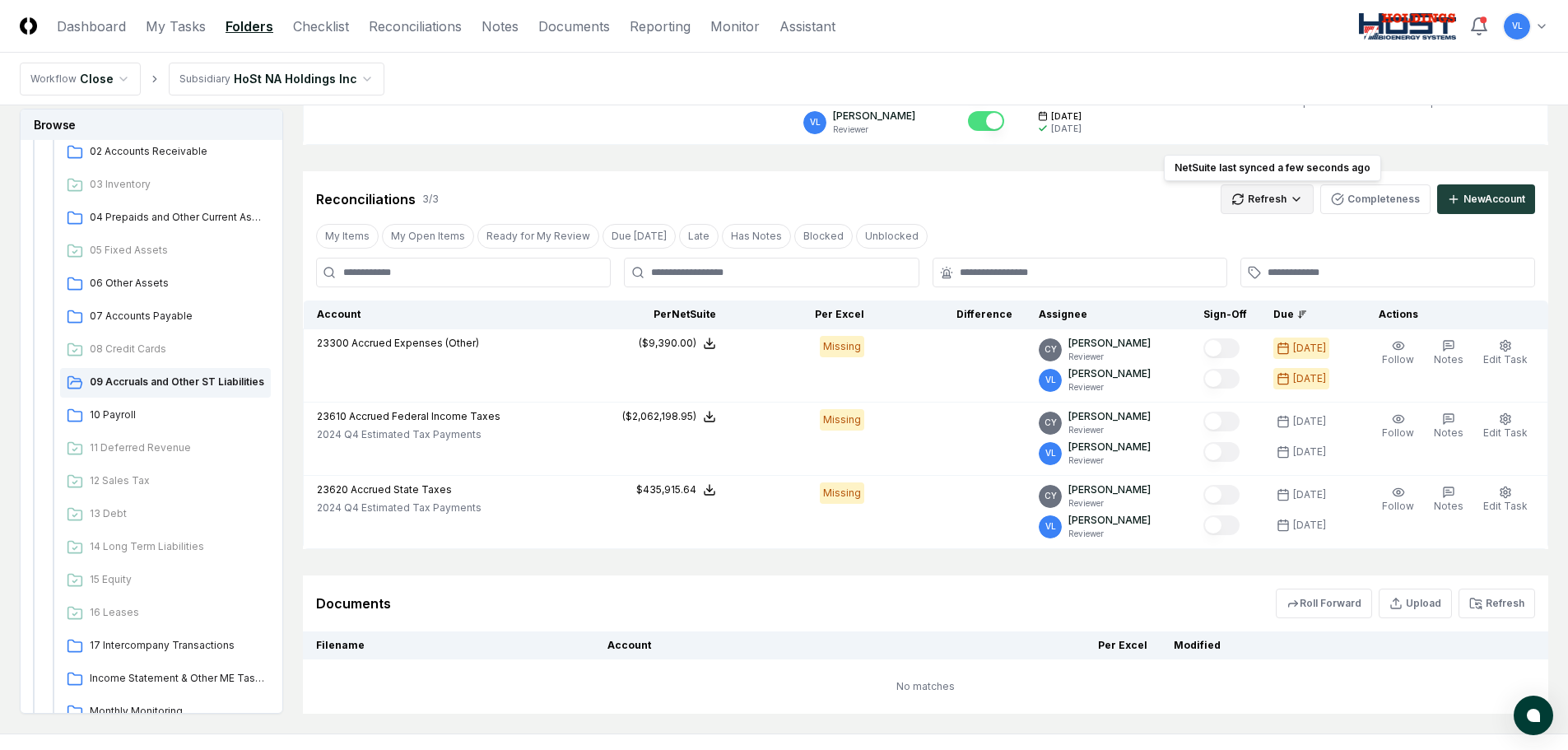
click at [1273, 202] on html "CloseCore Dashboard My Tasks Folders Checklist Reconciliations Notes Documents …" at bounding box center [784, 260] width 1568 height 1144
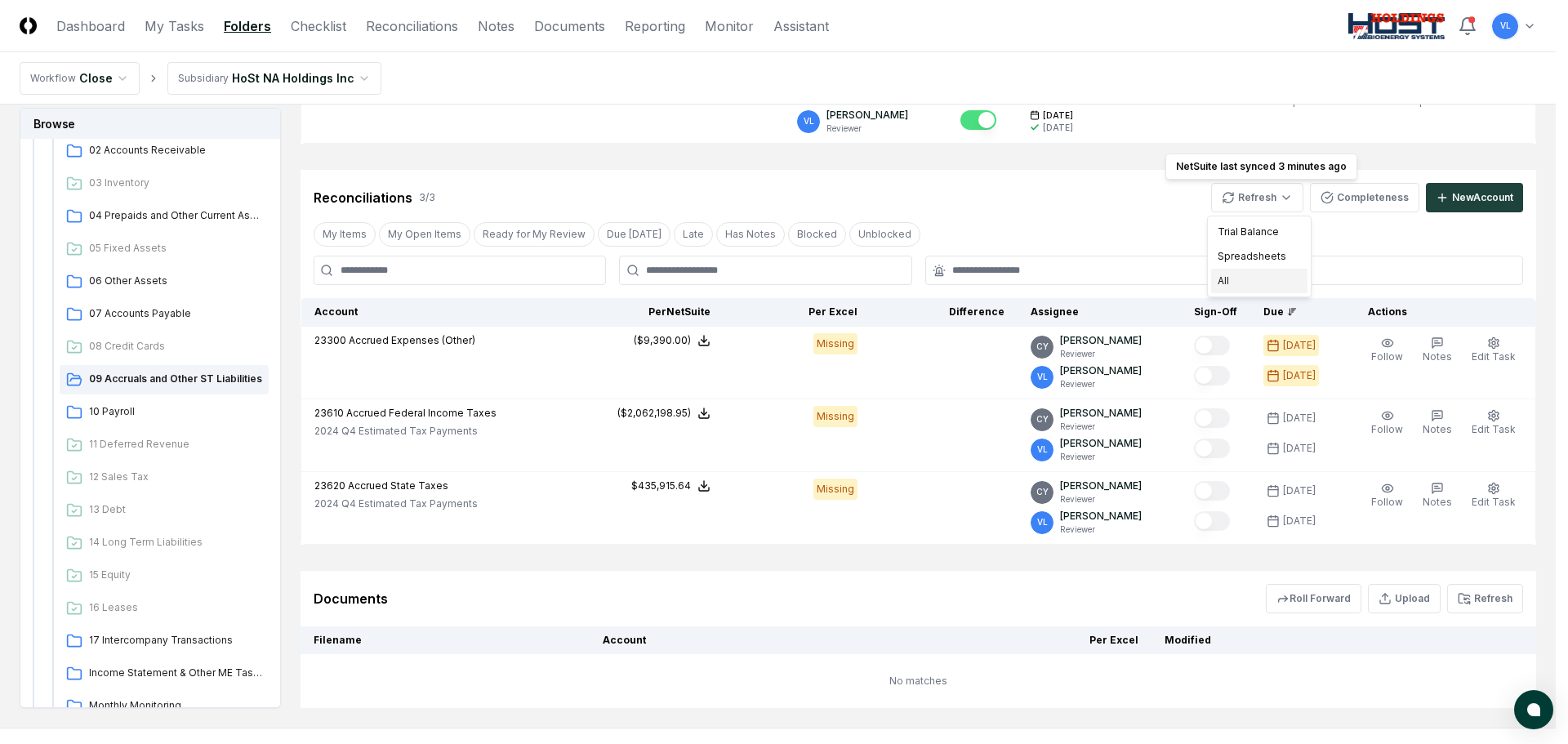
click at [1260, 278] on div "All" at bounding box center [1259, 281] width 97 height 24
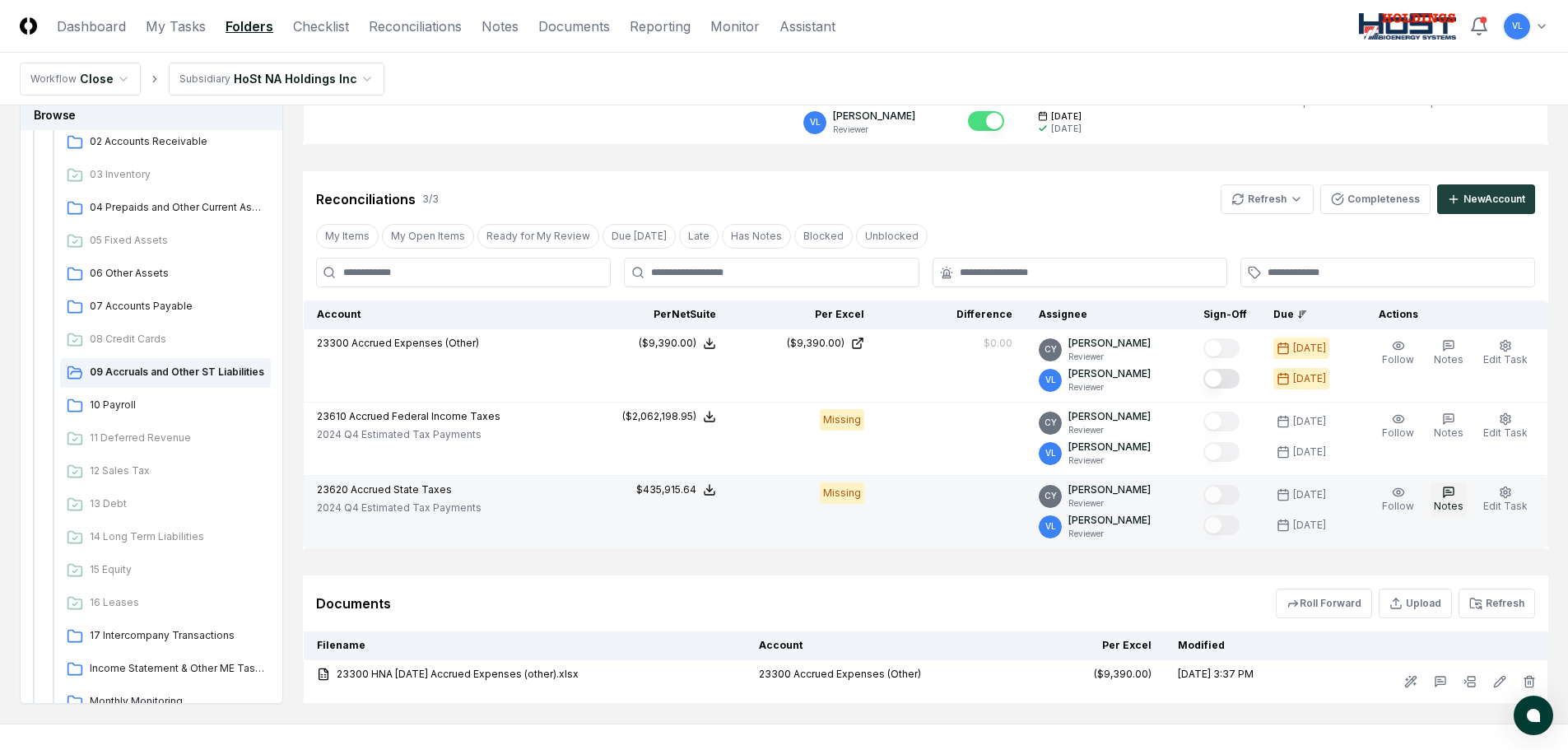
click at [1455, 493] on icon "button" at bounding box center [1449, 493] width 14 height 14
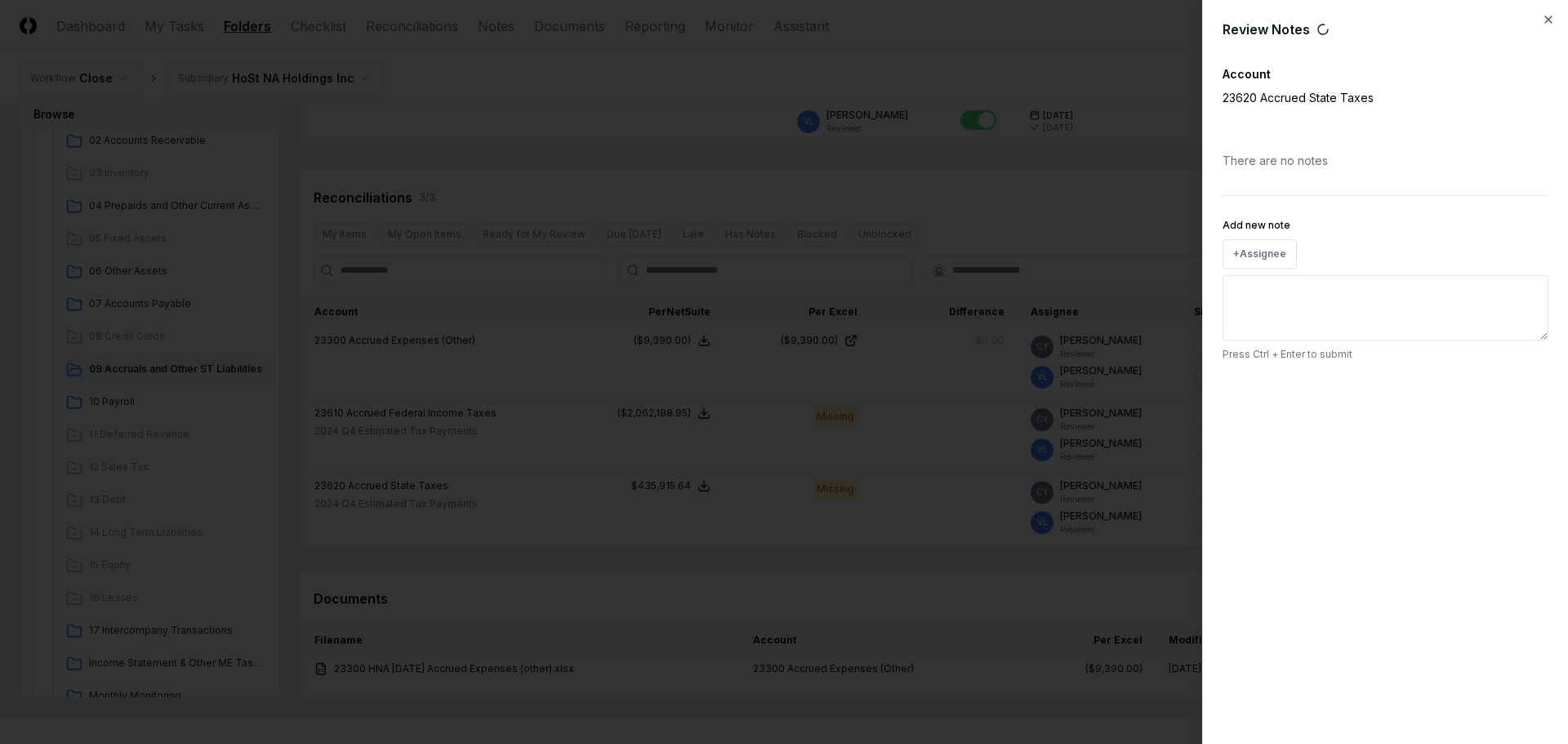
click at [1329, 317] on textarea "Add new note" at bounding box center [1385, 309] width 326 height 66
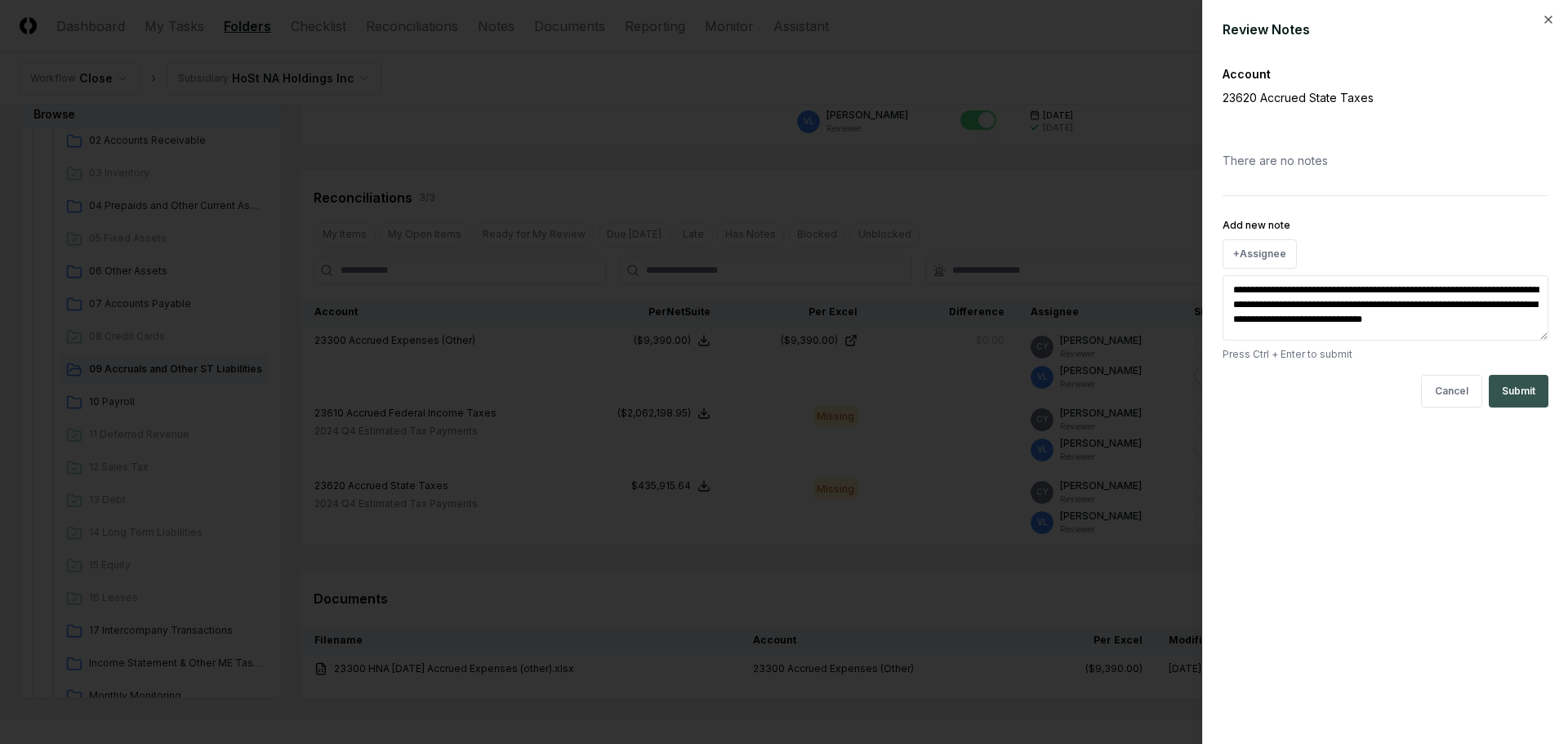
type textarea "**********"
click at [1524, 395] on button "Submit" at bounding box center [1519, 392] width 60 height 33
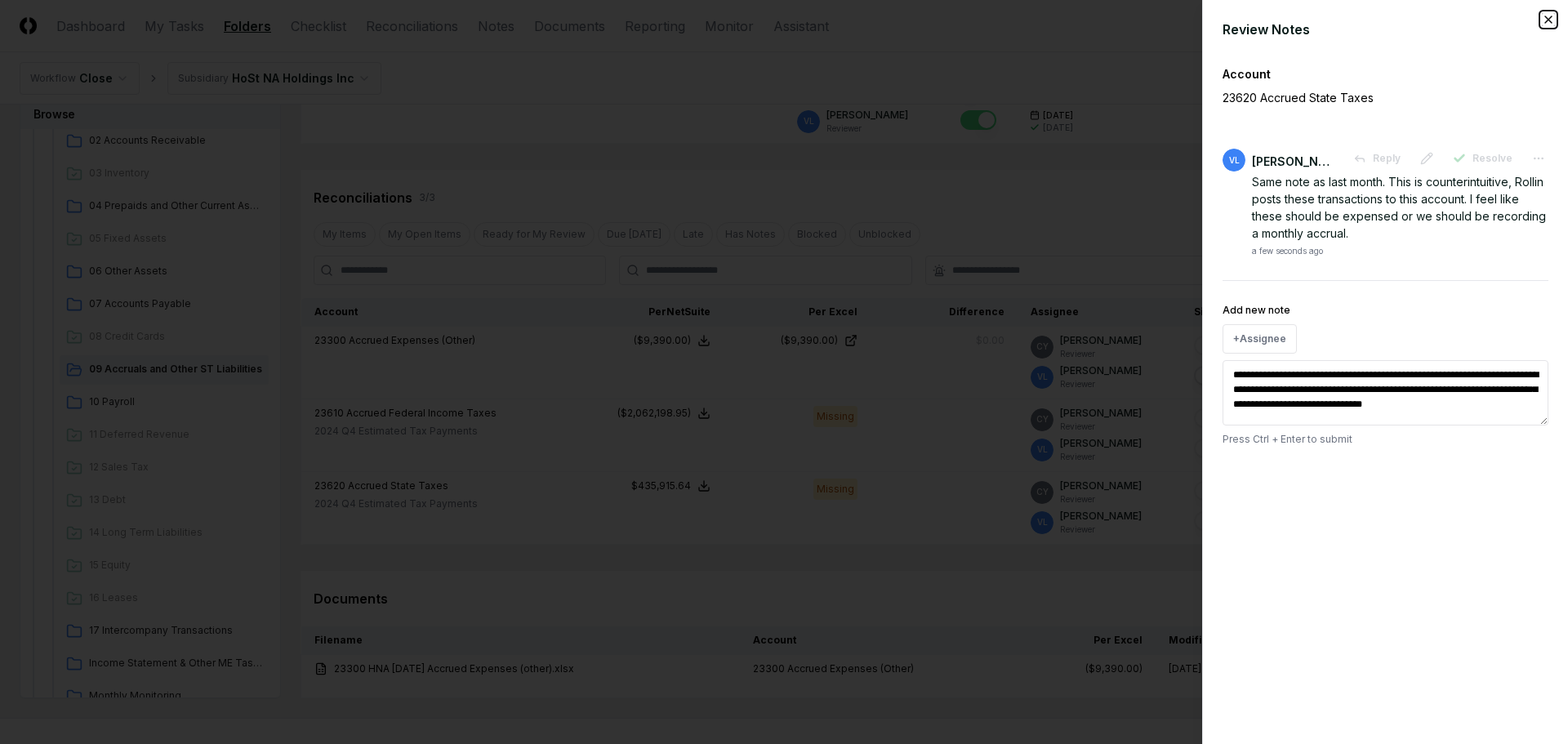
click at [1551, 15] on icon "button" at bounding box center [1549, 20] width 14 height 14
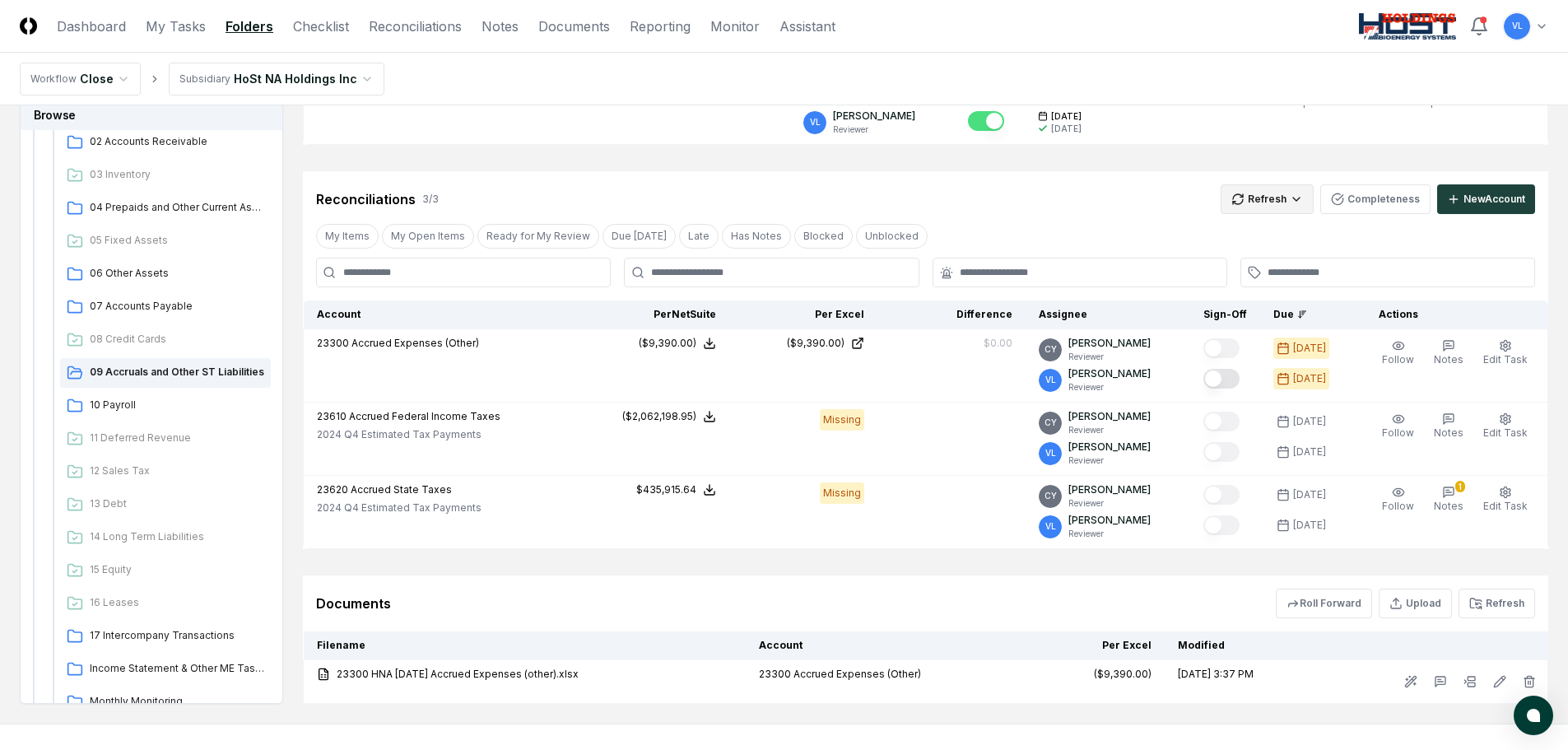
click at [1262, 200] on html "CloseCore Dashboard My Tasks Folders Checklist Reconciliations Notes Documents …" at bounding box center [784, 256] width 1568 height 1134
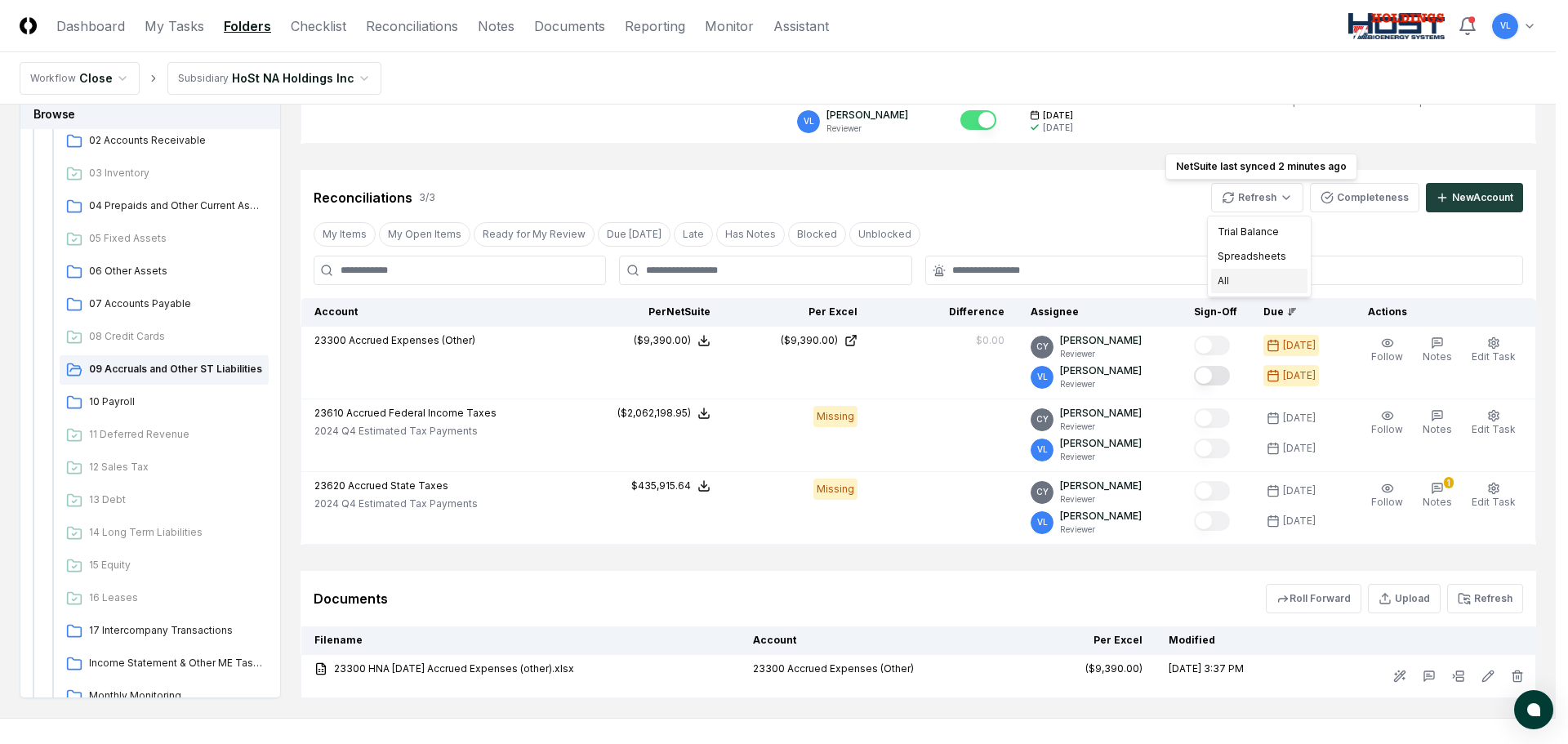
click at [1241, 282] on div "All" at bounding box center [1259, 281] width 97 height 24
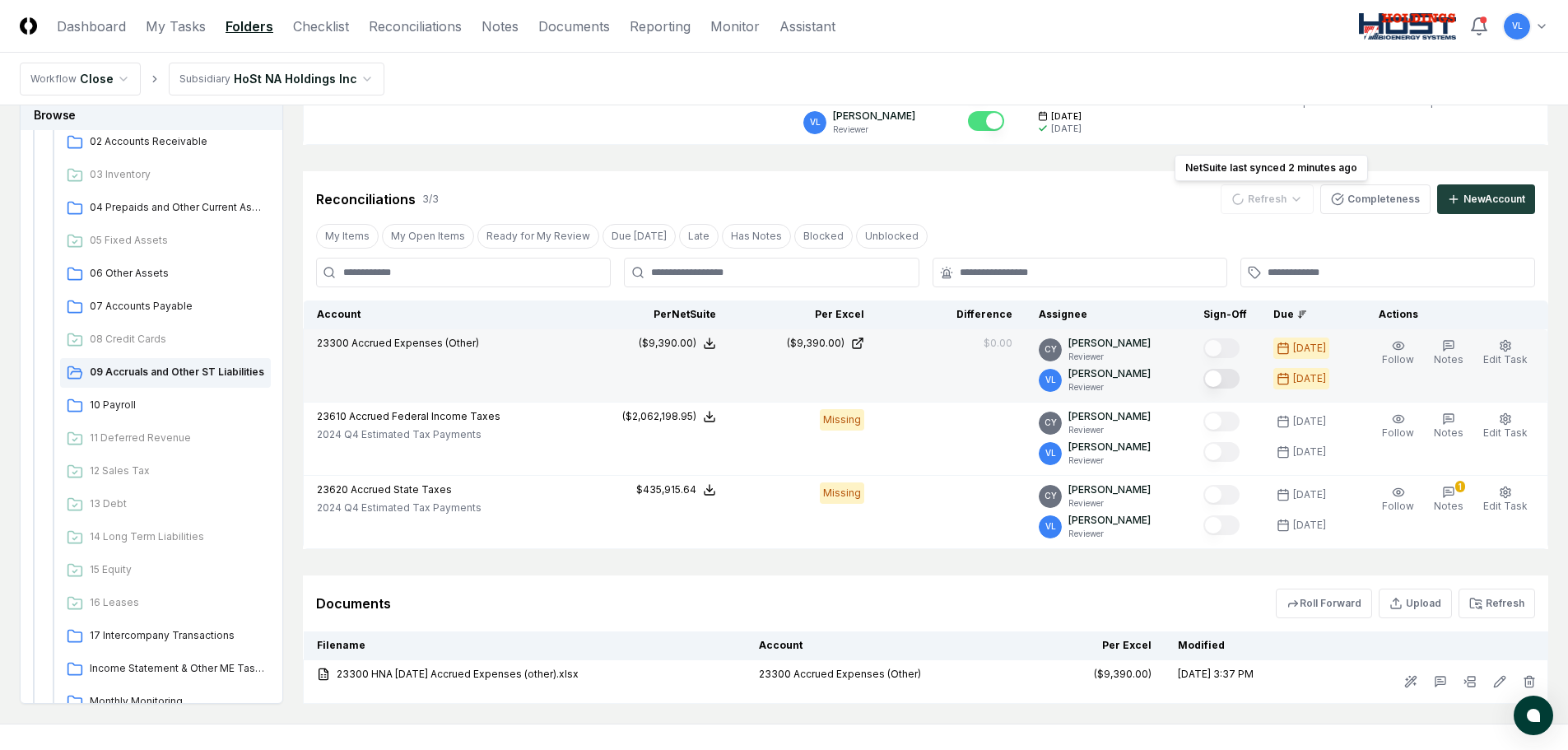
click at [1233, 375] on button "Mark complete" at bounding box center [1221, 378] width 36 height 20
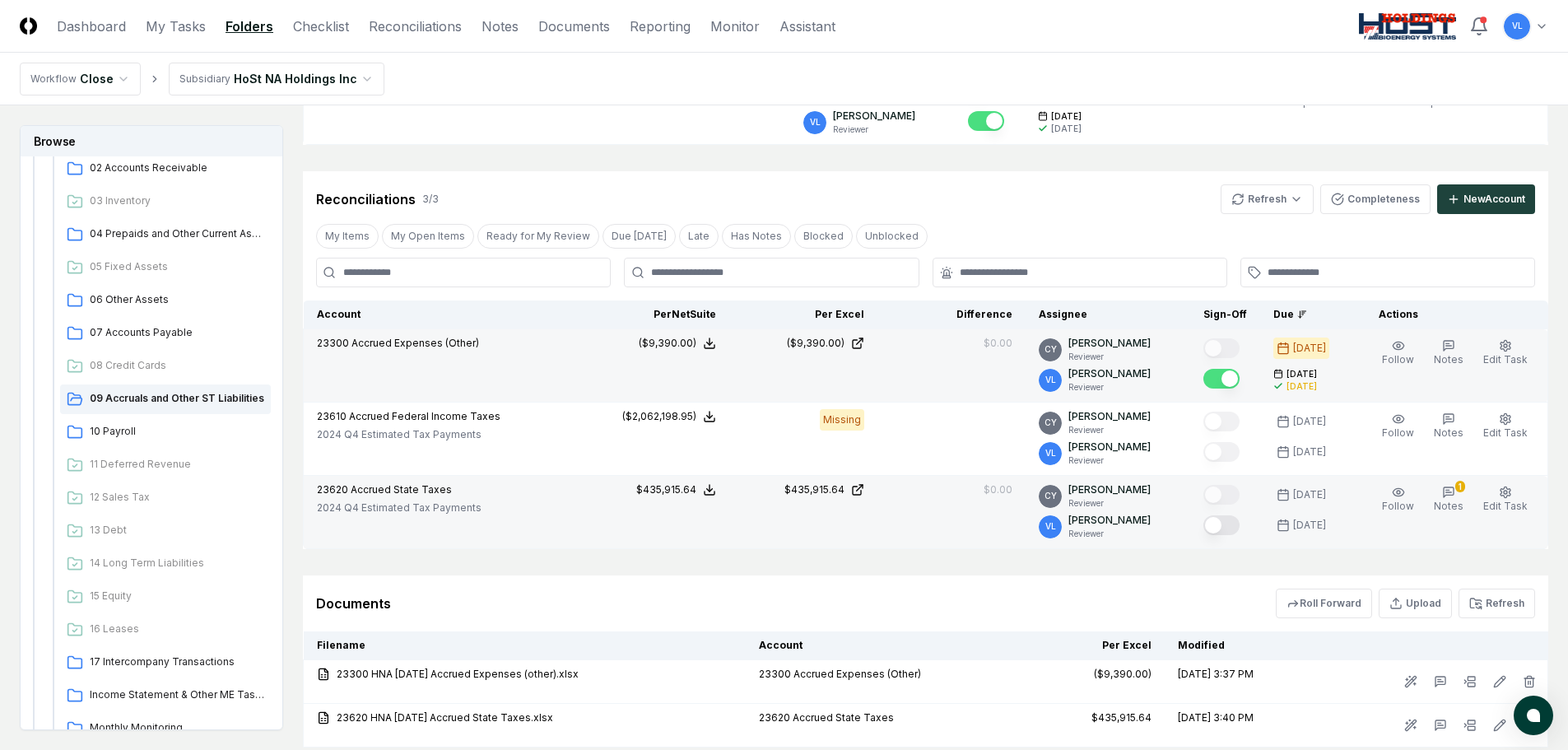
click at [1226, 525] on button "Mark complete" at bounding box center [1221, 526] width 36 height 20
click at [122, 432] on span "10 Payroll" at bounding box center [176, 431] width 175 height 15
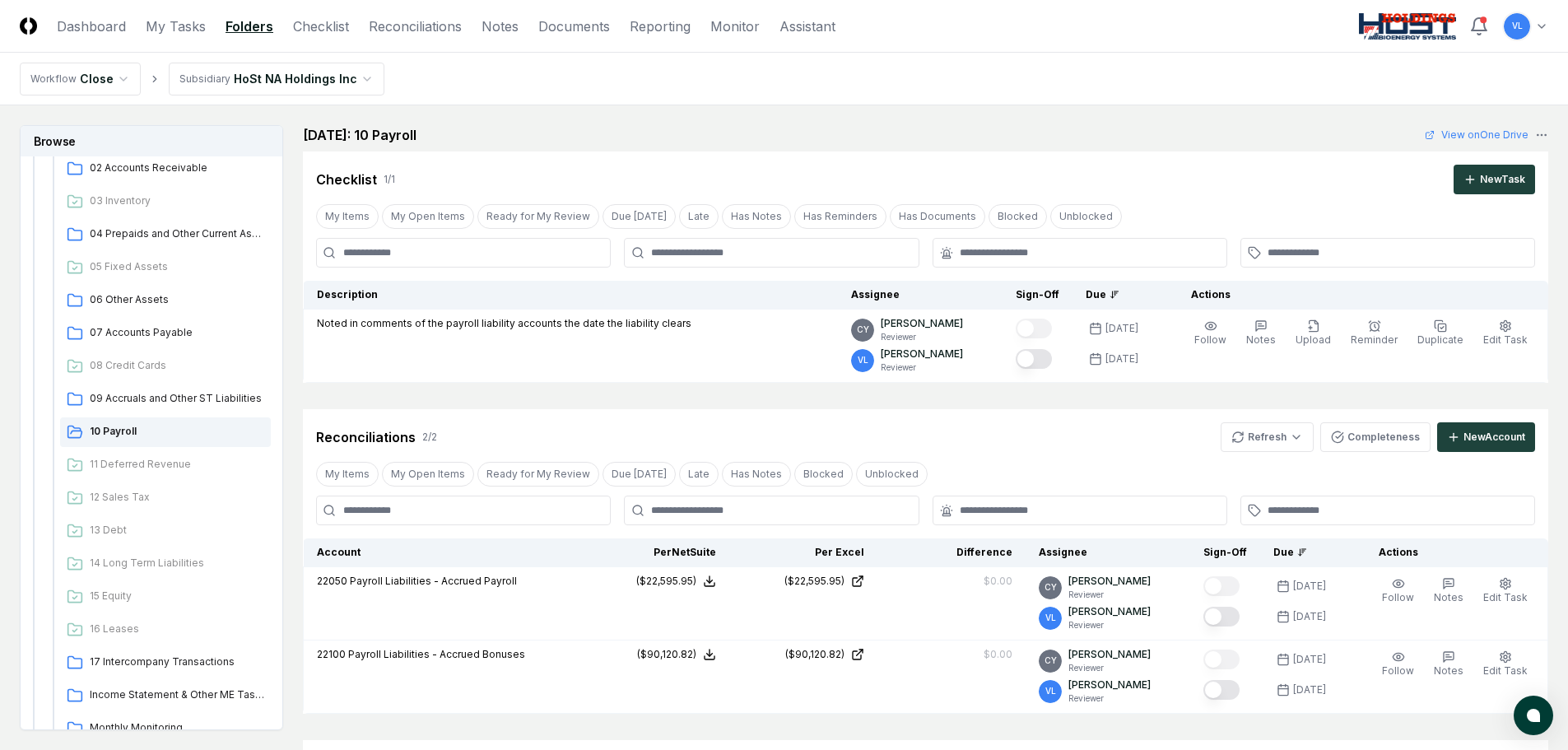
scroll to position [82, 0]
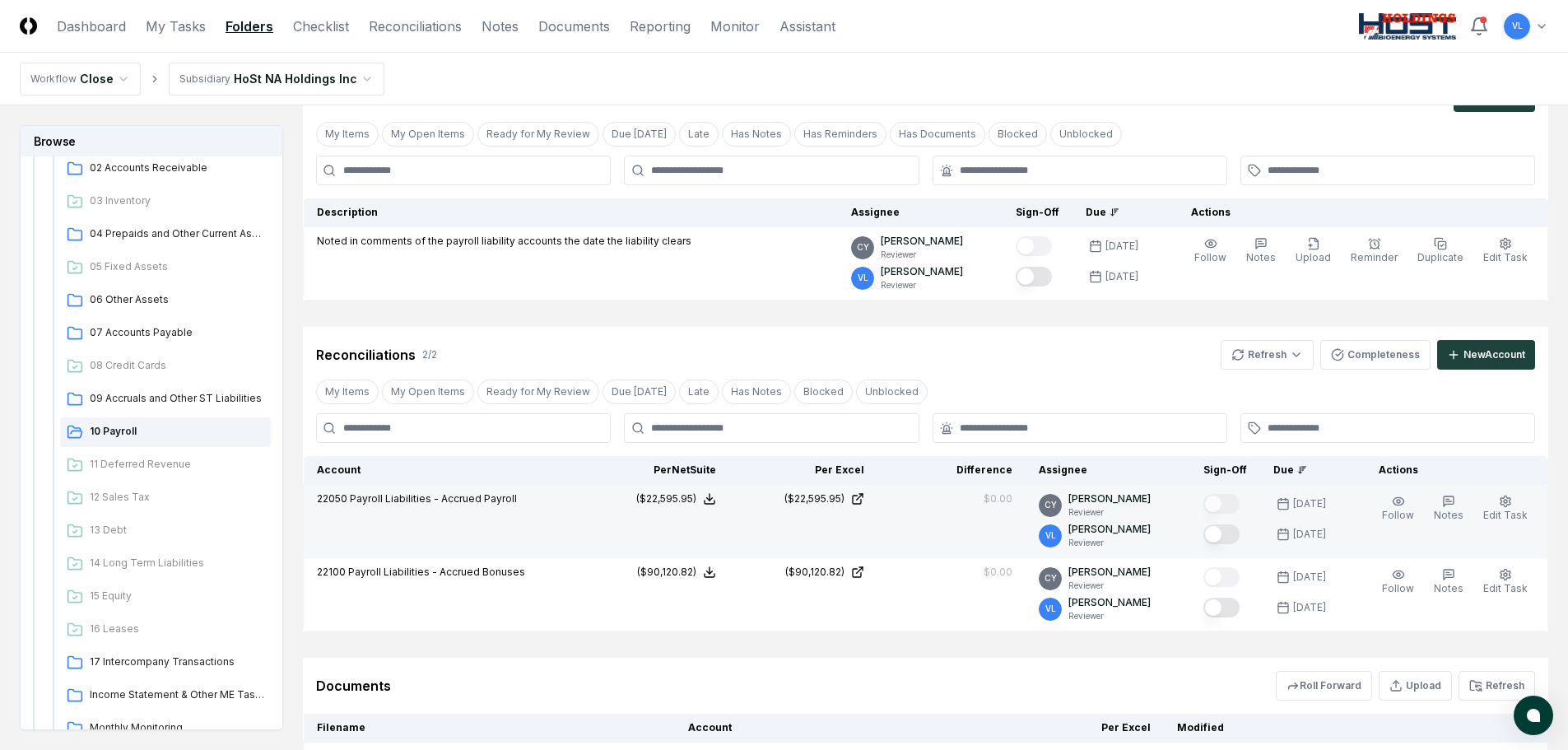
click at [1232, 542] on button "Mark complete" at bounding box center [1221, 534] width 36 height 20
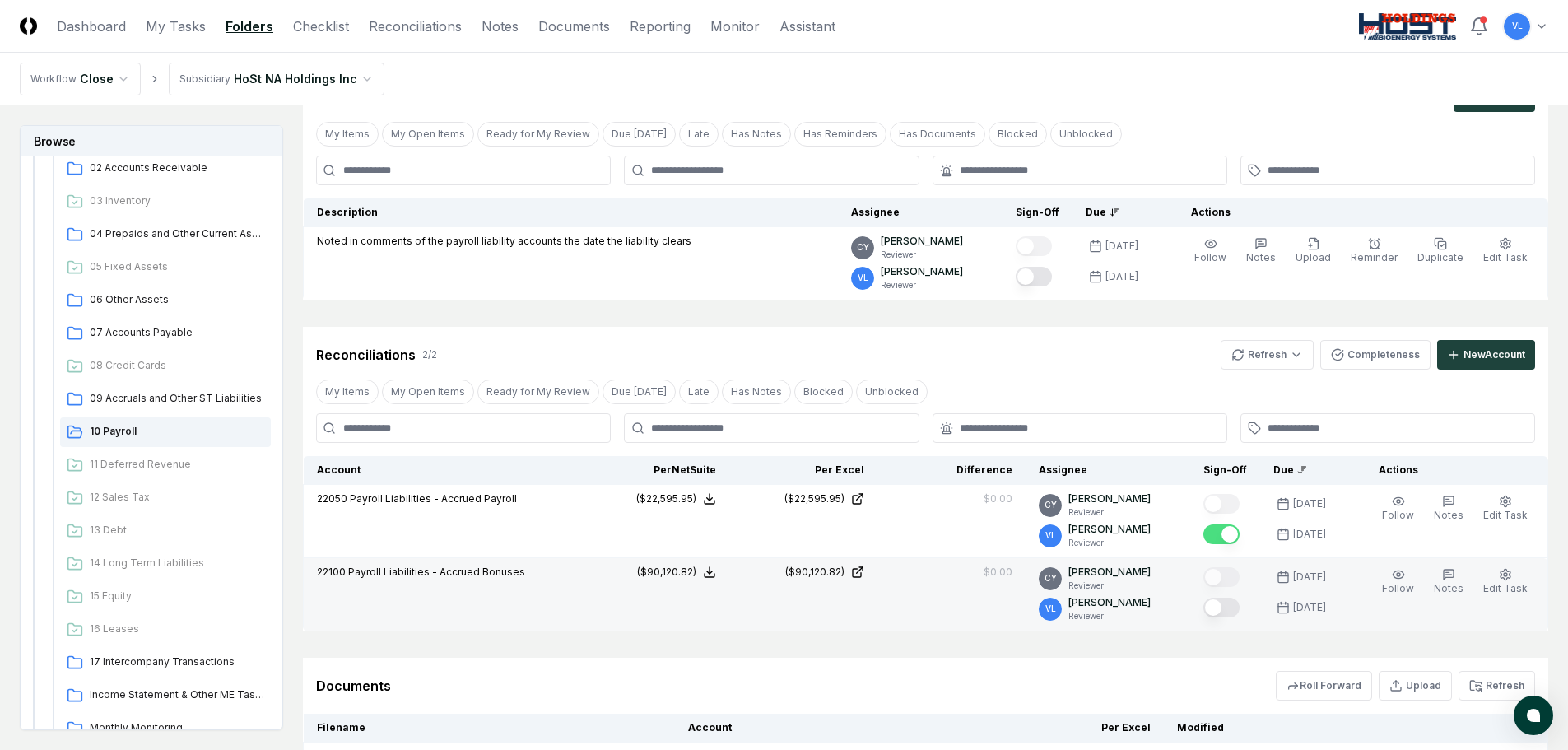
click at [1230, 613] on button "Mark complete" at bounding box center [1221, 608] width 36 height 20
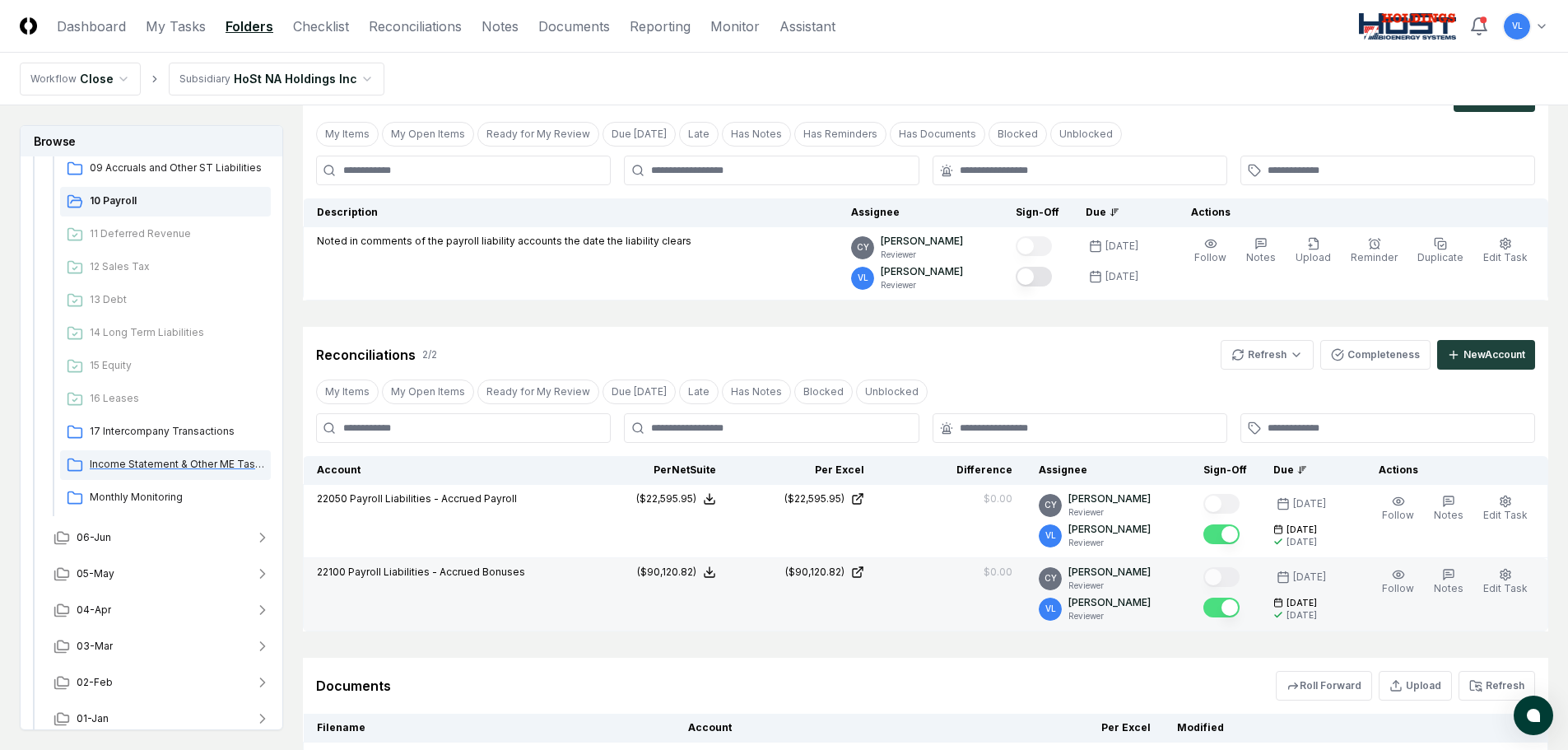
scroll to position [571, 0]
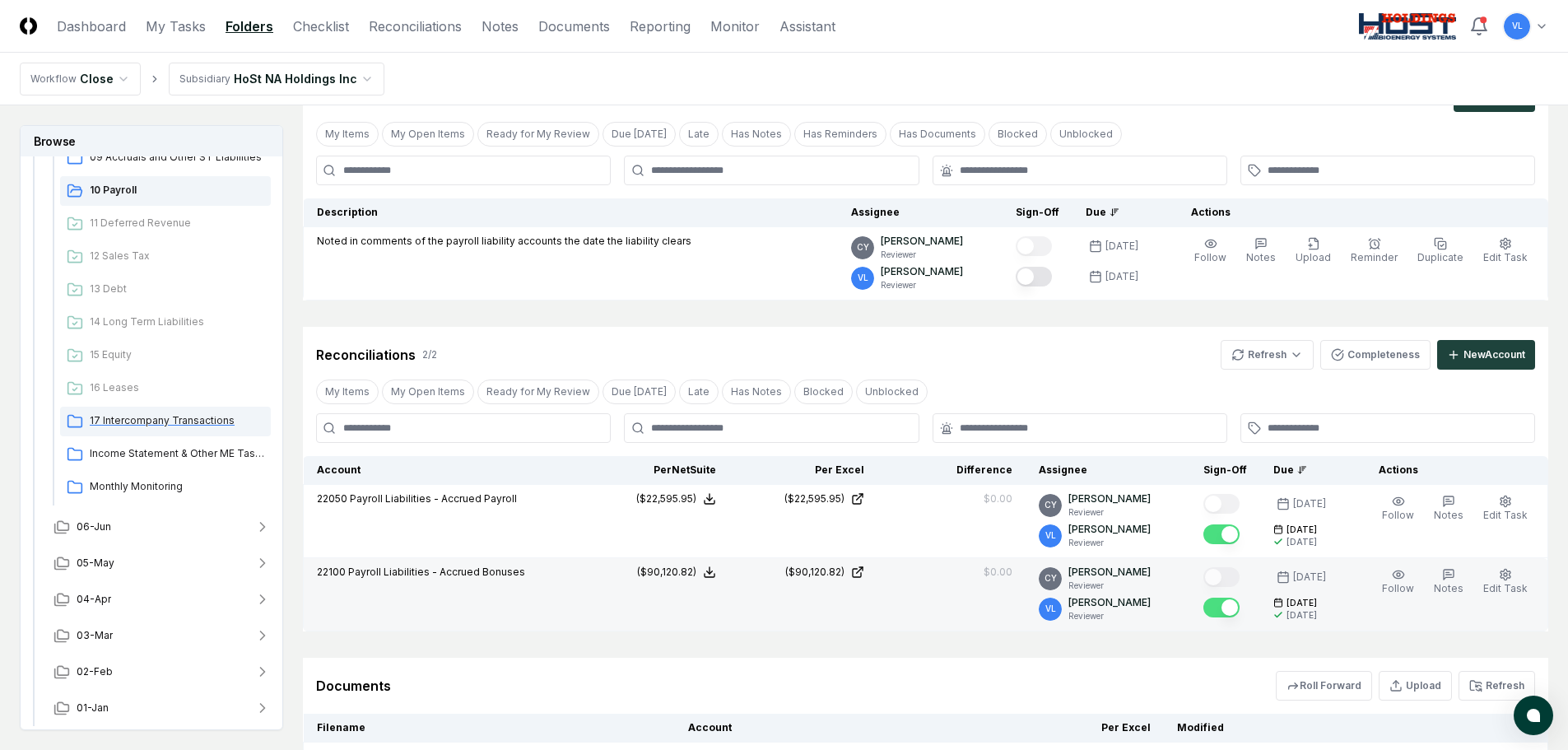
click at [205, 425] on span "17 Intercompany Transactions" at bounding box center [176, 420] width 175 height 15
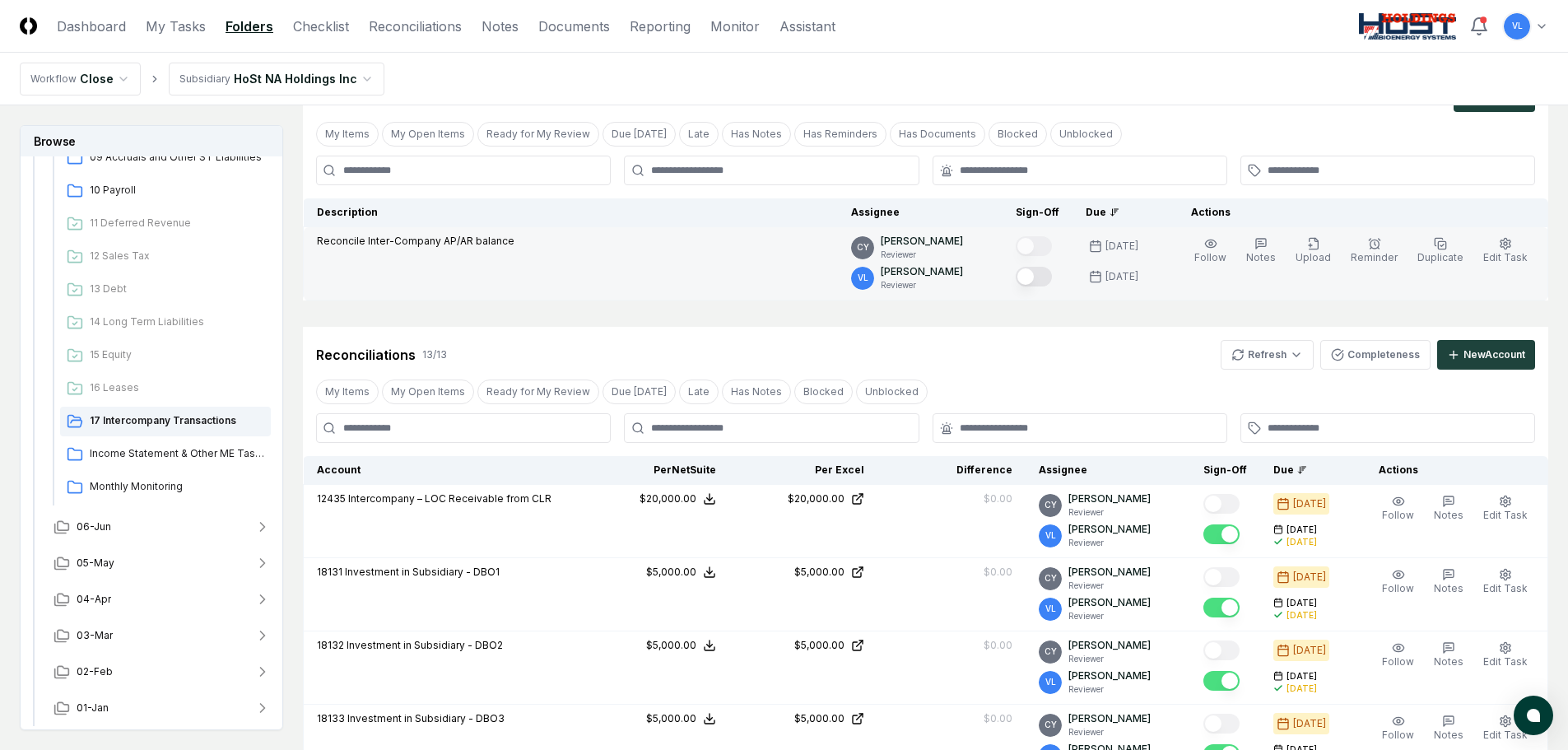
click at [1048, 278] on button "Mark complete" at bounding box center [1034, 277] width 36 height 20
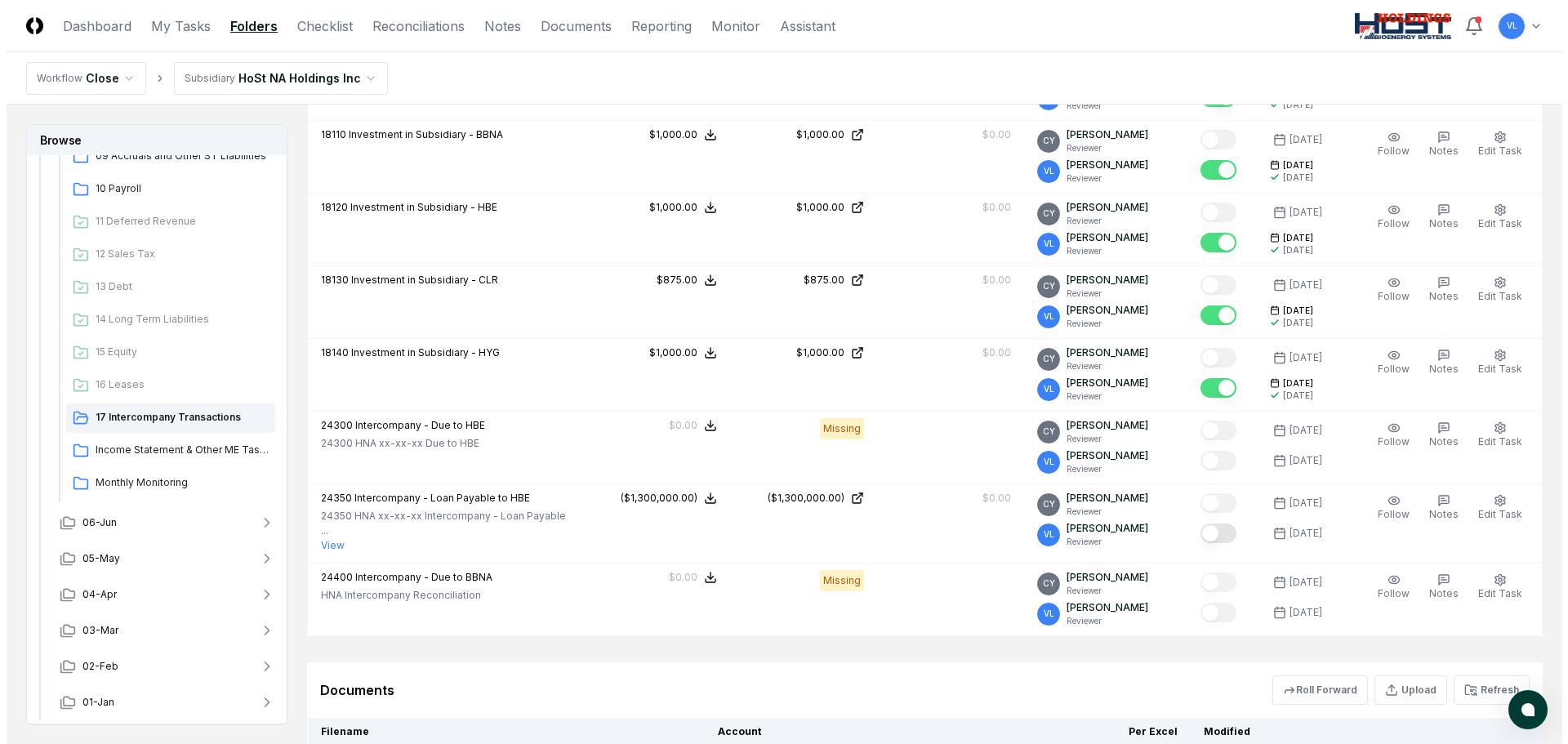
scroll to position [899, 0]
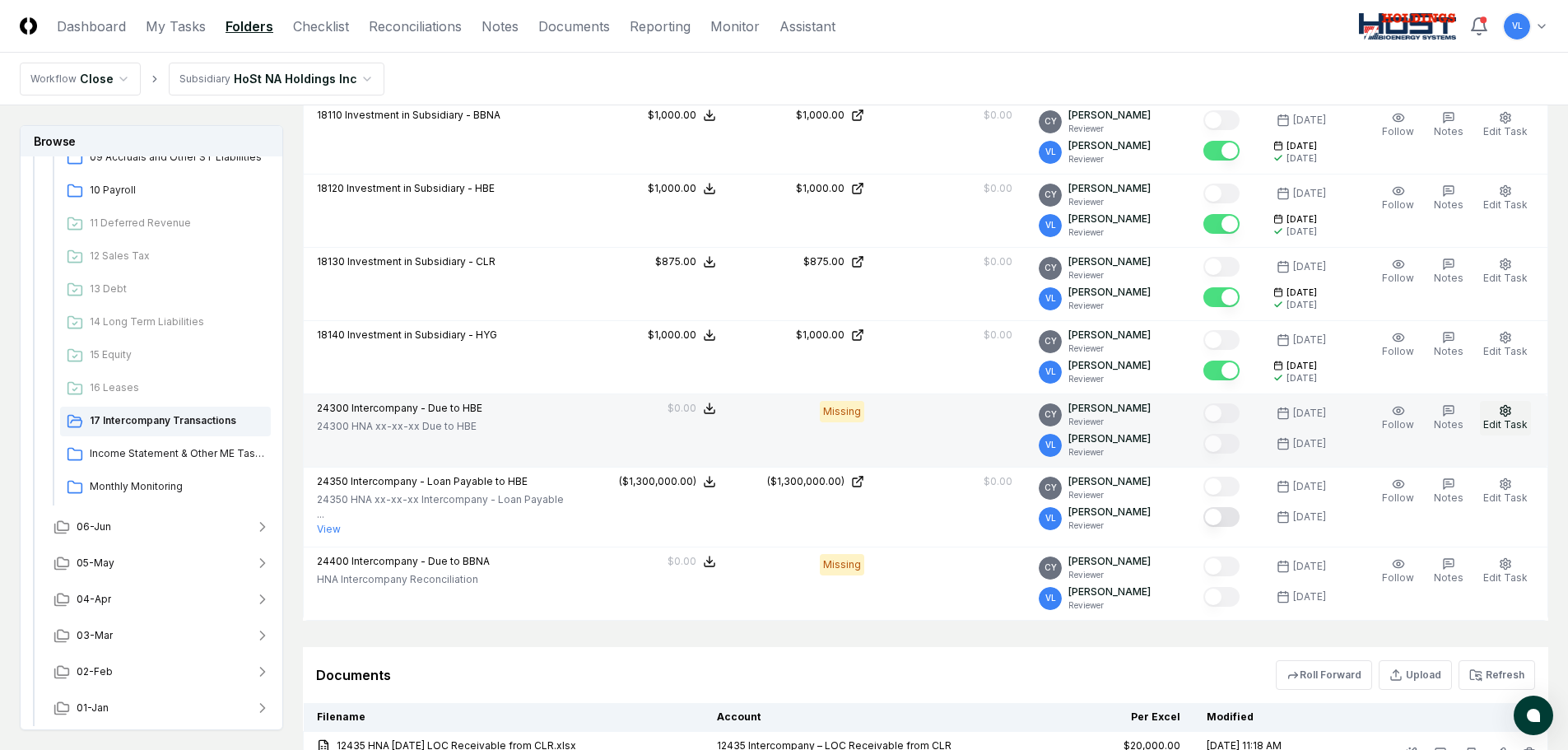
click at [1505, 414] on icon "button" at bounding box center [1506, 412] width 14 height 14
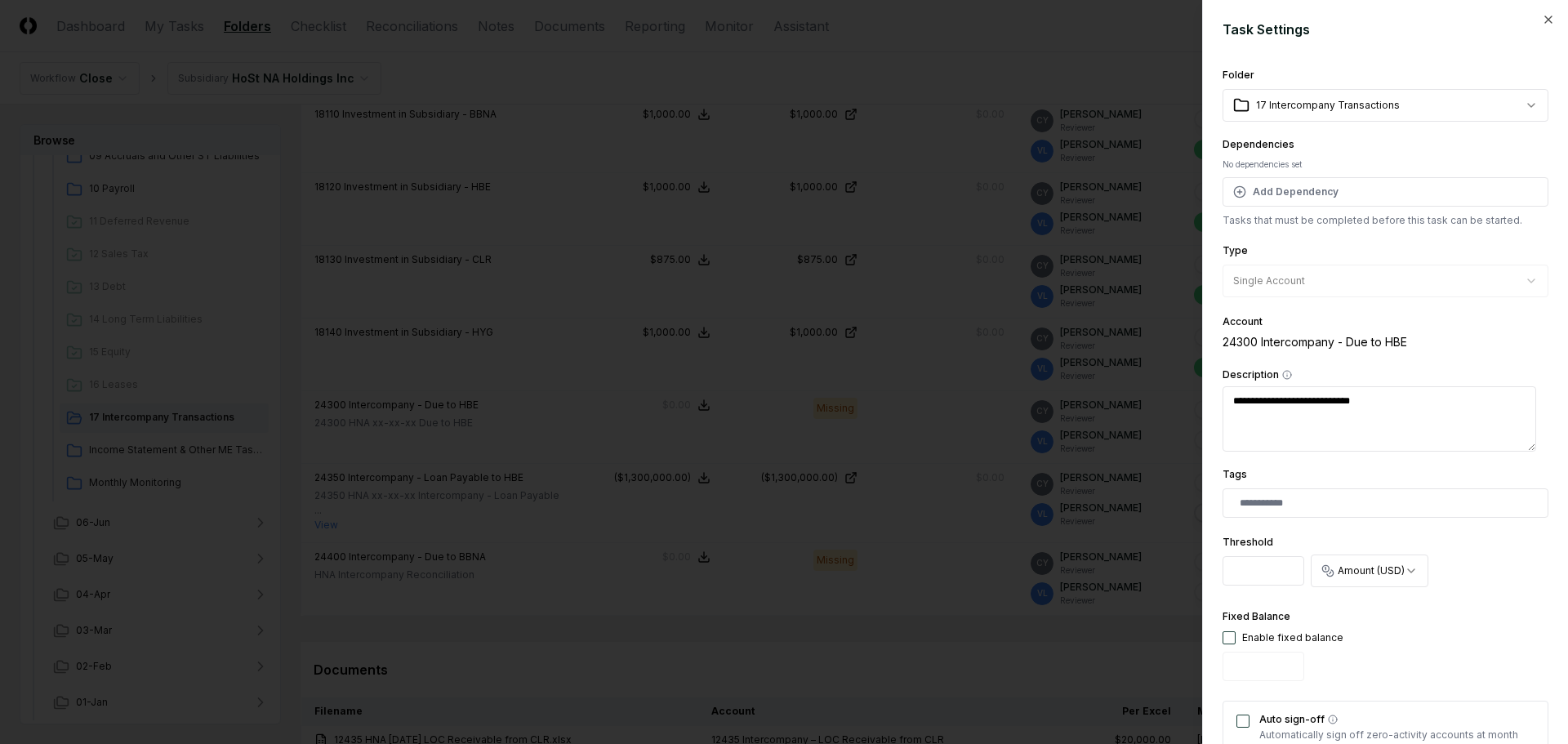
scroll to position [164, 0]
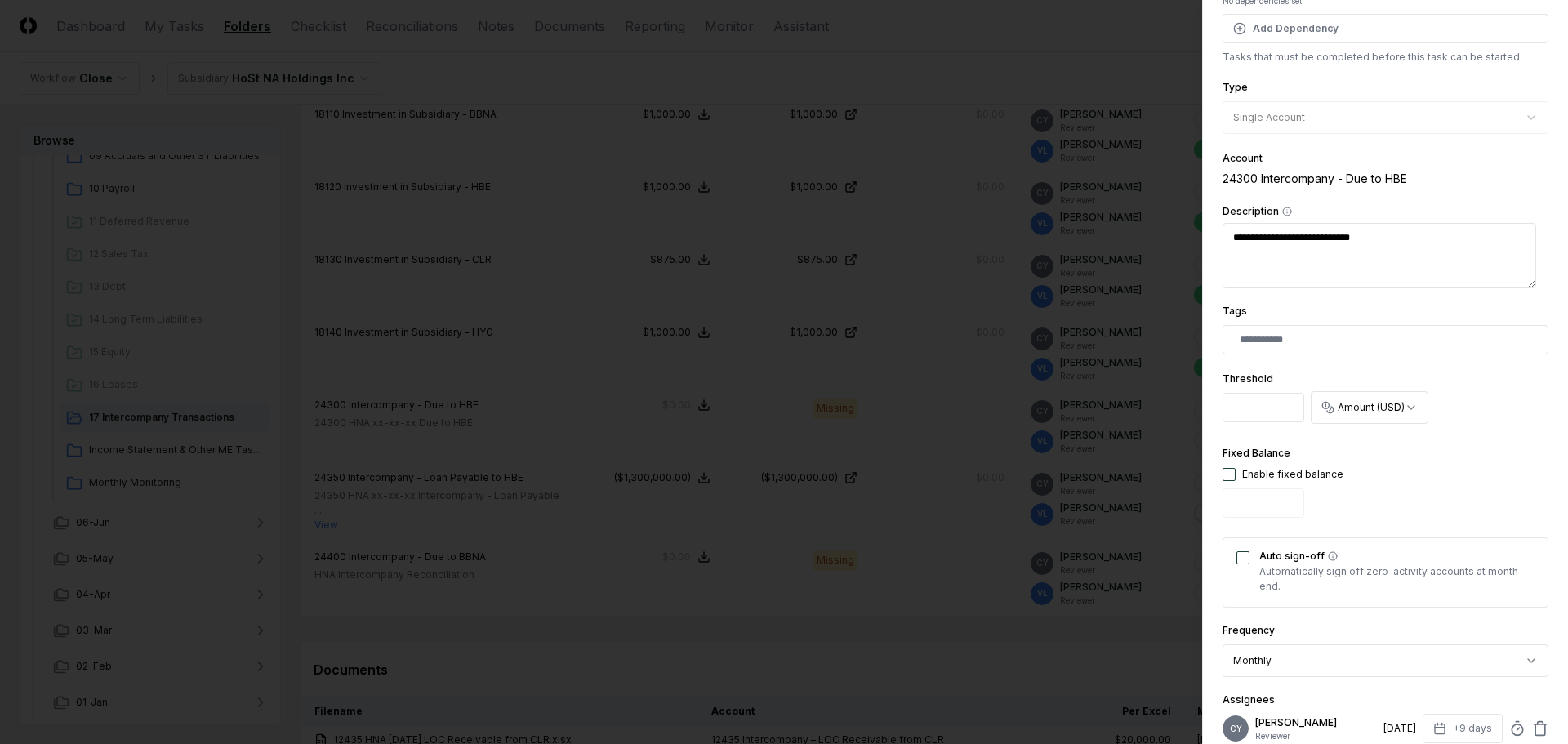
click at [1230, 469] on button "button" at bounding box center [1229, 475] width 14 height 14
type input "*"
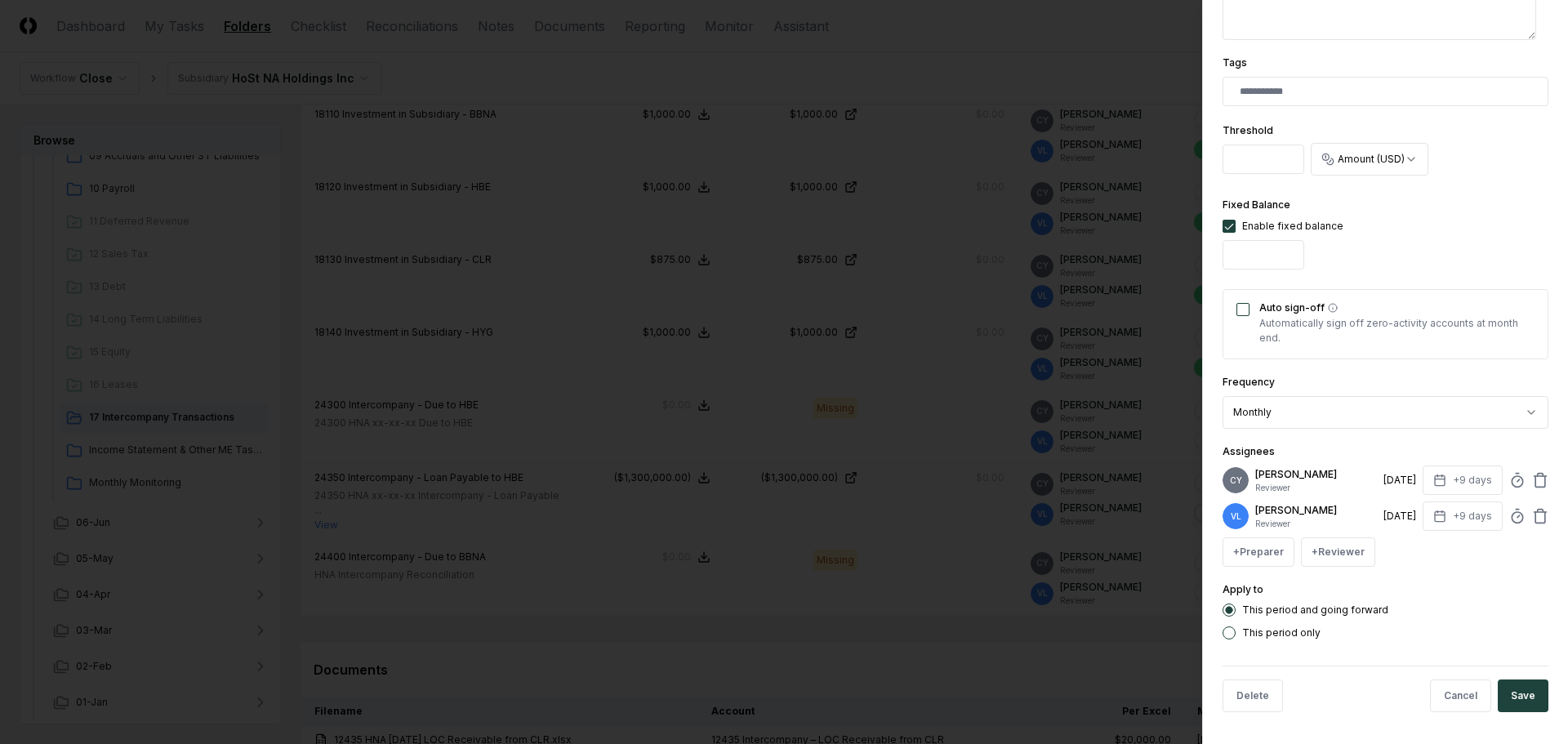
scroll to position [412, 0]
click at [1506, 692] on button "Save" at bounding box center [1523, 696] width 50 height 33
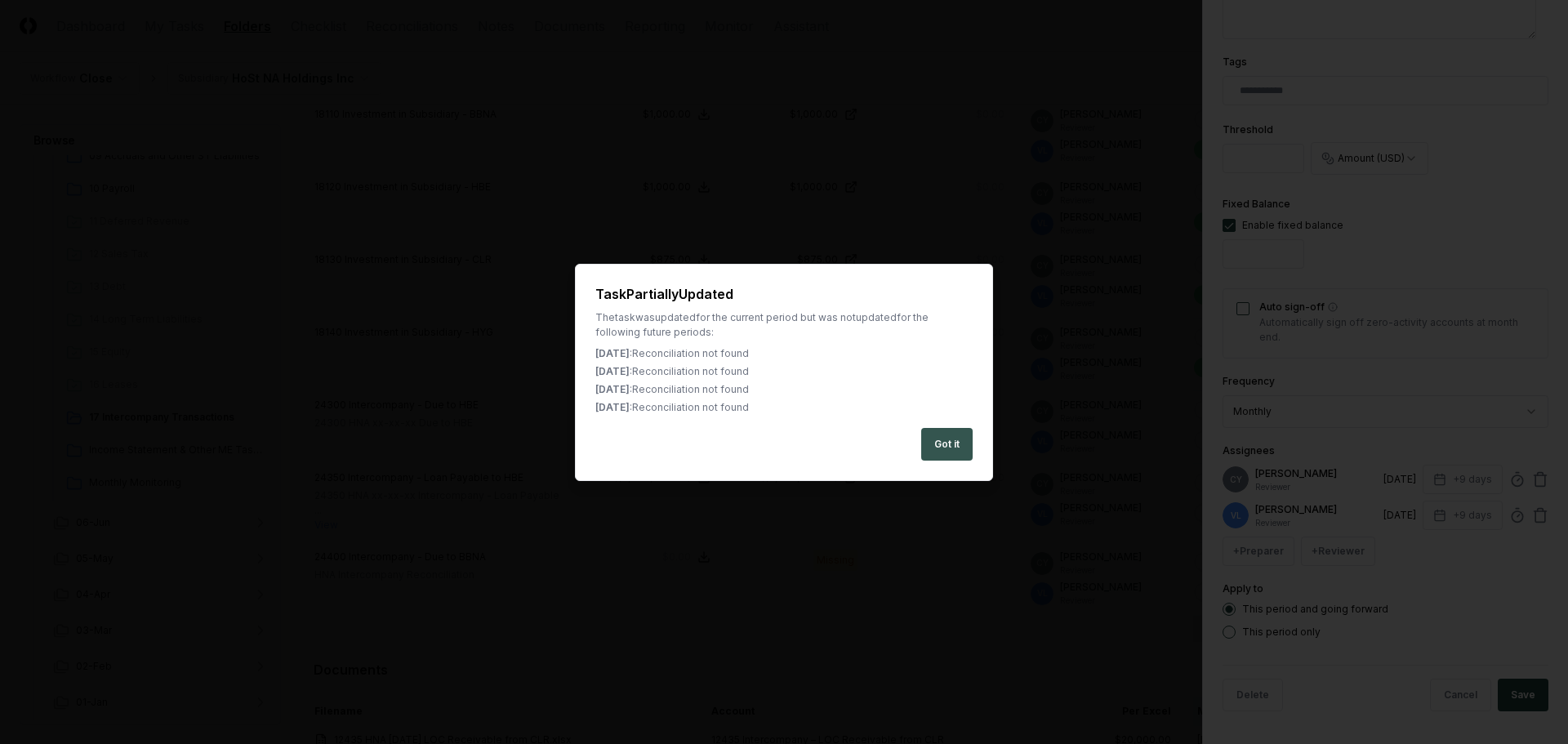
click at [963, 447] on button "Got it" at bounding box center [946, 444] width 51 height 33
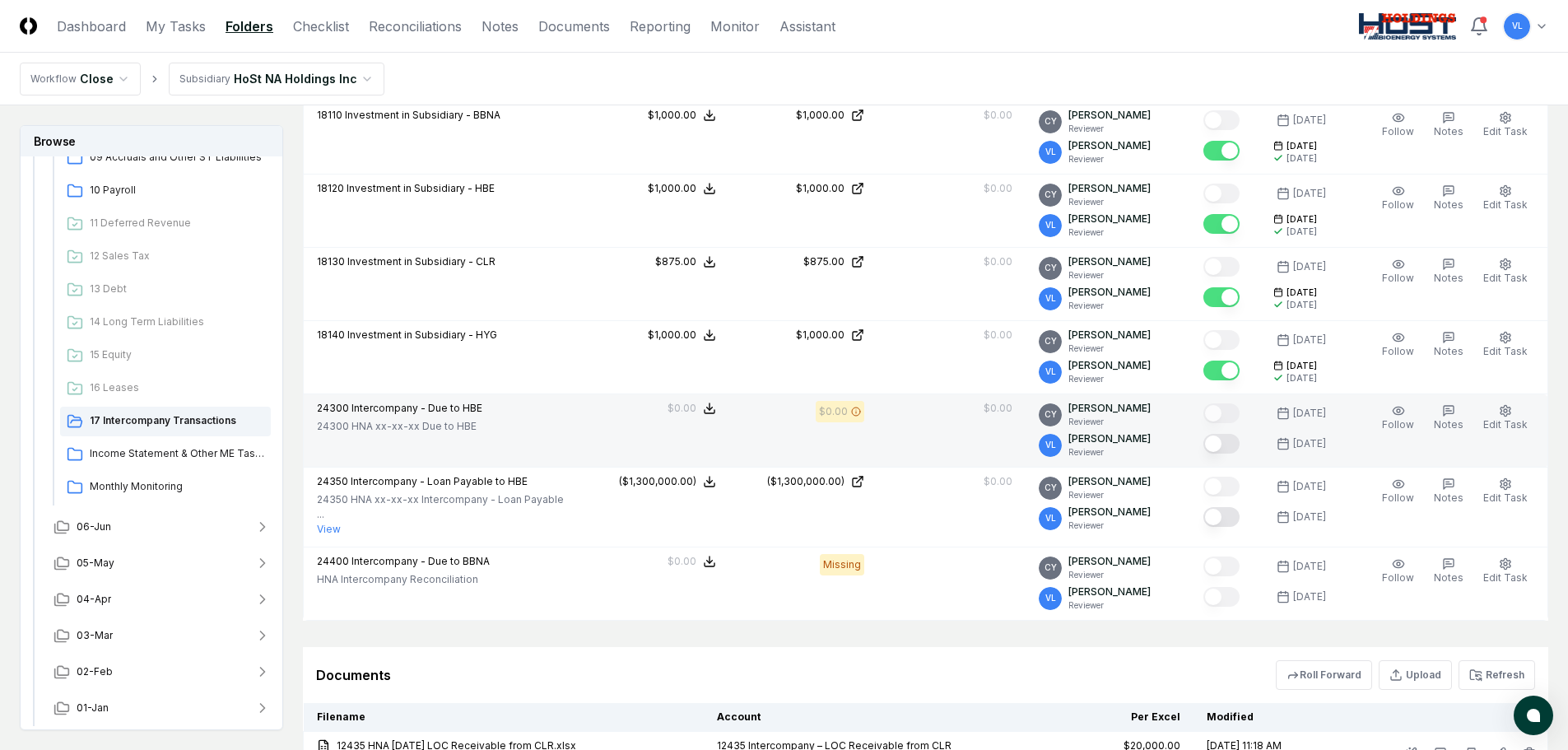
click at [1221, 443] on button "Mark complete" at bounding box center [1221, 444] width 36 height 20
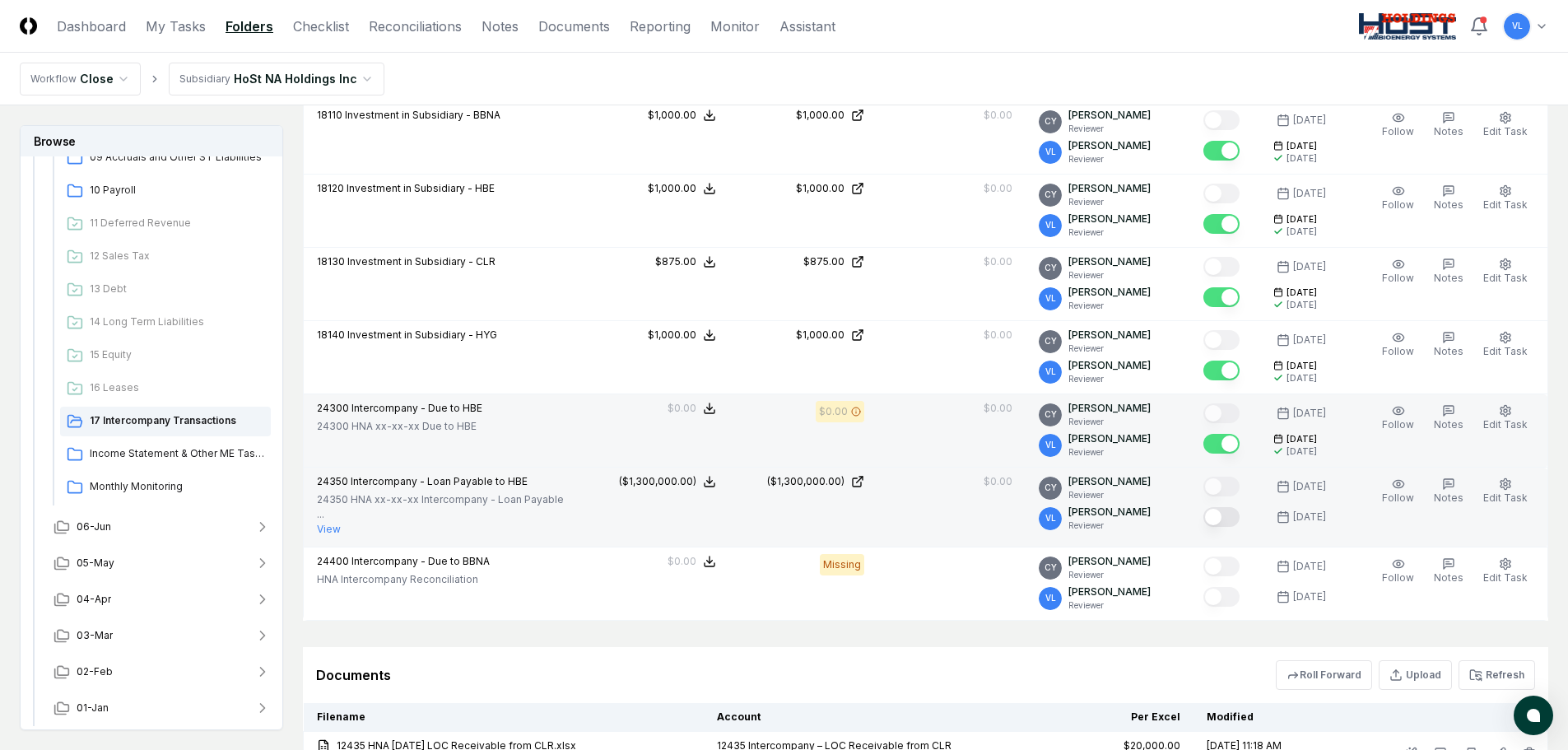
click at [1235, 519] on button "Mark complete" at bounding box center [1221, 517] width 36 height 20
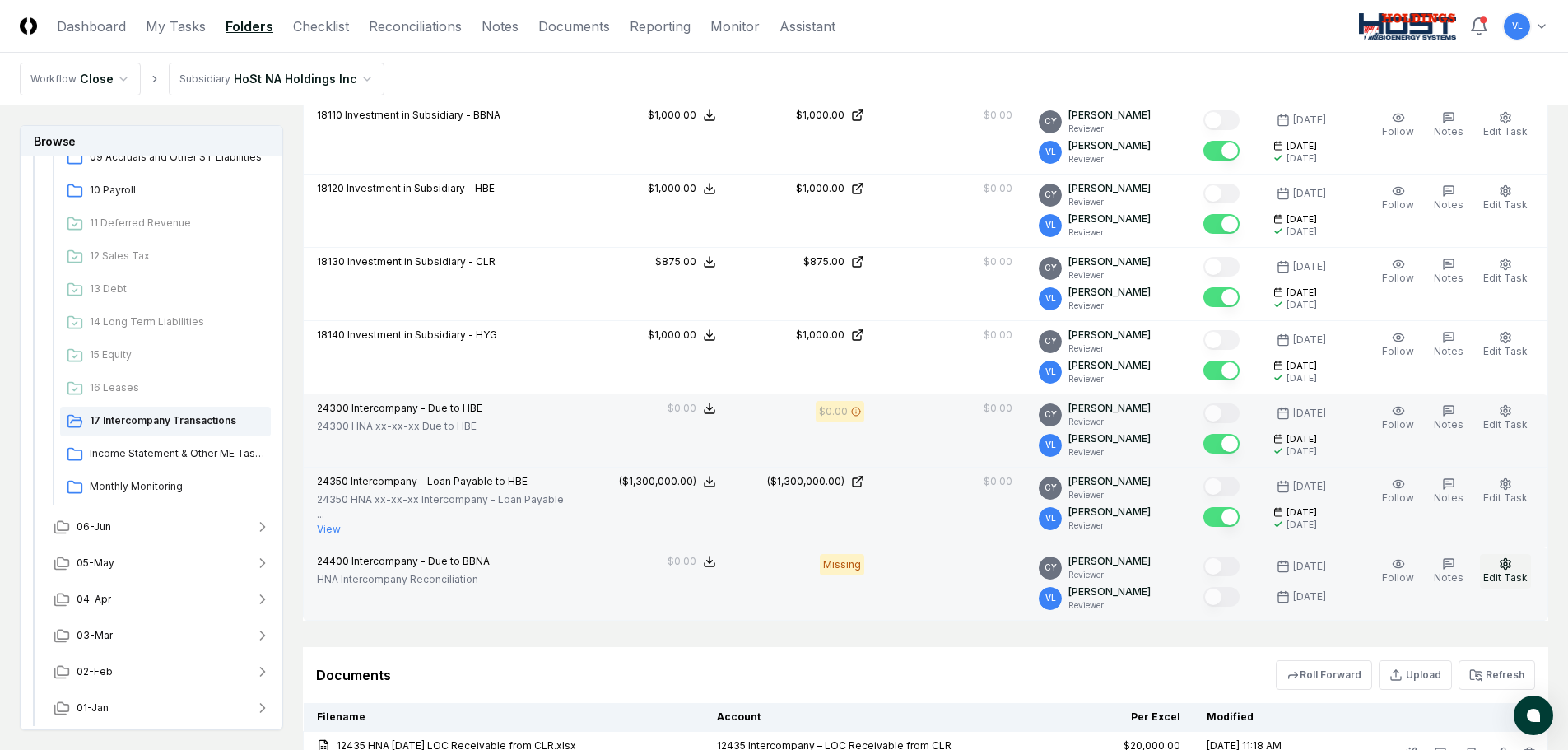
click at [1510, 572] on span "Edit Task" at bounding box center [1506, 577] width 45 height 13
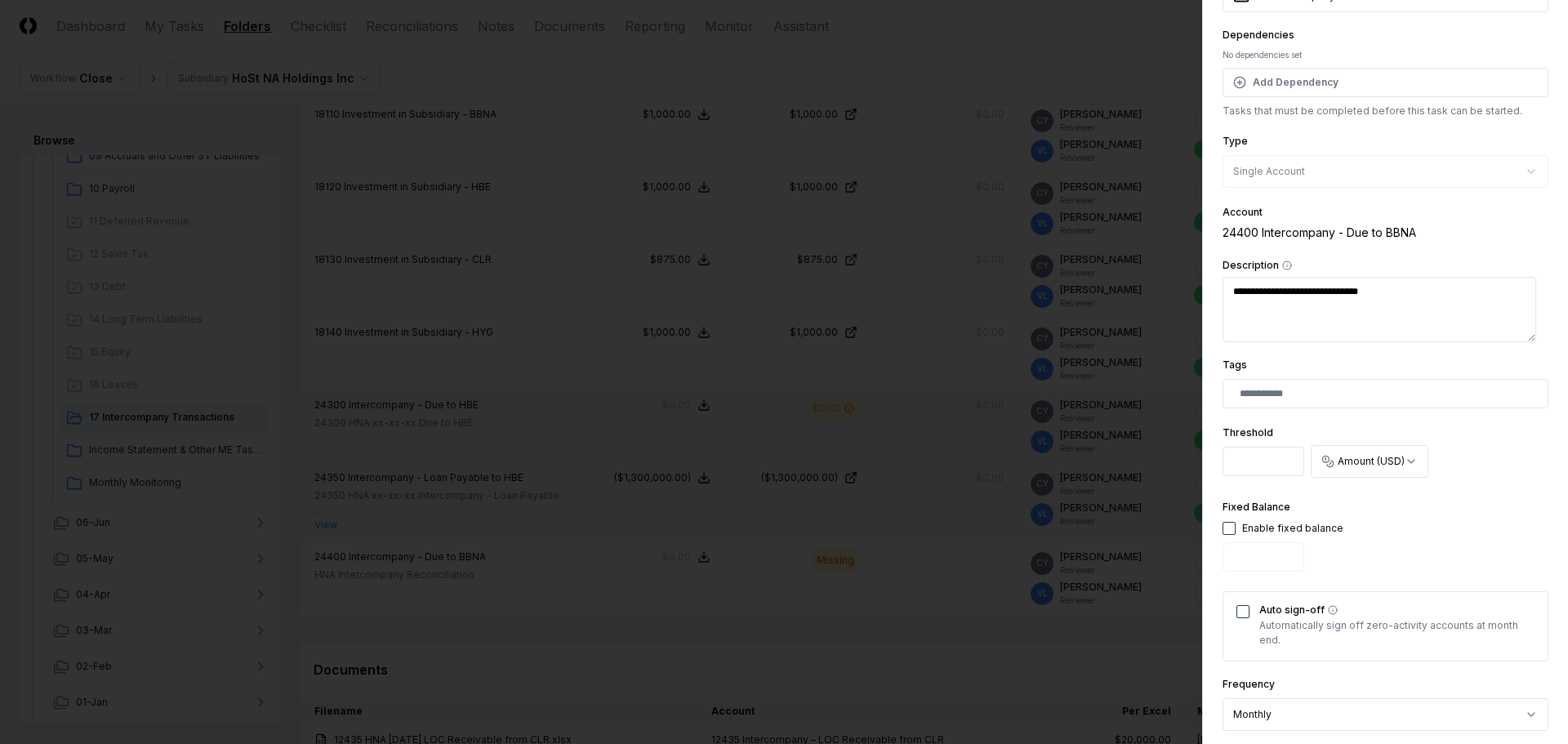
scroll to position [245, 0]
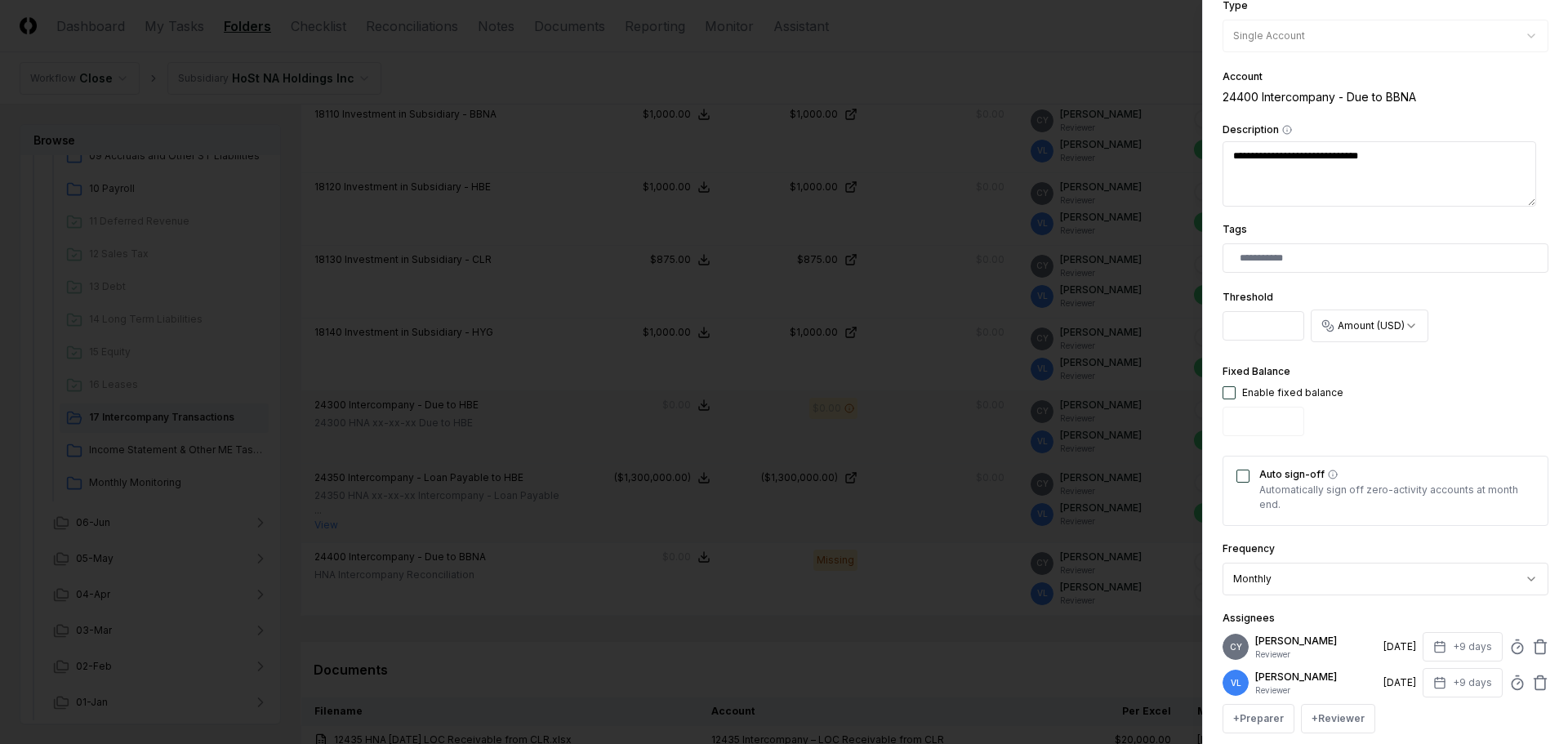
click at [1230, 393] on button "button" at bounding box center [1229, 393] width 14 height 14
type input "*"
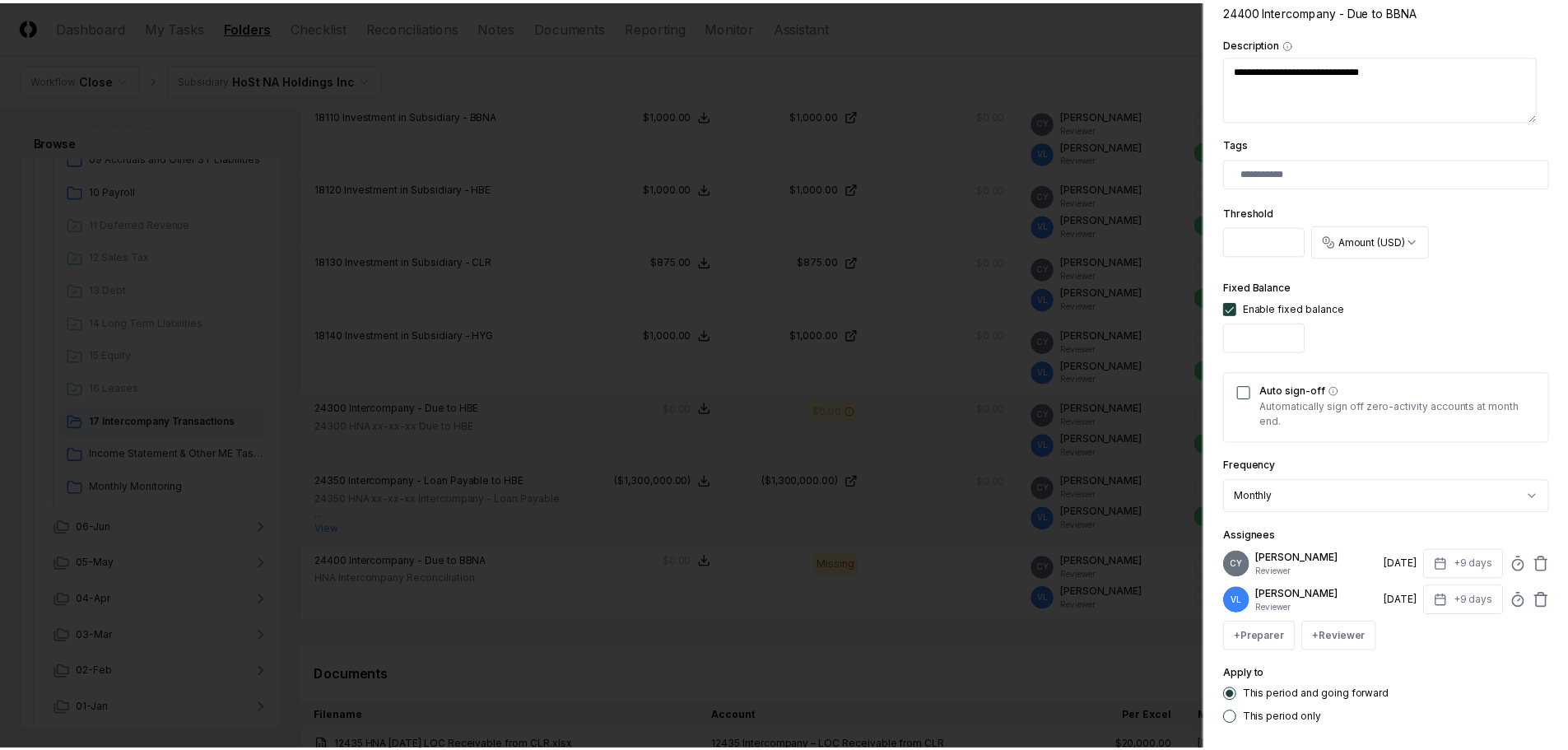
scroll to position [415, 0]
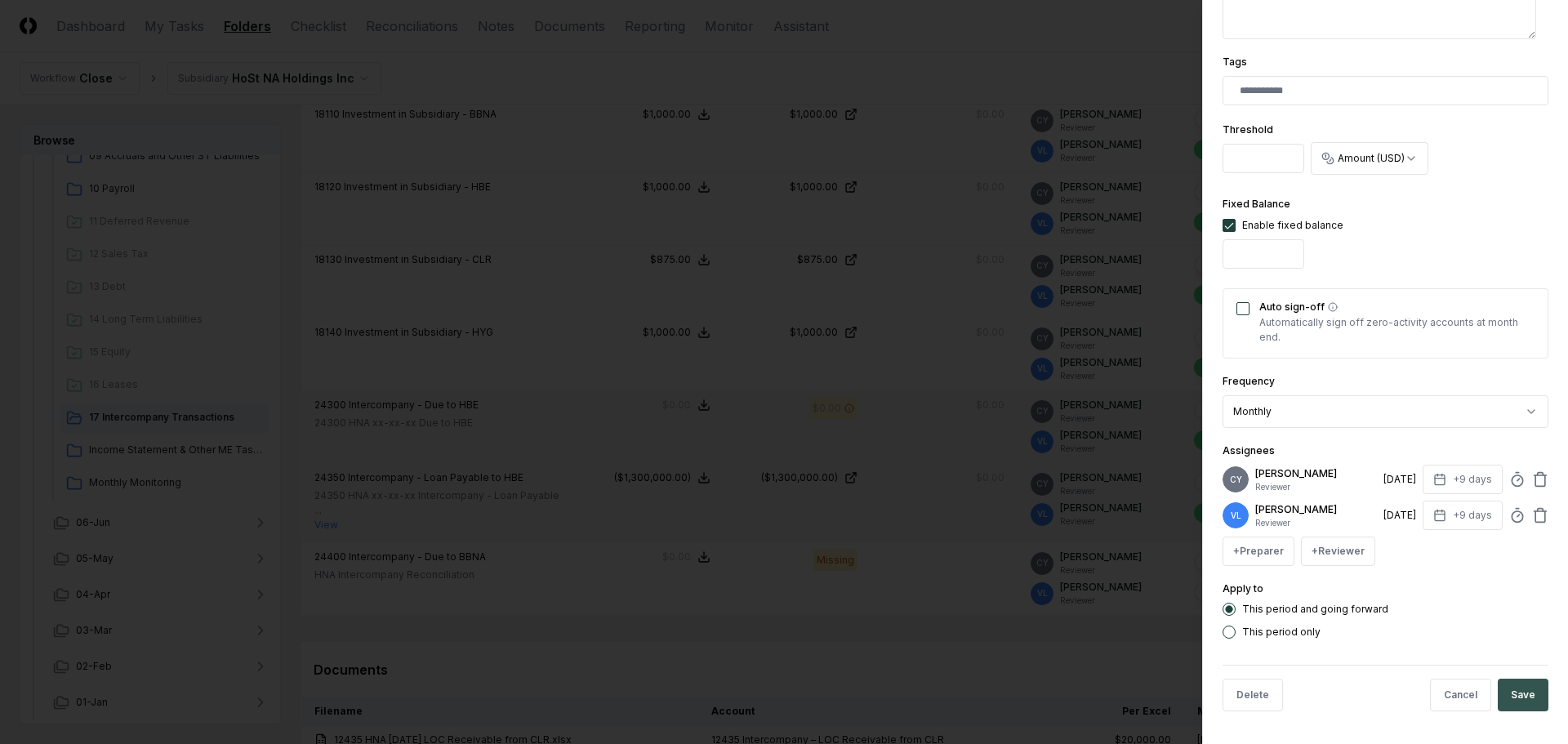
click at [1503, 697] on button "Save" at bounding box center [1523, 696] width 50 height 33
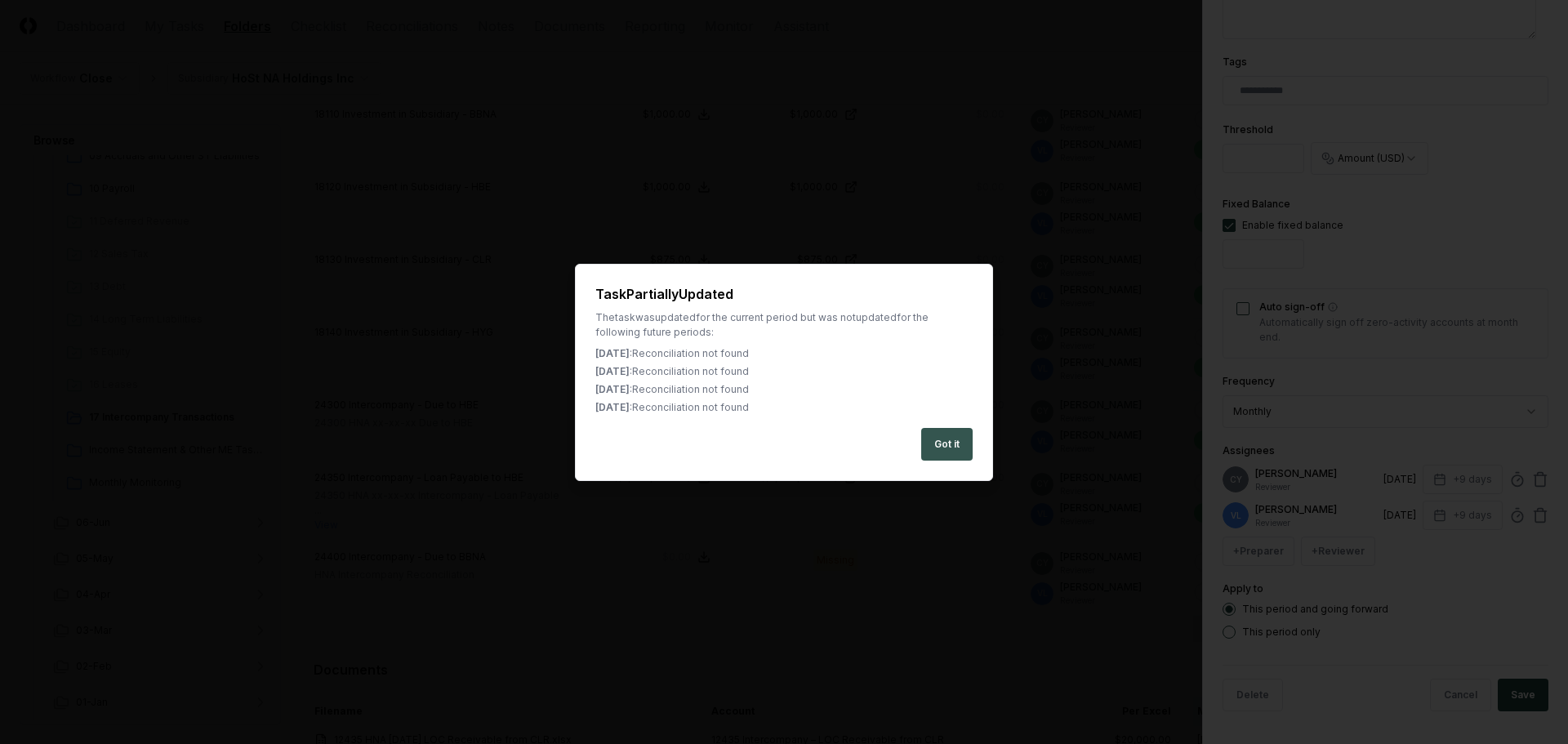
click at [943, 443] on button "Got it" at bounding box center [946, 444] width 51 height 33
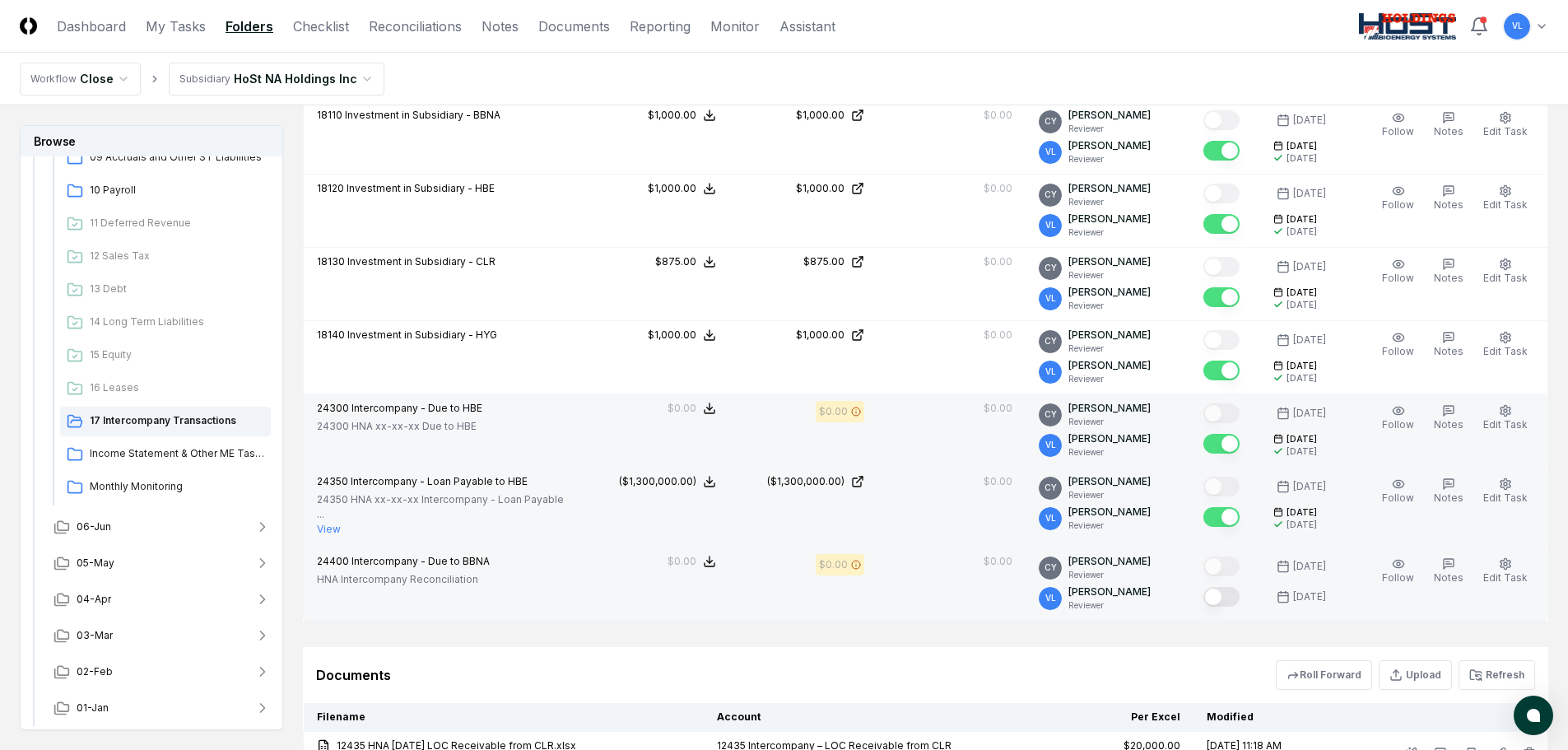
click at [1230, 587] on button "Mark complete" at bounding box center [1221, 597] width 36 height 20
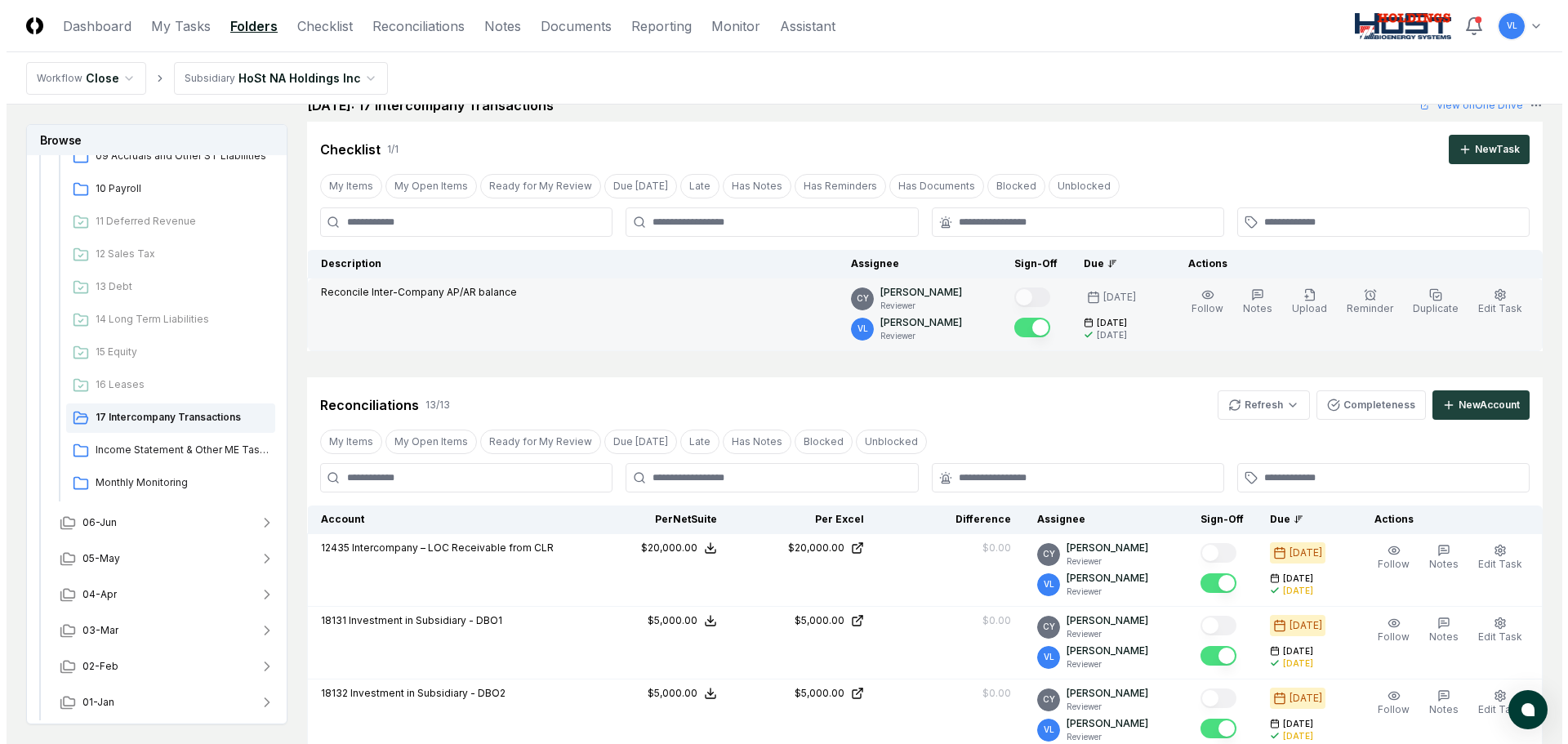
scroll to position [0, 0]
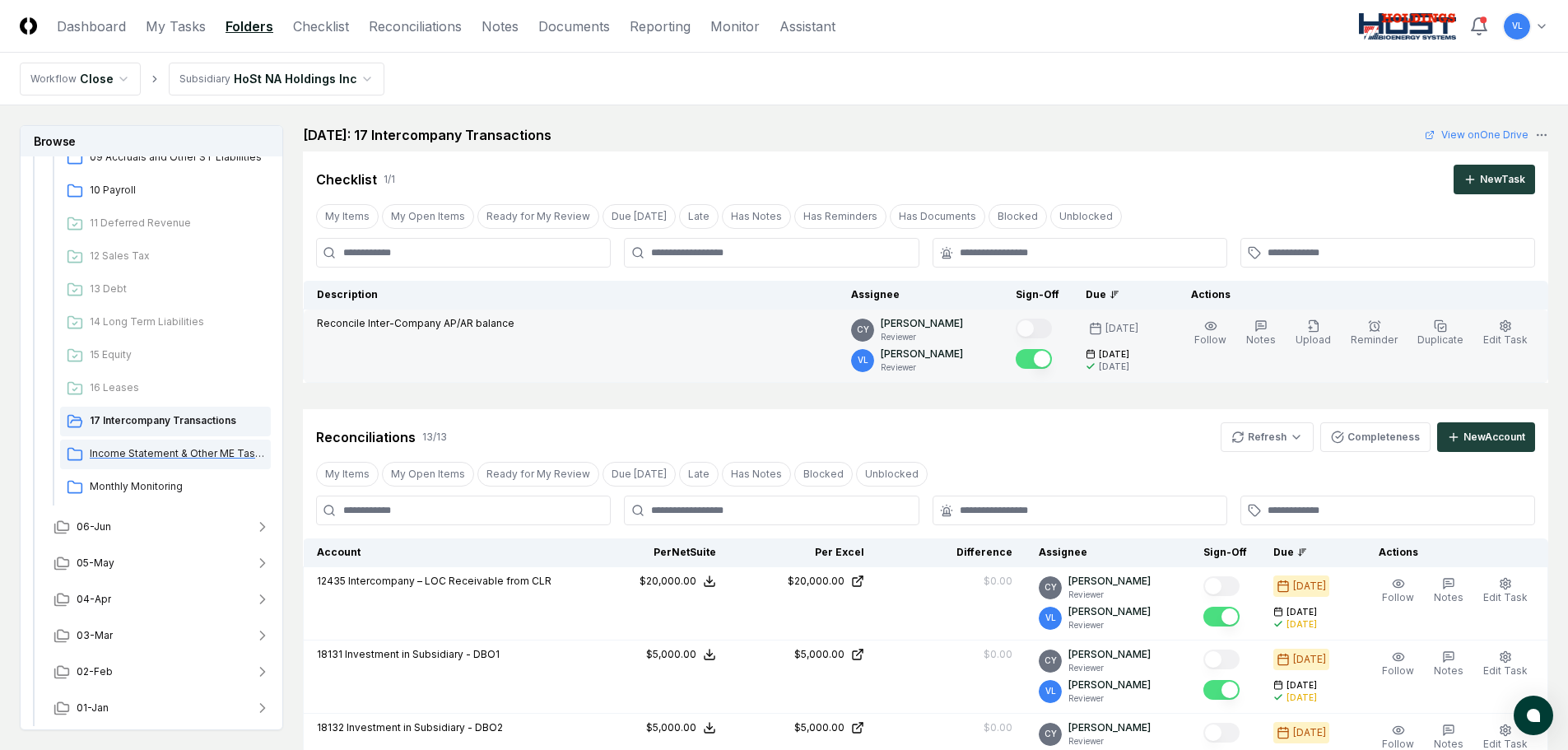
click at [156, 450] on span "Income Statement & Other ME Tasks" at bounding box center [176, 454] width 175 height 15
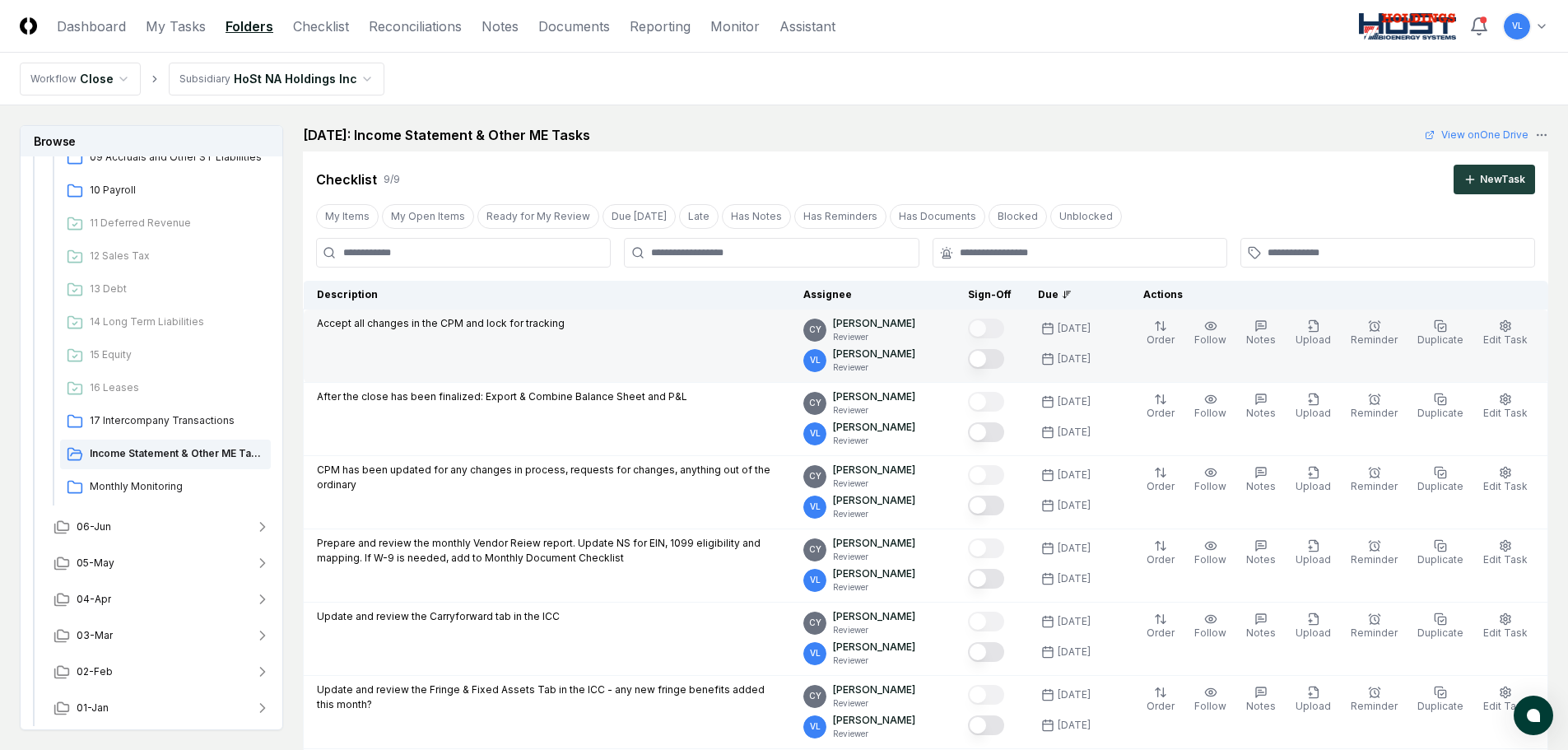
click at [997, 357] on button "Mark complete" at bounding box center [986, 359] width 36 height 20
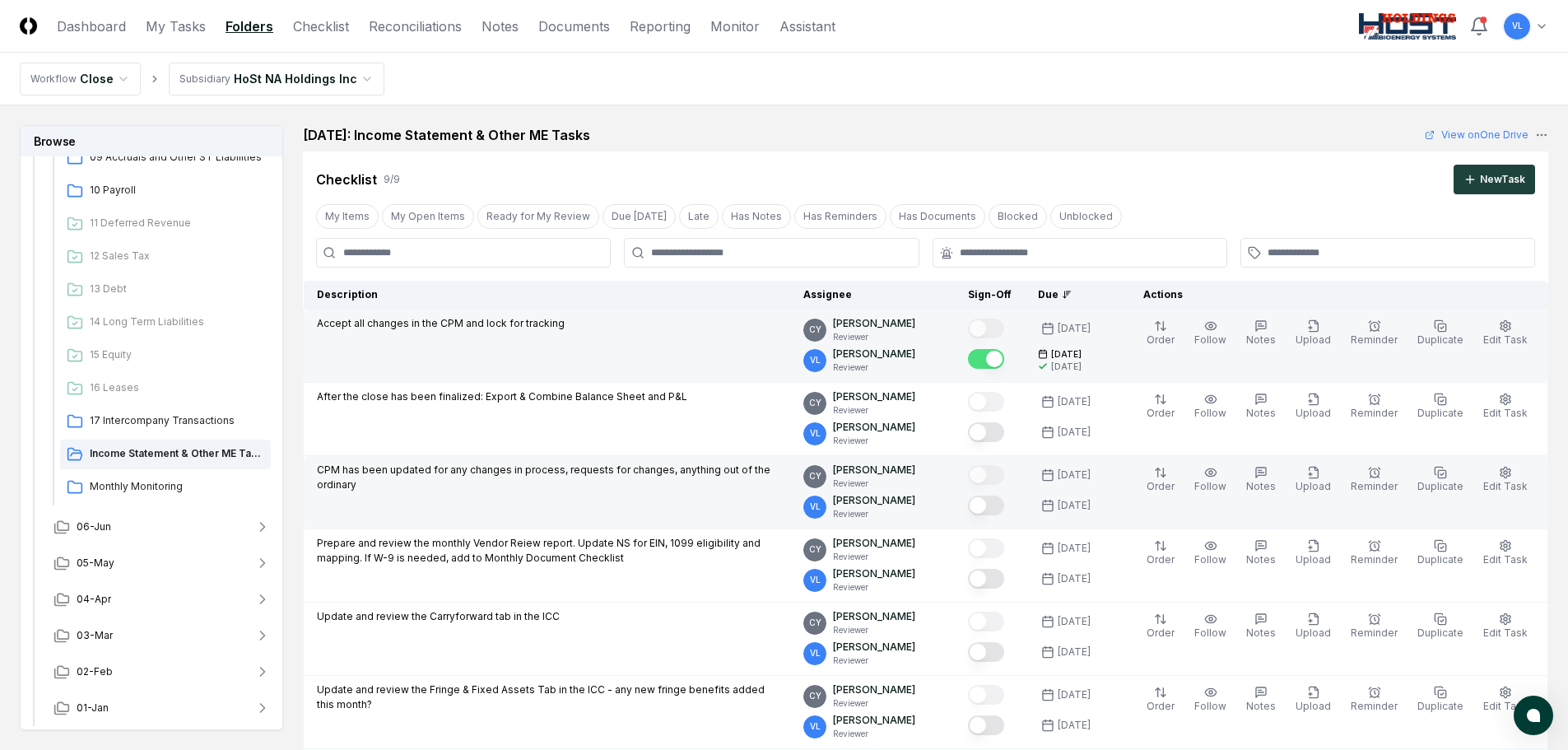
click at [1000, 501] on button "Mark complete" at bounding box center [986, 505] width 36 height 20
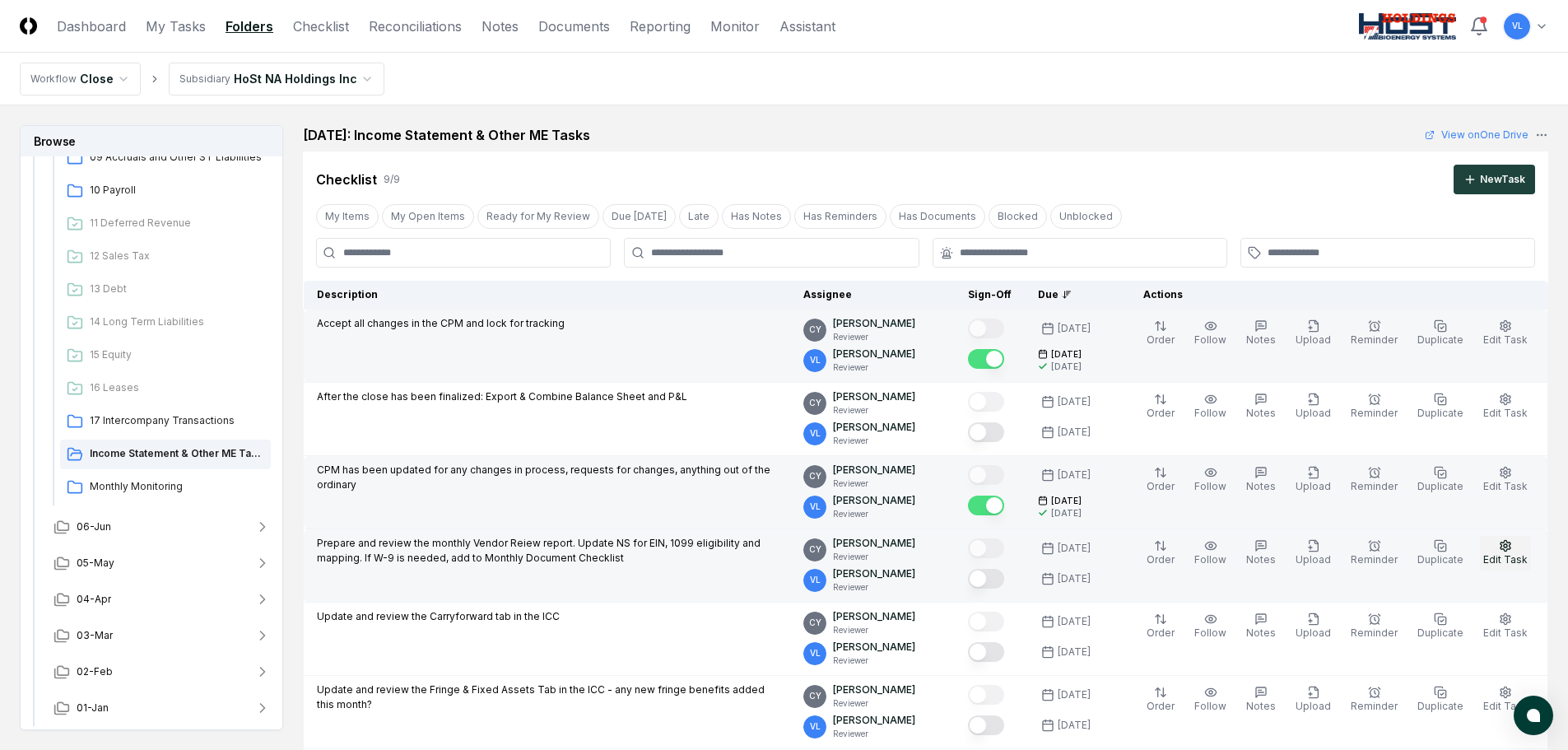
click at [1502, 550] on icon "button" at bounding box center [1506, 546] width 14 height 14
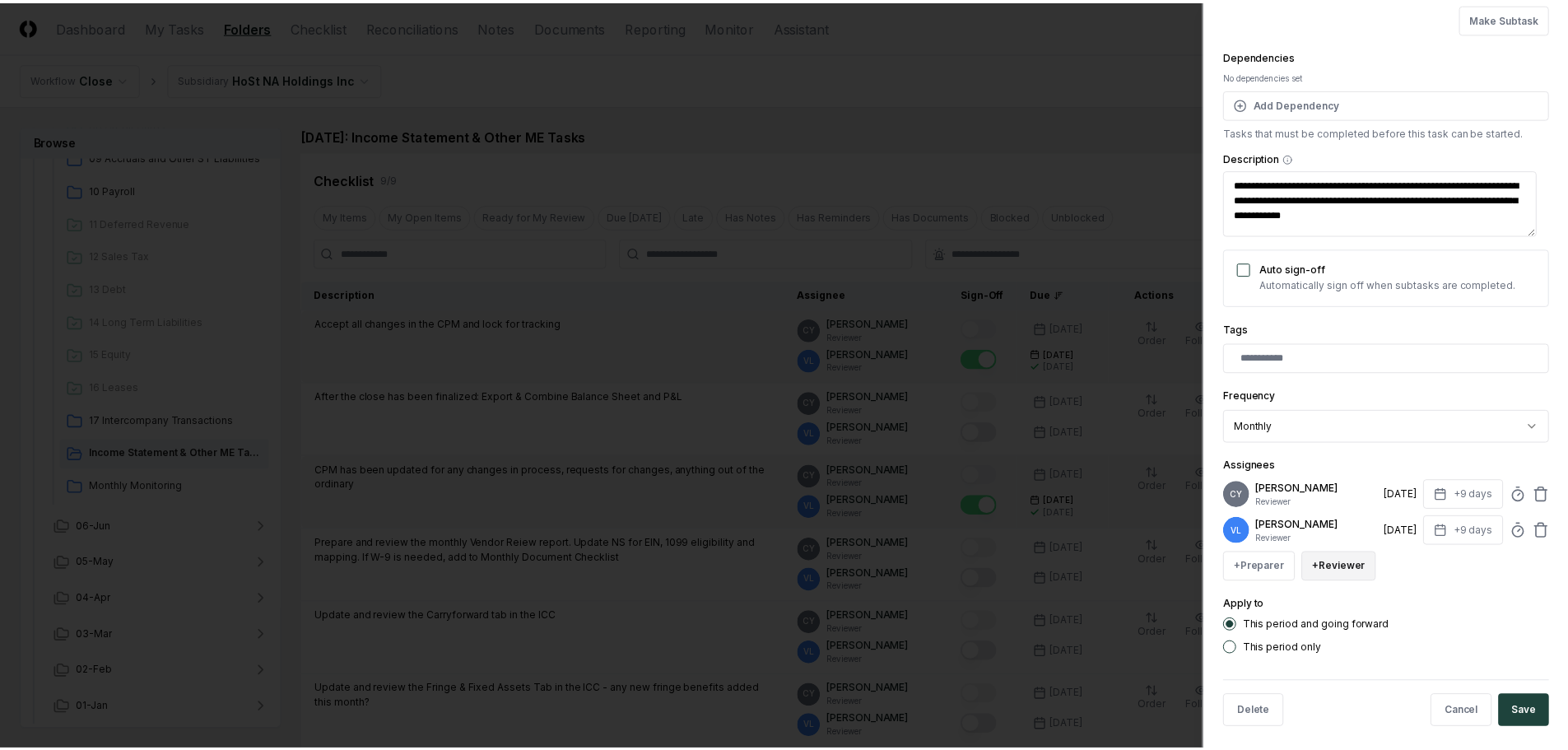
scroll to position [144, 0]
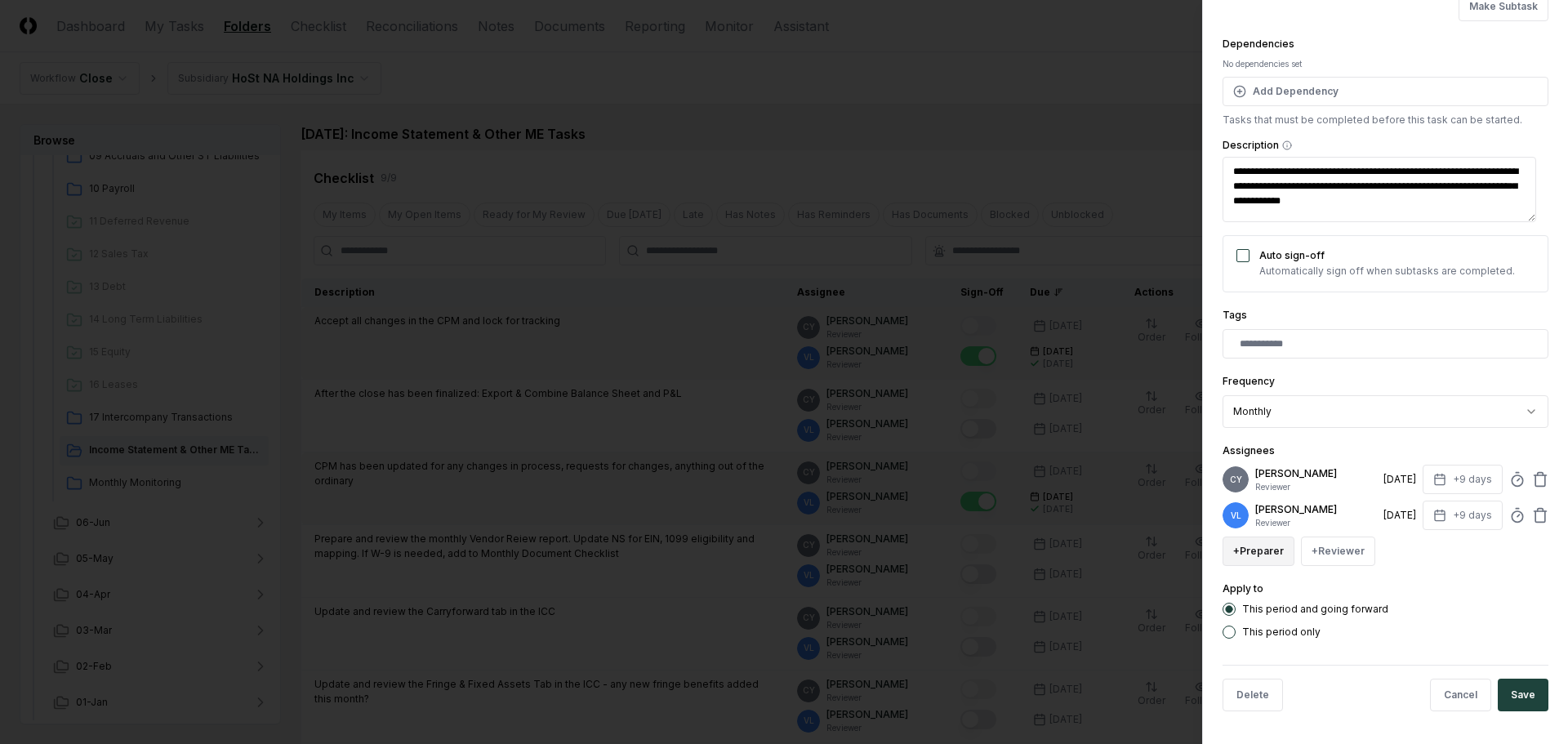
click at [1273, 553] on button "+ Preparer" at bounding box center [1258, 551] width 72 height 29
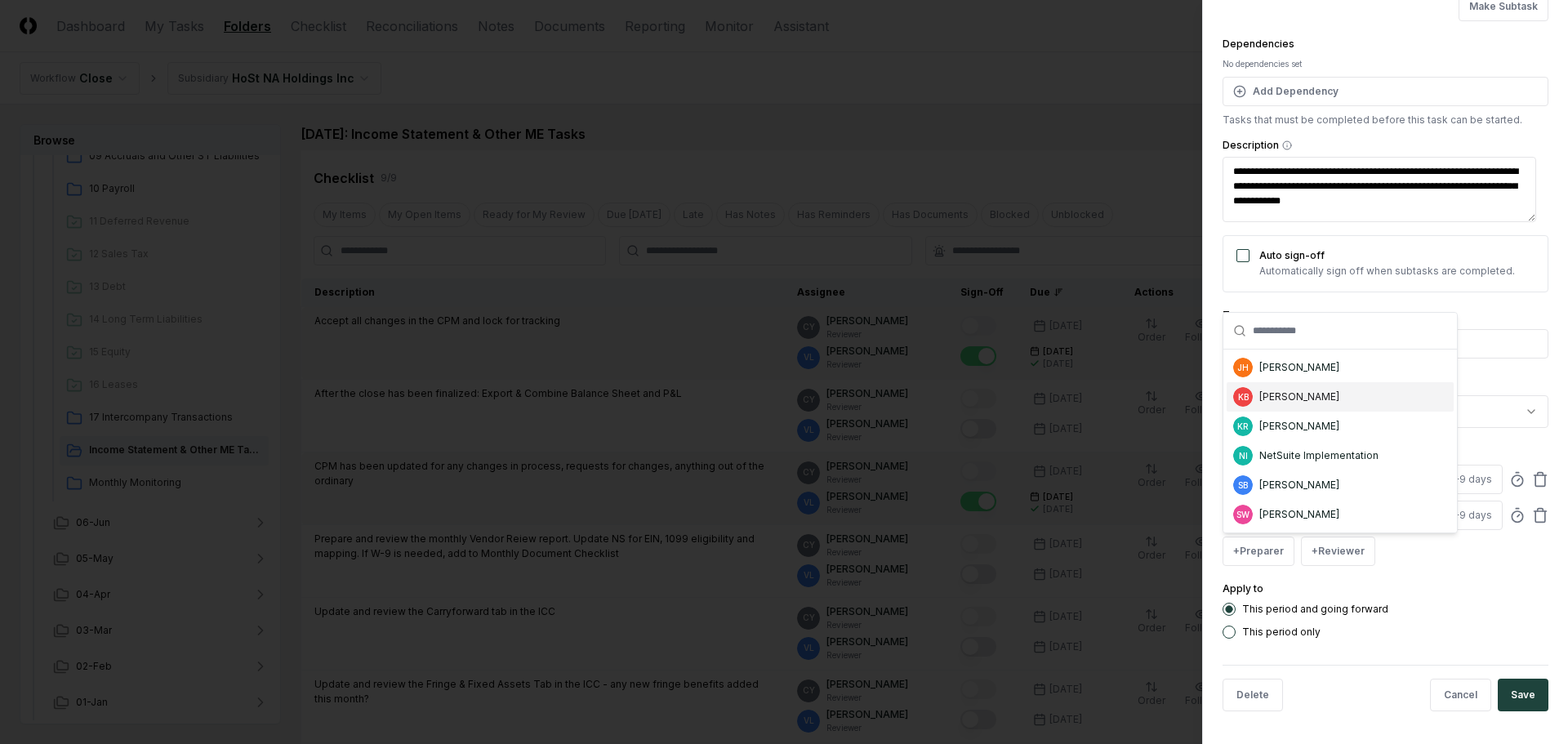
click at [1292, 403] on div "[PERSON_NAME]" at bounding box center [1299, 397] width 80 height 15
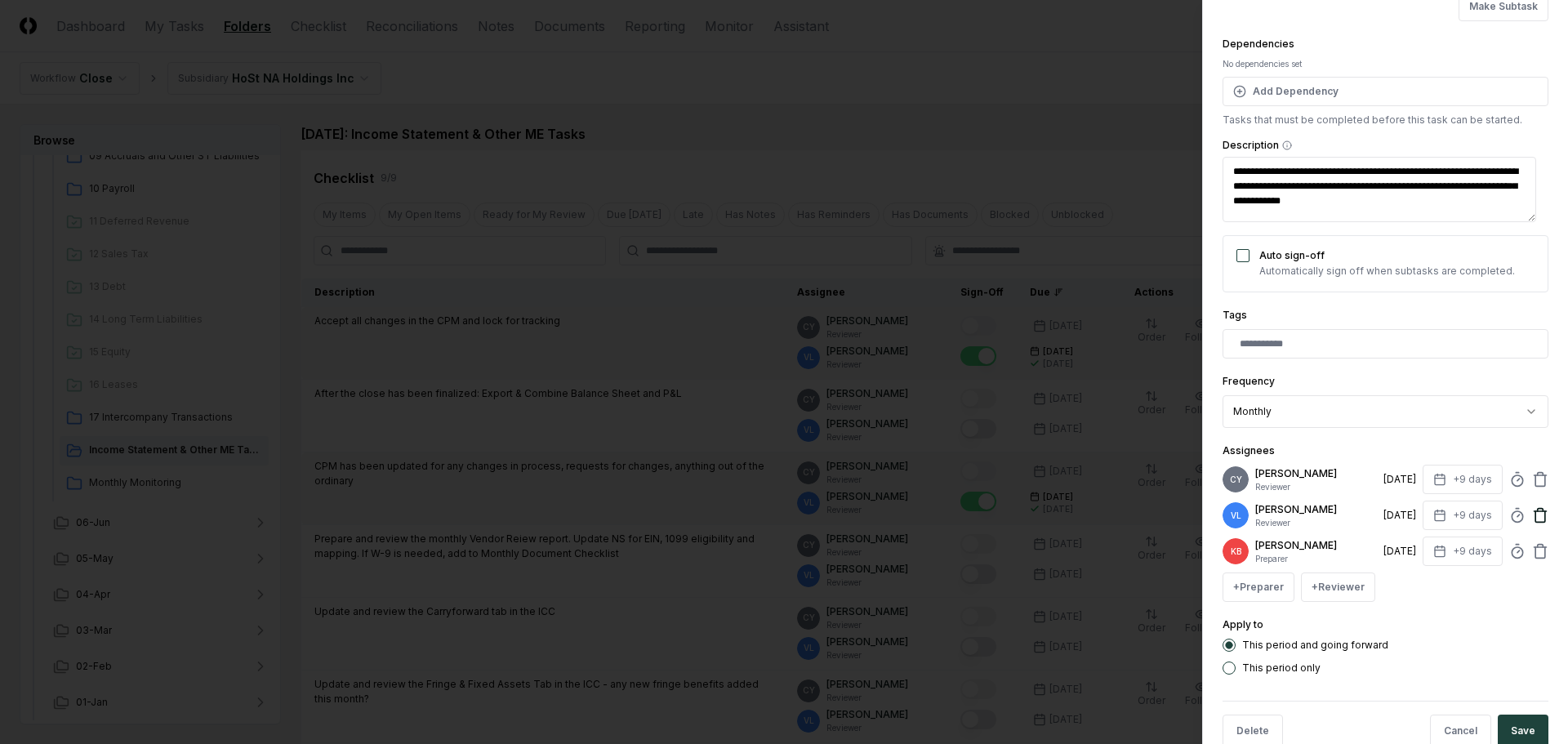
click at [1532, 514] on icon at bounding box center [1540, 515] width 16 height 16
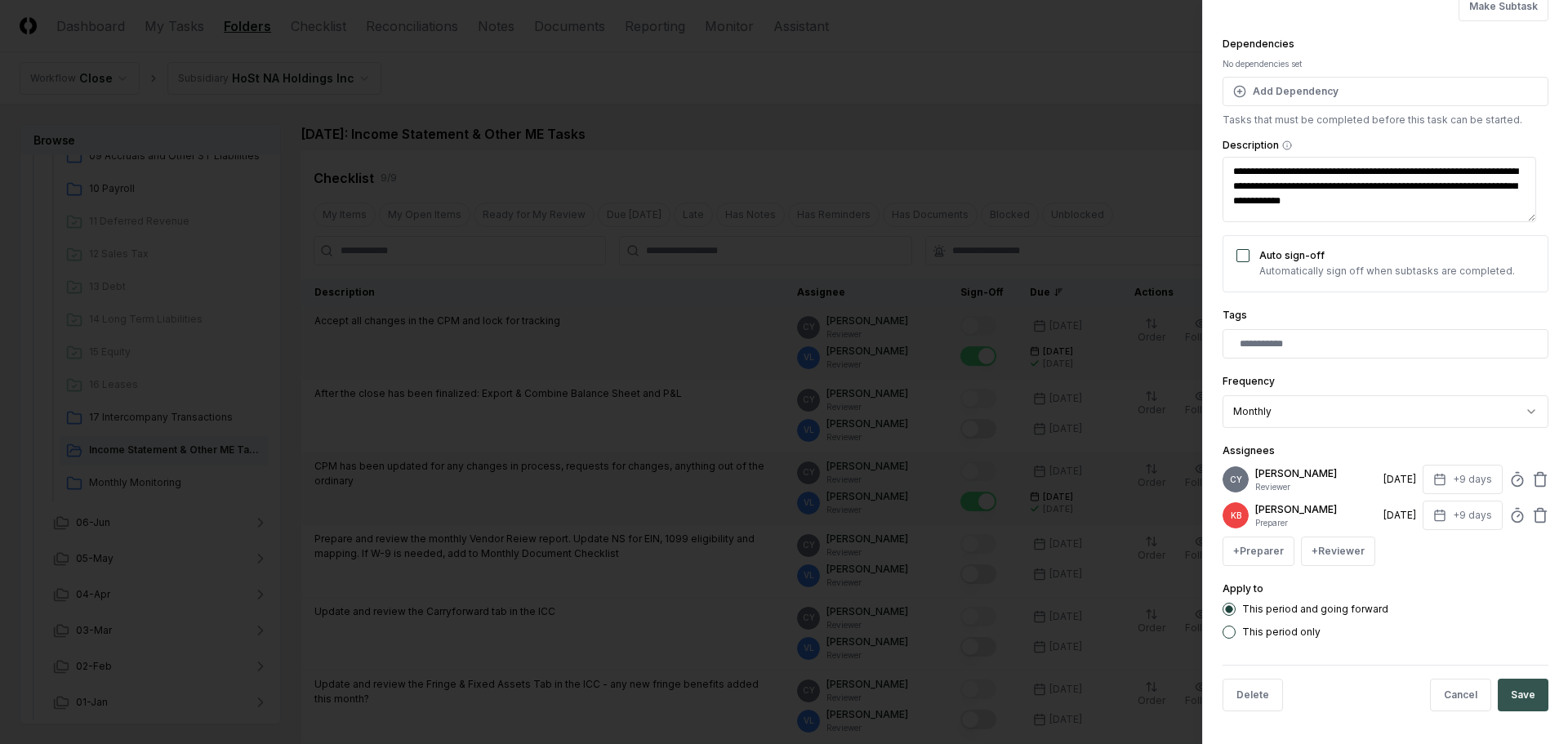
click at [1514, 698] on button "Save" at bounding box center [1523, 696] width 50 height 33
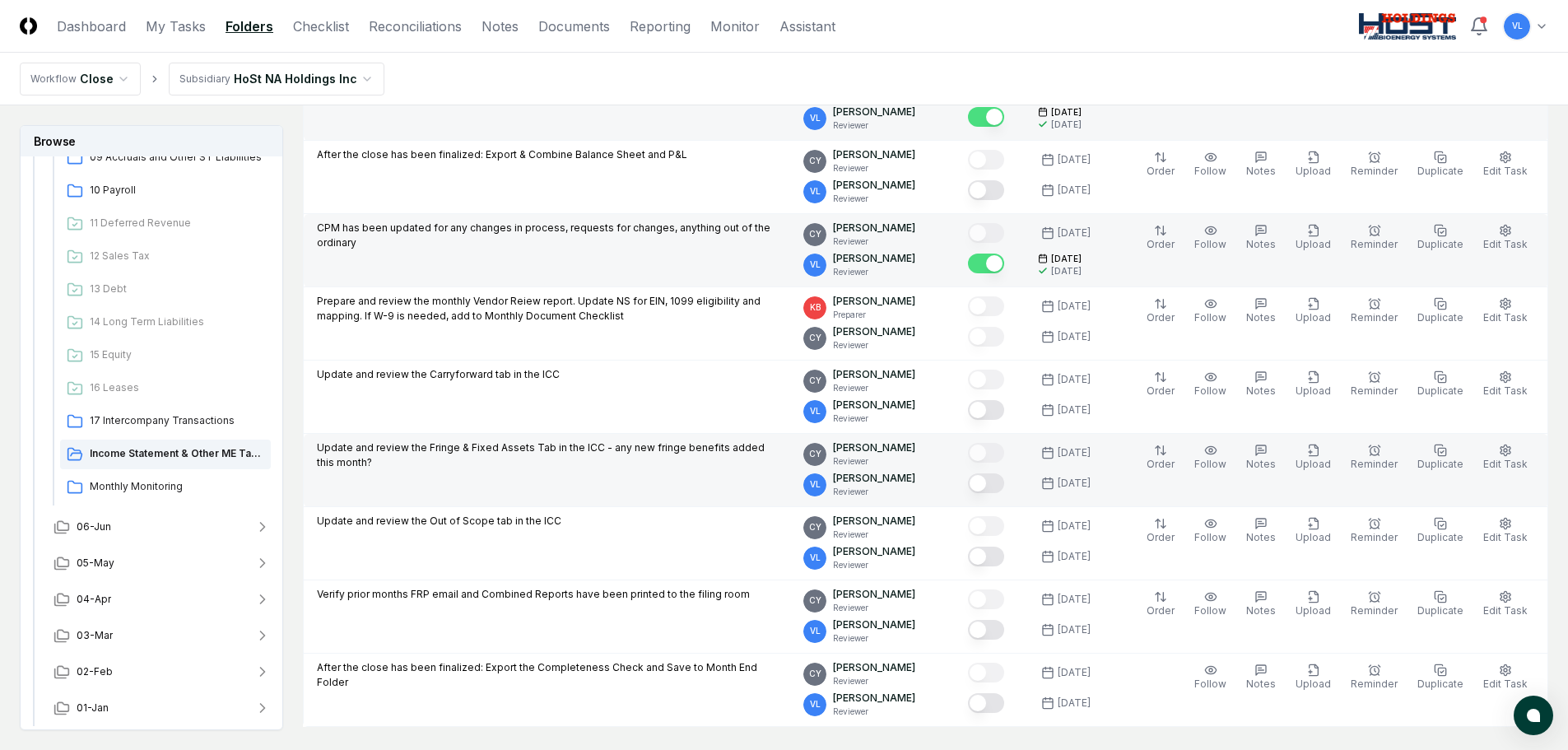
scroll to position [247, 0]
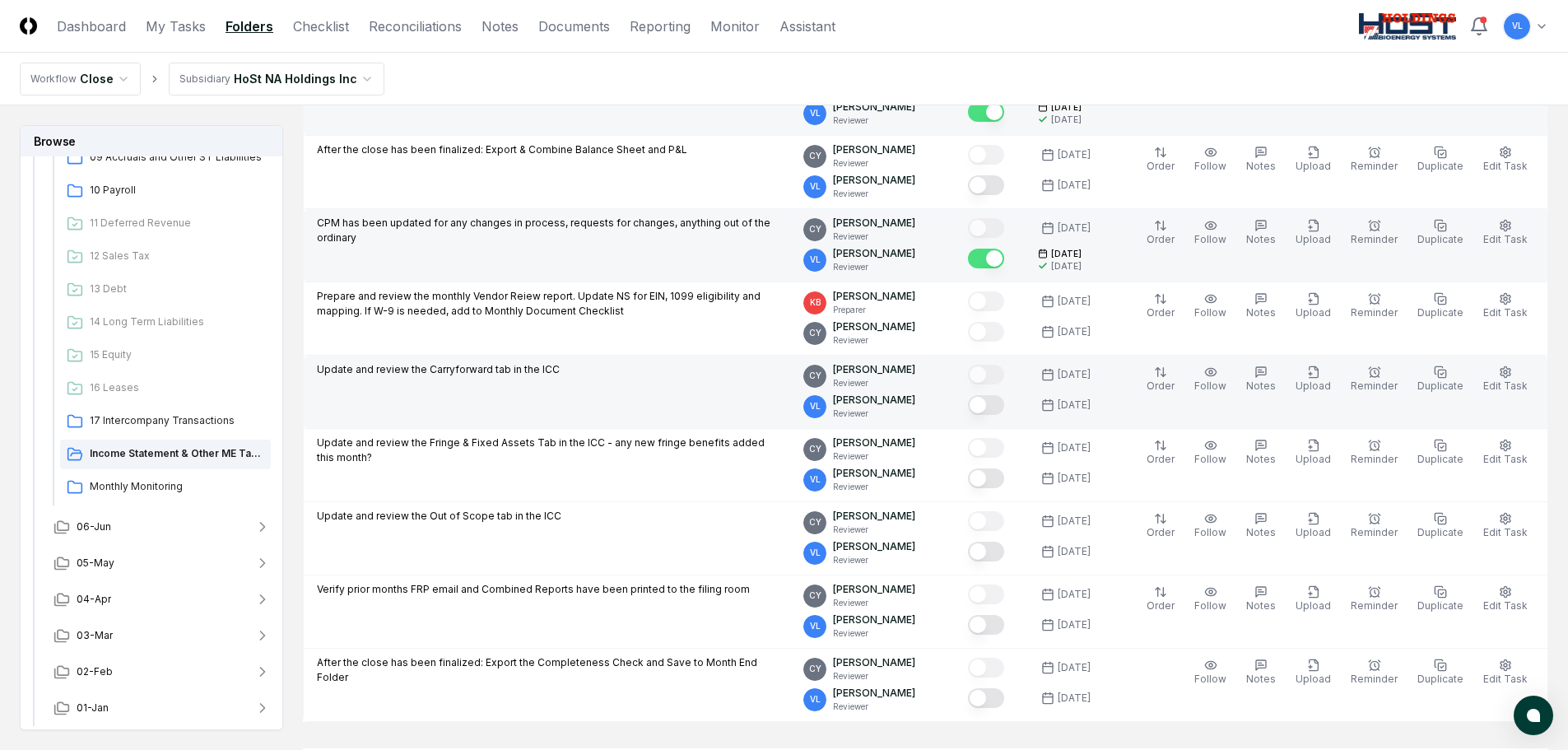
click at [994, 405] on button "Mark complete" at bounding box center [986, 405] width 36 height 20
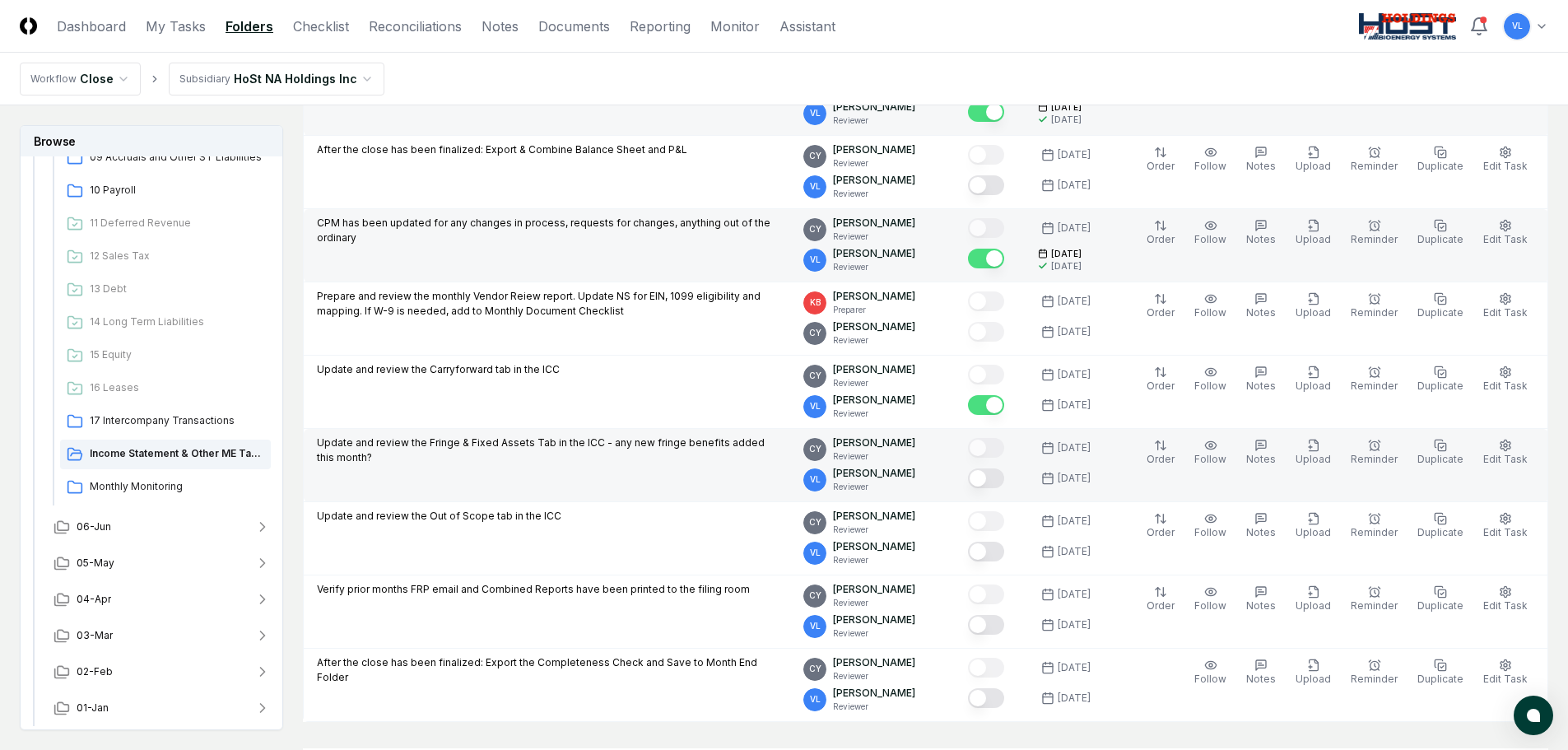
click at [999, 484] on button "Mark complete" at bounding box center [986, 478] width 36 height 20
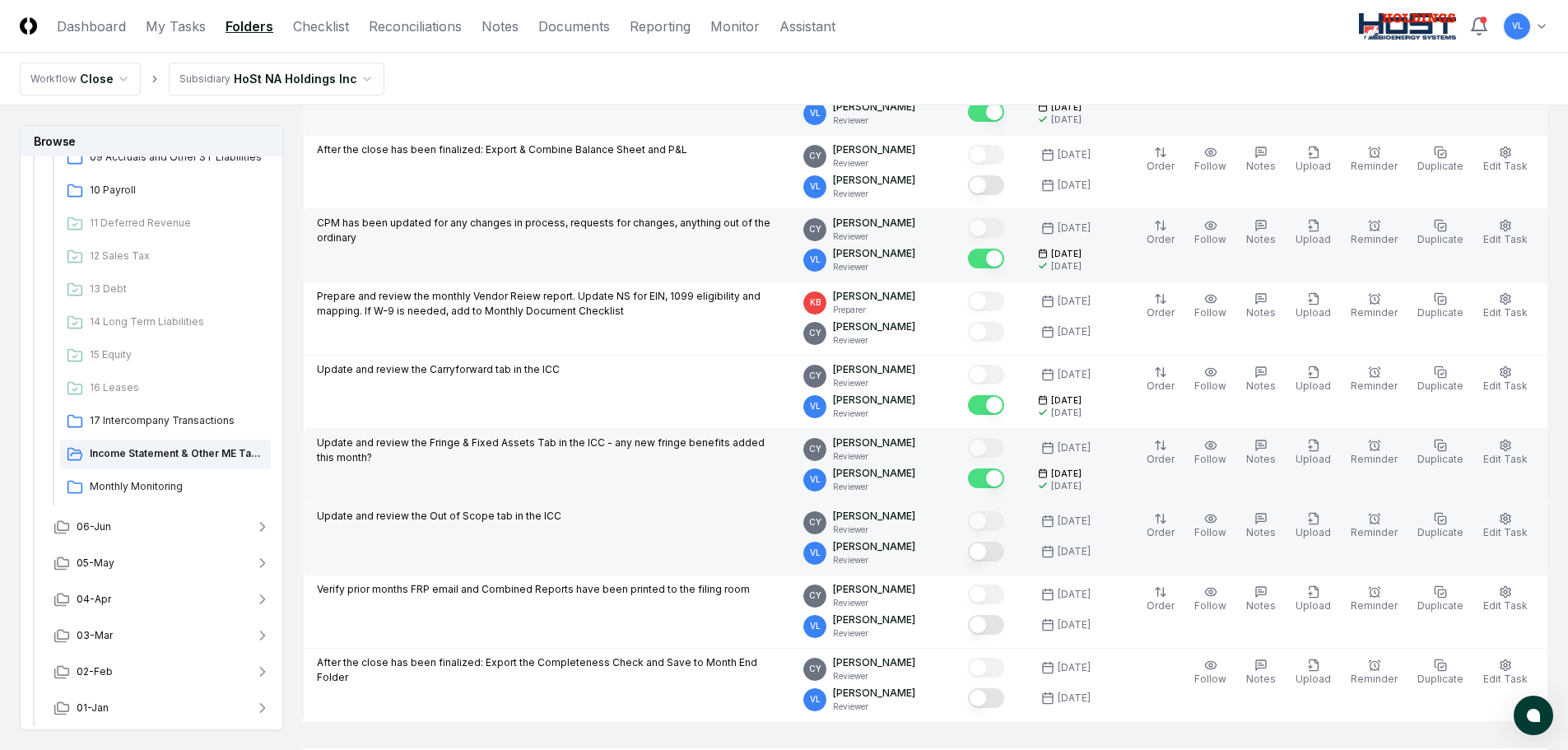
click at [1004, 552] on button "Mark complete" at bounding box center [986, 552] width 36 height 20
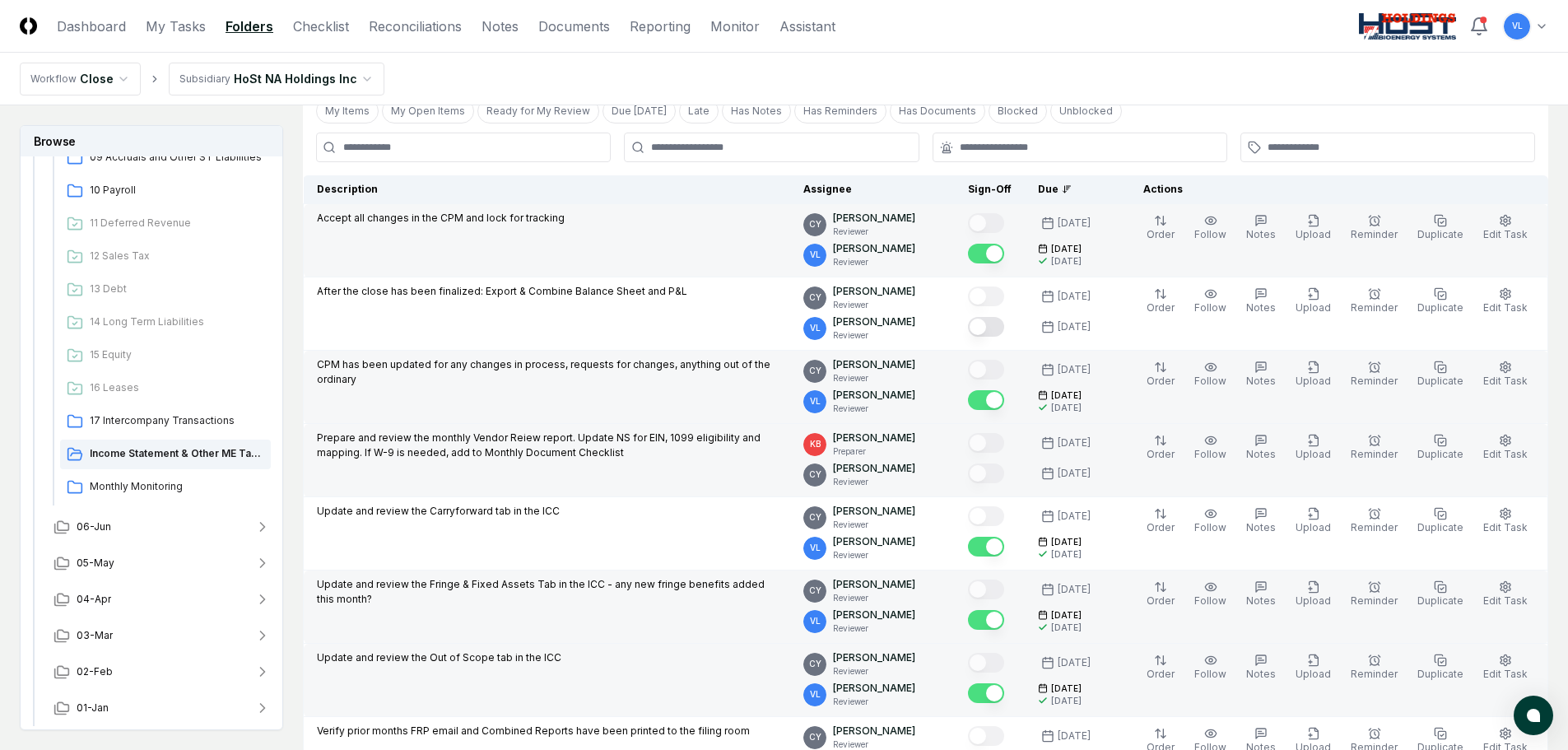
scroll to position [0, 0]
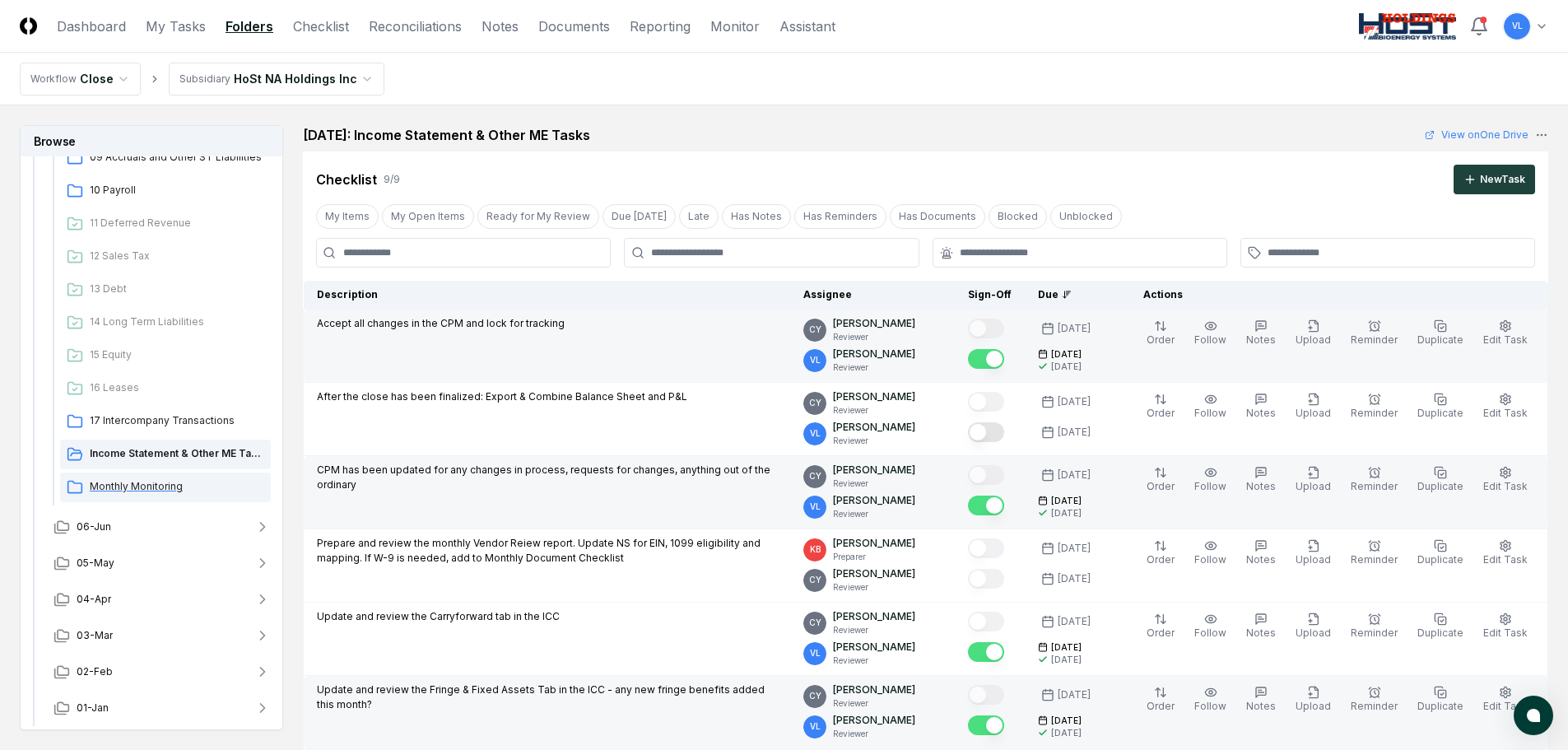
click at [174, 491] on span "Monthly Monitoring" at bounding box center [176, 486] width 175 height 15
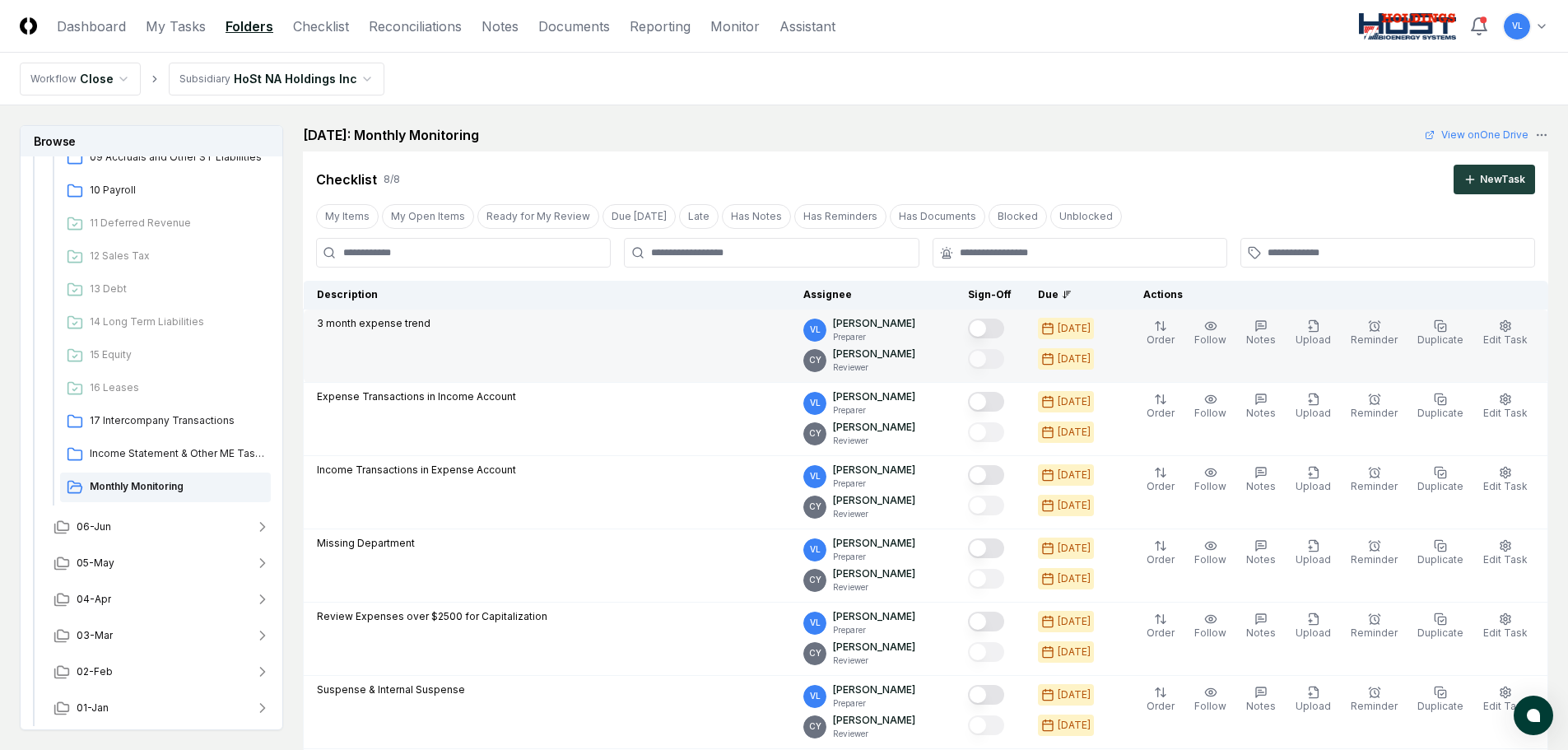
click at [1004, 329] on button "Mark complete" at bounding box center [986, 329] width 36 height 20
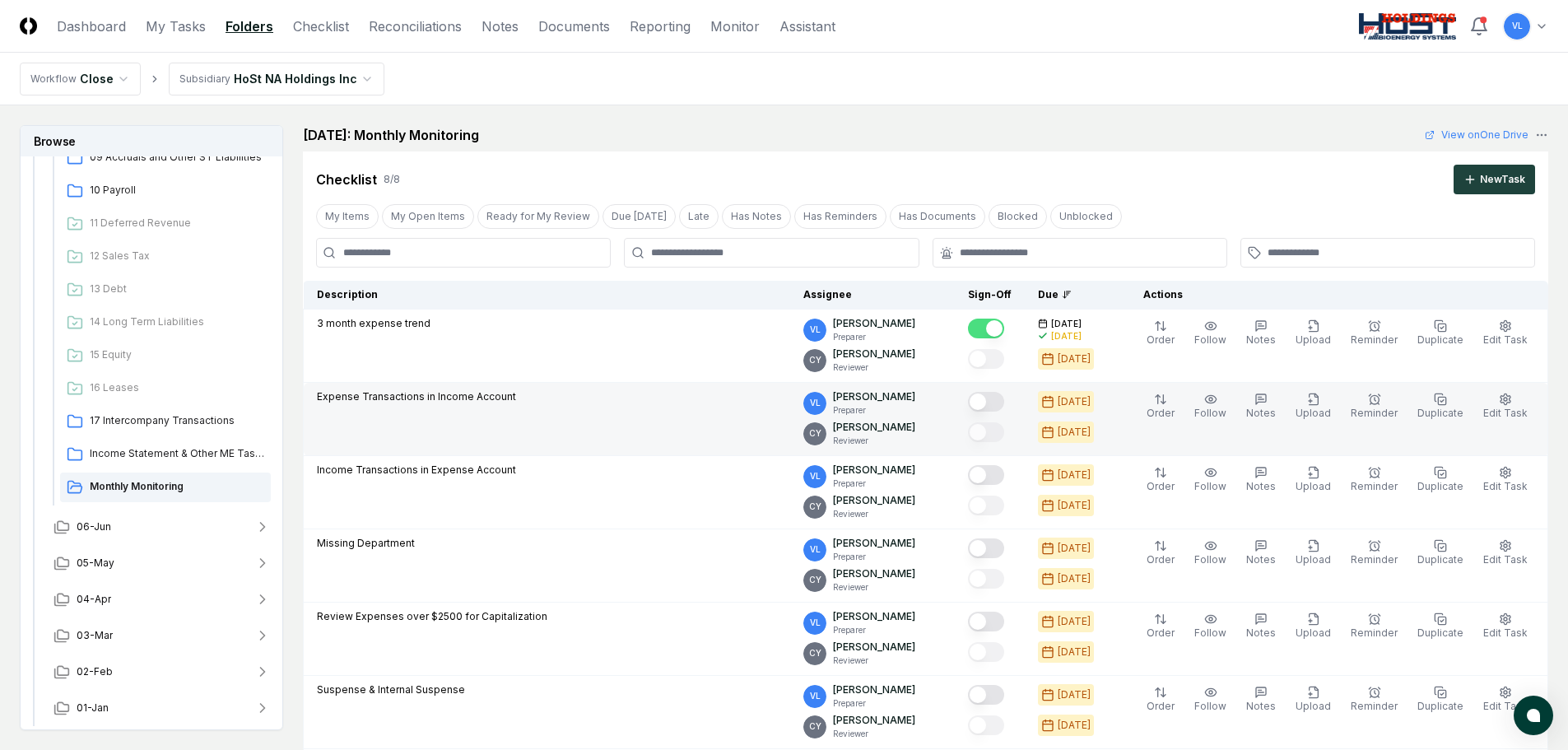
click at [1004, 405] on button "Mark complete" at bounding box center [986, 402] width 36 height 20
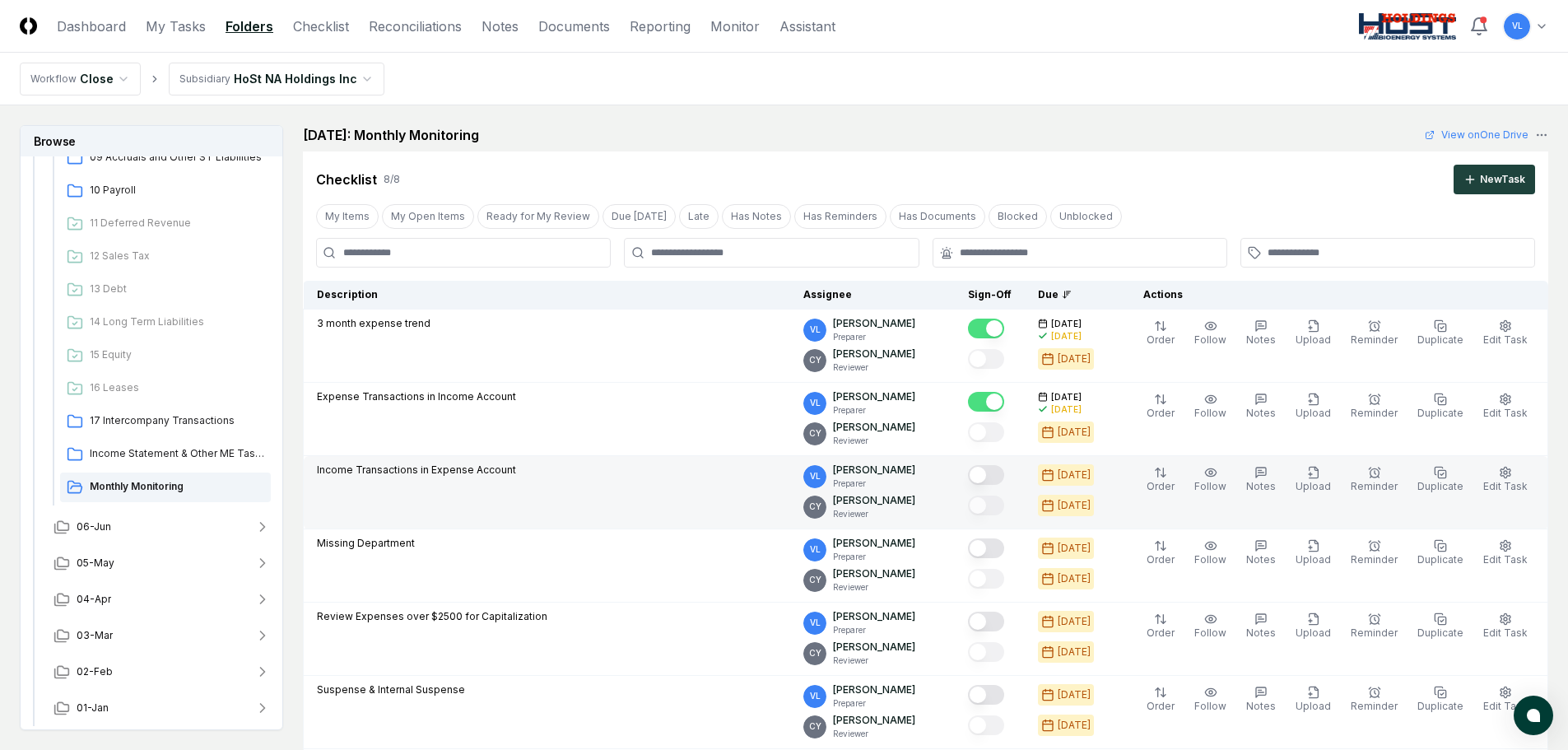
click at [1003, 472] on button "Mark complete" at bounding box center [986, 475] width 36 height 20
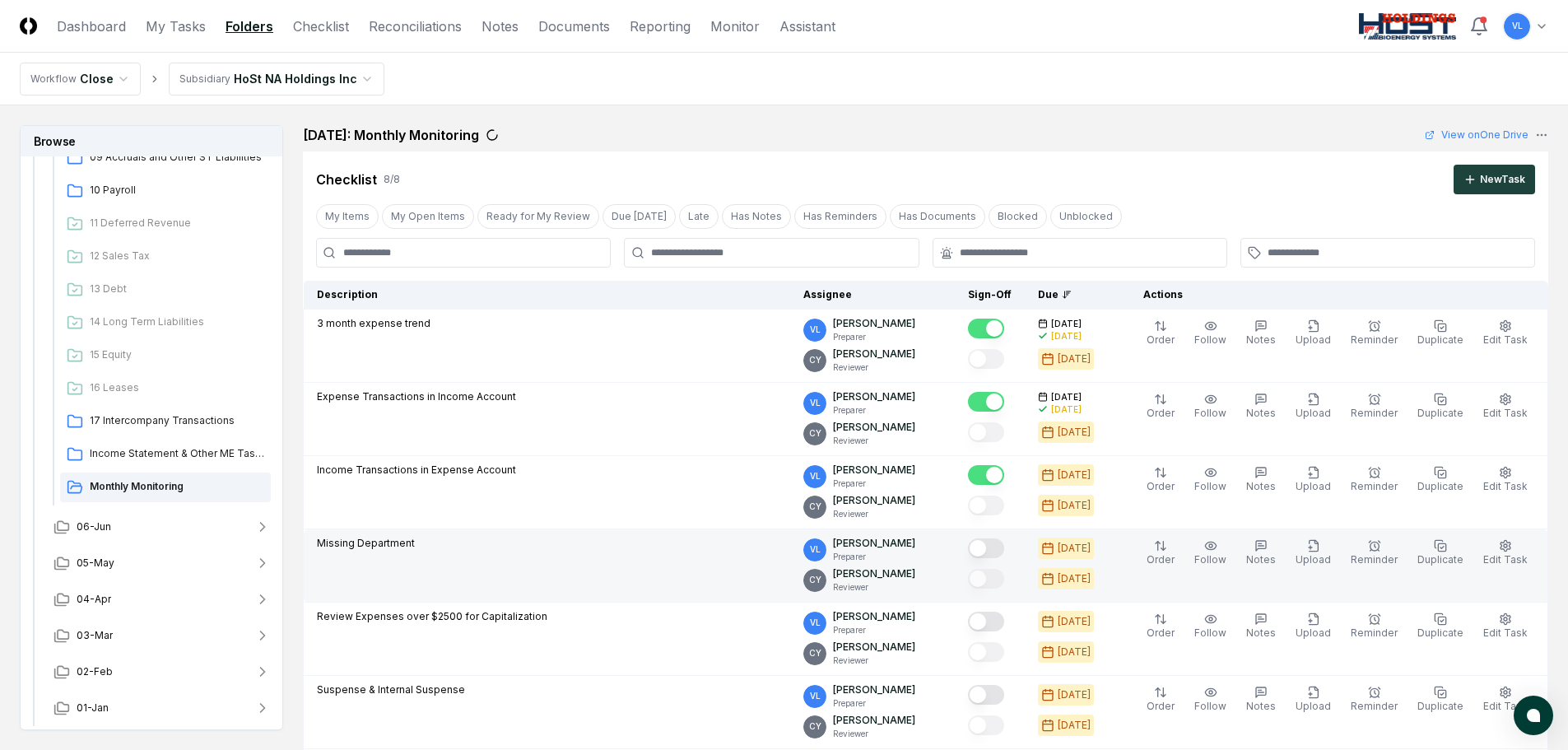
click at [1000, 542] on button "Mark complete" at bounding box center [986, 548] width 36 height 20
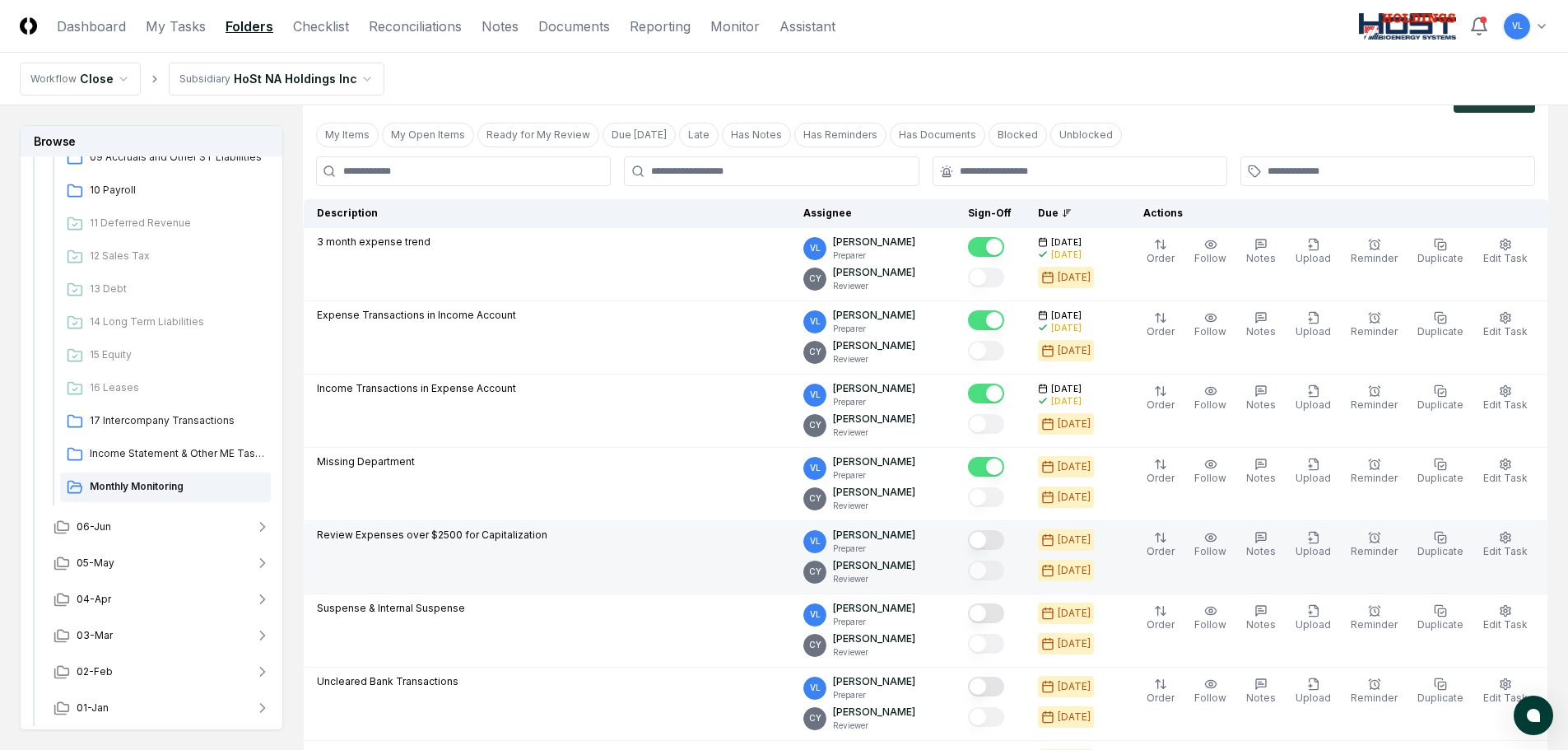
scroll to position [82, 0]
click at [1004, 540] on button "Mark complete" at bounding box center [986, 539] width 36 height 20
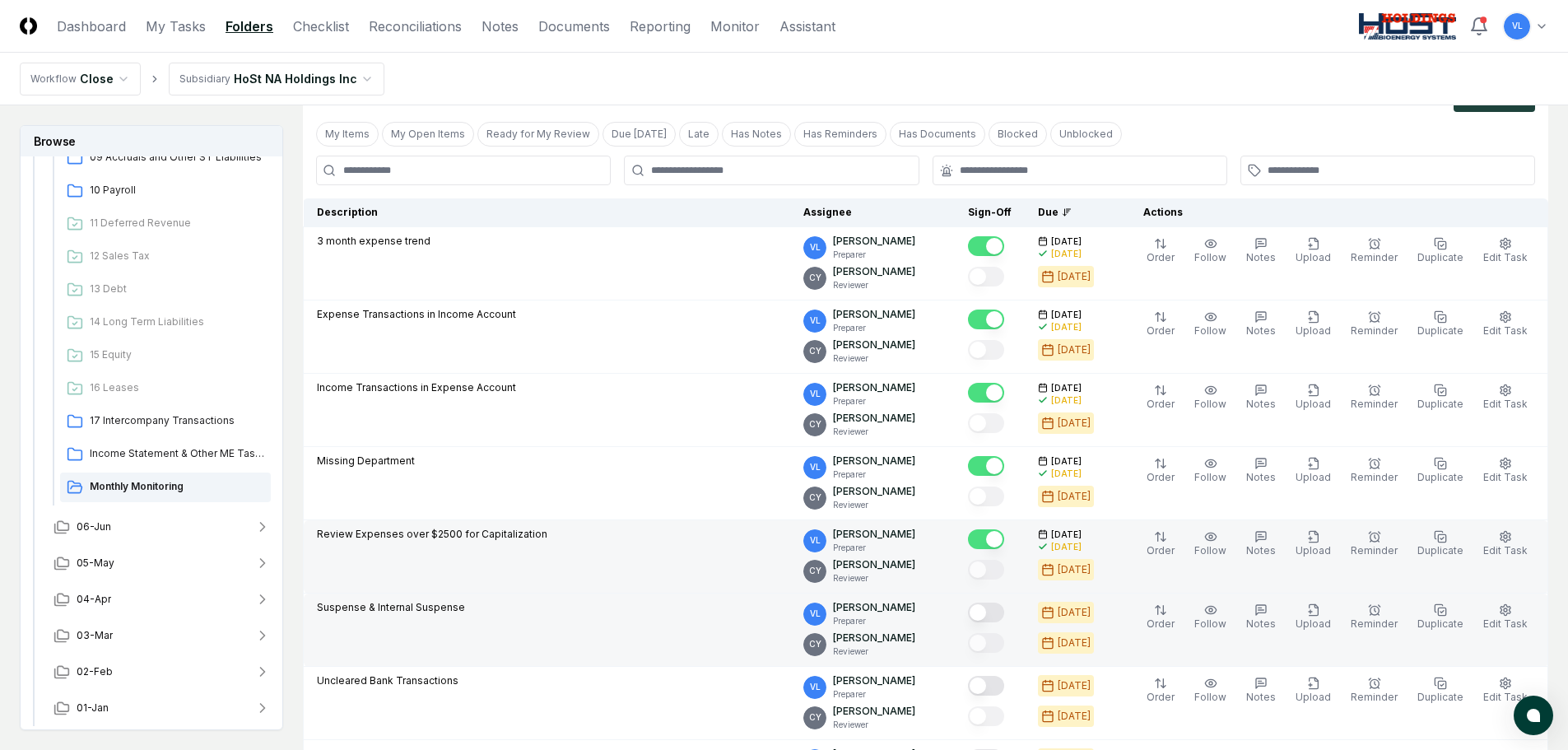
click at [1004, 613] on button "Mark complete" at bounding box center [986, 612] width 36 height 20
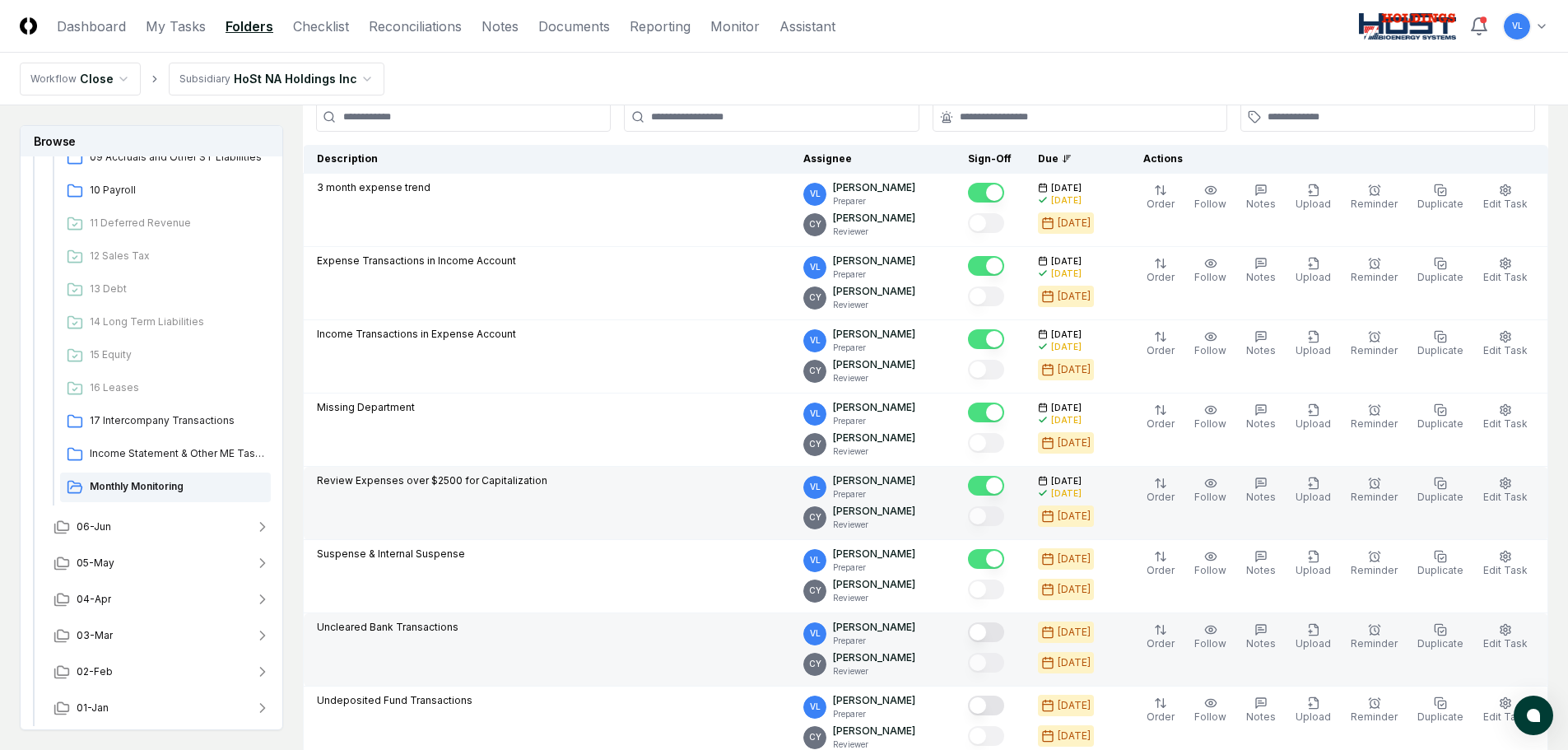
scroll to position [165, 0]
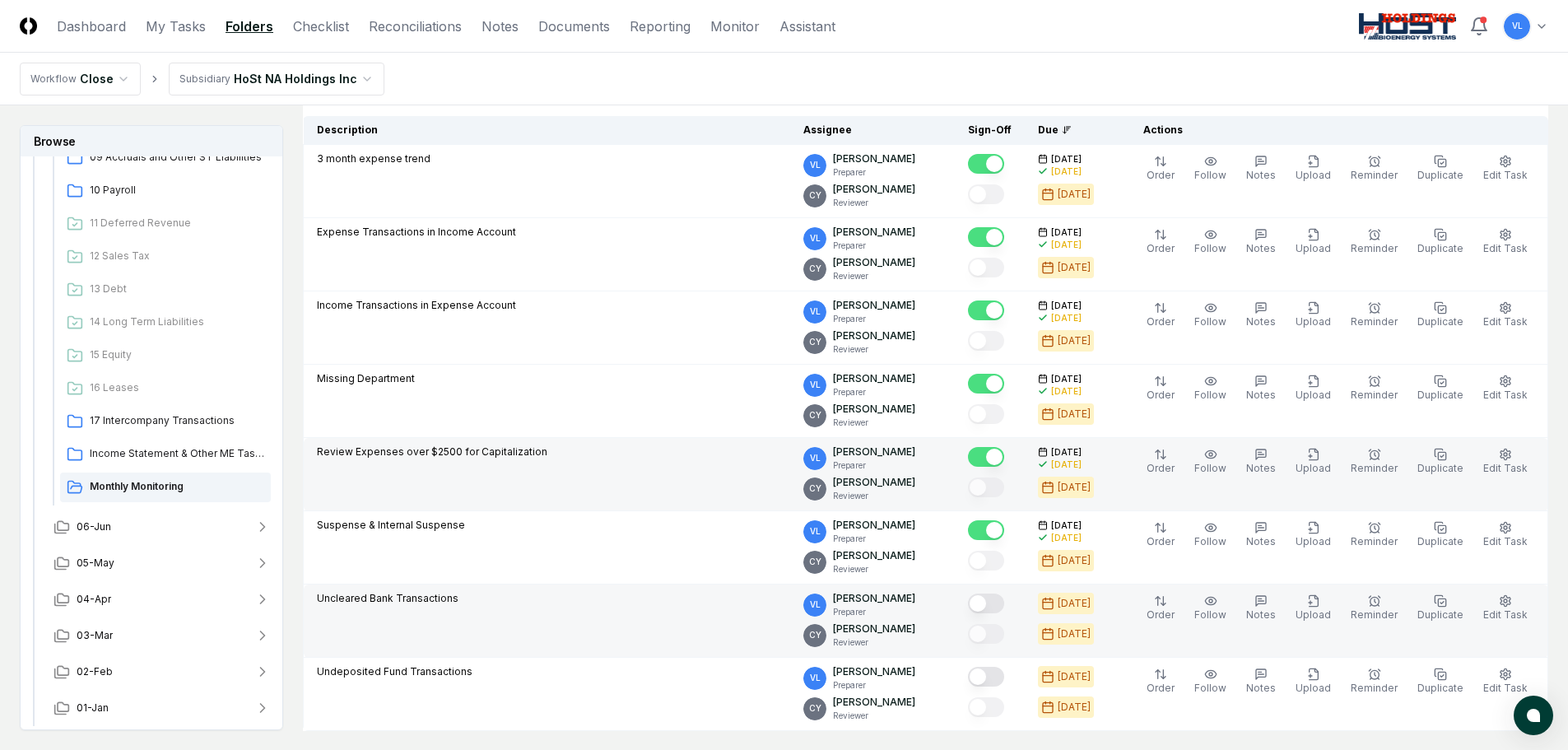
click at [1004, 604] on button "Mark complete" at bounding box center [986, 604] width 36 height 20
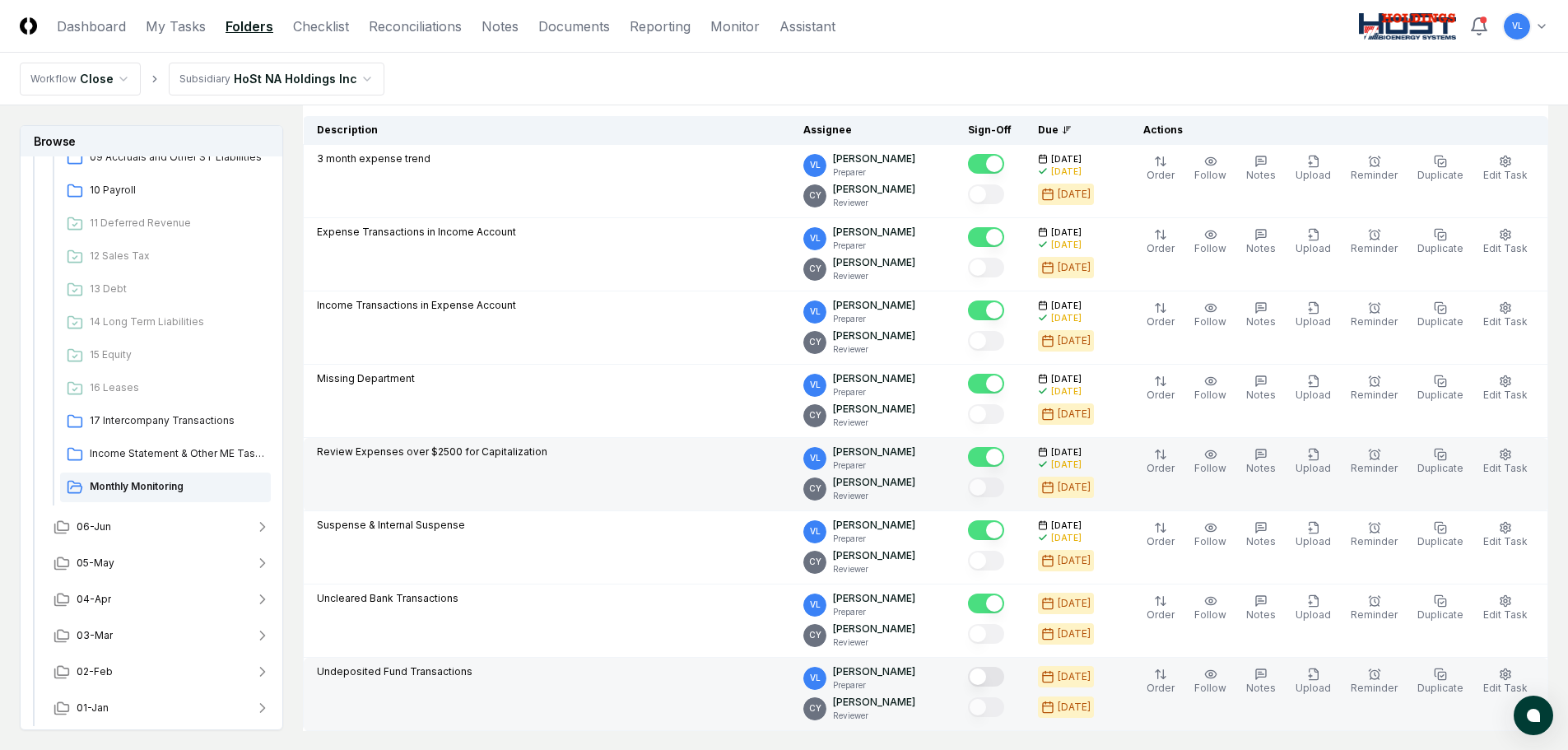
click at [1004, 674] on button "Mark complete" at bounding box center [986, 677] width 36 height 20
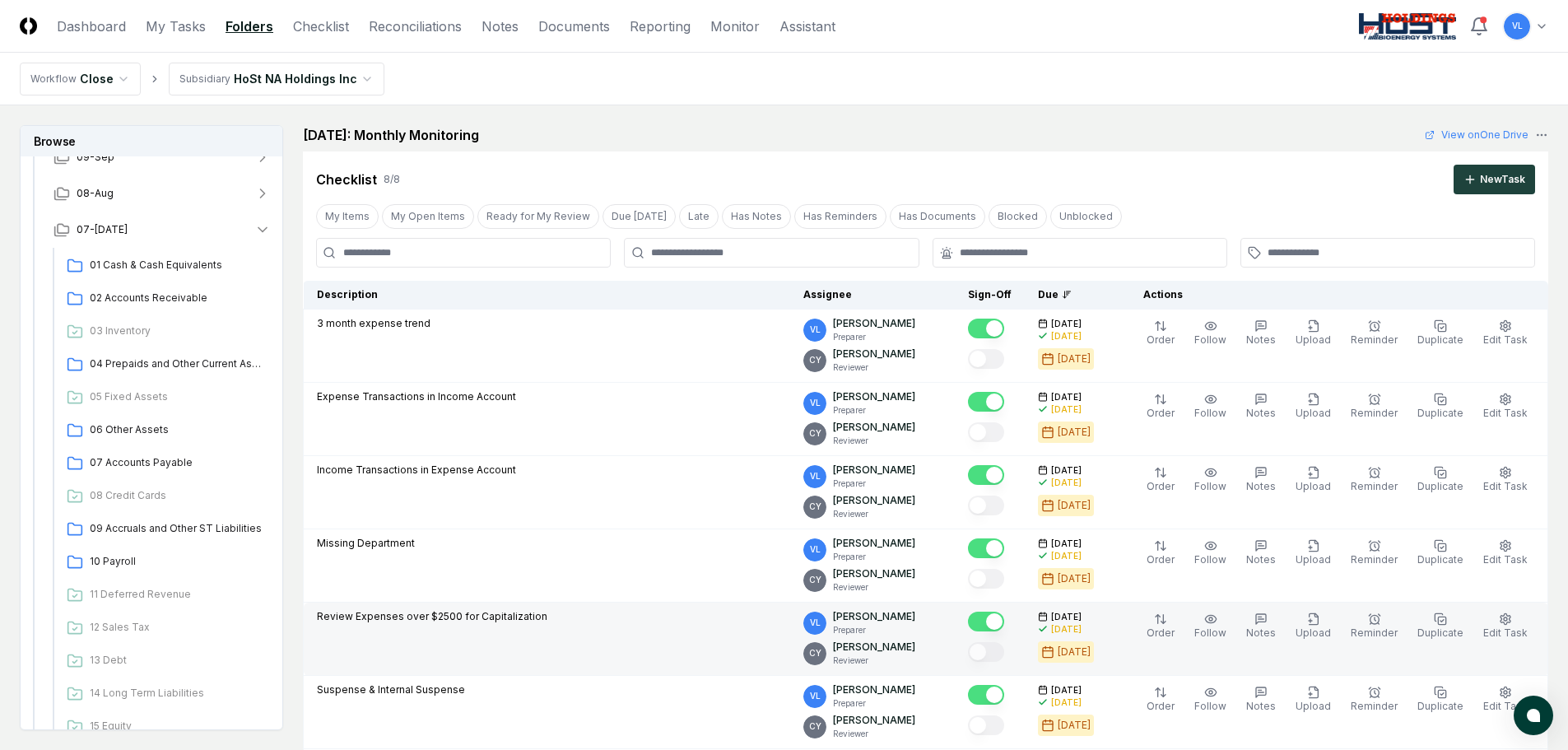
scroll to position [77, 0]
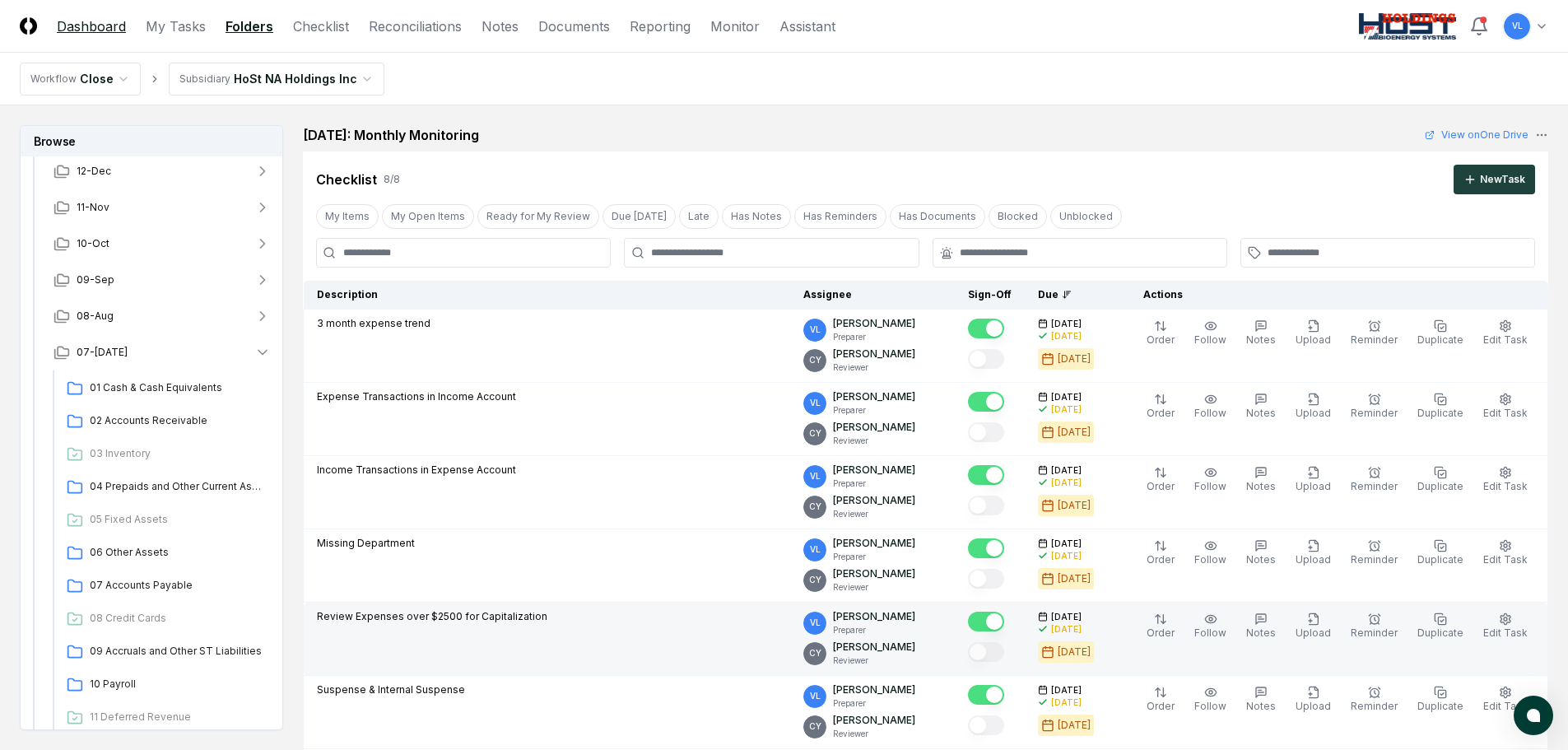
click at [102, 29] on link "Dashboard" at bounding box center [91, 26] width 69 height 20
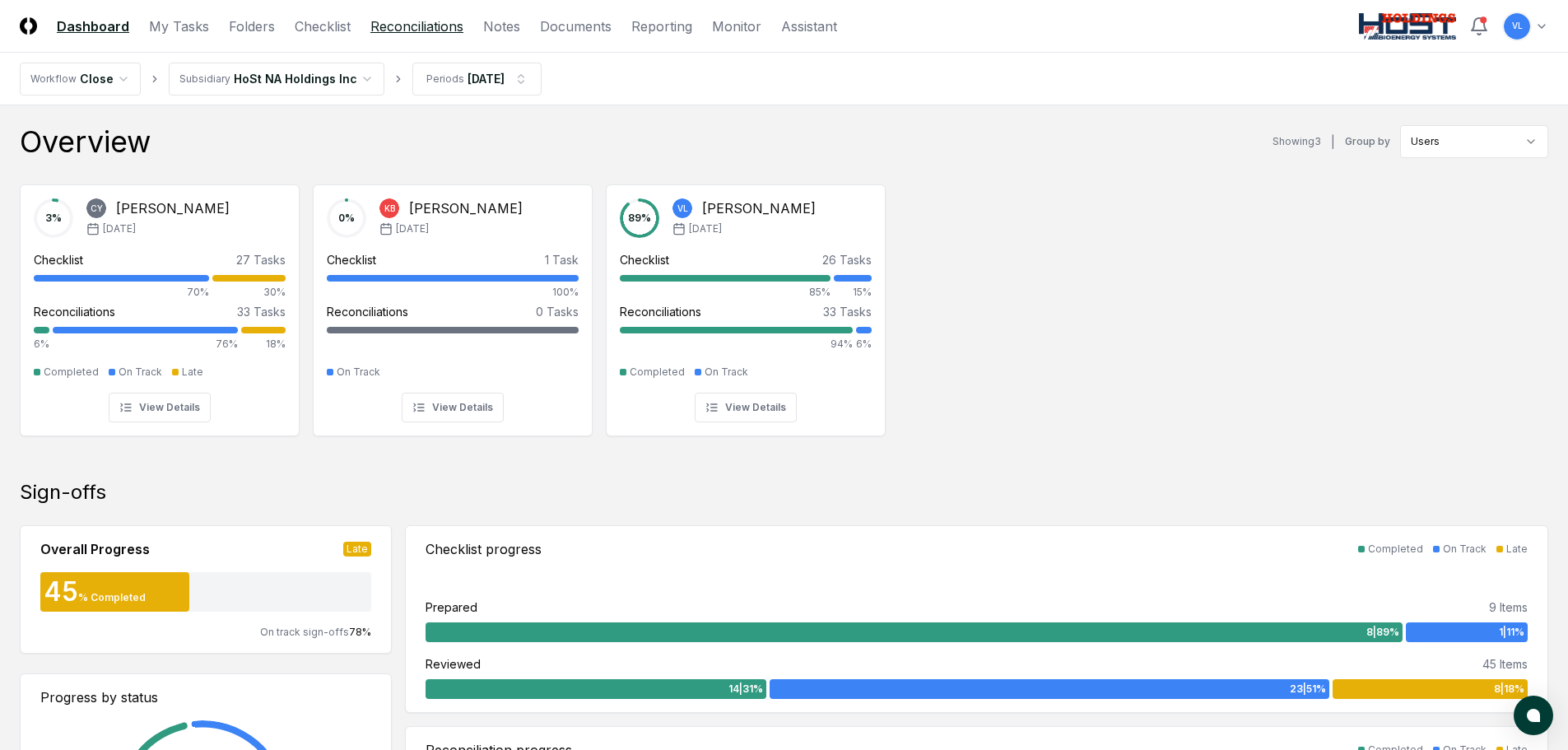
click at [413, 26] on link "Reconciliations" at bounding box center [416, 26] width 93 height 20
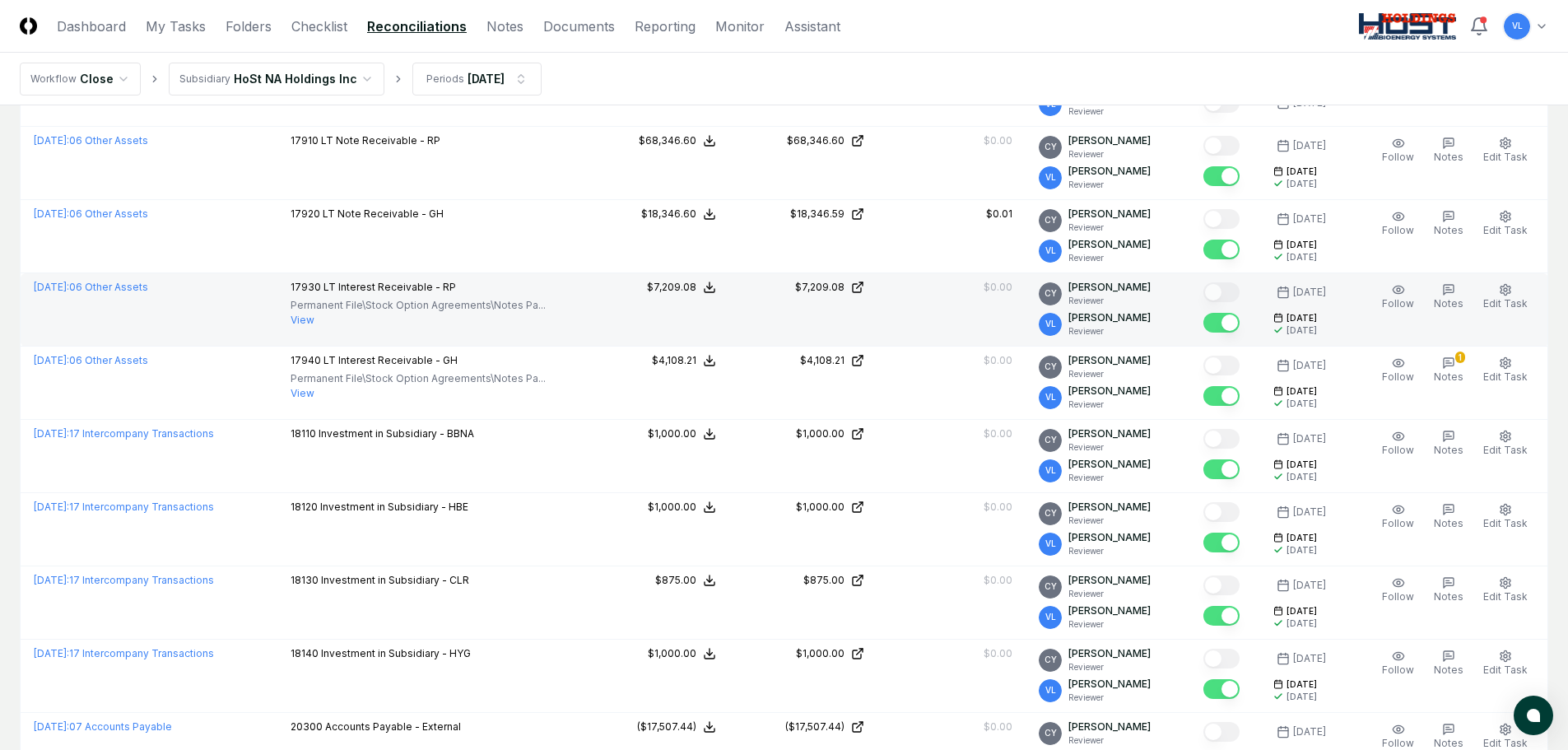
scroll to position [1086, 0]
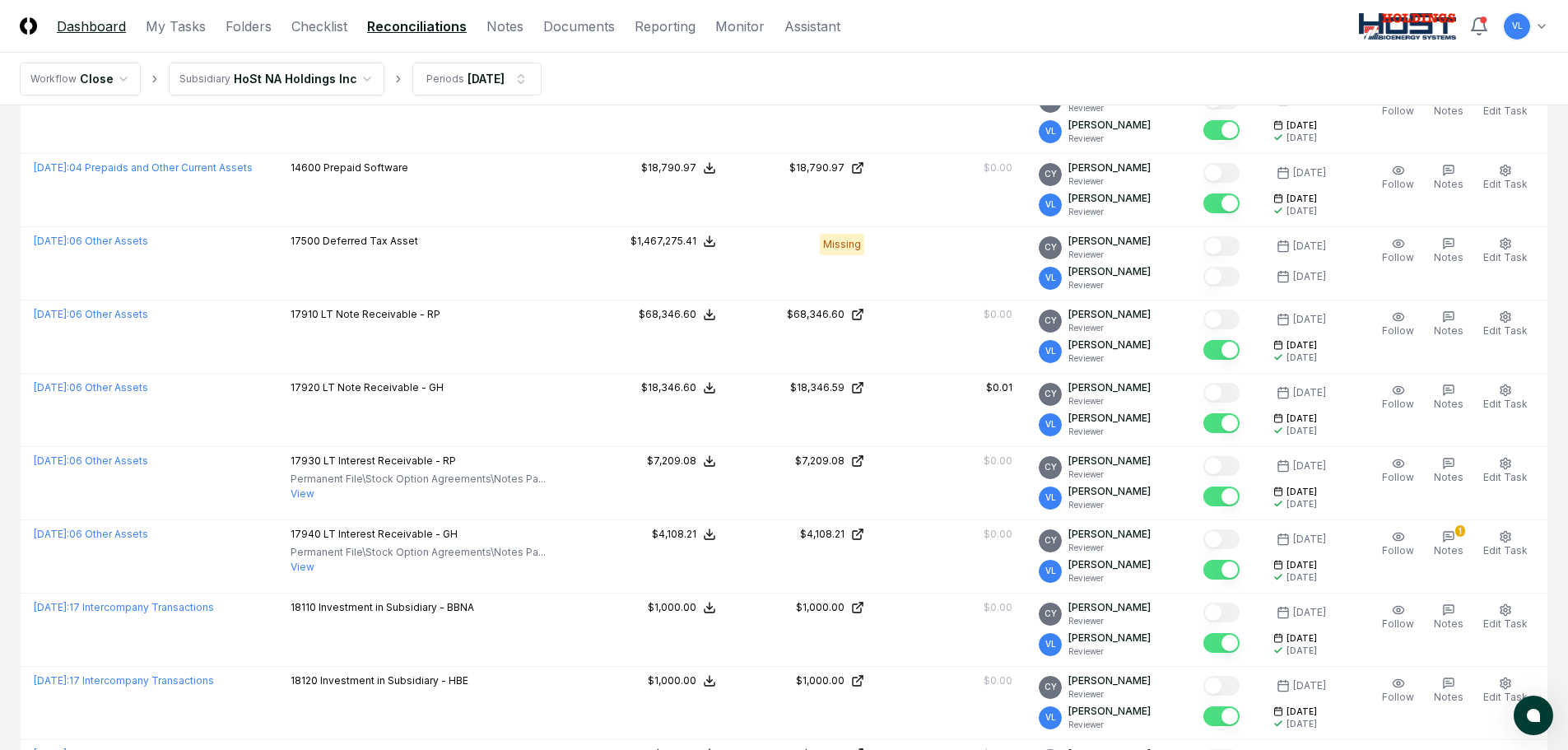
click at [114, 30] on link "Dashboard" at bounding box center [91, 26] width 69 height 20
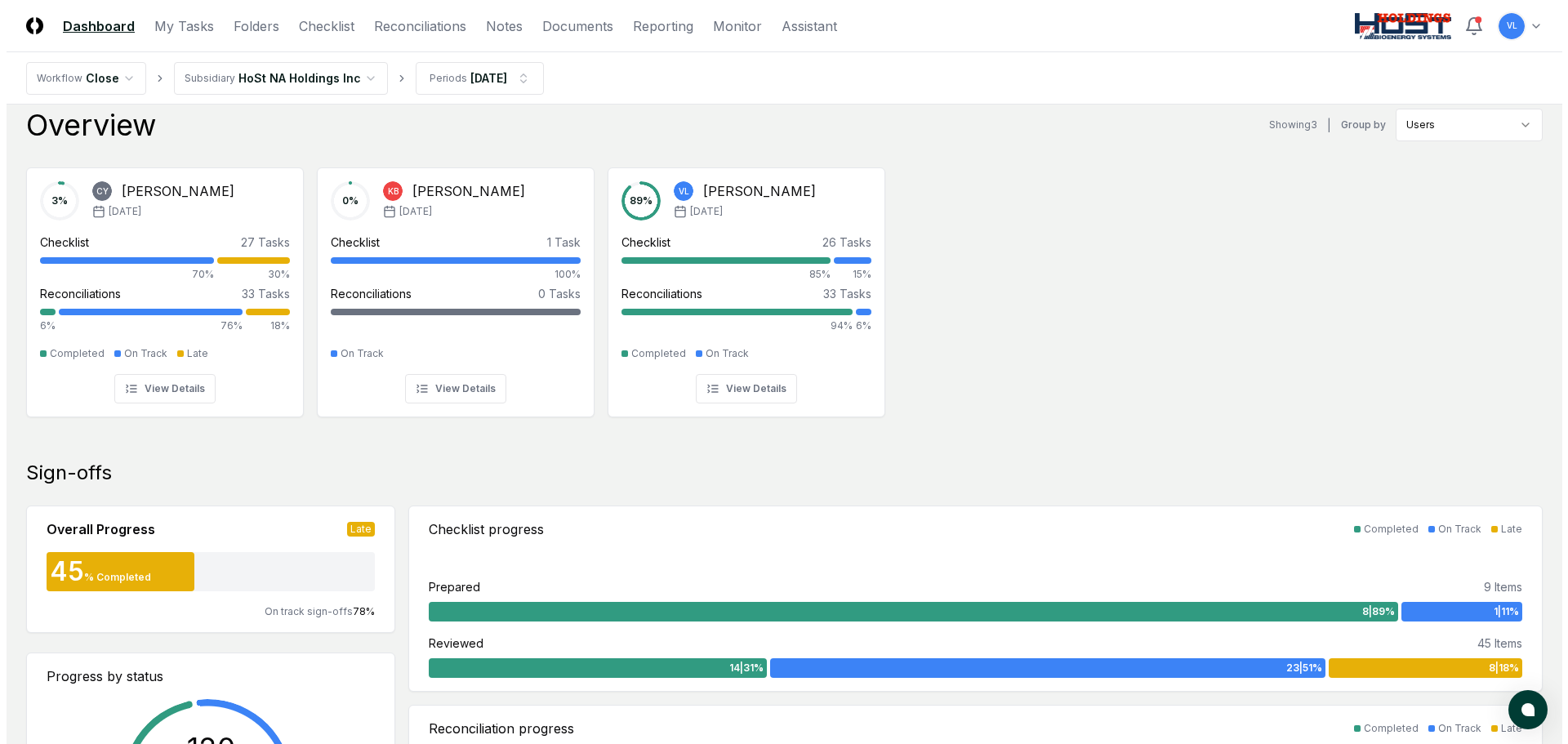
scroll to position [0, 0]
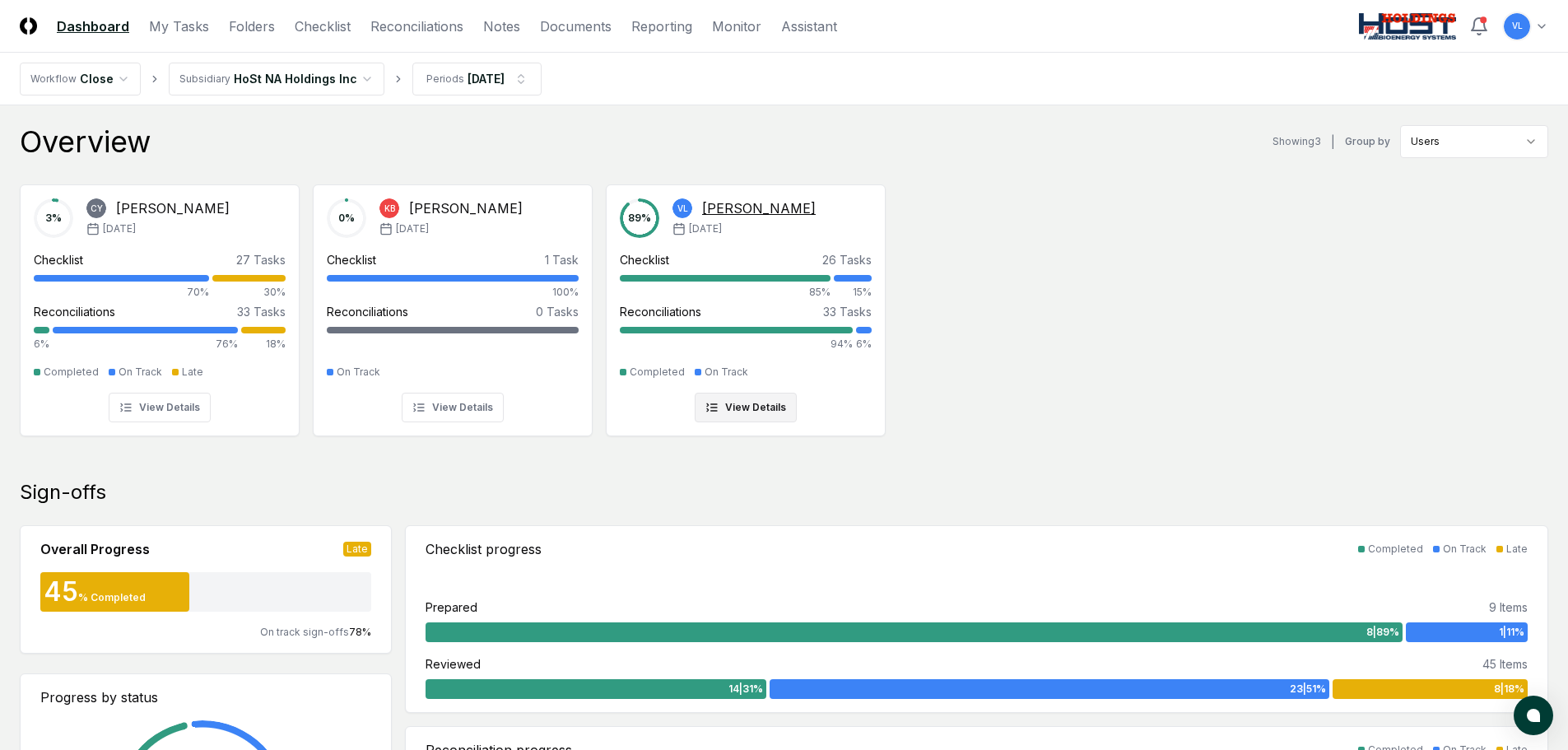
click at [804, 331] on div at bounding box center [736, 330] width 233 height 7
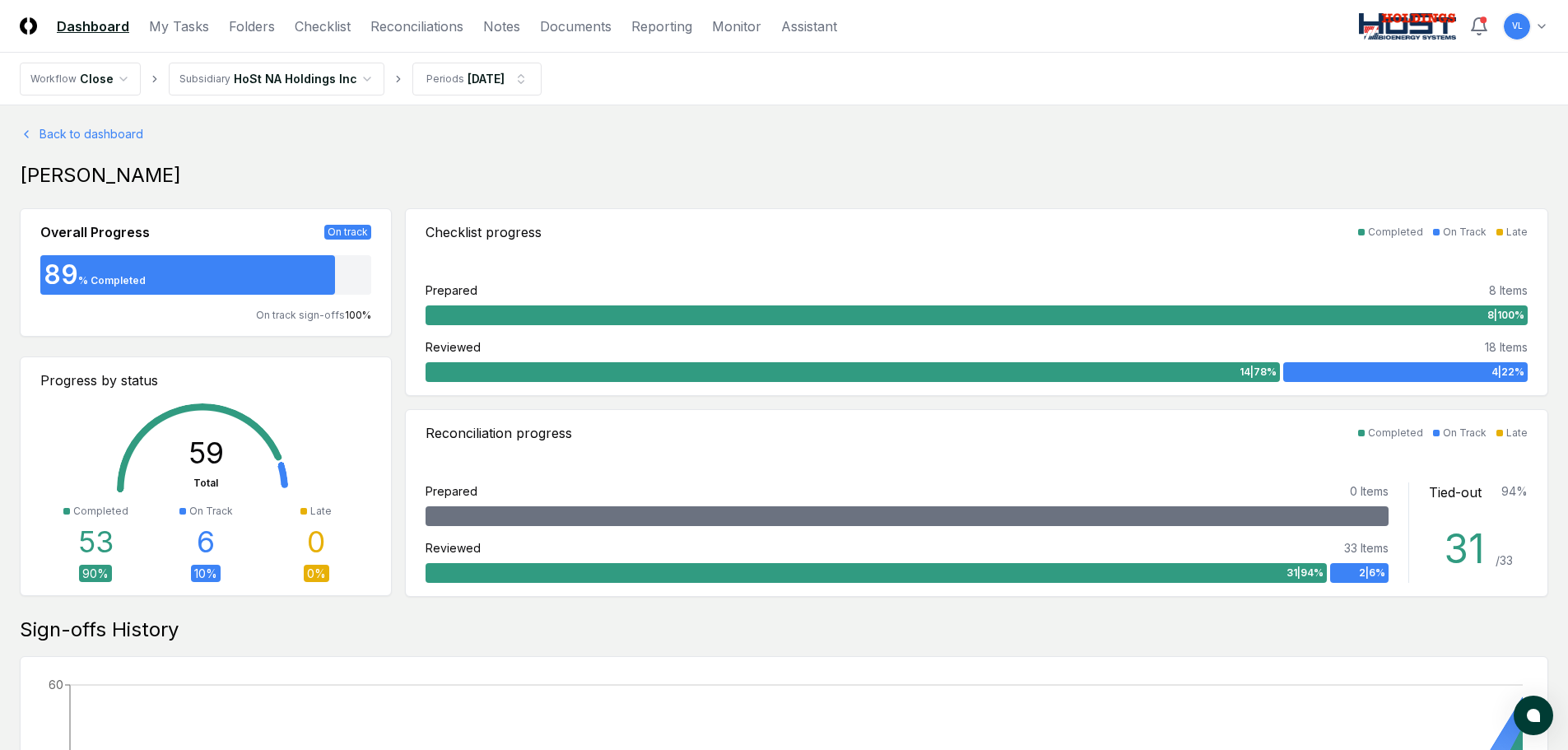
click at [96, 29] on link "Dashboard" at bounding box center [93, 26] width 72 height 20
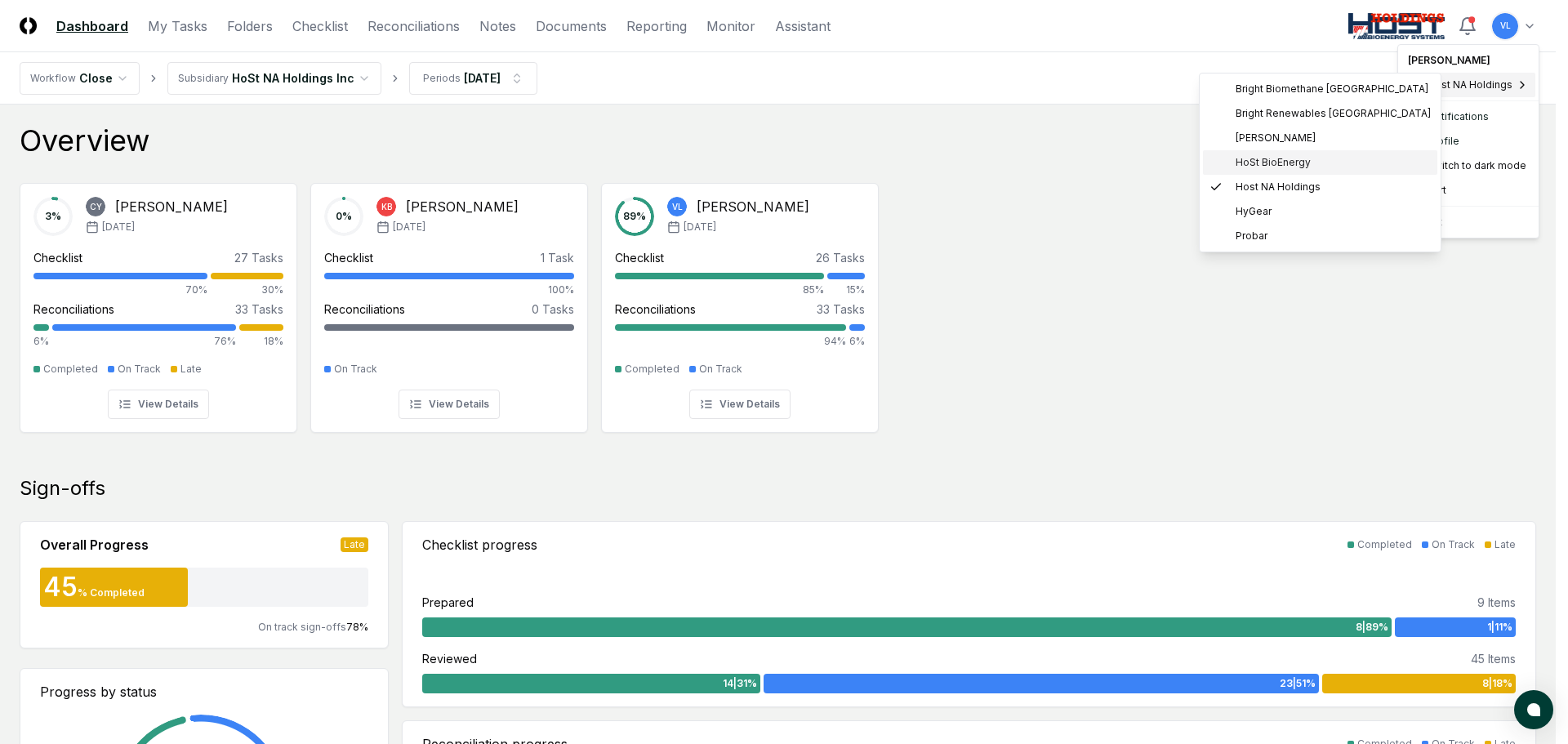
click at [1280, 159] on span "HoSt BioEnergy" at bounding box center [1273, 162] width 75 height 15
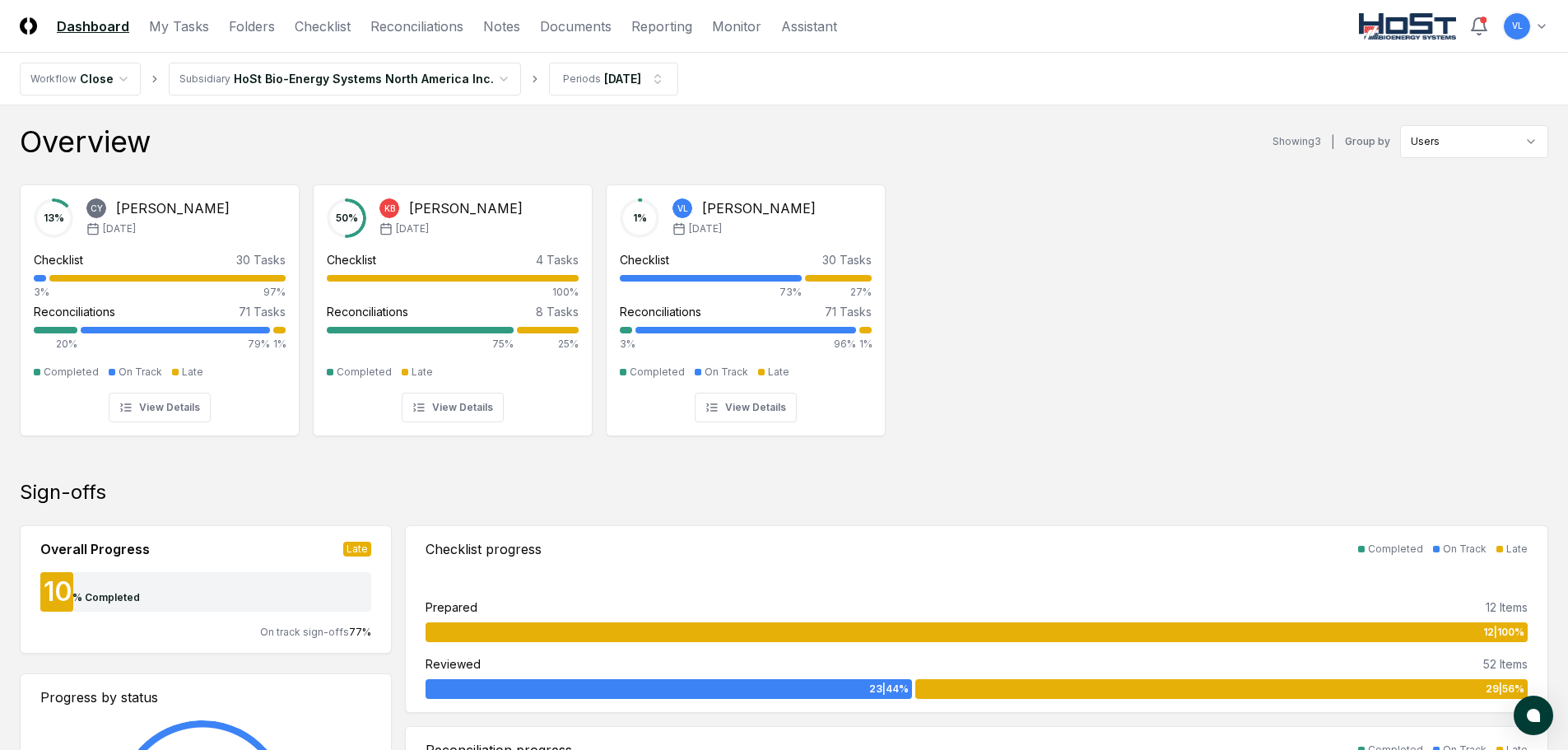
click at [1164, 413] on div "13 % [PERSON_NAME] [DATE] Checklist 30 Tasks 3% 97% Reconciliations 71 Tasks 20…" at bounding box center [784, 309] width 1568 height 275
click at [999, 330] on div "13 % [PERSON_NAME] [DATE] Checklist 30 Tasks 3% 97% Reconciliations 71 Tasks 20…" at bounding box center [784, 309] width 1568 height 275
